Goal: Task Accomplishment & Management: Use online tool/utility

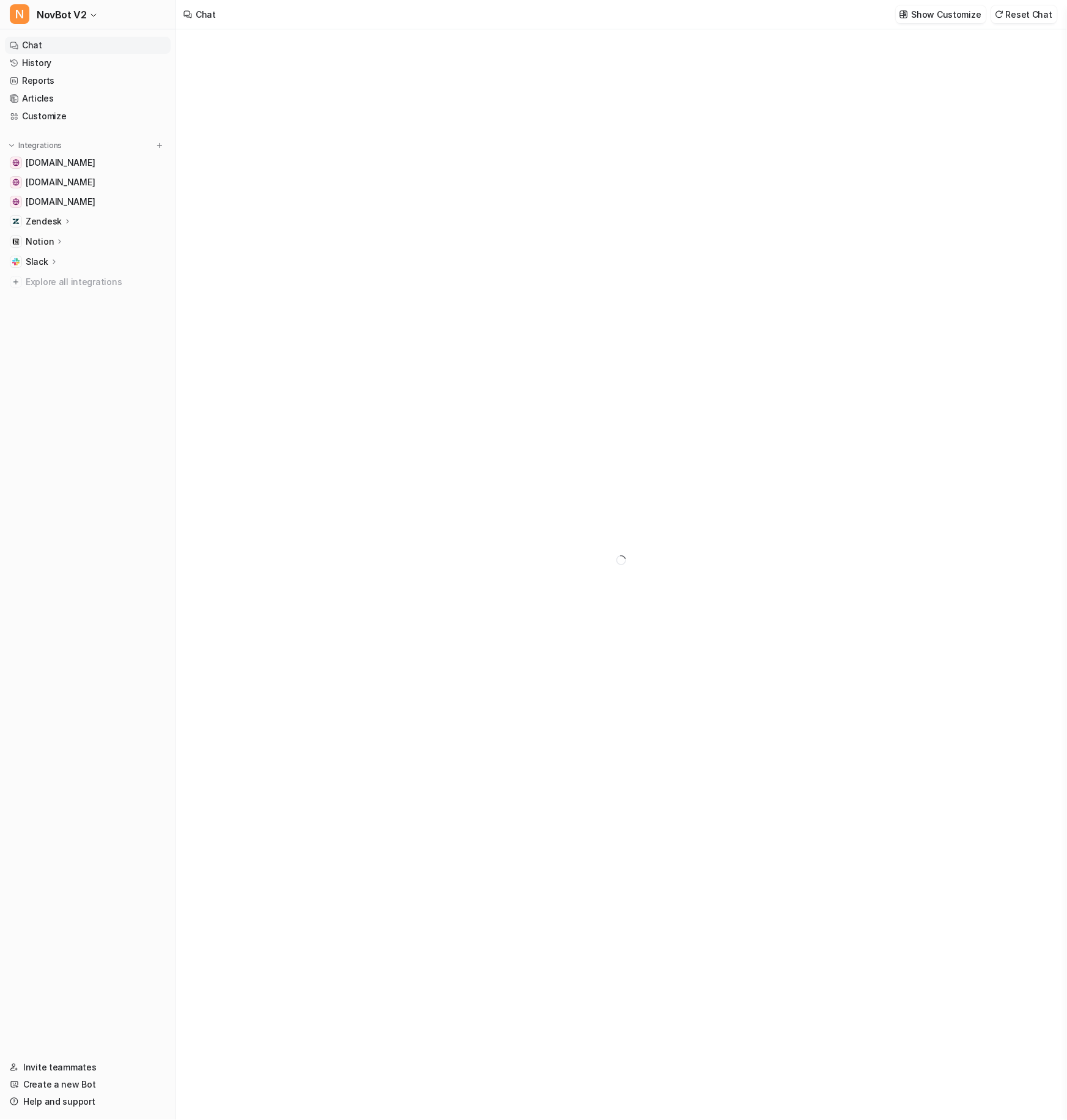
type textarea "**********"
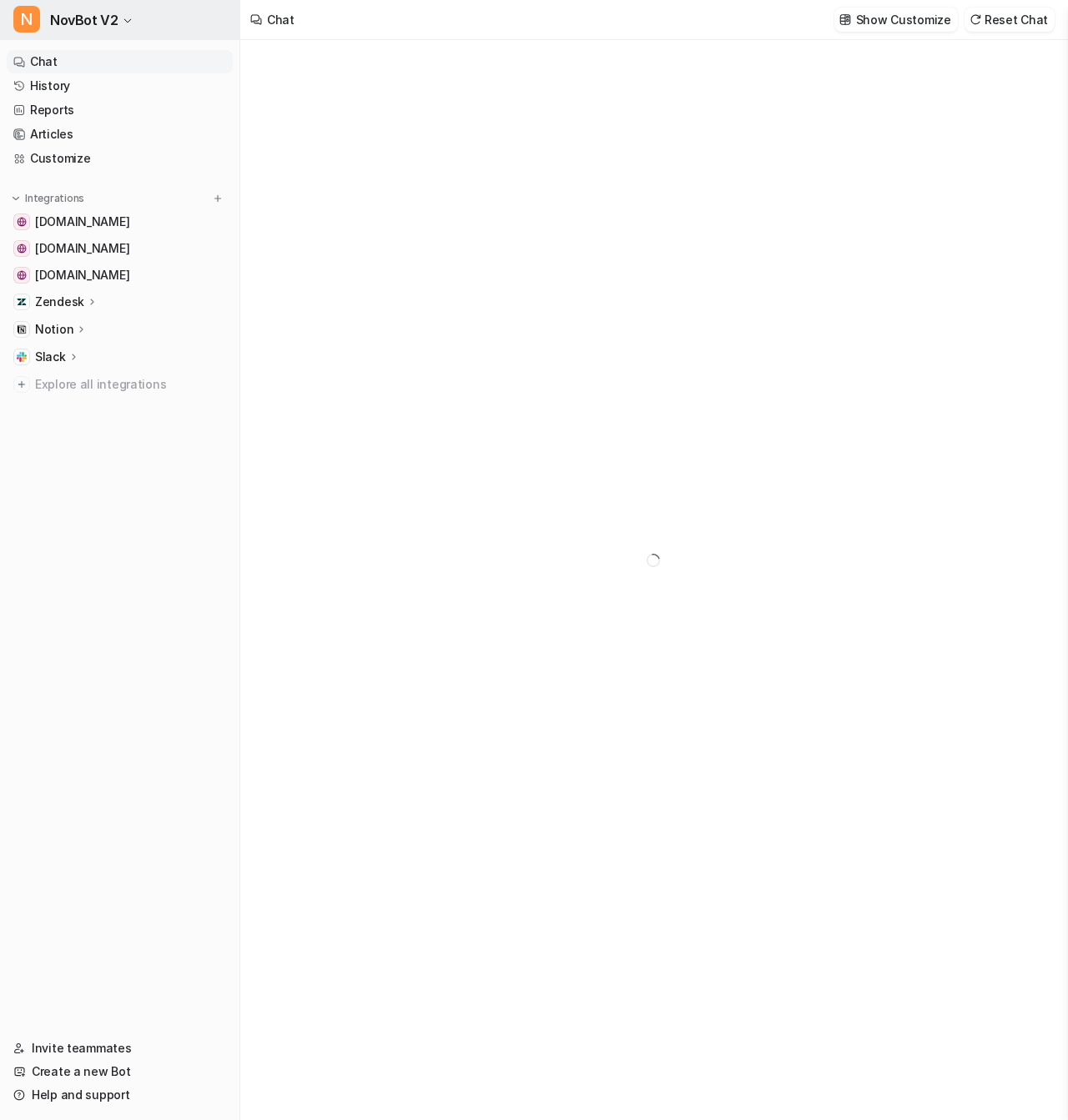
click at [123, 23] on icon "button" at bounding box center [128, 20] width 10 height 10
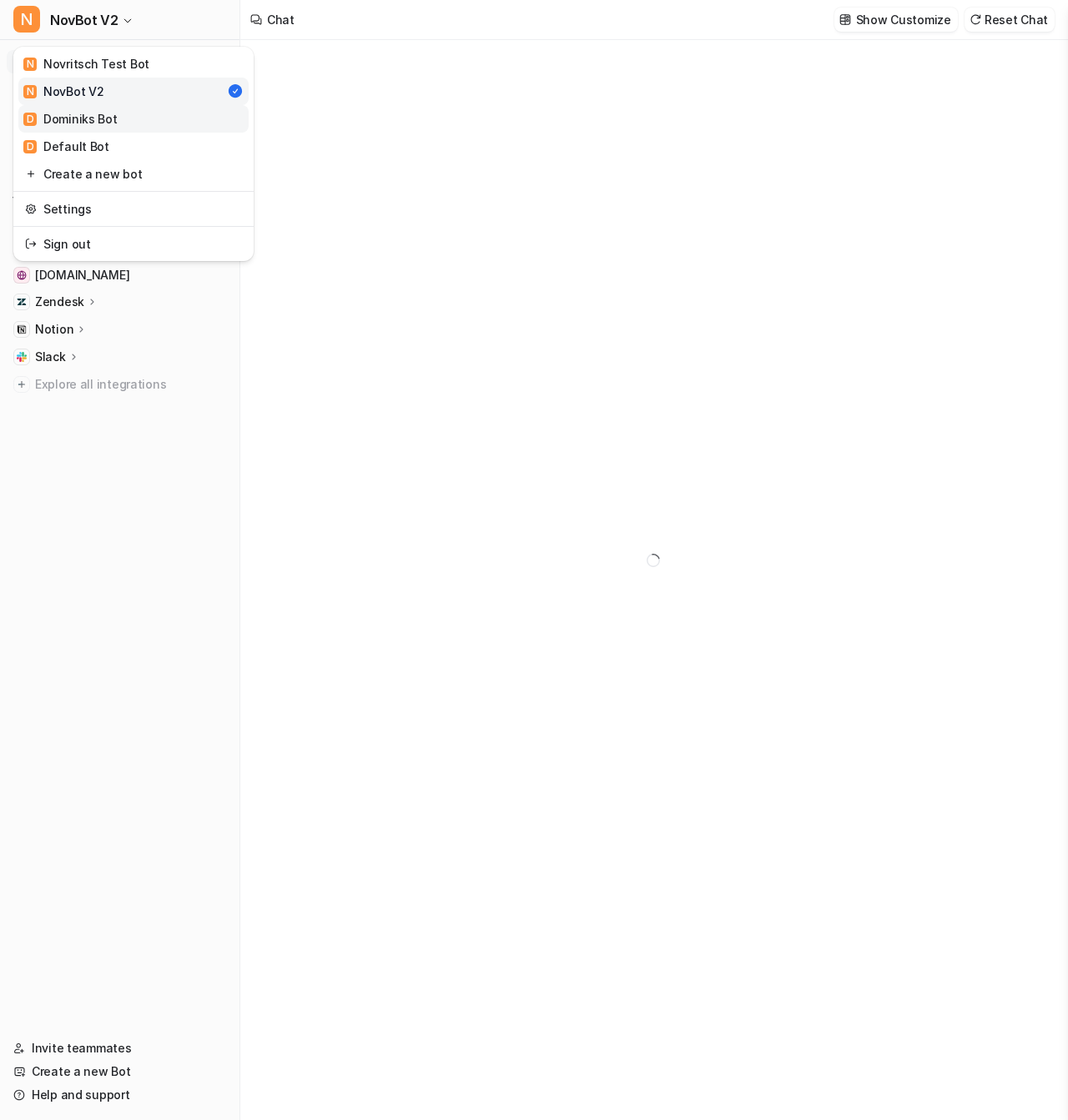
click at [149, 113] on link "D Dominiks Bot" at bounding box center [133, 119] width 230 height 28
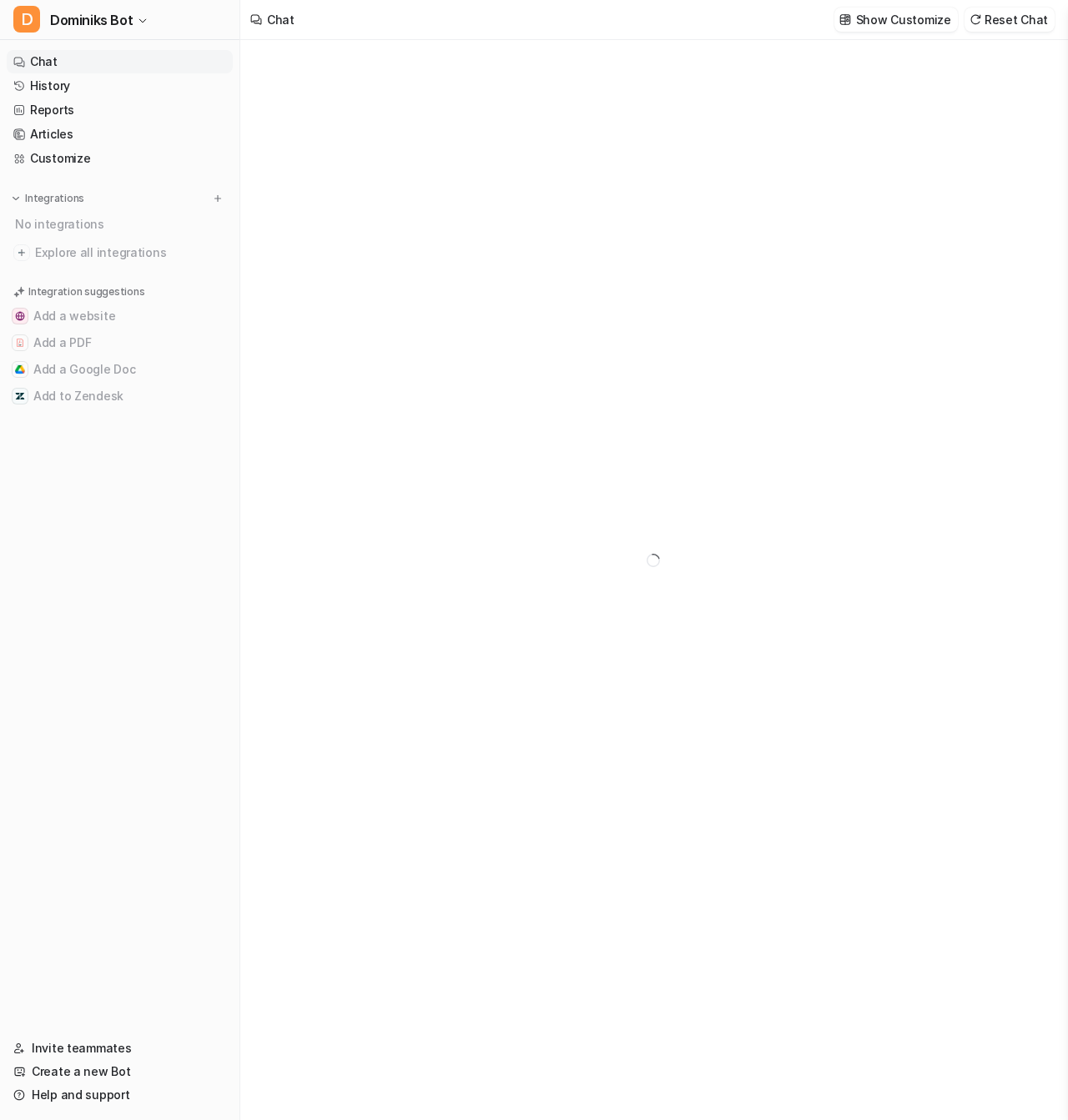
type textarea "**********"
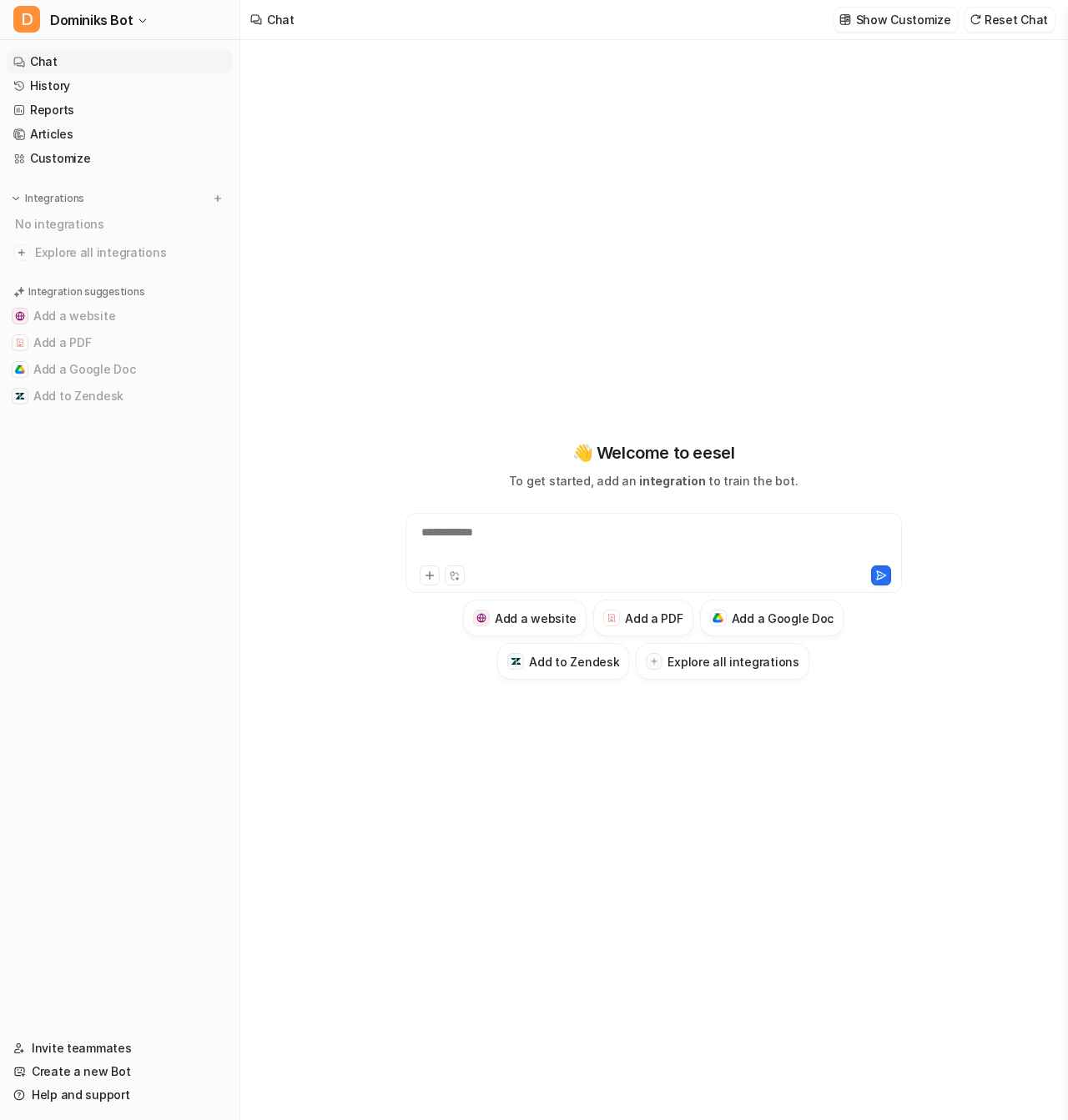
click at [537, 543] on div "**********" at bounding box center [654, 543] width 489 height 38
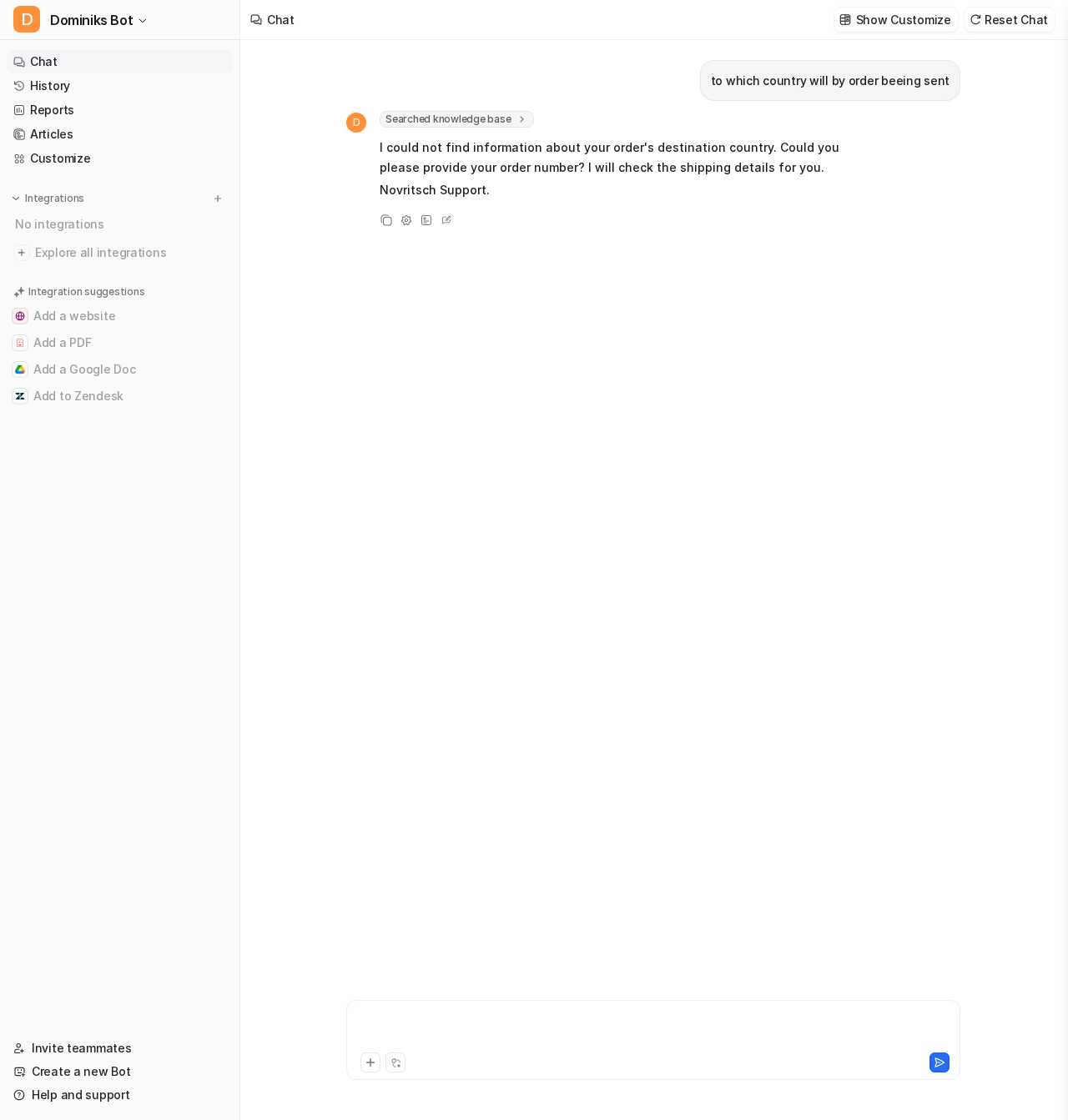
click at [464, 1024] on div at bounding box center [653, 1030] width 606 height 38
paste div
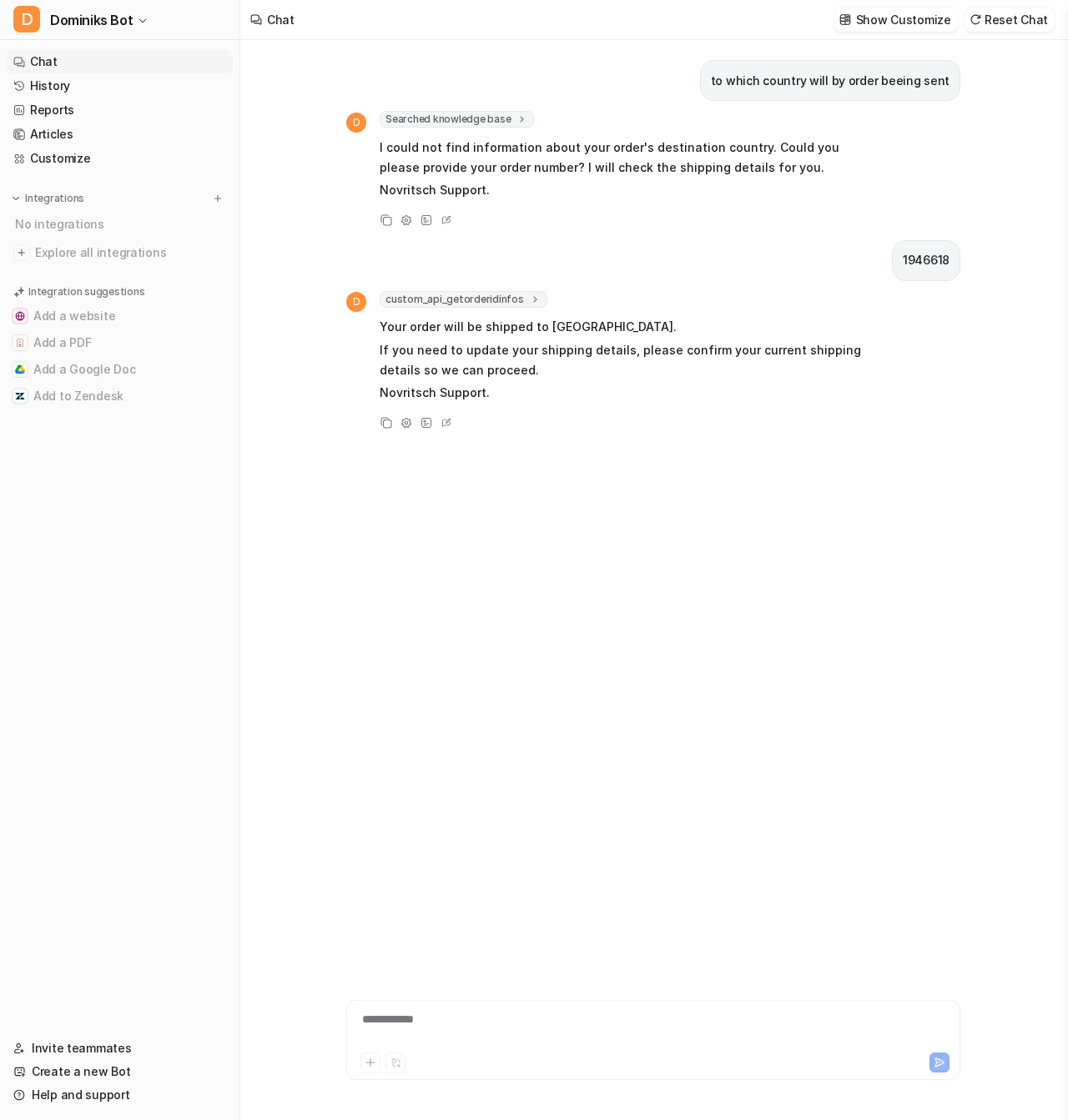
click at [438, 1014] on div "**********" at bounding box center [653, 1030] width 606 height 38
click at [438, 1016] on div "**********" at bounding box center [653, 1030] width 606 height 38
click at [401, 1019] on div "**********" at bounding box center [653, 1030] width 606 height 38
click at [554, 640] on div "to which country will by order beeing sent D Searched knowledge base search_que…" at bounding box center [654, 498] width 615 height 916
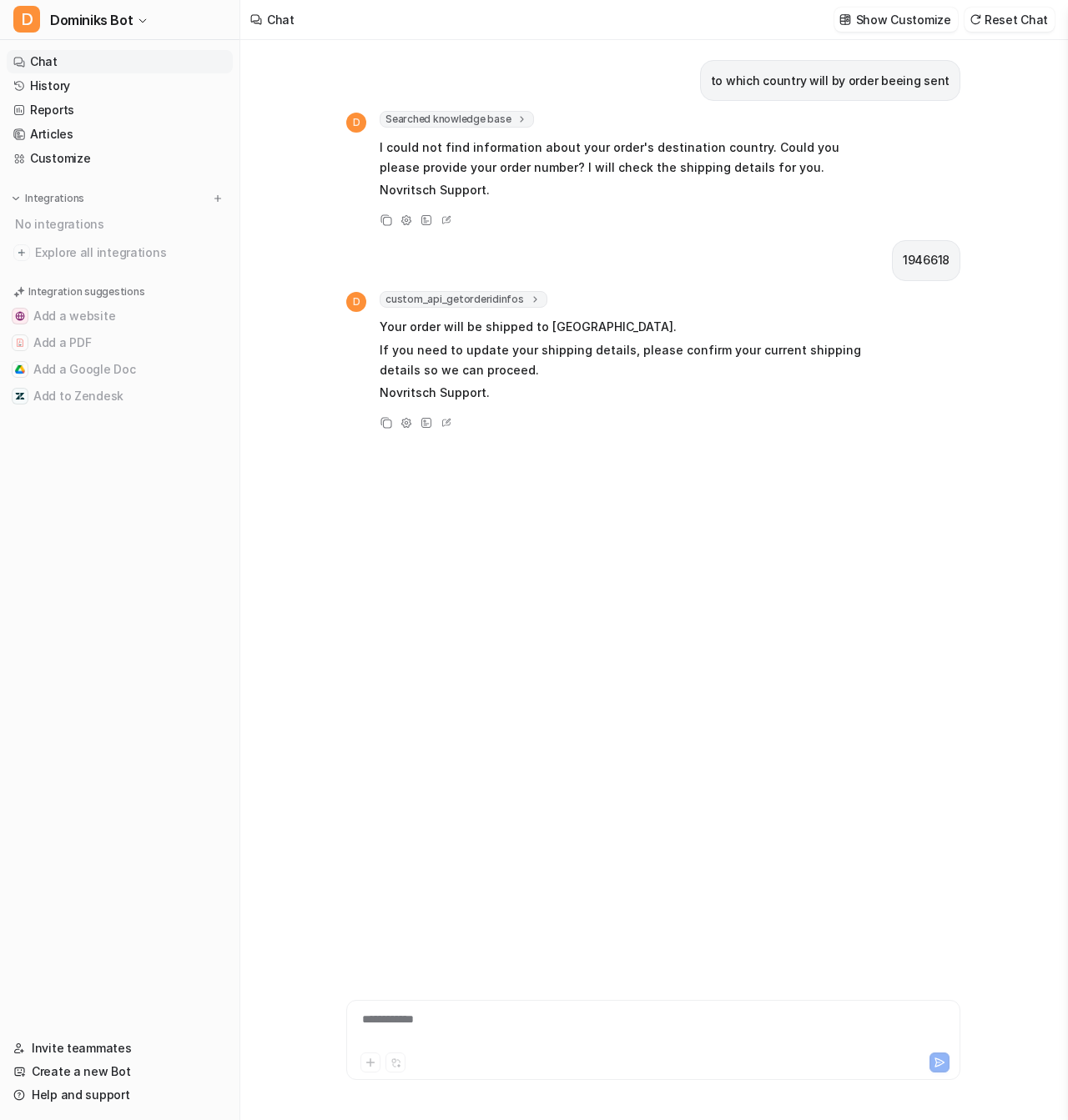
click at [415, 1015] on div "**********" at bounding box center [653, 1030] width 606 height 38
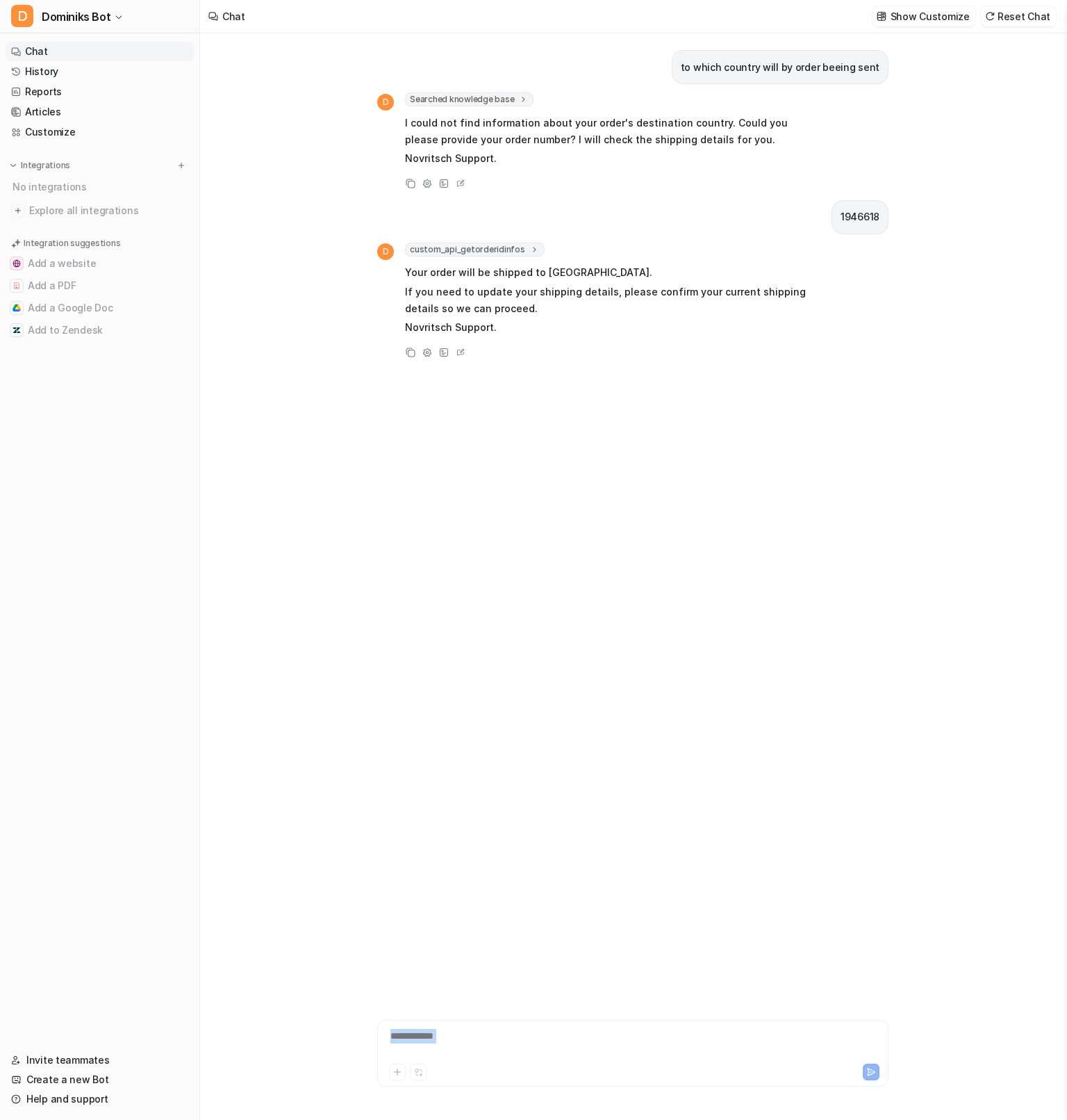
click at [441, 1041] on div "**********" at bounding box center [633, 1044] width 505 height 32
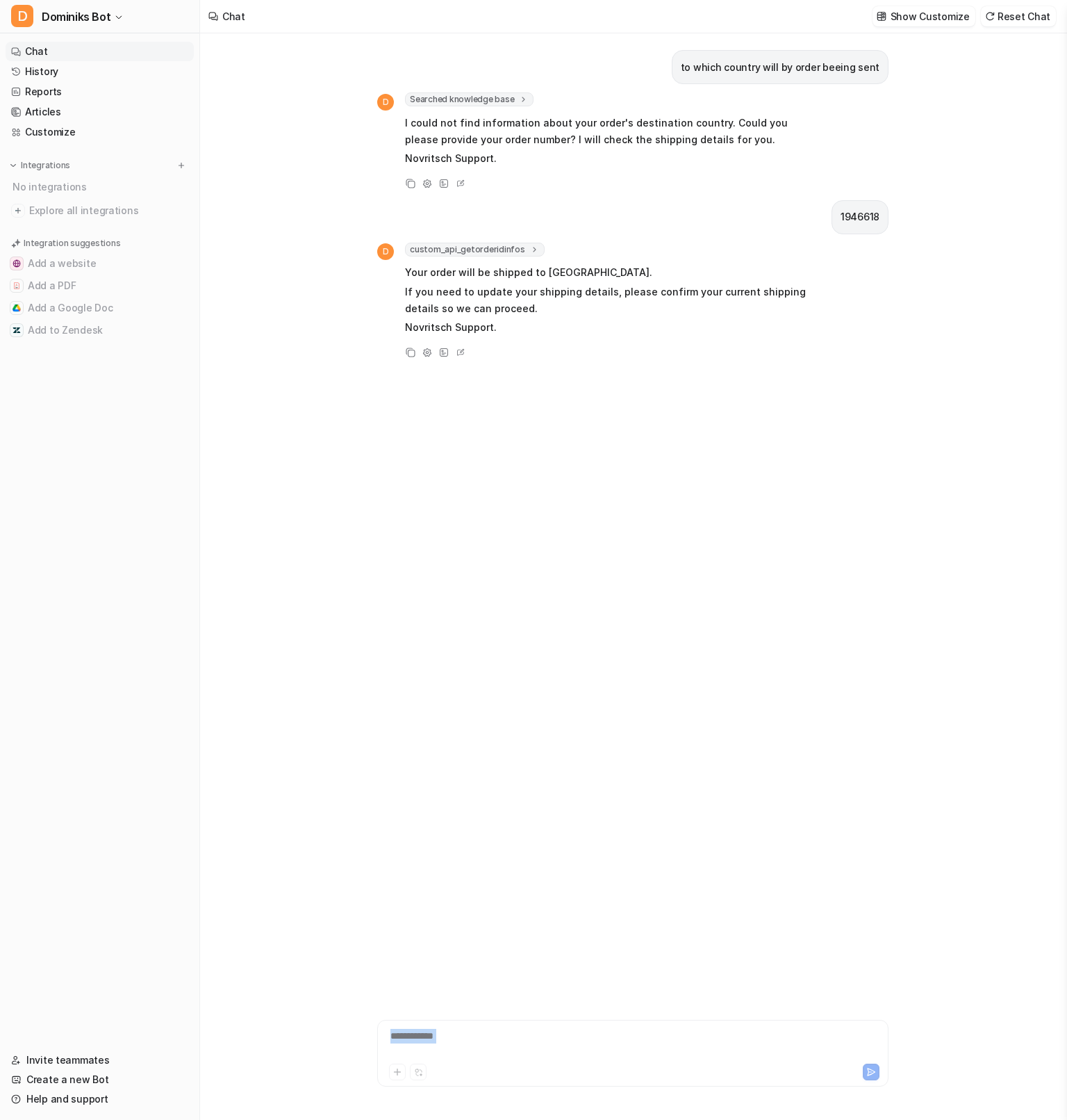
click at [441, 1041] on div "**********" at bounding box center [633, 1044] width 505 height 32
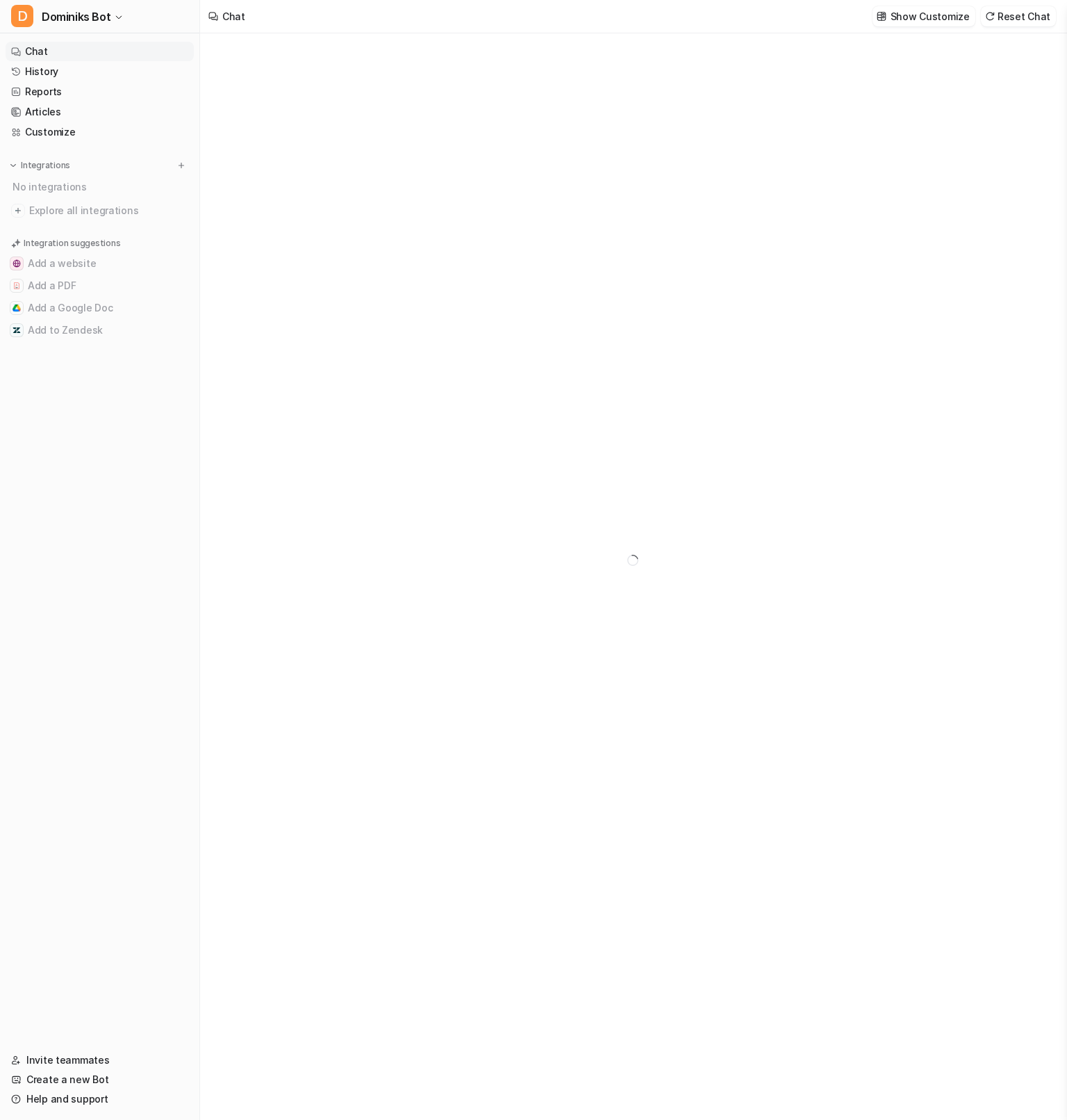
type textarea "**********"
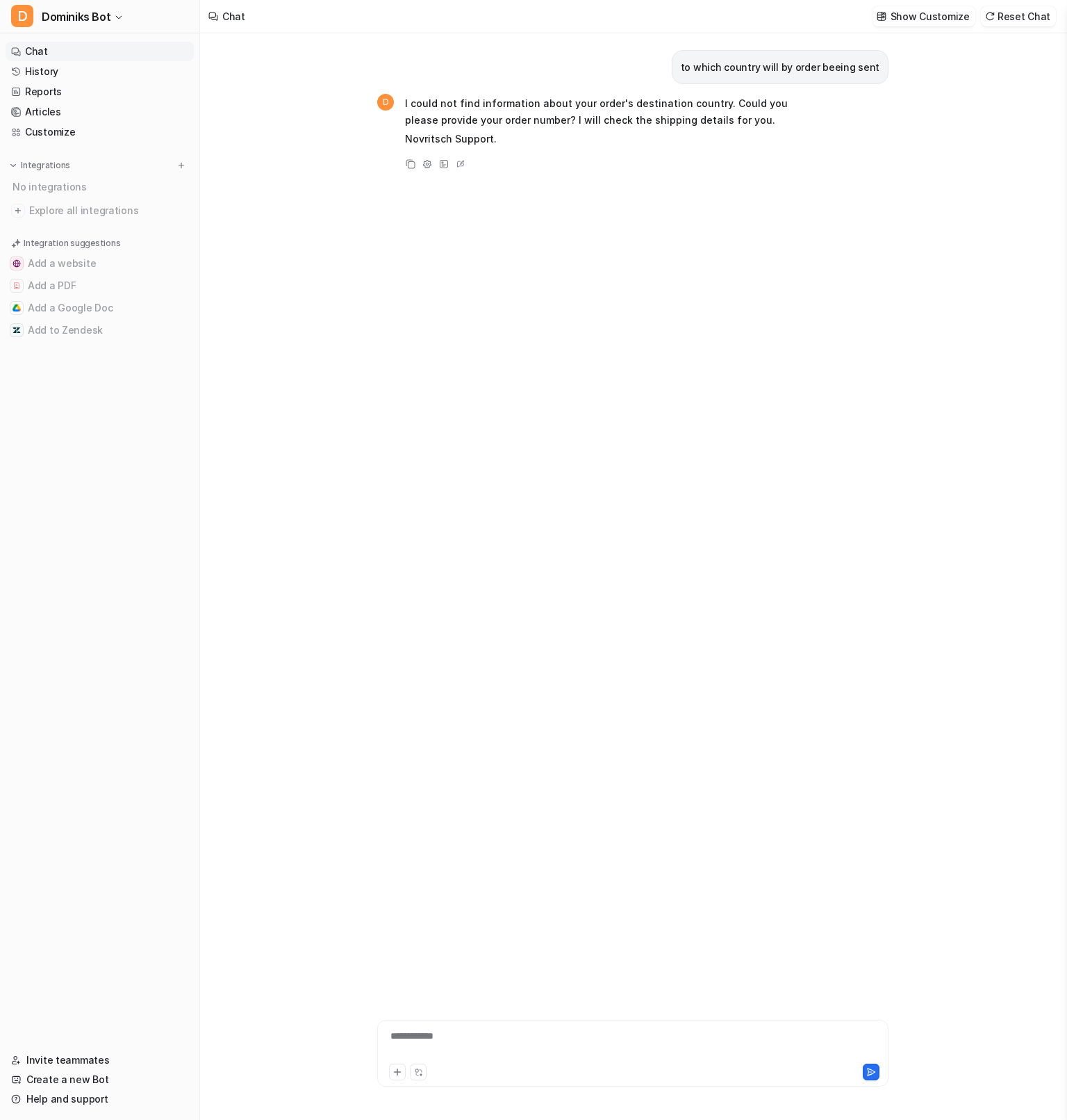
click at [442, 1040] on div "**********" at bounding box center [633, 1044] width 505 height 32
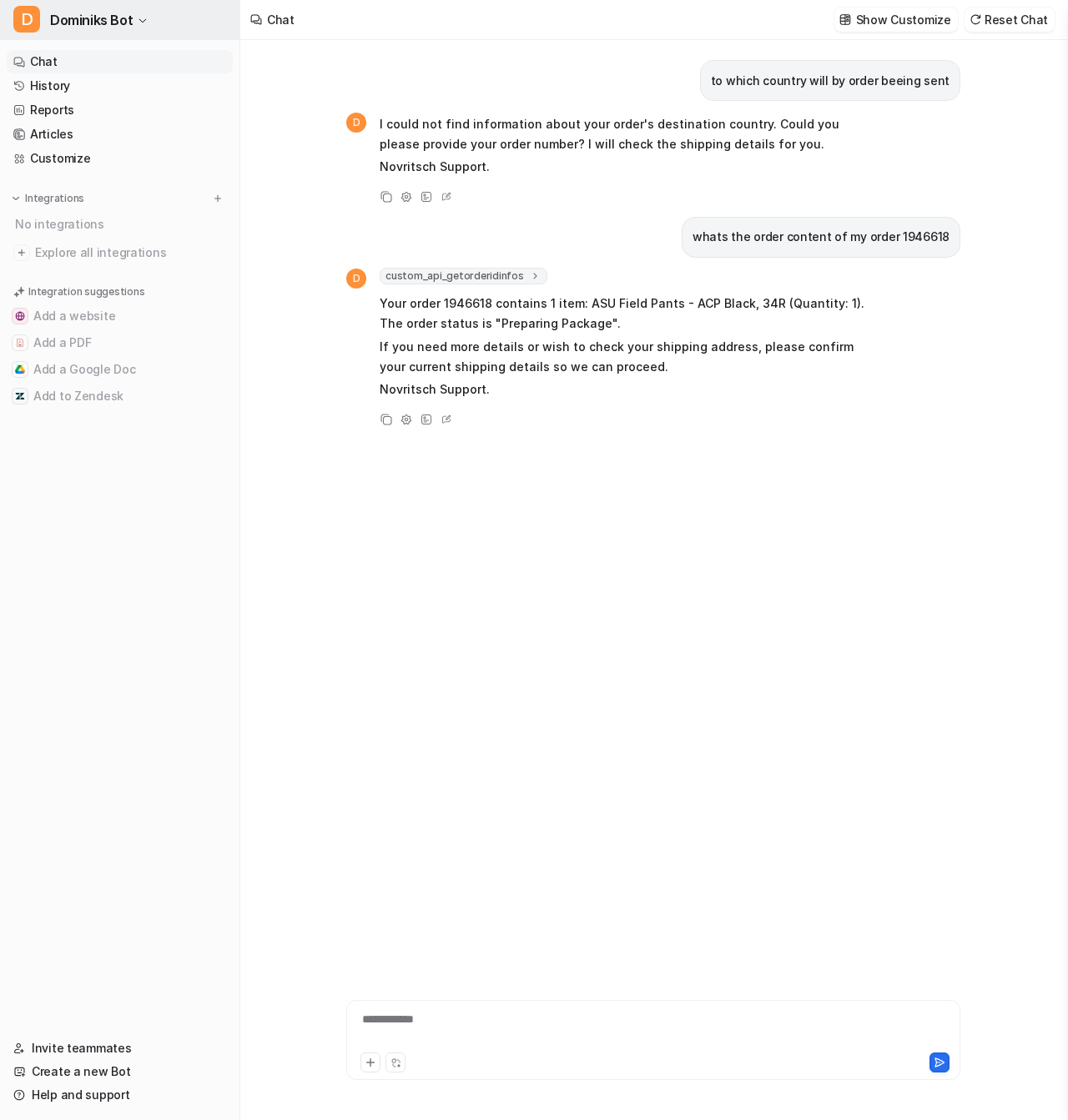
click at [150, 32] on button "D [PERSON_NAME] Bot" at bounding box center [119, 20] width 239 height 40
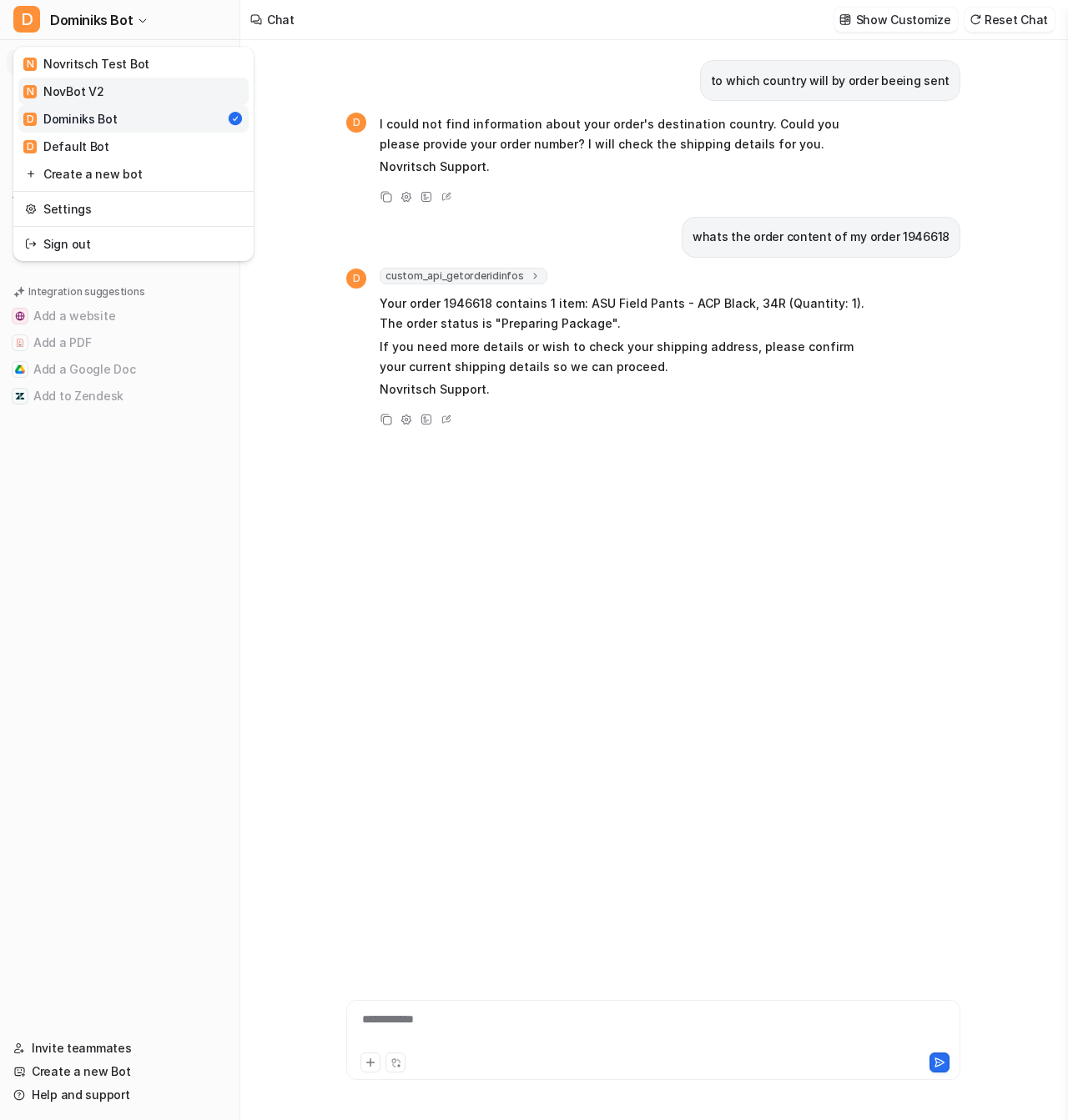
click at [99, 94] on div "N NovBot V2" at bounding box center [63, 91] width 80 height 18
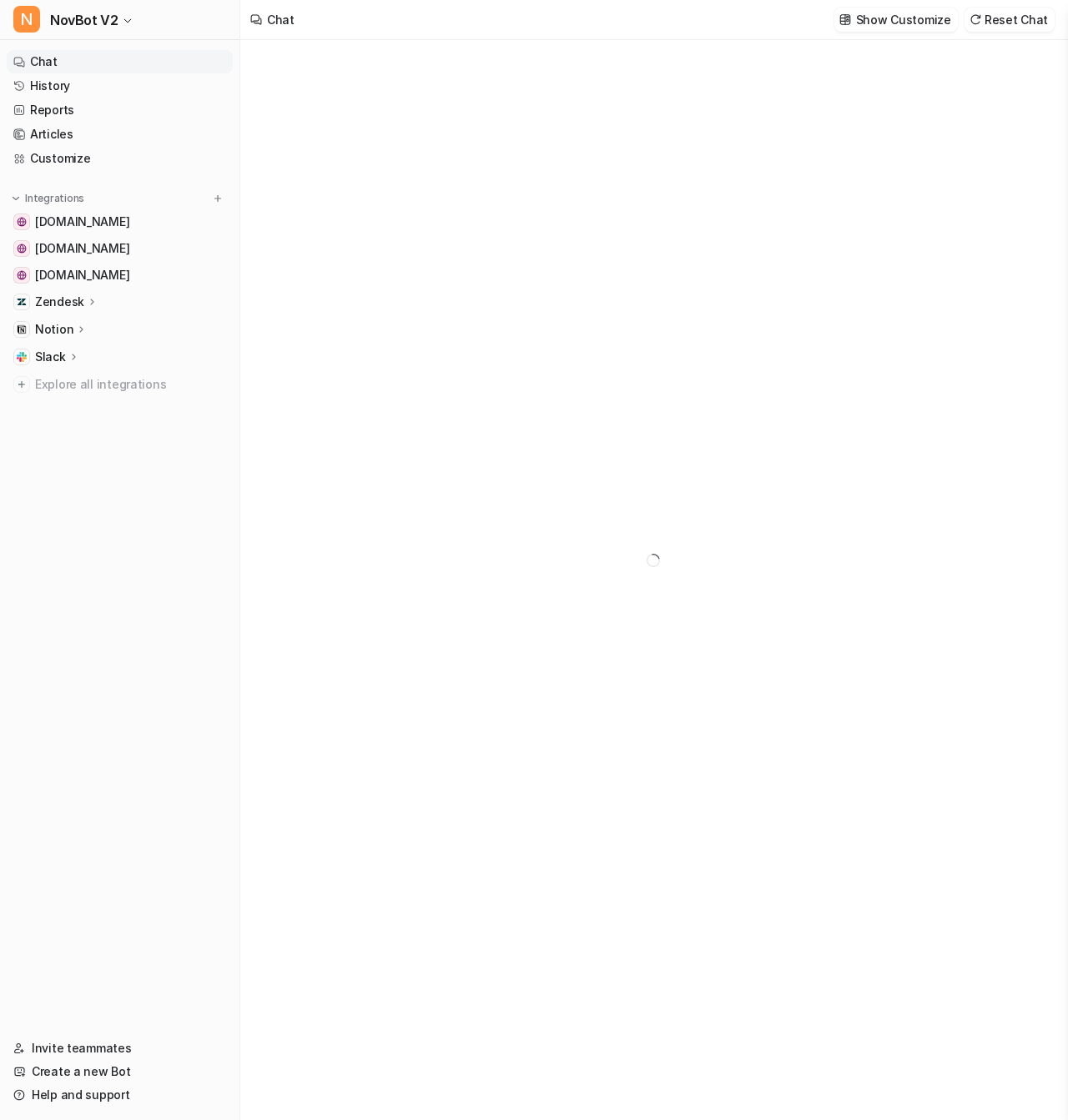
type textarea "**********"
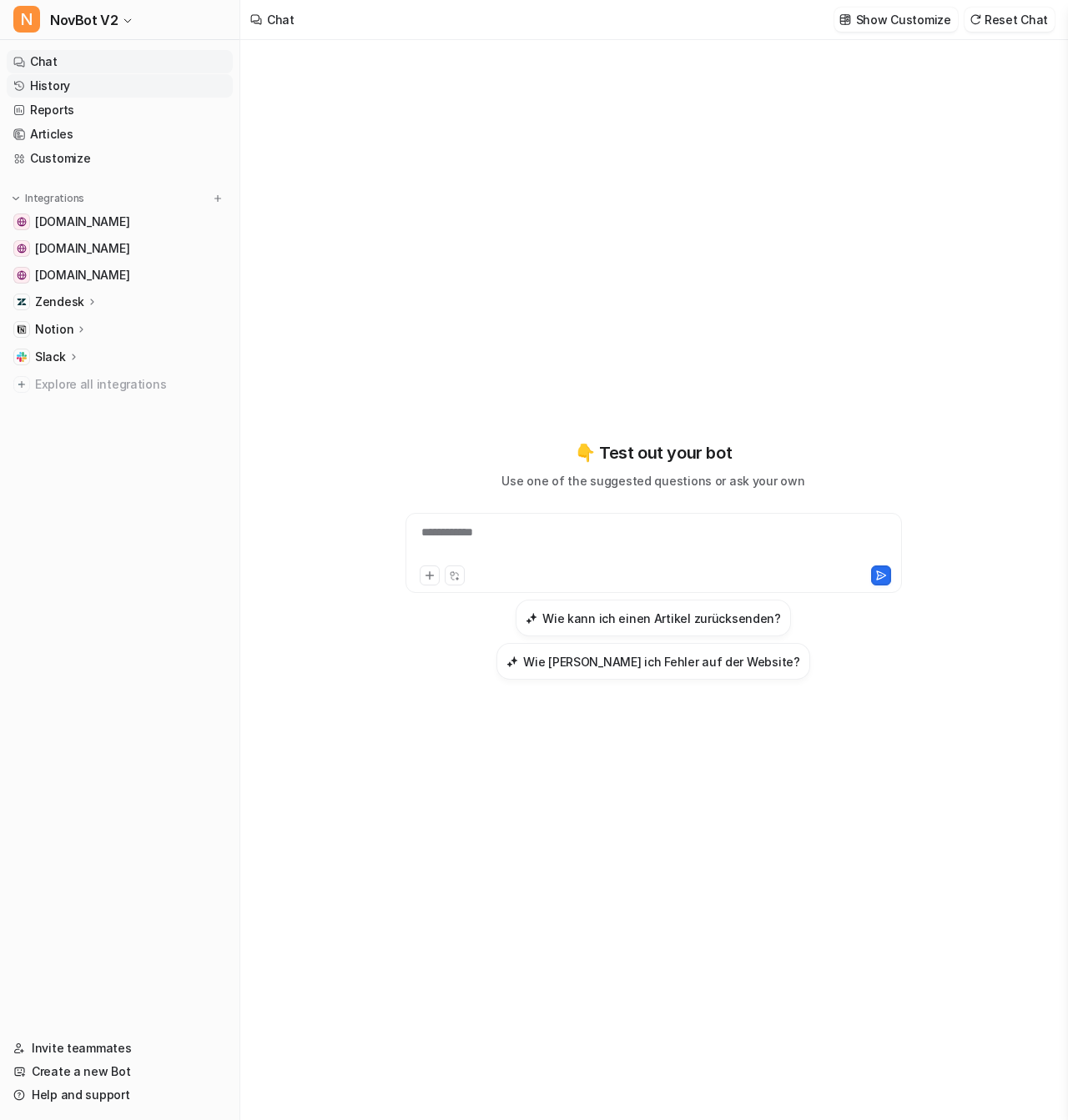
click at [94, 85] on link "History" at bounding box center [119, 86] width 226 height 23
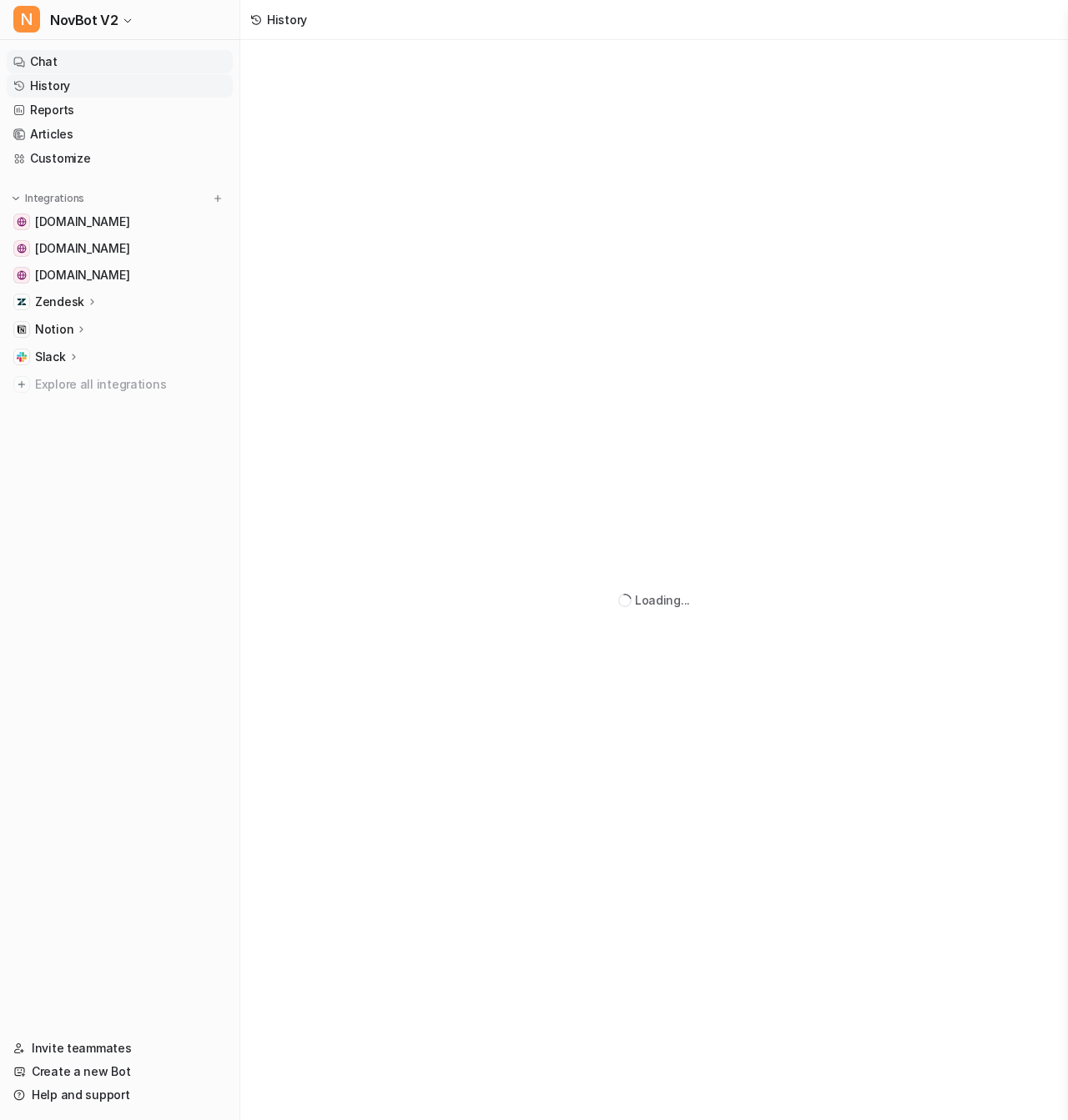
click at [96, 69] on link "Chat" at bounding box center [119, 61] width 226 height 23
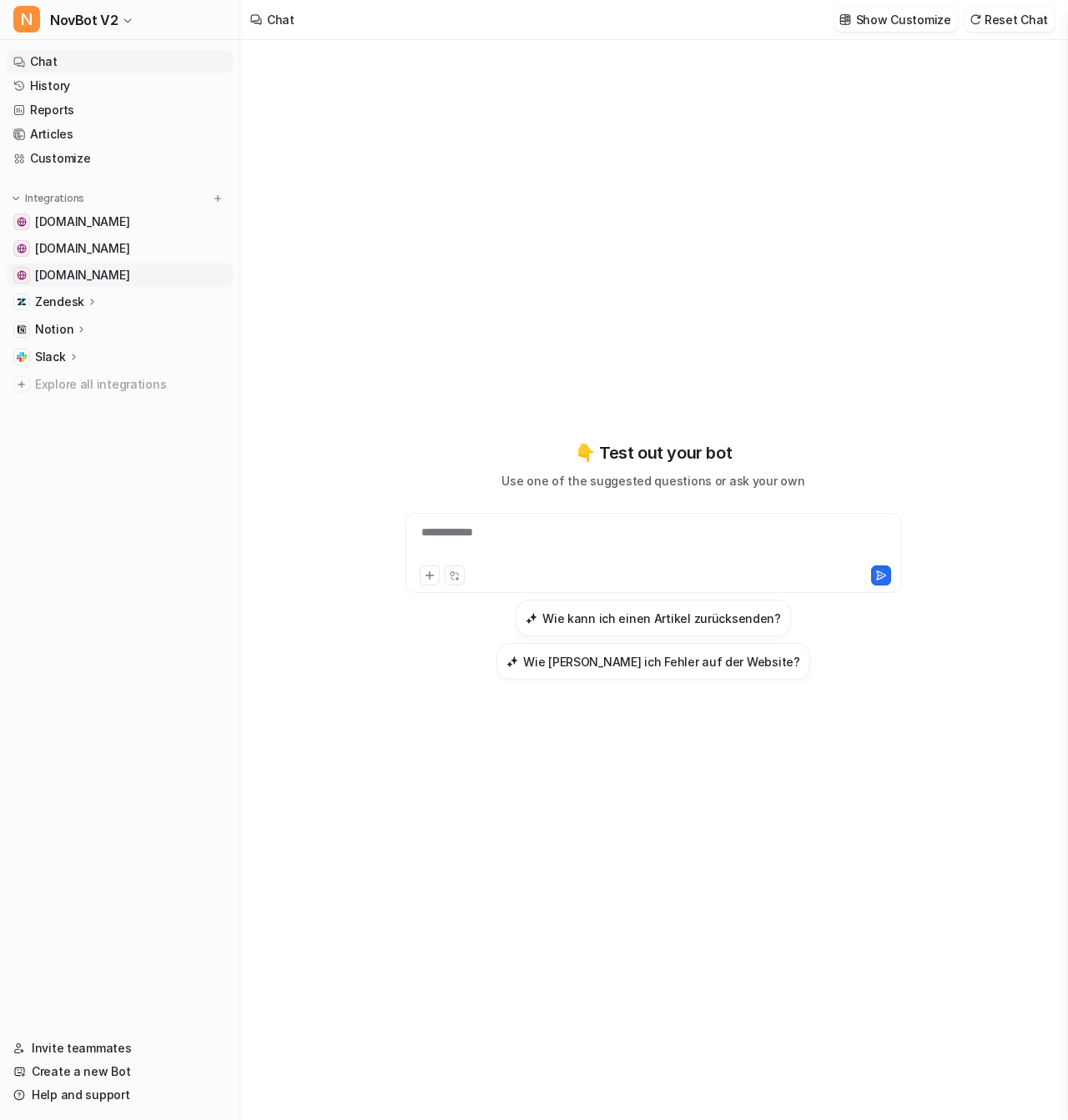
click at [101, 269] on span "eu.novritsch.com" at bounding box center [82, 276] width 94 height 17
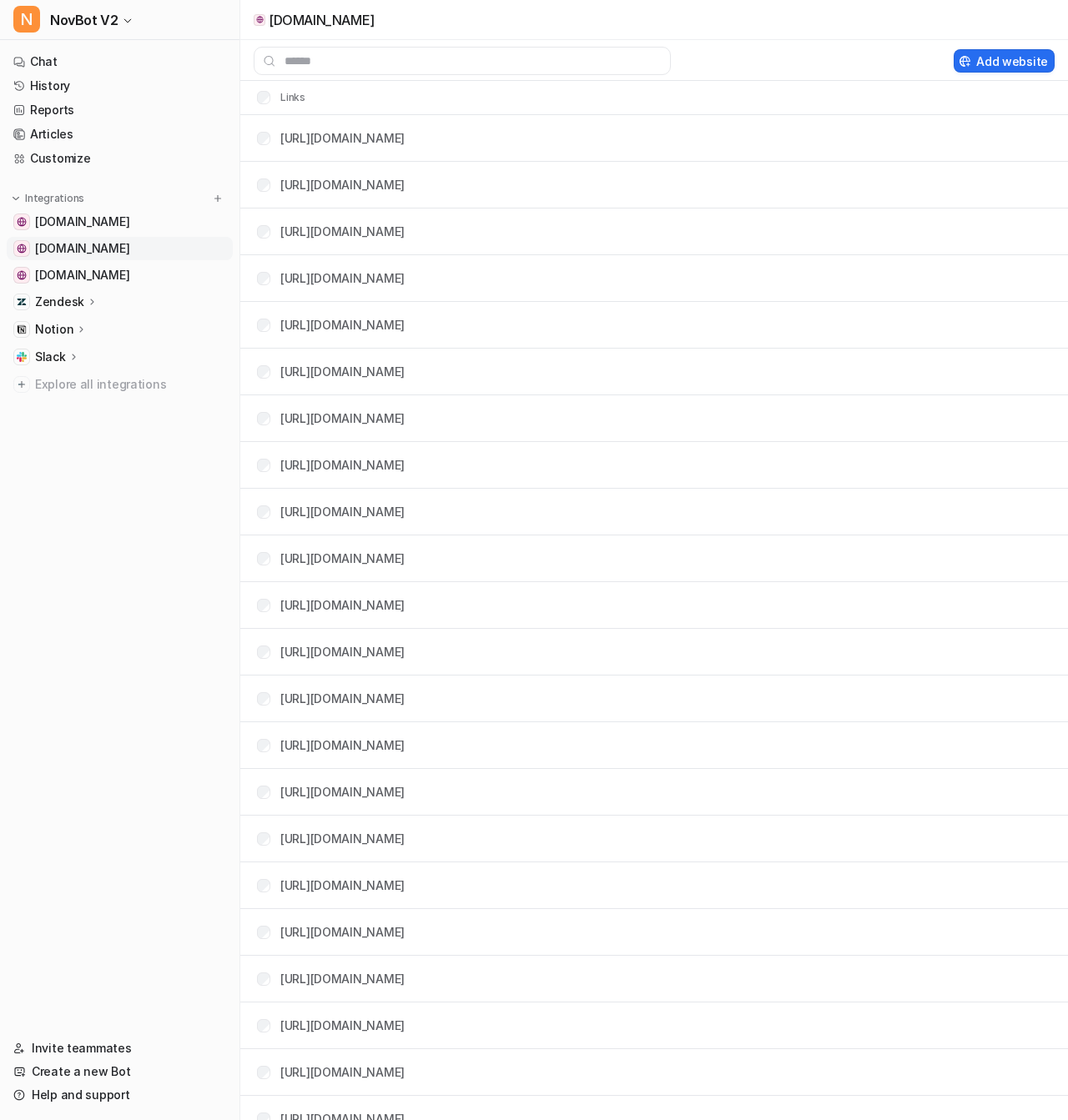
click at [113, 257] on link "us.novritsch.com" at bounding box center [119, 248] width 226 height 23
click at [128, 225] on span "support.novritsch.com" at bounding box center [82, 222] width 94 height 17
click at [115, 273] on span "us.novritsch.com" at bounding box center [82, 276] width 94 height 17
click at [61, 287] on ul "support.novritsch.com eu.novritsch.com us.novritsch.com Zendesk Overview Source…" at bounding box center [119, 304] width 226 height 186
click at [61, 297] on p "Zendesk" at bounding box center [60, 302] width 49 height 17
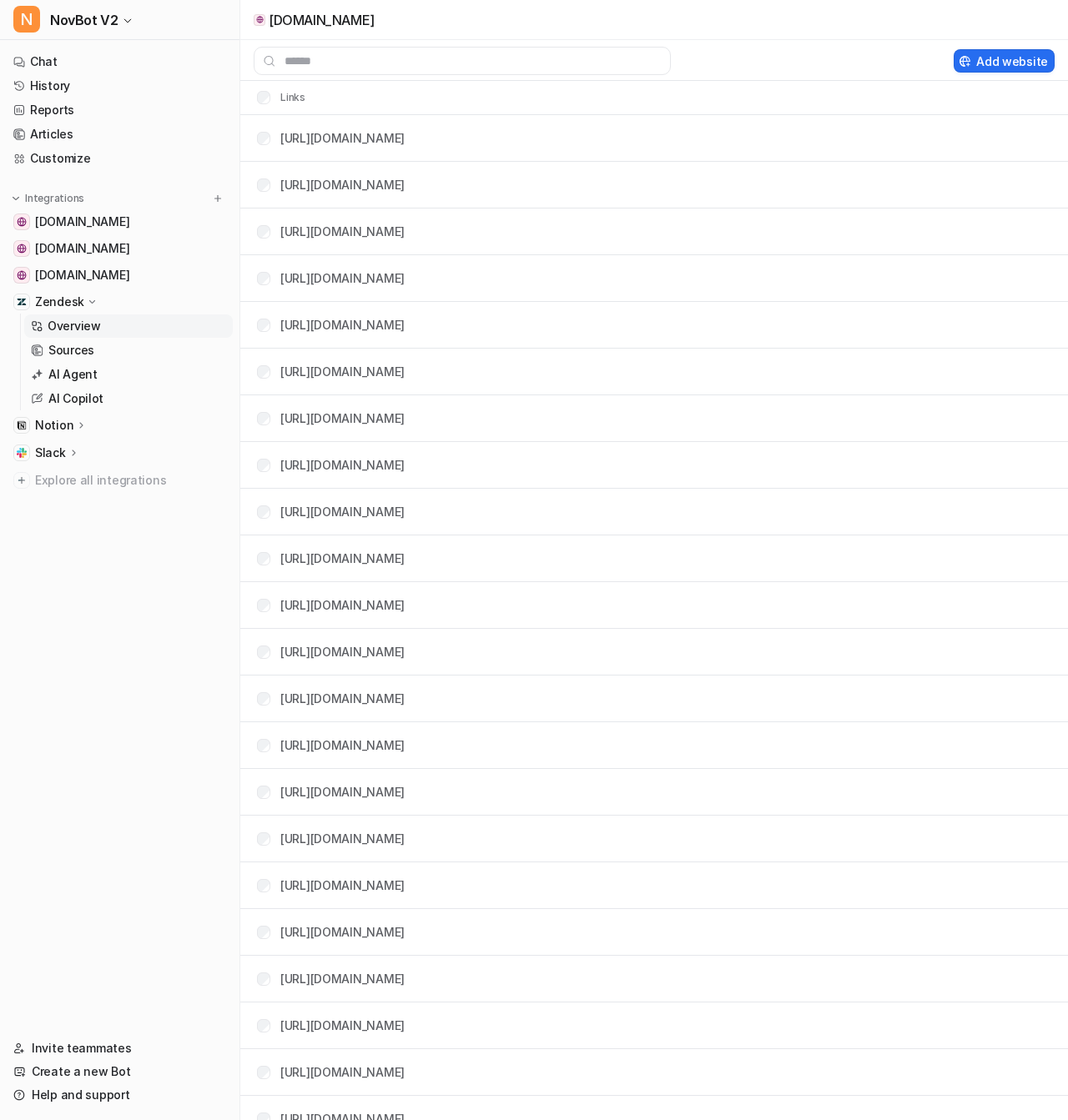
click at [68, 327] on p "Overview" at bounding box center [74, 326] width 53 height 17
click at [68, 326] on p "Overview" at bounding box center [74, 326] width 53 height 17
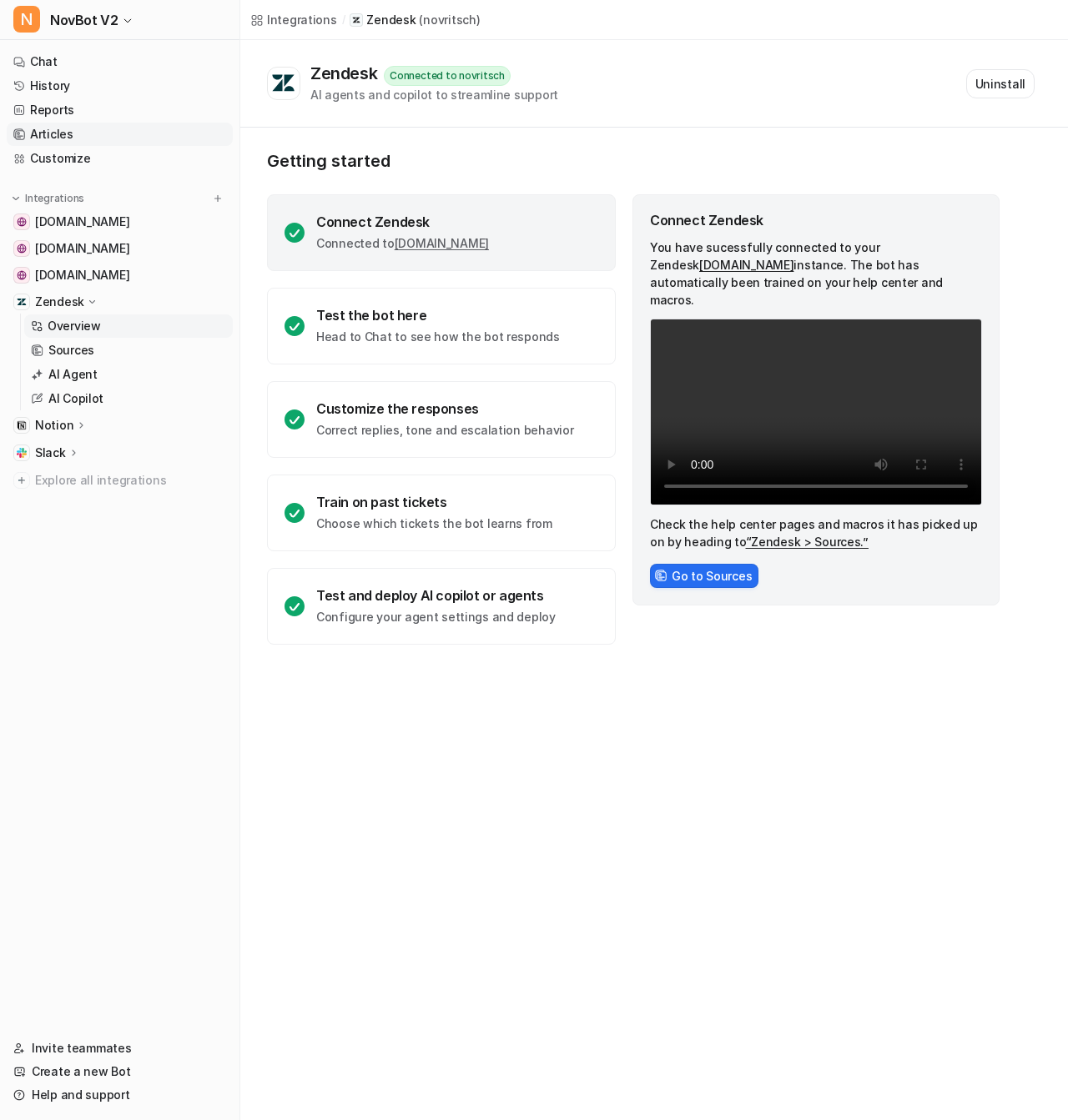
click at [76, 129] on link "Articles" at bounding box center [119, 134] width 226 height 23
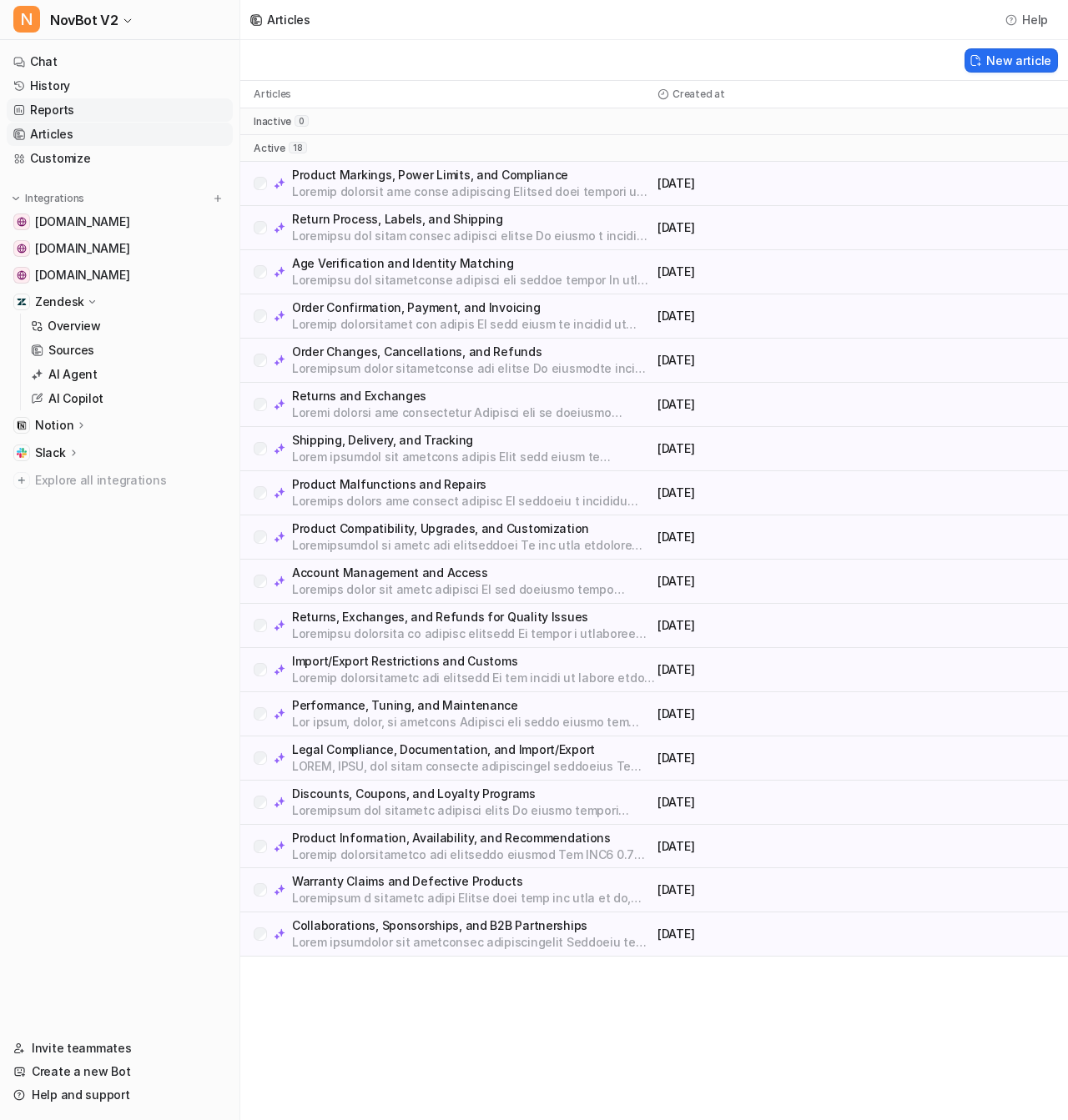
click at [74, 110] on link "Reports" at bounding box center [119, 110] width 226 height 23
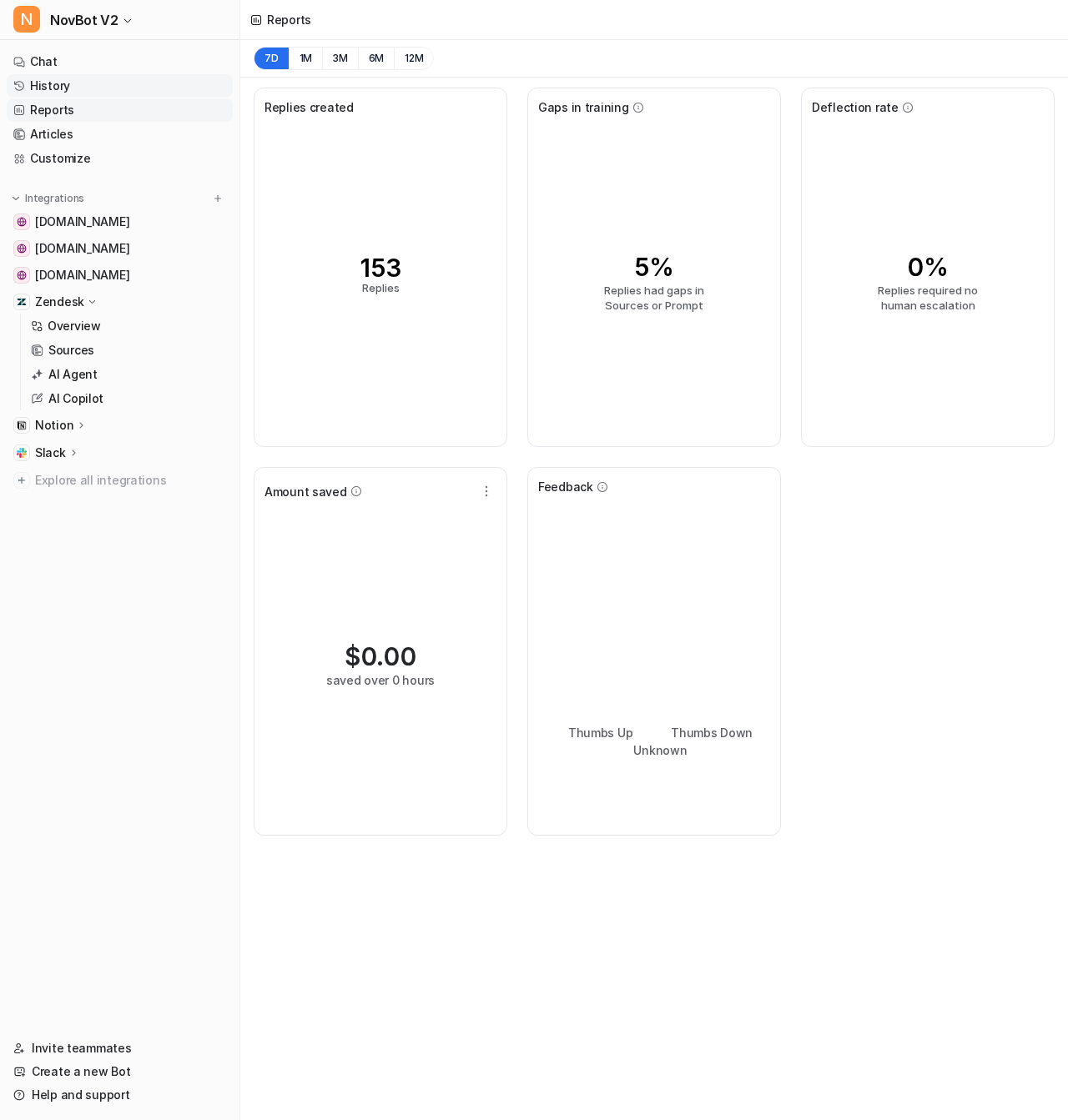
click at [73, 90] on link "History" at bounding box center [119, 86] width 226 height 23
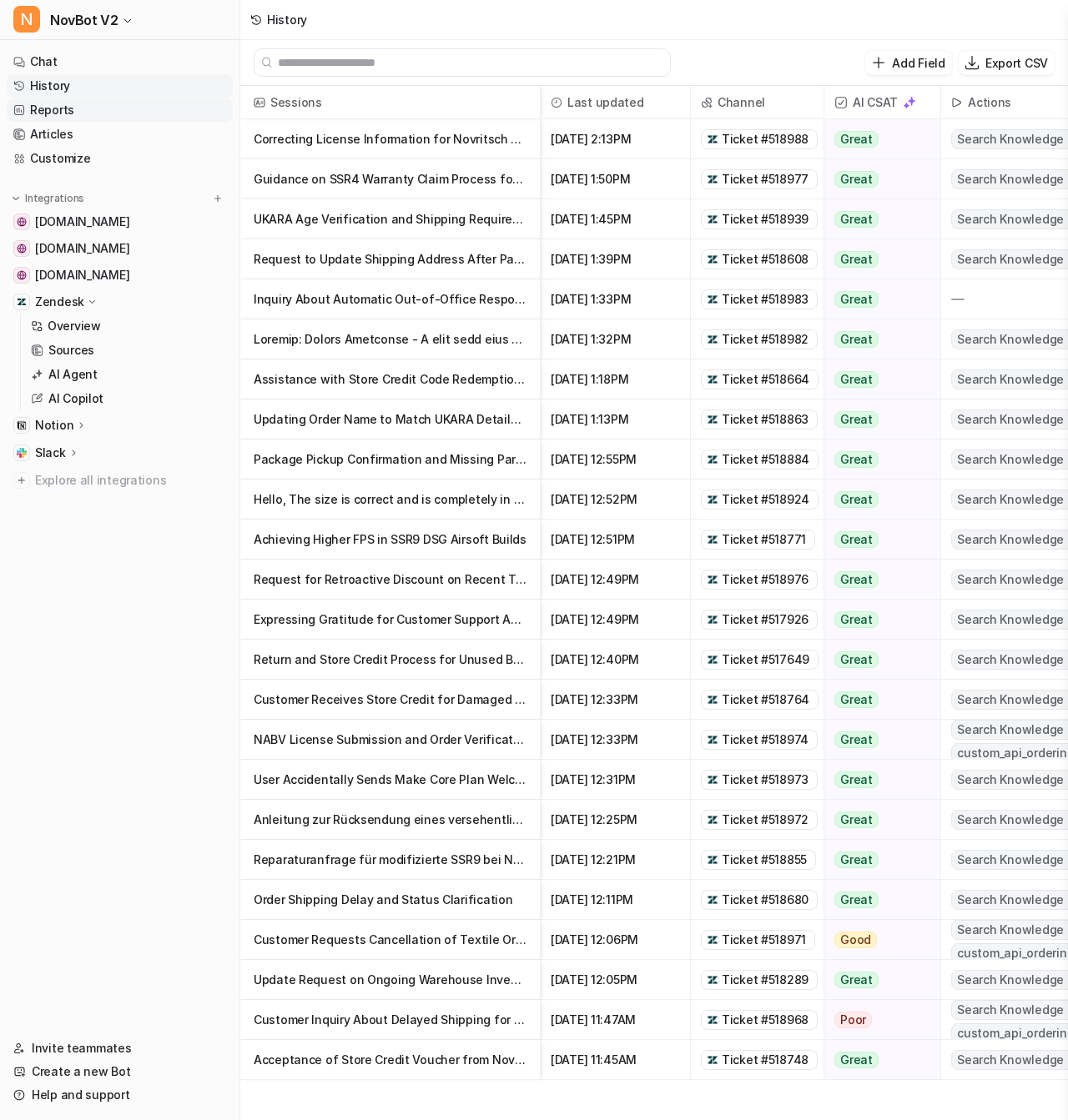
click at [68, 109] on link "Reports" at bounding box center [119, 110] width 226 height 23
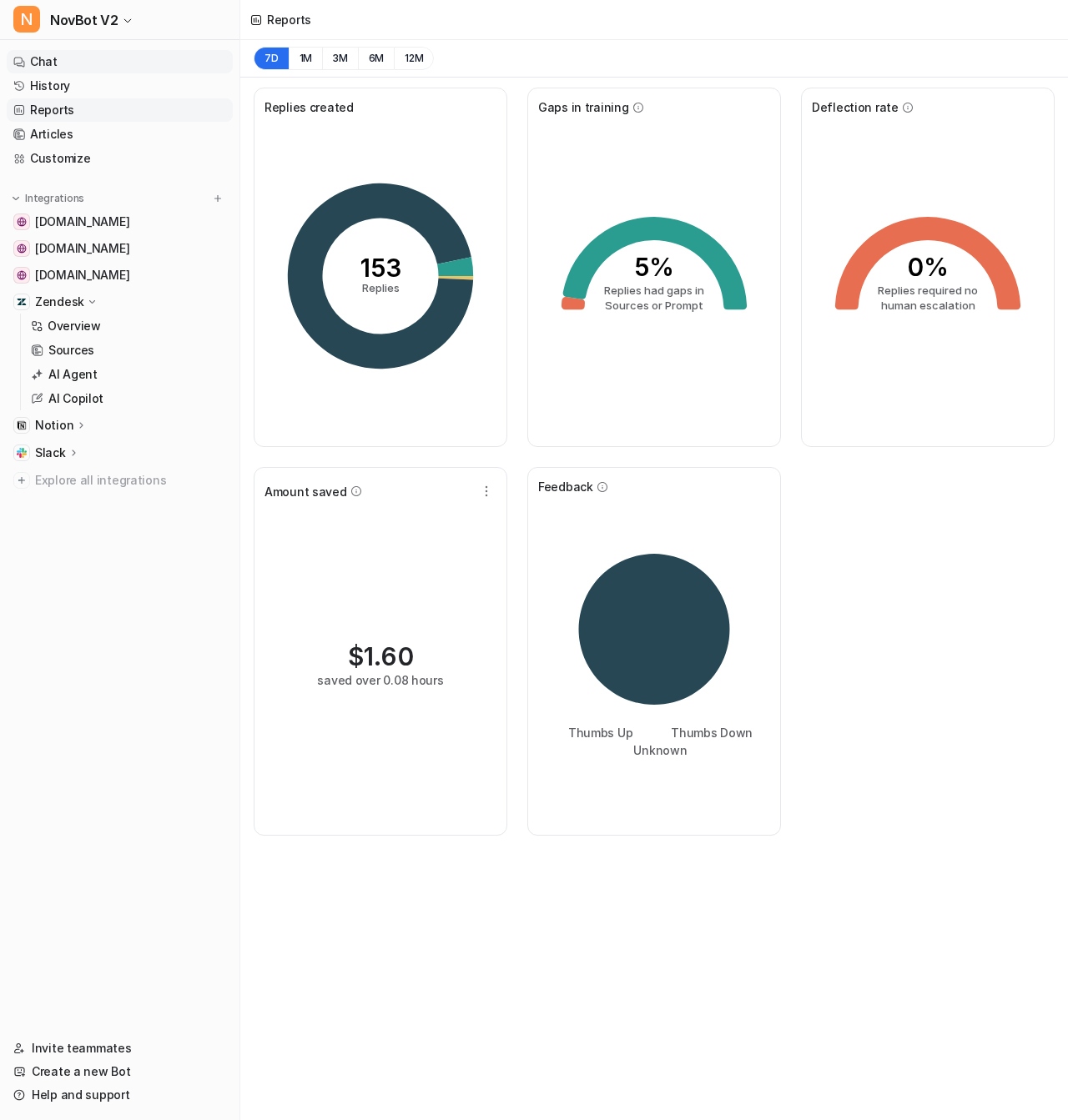
click at [65, 68] on link "Chat" at bounding box center [119, 61] width 226 height 23
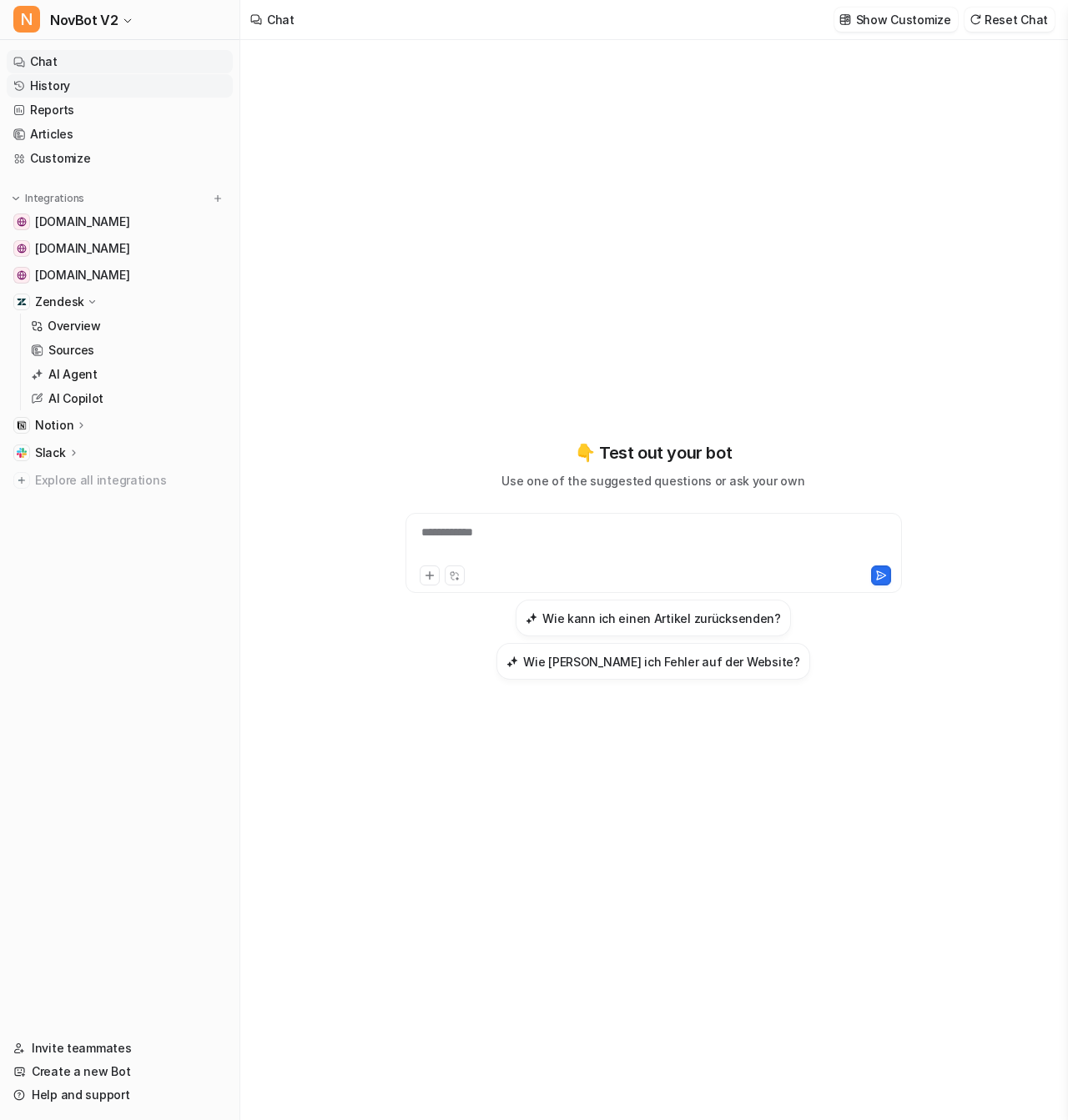
click at [76, 90] on link "History" at bounding box center [119, 86] width 226 height 23
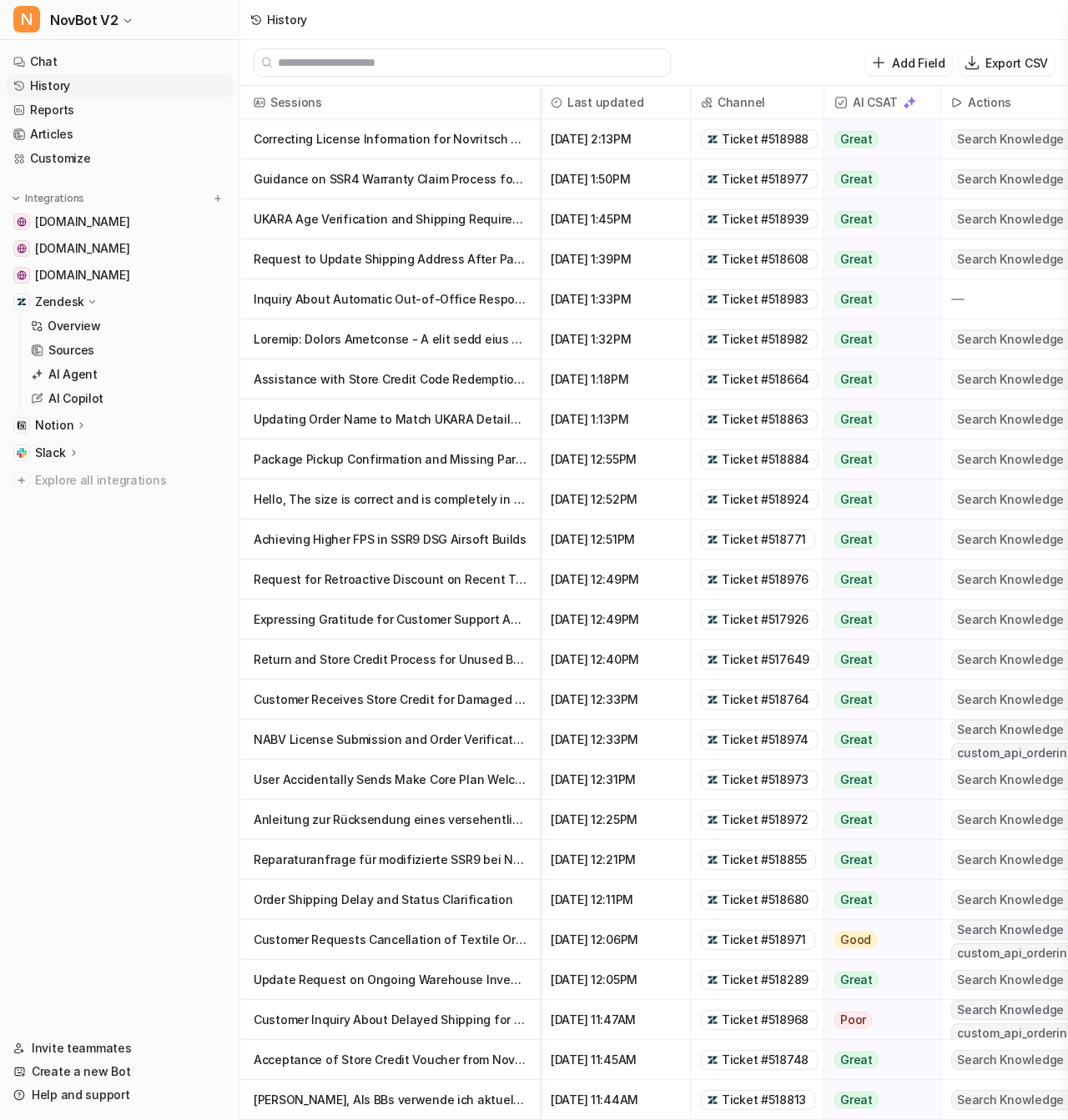
click at [332, 149] on p "Correcting License Information for Novritsch Order Verification" at bounding box center [389, 139] width 273 height 40
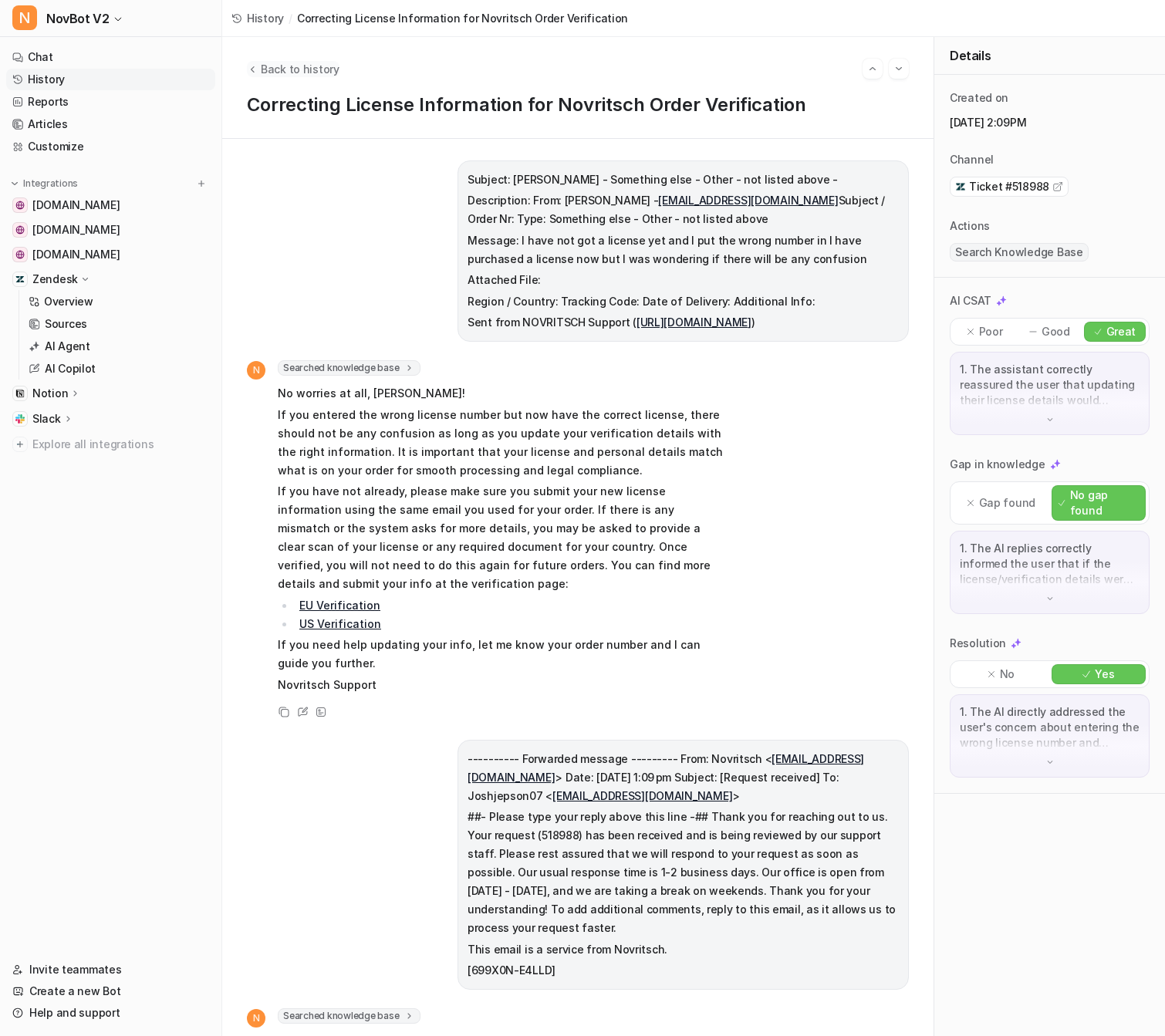
click at [321, 71] on span "Back to history" at bounding box center [300, 69] width 78 height 16
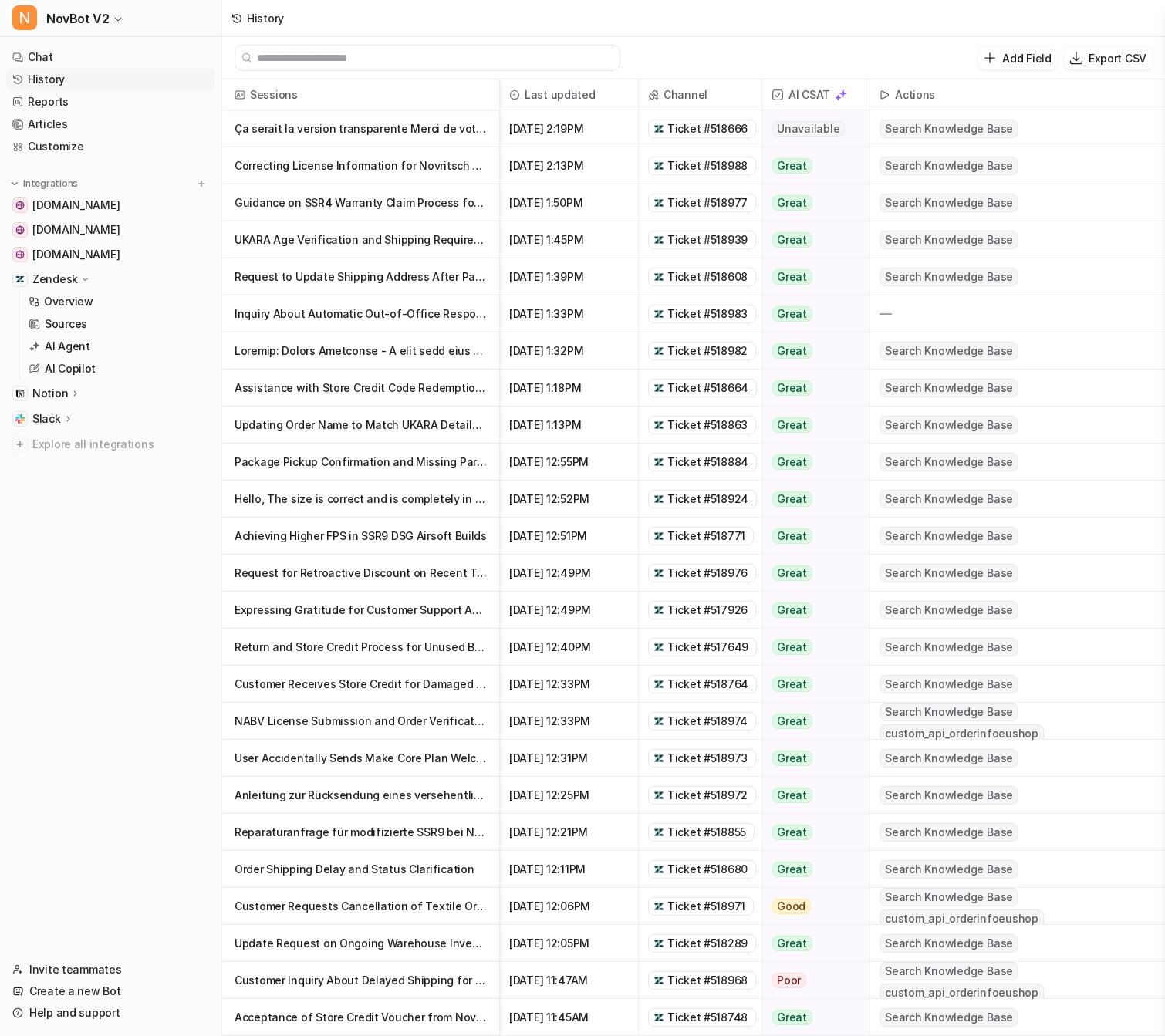
click at [397, 203] on p "Guidance on SSR4 Warranty Claim Process for Third-Party Purchase" at bounding box center [360, 202] width 252 height 37
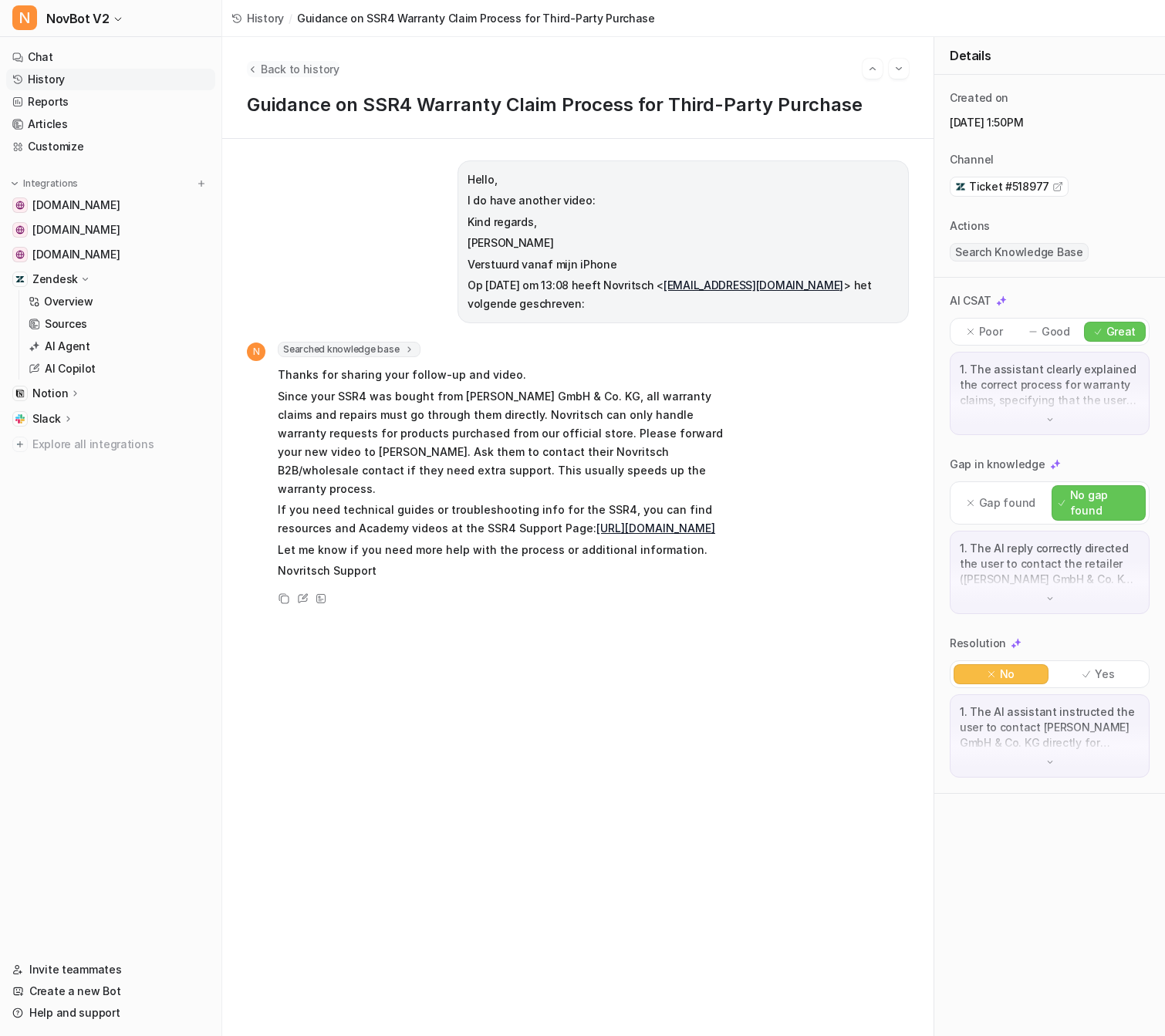
click at [321, 62] on span "Back to history" at bounding box center [300, 69] width 78 height 16
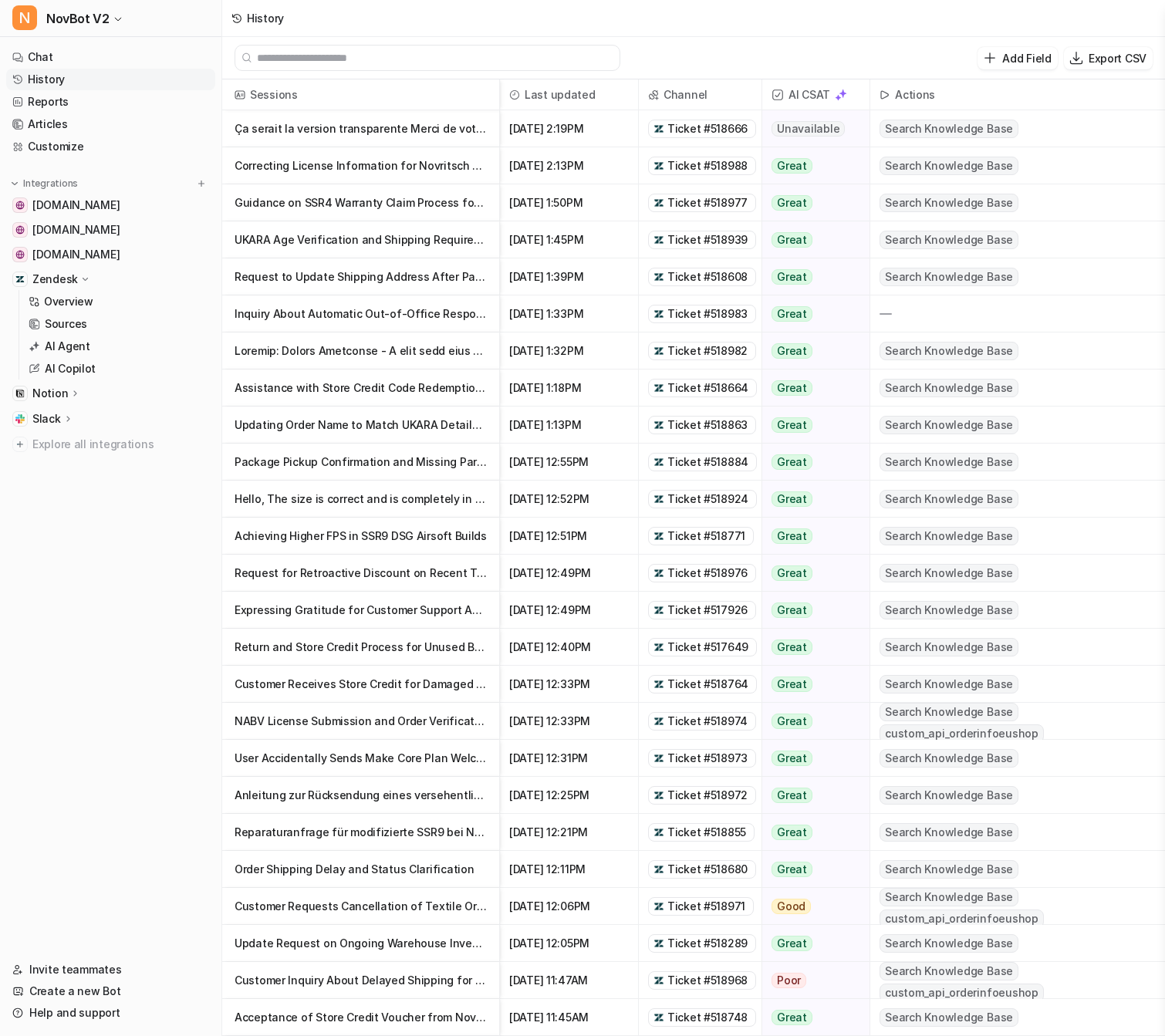
click at [88, 40] on nav "Chat History Reports Articles Customize Integrations support.novritsch.com eu.n…" at bounding box center [110, 493] width 221 height 907
click at [88, 47] on link "Chat" at bounding box center [110, 57] width 209 height 22
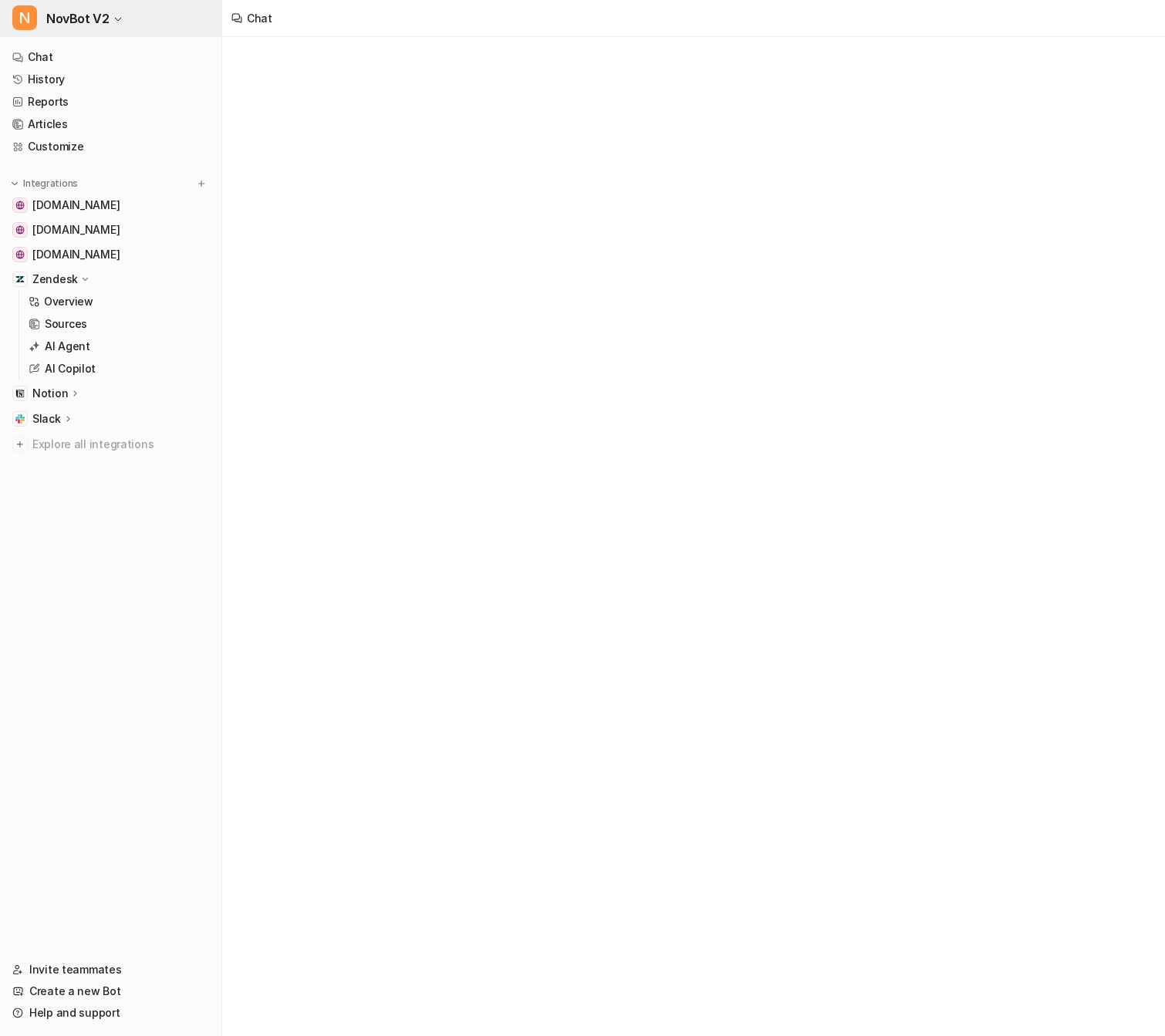
click at [80, 8] on span "NovBot V2" at bounding box center [77, 18] width 63 height 22
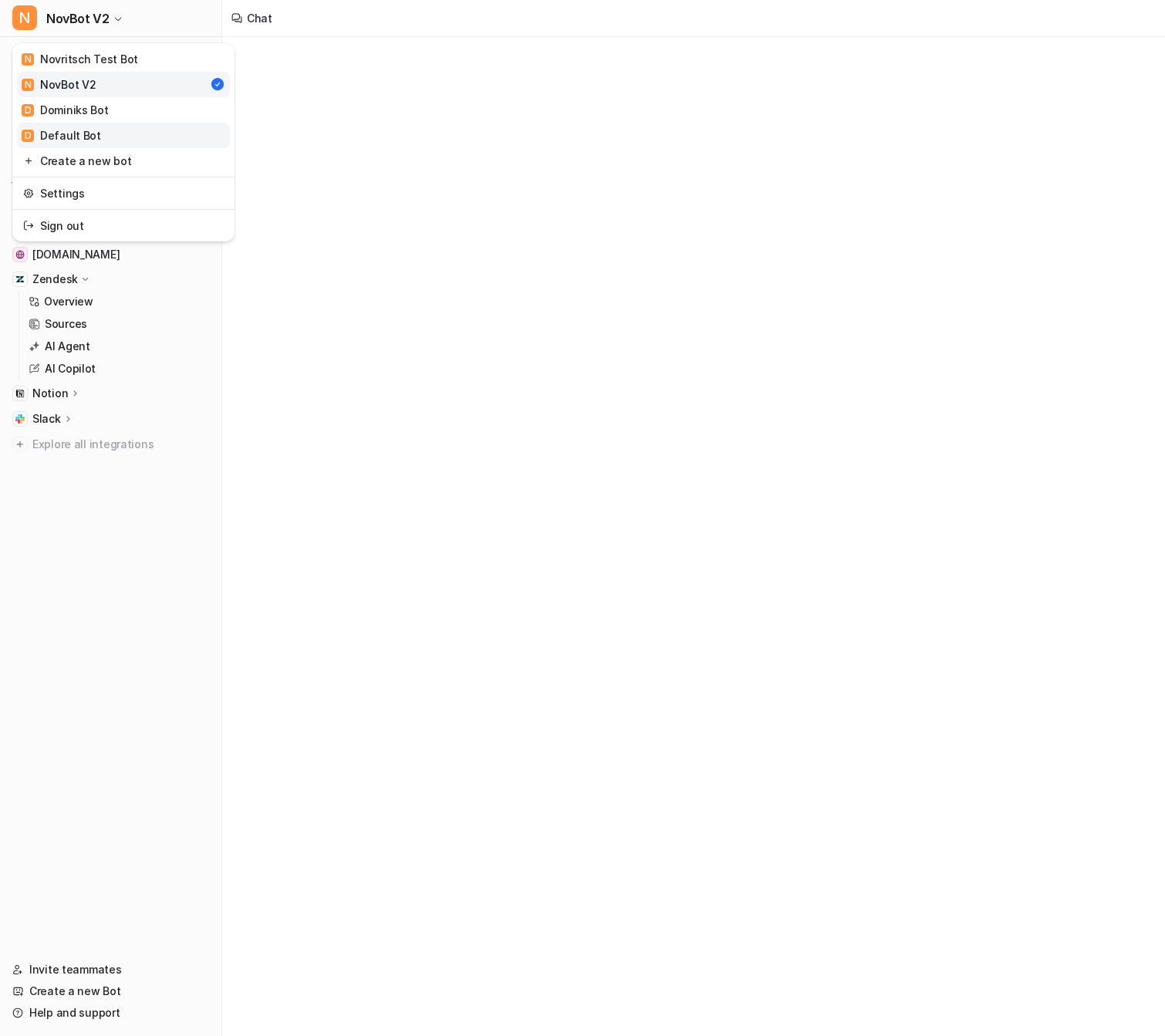
click at [122, 135] on link "D Default Bot" at bounding box center [123, 135] width 213 height 26
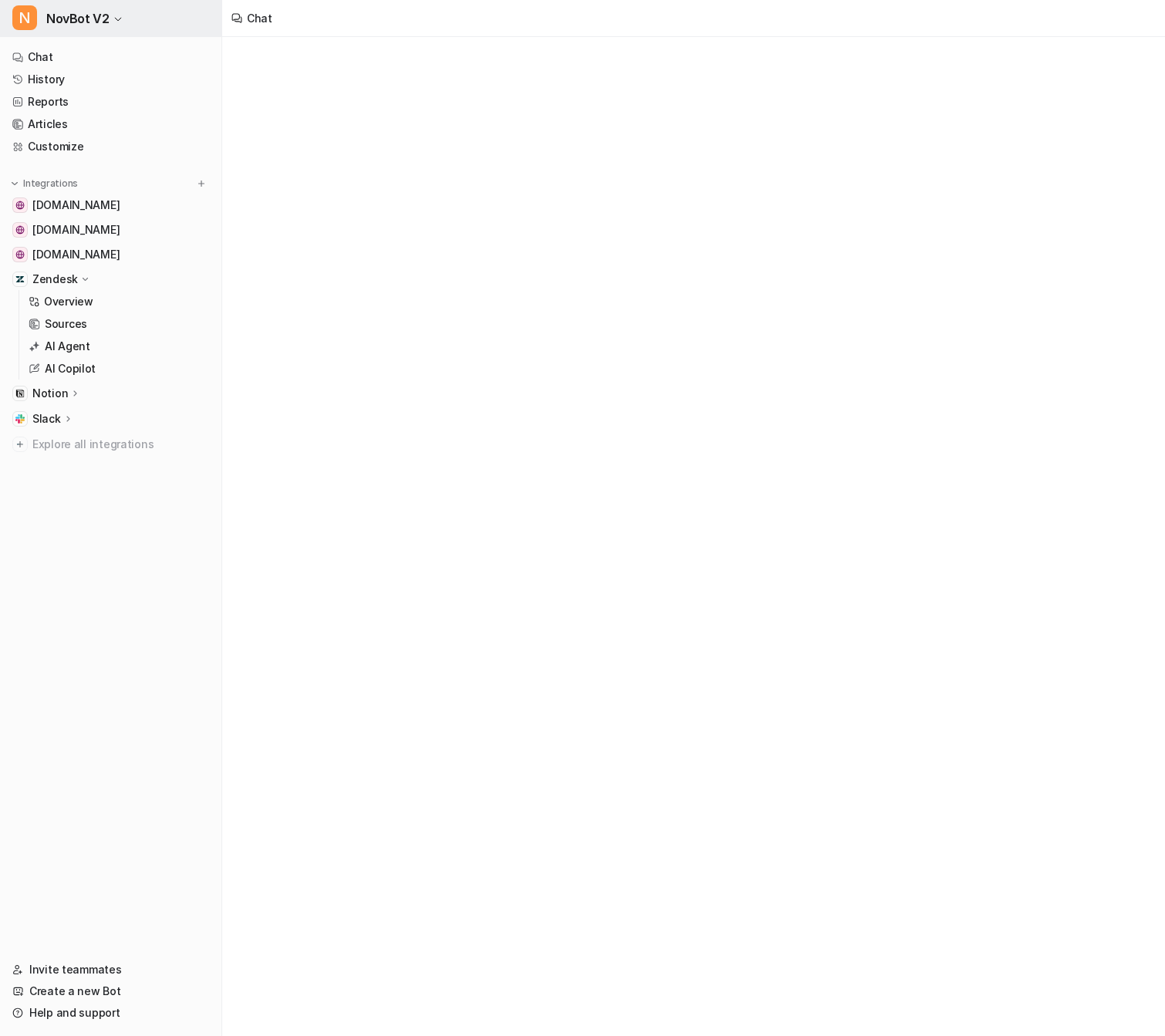
click at [104, 16] on span "NovBot V2" at bounding box center [77, 18] width 63 height 22
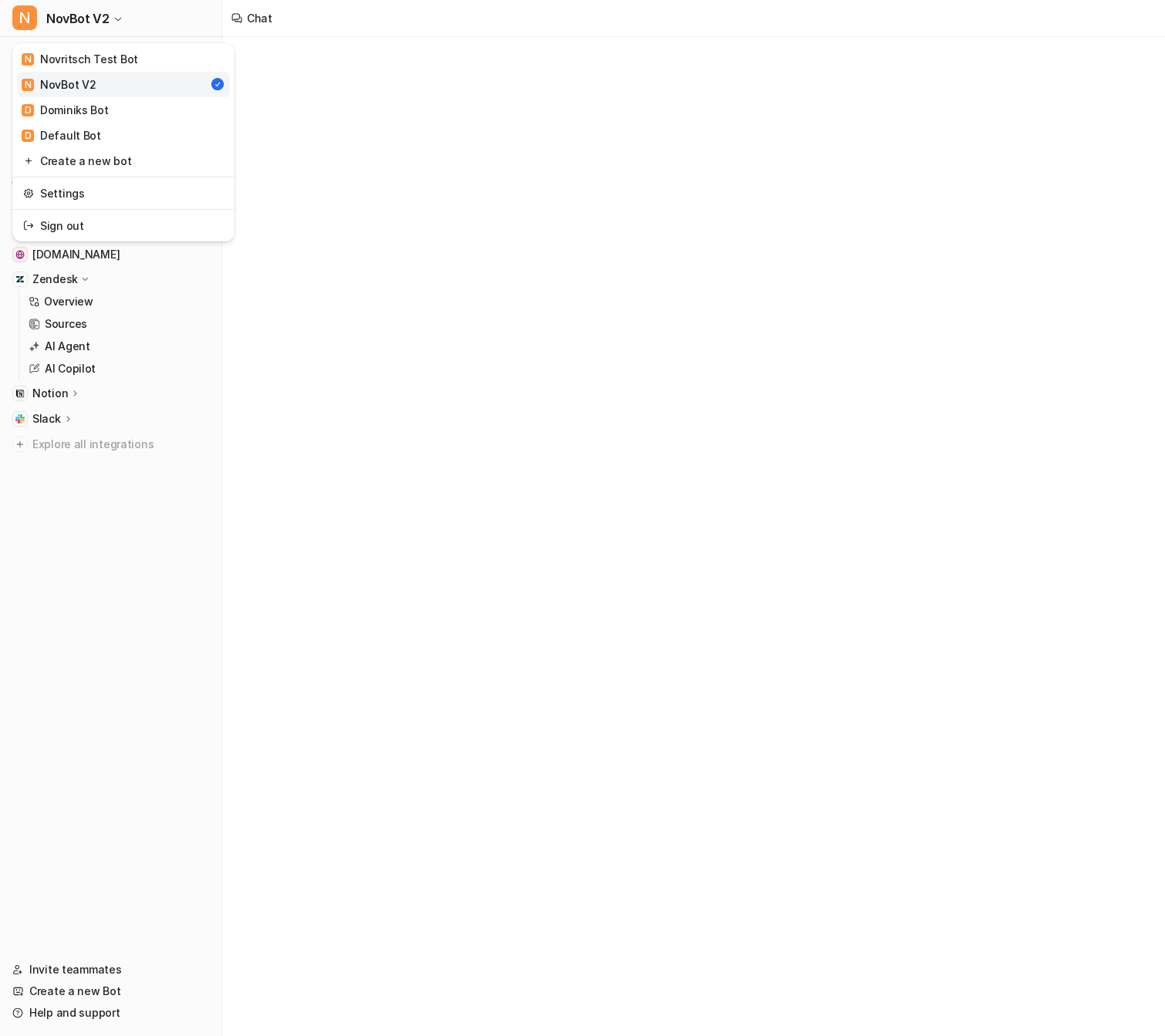
click at [104, 166] on link "Create a new bot" at bounding box center [123, 161] width 213 height 26
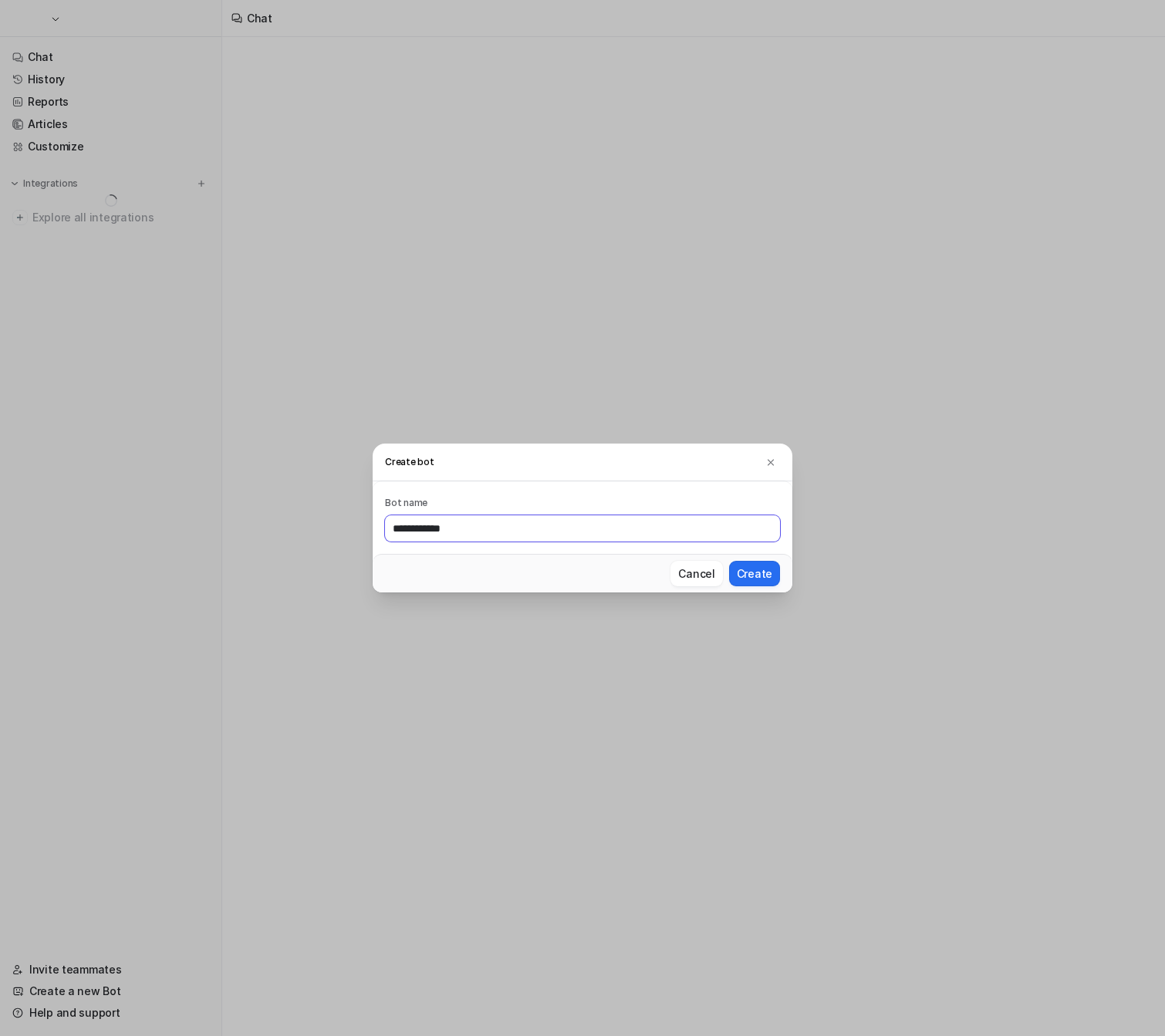
type input "**********"
click at [729, 561] on button "Create" at bounding box center [754, 574] width 51 height 26
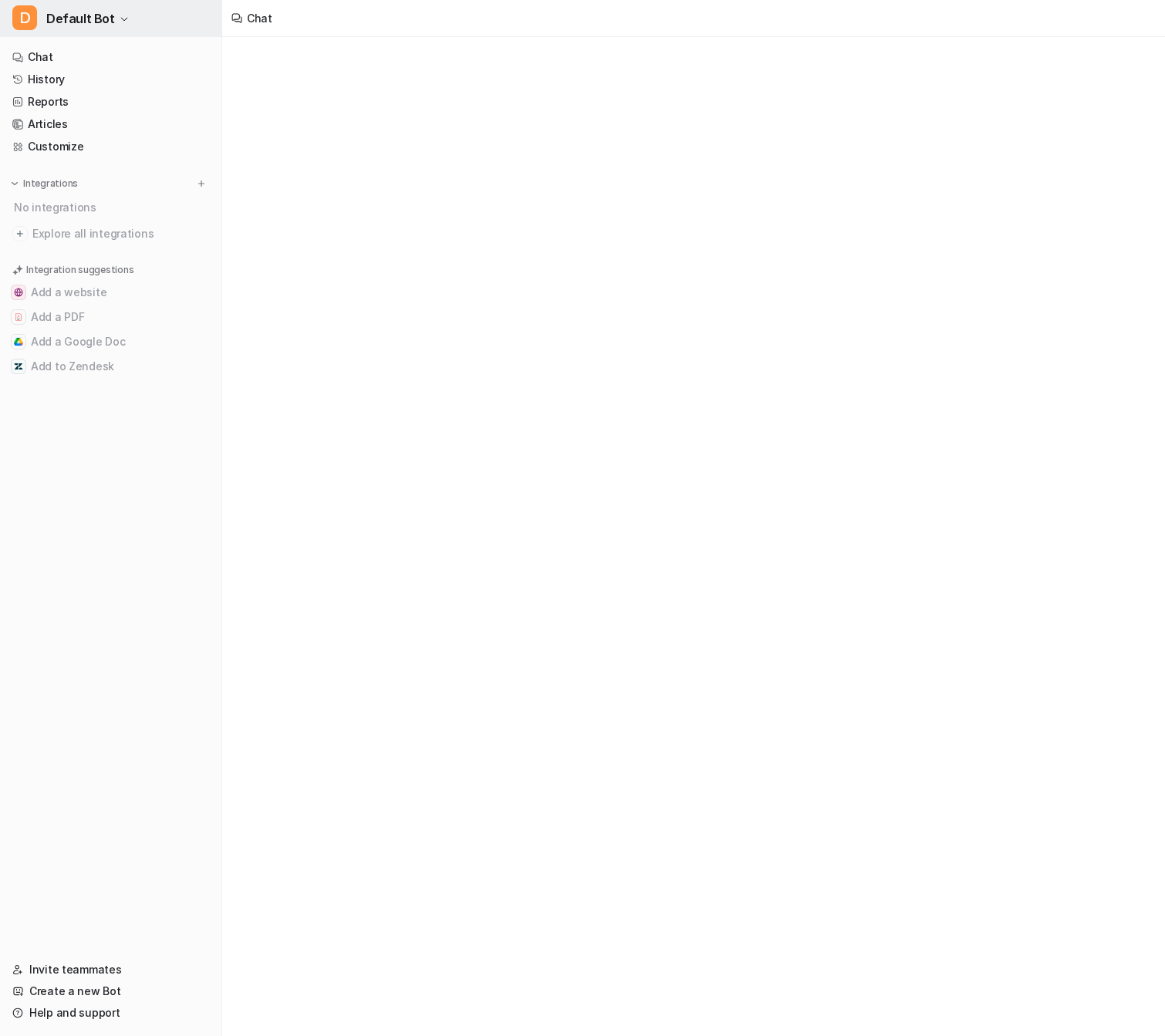
click at [103, 25] on span "Default Bot" at bounding box center [81, 18] width 69 height 22
click at [110, 32] on button "D Default Bot" at bounding box center [110, 18] width 221 height 37
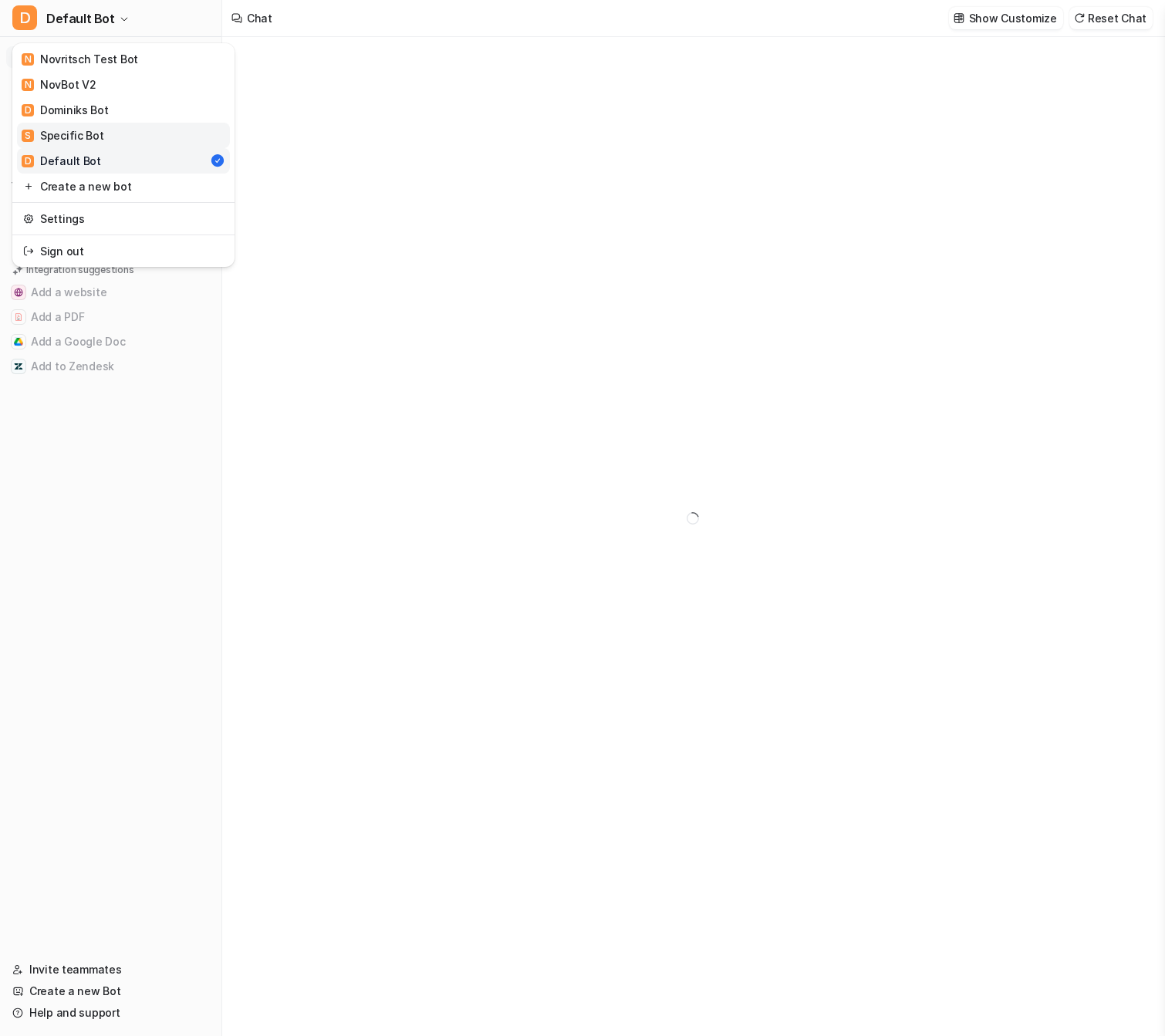
click at [123, 139] on link "S Specific Bot" at bounding box center [123, 135] width 213 height 26
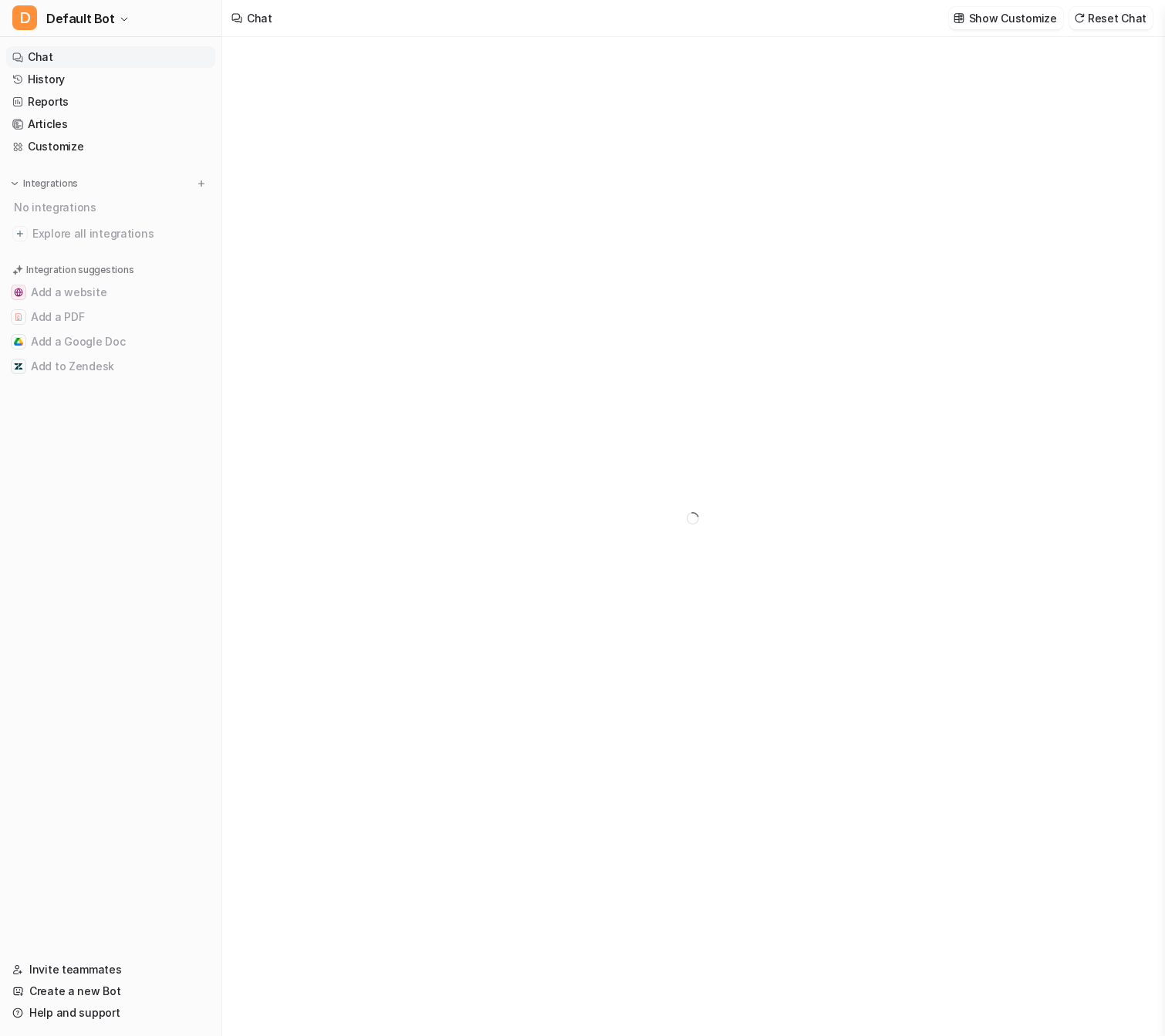
type textarea "**********"
click at [100, 28] on span "Default Bot" at bounding box center [81, 18] width 69 height 22
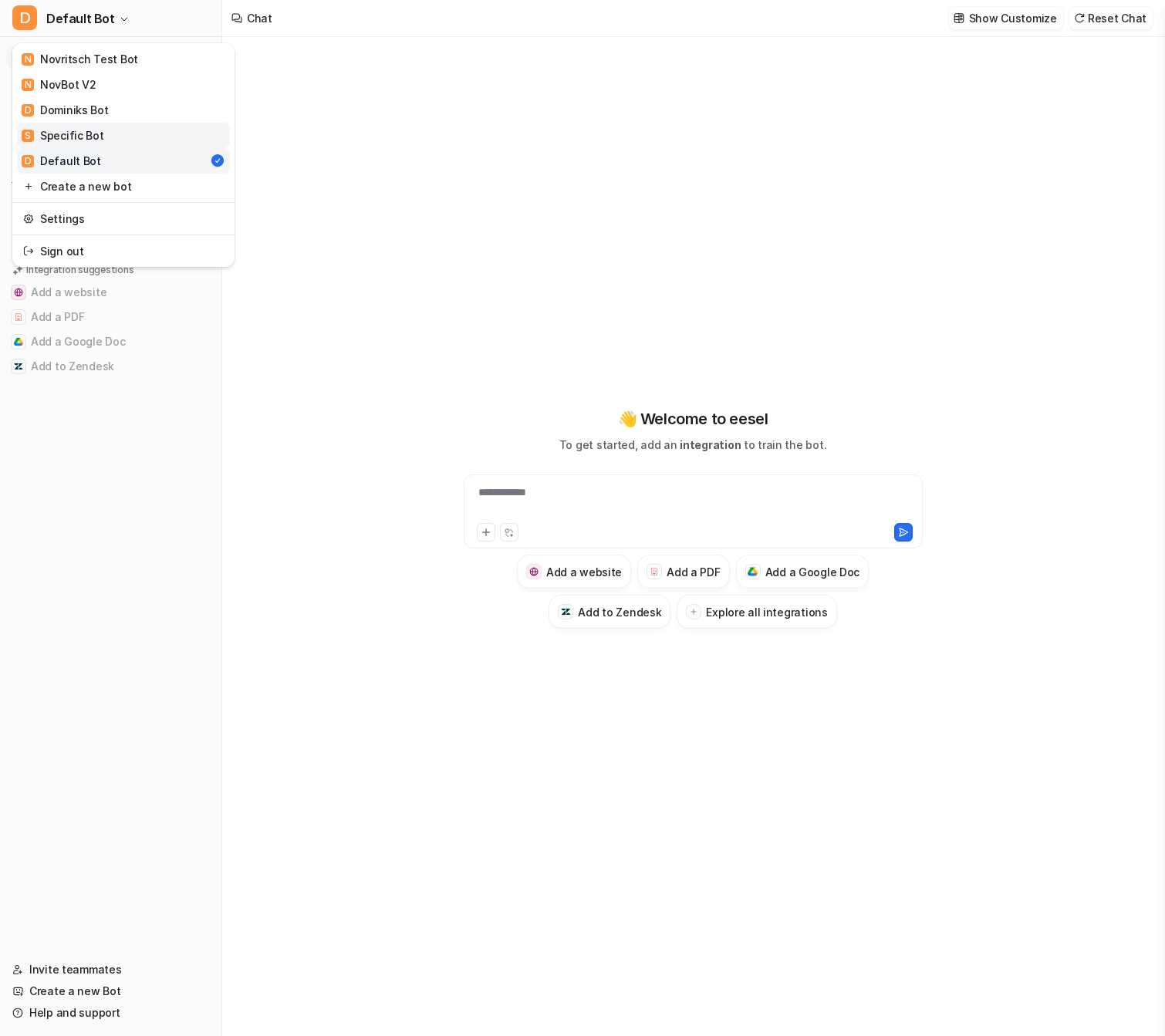
click at [90, 137] on div "S Specific Bot" at bounding box center [63, 135] width 83 height 16
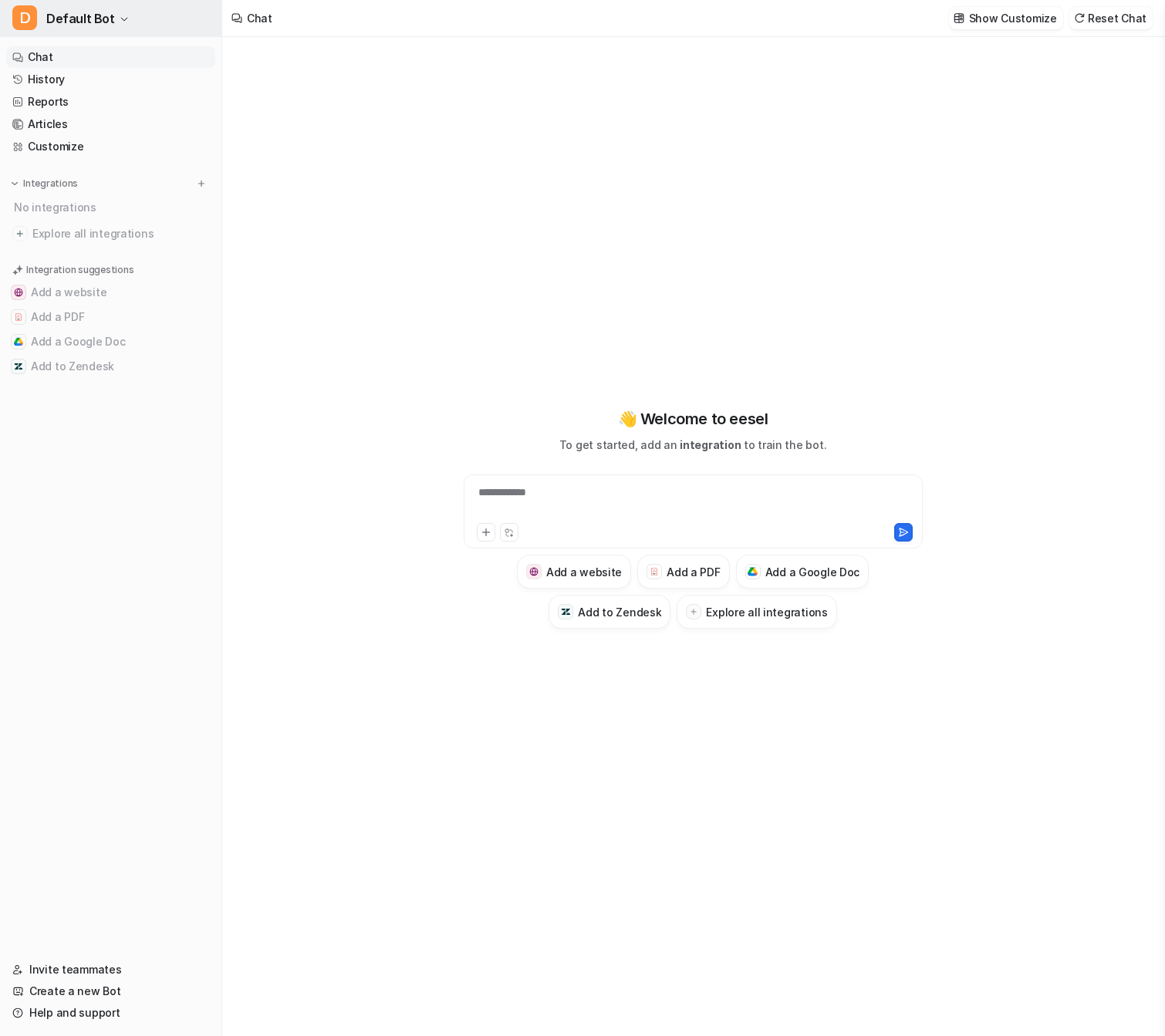
click at [103, 34] on button "D Default Bot" at bounding box center [110, 18] width 221 height 37
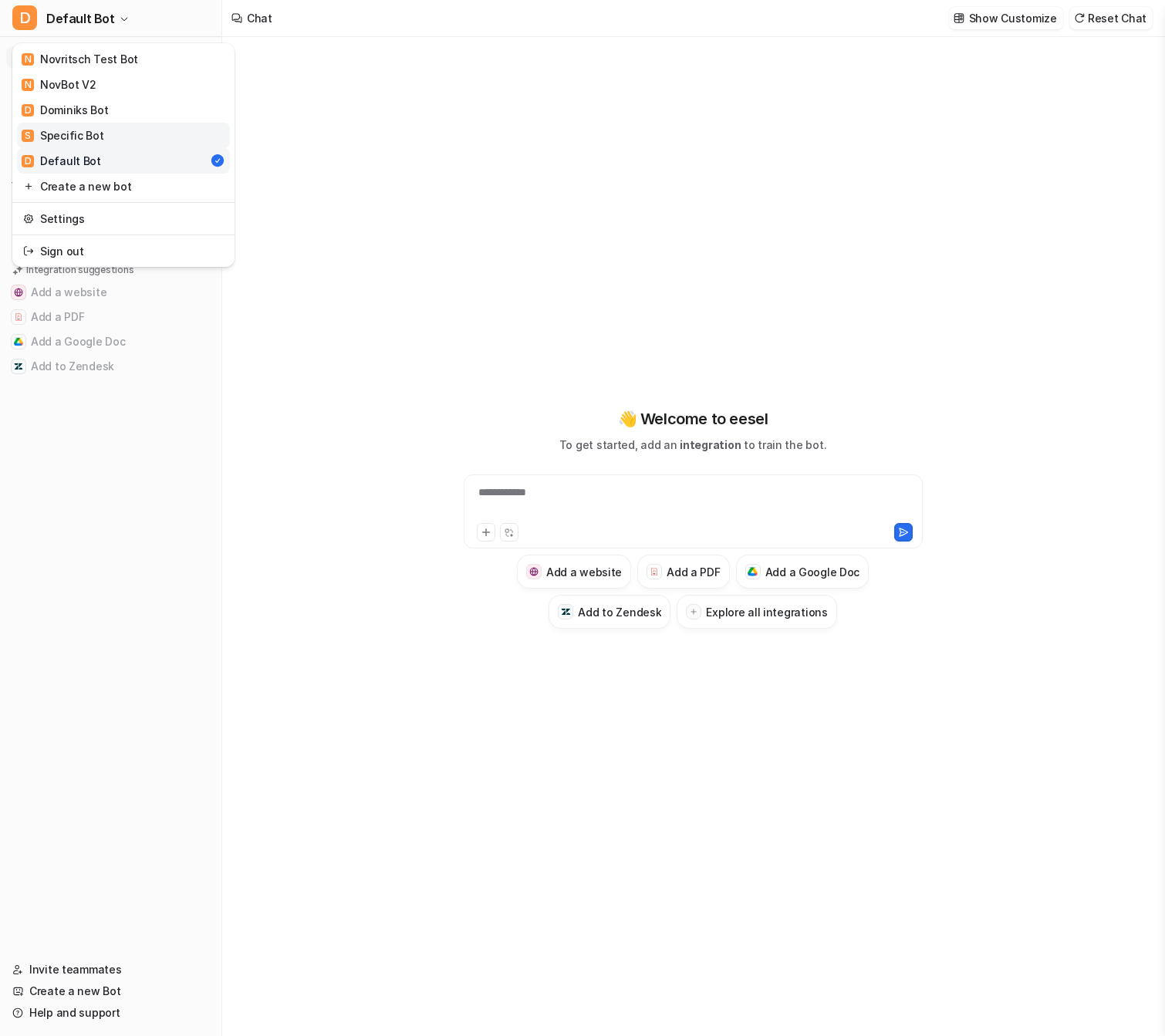
click at [71, 132] on div "S Specific Bot" at bounding box center [63, 135] width 83 height 16
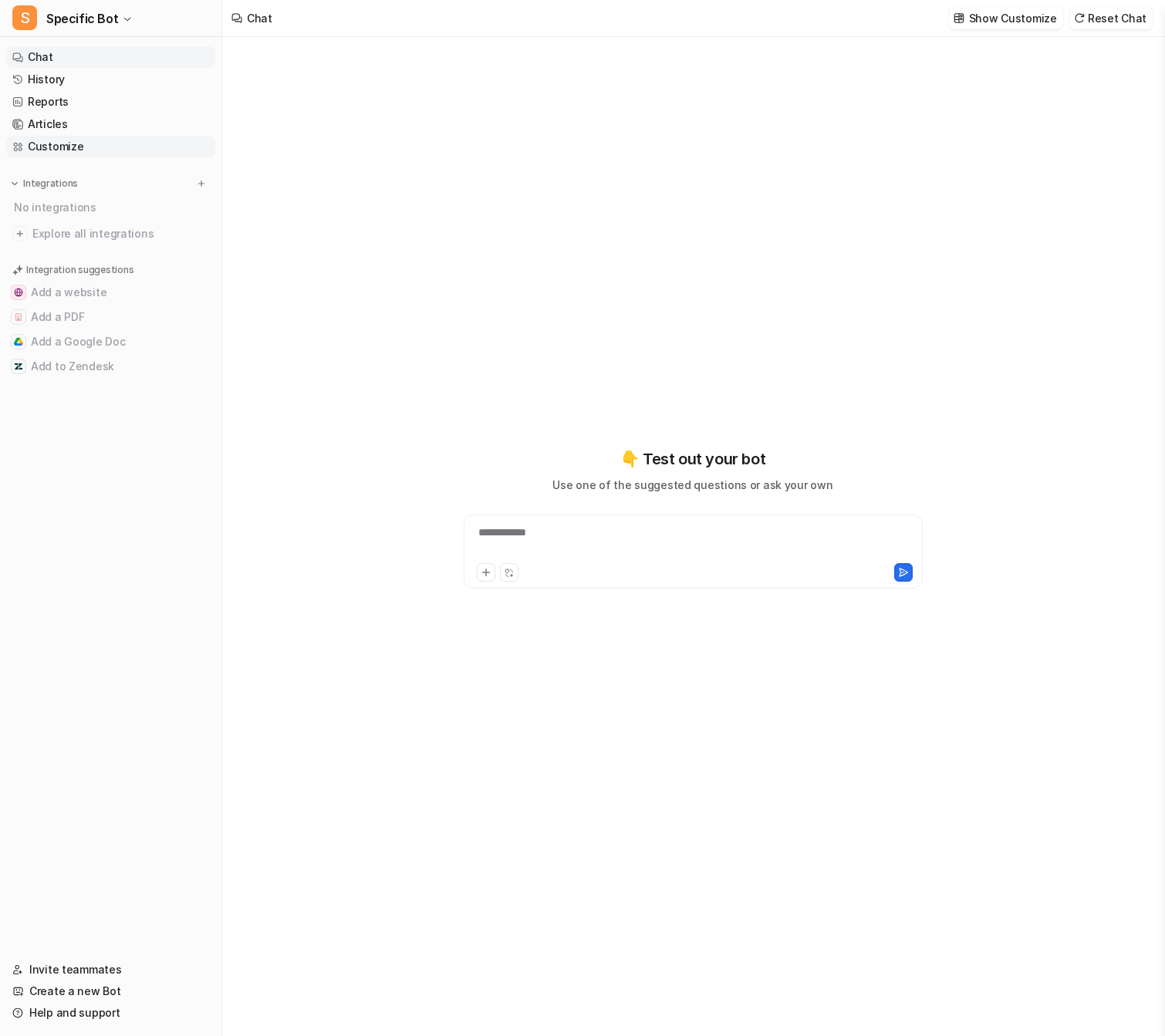
type textarea "**********"
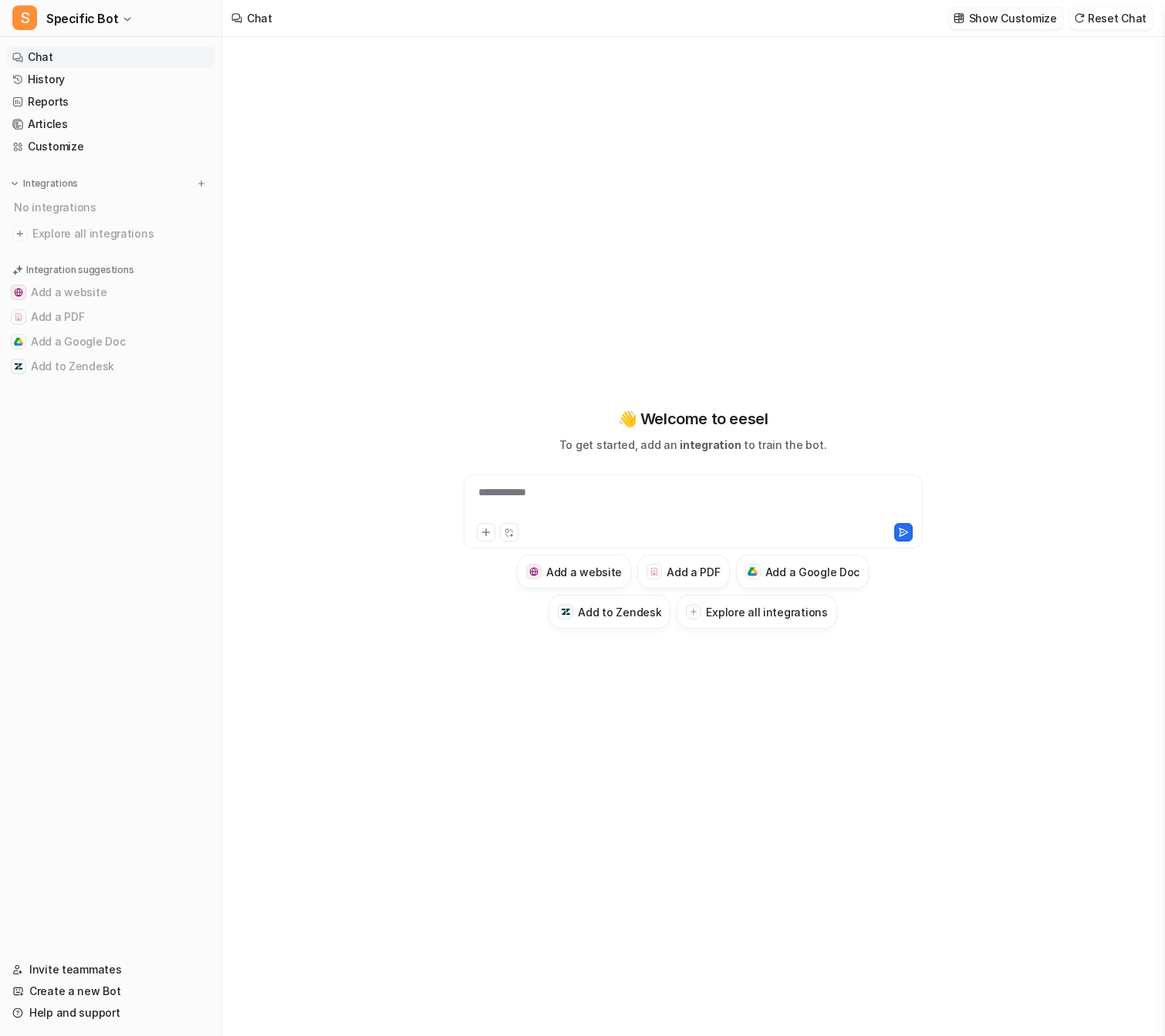
click at [1040, 11] on p "Show Customize" at bounding box center [1013, 18] width 88 height 16
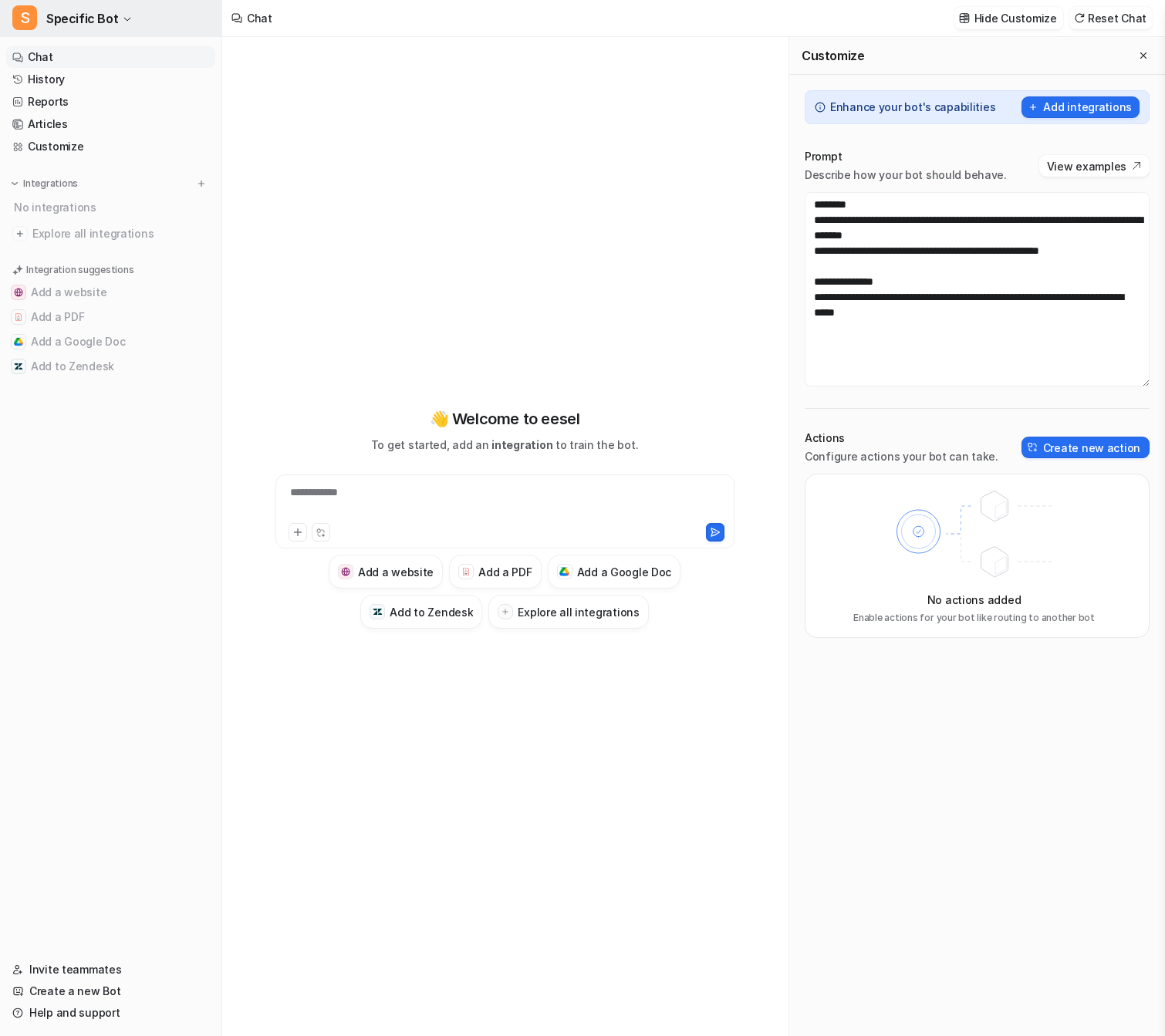
click at [71, 14] on span "Specific Bot" at bounding box center [82, 18] width 71 height 22
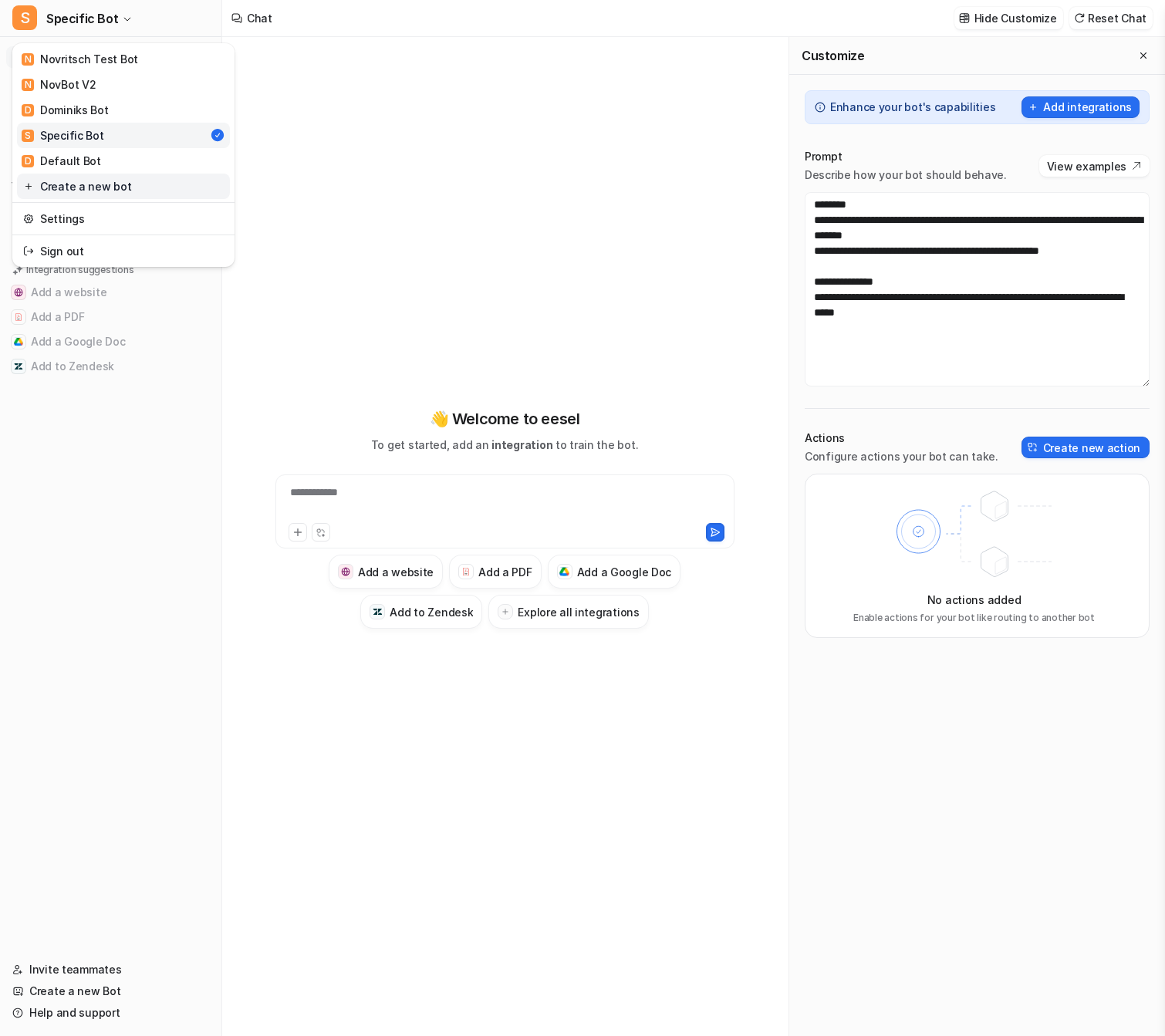
click at [316, 183] on div "**********" at bounding box center [582, 518] width 1165 height 1036
click at [82, 146] on link "Customize" at bounding box center [110, 146] width 209 height 22
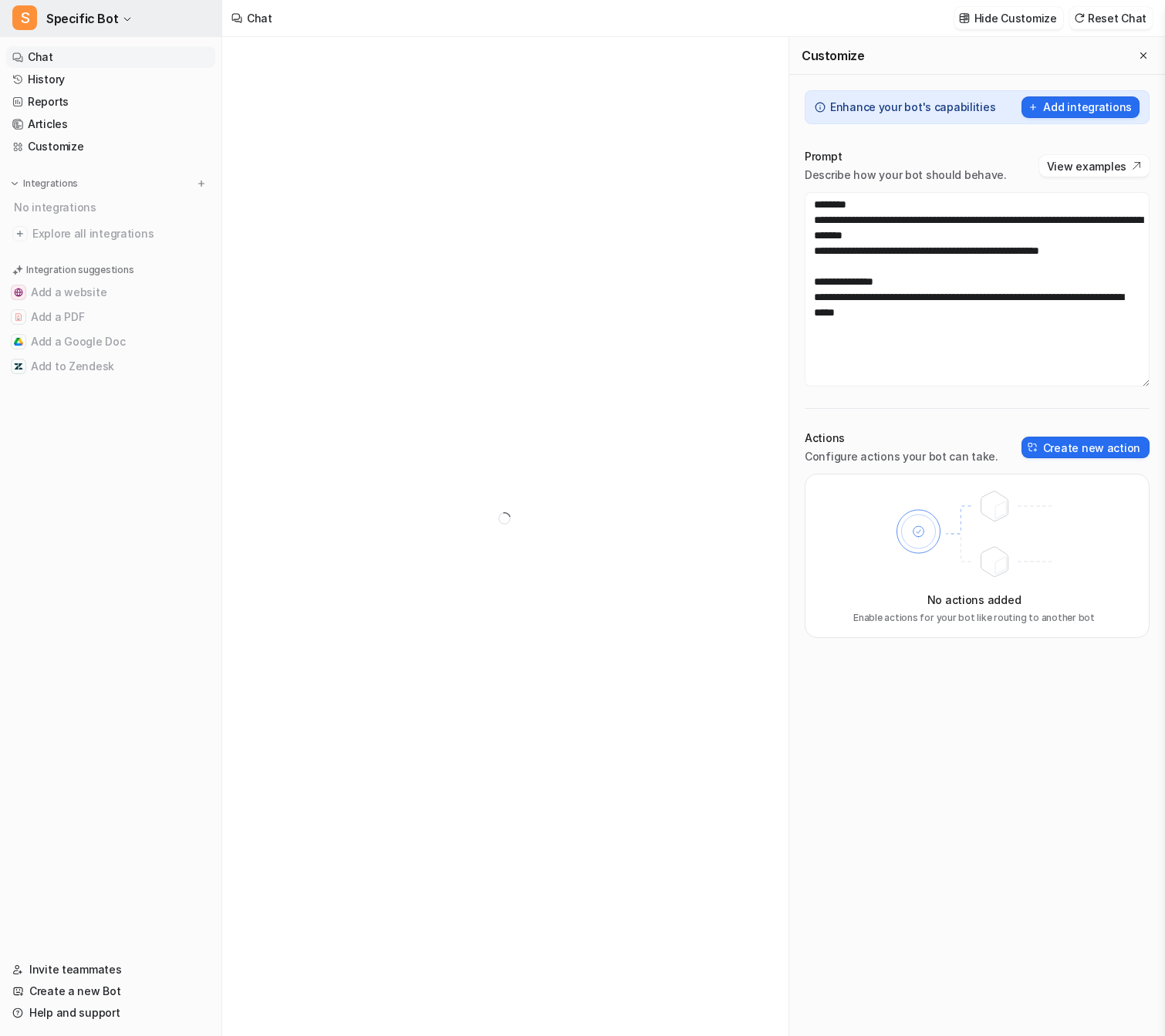
click at [122, 19] on icon "button" at bounding box center [127, 19] width 9 height 9
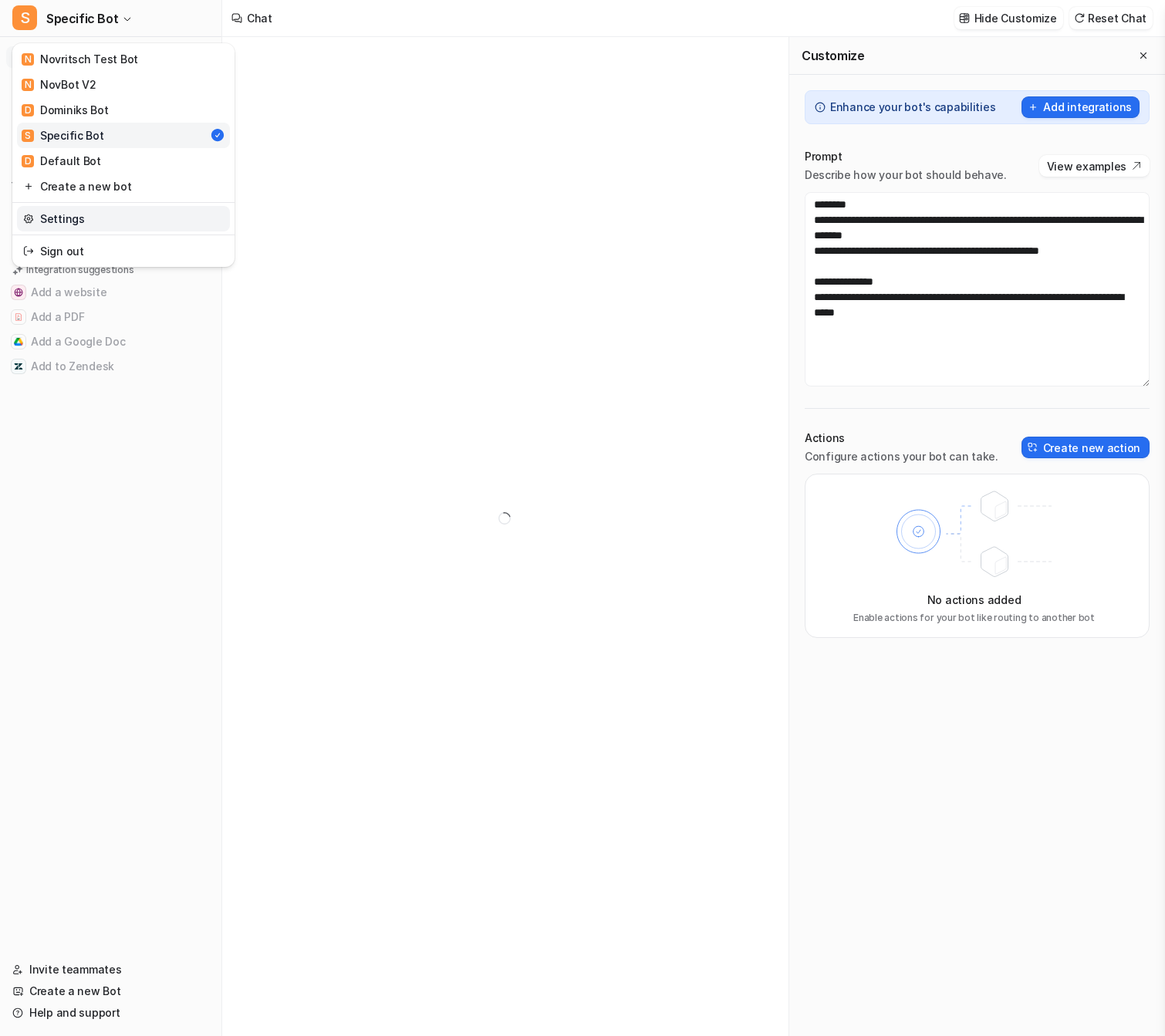
click at [84, 217] on link "Settings" at bounding box center [123, 219] width 213 height 26
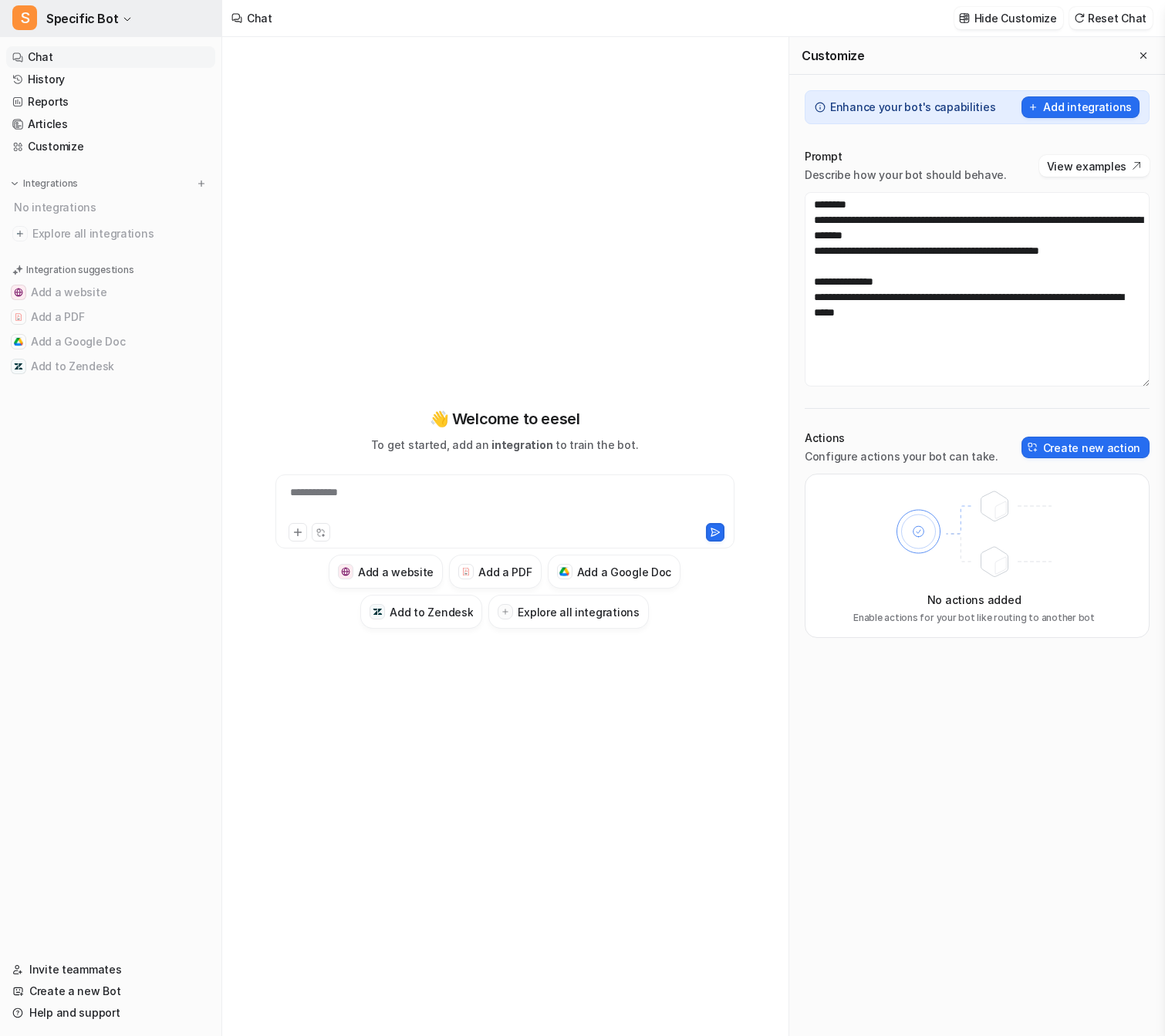
click at [94, 11] on span "Specific Bot" at bounding box center [82, 18] width 71 height 22
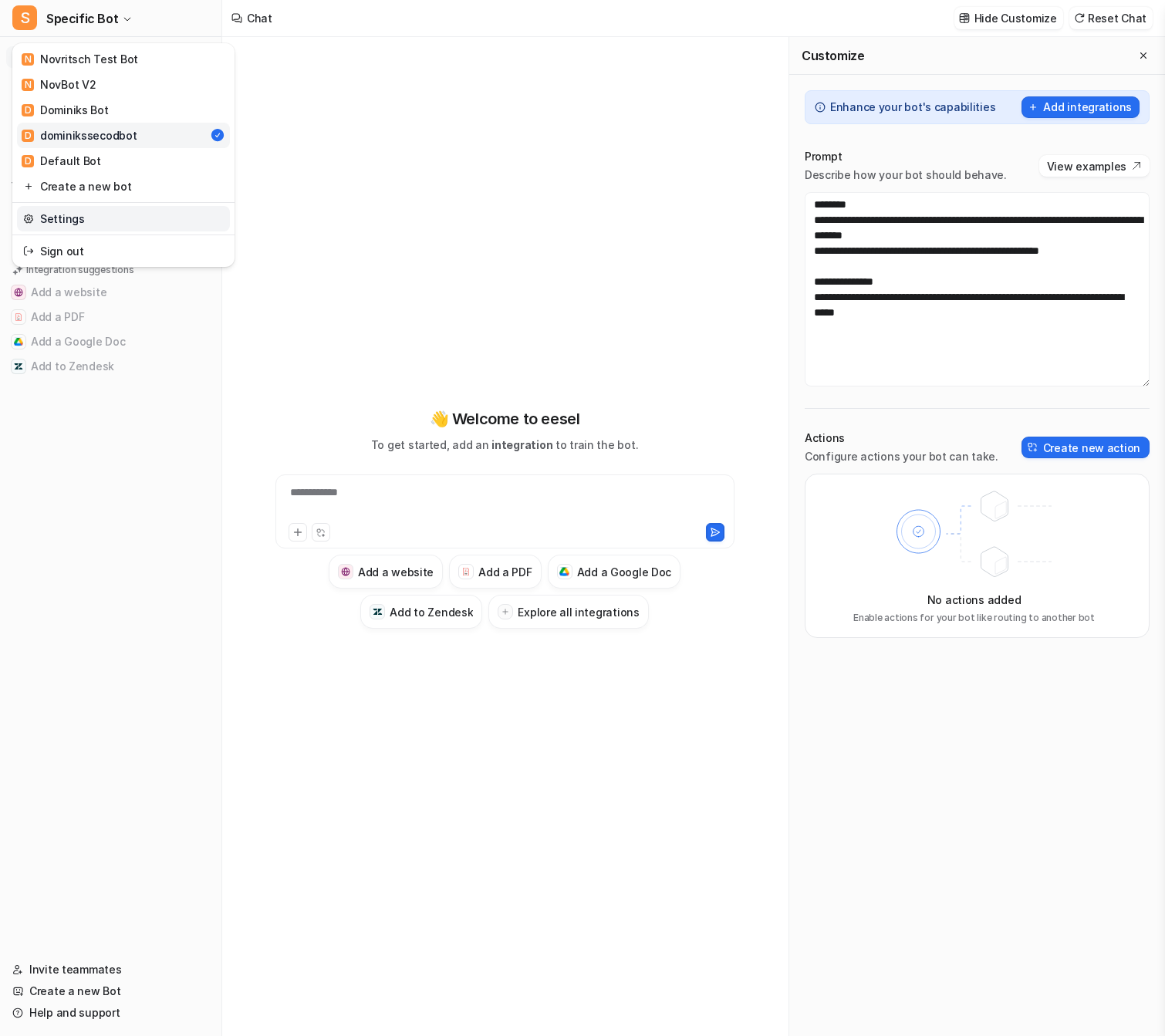
click at [84, 214] on link "Settings" at bounding box center [123, 219] width 213 height 26
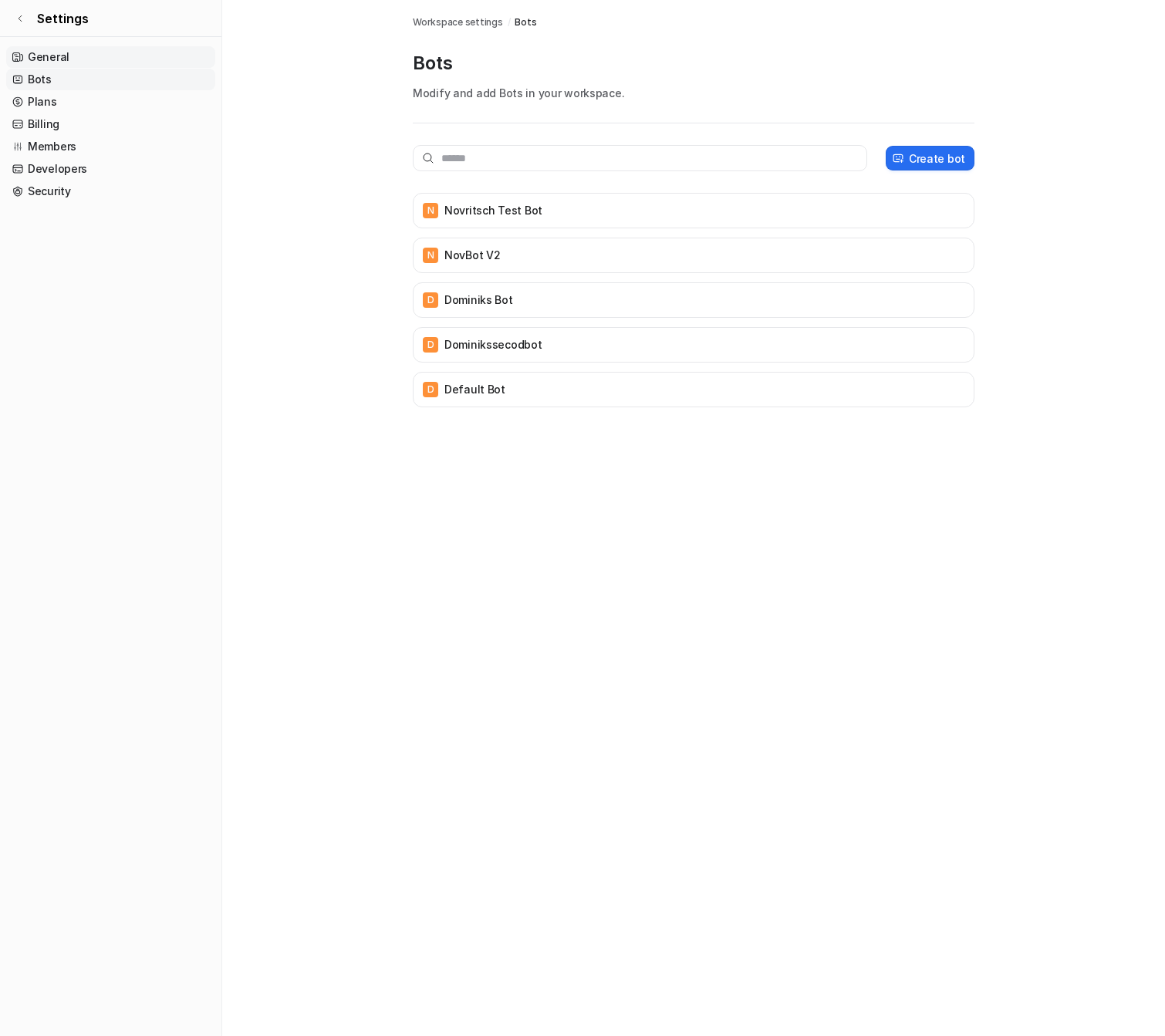
click at [136, 55] on link "General" at bounding box center [110, 57] width 209 height 22
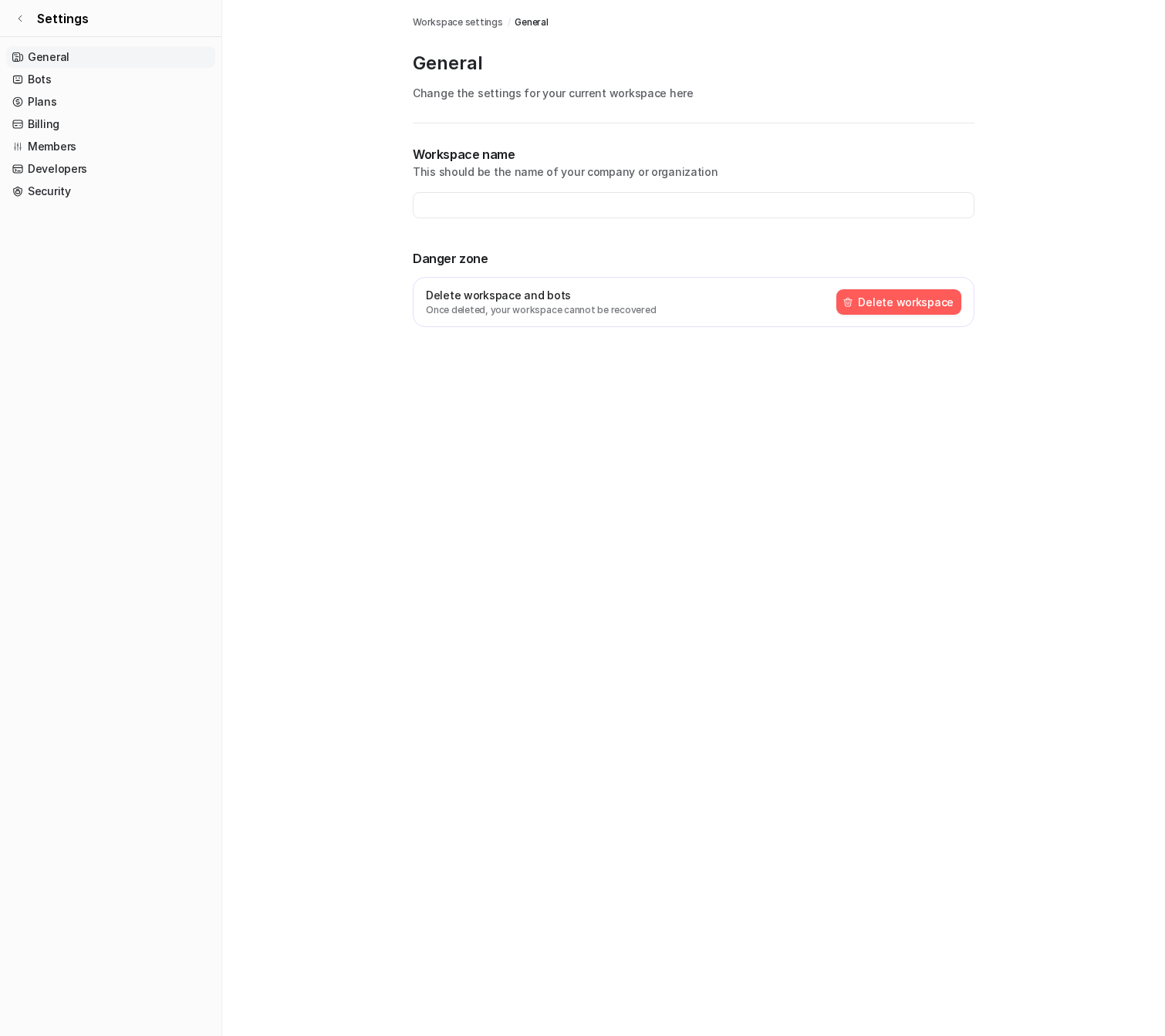
type input "**********"
click at [125, 102] on link "Plans" at bounding box center [110, 102] width 209 height 22
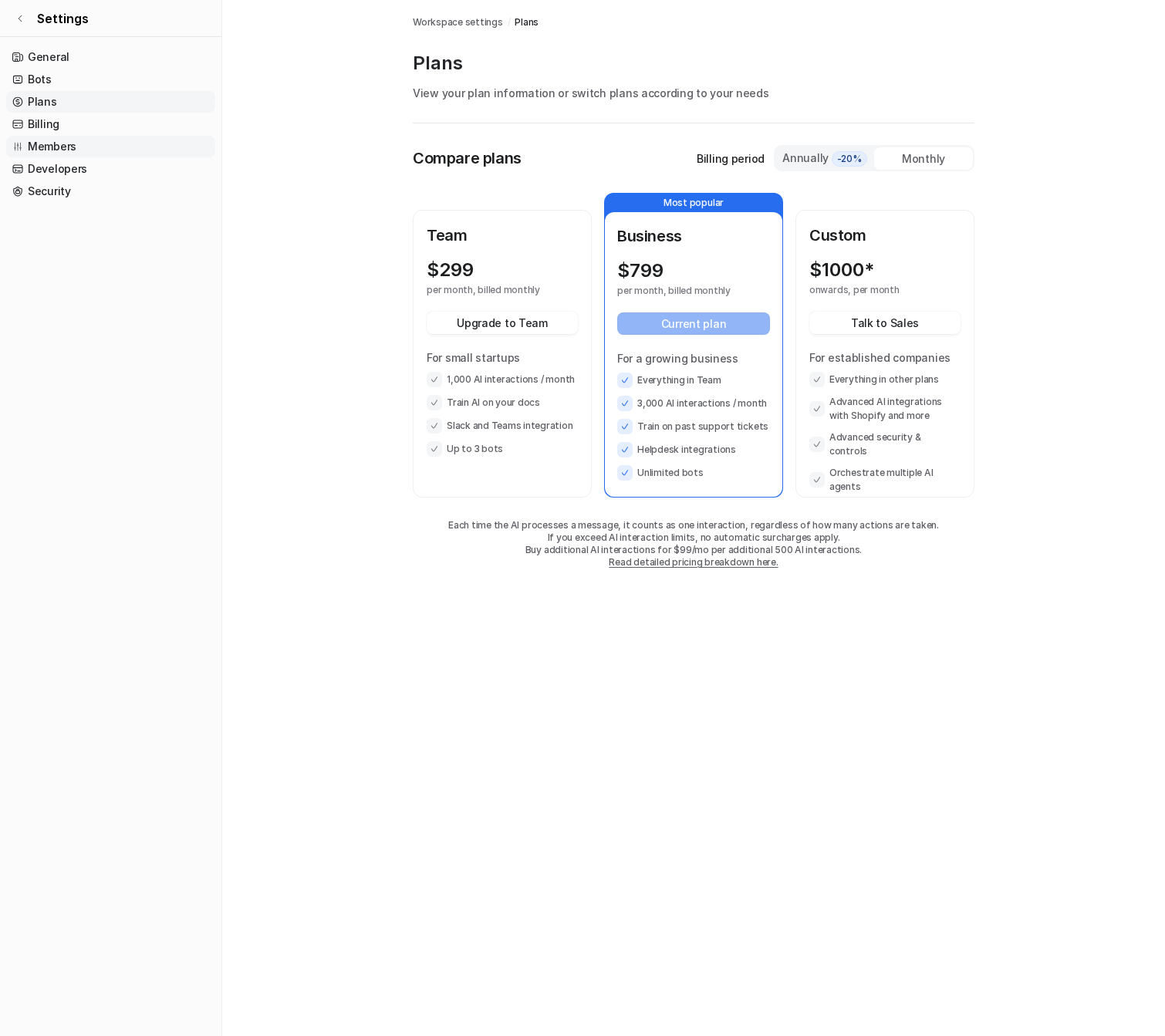
click at [124, 139] on link "Members" at bounding box center [110, 146] width 209 height 22
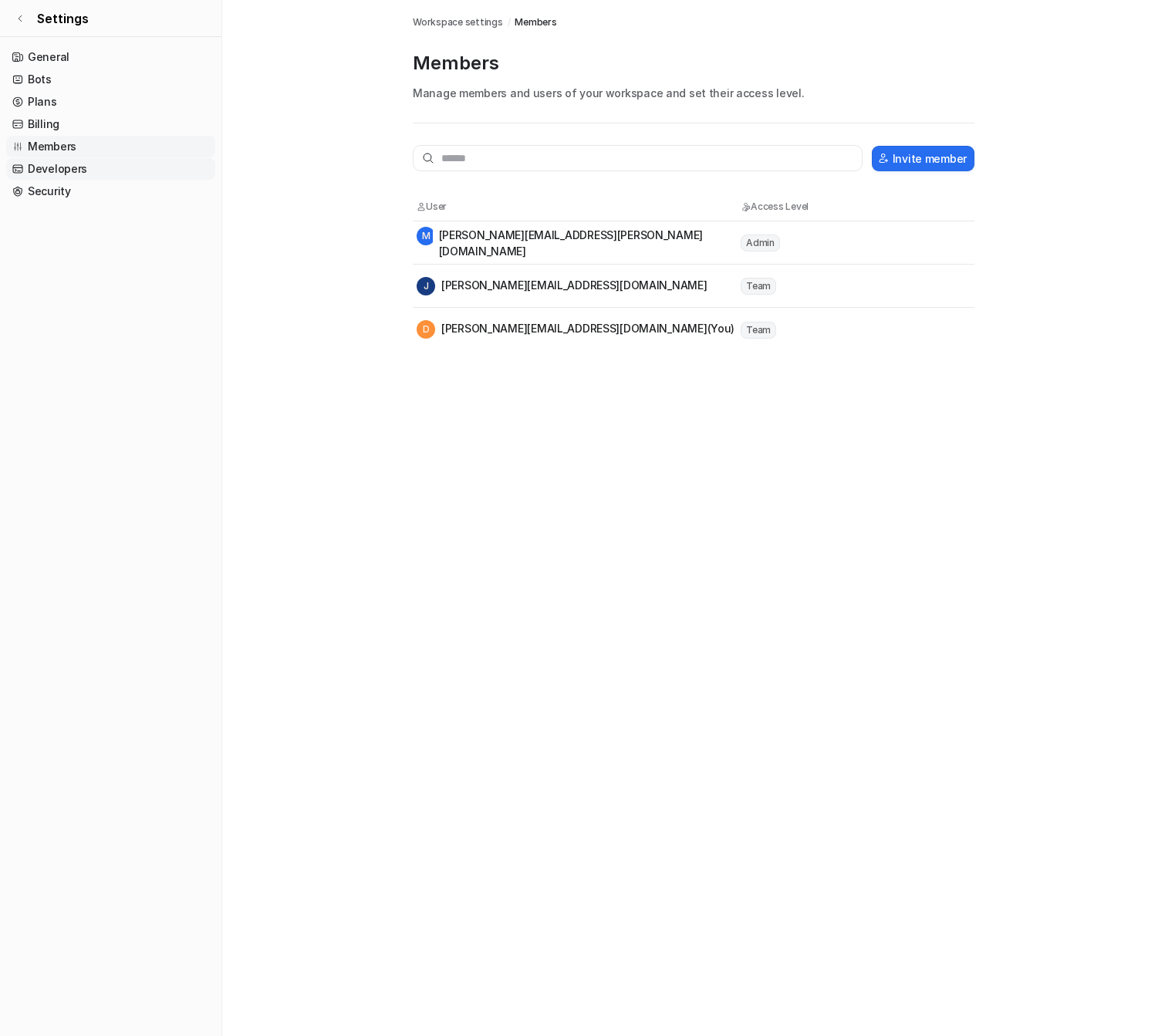
click at [123, 164] on link "Developers" at bounding box center [110, 169] width 209 height 22
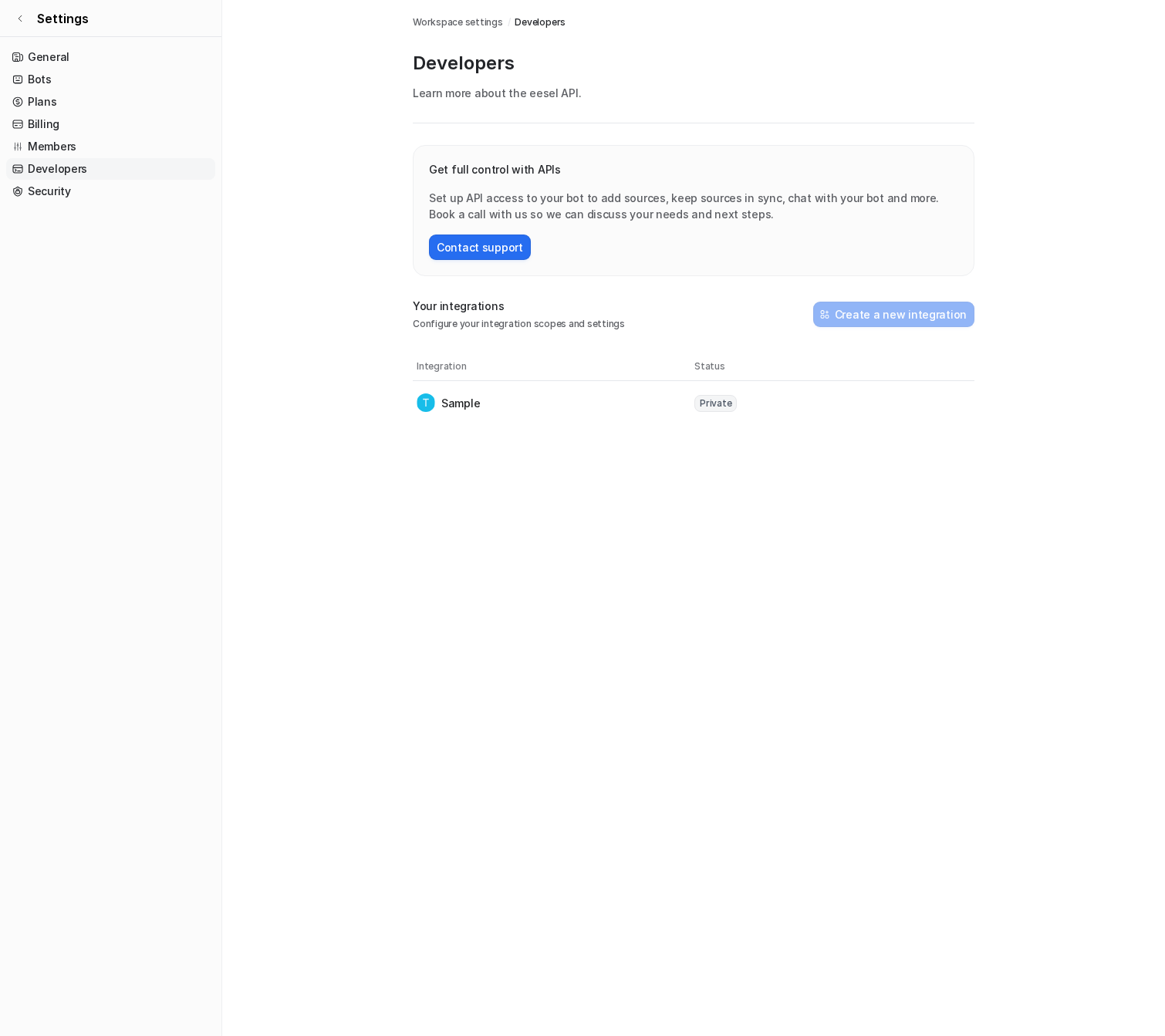
click at [122, 180] on ul "General Bots Plans Billing Members Developers Security" at bounding box center [110, 124] width 209 height 156
click at [121, 191] on link "Security" at bounding box center [110, 191] width 209 height 22
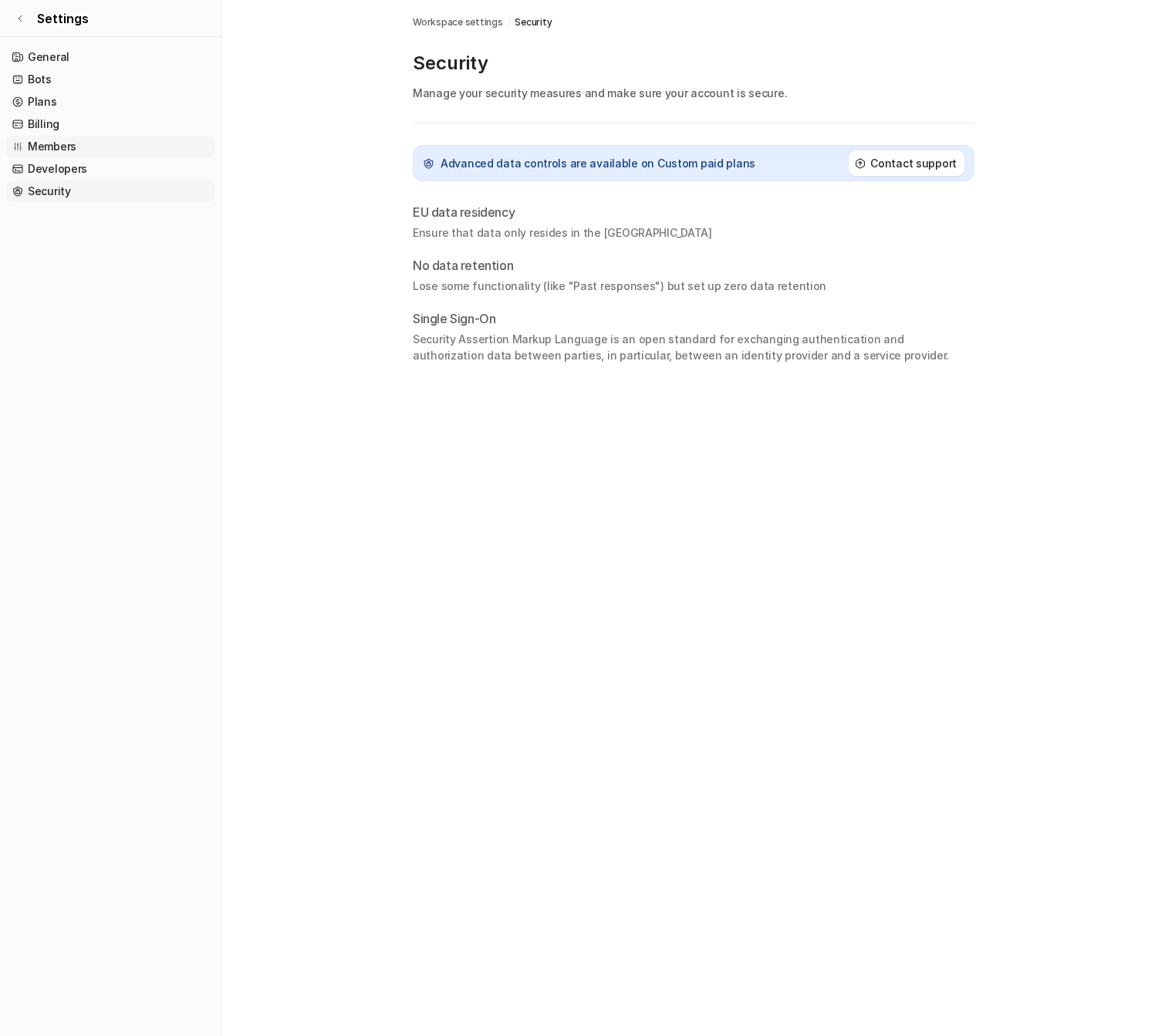
click at [116, 152] on link "Members" at bounding box center [110, 146] width 209 height 22
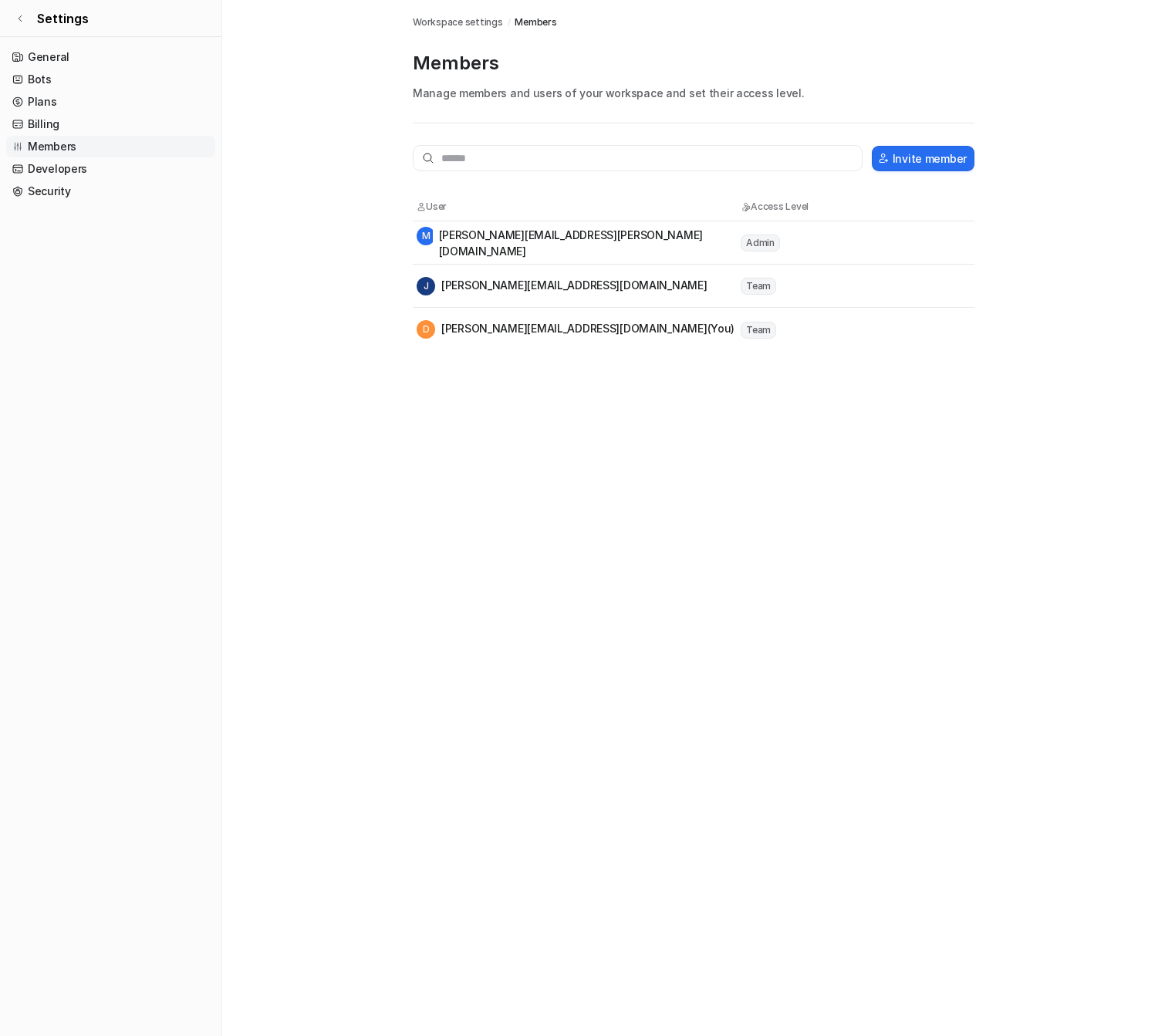
click at [116, 136] on link "Members" at bounding box center [110, 146] width 209 height 22
click at [122, 125] on link "Billing" at bounding box center [110, 124] width 209 height 22
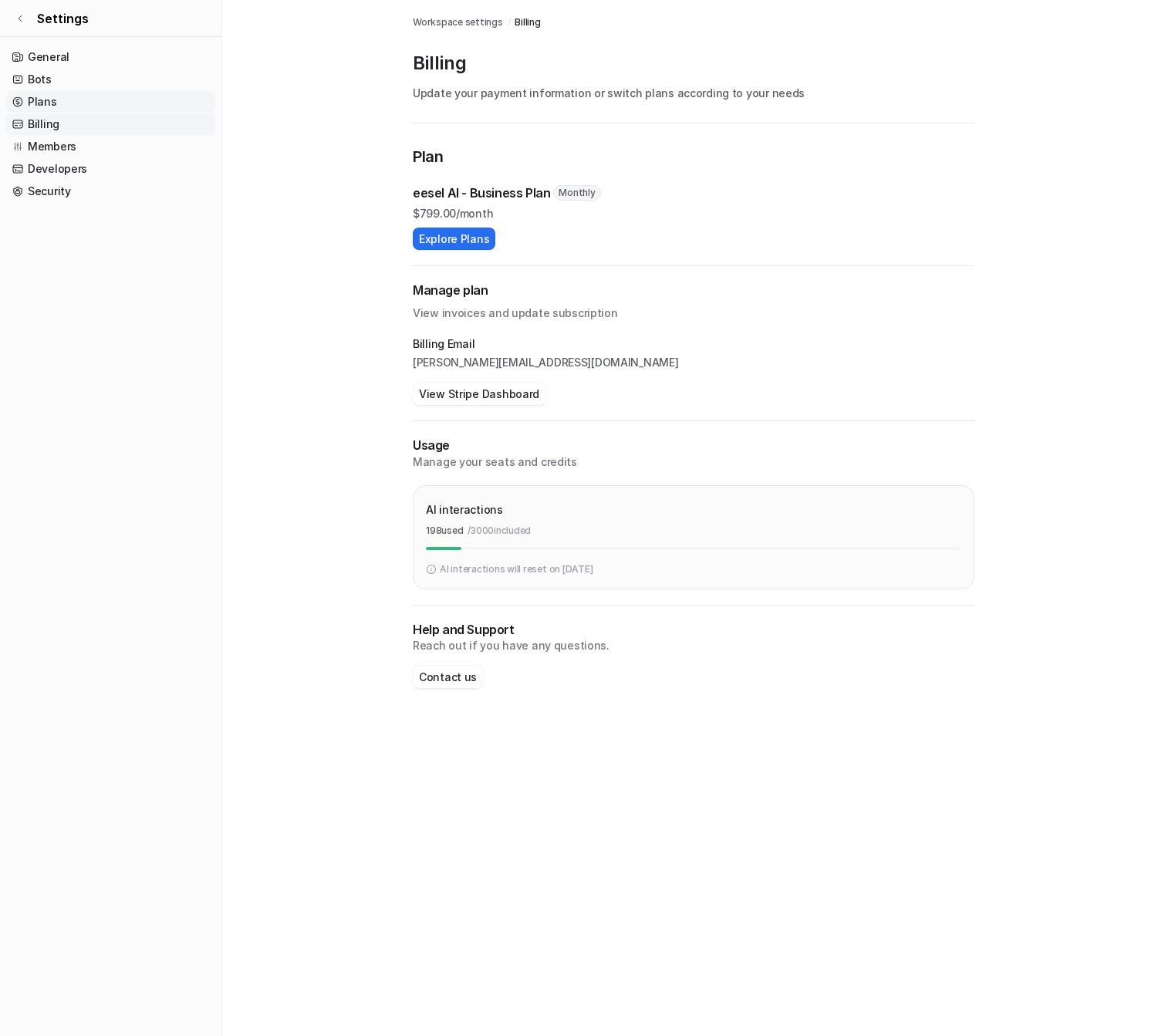
click at [128, 101] on link "Plans" at bounding box center [110, 102] width 209 height 22
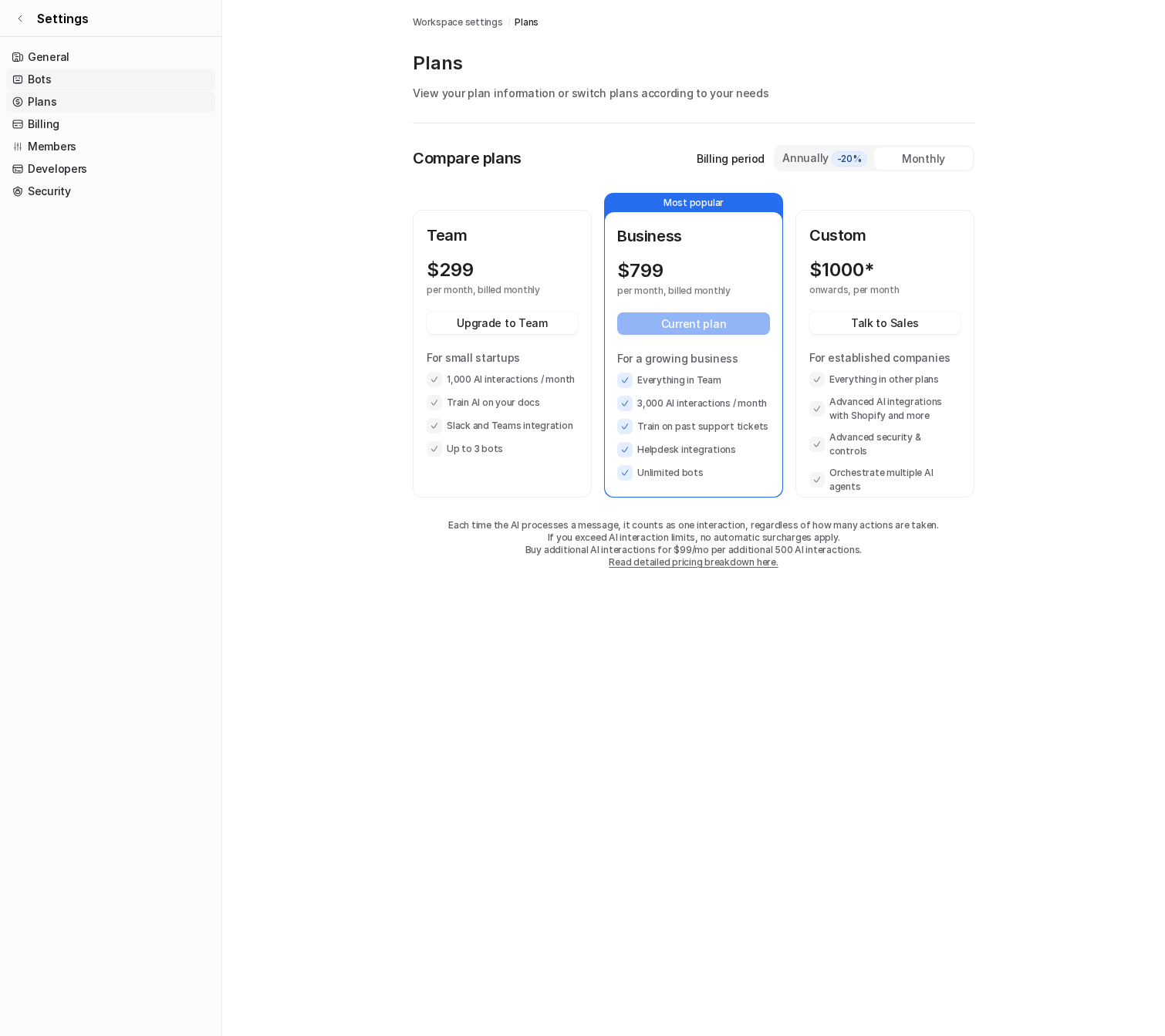
click at [130, 85] on link "Bots" at bounding box center [110, 79] width 209 height 22
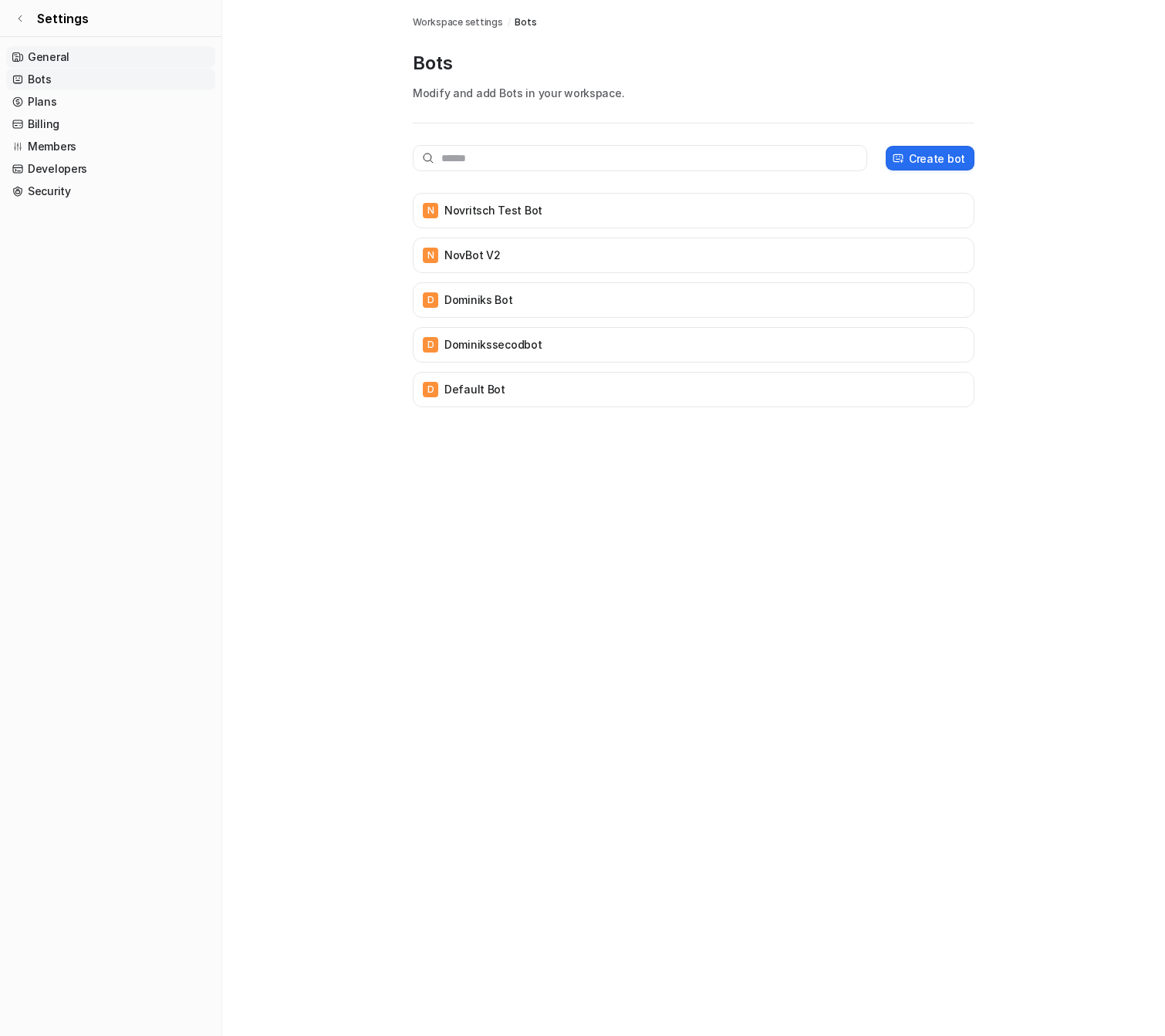
click at [139, 61] on link "General" at bounding box center [110, 57] width 209 height 22
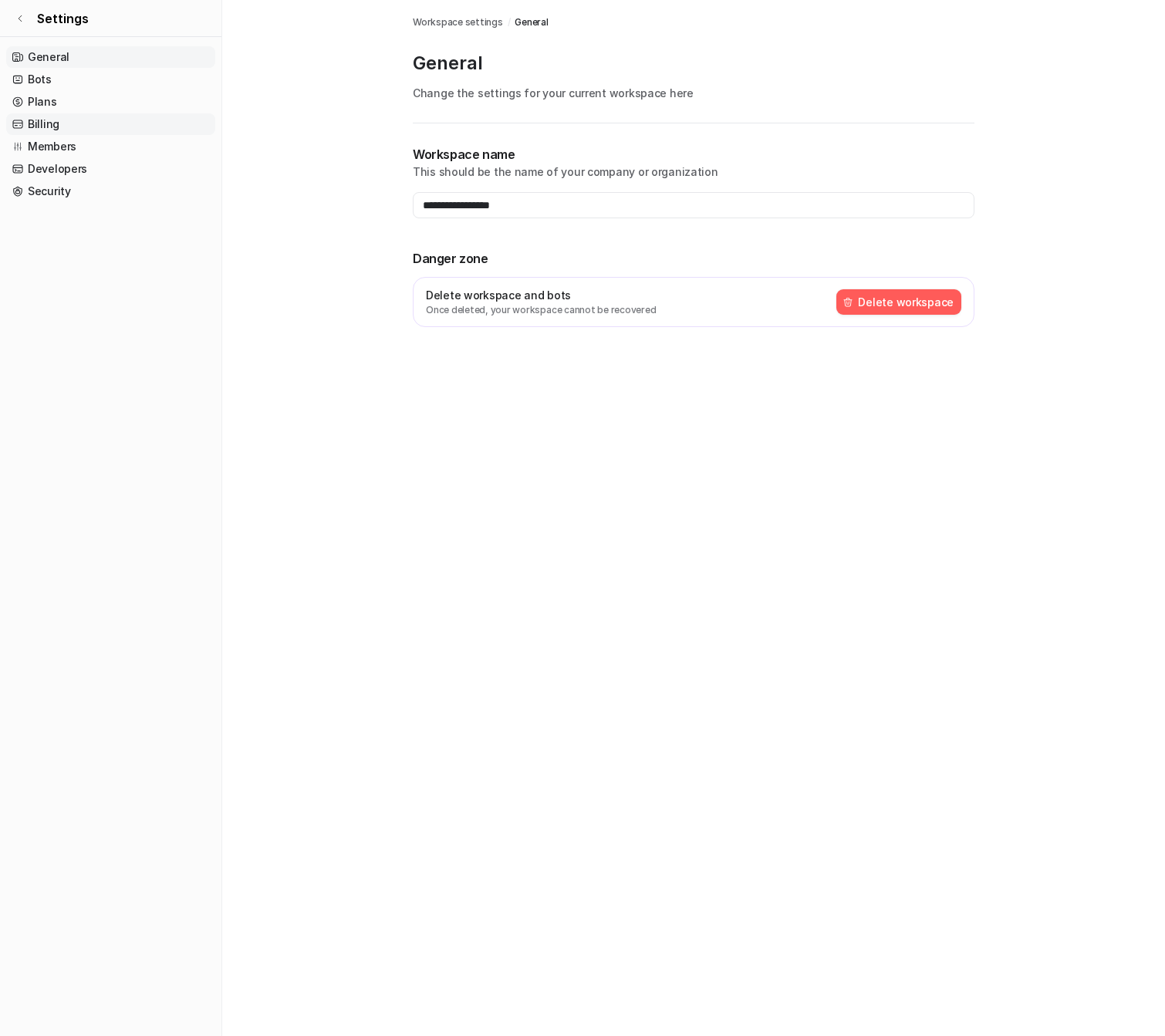
click at [123, 115] on link "Billing" at bounding box center [110, 124] width 209 height 22
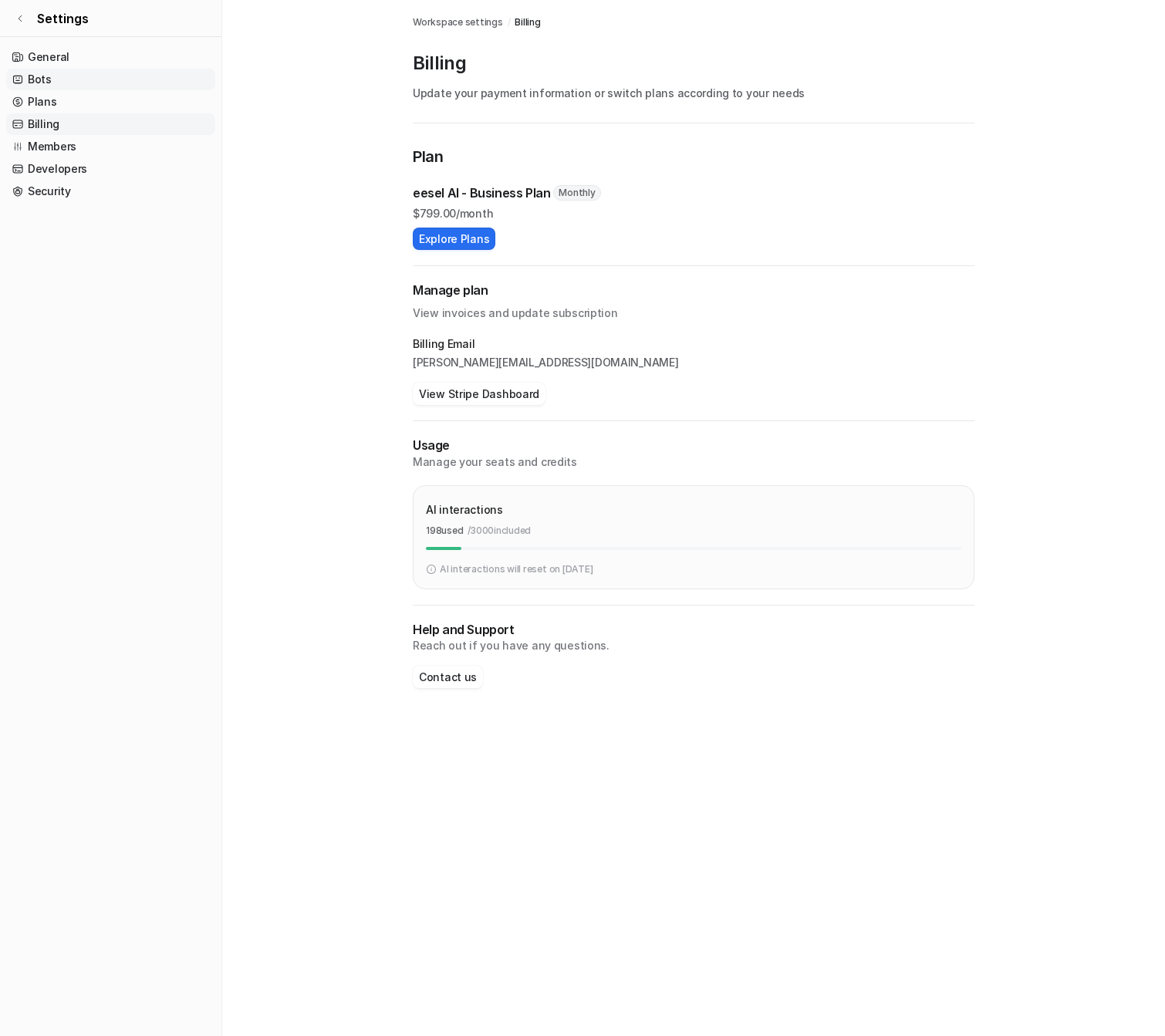
click at [122, 84] on link "Bots" at bounding box center [110, 79] width 209 height 22
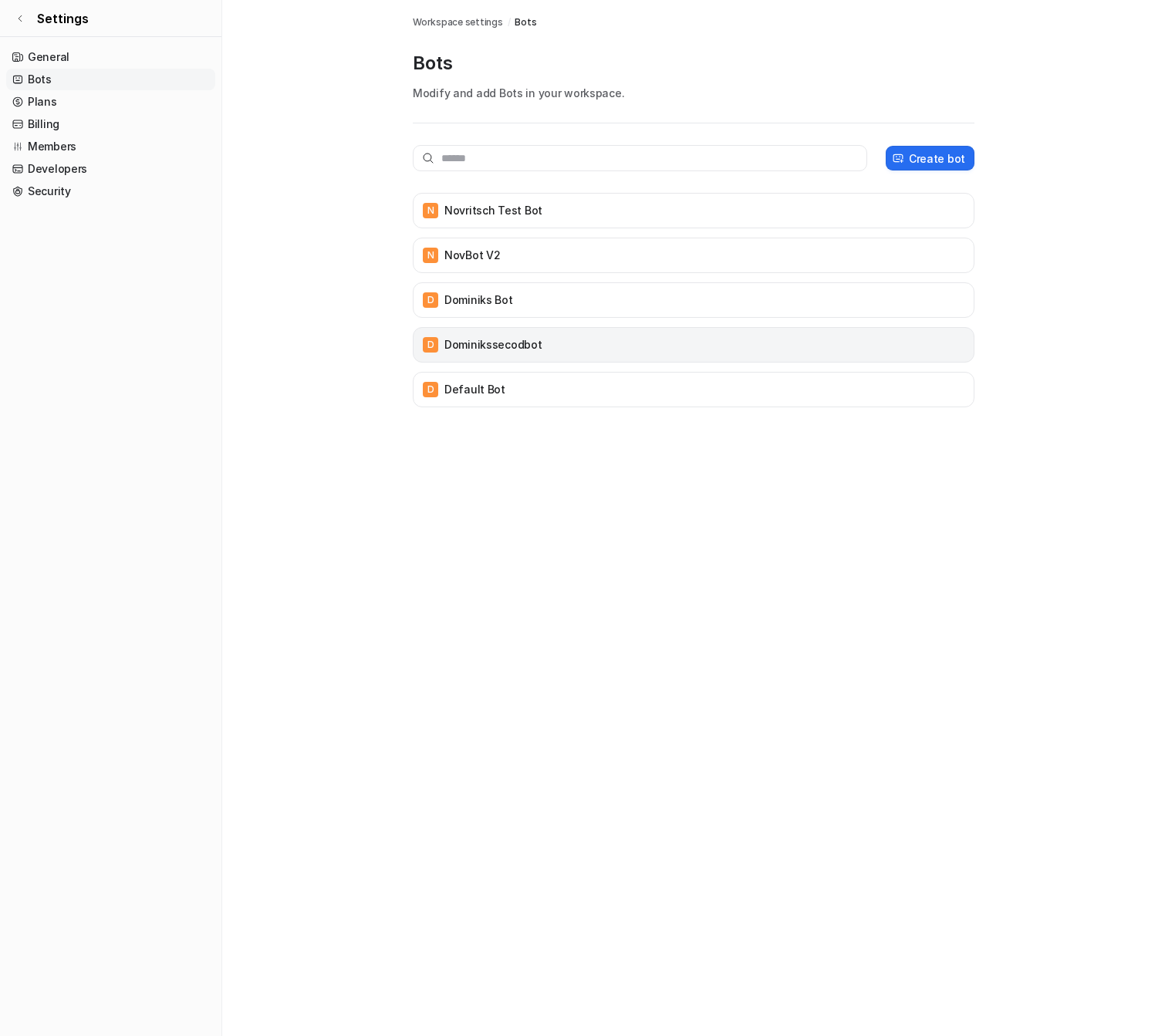
click at [759, 350] on div "D dominikssecodbot" at bounding box center [693, 344] width 548 height 22
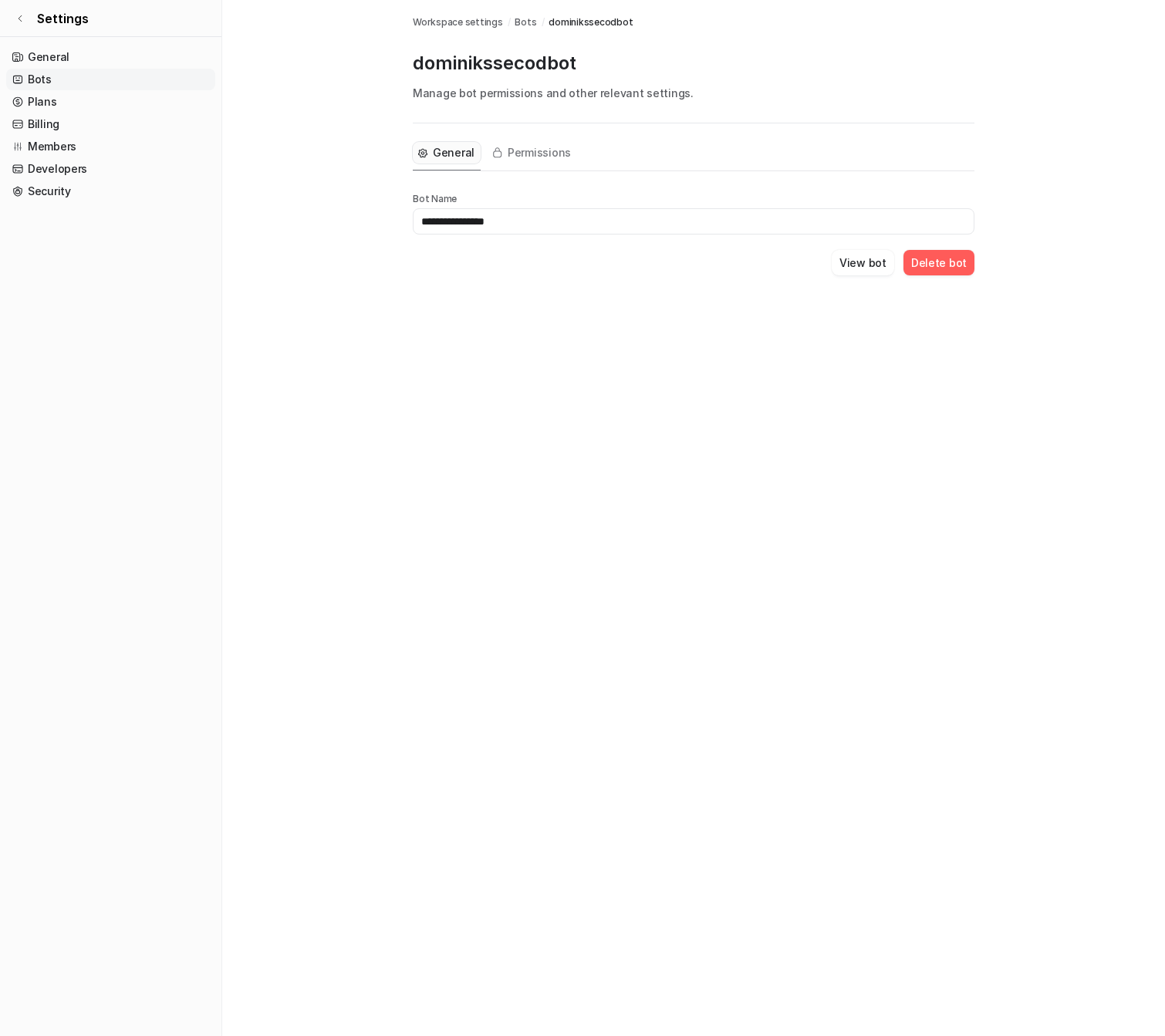
click at [957, 257] on button "Delete bot" at bounding box center [939, 263] width 71 height 26
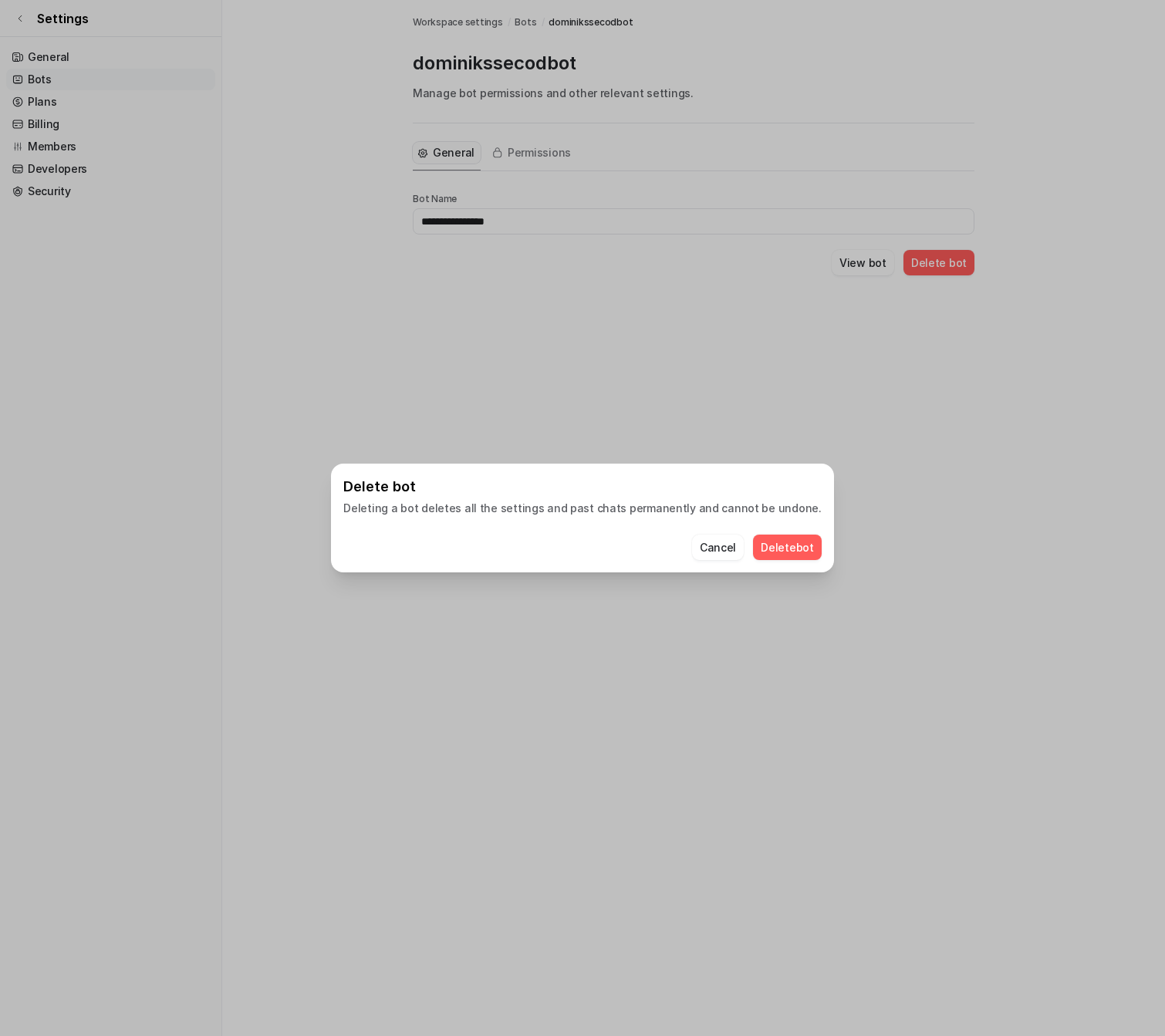
click at [765, 544] on button "Delete bot" at bounding box center [788, 548] width 69 height 26
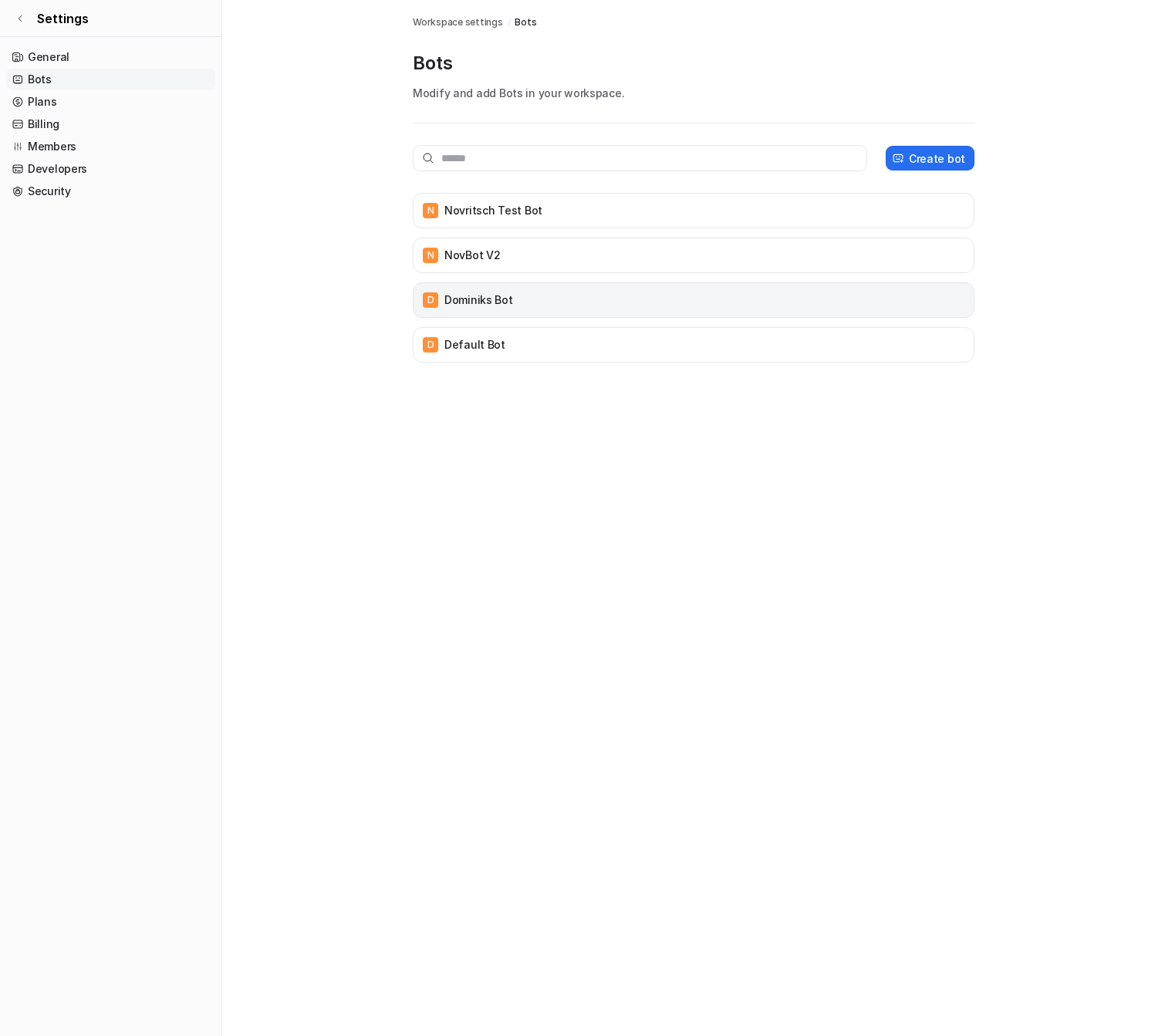
click at [501, 295] on p "Dominiks Bot" at bounding box center [479, 301] width 69 height 16
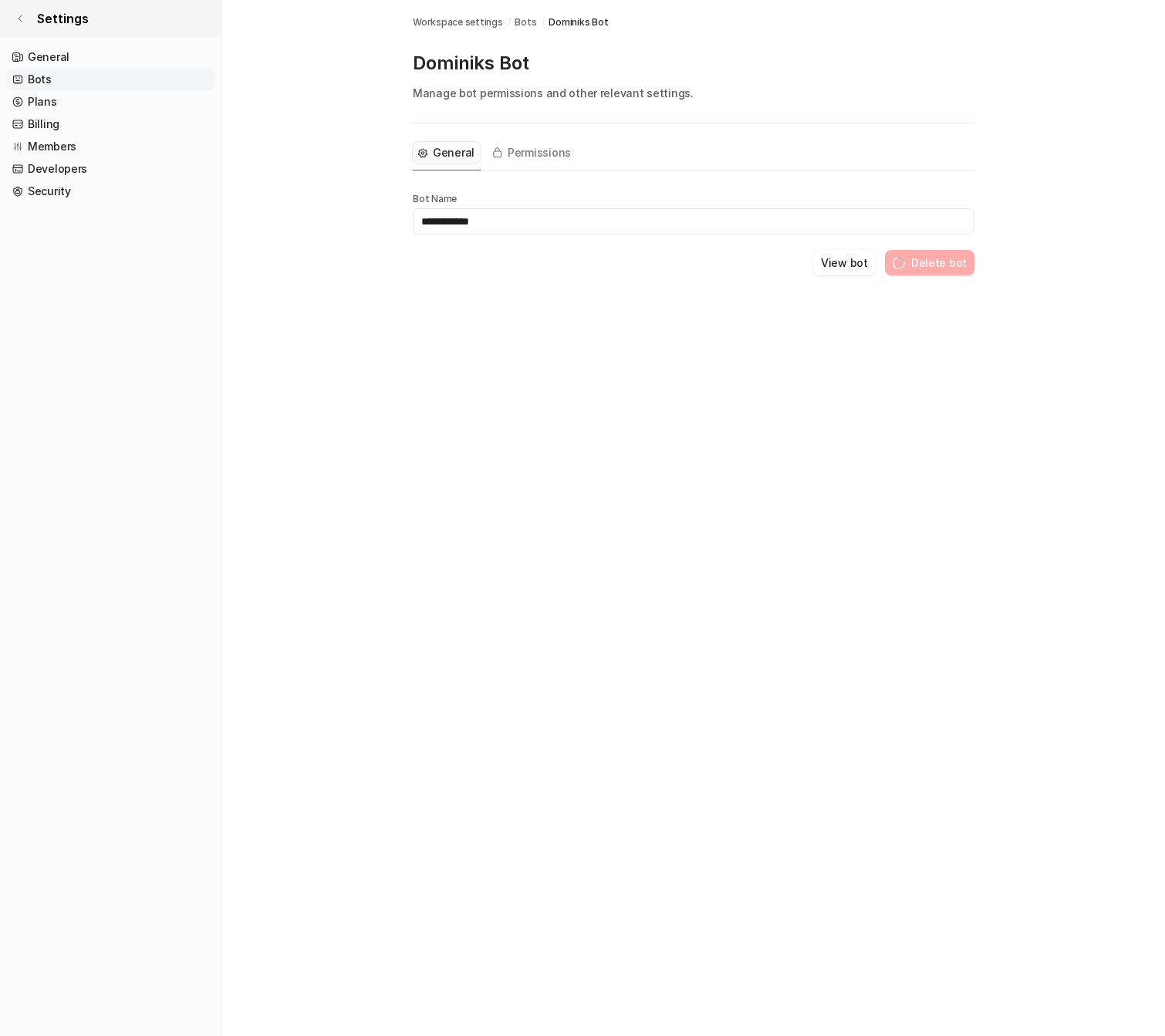
click at [52, 22] on span "Settings" at bounding box center [63, 19] width 52 height 19
click at [16, 21] on icon at bounding box center [20, 18] width 9 height 9
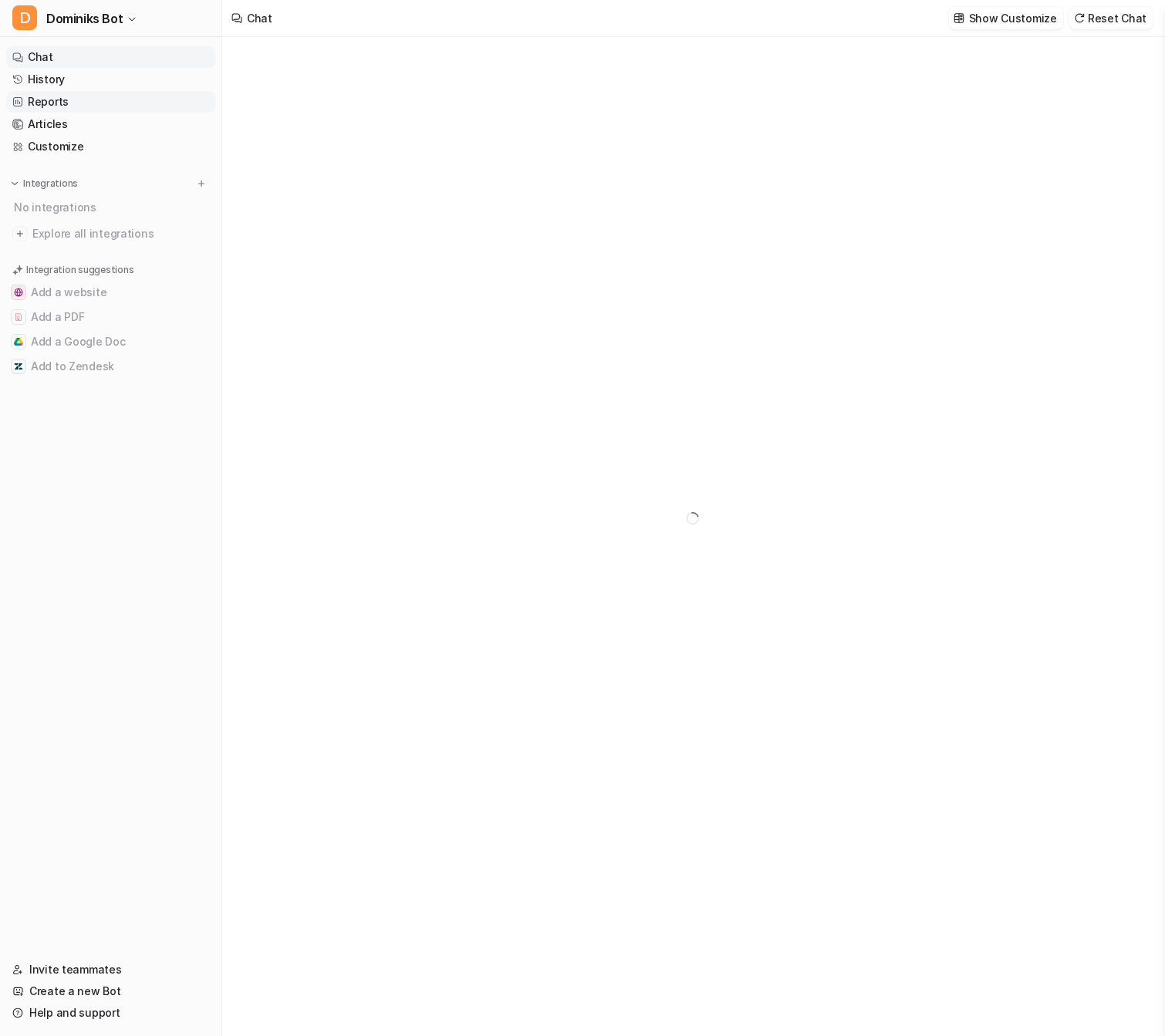
type textarea "**********"
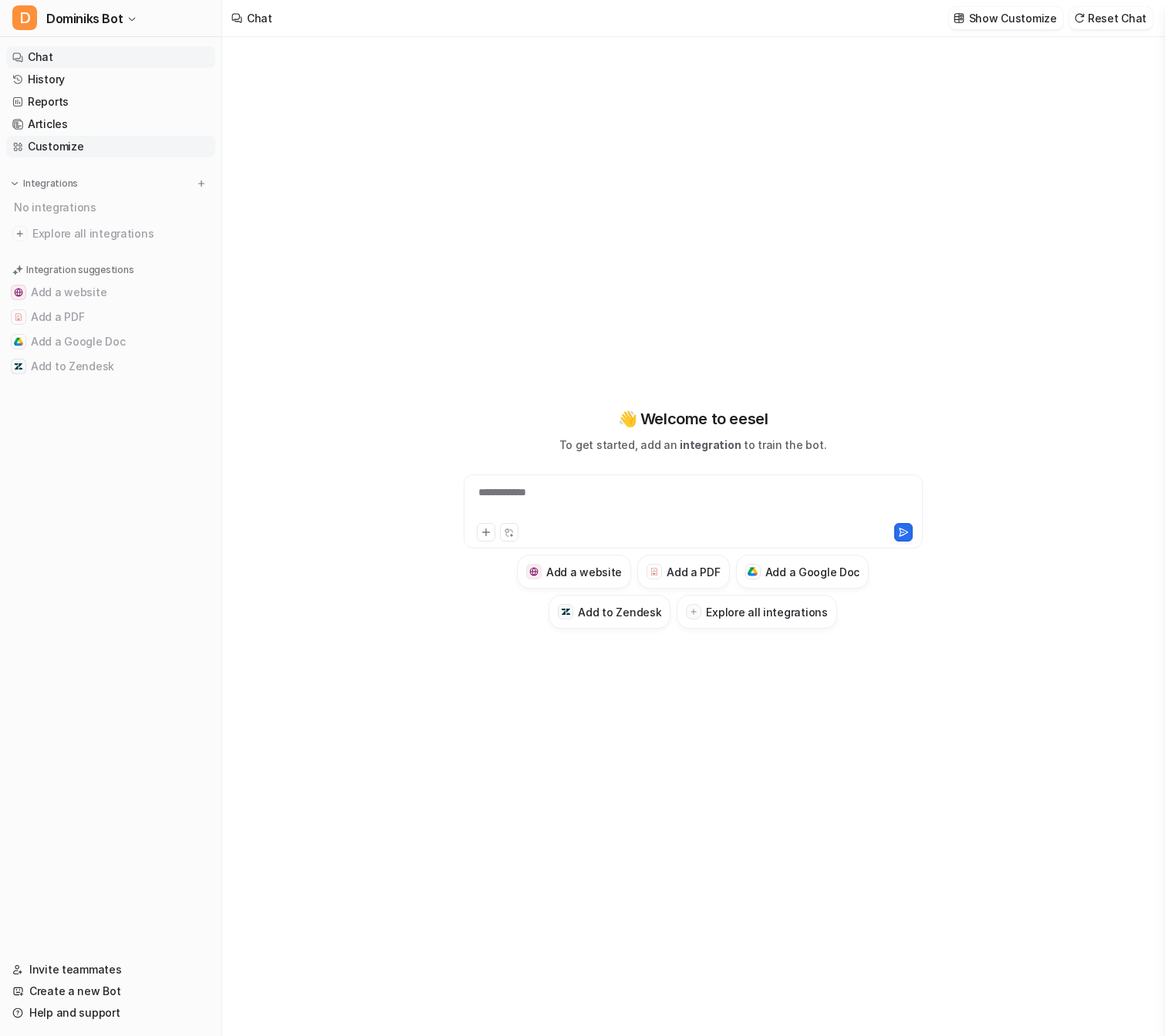
click at [67, 144] on link "Customize" at bounding box center [110, 146] width 209 height 22
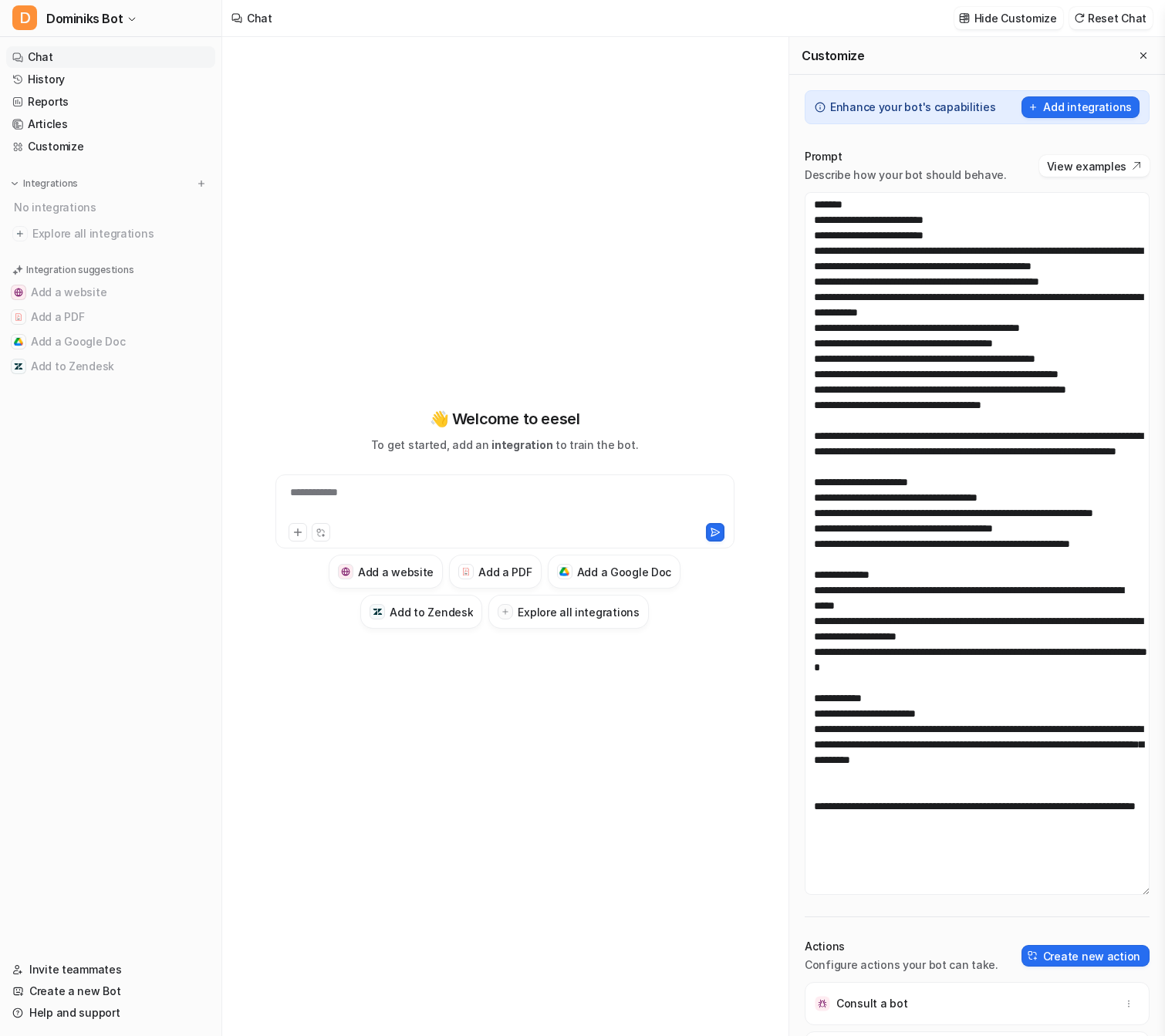
drag, startPoint x: 1148, startPoint y: 383, endPoint x: 1134, endPoint y: 890, distance: 507.2
click at [1134, 891] on textarea at bounding box center [977, 543] width 345 height 703
click at [1102, 948] on button "Create new action" at bounding box center [1085, 955] width 128 height 22
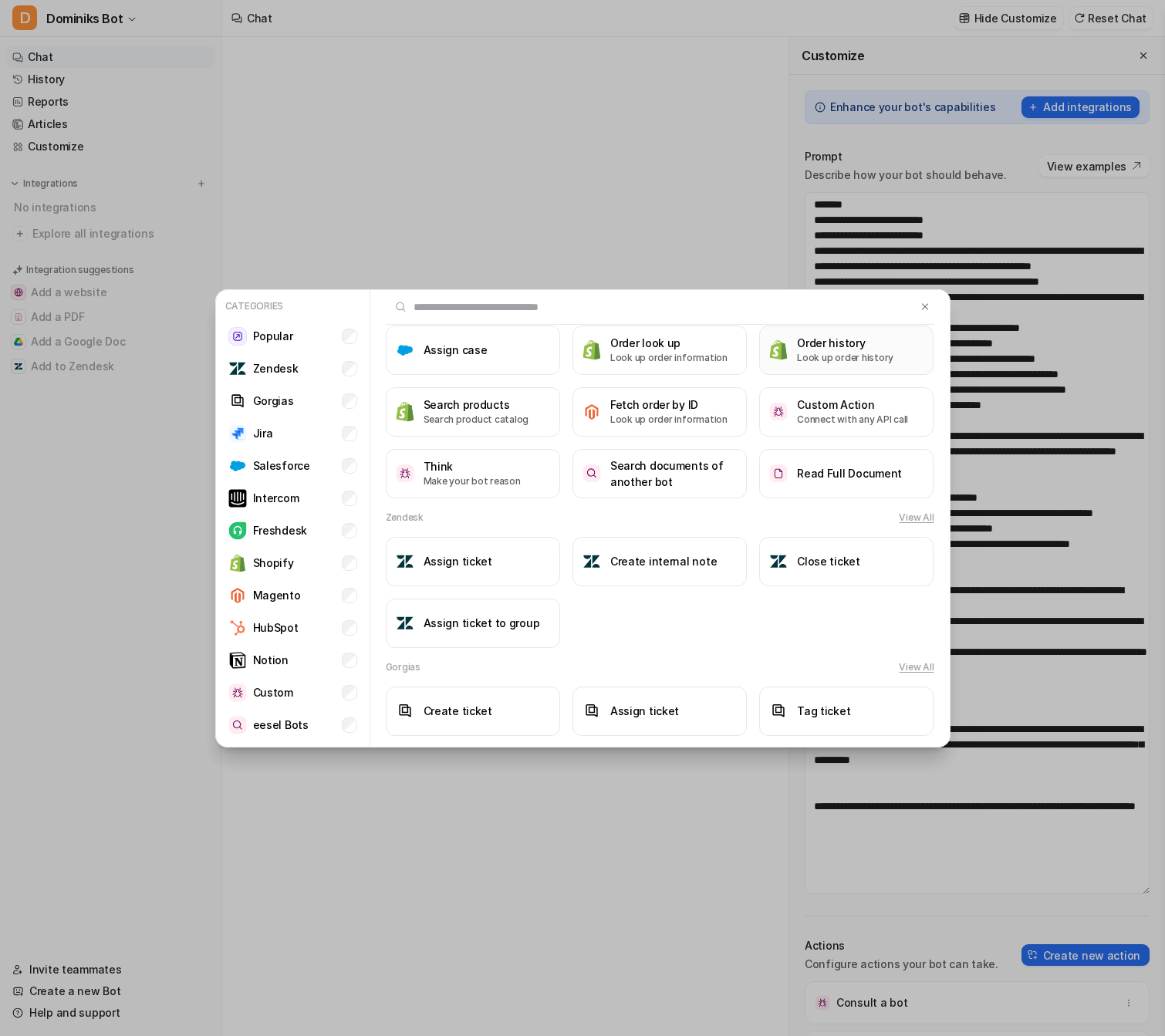
scroll to position [107, 0]
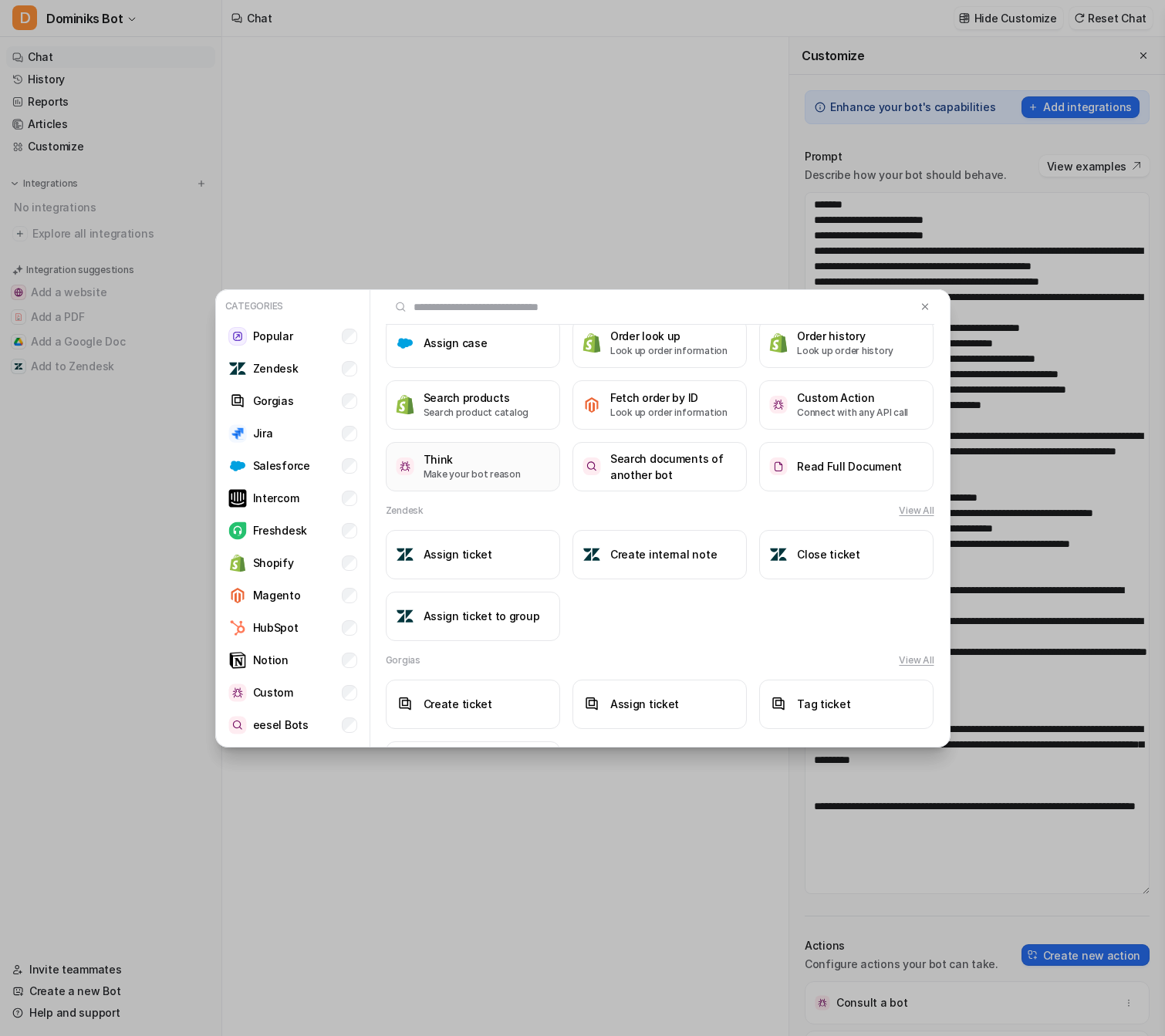
click at [418, 461] on button "Think Make your bot reason" at bounding box center [473, 466] width 175 height 49
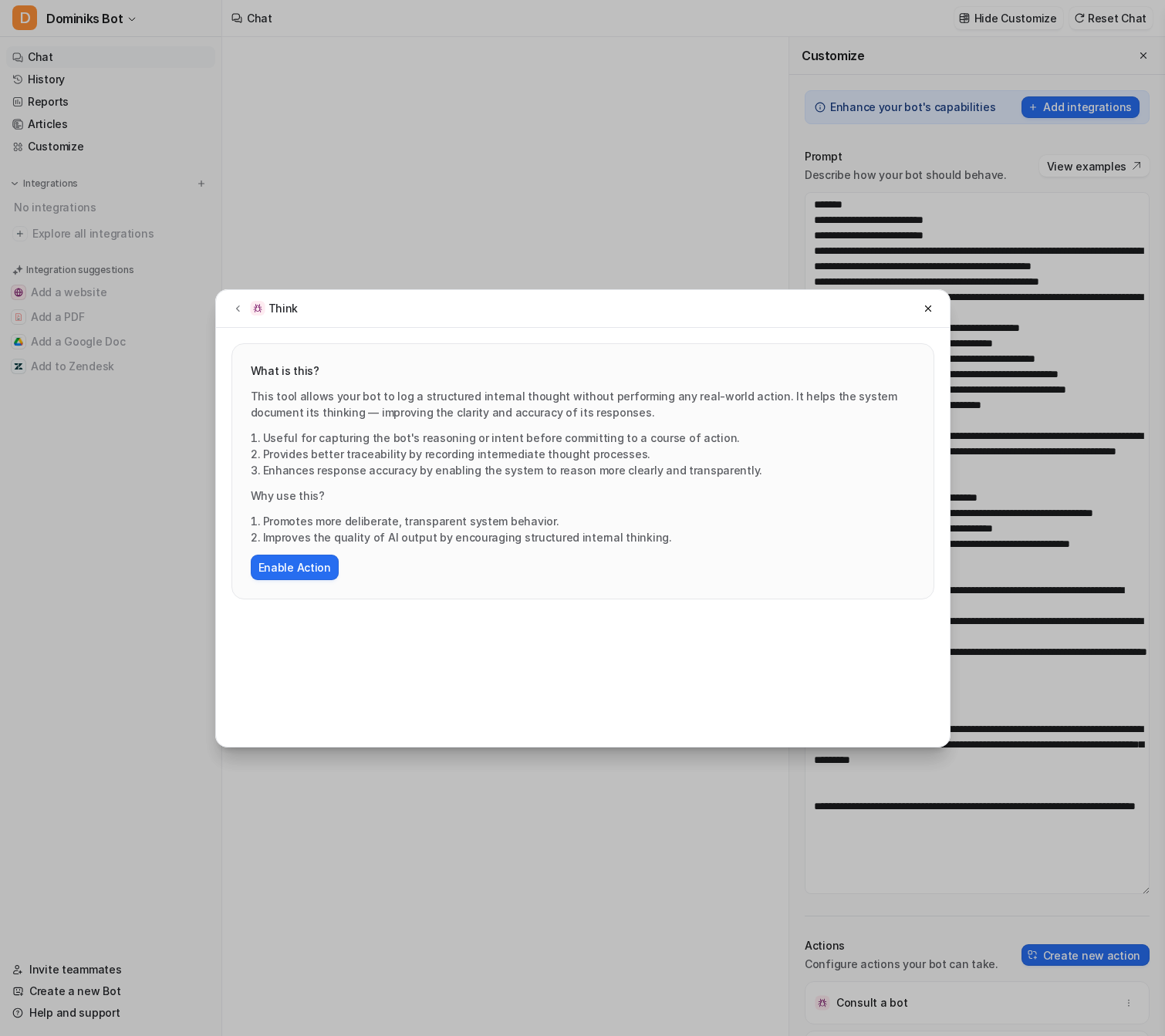
click at [310, 549] on div "This tool allows your bot to log a structured internal thought without performi…" at bounding box center [583, 484] width 665 height 192
click at [313, 555] on button "Enable Action" at bounding box center [294, 568] width 88 height 26
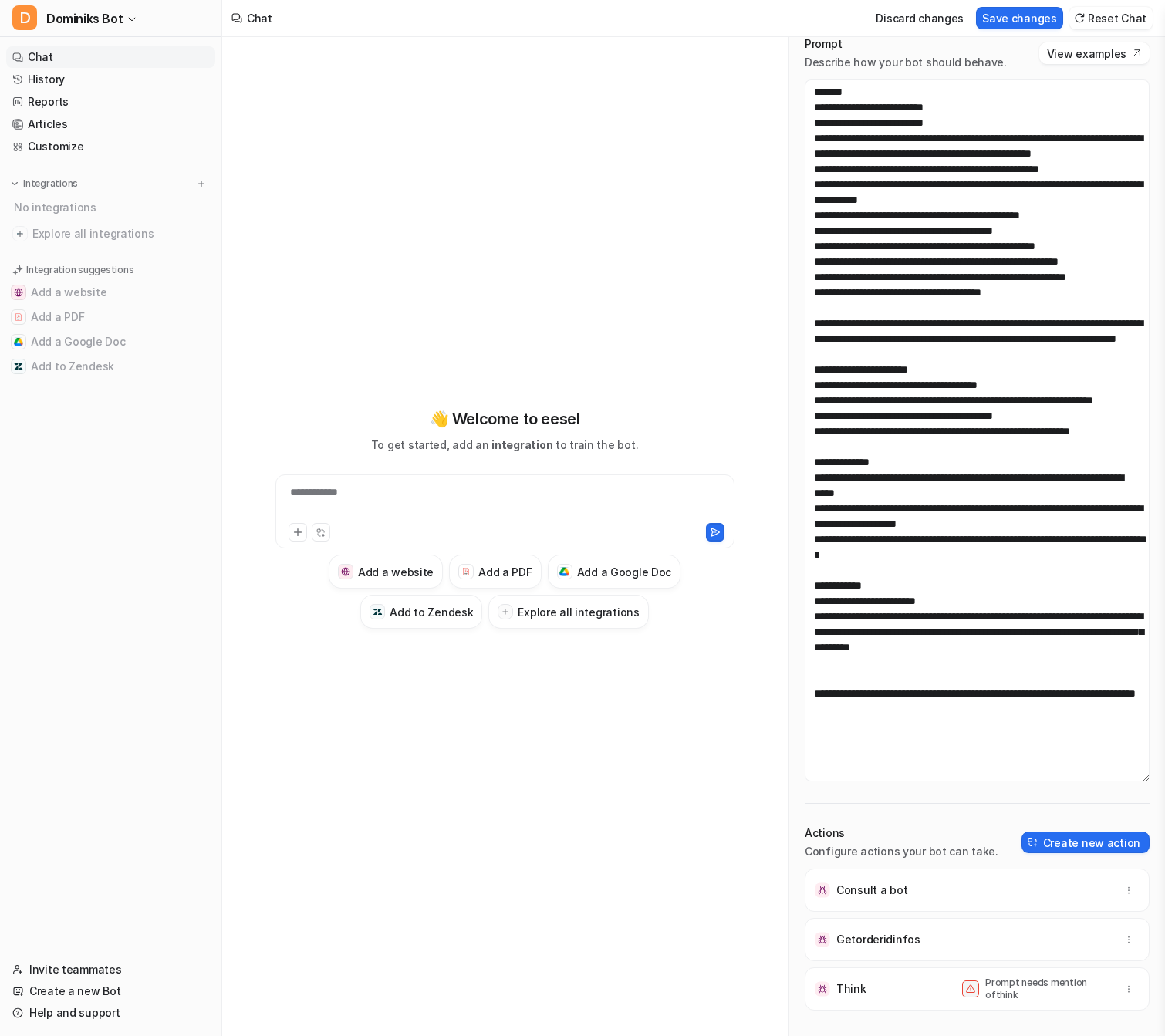
scroll to position [115, 0]
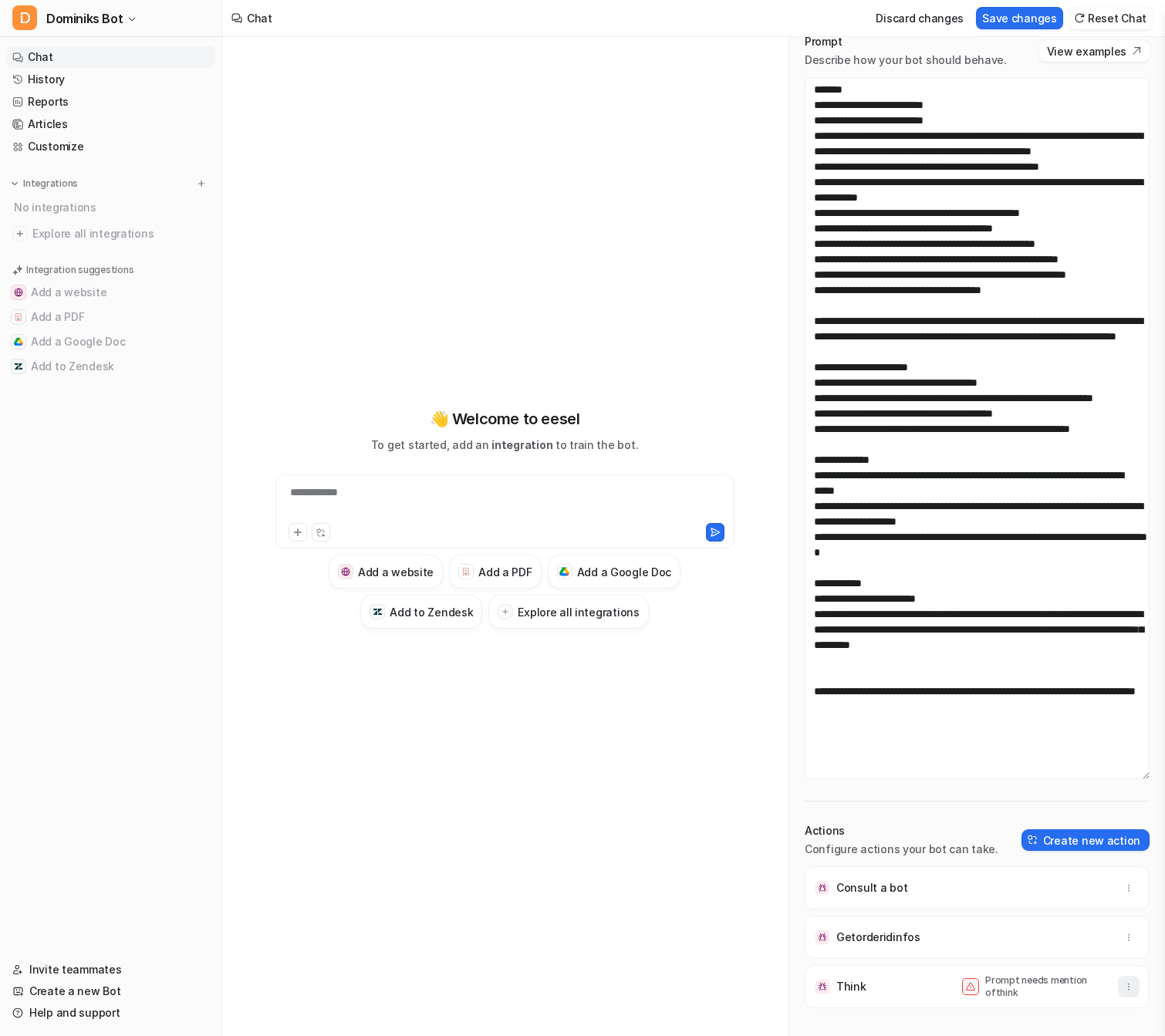
click at [1126, 979] on button "button" at bounding box center [1128, 987] width 22 height 22
click at [1081, 1021] on button "Delete" at bounding box center [1053, 1020] width 167 height 28
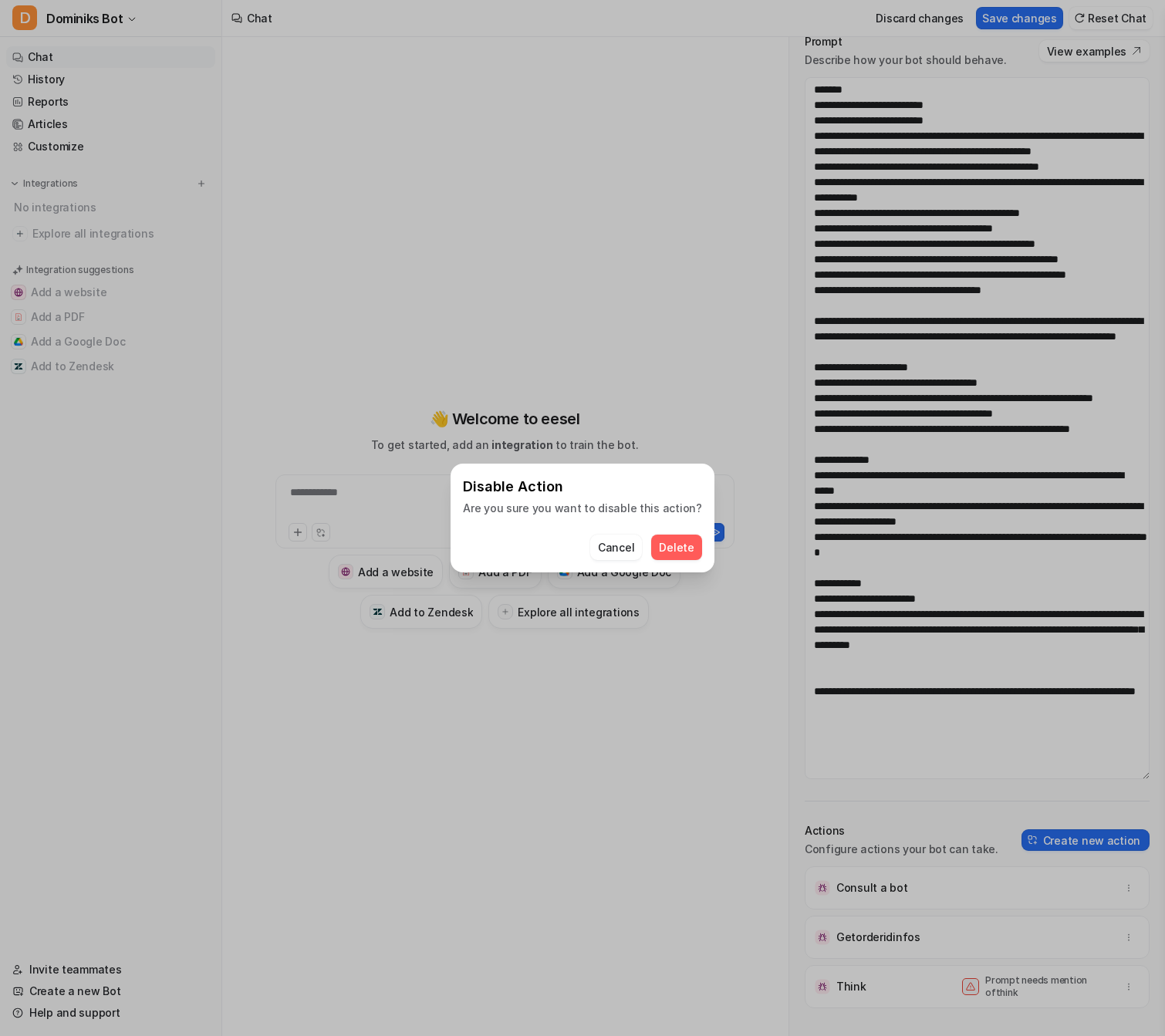
click at [677, 548] on span "Delete" at bounding box center [676, 547] width 34 height 16
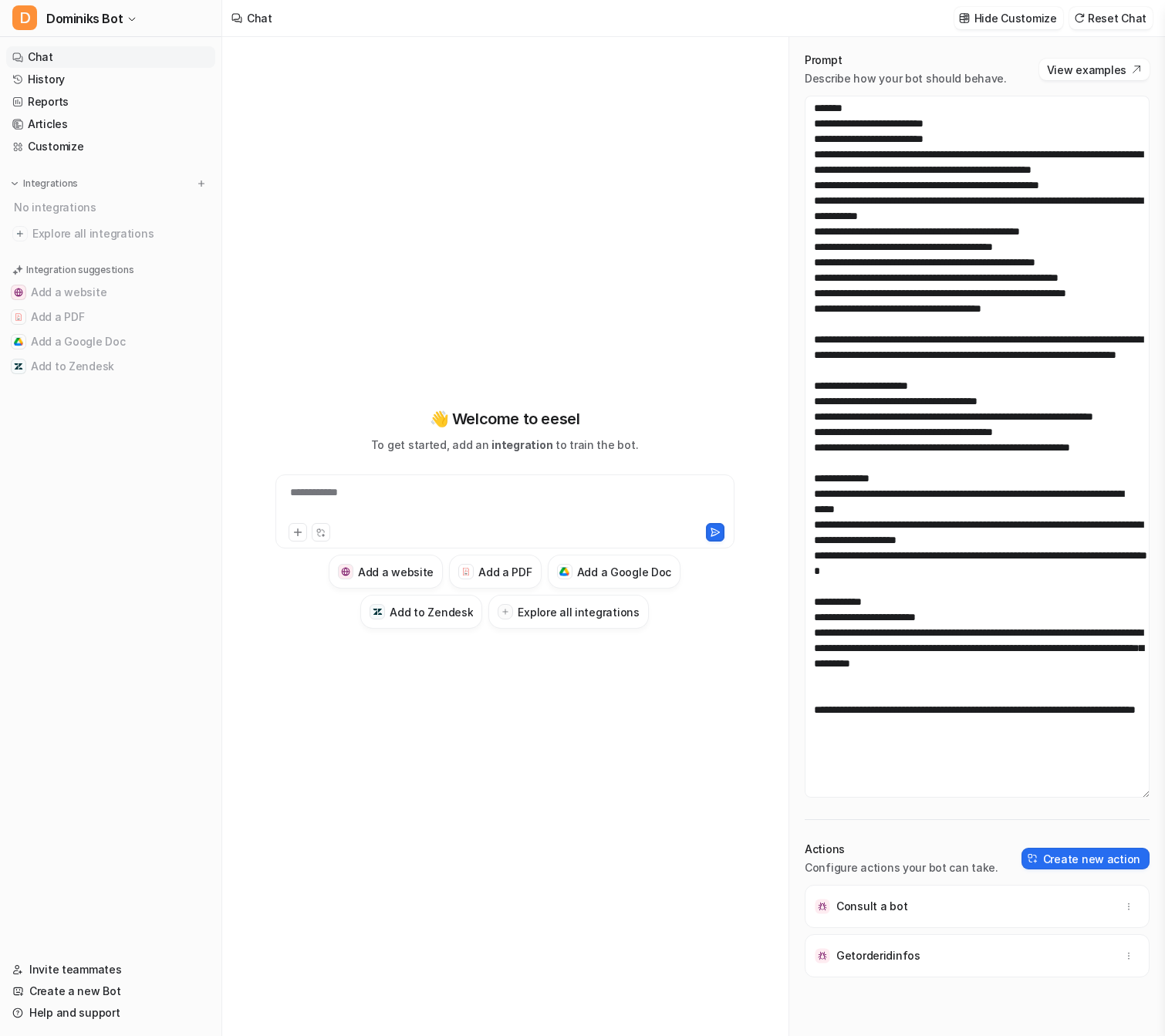
scroll to position [96, 0]
click at [1088, 859] on button "Create new action" at bounding box center [1085, 859] width 128 height 22
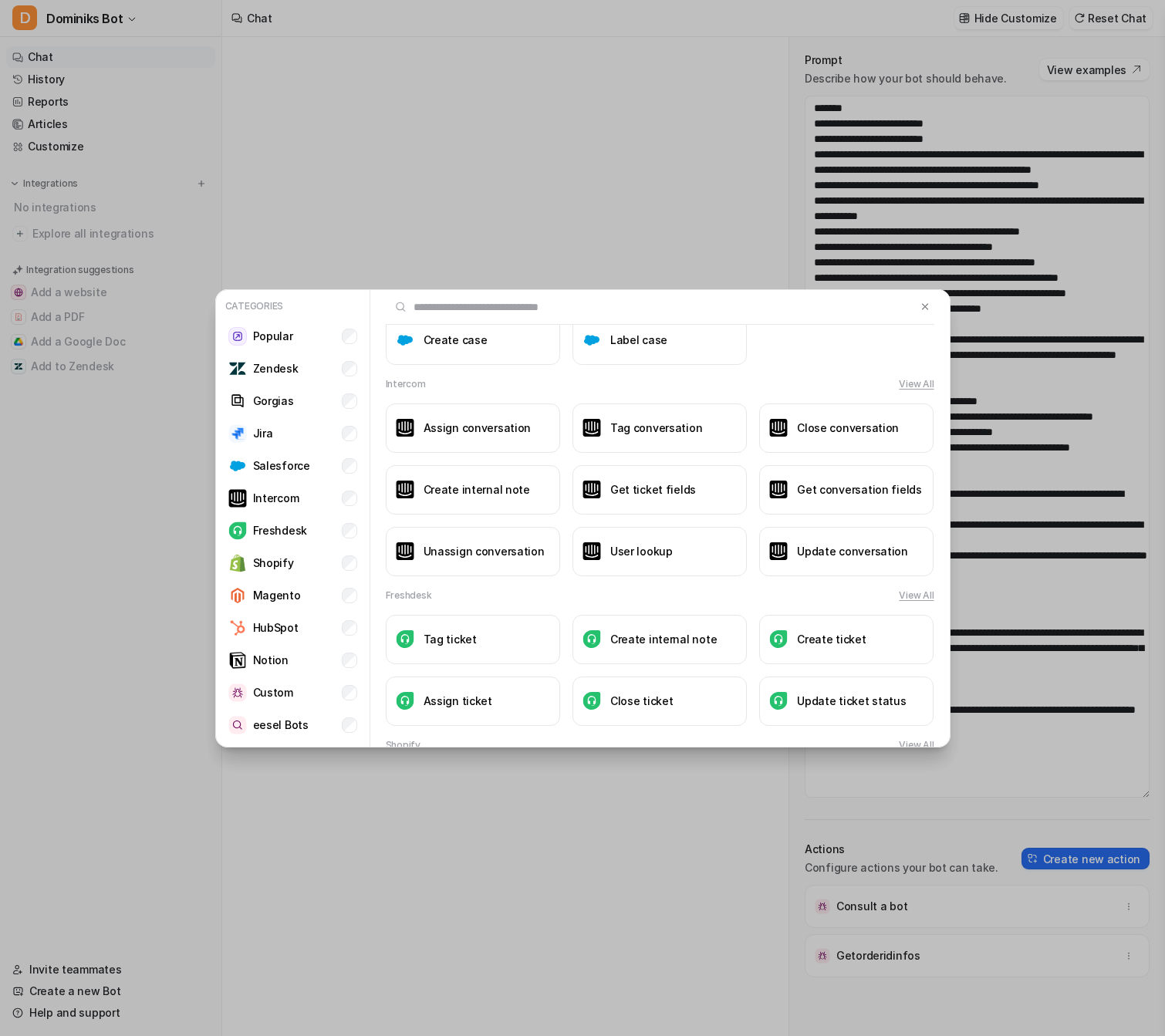
scroll to position [807, 0]
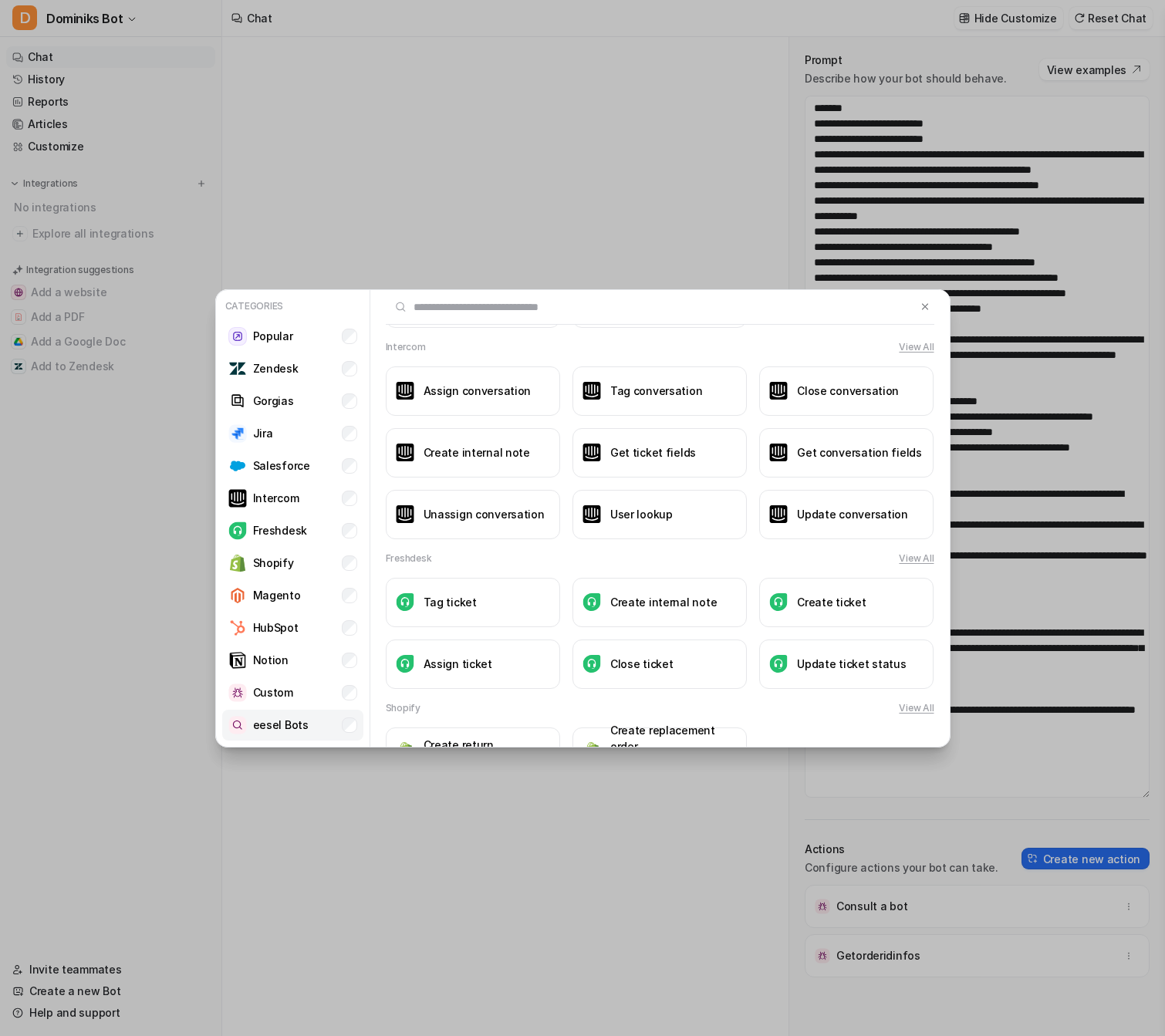
click at [316, 735] on li "eesel Bots" at bounding box center [293, 725] width 141 height 31
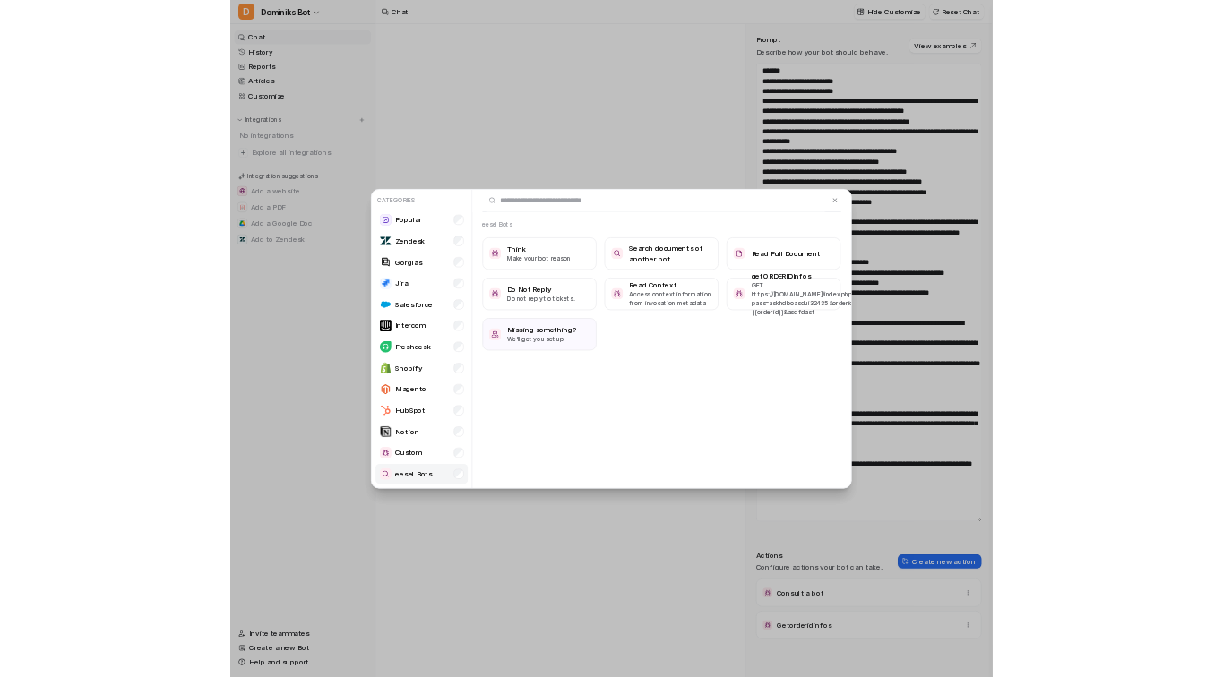
scroll to position [0, 0]
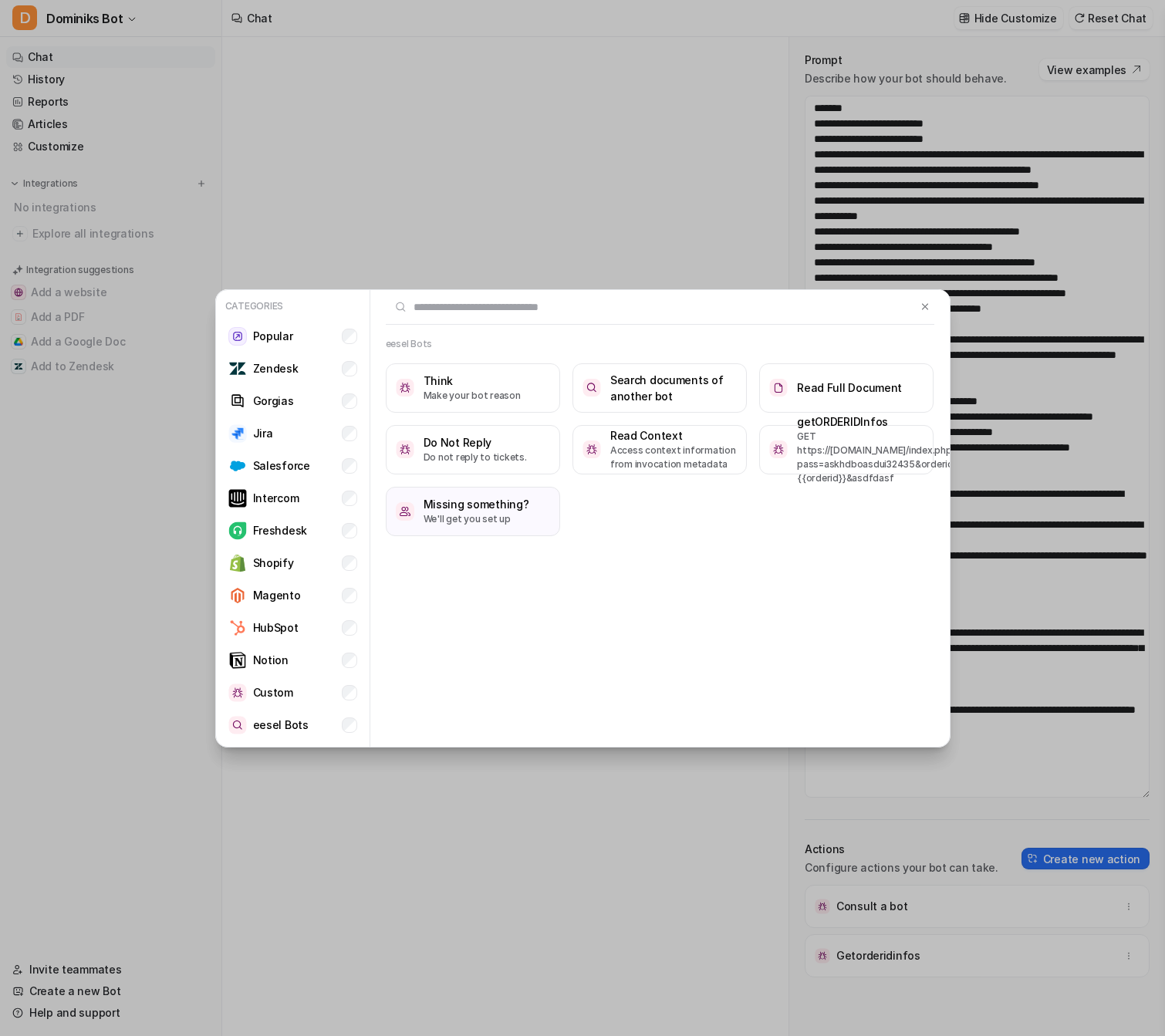
click at [551, 252] on div "Categories Popular Zendesk Gorgias Jira Salesforce Intercom Freshdesk Shopify M…" at bounding box center [583, 518] width 760 height 1036
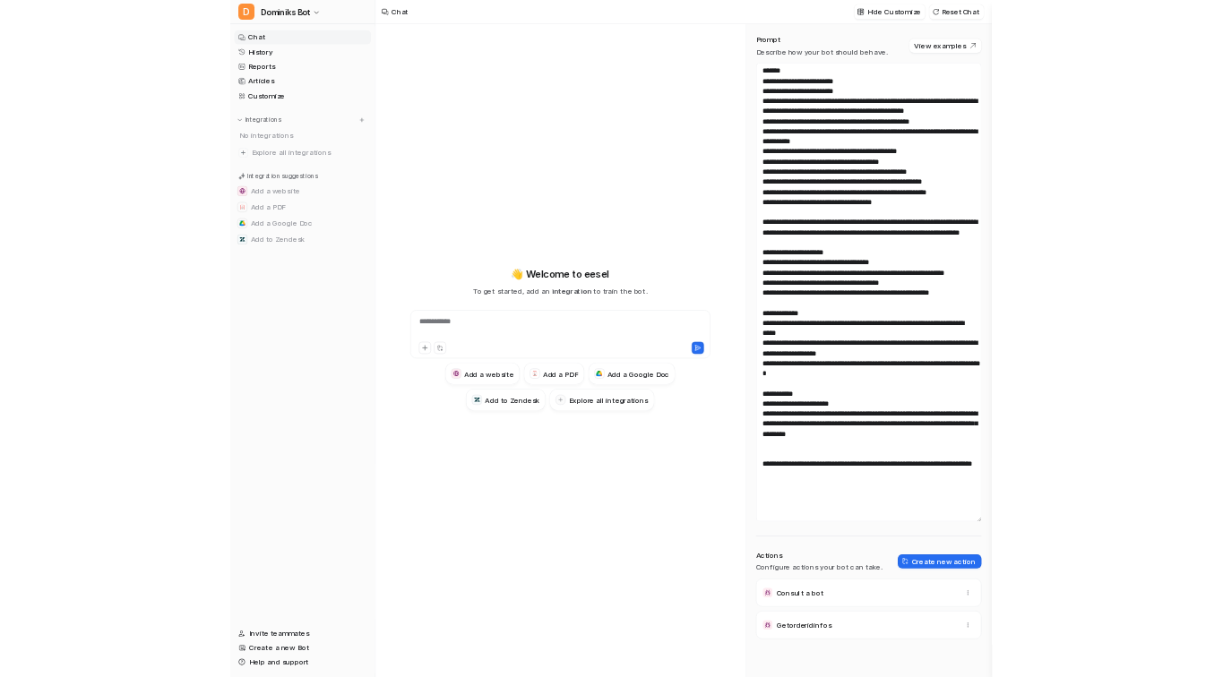
scroll to position [38, 0]
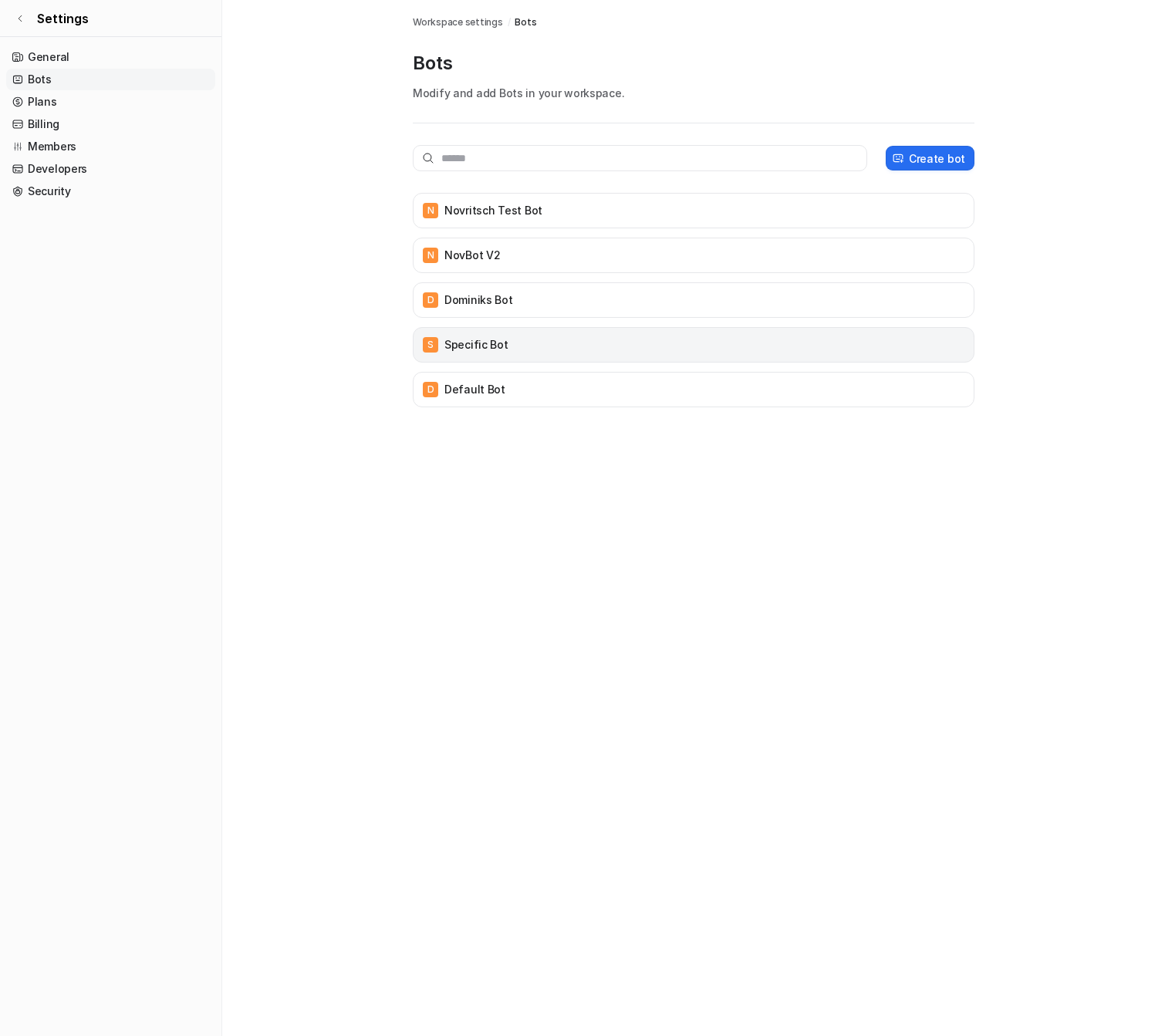
click at [641, 339] on div "S Specific Bot" at bounding box center [693, 344] width 548 height 22
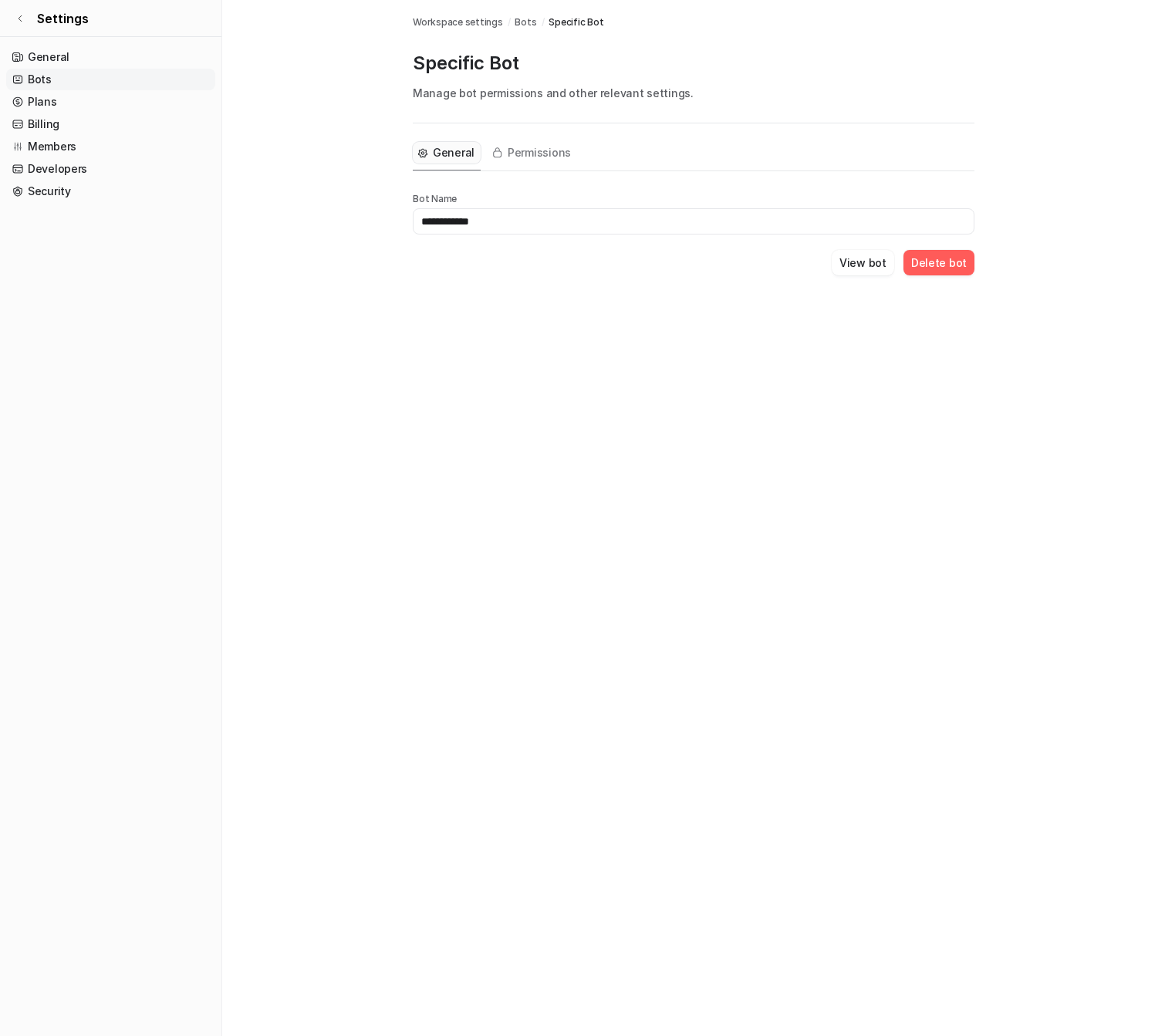
click at [556, 208] on input "**********" at bounding box center [693, 221] width 561 height 26
click at [556, 224] on input "**********" at bounding box center [693, 221] width 561 height 26
type input "**********"
click at [598, 353] on div "**********" at bounding box center [582, 518] width 1165 height 1036
click at [875, 271] on button "View bot" at bounding box center [863, 263] width 63 height 26
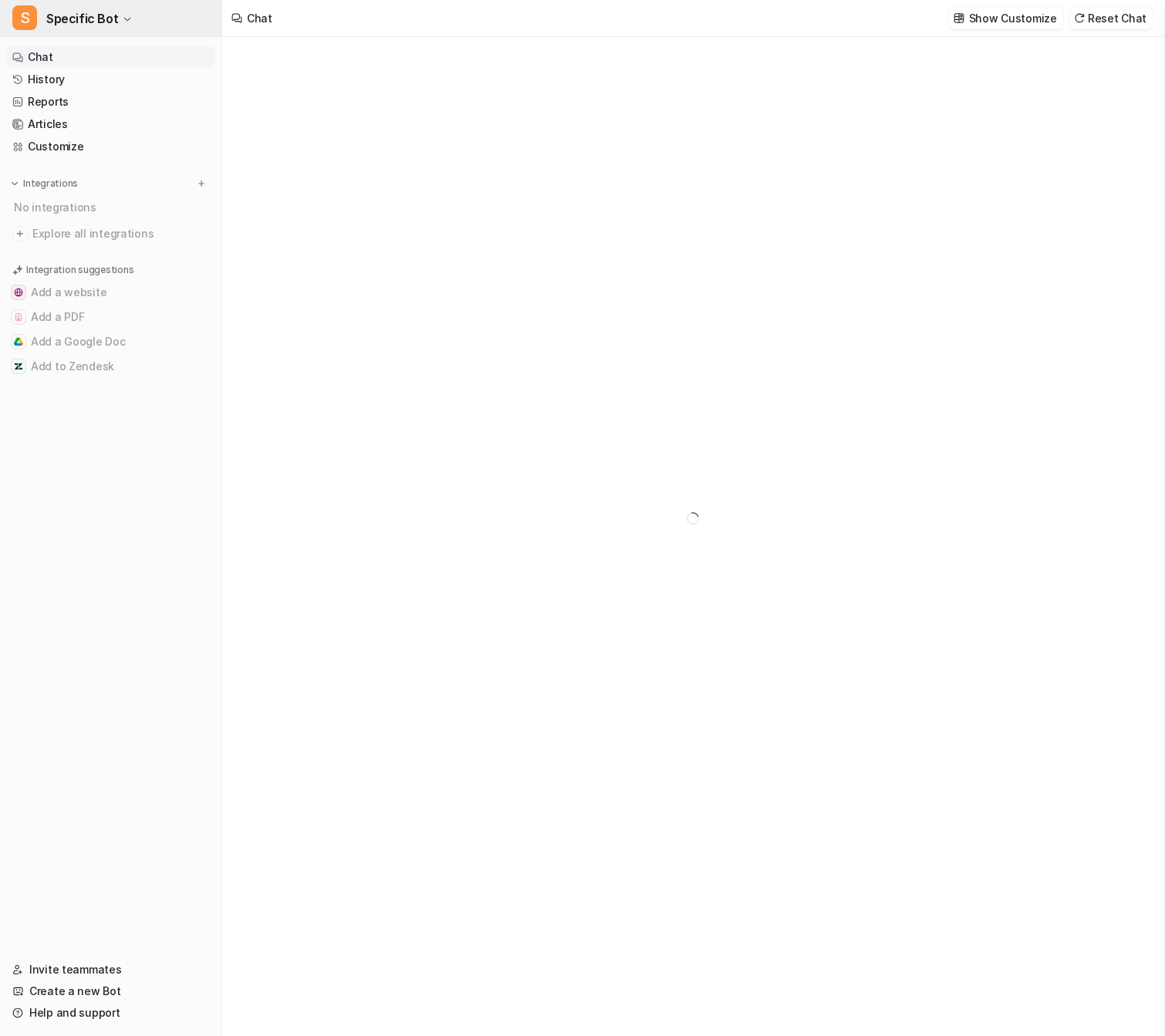
type textarea "**********"
click at [109, 19] on span "Specific Bot" at bounding box center [82, 18] width 71 height 22
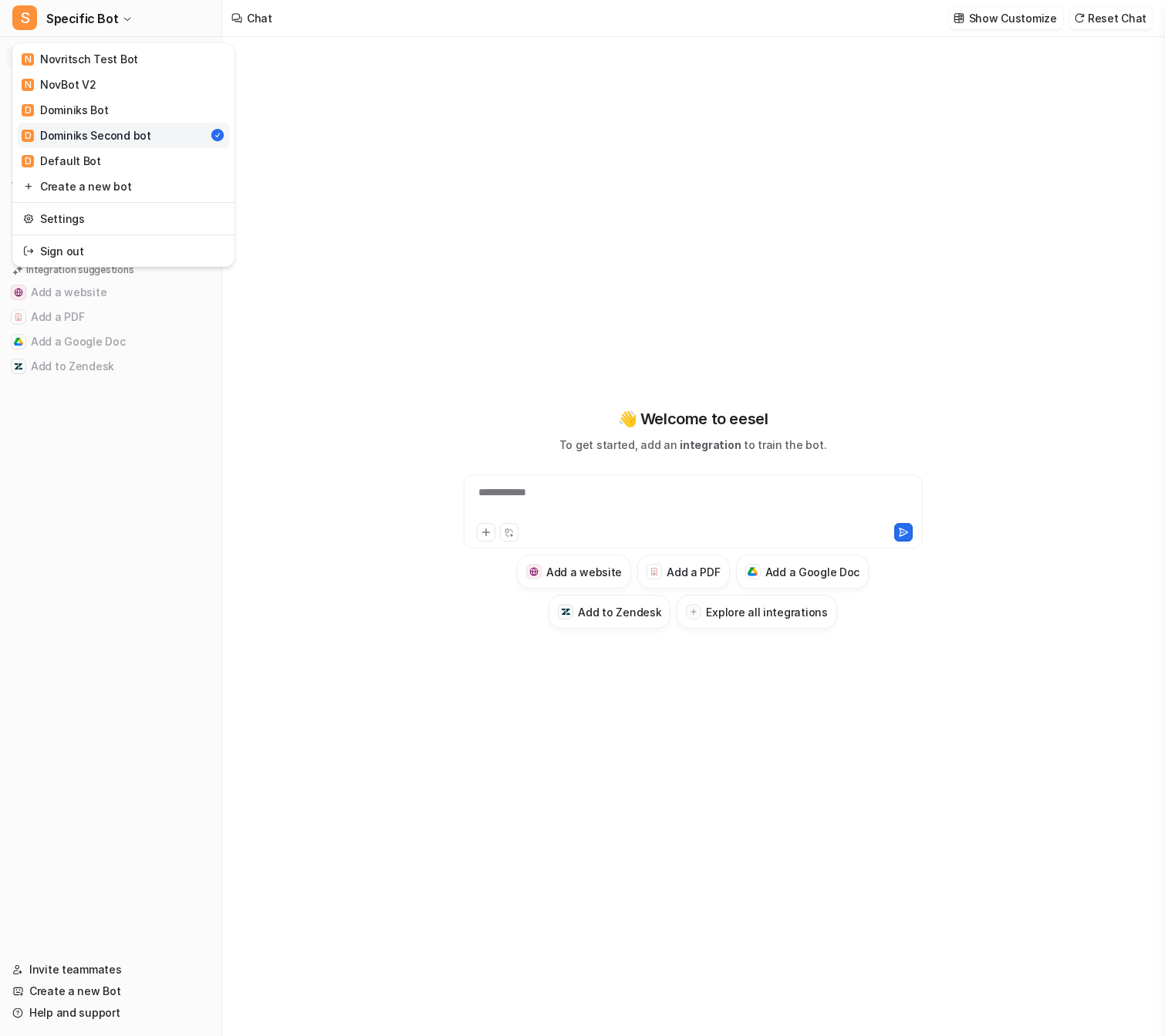
click at [146, 144] on link "D [PERSON_NAME] Second bot" at bounding box center [123, 135] width 213 height 26
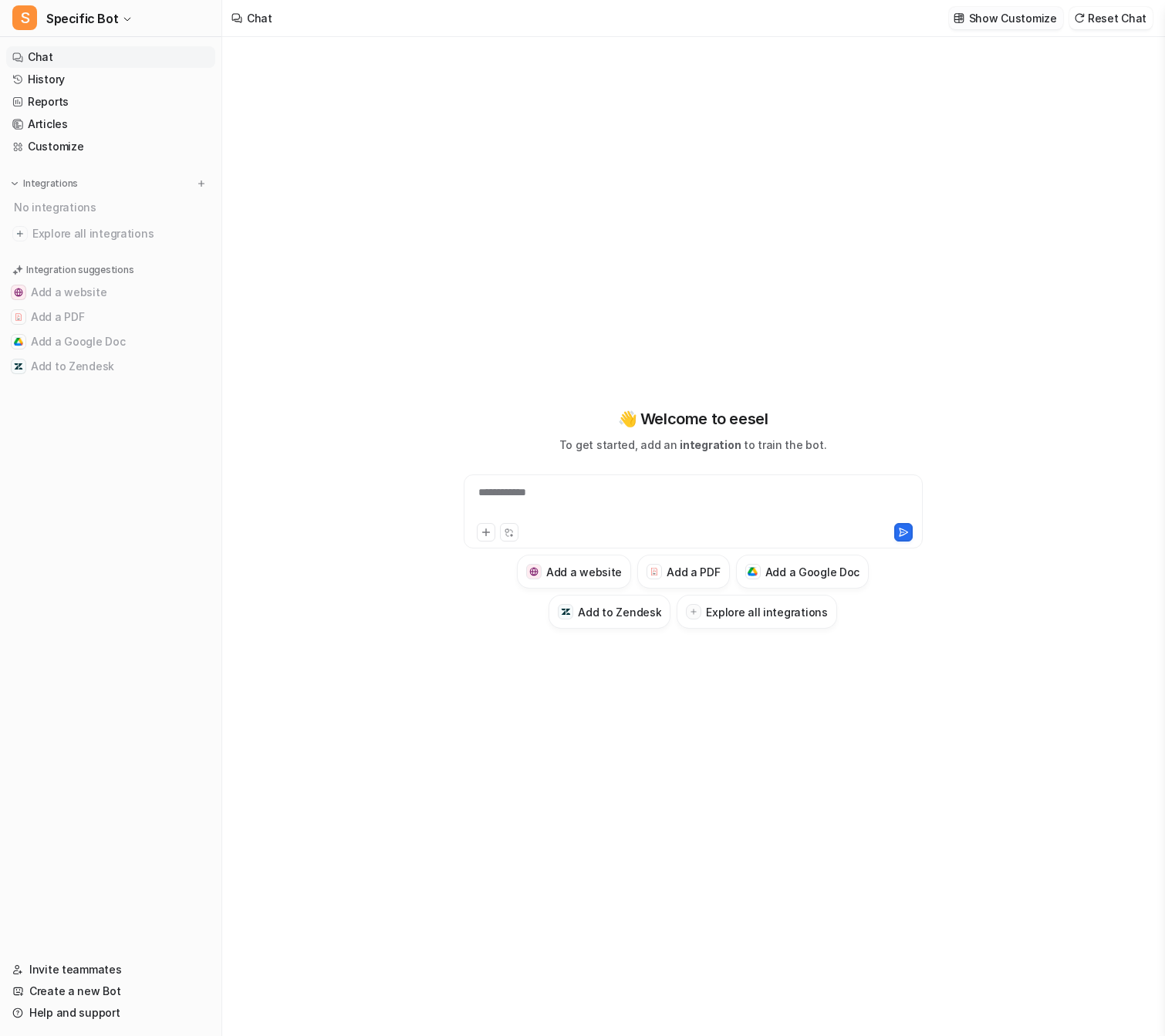
click at [1045, 26] on p "Show Customize" at bounding box center [1013, 18] width 88 height 16
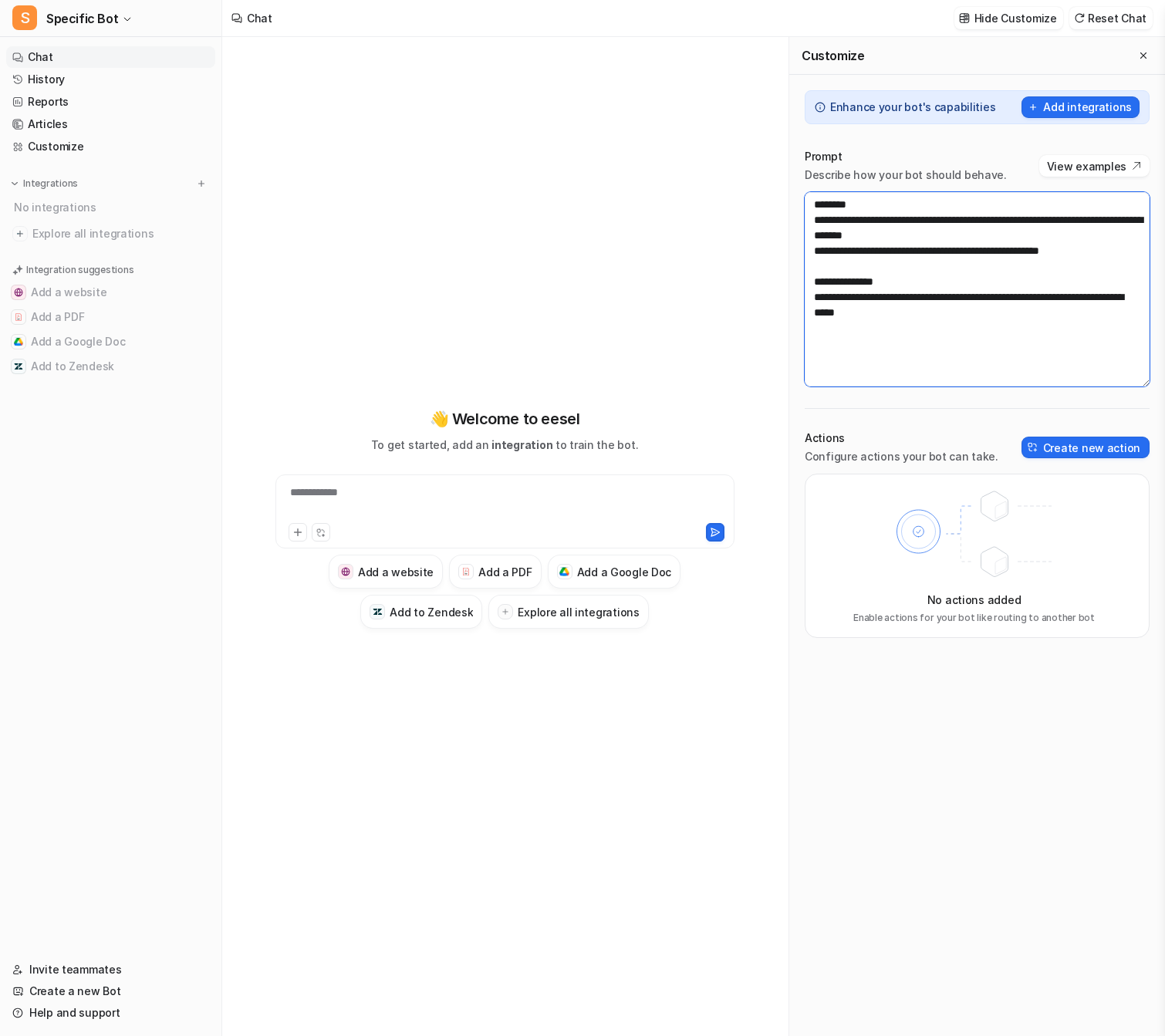
click at [971, 322] on textarea "**********" at bounding box center [977, 289] width 345 height 195
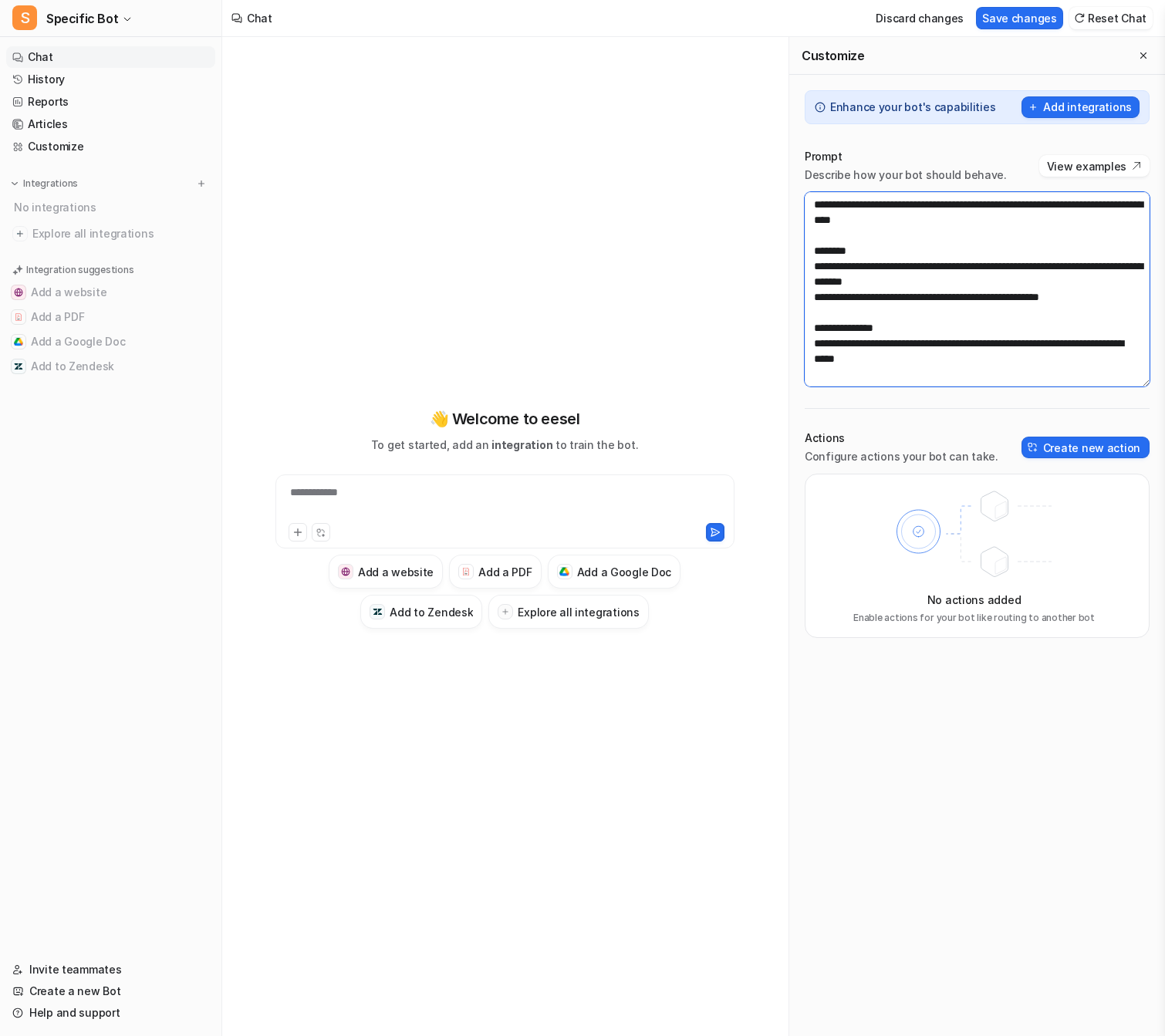
drag, startPoint x: 987, startPoint y: 372, endPoint x: 828, endPoint y: 307, distance: 171.8
click at [828, 307] on textarea "**********" at bounding box center [977, 289] width 345 height 195
type textarea "**********"
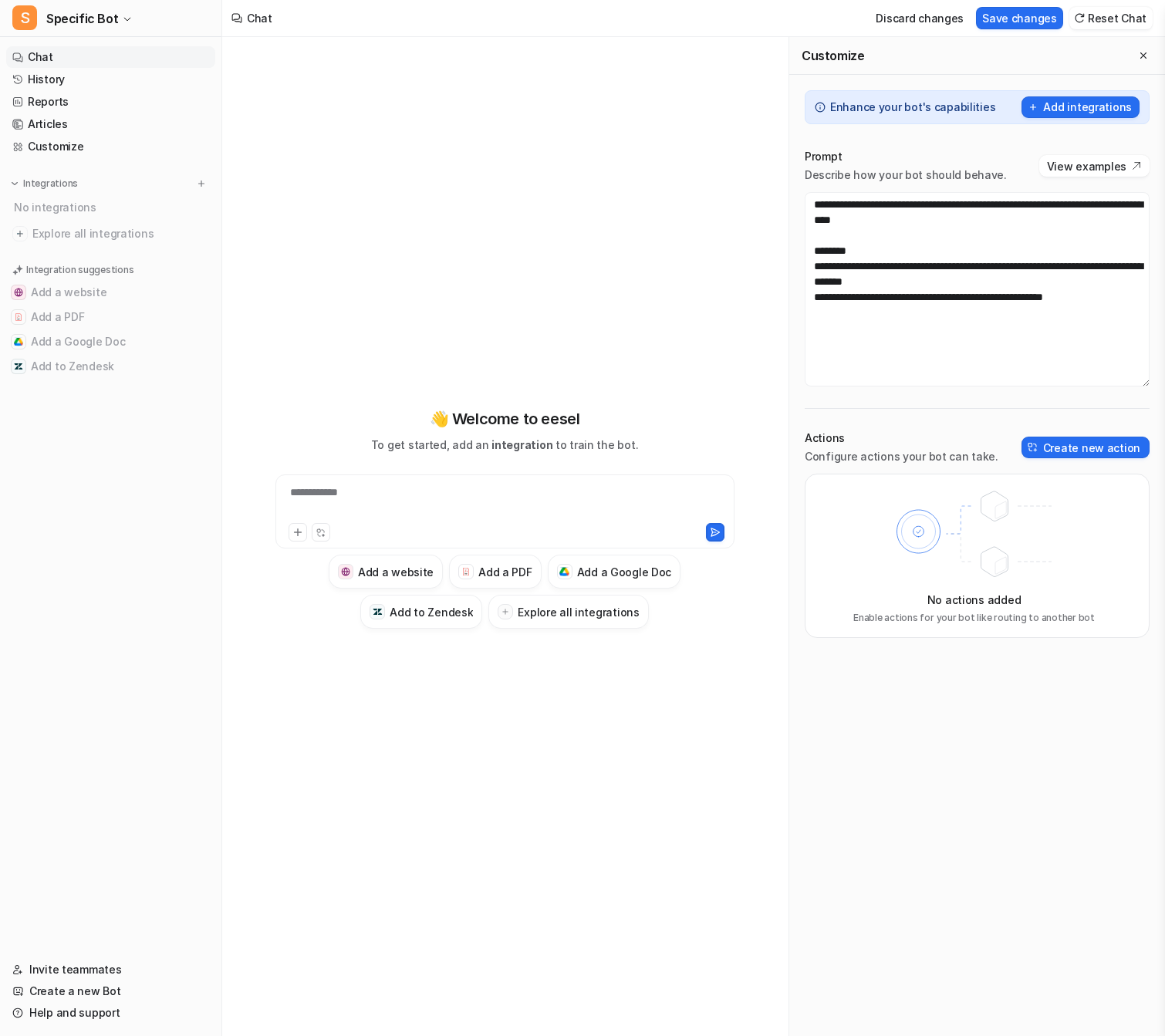
click at [599, 271] on div "**********" at bounding box center [504, 518] width 540 height 725
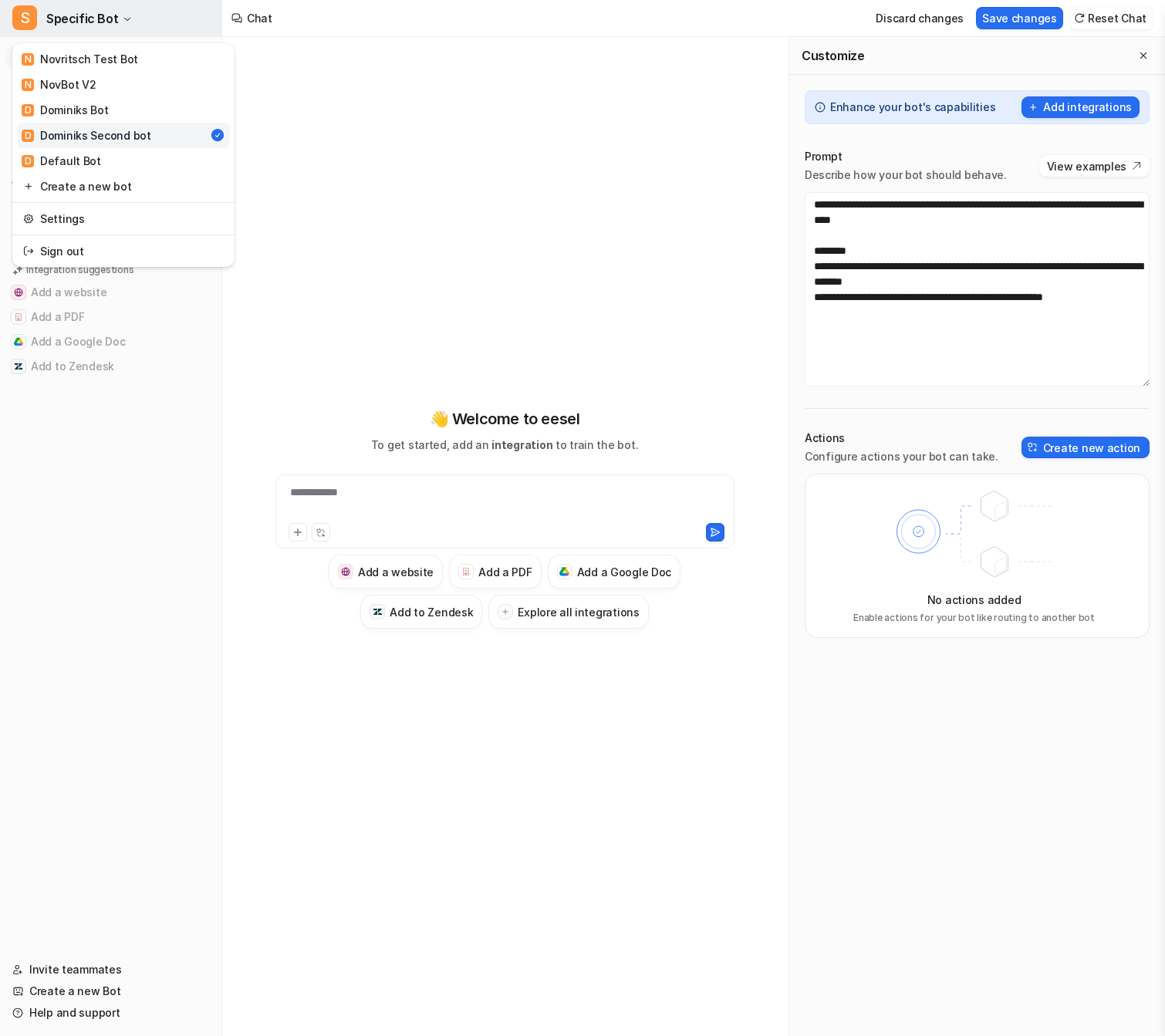
click at [85, 31] on button "S Specific Bot" at bounding box center [110, 18] width 221 height 37
click at [110, 114] on link "D [PERSON_NAME] Bot" at bounding box center [123, 110] width 213 height 26
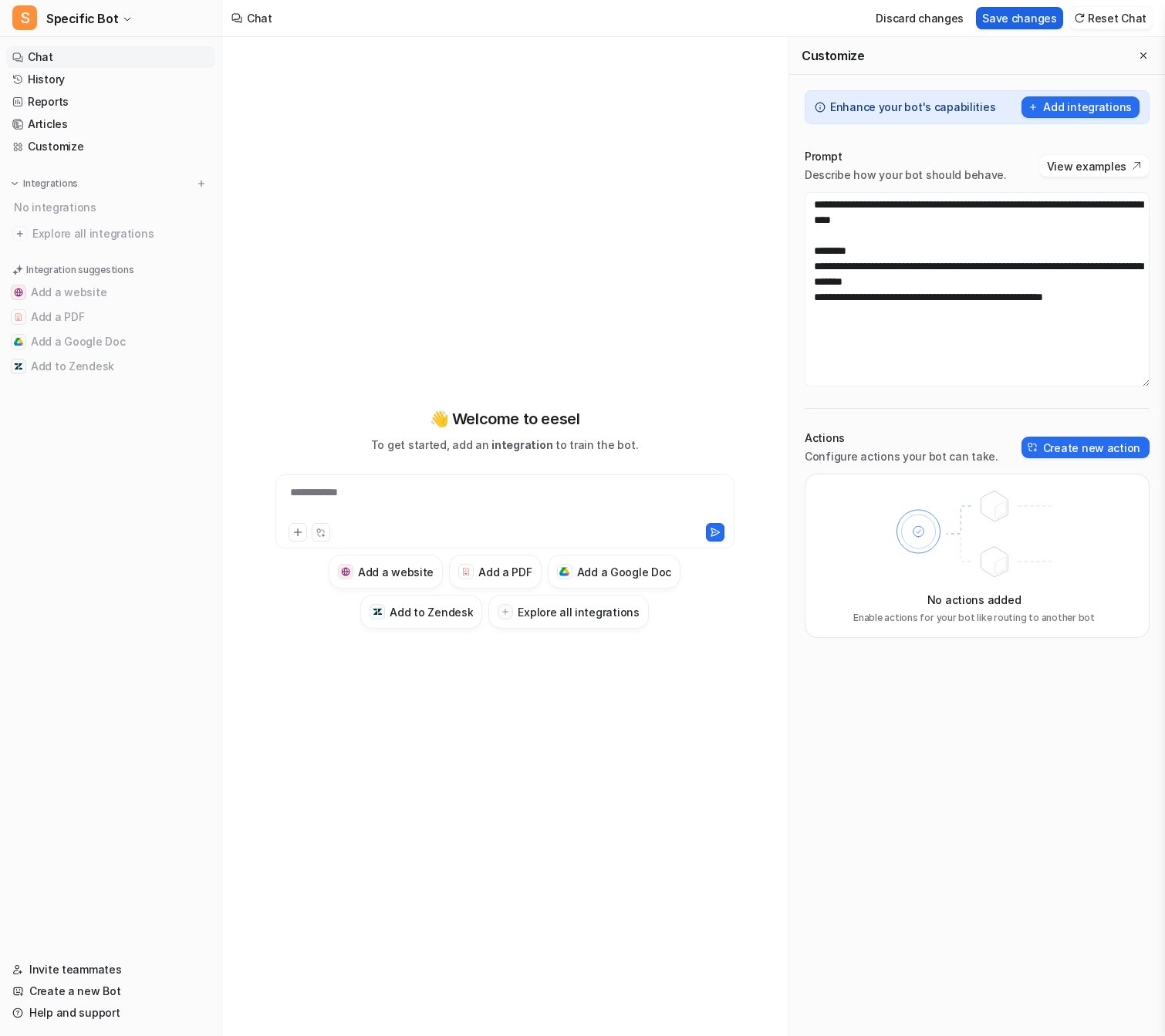
click at [1005, 27] on button "Save changes" at bounding box center [1019, 18] width 87 height 22
click at [106, 21] on span "Specific Bot" at bounding box center [82, 18] width 71 height 22
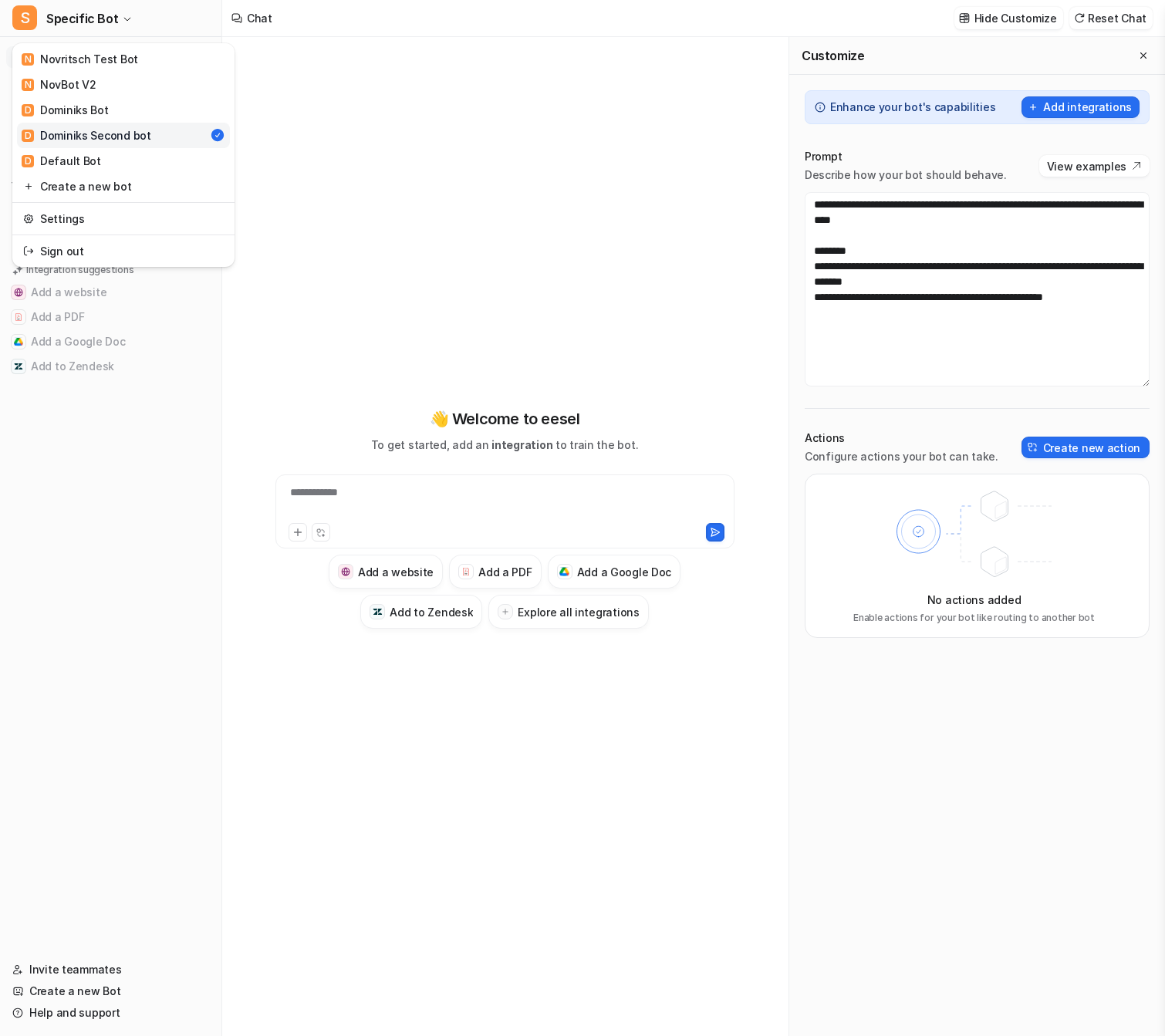
click at [108, 124] on link "D Dominiks Second bot" at bounding box center [123, 135] width 213 height 26
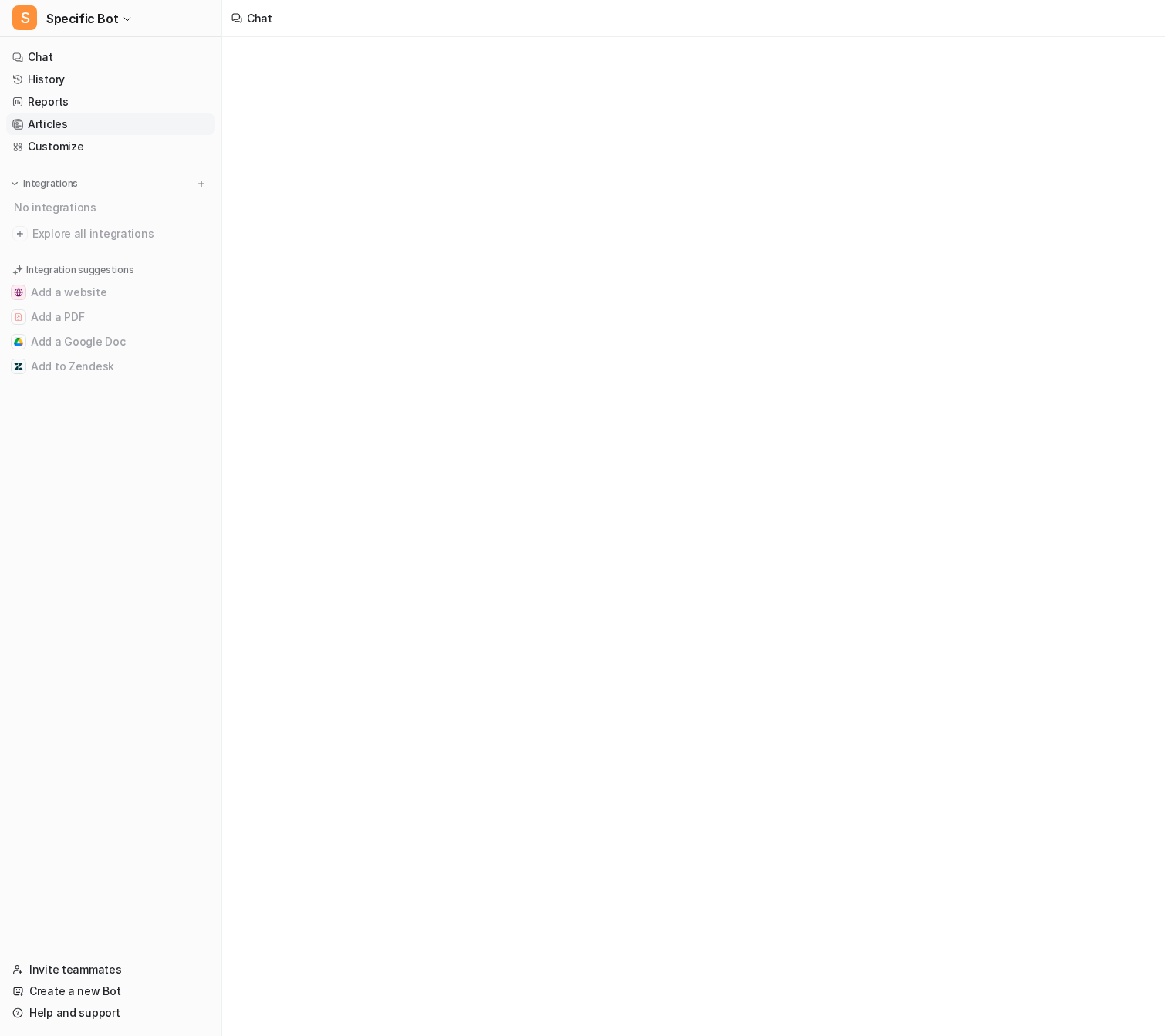
click at [110, 115] on link "Articles" at bounding box center [110, 124] width 209 height 22
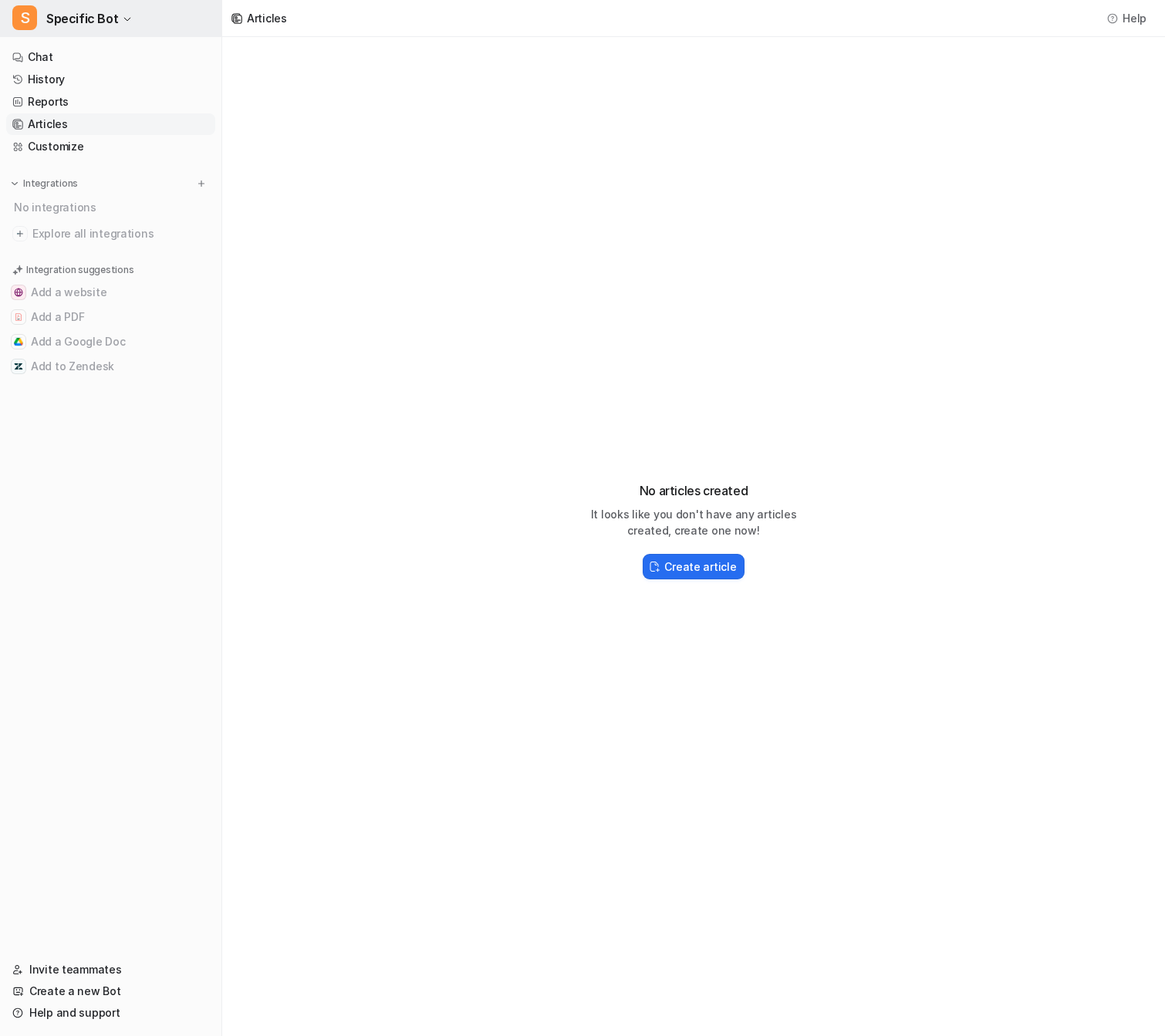
click at [122, 21] on icon "button" at bounding box center [127, 19] width 9 height 9
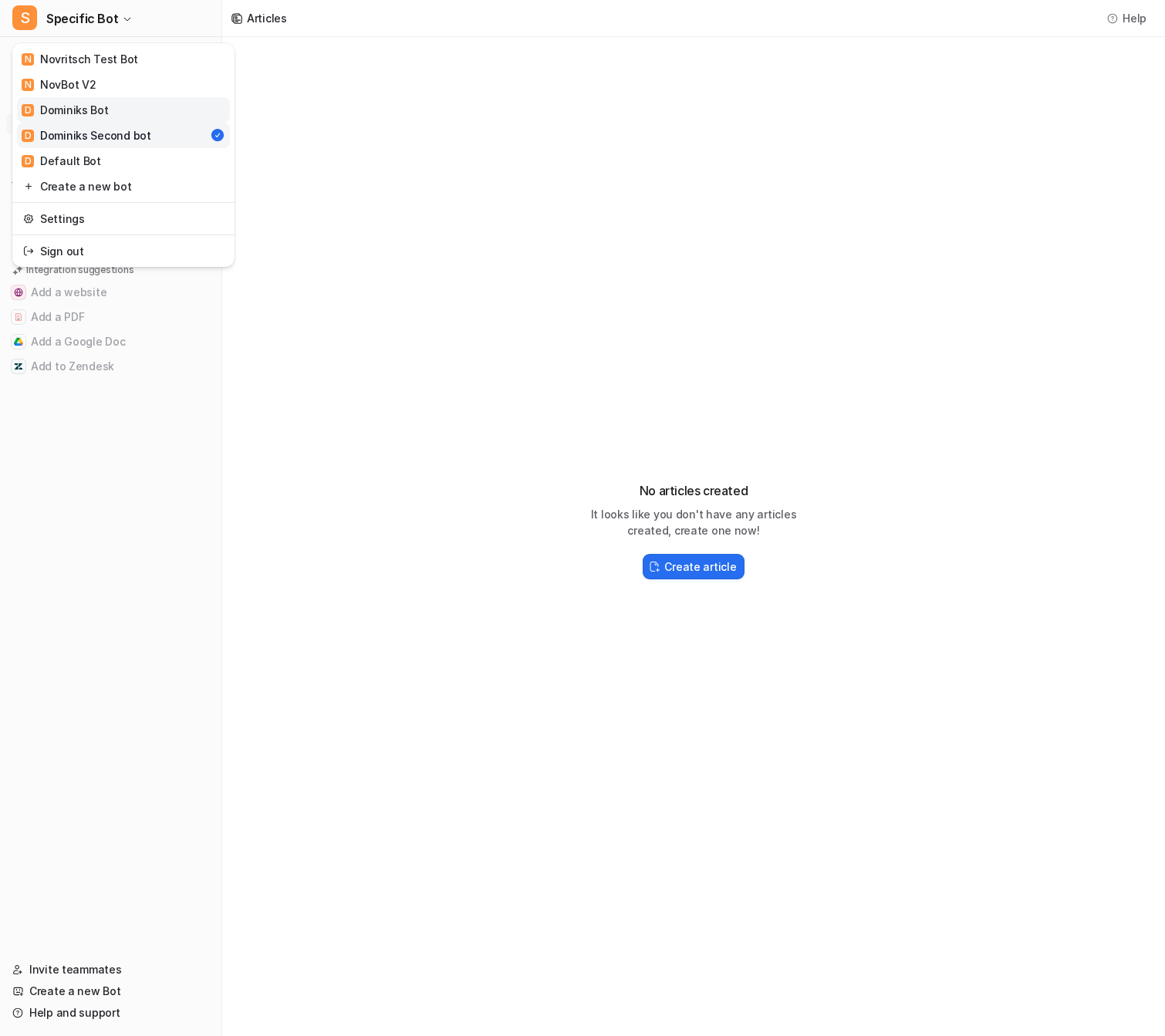
click at [103, 110] on div "D [PERSON_NAME] Bot" at bounding box center [65, 109] width 87 height 16
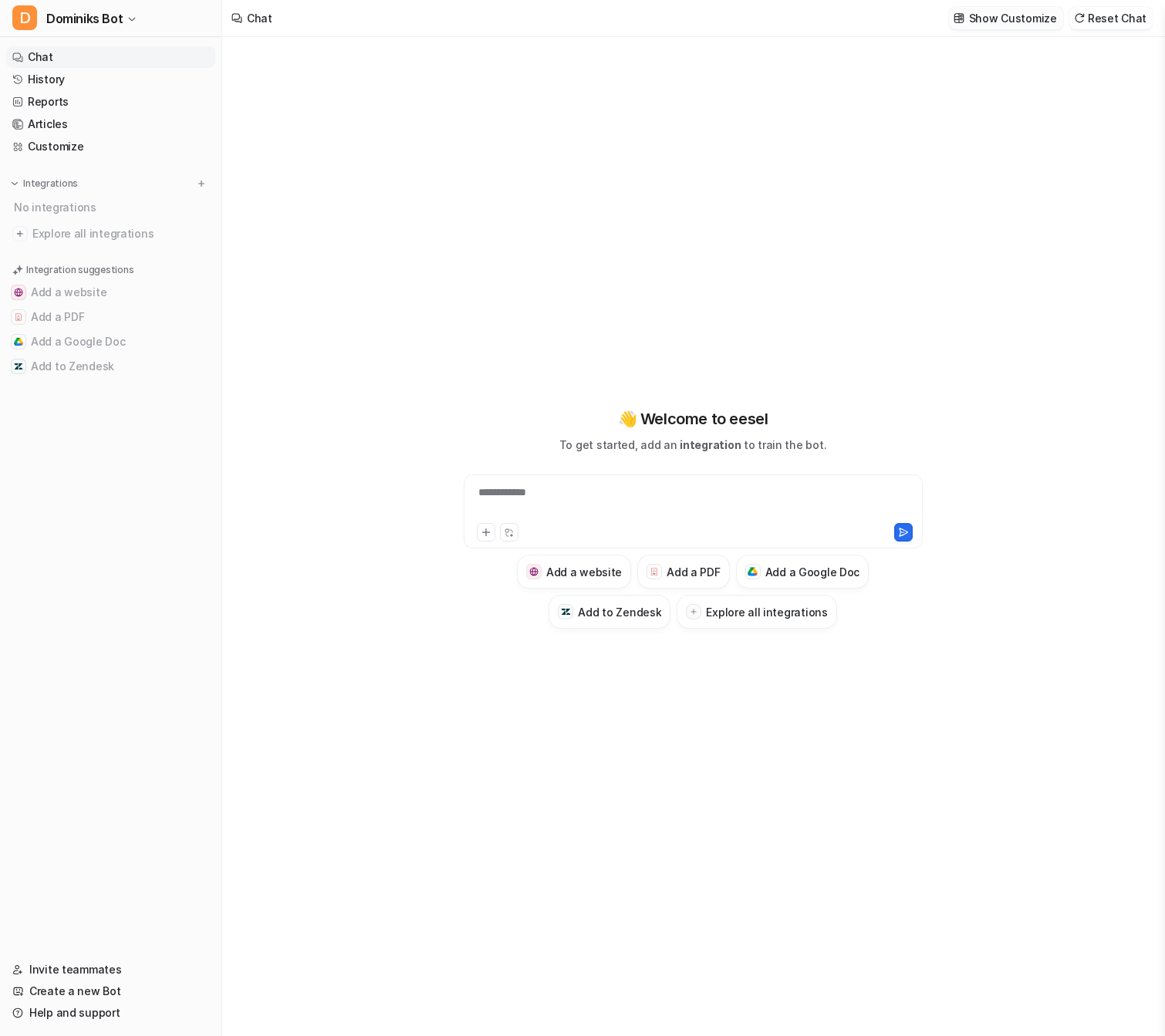
click at [1005, 16] on p "Show Customize" at bounding box center [1013, 18] width 88 height 16
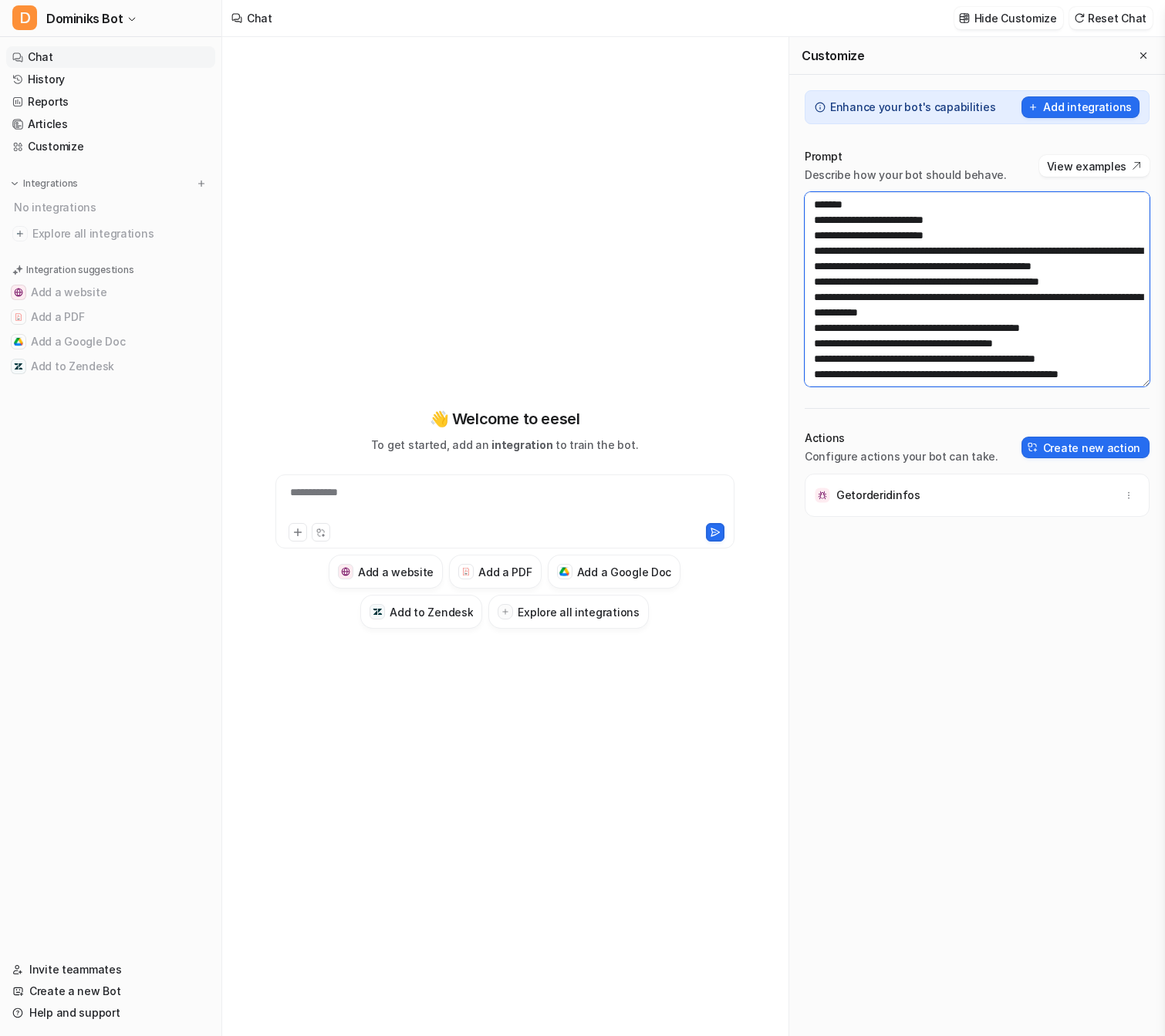
click at [933, 253] on textarea at bounding box center [977, 289] width 345 height 195
click at [902, 233] on textarea at bounding box center [977, 289] width 345 height 195
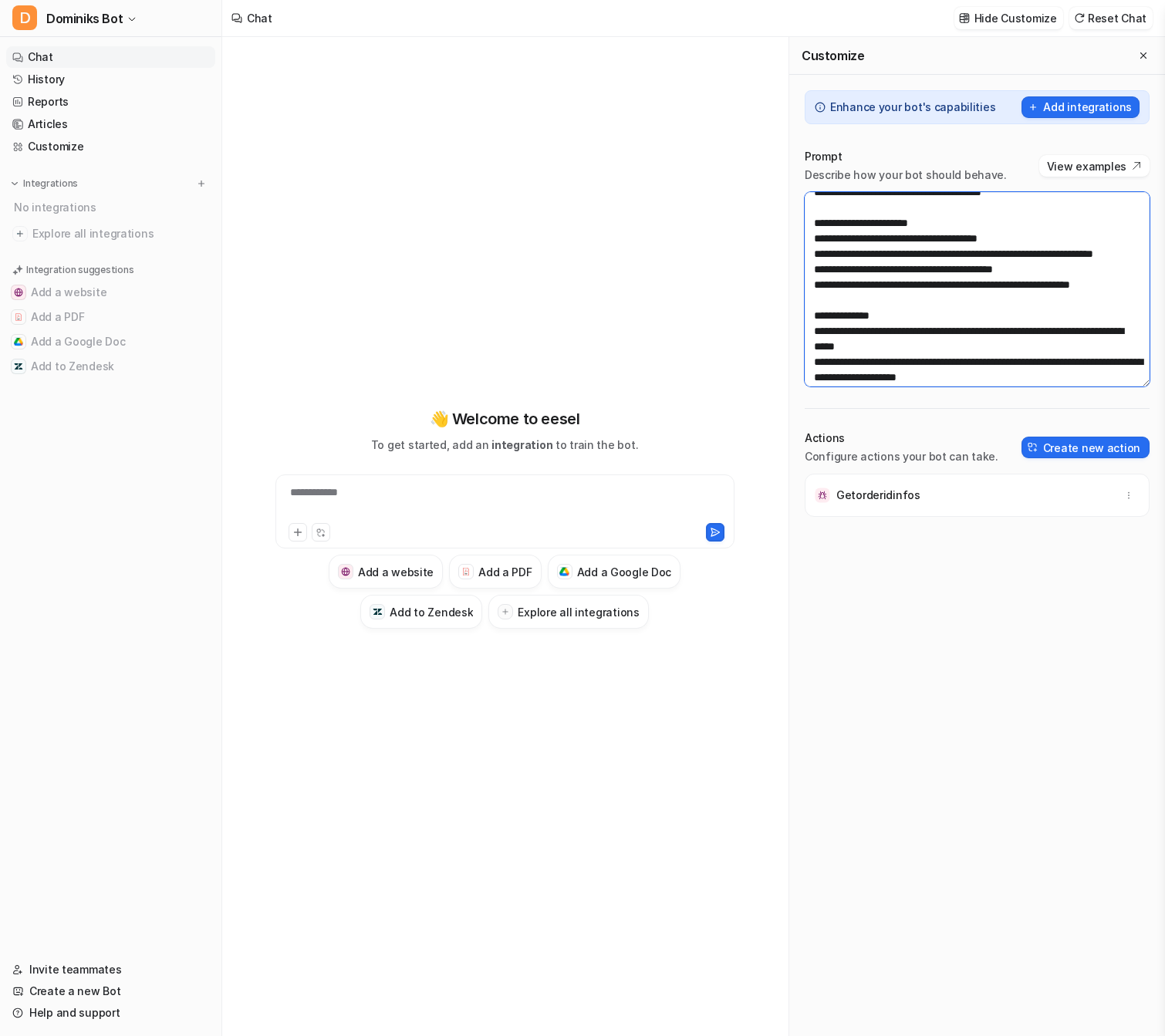
click at [1056, 209] on textarea at bounding box center [977, 289] width 345 height 195
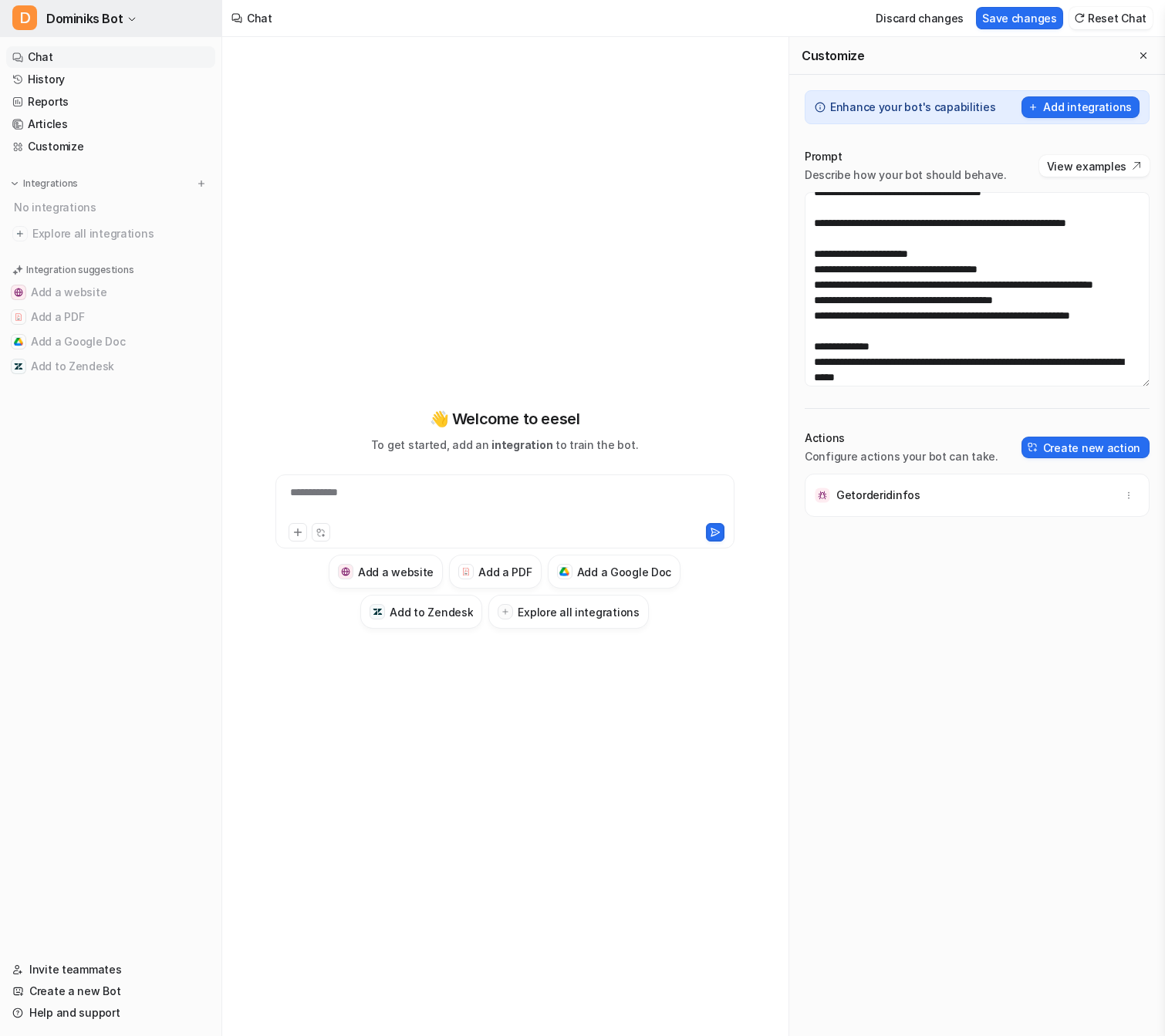
click at [89, 7] on button "D [PERSON_NAME] Bot" at bounding box center [110, 18] width 221 height 37
click at [90, 9] on span "Dominiks Bot" at bounding box center [84, 18] width 77 height 22
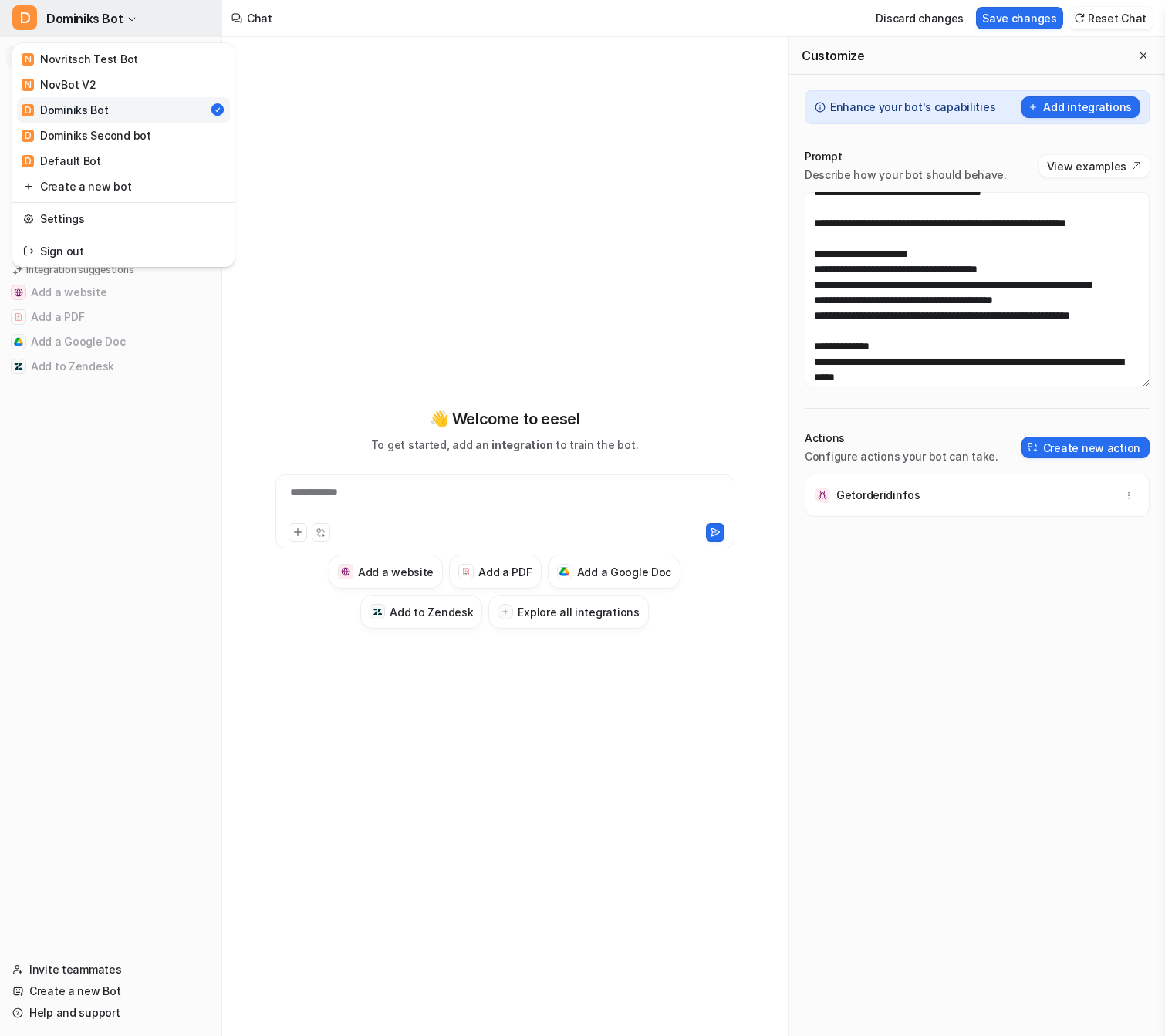
click at [90, 9] on span "Dominiks Bot" at bounding box center [84, 18] width 77 height 22
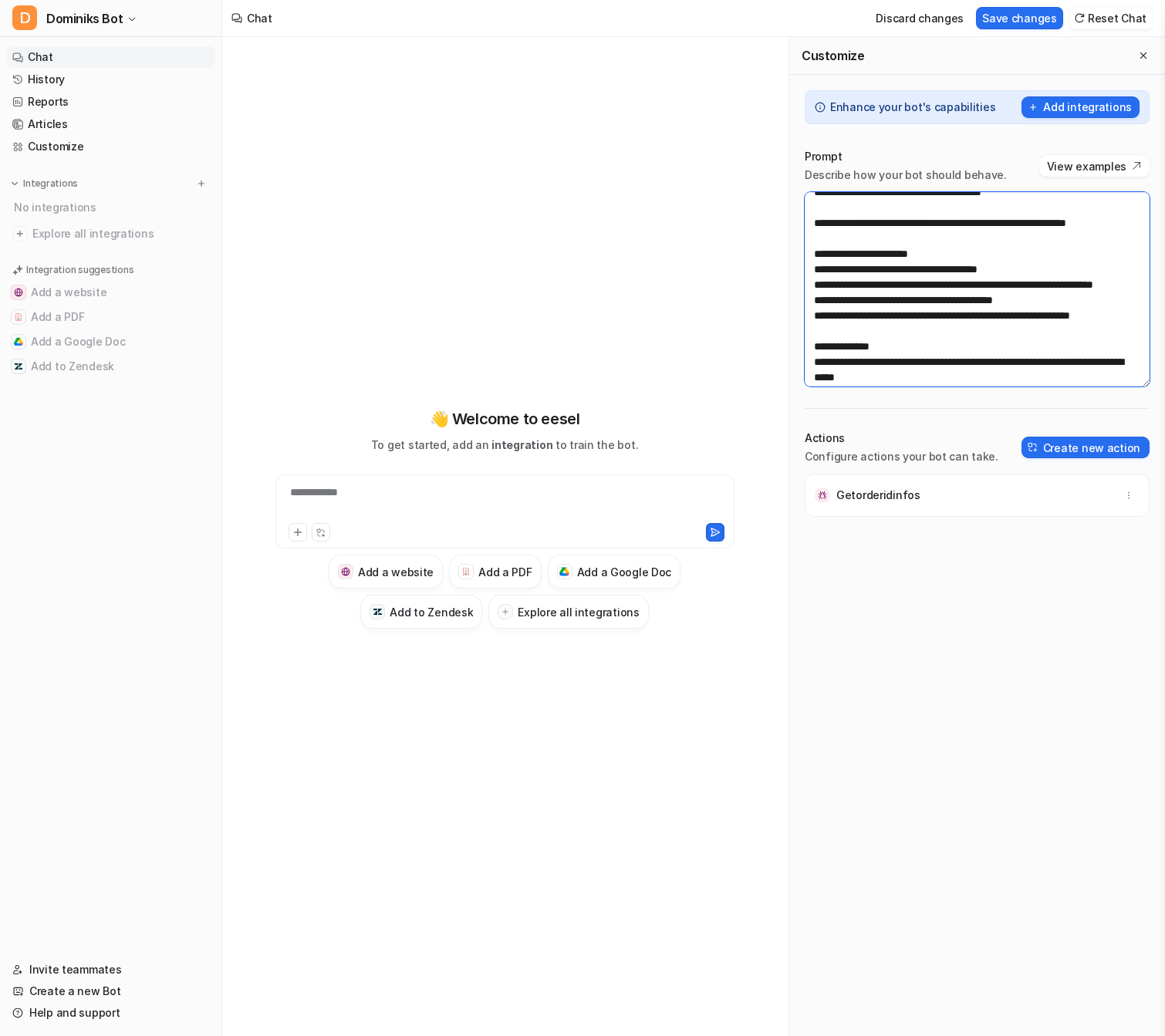
click at [1132, 242] on textarea at bounding box center [977, 289] width 345 height 195
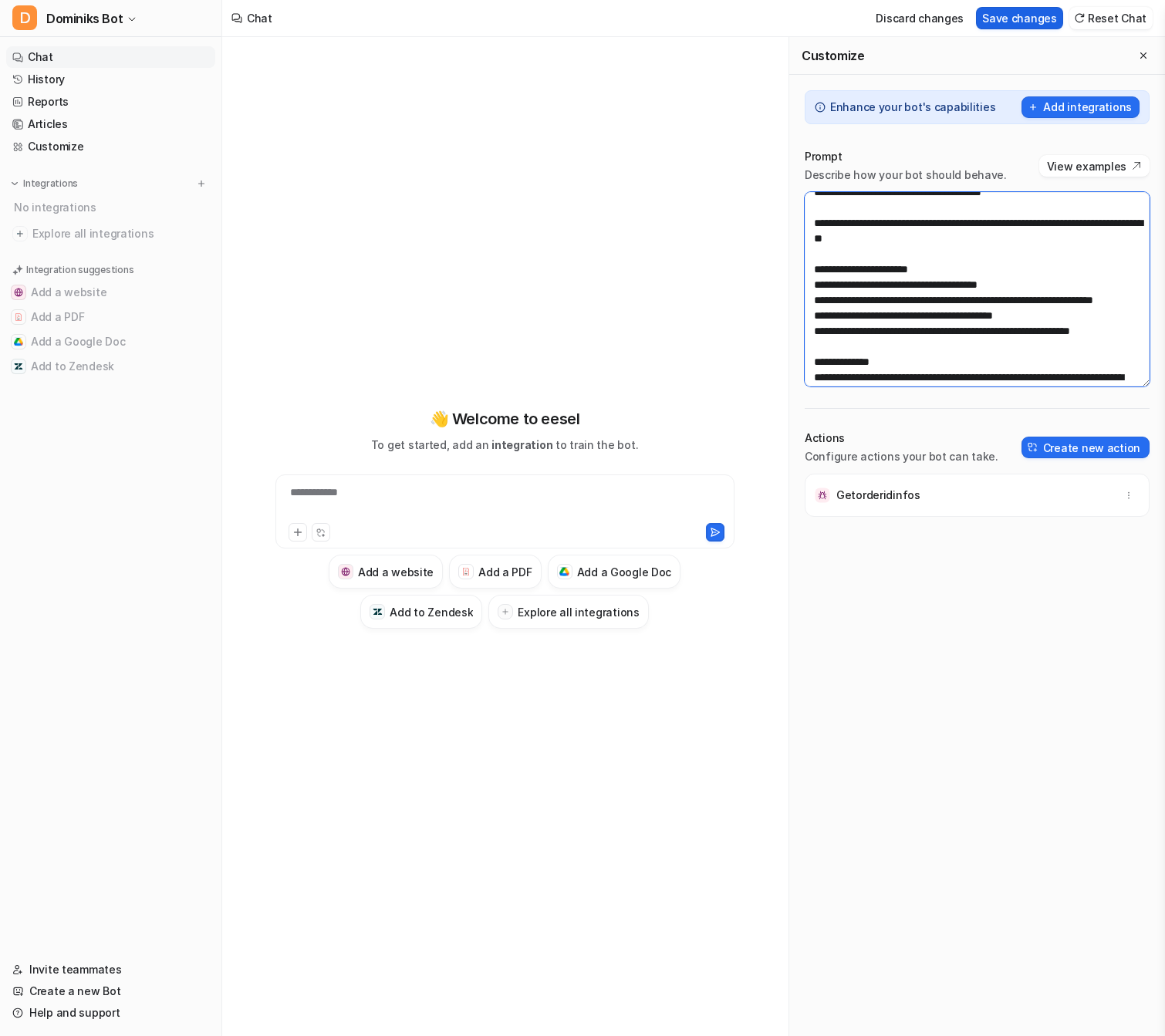
type textarea "**********"
click at [1047, 19] on button "Save changes" at bounding box center [1019, 18] width 87 height 22
click at [471, 490] on div at bounding box center [505, 502] width 452 height 35
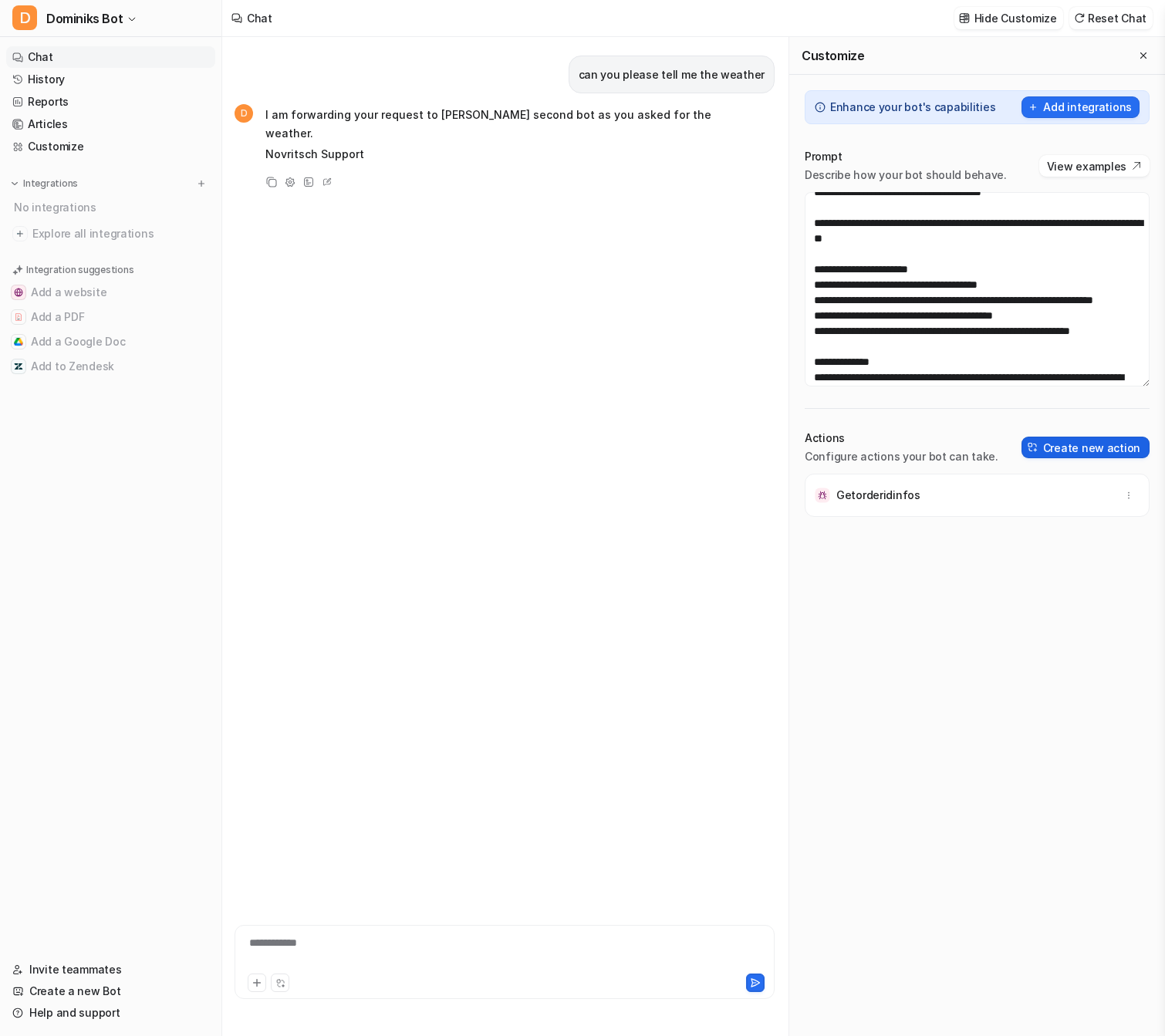
click at [1063, 450] on button "Create new action" at bounding box center [1085, 447] width 128 height 22
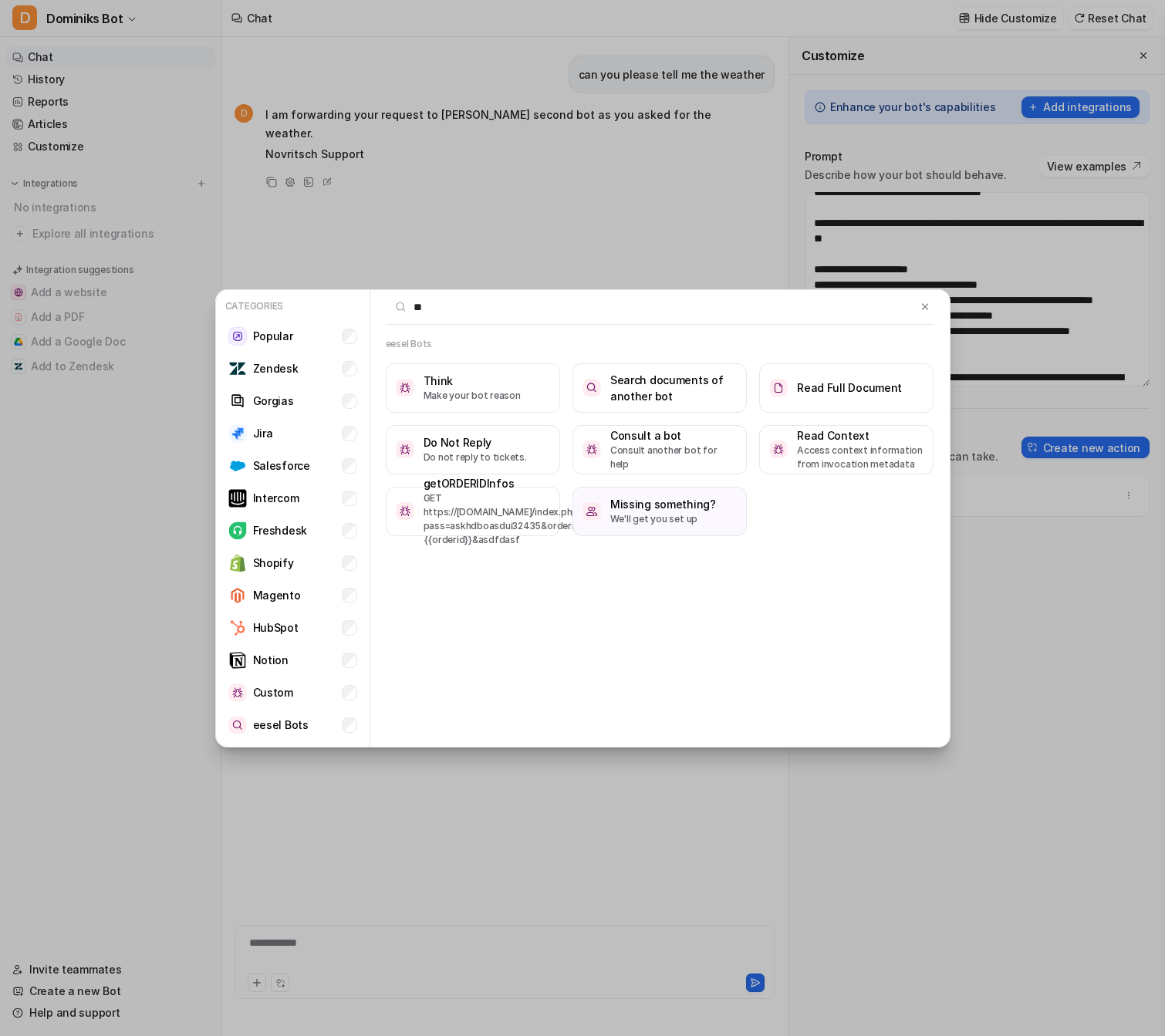
type input "***"
click at [660, 454] on p "Consult another bot for help" at bounding box center [673, 457] width 127 height 28
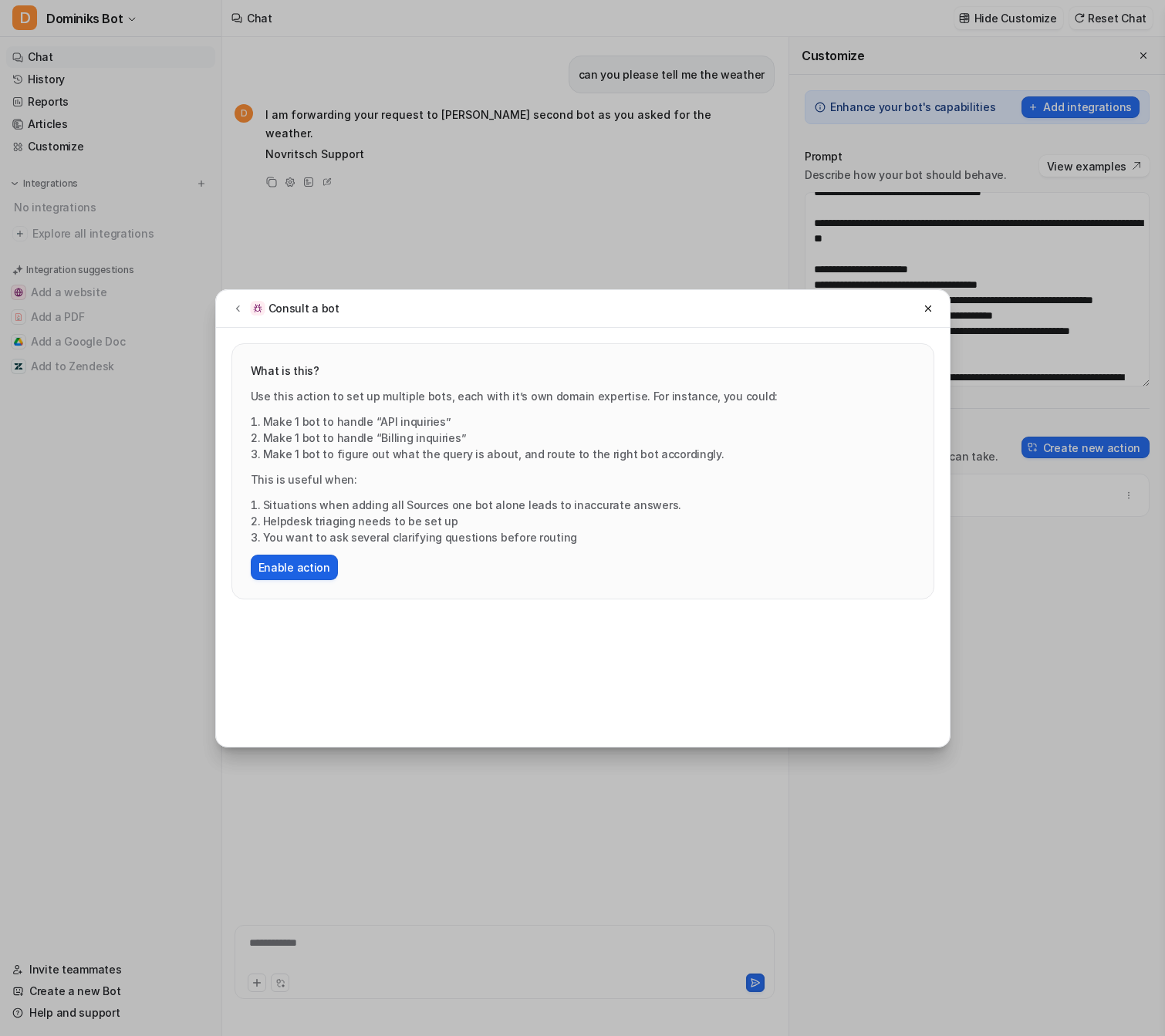
click at [301, 562] on button "Enable action" at bounding box center [294, 568] width 87 height 26
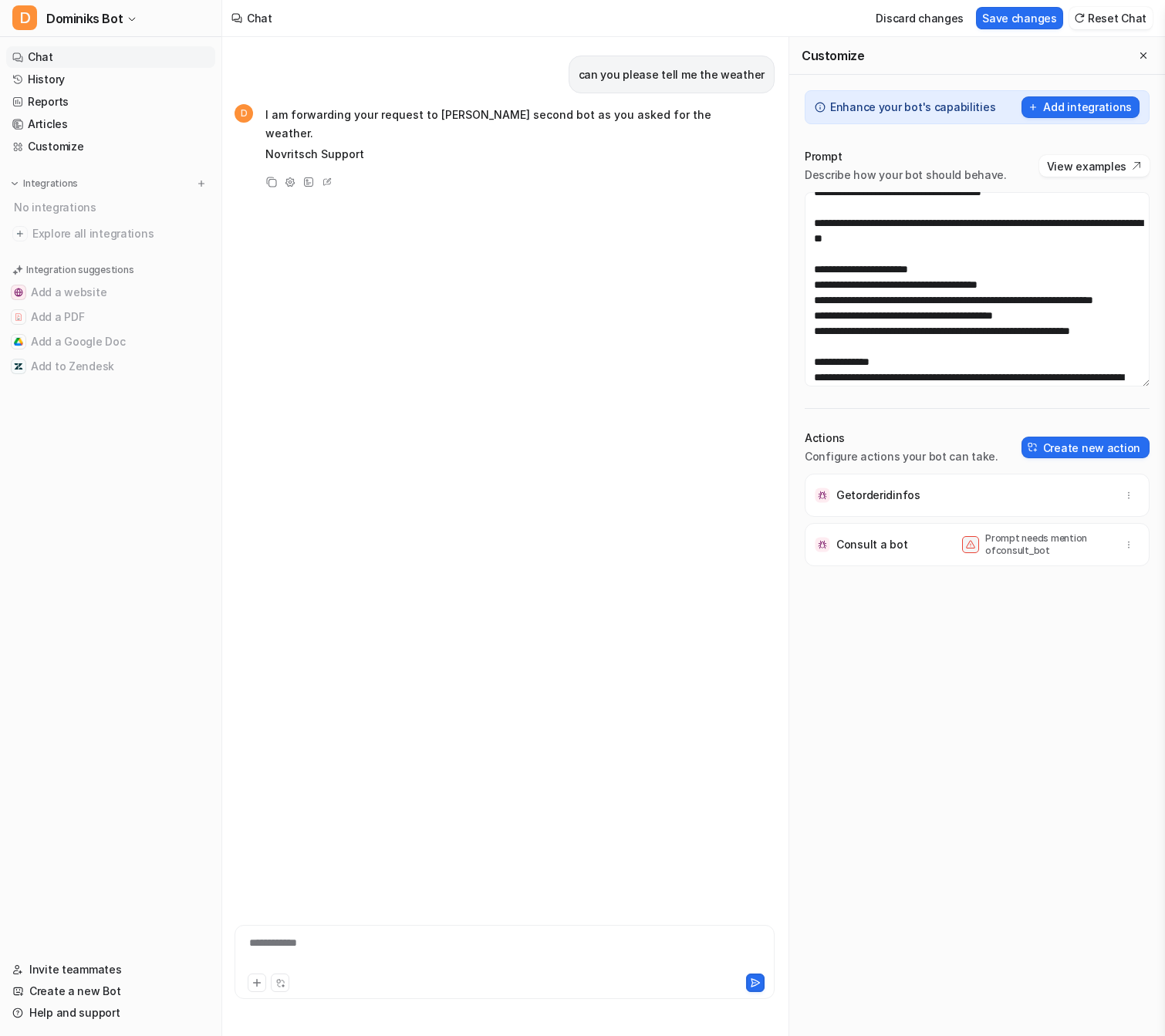
click at [1022, 551] on p "Prompt needs mention of consult_bot" at bounding box center [1046, 544] width 123 height 25
click at [1127, 543] on icon "button" at bounding box center [1129, 544] width 11 height 11
click at [999, 549] on p "Prompt needs mention of consult_bot" at bounding box center [1046, 544] width 123 height 25
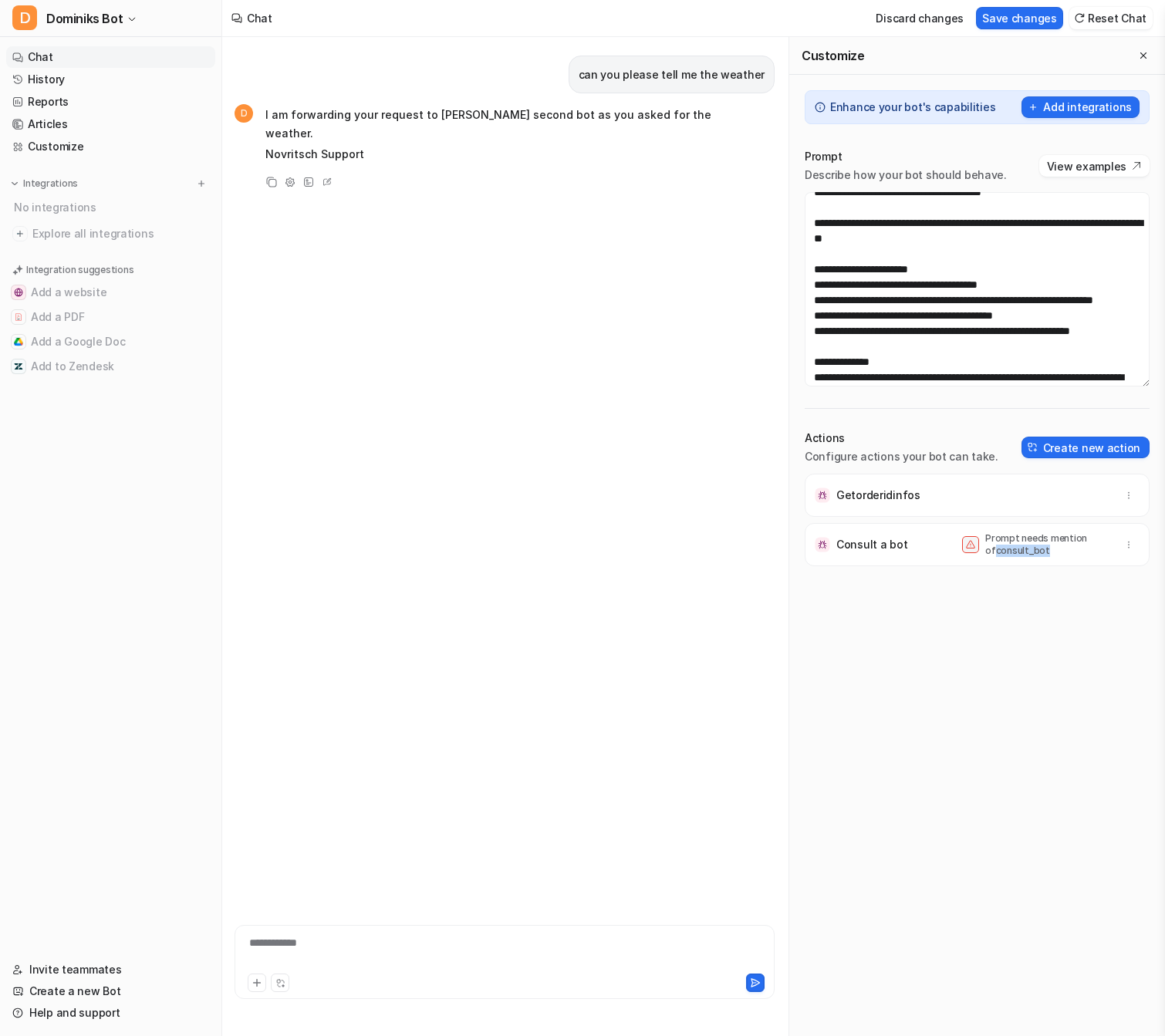
copy p "consult_bot"
click at [987, 249] on textarea at bounding box center [977, 289] width 345 height 195
paste textarea "**********"
type textarea "**********"
click at [729, 61] on div "can you please tell me the weather" at bounding box center [671, 75] width 206 height 38
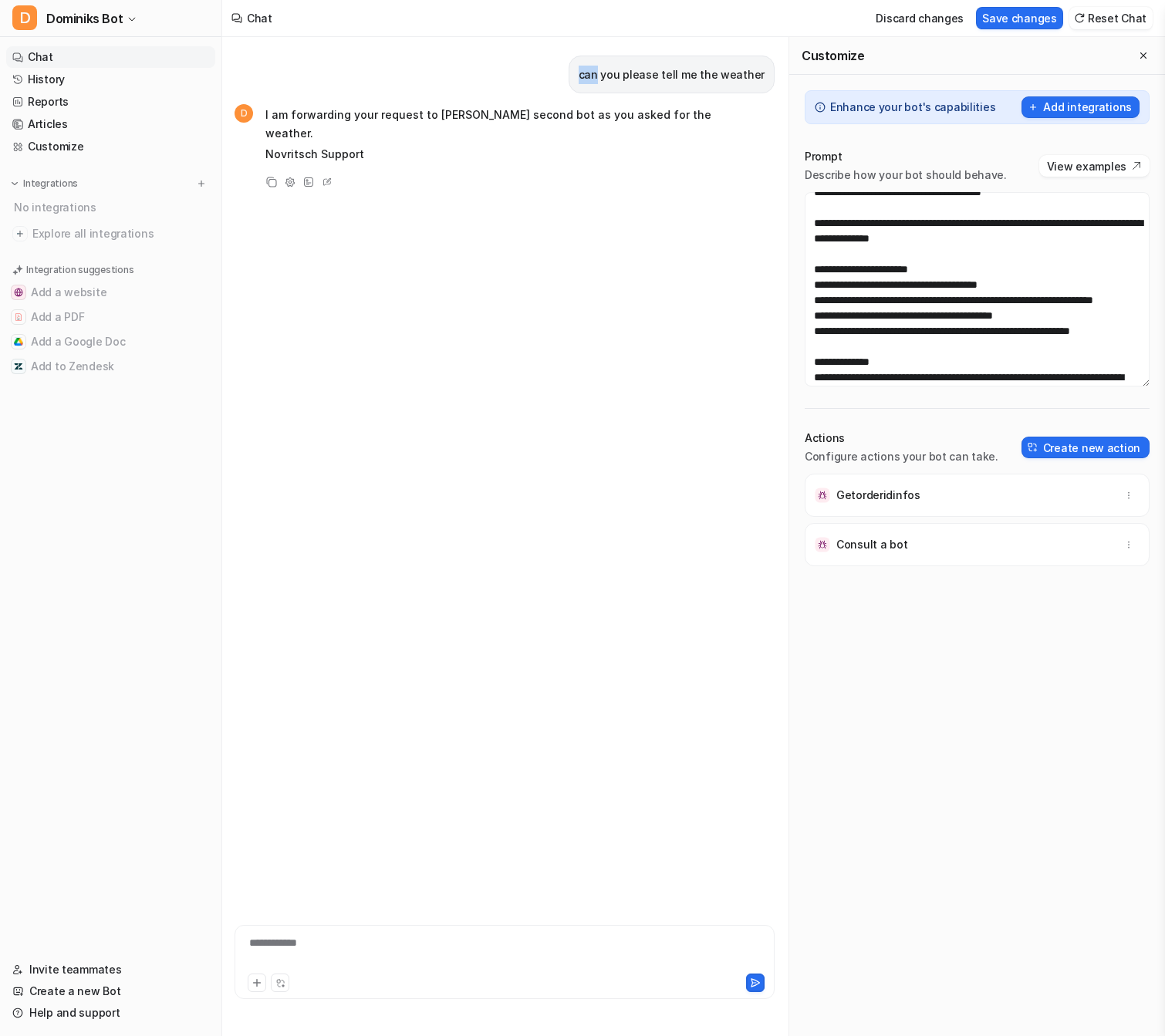
click at [729, 61] on div "can you please tell me the weather" at bounding box center [671, 75] width 206 height 38
click at [729, 69] on p "can you please tell me the weather" at bounding box center [672, 75] width 186 height 19
copy div "can you please tell me the weather D"
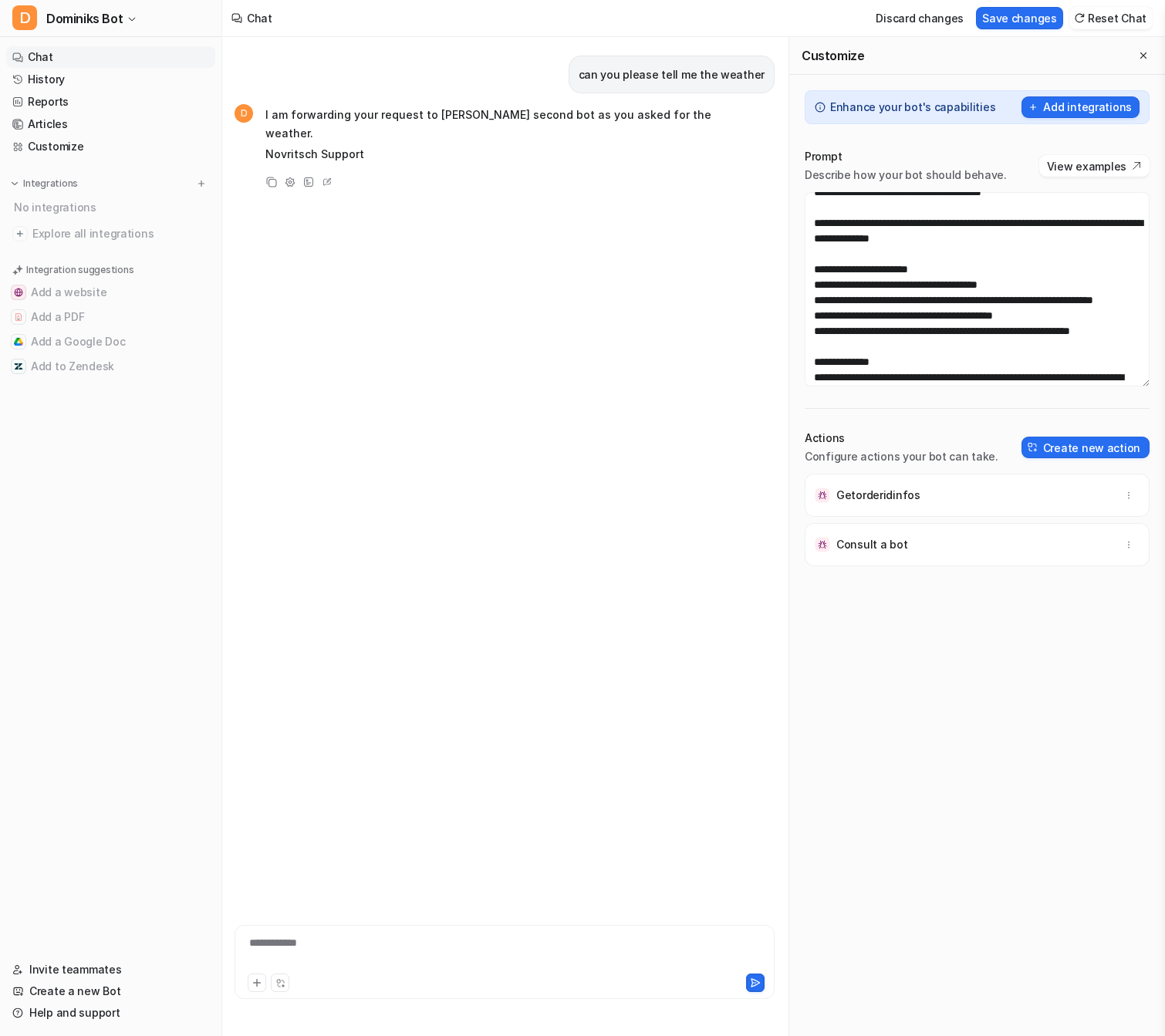
click at [446, 922] on div "**********" at bounding box center [504, 958] width 540 height 84
click at [448, 935] on div "**********" at bounding box center [505, 952] width 533 height 35
paste div
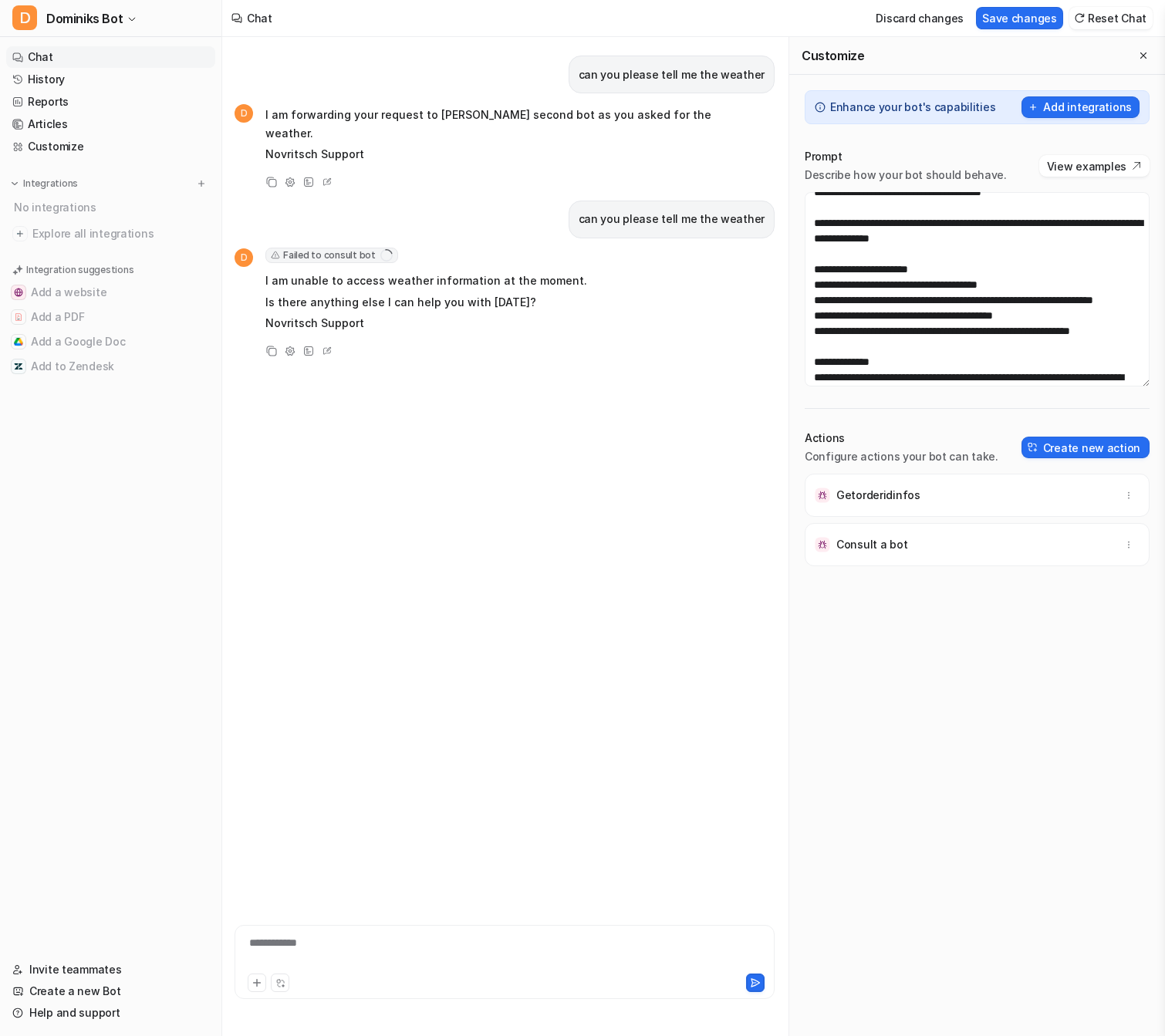
click at [319, 248] on span "Failed to consult bot" at bounding box center [332, 256] width 133 height 16
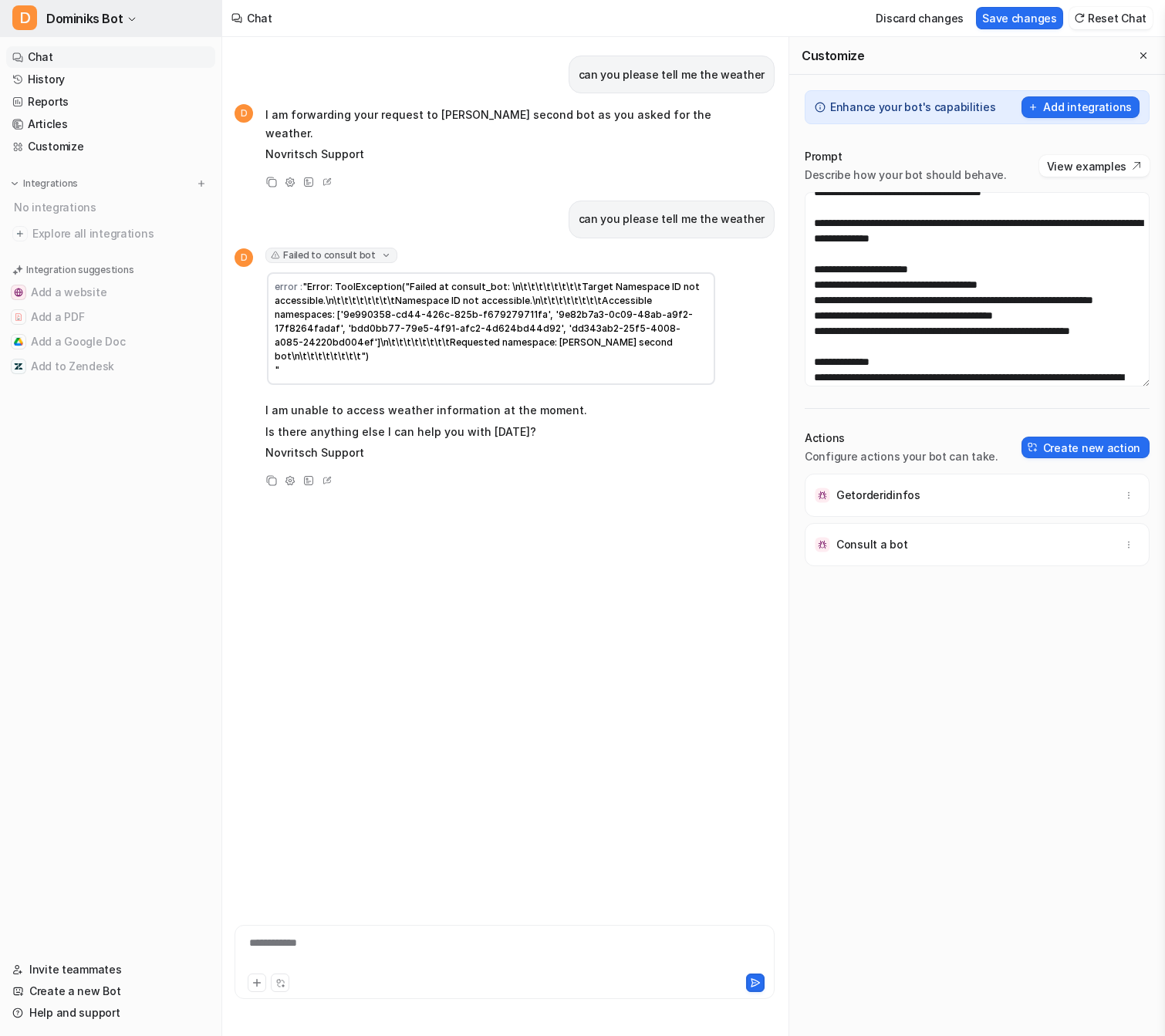
click at [102, 15] on span "Dominiks Bot" at bounding box center [84, 18] width 77 height 22
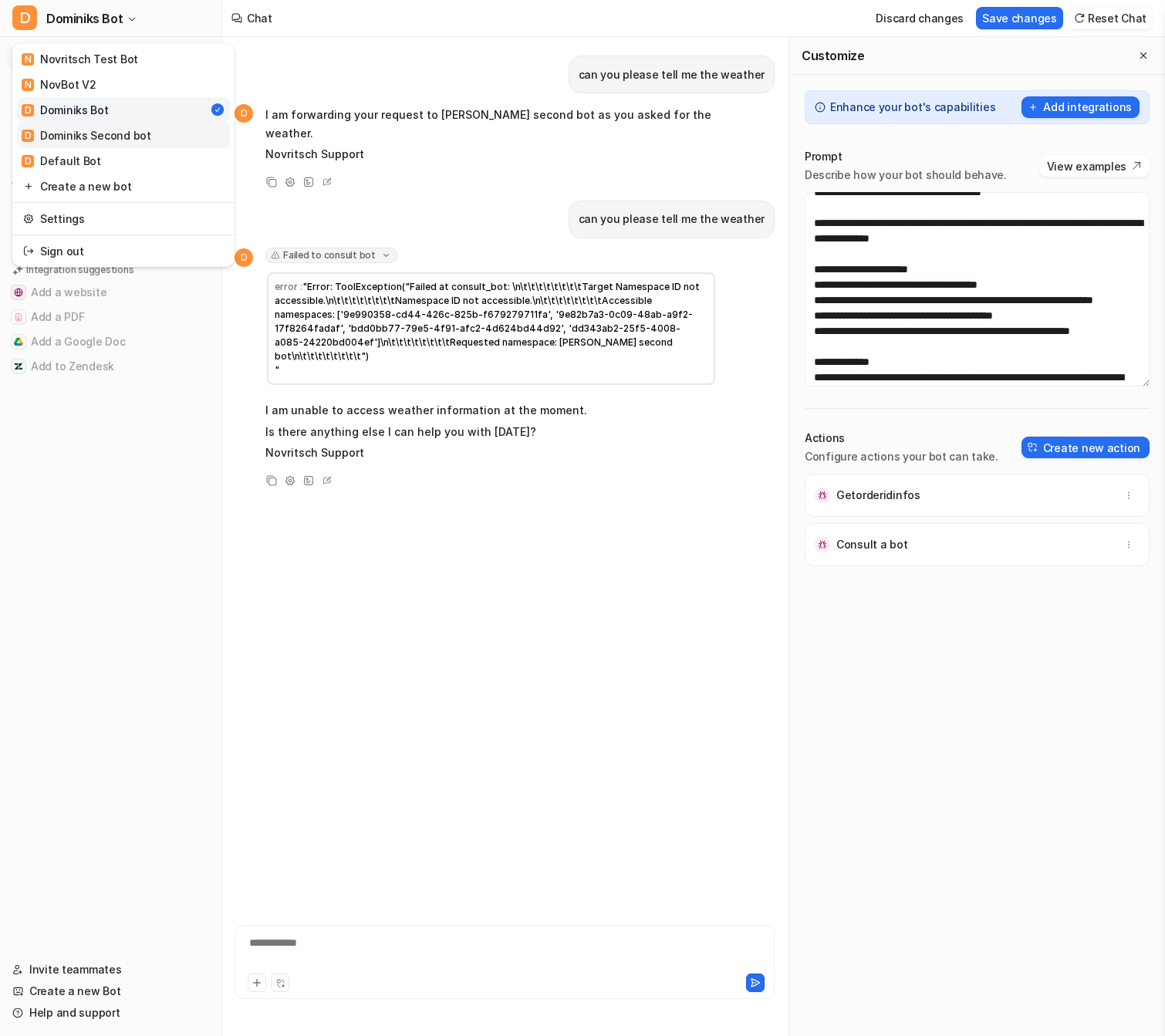
click at [123, 140] on div "D Dominiks Second bot" at bounding box center [86, 135] width 130 height 16
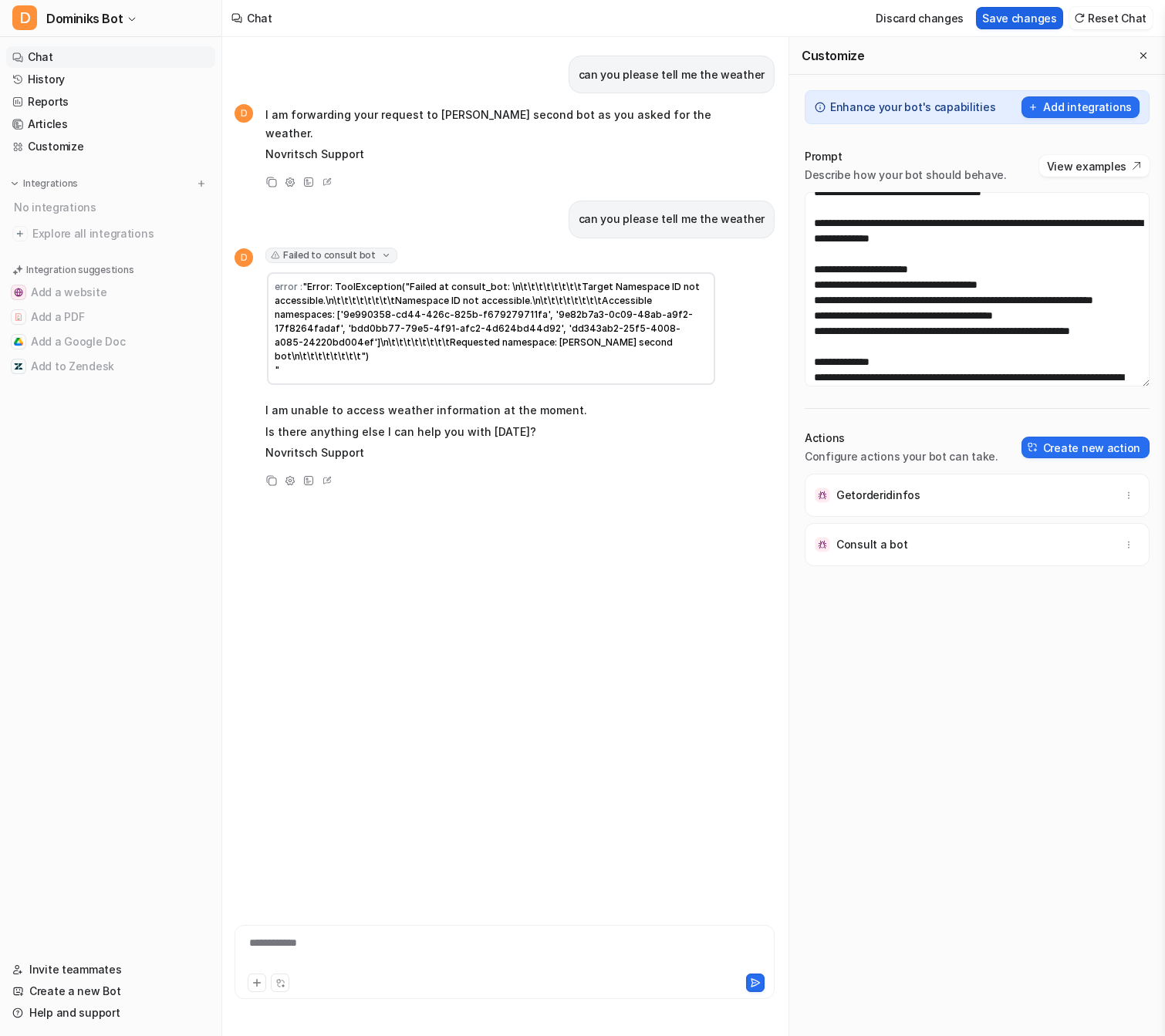
click at [1026, 12] on button "Save changes" at bounding box center [1019, 18] width 87 height 22
click at [888, 502] on p "Consult a bot" at bounding box center [871, 495] width 71 height 16
click at [1132, 496] on icon "button" at bounding box center [1129, 495] width 11 height 11
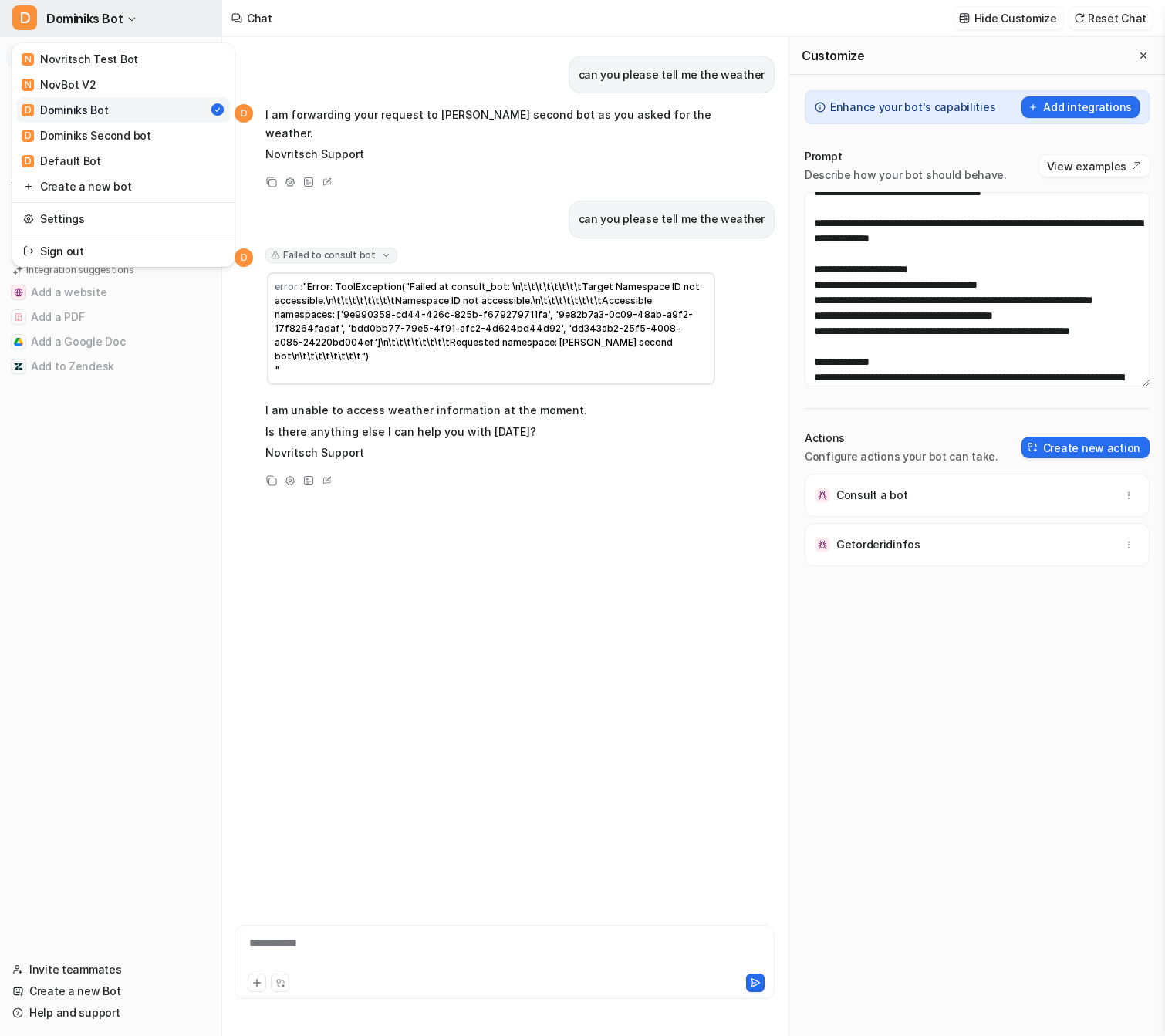
click at [84, 10] on span "Dominiks Bot" at bounding box center [84, 18] width 77 height 22
click at [92, 137] on div "D Dominiks Second bot" at bounding box center [86, 135] width 130 height 16
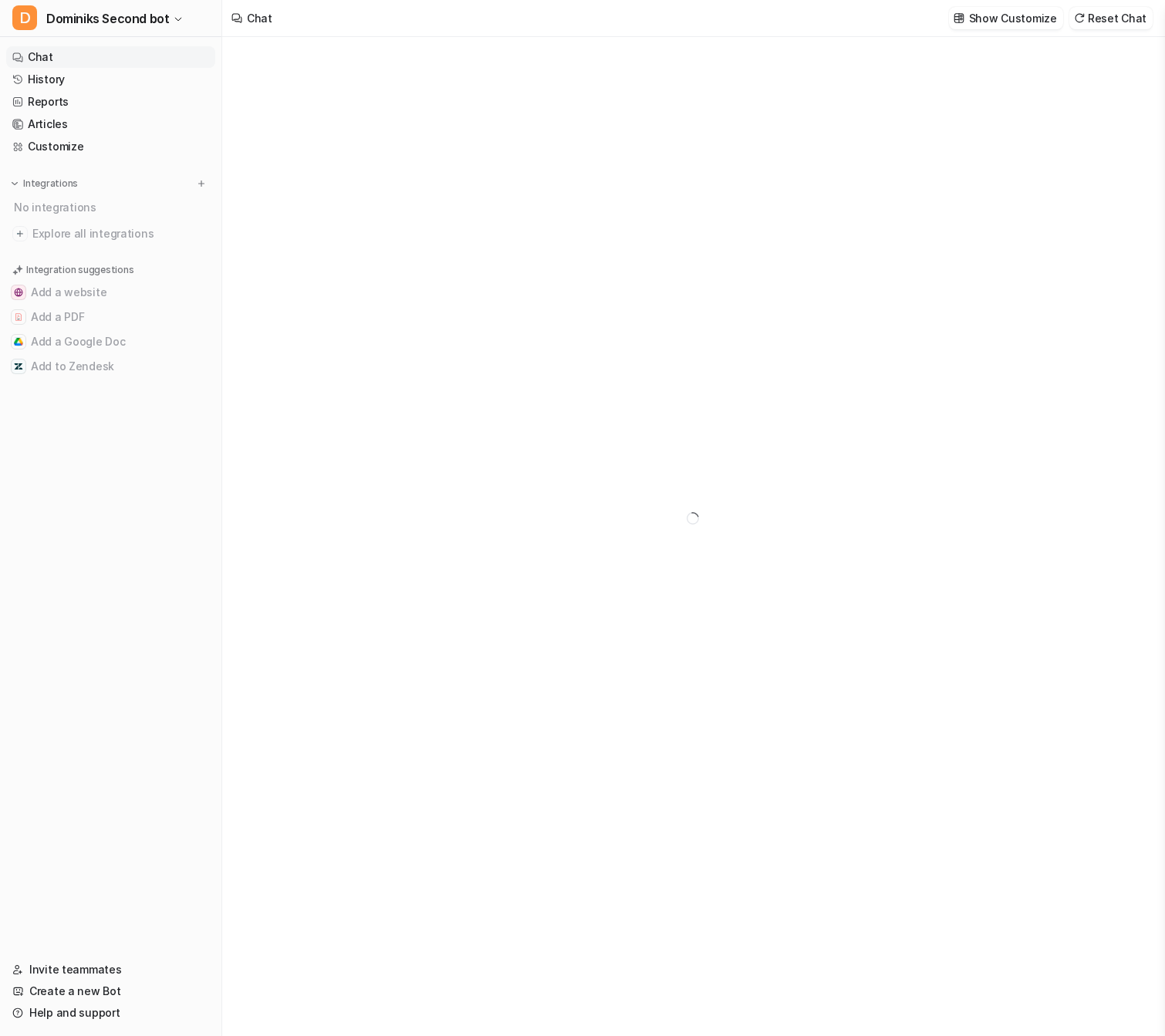
type textarea "**********"
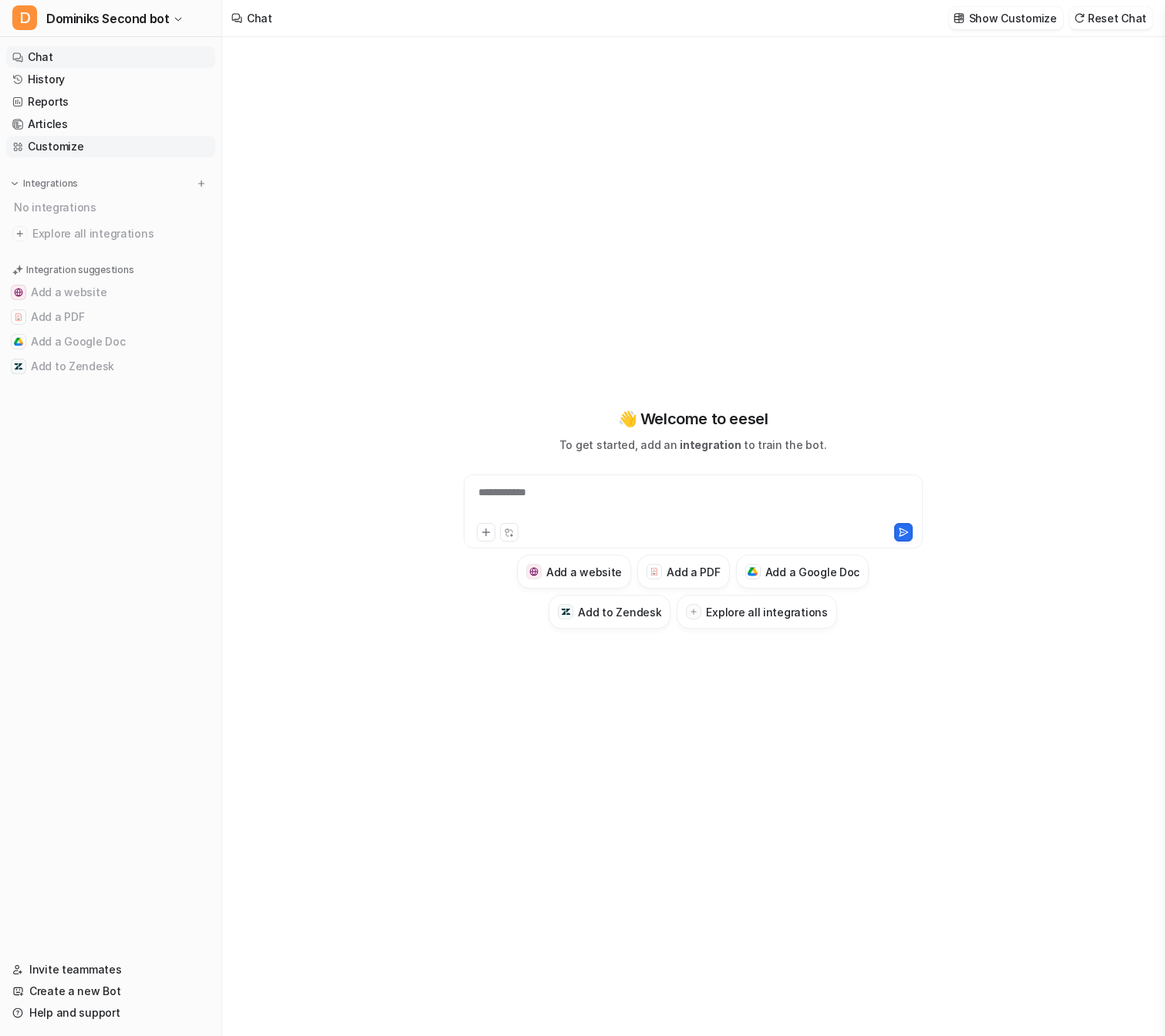
click at [77, 154] on link "Customize" at bounding box center [110, 146] width 209 height 22
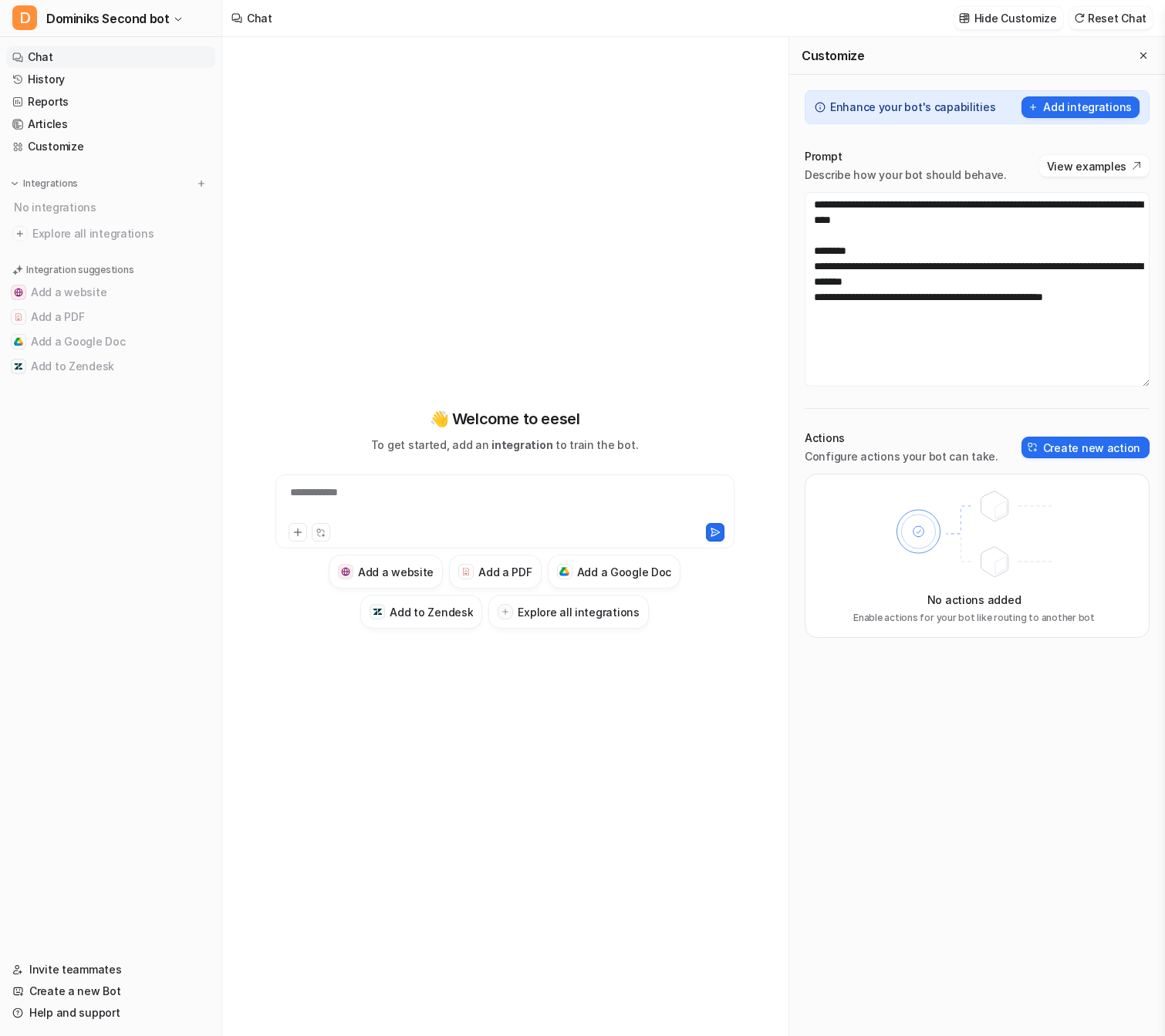
click at [90, 628] on nav "Chat History Reports Articles Customize Integrations No integrations Explore al…" at bounding box center [110, 493] width 221 height 907
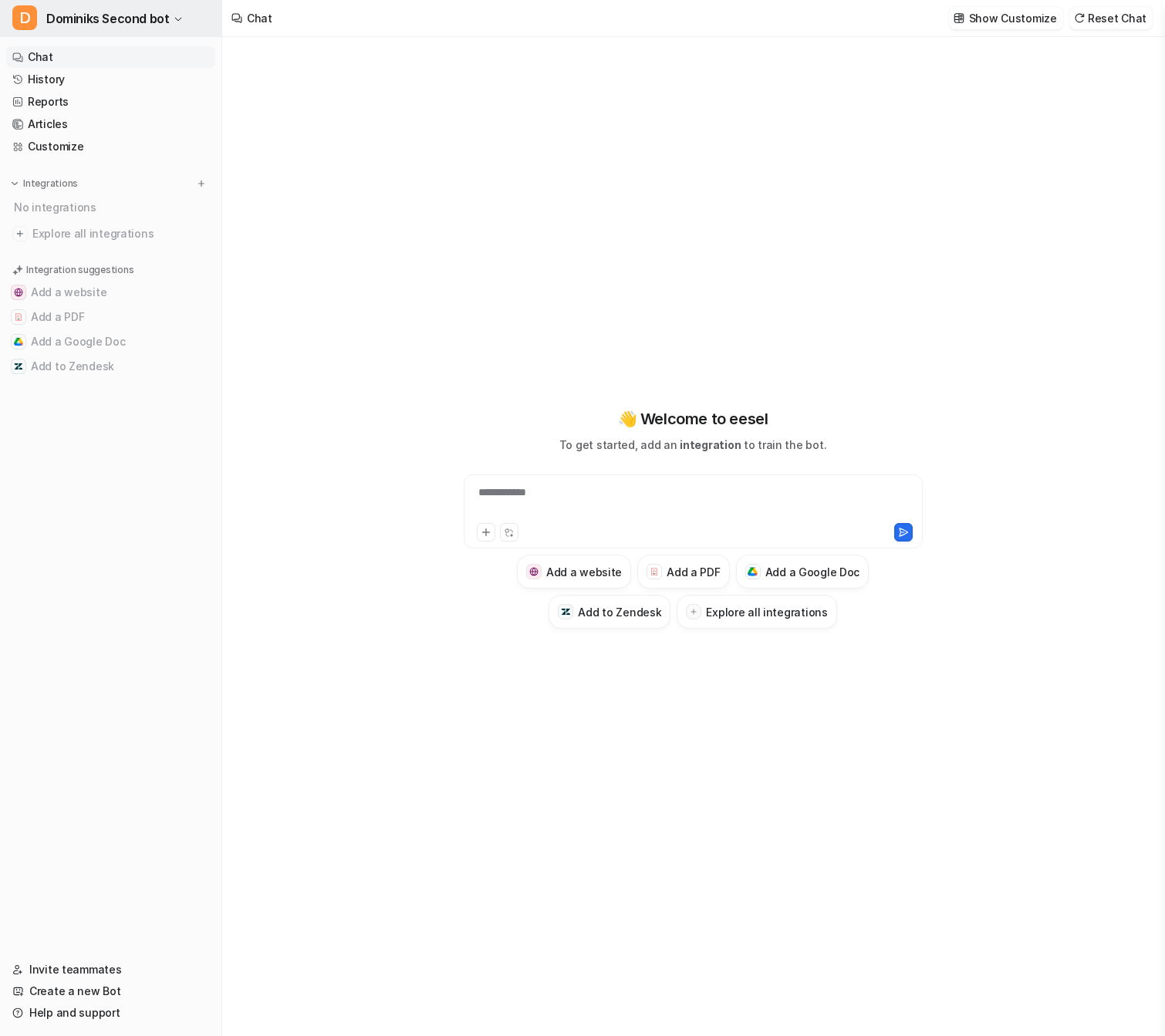
click at [161, 8] on span "Dominiks Second bot" at bounding box center [108, 18] width 122 height 22
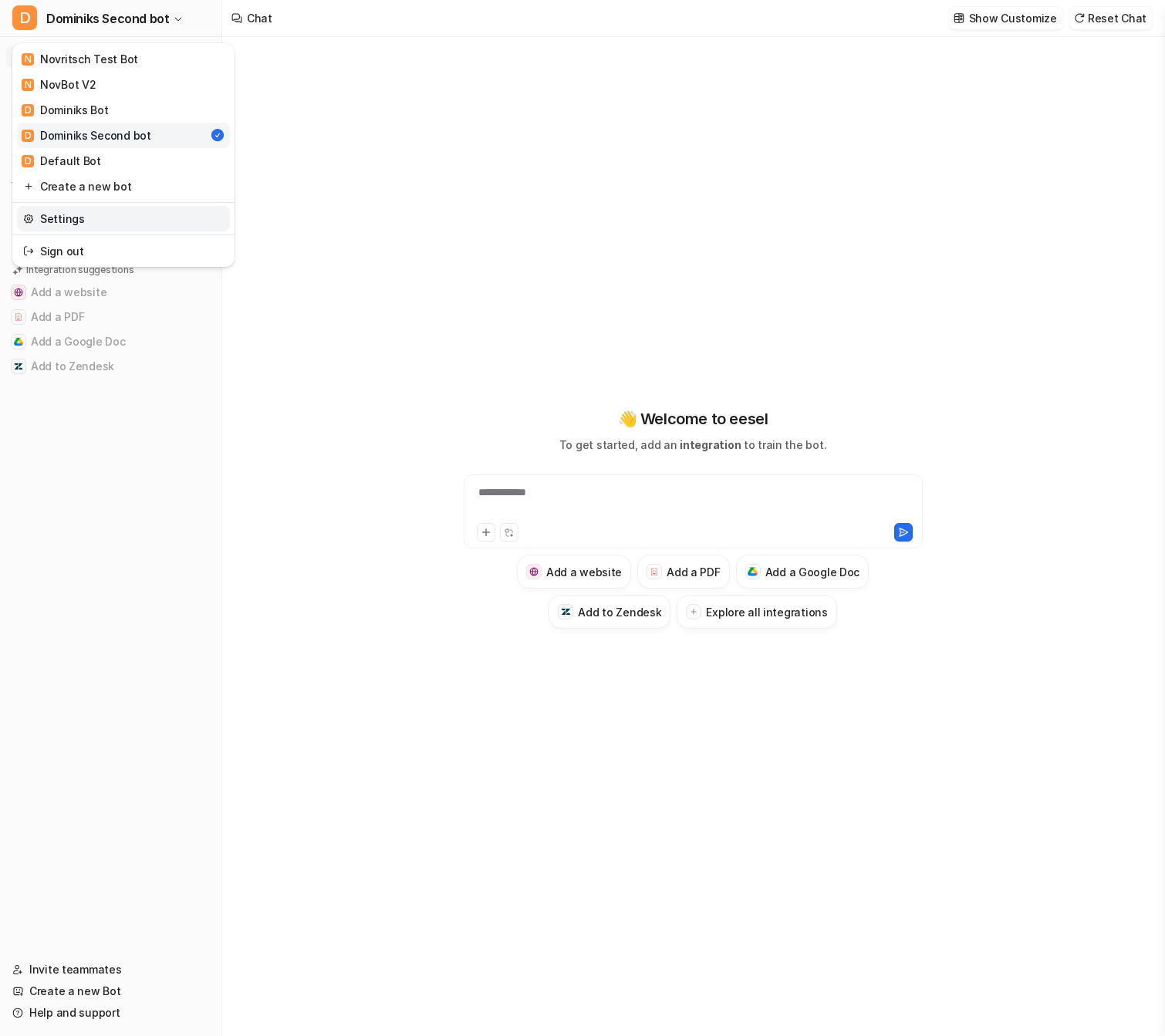
click at [102, 226] on link "Settings" at bounding box center [123, 219] width 213 height 26
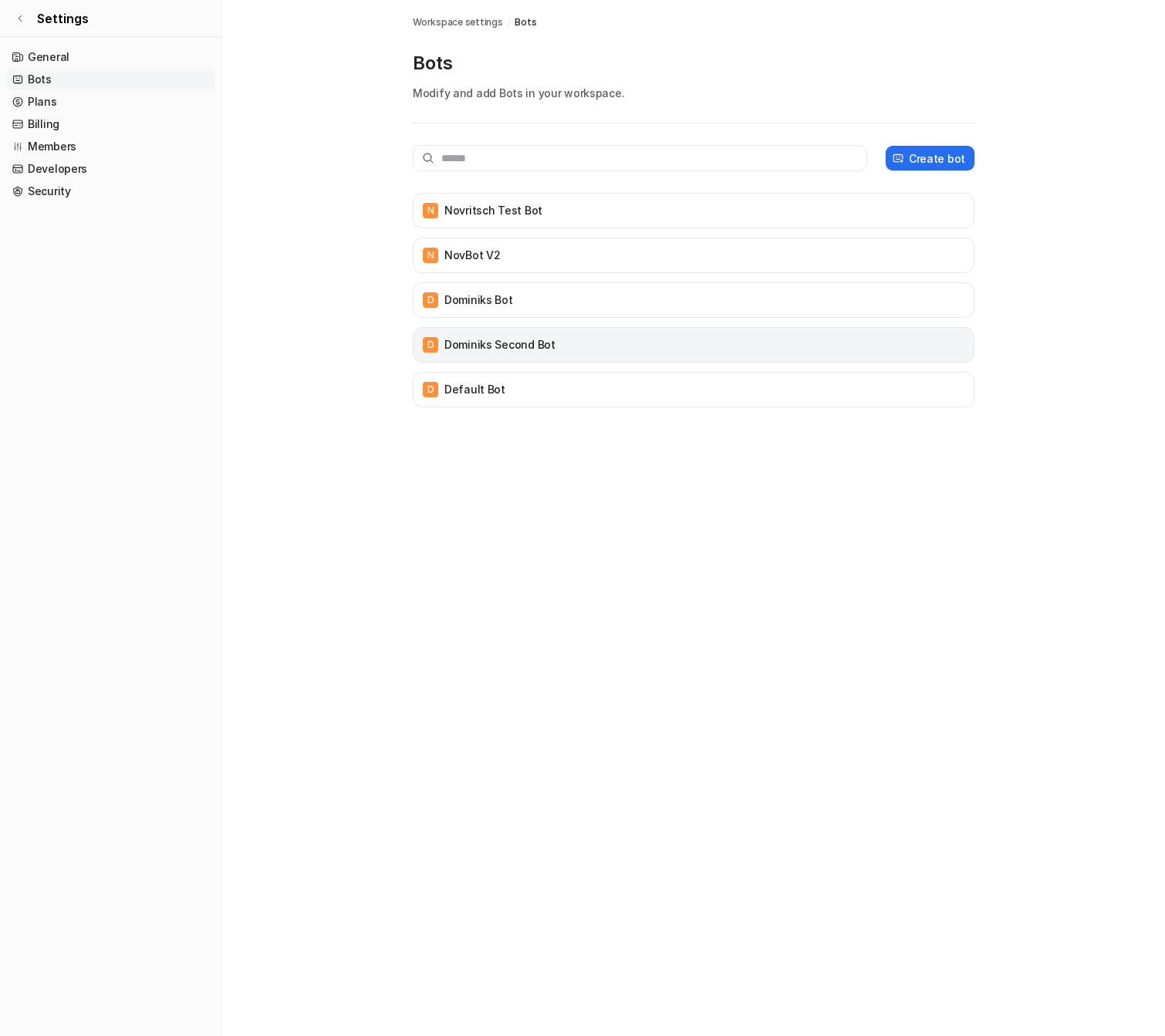
click at [562, 348] on div "D [PERSON_NAME] Second bot" at bounding box center [693, 344] width 548 height 22
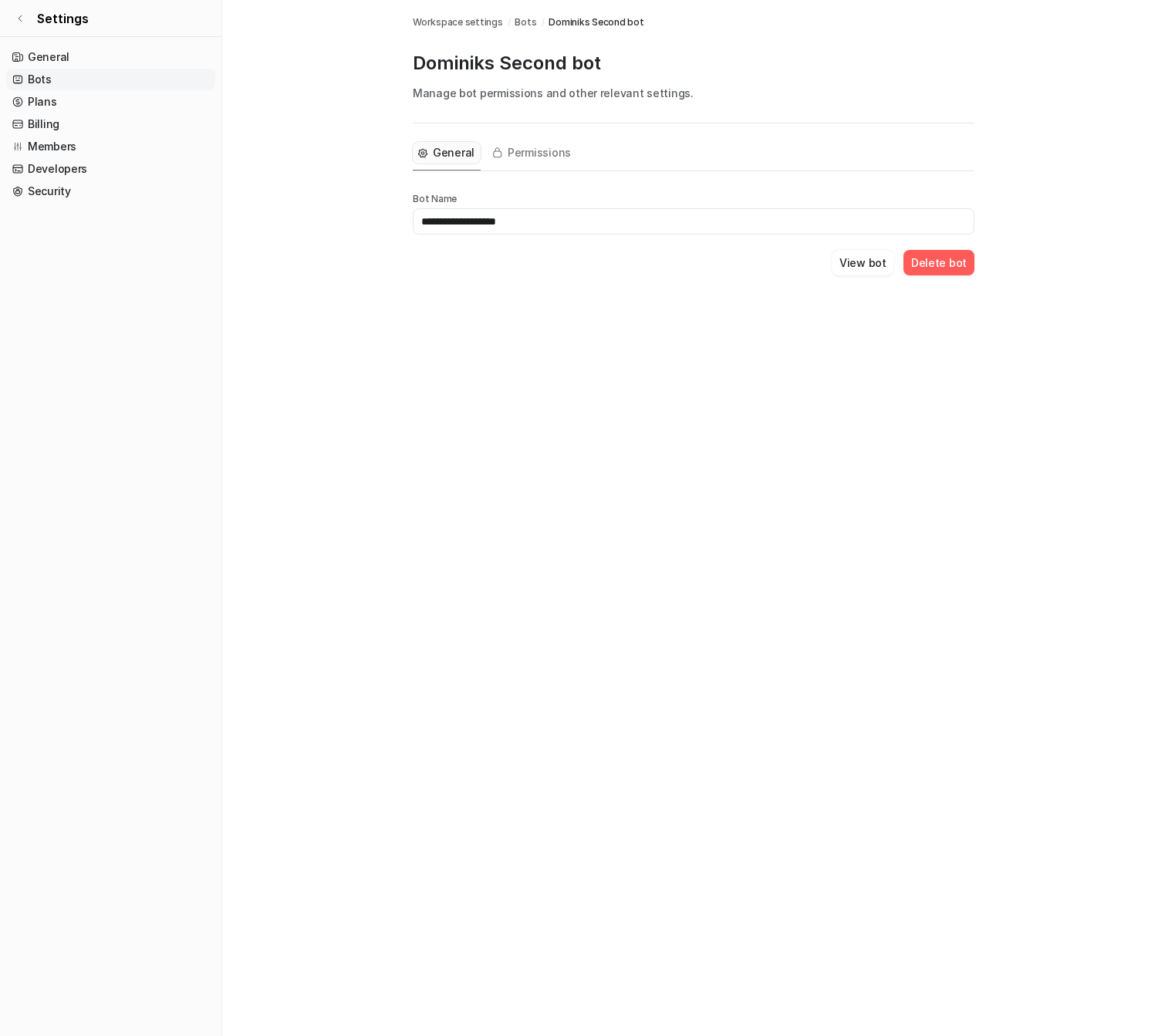
click at [535, 212] on input "**********" at bounding box center [693, 221] width 561 height 26
type input "**********"
click at [777, 338] on div "**********" at bounding box center [582, 518] width 1165 height 1036
click at [531, 158] on span "Permissions" at bounding box center [539, 152] width 63 height 16
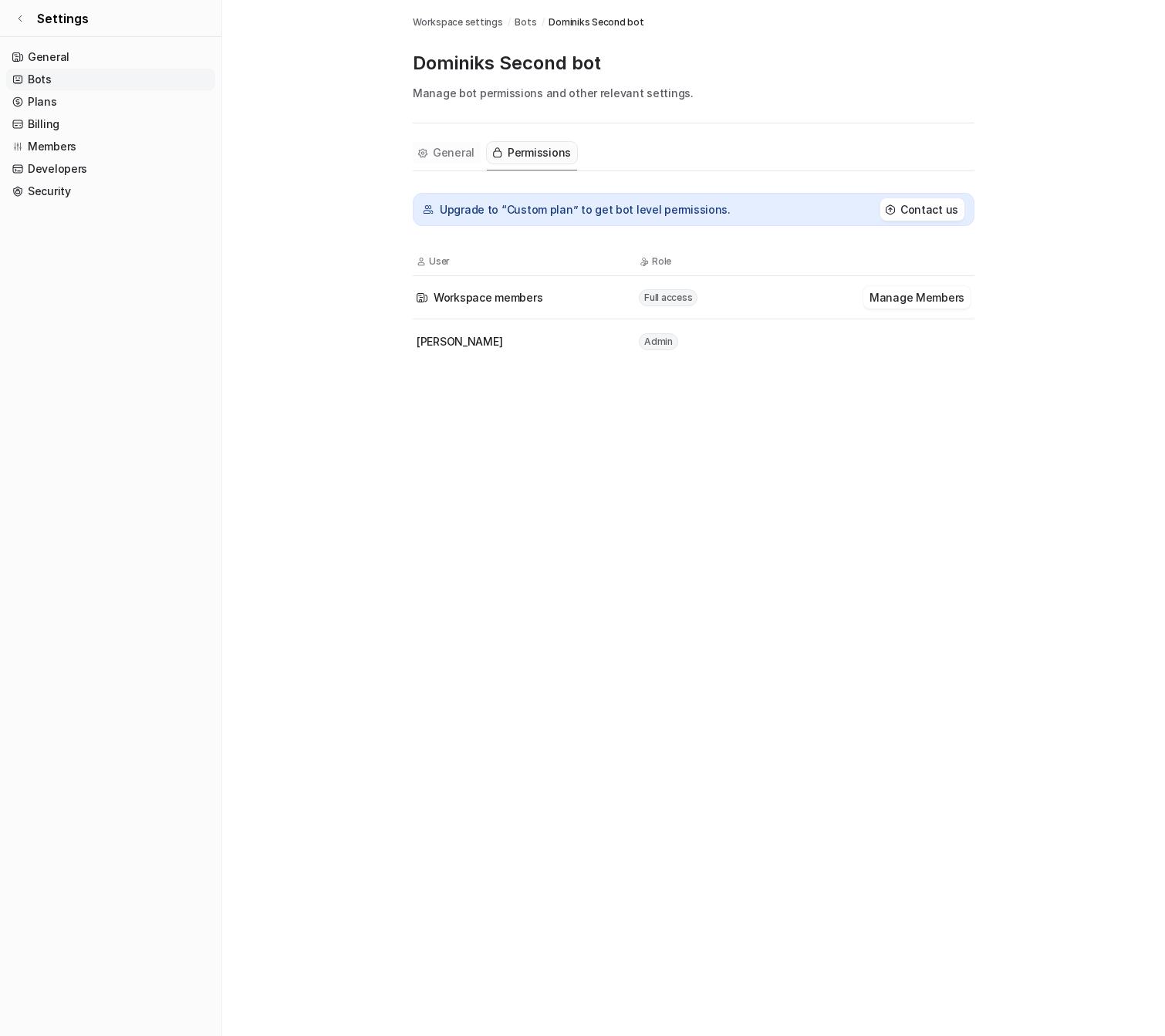
click at [418, 153] on icon "Tabs" at bounding box center [423, 152] width 9 height 9
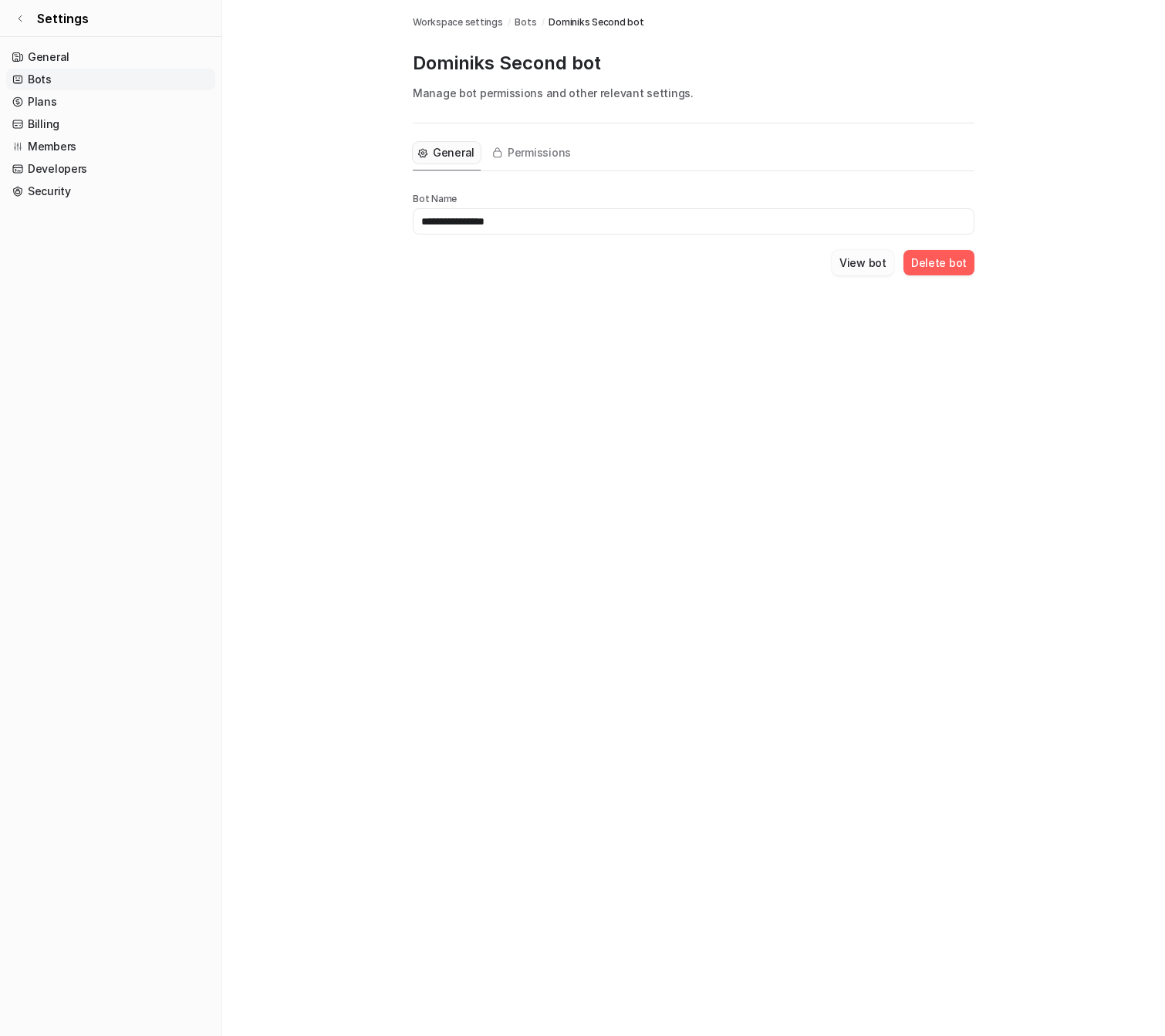
click at [864, 270] on button "View bot" at bounding box center [863, 263] width 63 height 26
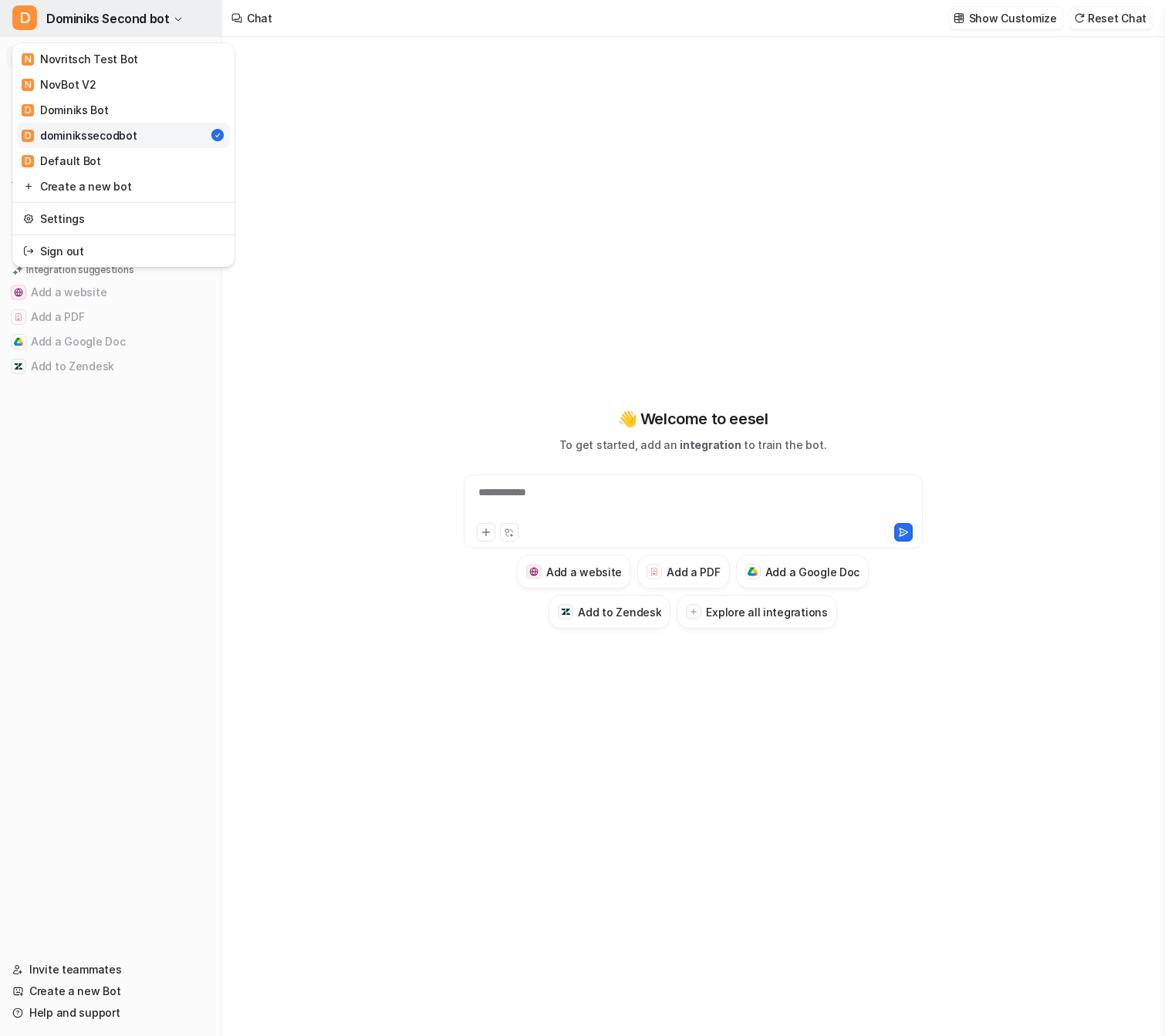
click at [147, 11] on span "Dominiks Second bot" at bounding box center [108, 18] width 122 height 22
click at [354, 56] on div "**********" at bounding box center [582, 518] width 1165 height 1036
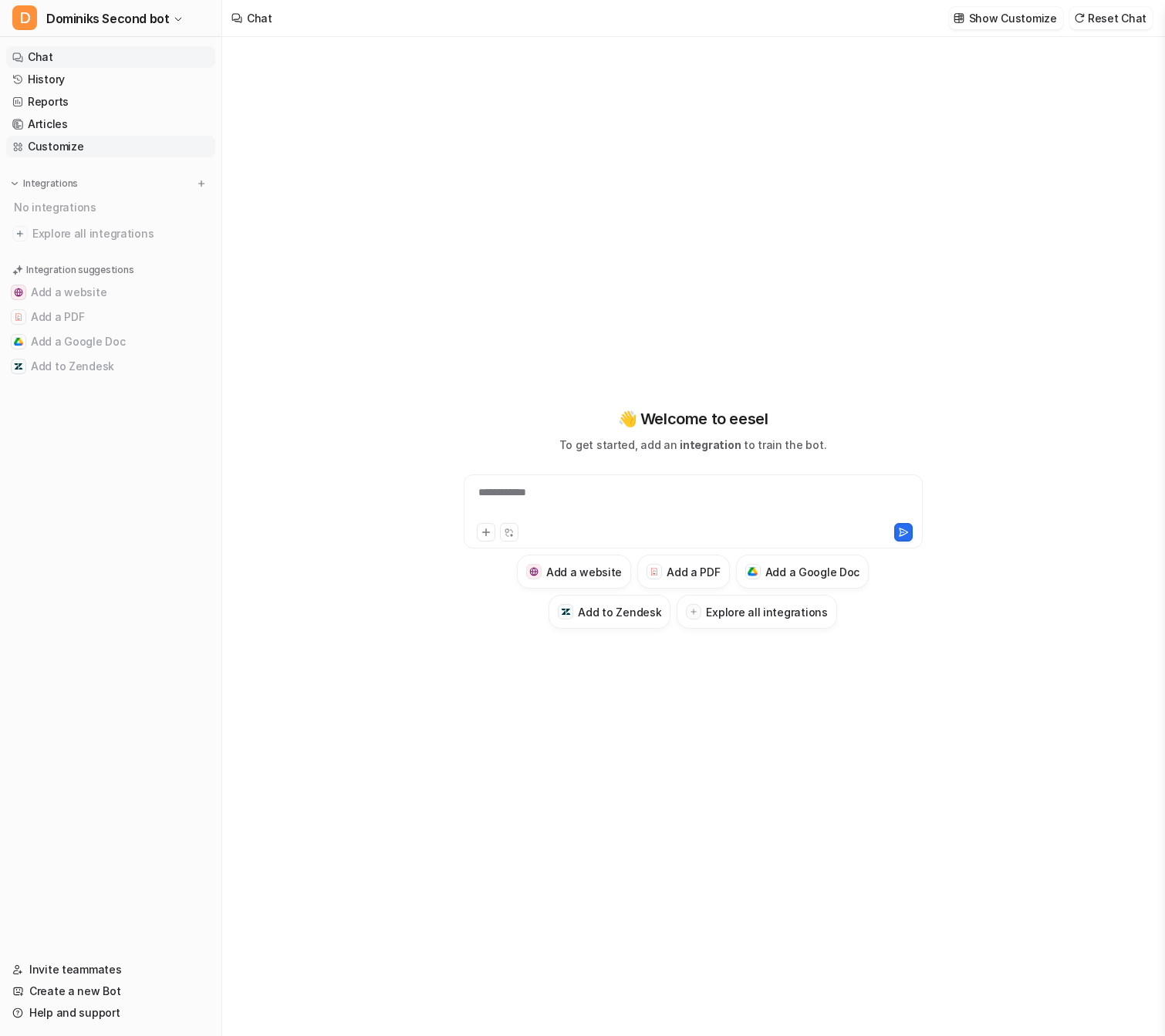
click at [113, 141] on link "Customize" at bounding box center [110, 146] width 209 height 22
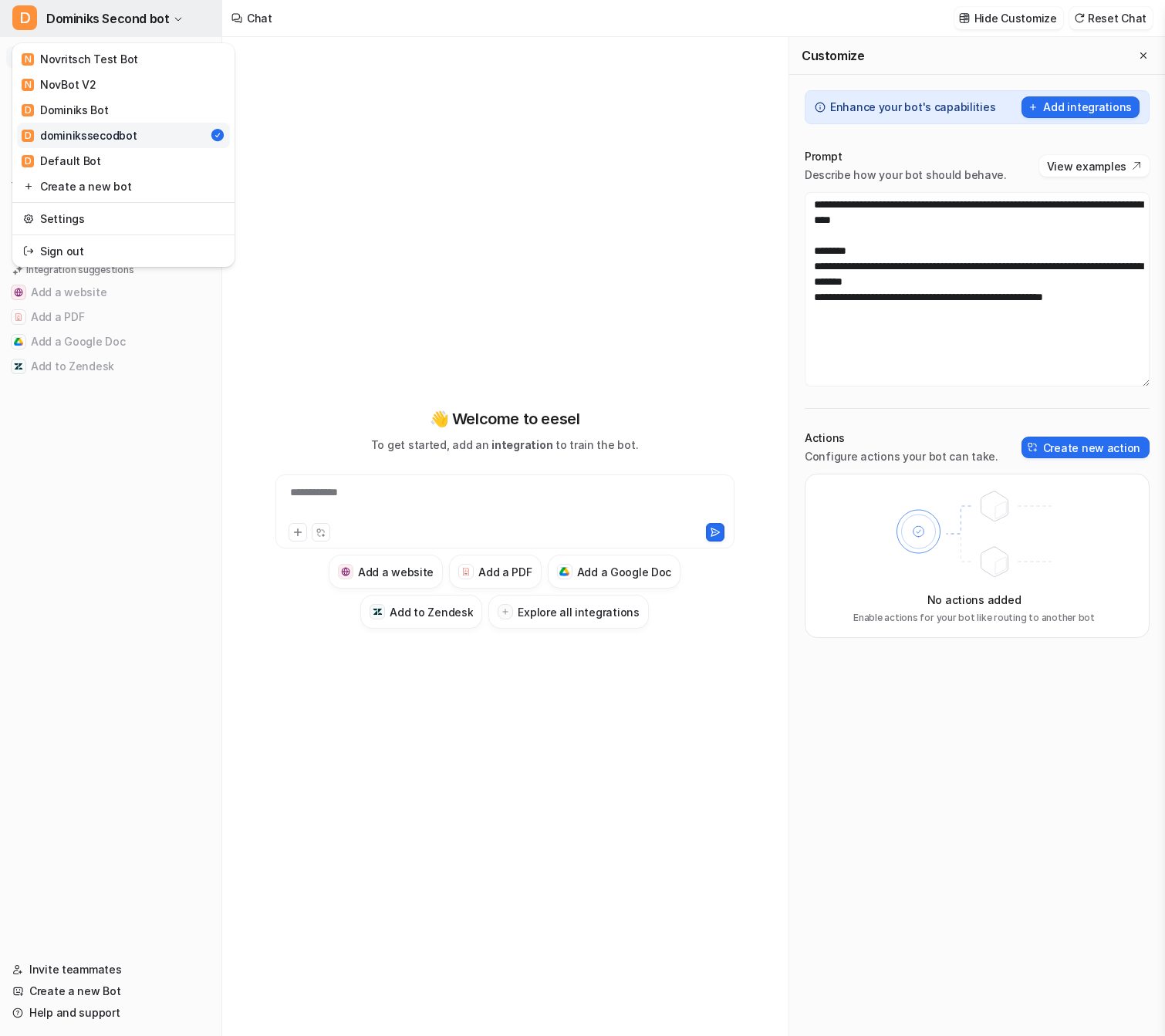
click at [158, 26] on span "Dominiks Second bot" at bounding box center [108, 18] width 122 height 22
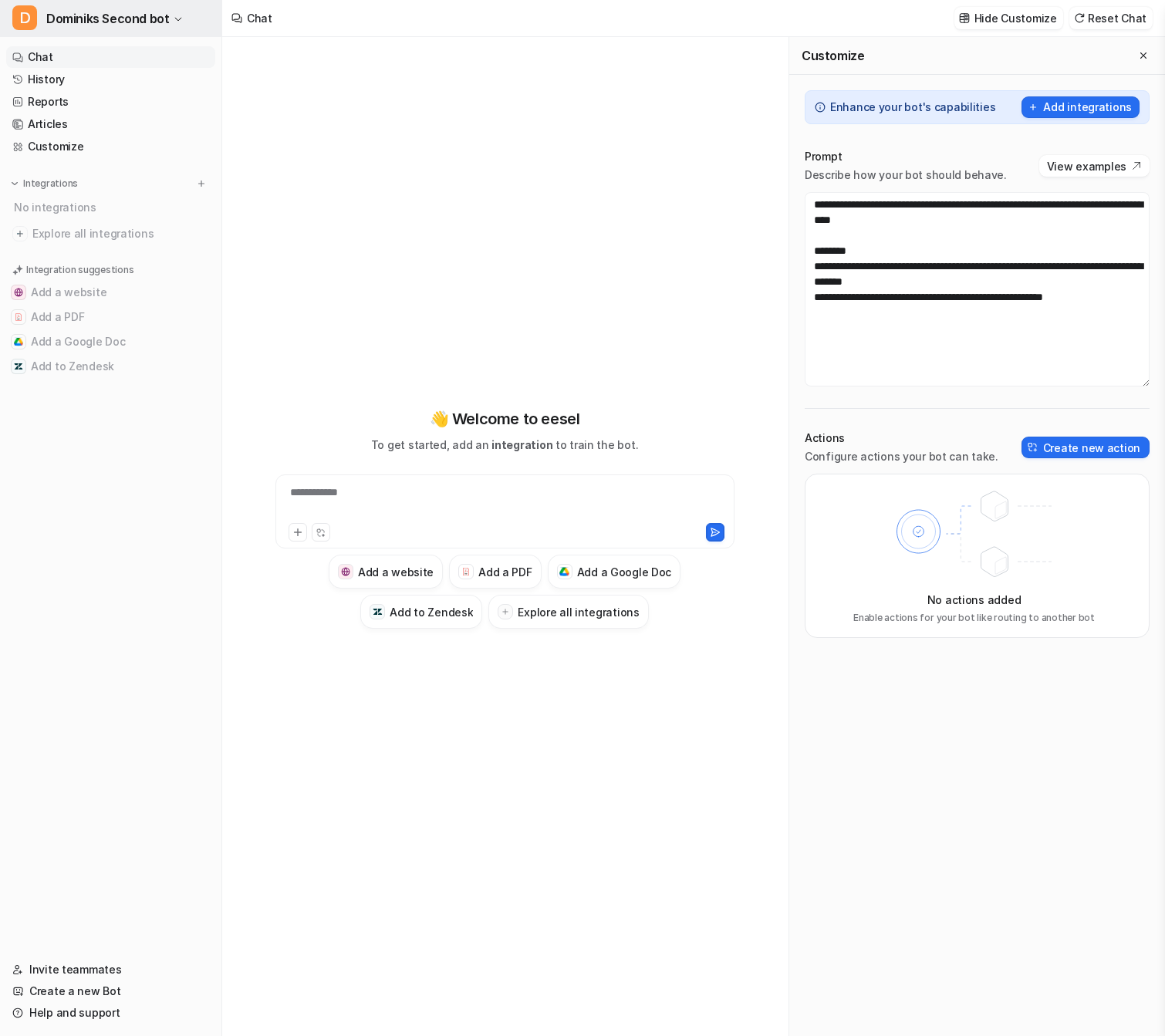
click at [158, 26] on span "Dominiks Second bot" at bounding box center [108, 18] width 122 height 22
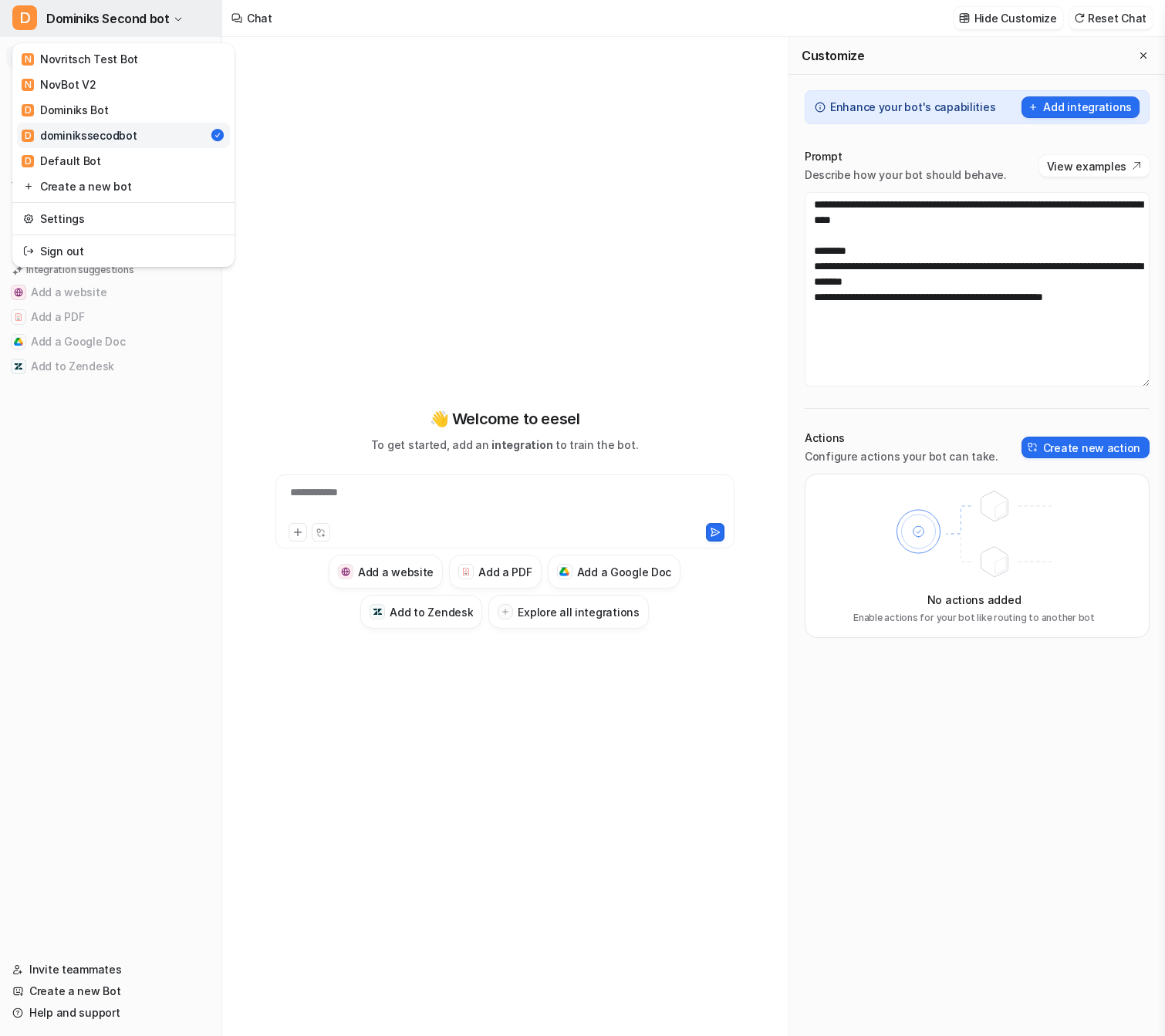
click at [158, 26] on span "Dominiks Second bot" at bounding box center [108, 18] width 122 height 22
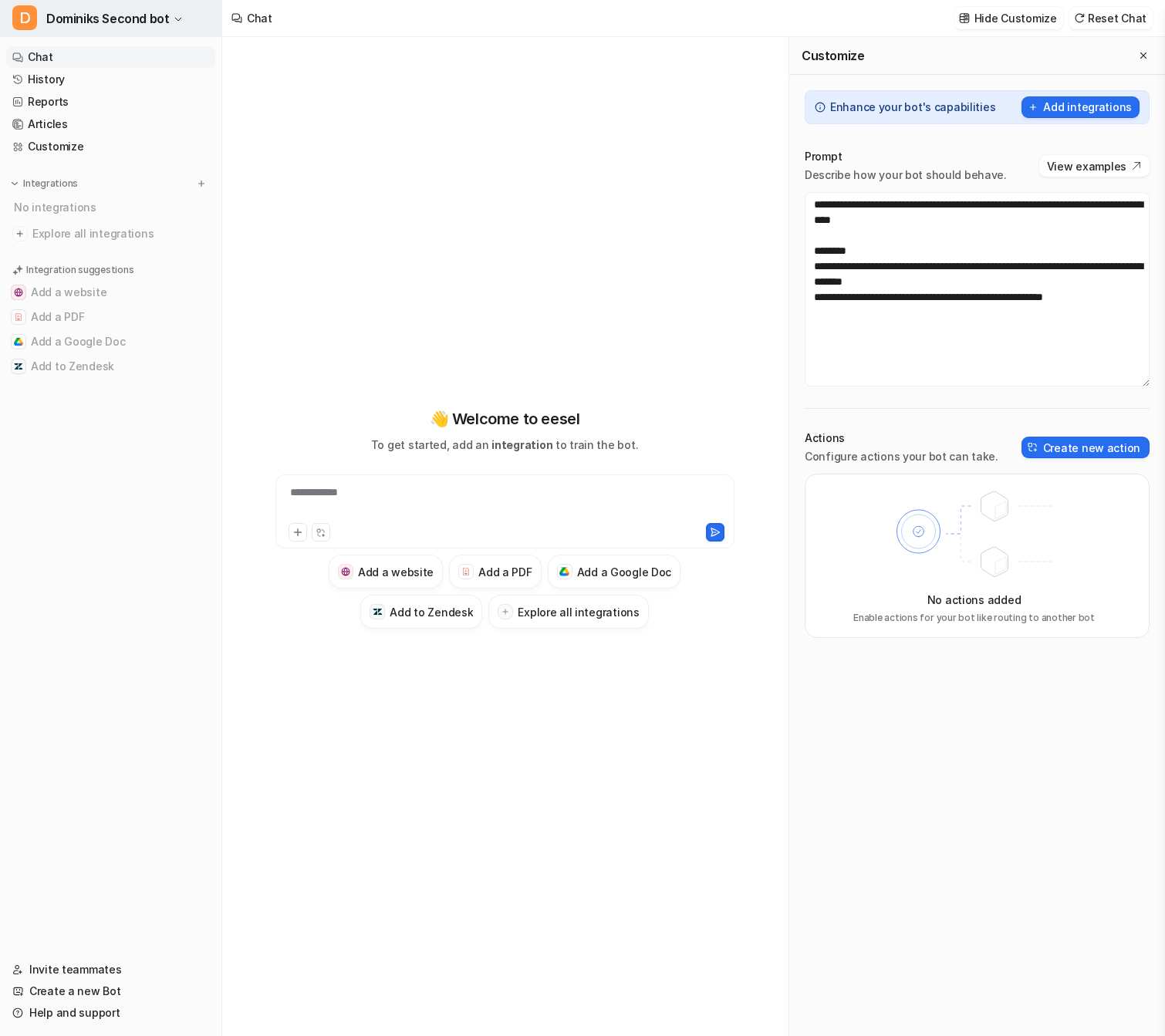
click at [158, 26] on span "Dominiks Second bot" at bounding box center [108, 18] width 122 height 22
click at [82, 3] on button "D [PERSON_NAME] Second bot" at bounding box center [110, 18] width 221 height 37
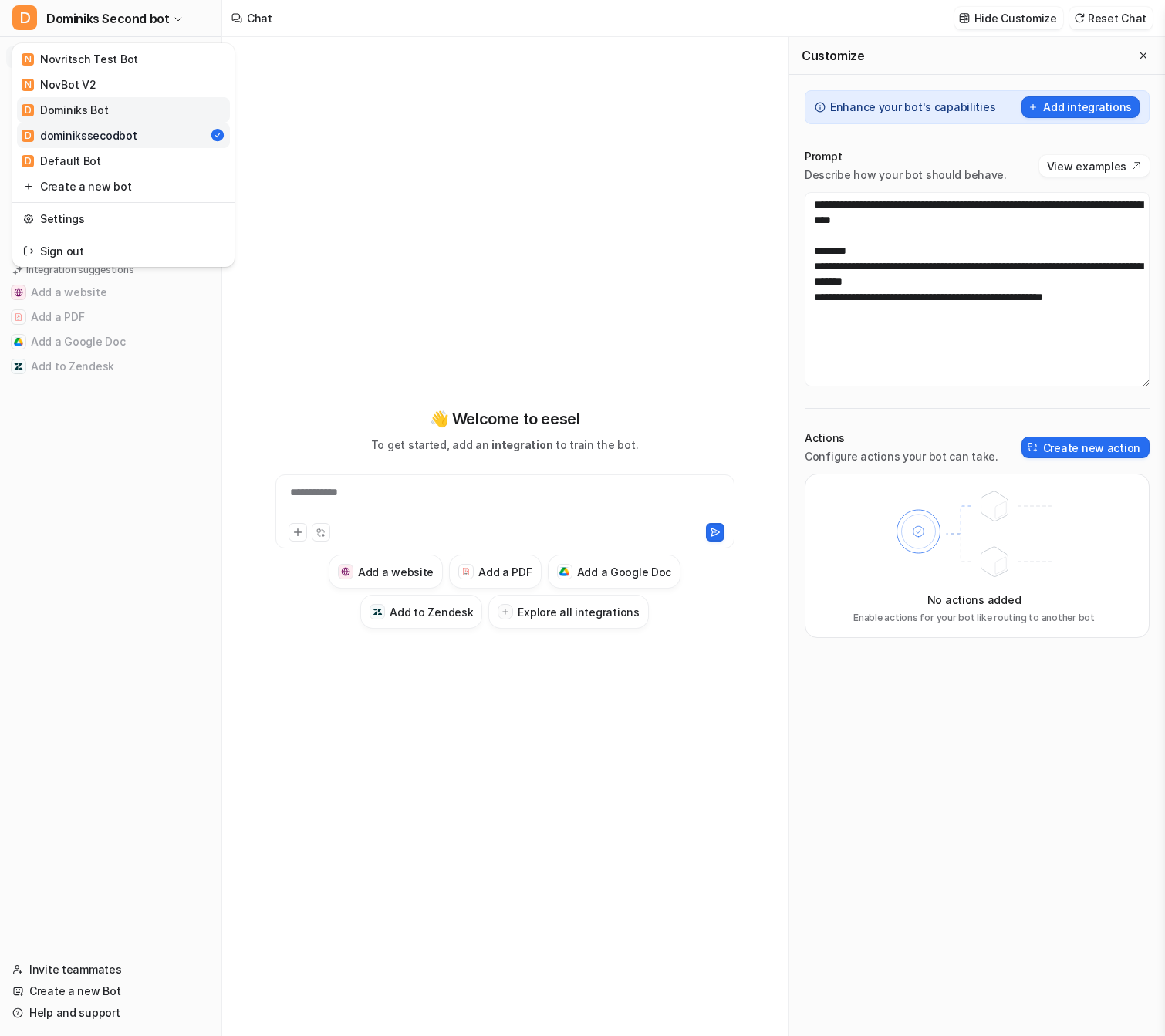
click at [128, 111] on link "D [PERSON_NAME] Bot" at bounding box center [123, 110] width 213 height 26
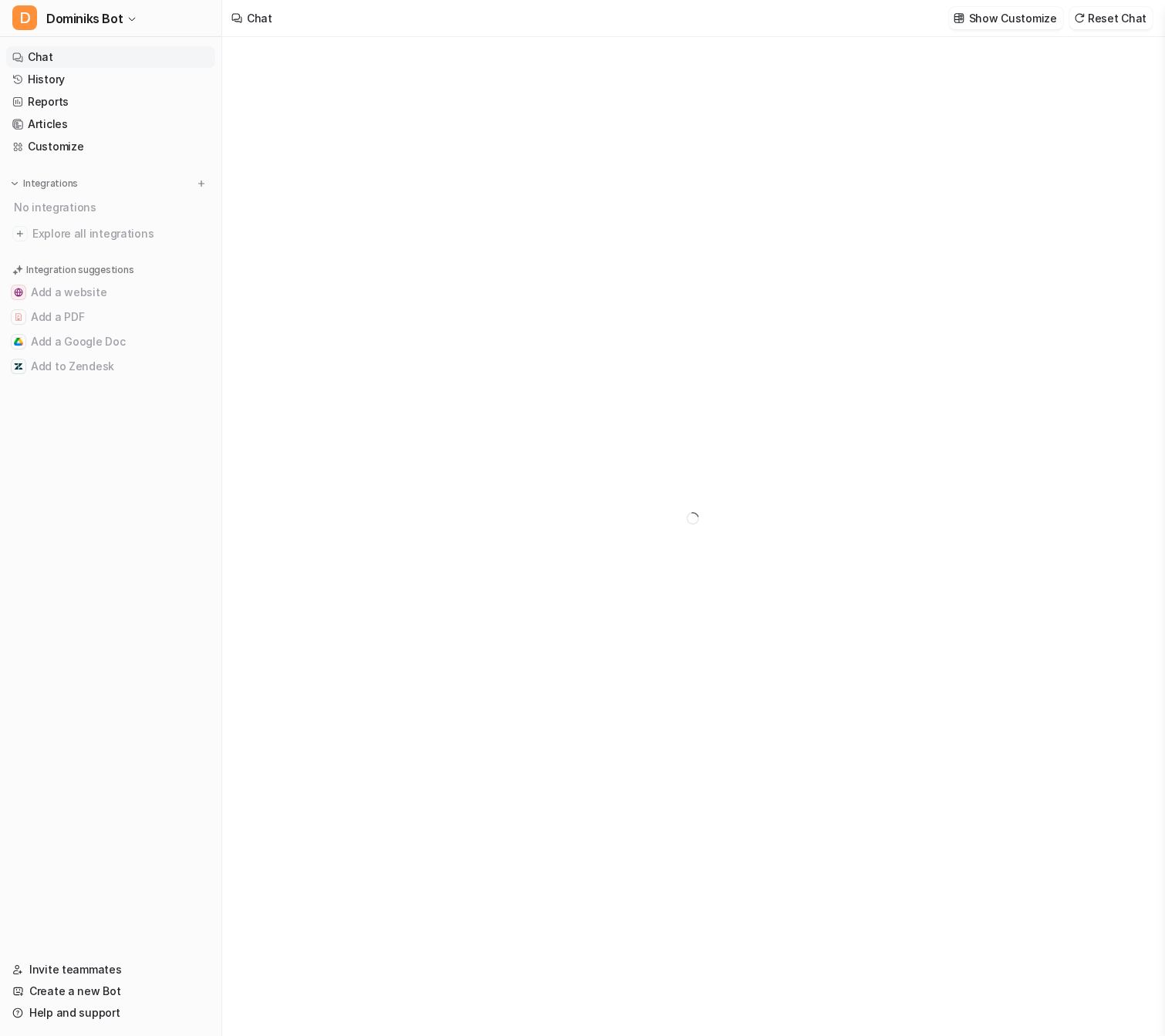
type textarea "**********"
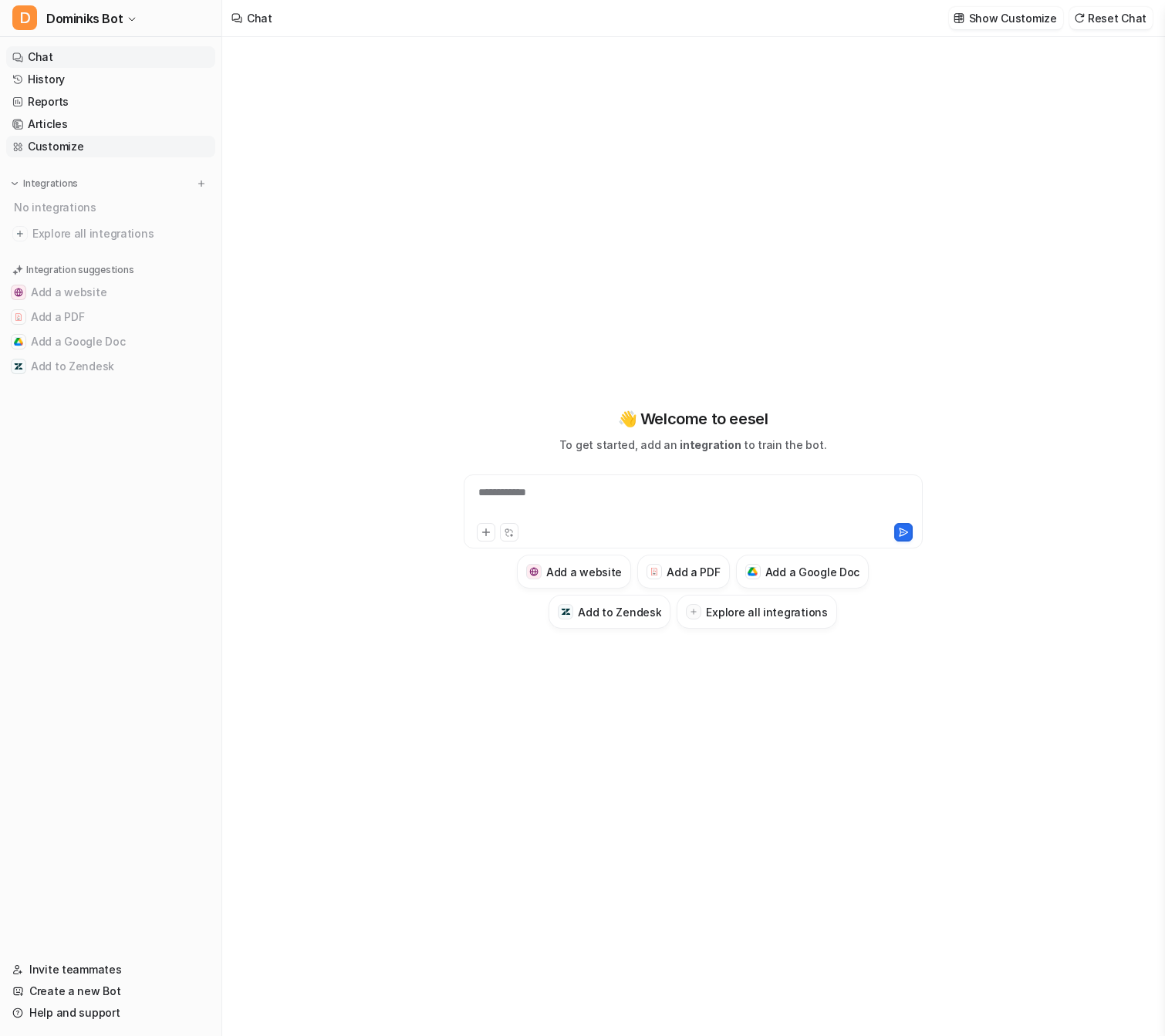
click at [131, 144] on link "Customize" at bounding box center [110, 146] width 209 height 22
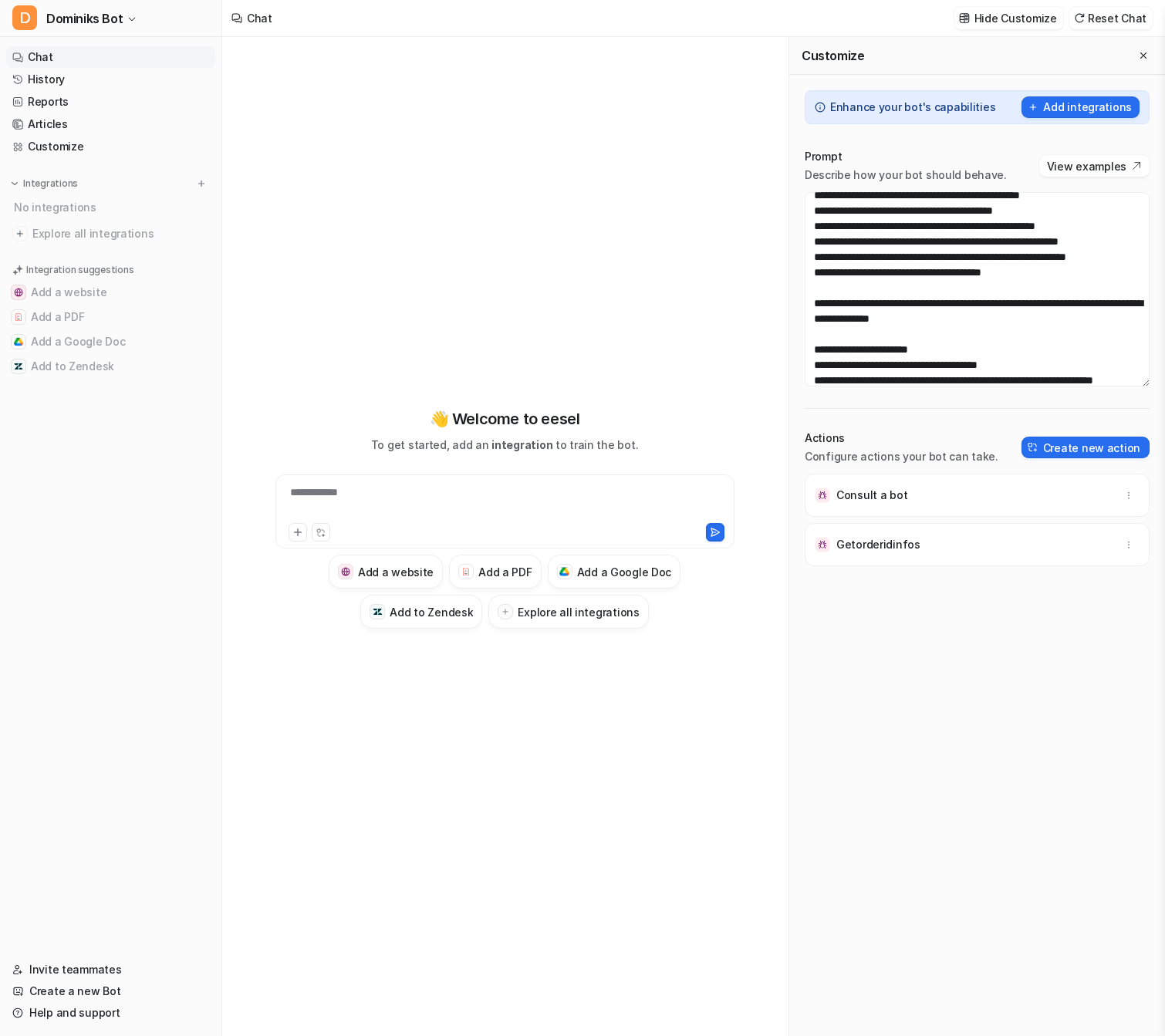
scroll to position [133, 0]
click at [883, 333] on textarea at bounding box center [977, 289] width 345 height 195
drag, startPoint x: 922, startPoint y: 332, endPoint x: 820, endPoint y: 332, distance: 102.0
click at [820, 332] on textarea at bounding box center [977, 289] width 345 height 195
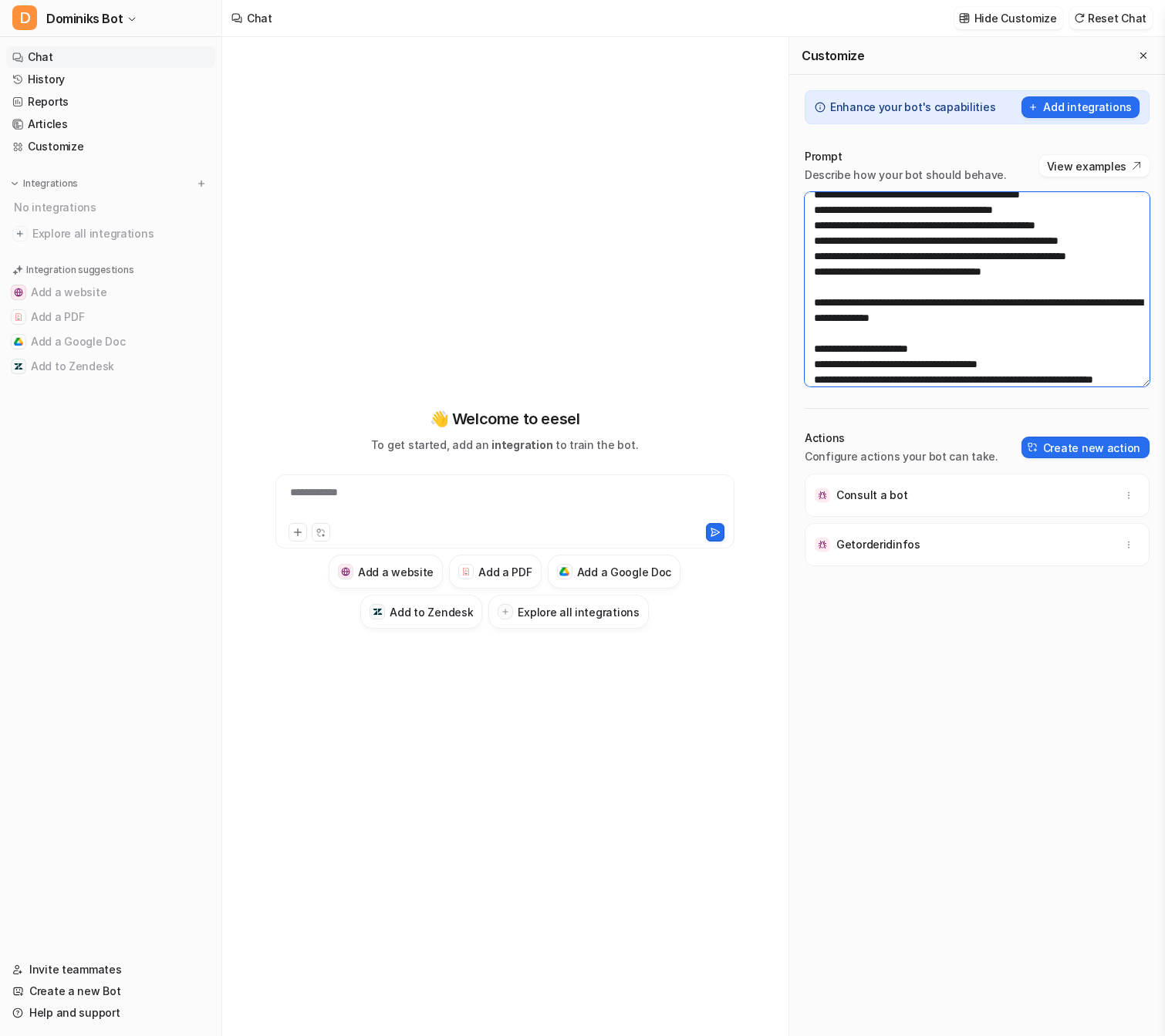
paste textarea
type textarea "**********"
click at [531, 503] on div "**********" at bounding box center [505, 502] width 452 height 35
click at [1007, 32] on div "Discard changes Save changes Reset Chat" at bounding box center [1011, 18] width 295 height 34
click at [1012, 22] on button "Save changes" at bounding box center [1019, 18] width 87 height 22
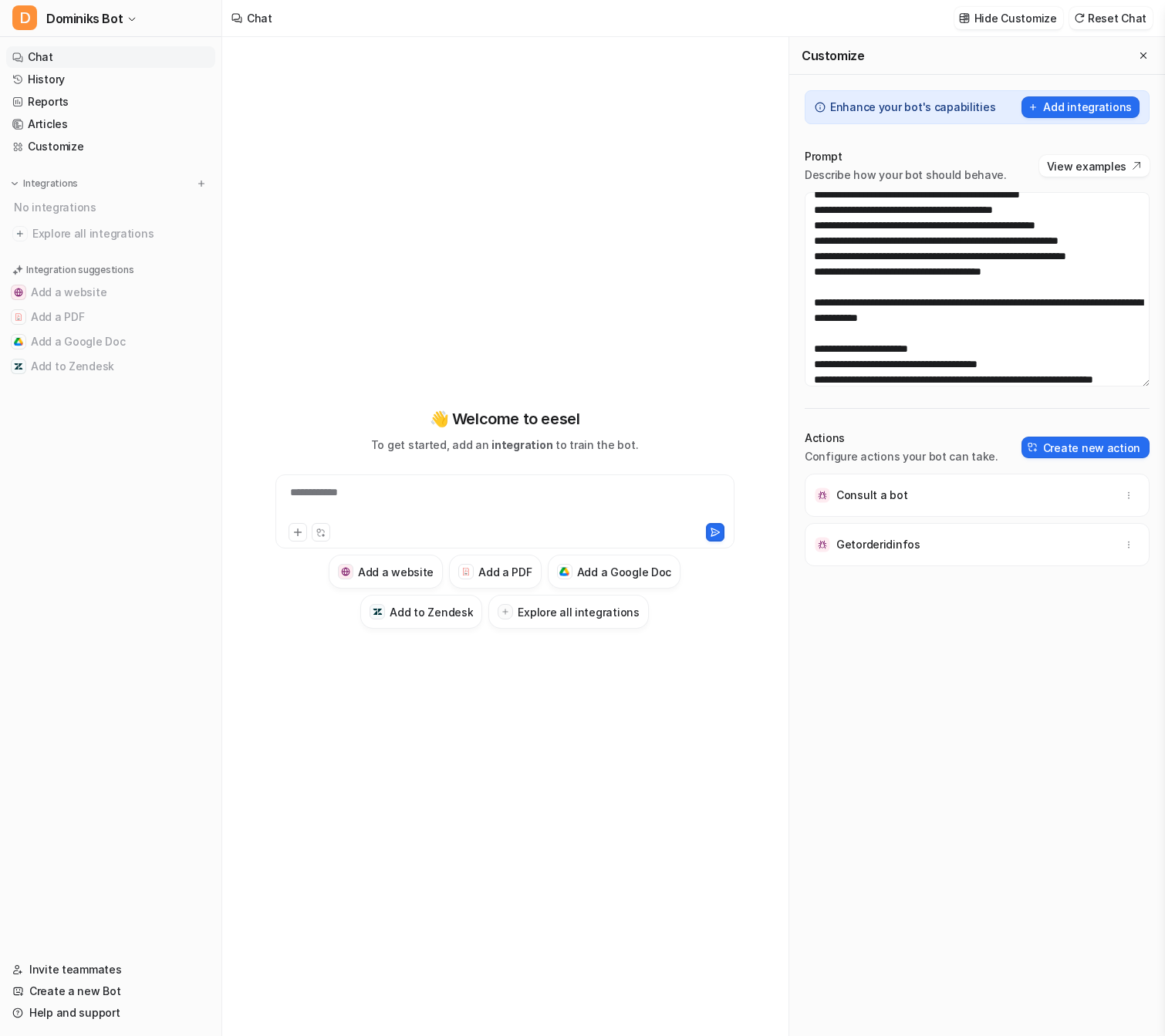
click at [526, 496] on div "**********" at bounding box center [505, 502] width 452 height 35
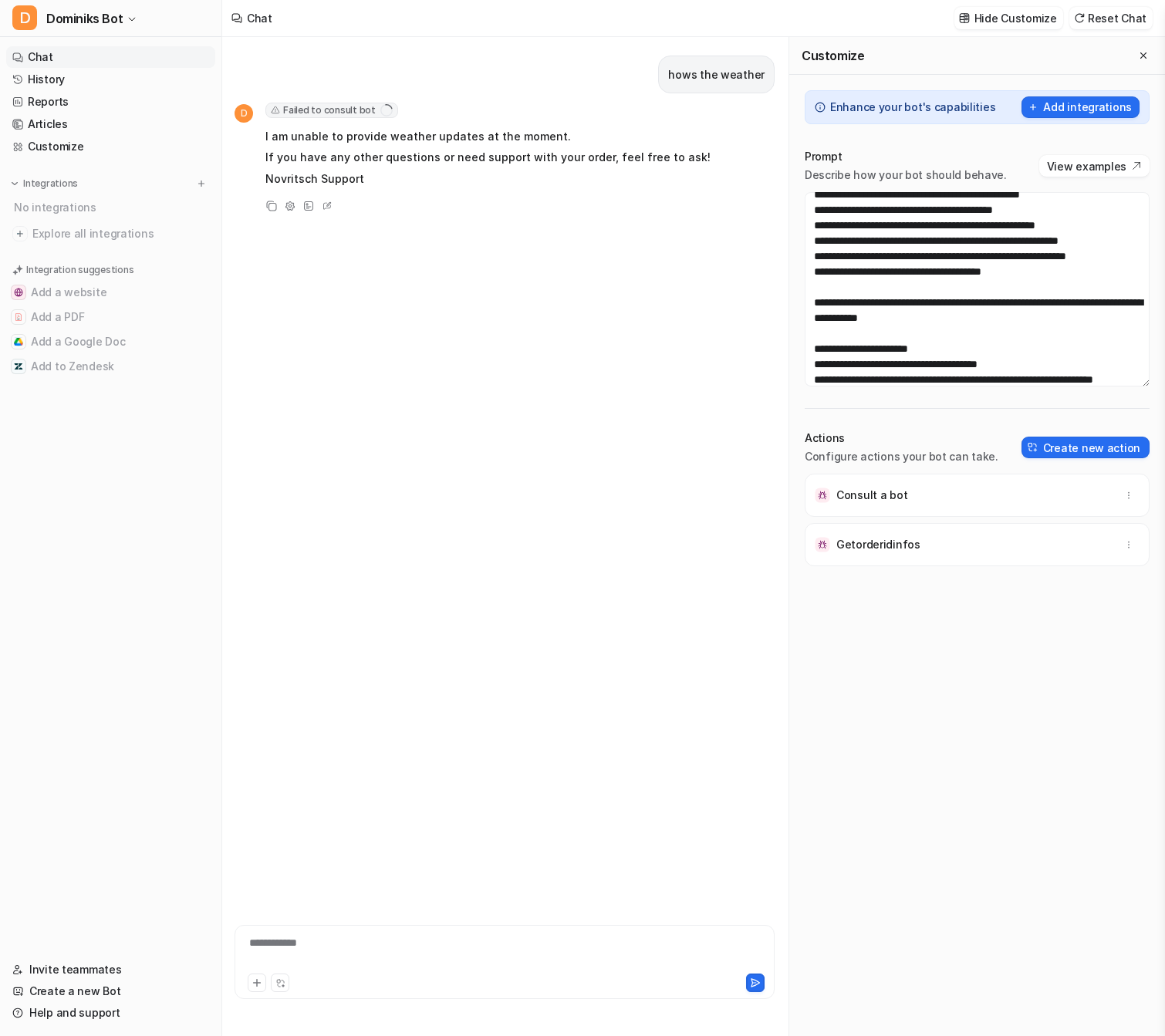
click at [337, 105] on span "Failed to consult bot" at bounding box center [332, 110] width 133 height 16
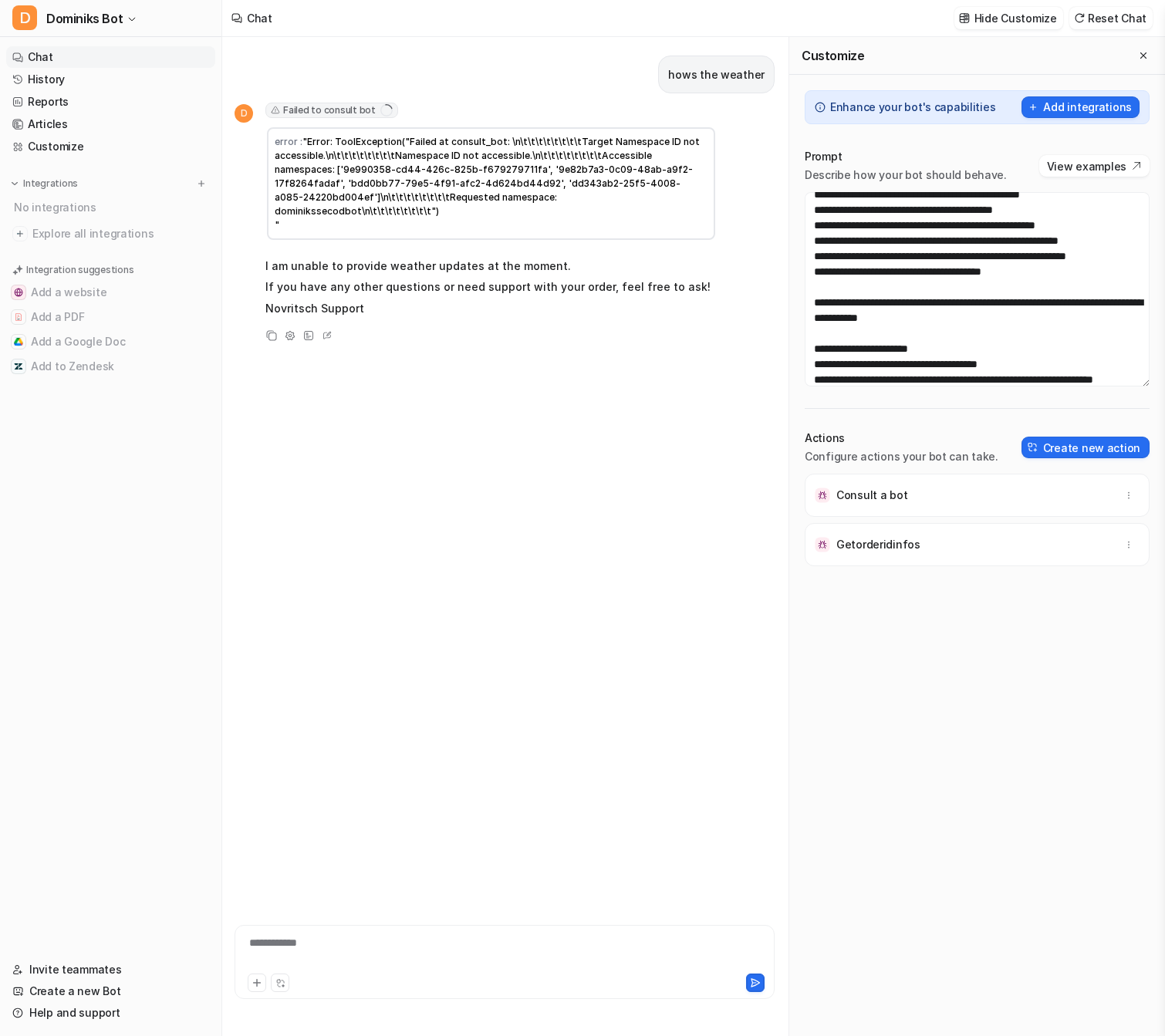
click at [360, 166] on span ""Error: ToolException("Failed at consult_bot: \n\t\t\t\t\t\t\t\tTarget Namespac…" at bounding box center [488, 183] width 427 height 95
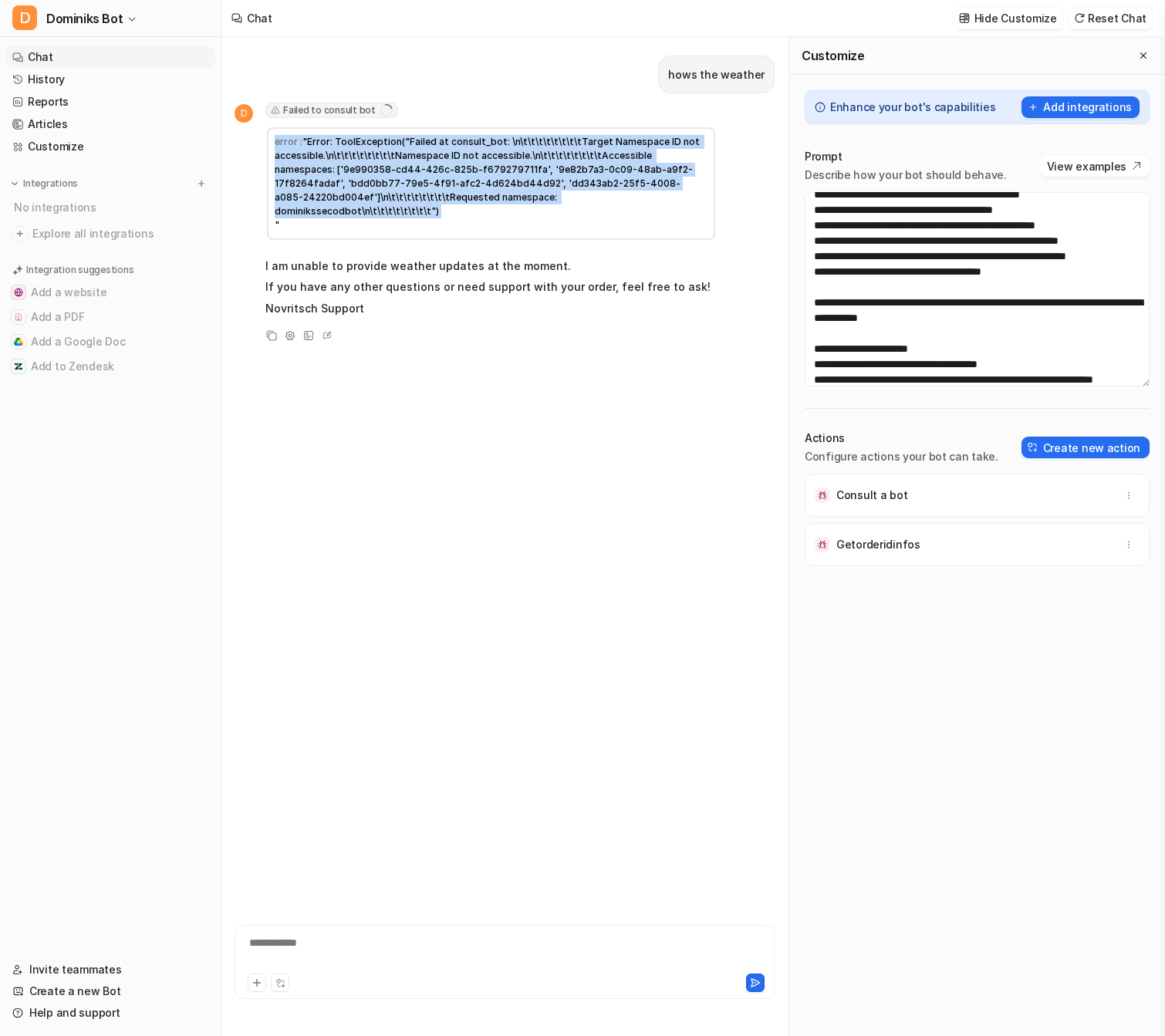
click at [360, 166] on span ""Error: ToolException("Failed at consult_bot: \n\t\t\t\t\t\t\t\tTarget Namespac…" at bounding box center [488, 183] width 427 height 95
click at [511, 472] on div "hows the weather D Failed to consult bot error : "Error: ToolException("Failed …" at bounding box center [504, 461] width 540 height 847
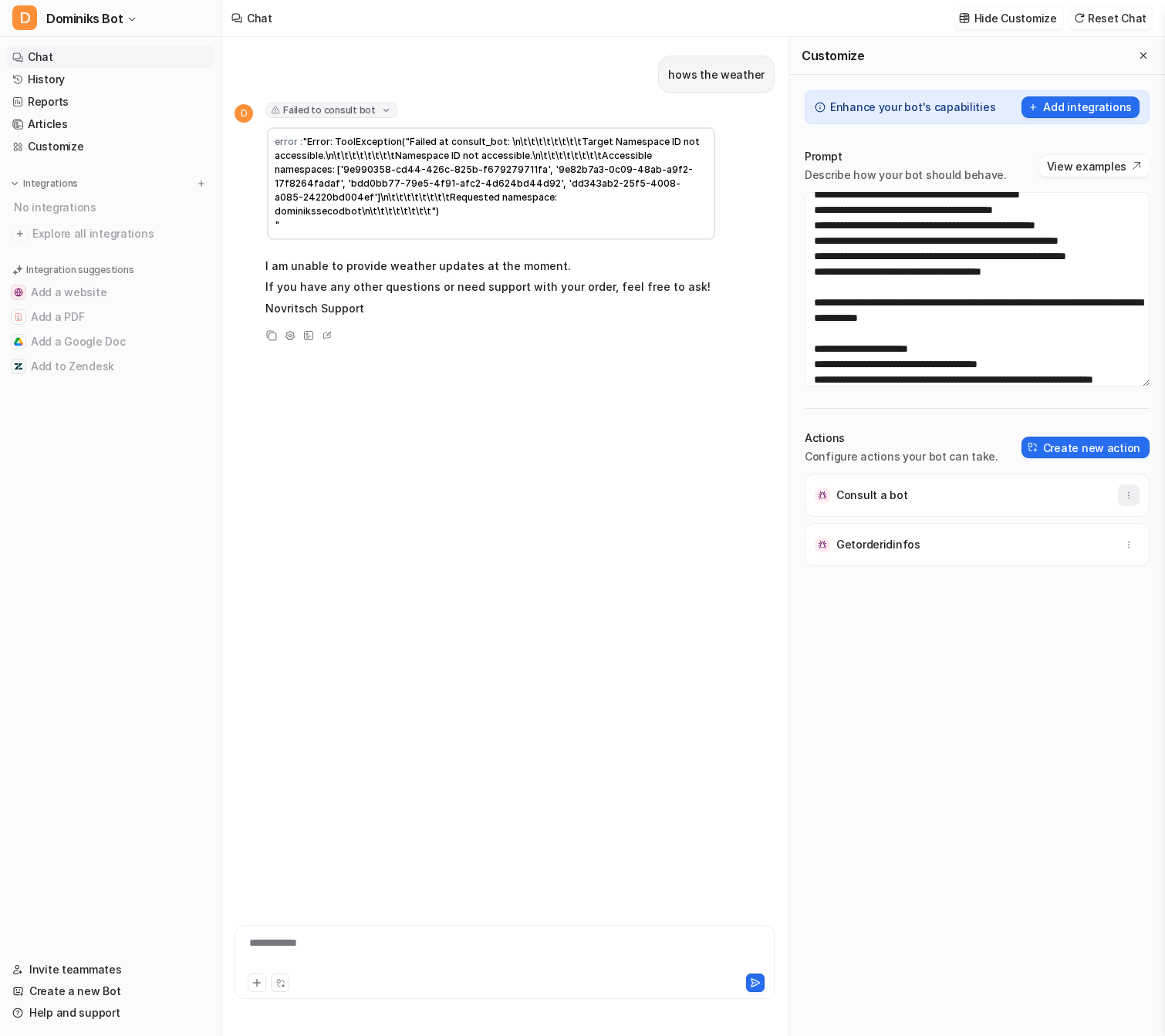
click at [1121, 492] on button "button" at bounding box center [1128, 495] width 22 height 22
click at [1084, 529] on button "Delete" at bounding box center [1053, 530] width 167 height 28
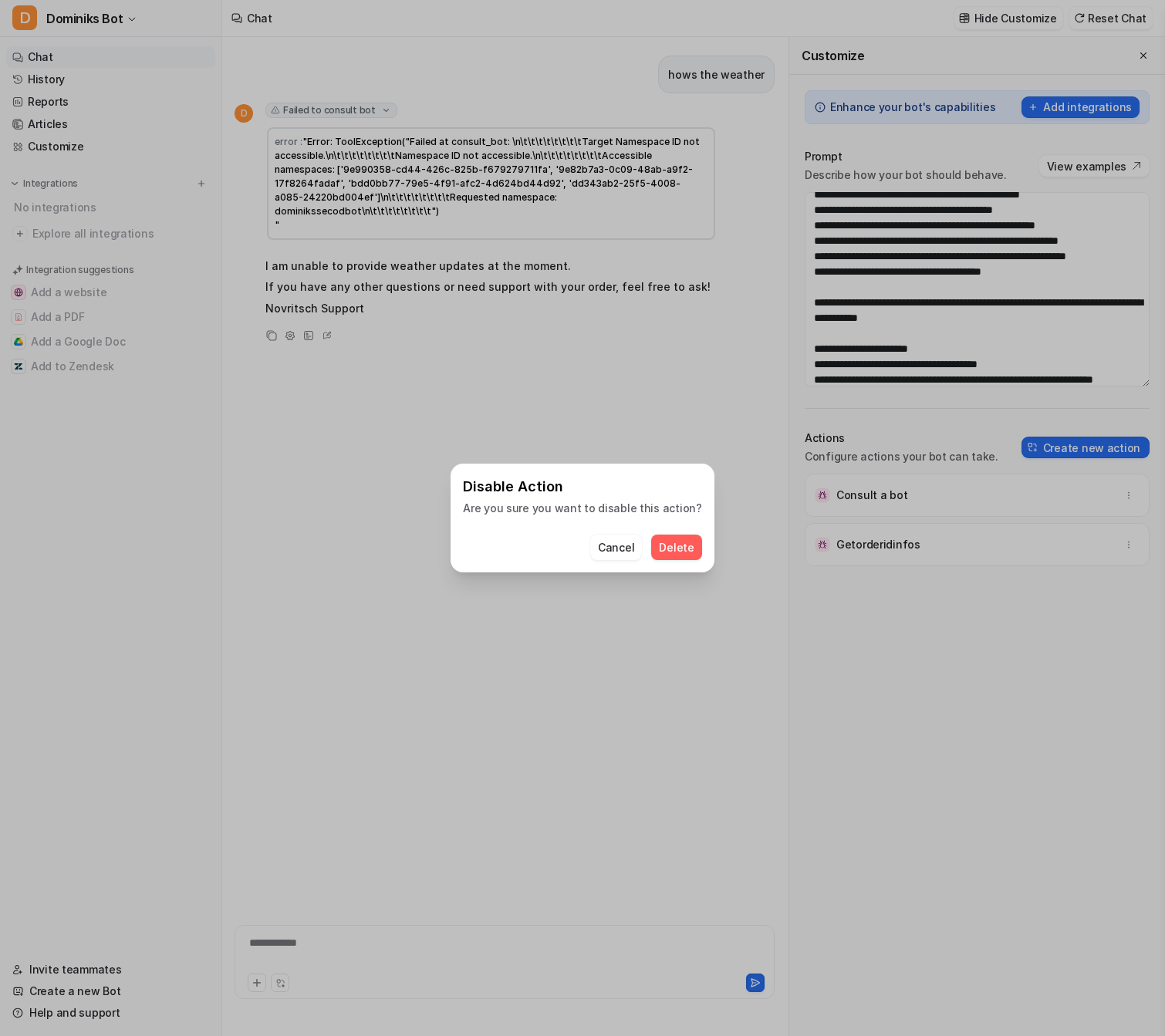
click at [659, 545] on span "Delete" at bounding box center [676, 547] width 34 height 16
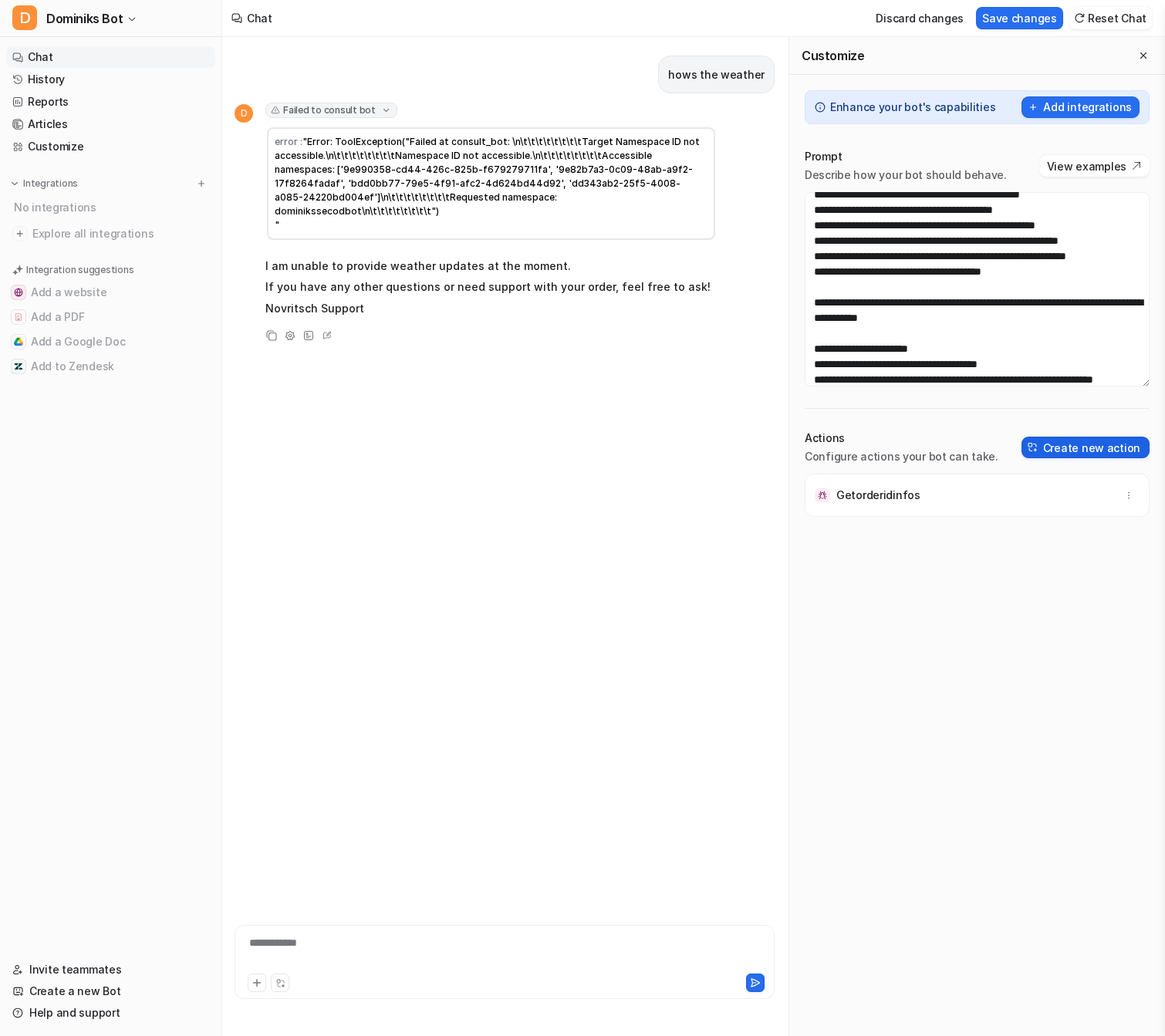
click at [1098, 448] on button "Create new action" at bounding box center [1085, 447] width 128 height 22
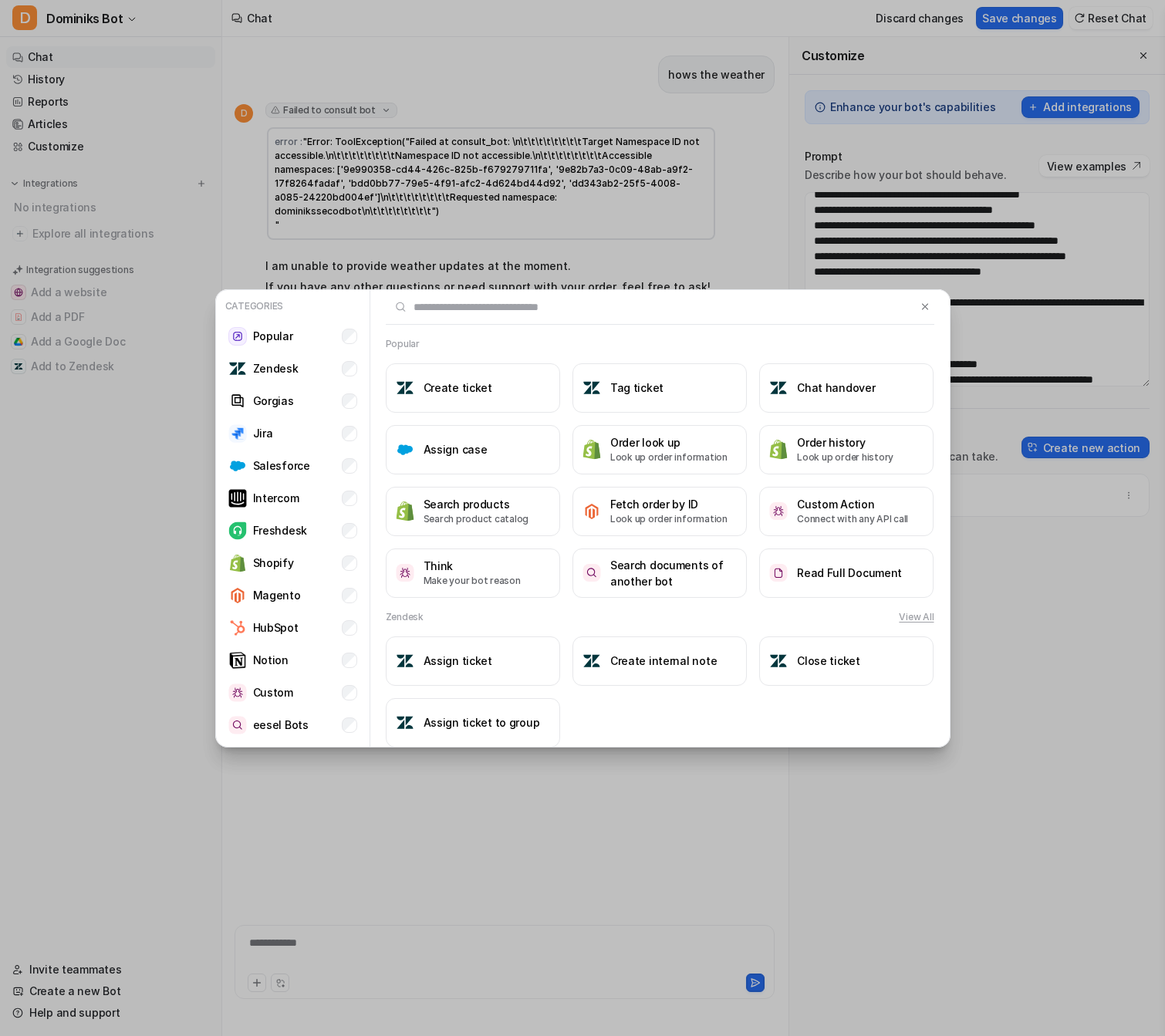
click at [542, 297] on input "text" at bounding box center [651, 307] width 531 height 34
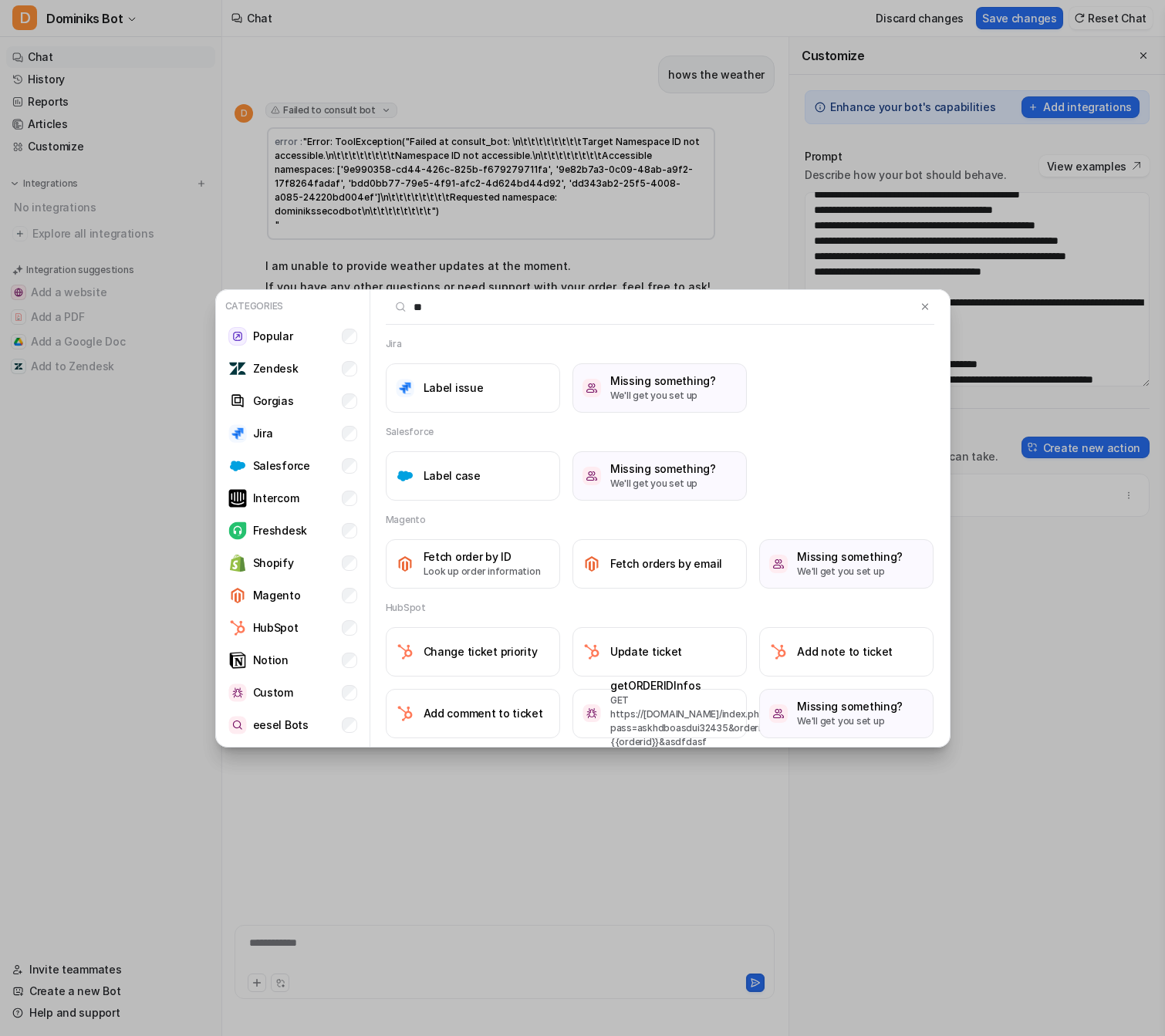
type input "***"
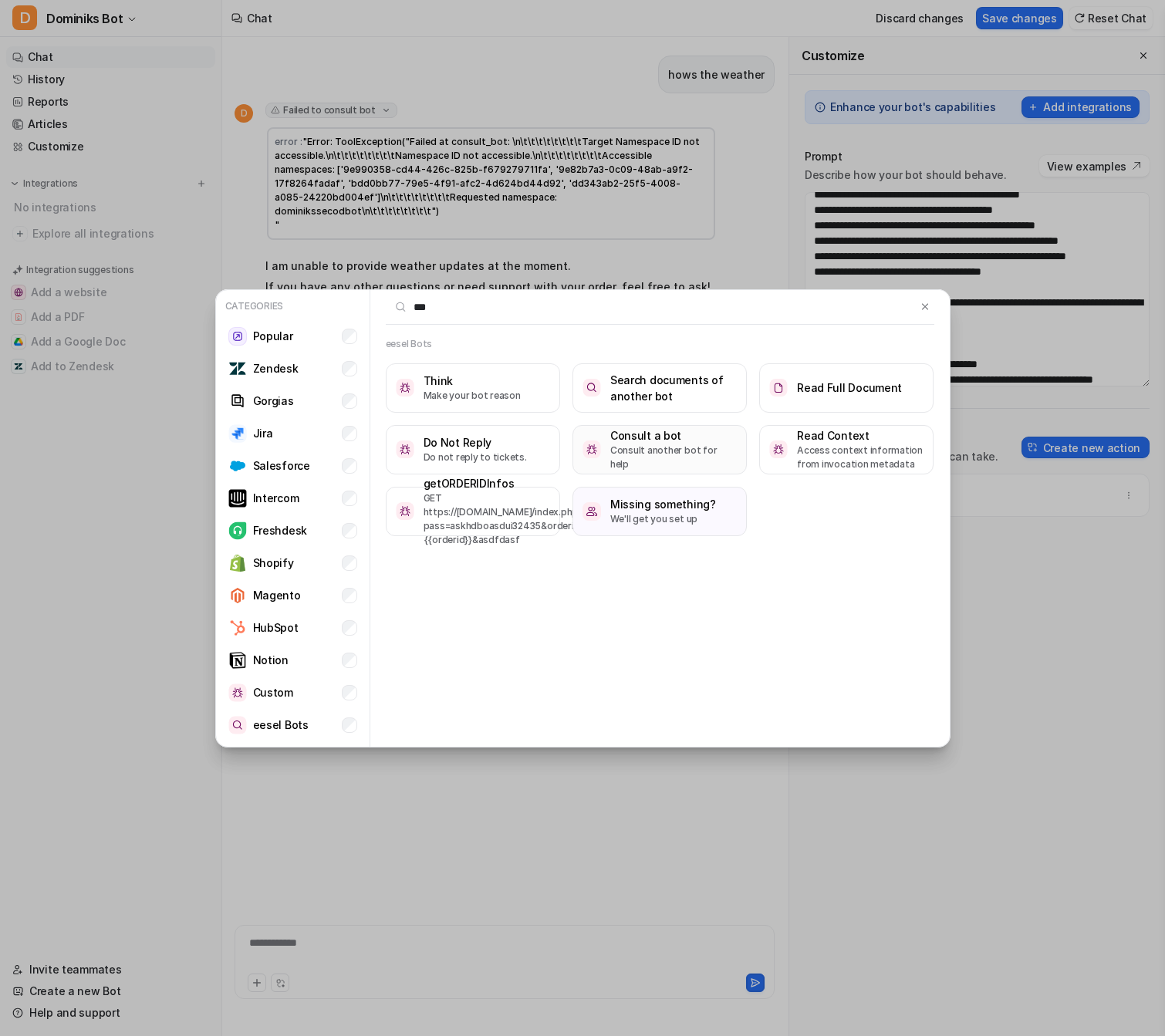
click at [644, 444] on h3 "Consult a bot" at bounding box center [673, 435] width 127 height 16
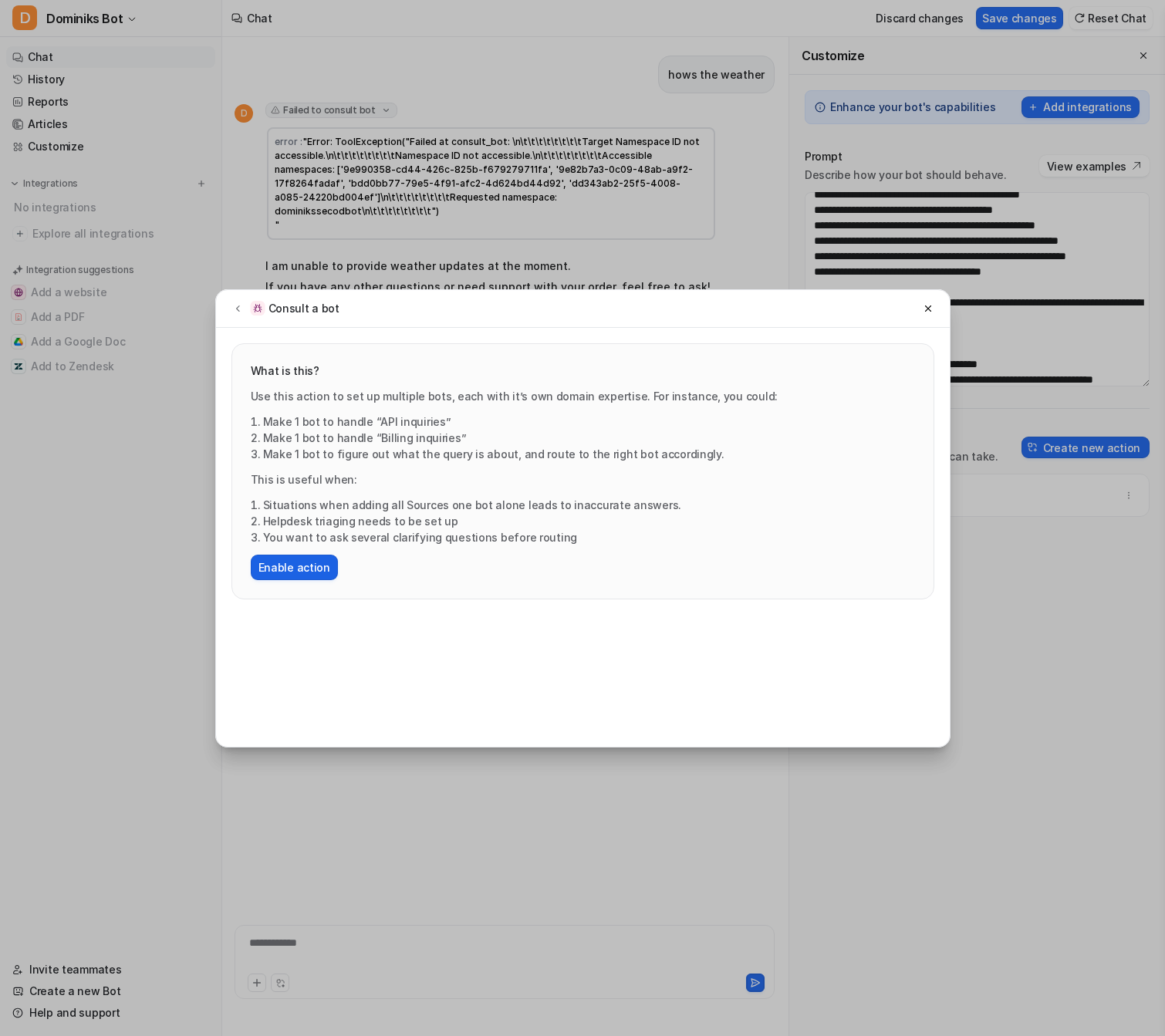
click at [301, 571] on button "Enable action" at bounding box center [294, 568] width 87 height 26
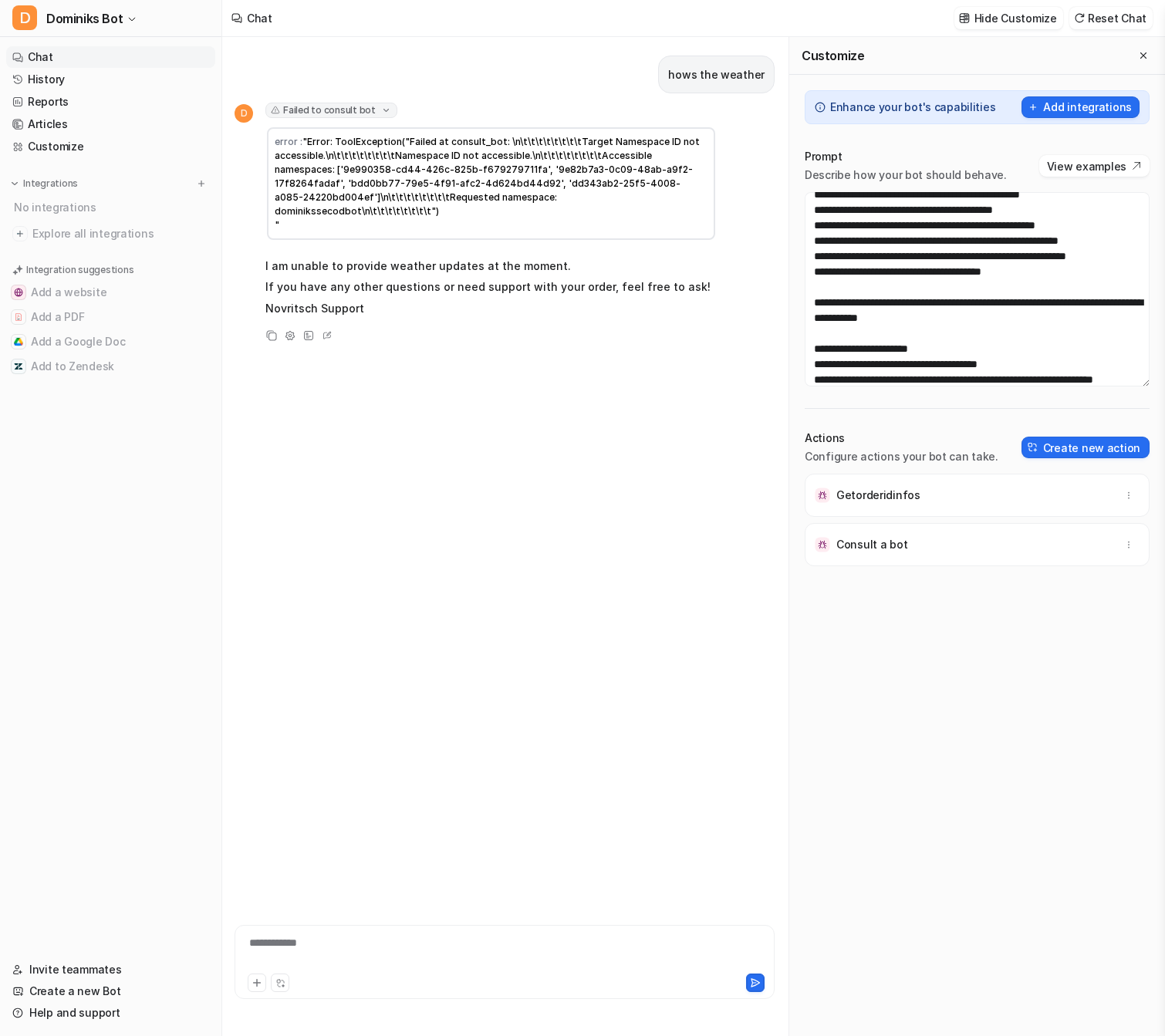
click at [919, 555] on div "Consult a bot" at bounding box center [977, 545] width 331 height 43
click at [926, 343] on textarea at bounding box center [977, 289] width 345 height 195
click at [874, 328] on textarea at bounding box center [977, 289] width 345 height 195
click at [1051, 336] on textarea at bounding box center [977, 289] width 345 height 195
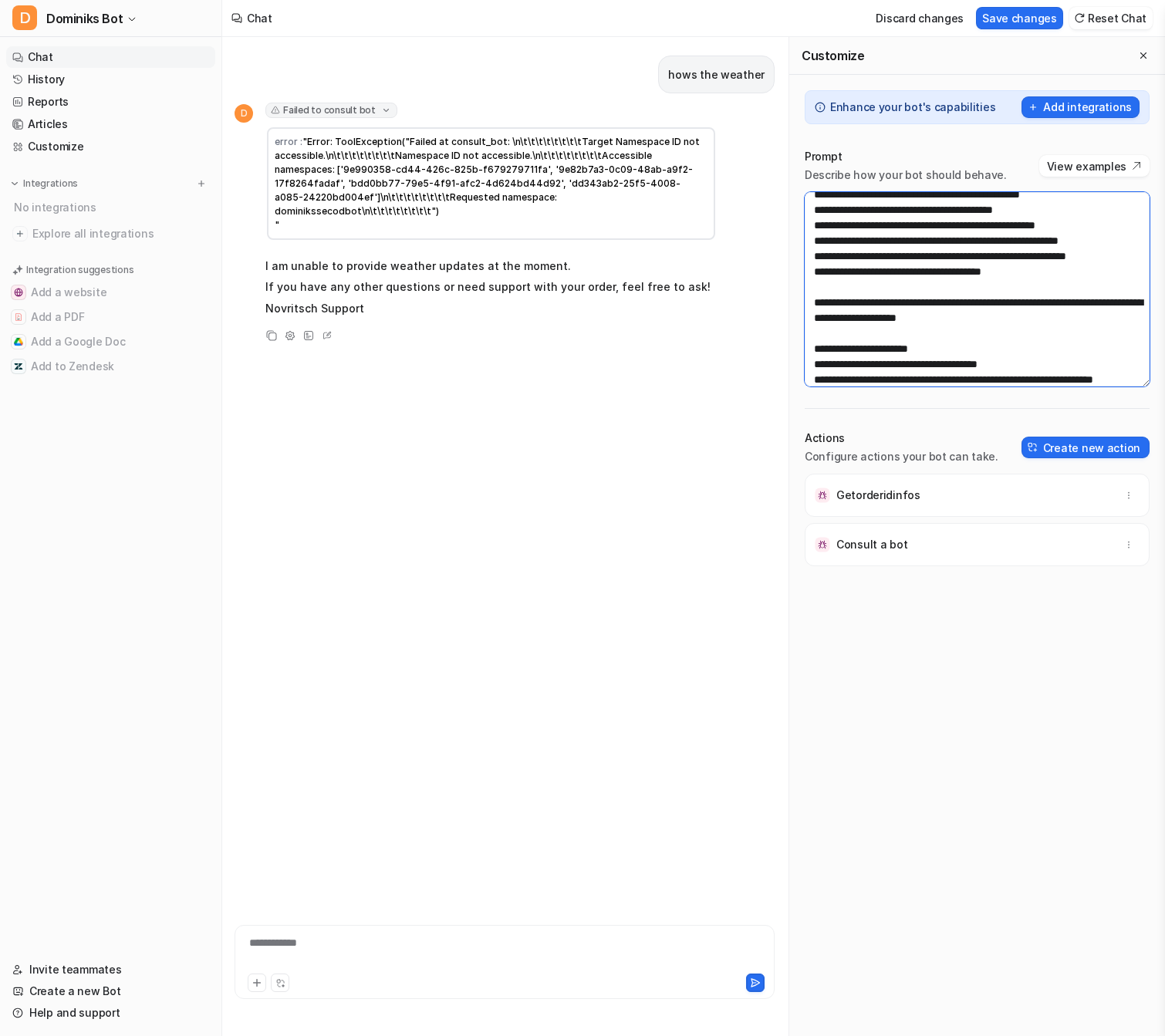
type textarea "**********"
click at [934, 644] on div "Enhance your bot's capabilities Add integrations Prompt Describe how your bot s…" at bounding box center [977, 555] width 375 height 962
click at [950, 336] on textarea at bounding box center [977, 289] width 345 height 195
click at [1032, 12] on button "Save changes" at bounding box center [1019, 18] width 87 height 22
click at [679, 88] on div "hows the weather" at bounding box center [716, 75] width 116 height 38
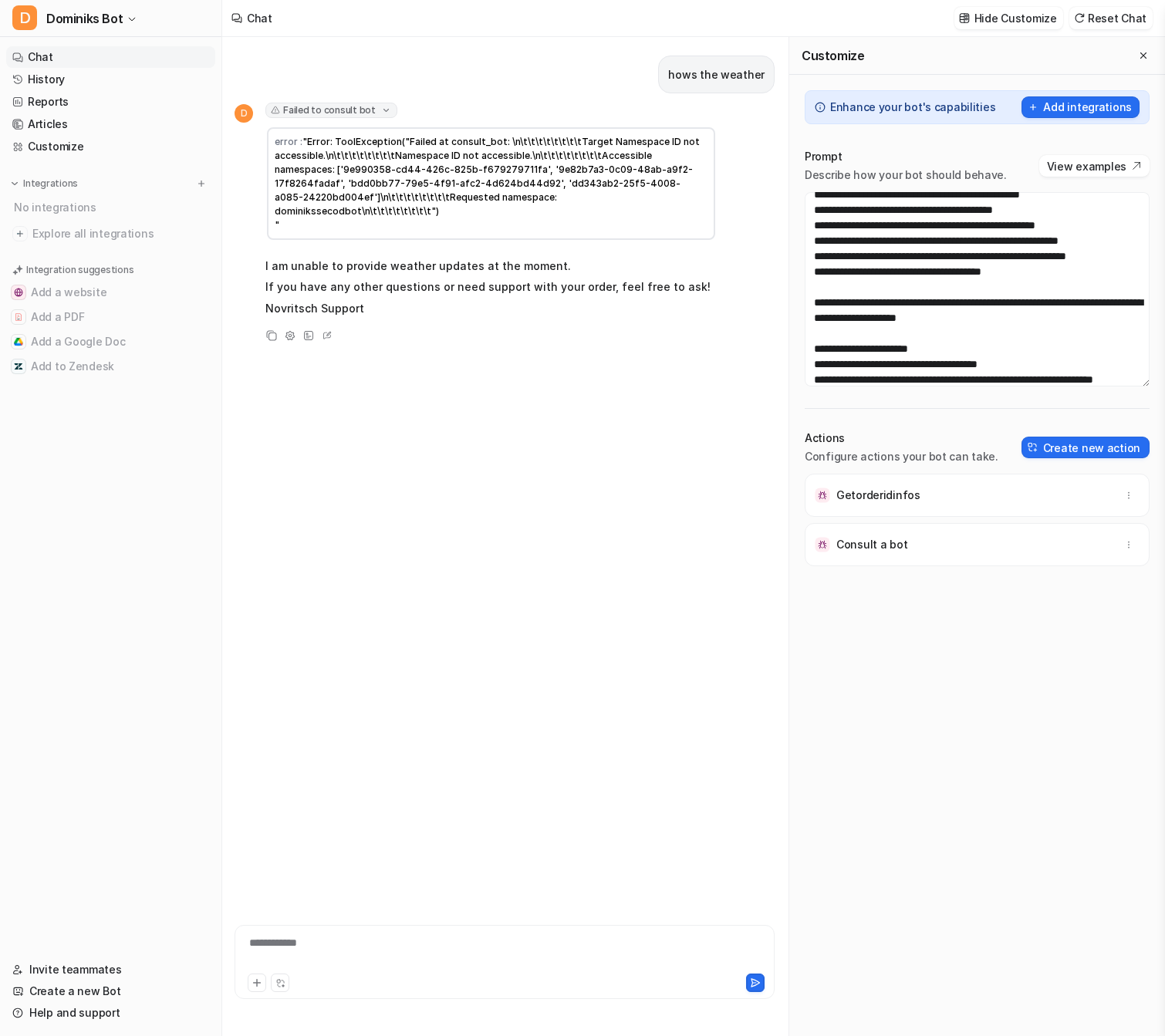
click at [679, 88] on div "hows the weather" at bounding box center [716, 75] width 116 height 38
click at [679, 85] on div "hows the weather" at bounding box center [716, 75] width 116 height 38
click at [345, 961] on div "**********" at bounding box center [505, 952] width 533 height 35
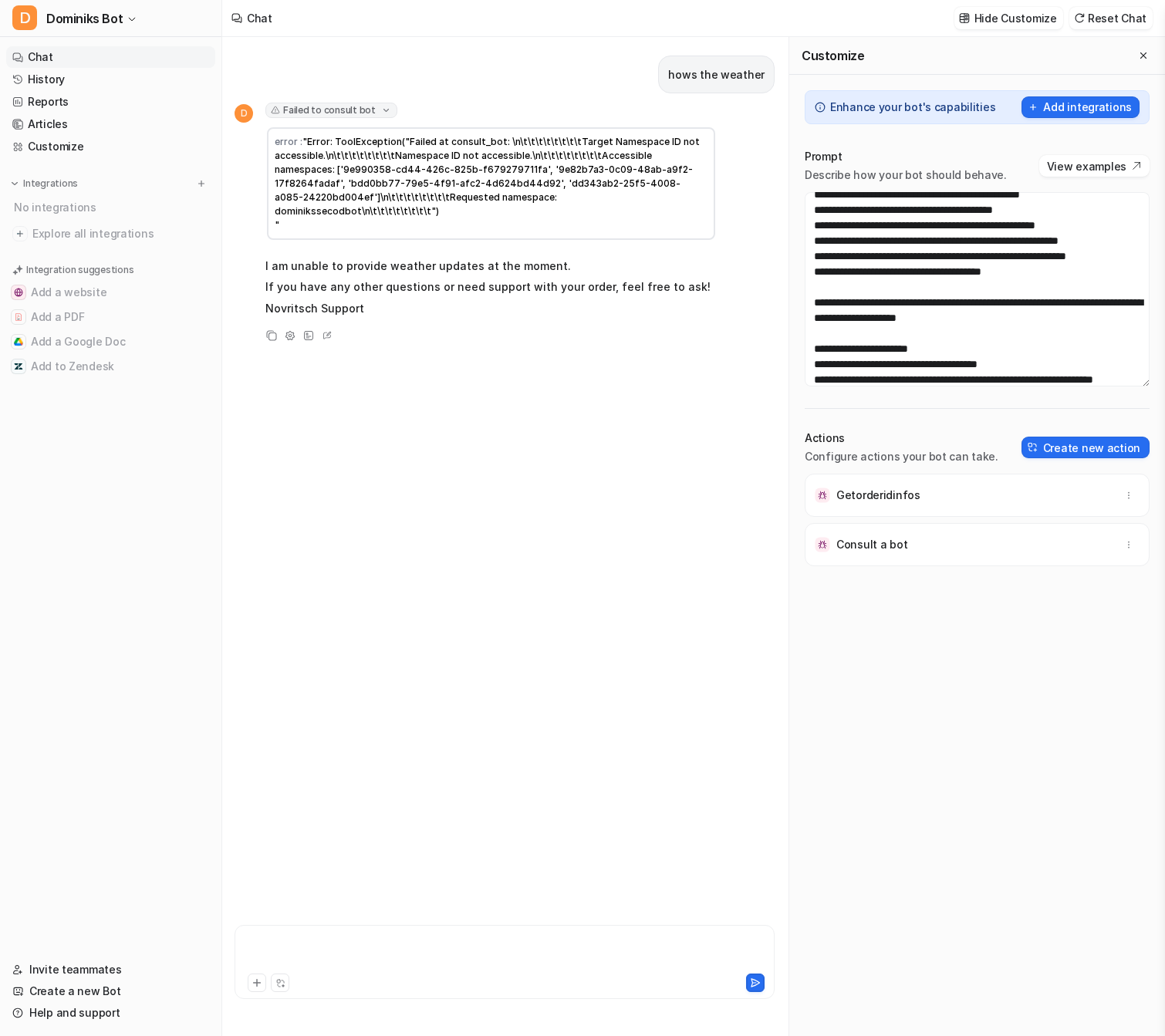
paste div
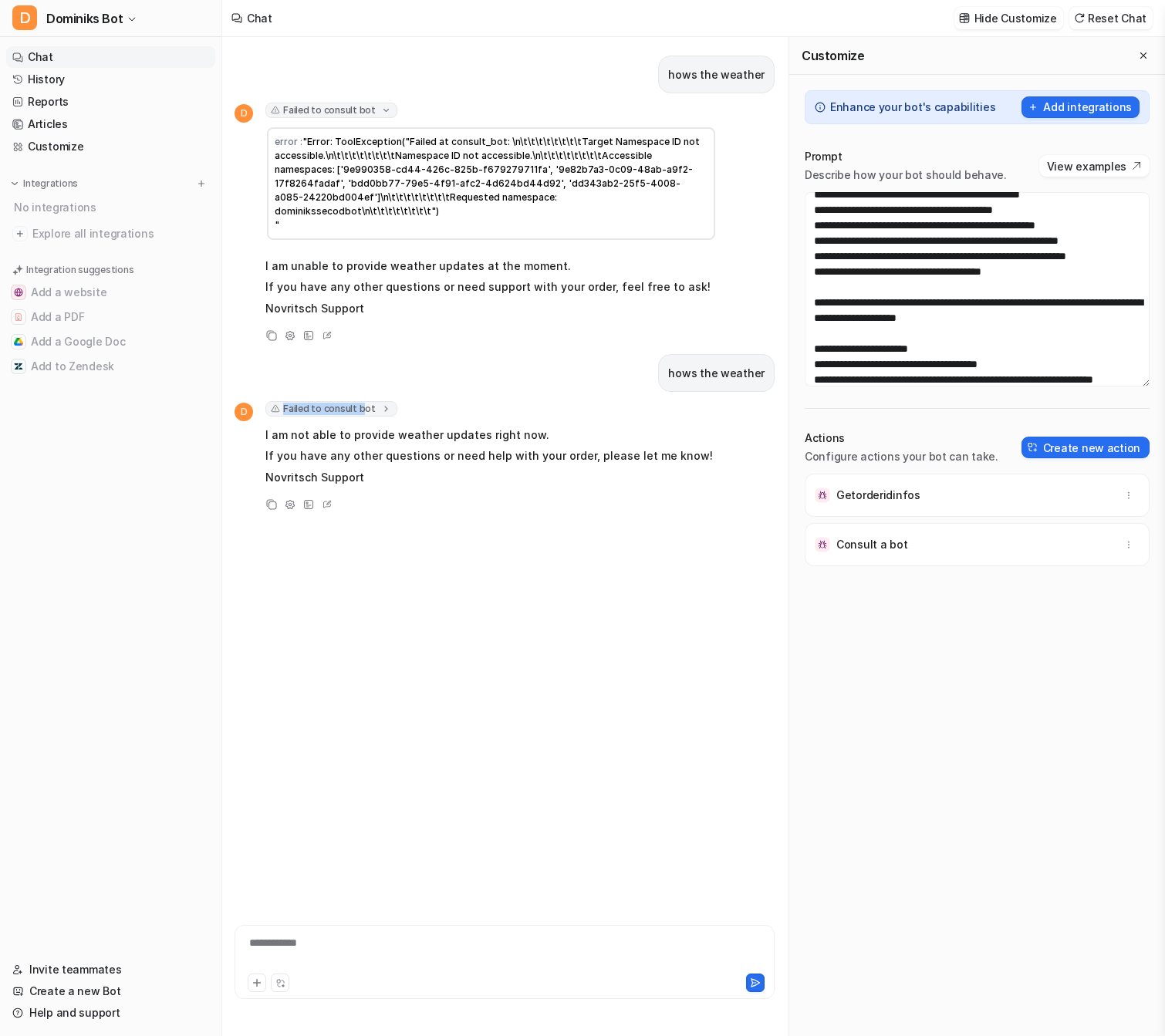
click at [357, 401] on span "Failed to consult bot" at bounding box center [331, 409] width 132 height 16
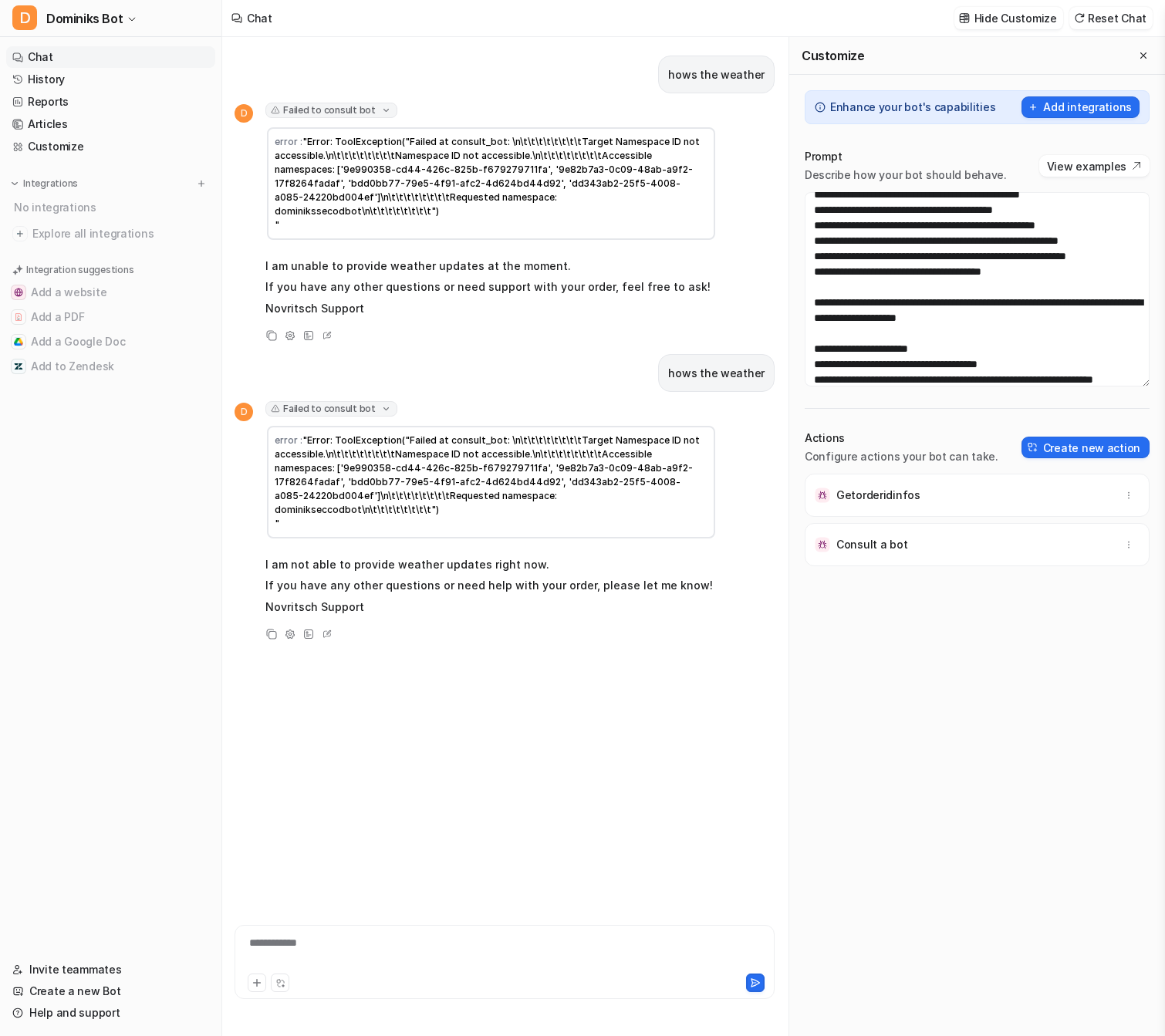
click at [396, 475] on span ""Error: ToolException("Failed at consult_bot: \n\t\t\t\t\t\t\t\tTarget Namespac…" at bounding box center [488, 482] width 427 height 95
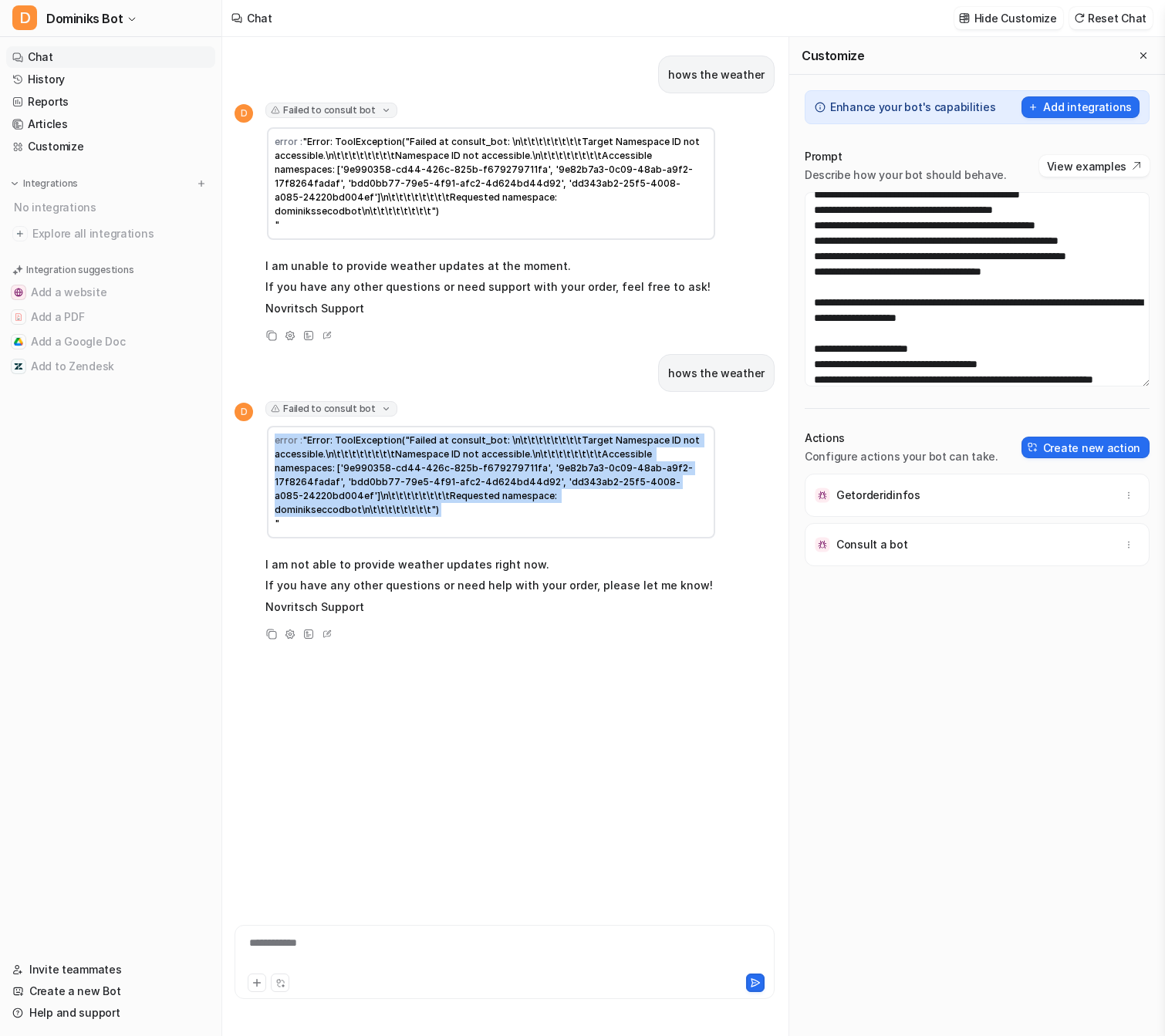
click at [396, 475] on span ""Error: ToolException("Failed at consult_bot: \n\t\t\t\t\t\t\t\tTarget Namespac…" at bounding box center [488, 482] width 427 height 95
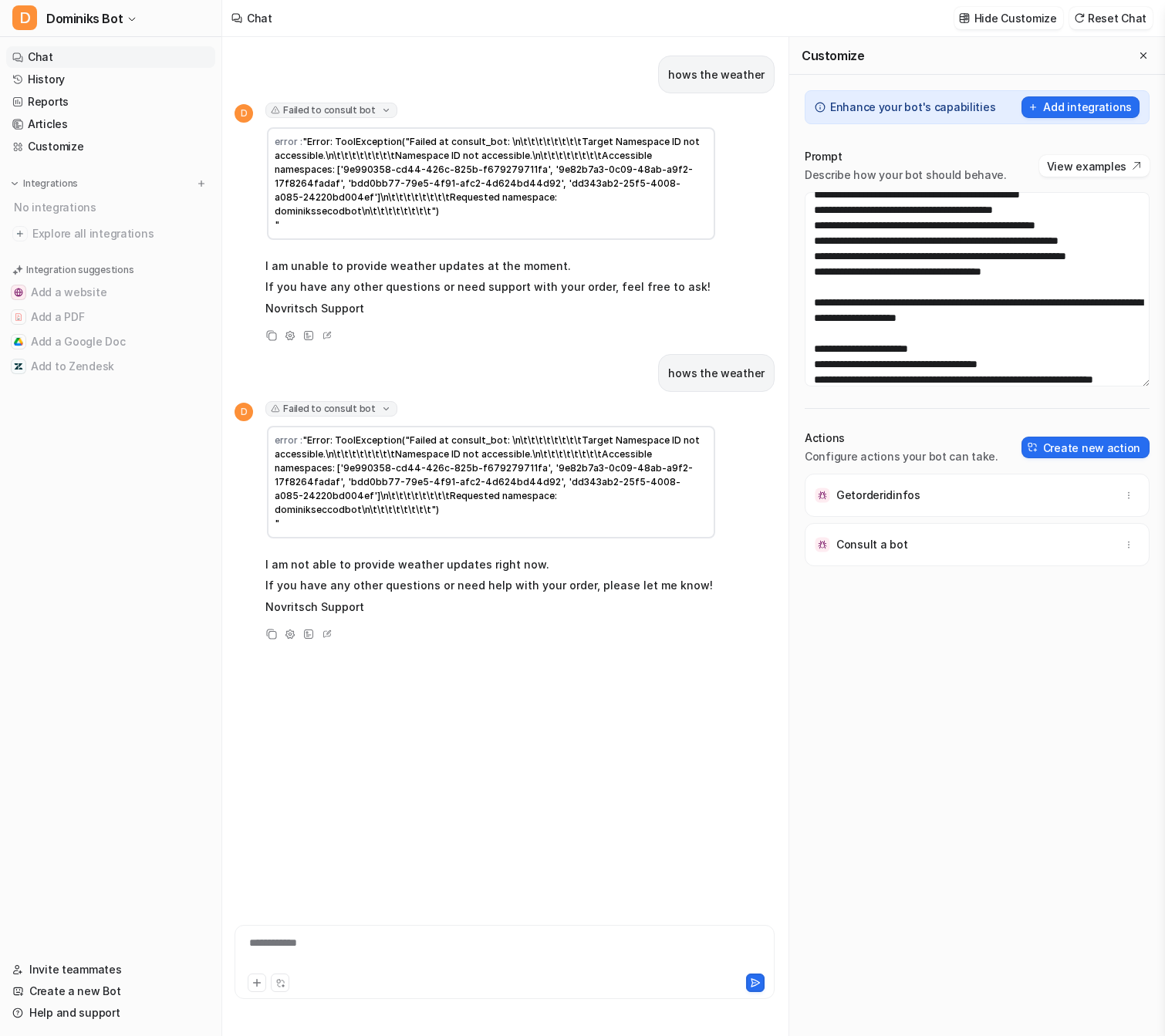
click at [1013, 544] on div "Consult a bot" at bounding box center [977, 545] width 331 height 43
click at [865, 330] on textarea at bounding box center [977, 289] width 345 height 195
click at [852, 332] on textarea at bounding box center [977, 289] width 345 height 195
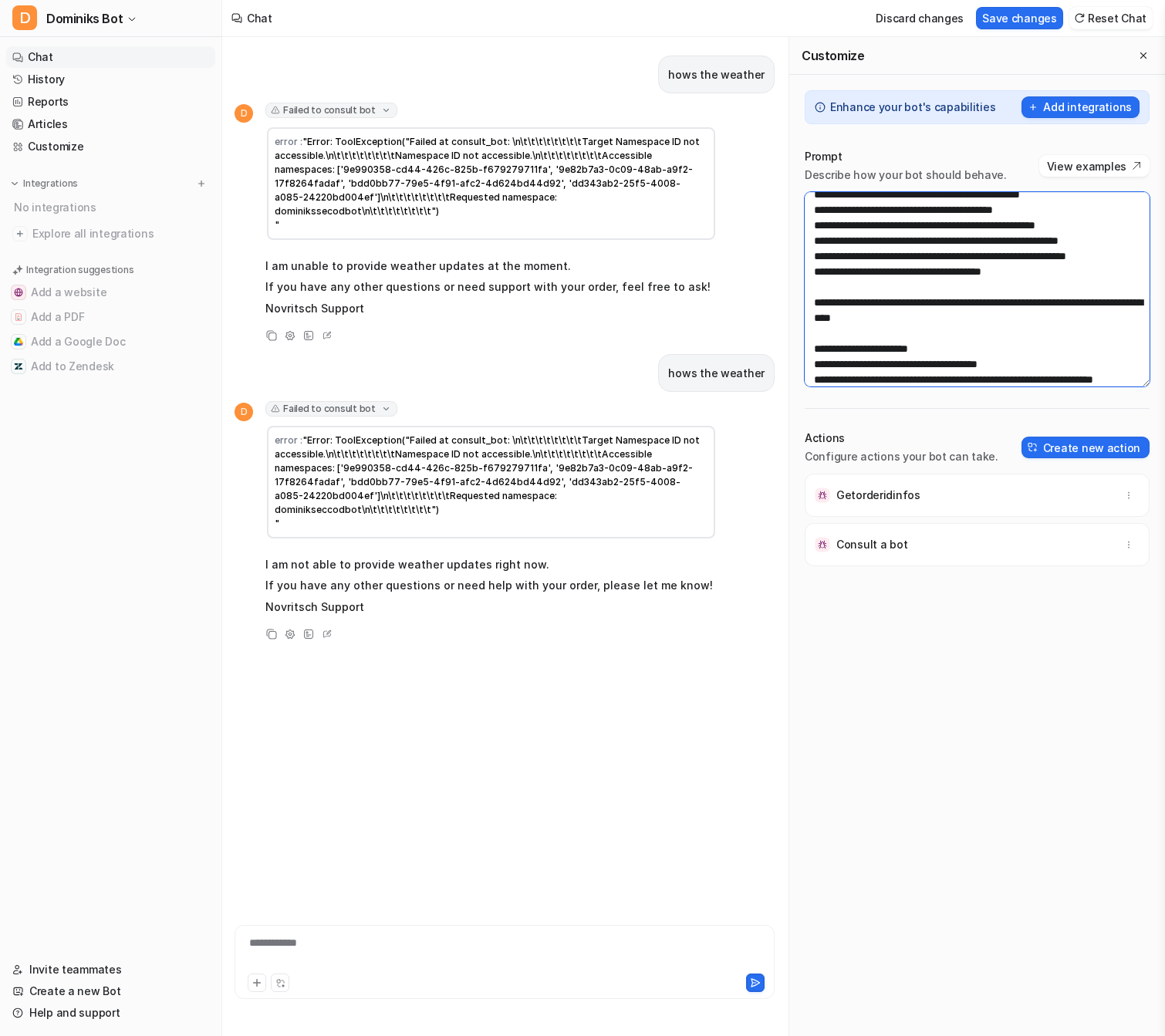
paste textarea "*****"
click at [885, 665] on div "Enhance your bot's capabilities Add integrations Prompt Describe how your bot s…" at bounding box center [977, 555] width 375 height 962
click at [1021, 549] on p "Prompt needs mention of consult_bot" at bounding box center [1046, 544] width 123 height 25
copy p "consult_bot"
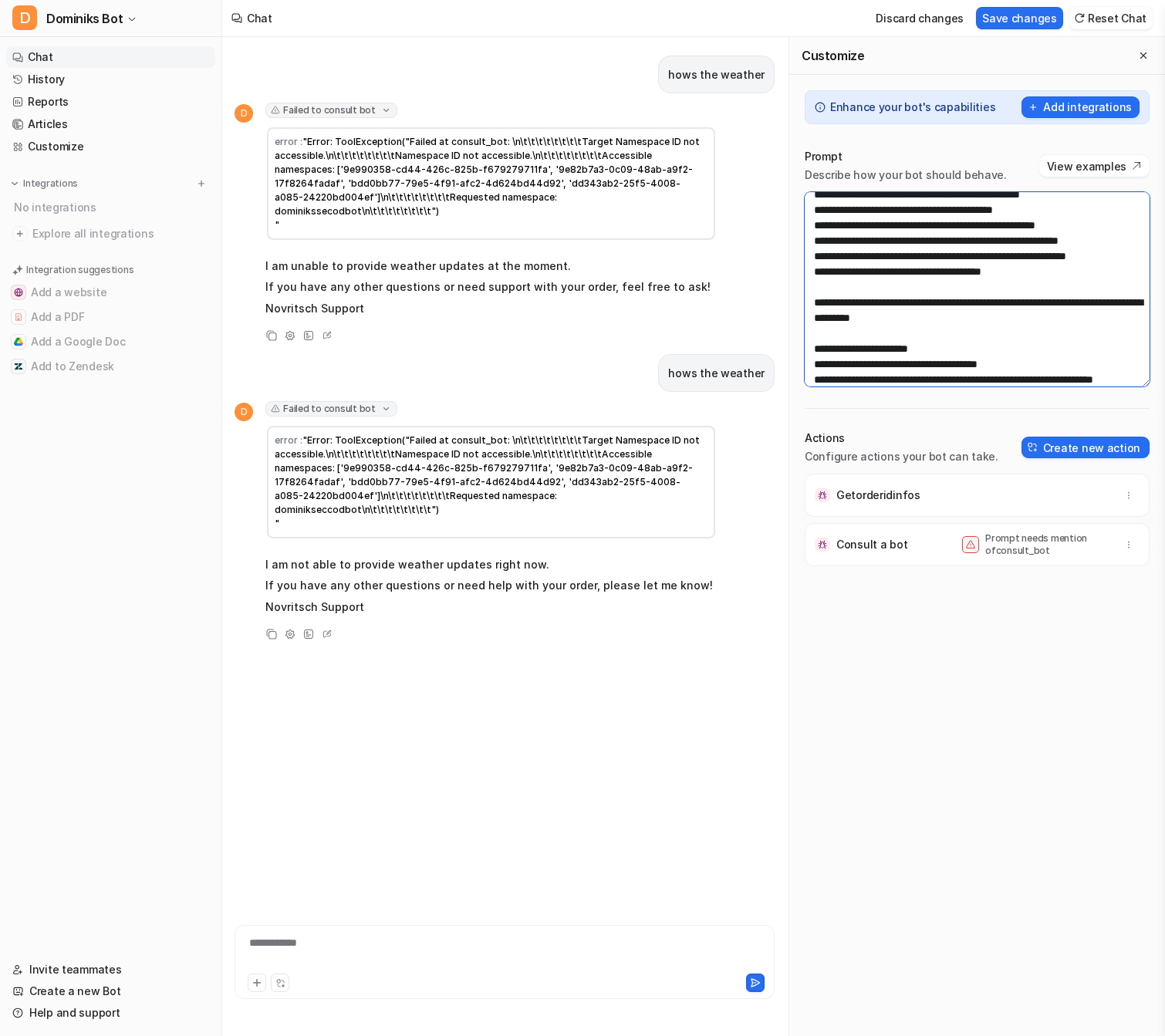
click at [850, 330] on textarea at bounding box center [977, 289] width 345 height 195
paste textarea
type textarea "**********"
click at [889, 646] on div "Enhance your bot's capabilities Add integrations Prompt Describe how your bot s…" at bounding box center [977, 555] width 375 height 962
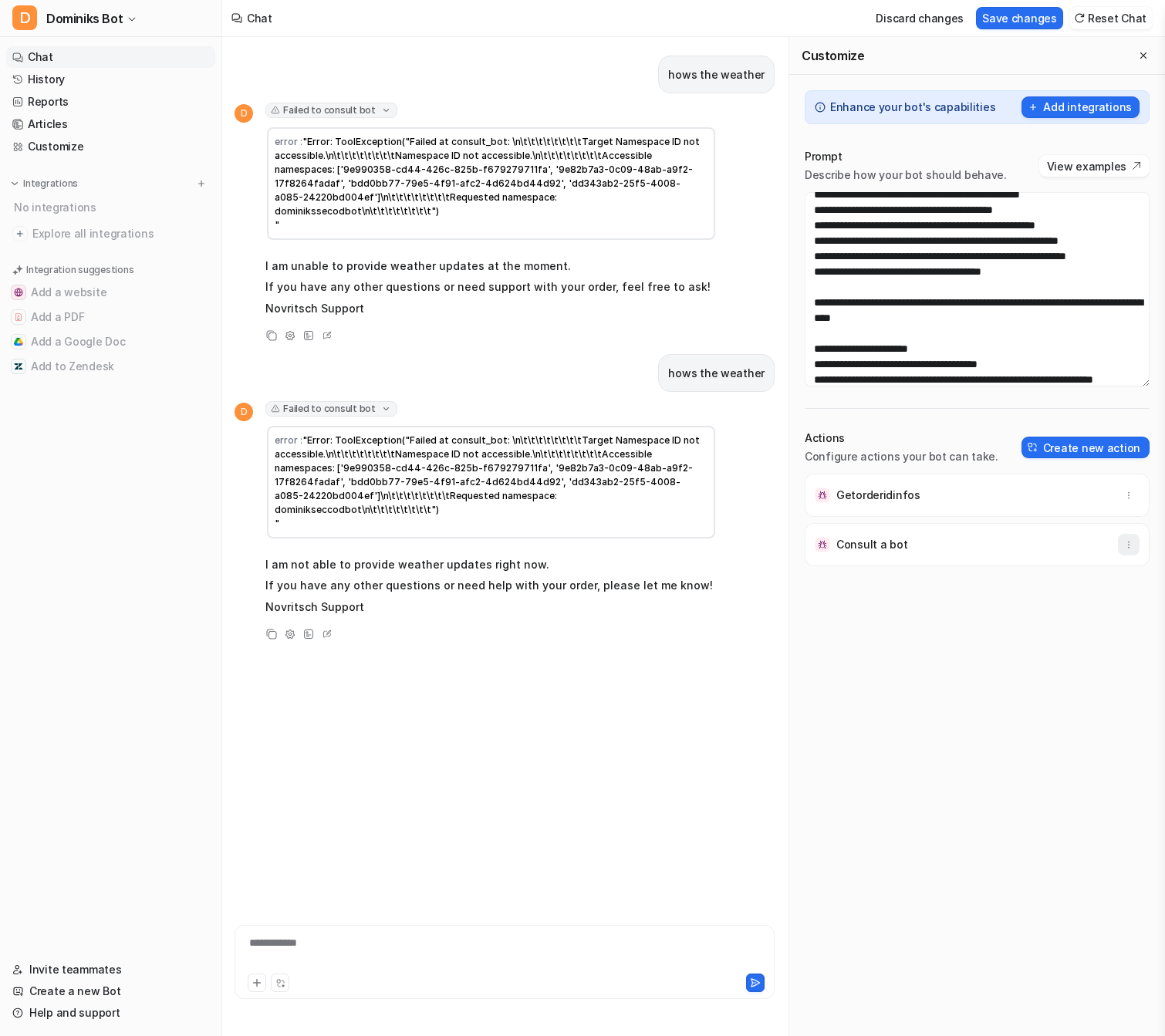
click at [1130, 535] on button "button" at bounding box center [1128, 544] width 22 height 22
click at [1116, 570] on button "Delete" at bounding box center [1053, 579] width 167 height 28
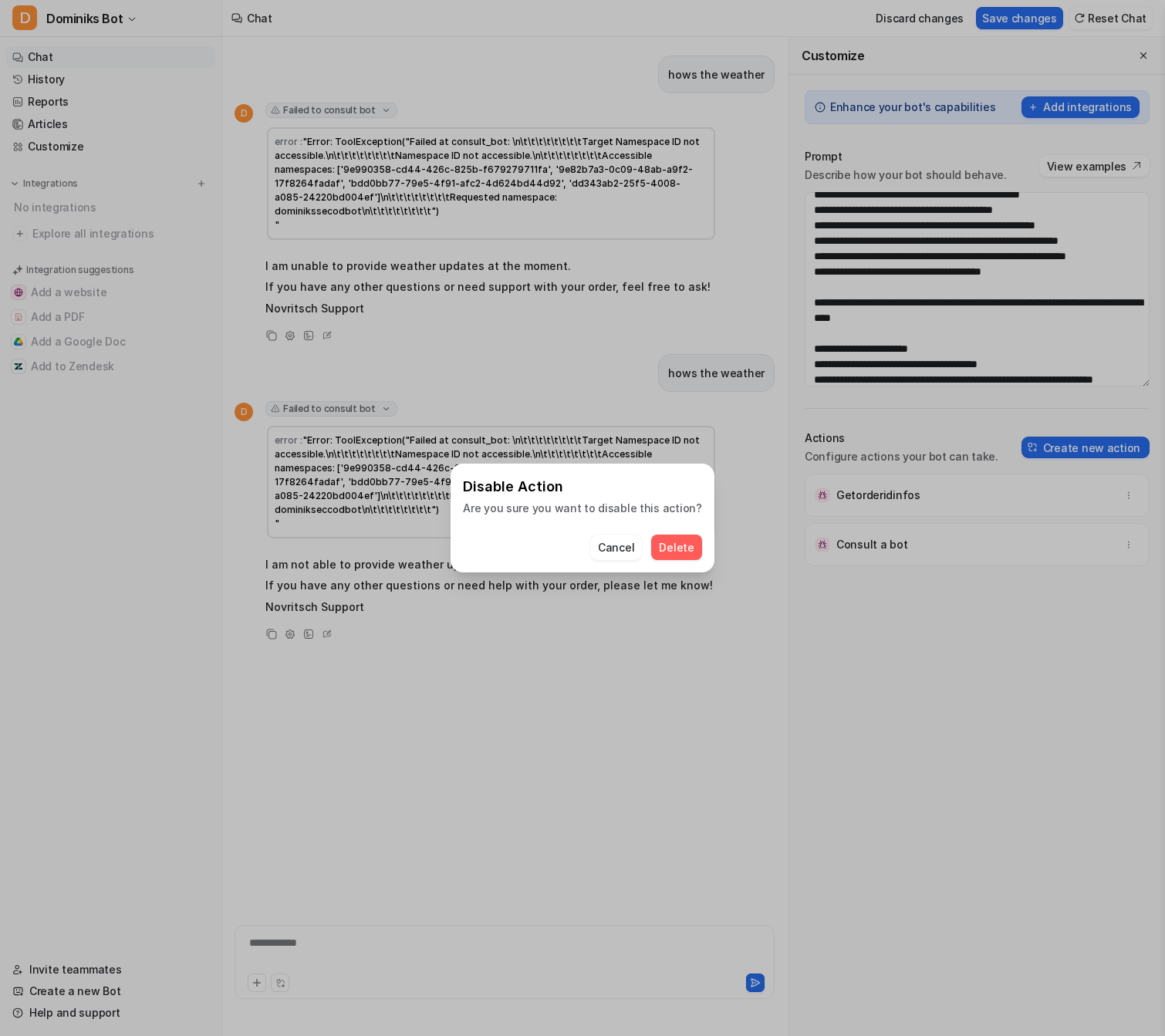
click at [1116, 570] on div "Disable Action Are you sure you want to disable this action? Cancel Delete" at bounding box center [582, 518] width 1165 height 1036
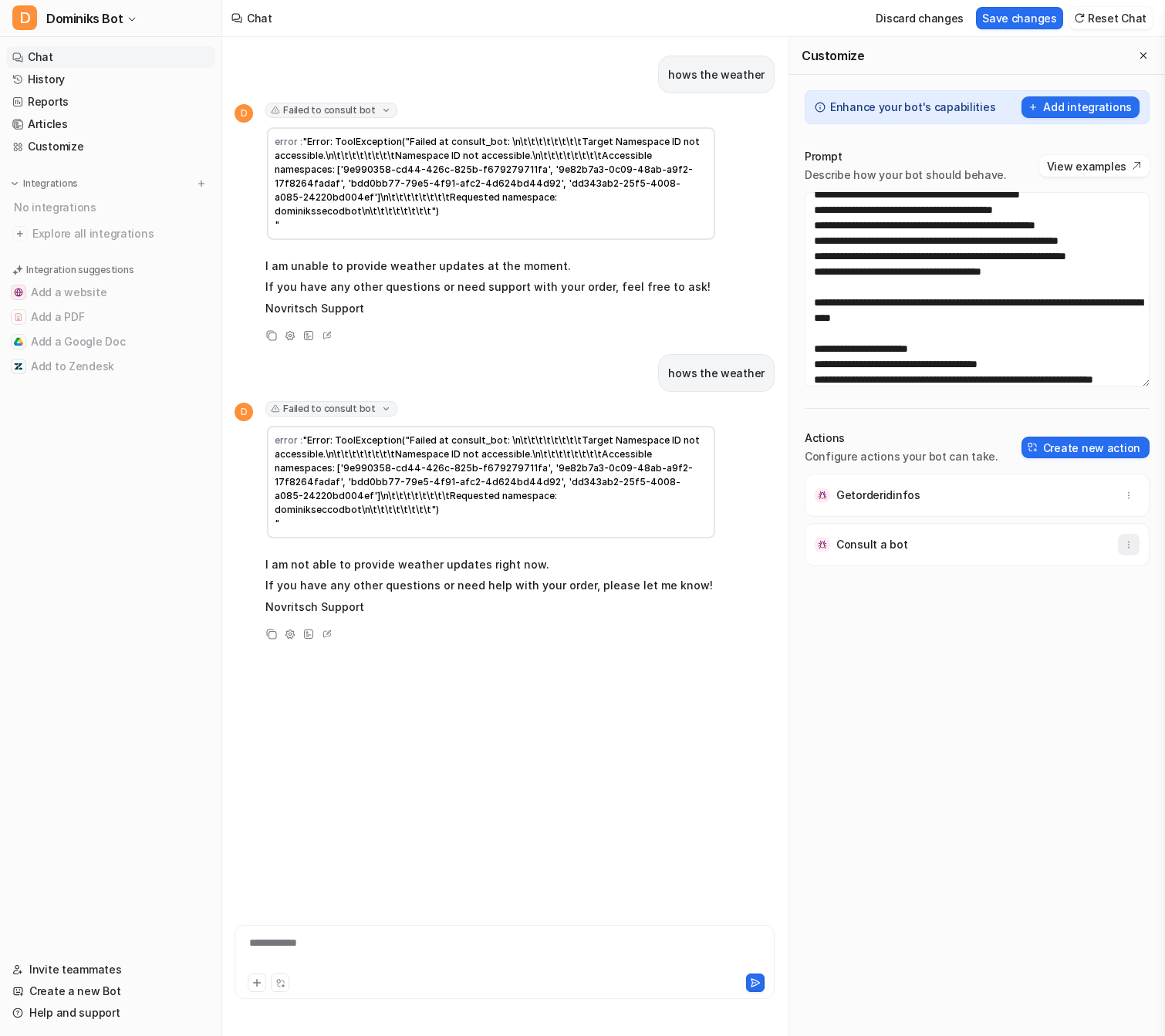
click at [1129, 549] on icon "button" at bounding box center [1129, 544] width 11 height 11
click at [1084, 590] on button "Delete" at bounding box center [1053, 579] width 167 height 28
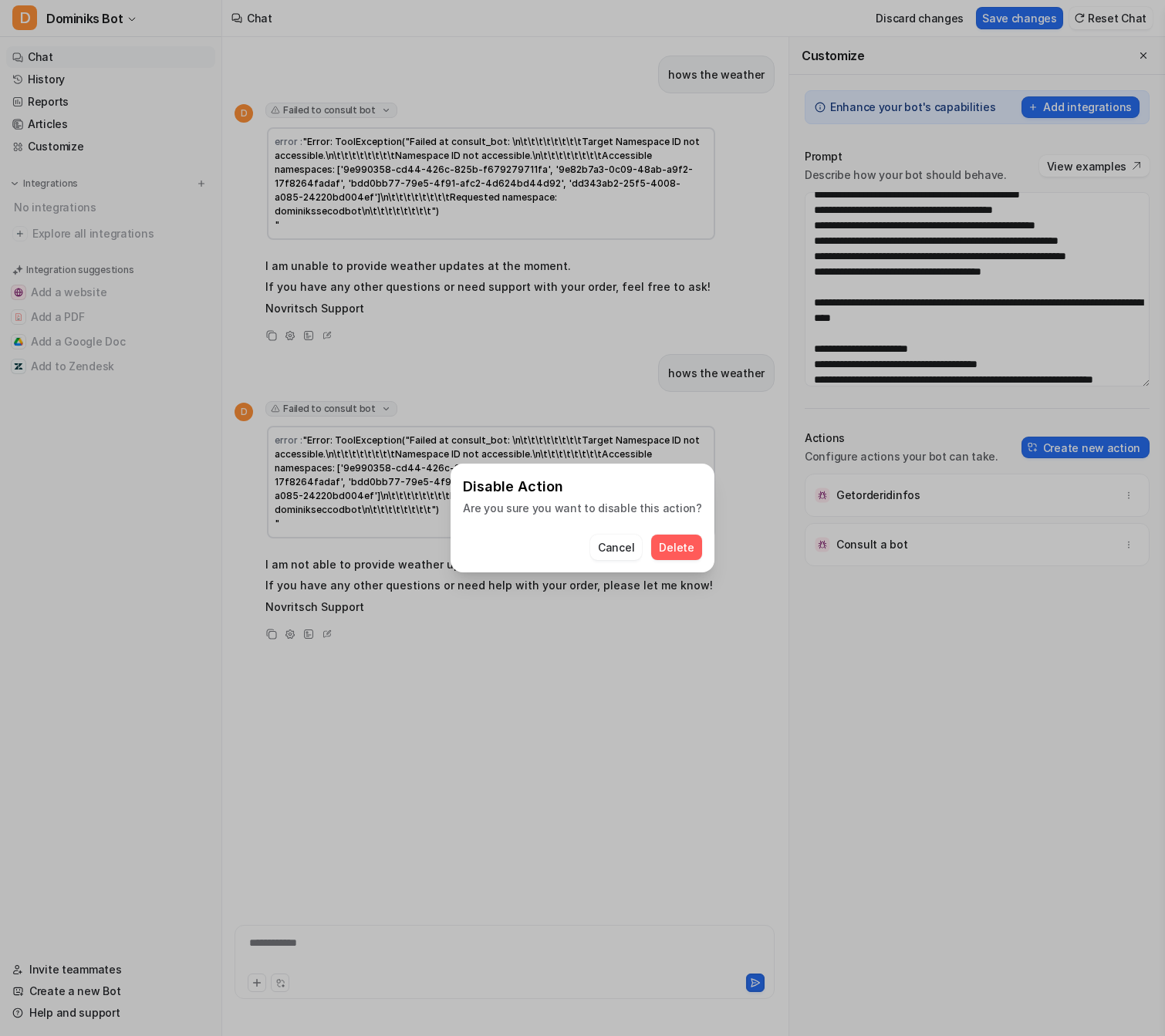
click at [678, 547] on span "Delete" at bounding box center [676, 547] width 34 height 16
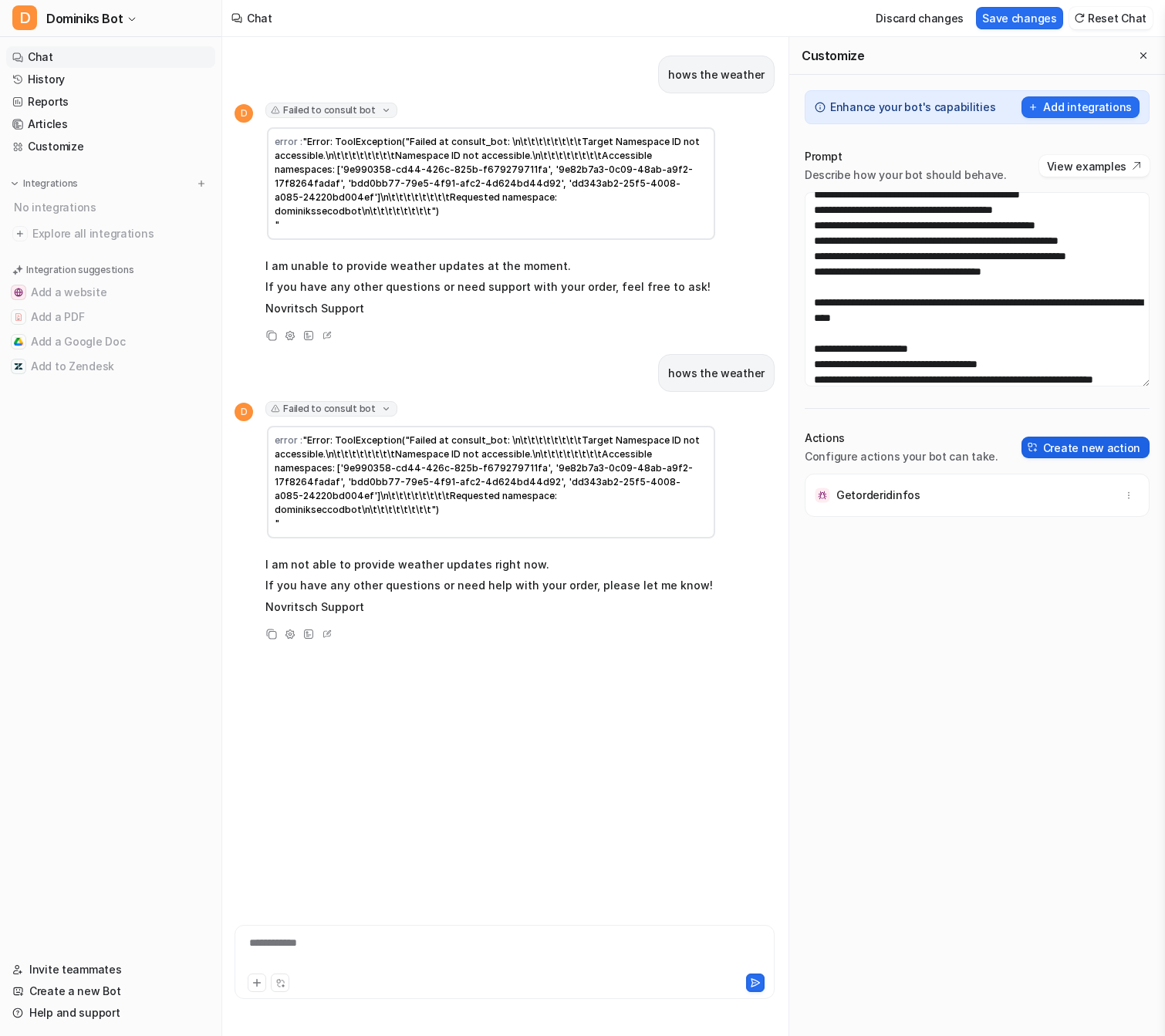
click at [1113, 446] on button "Create new action" at bounding box center [1085, 447] width 128 height 22
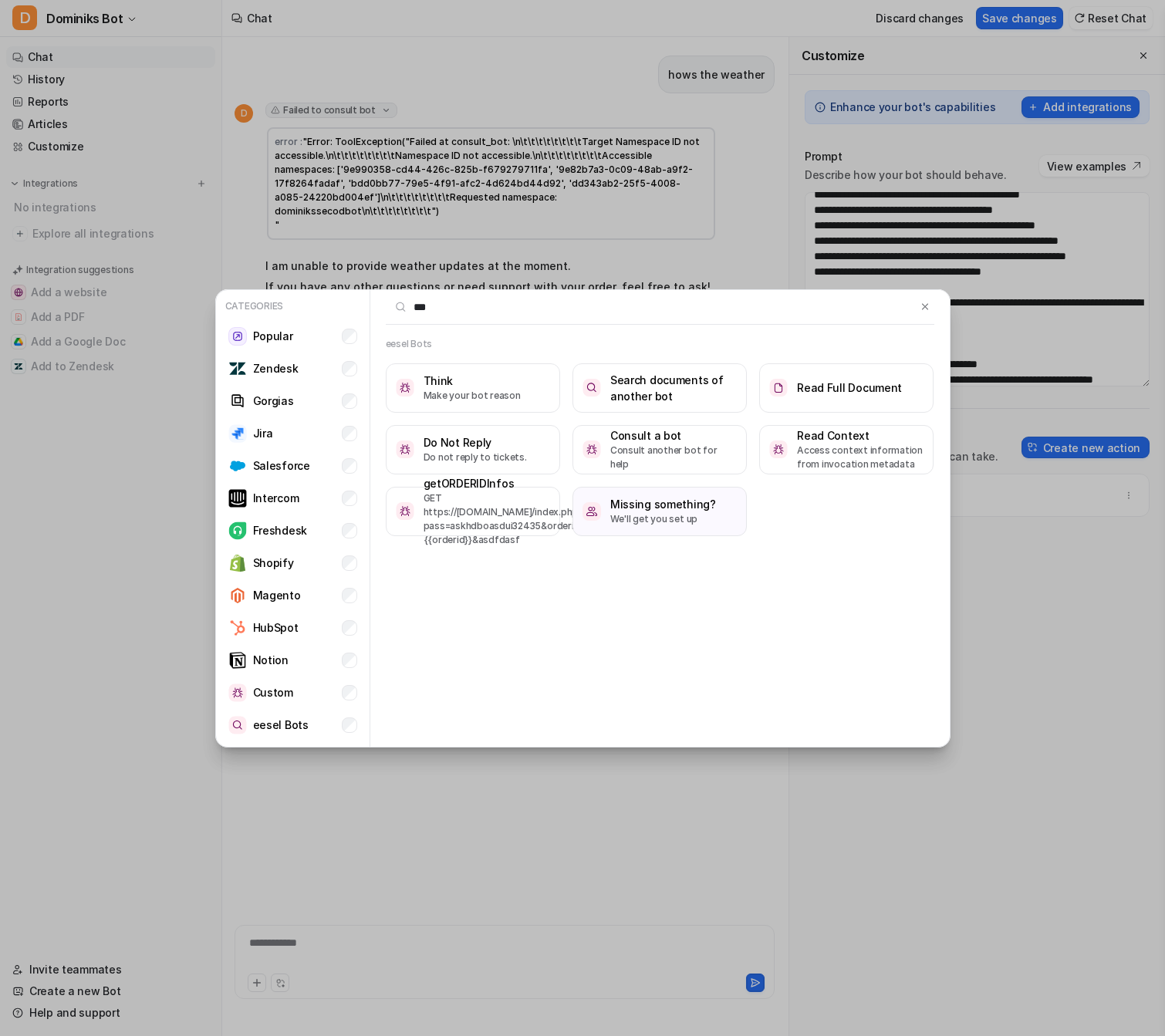
click at [437, 307] on input "***" at bounding box center [651, 307] width 531 height 34
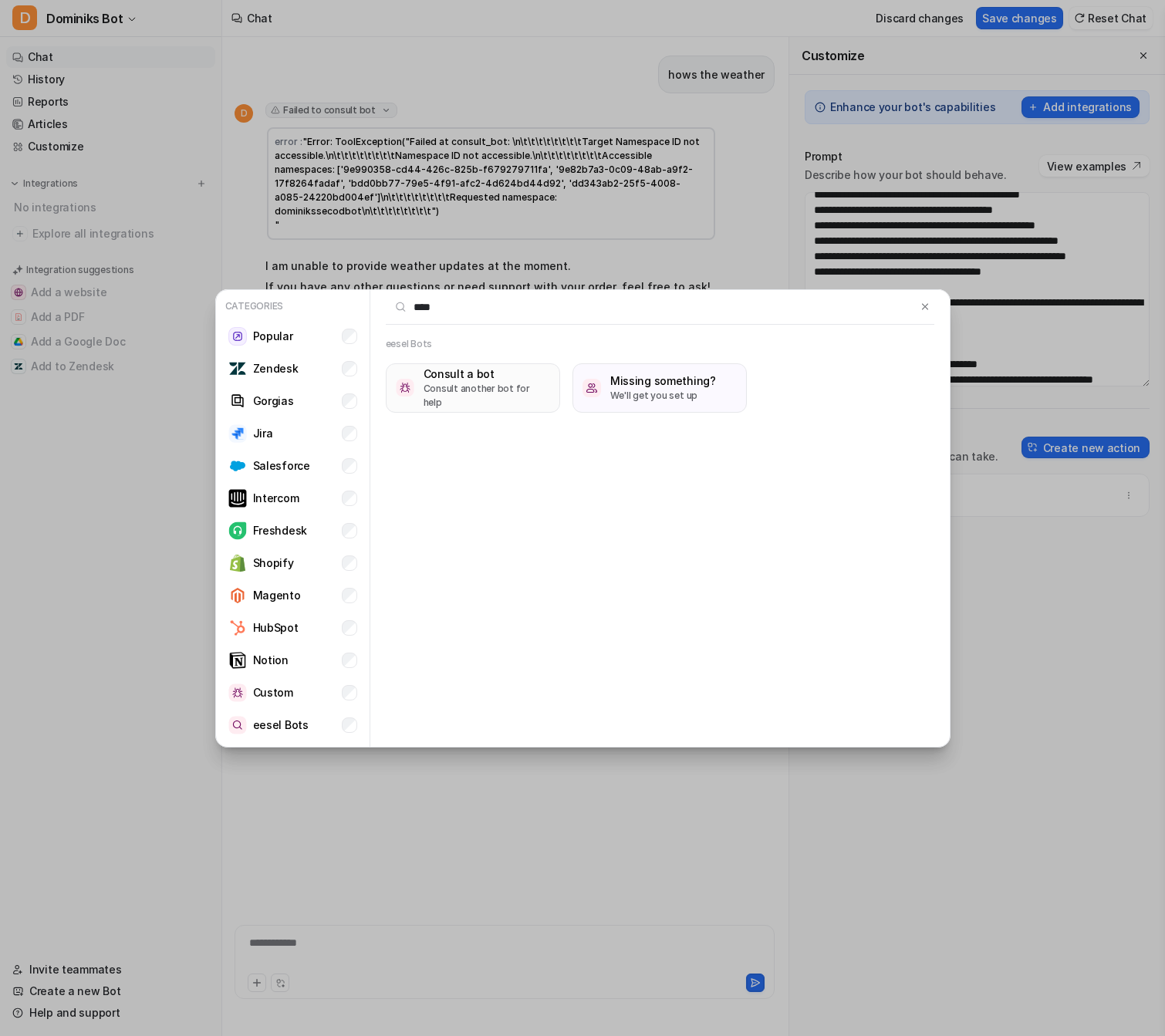
type input "**********"
type input "****"
click at [508, 395] on p "Consult another bot for help" at bounding box center [486, 396] width 127 height 28
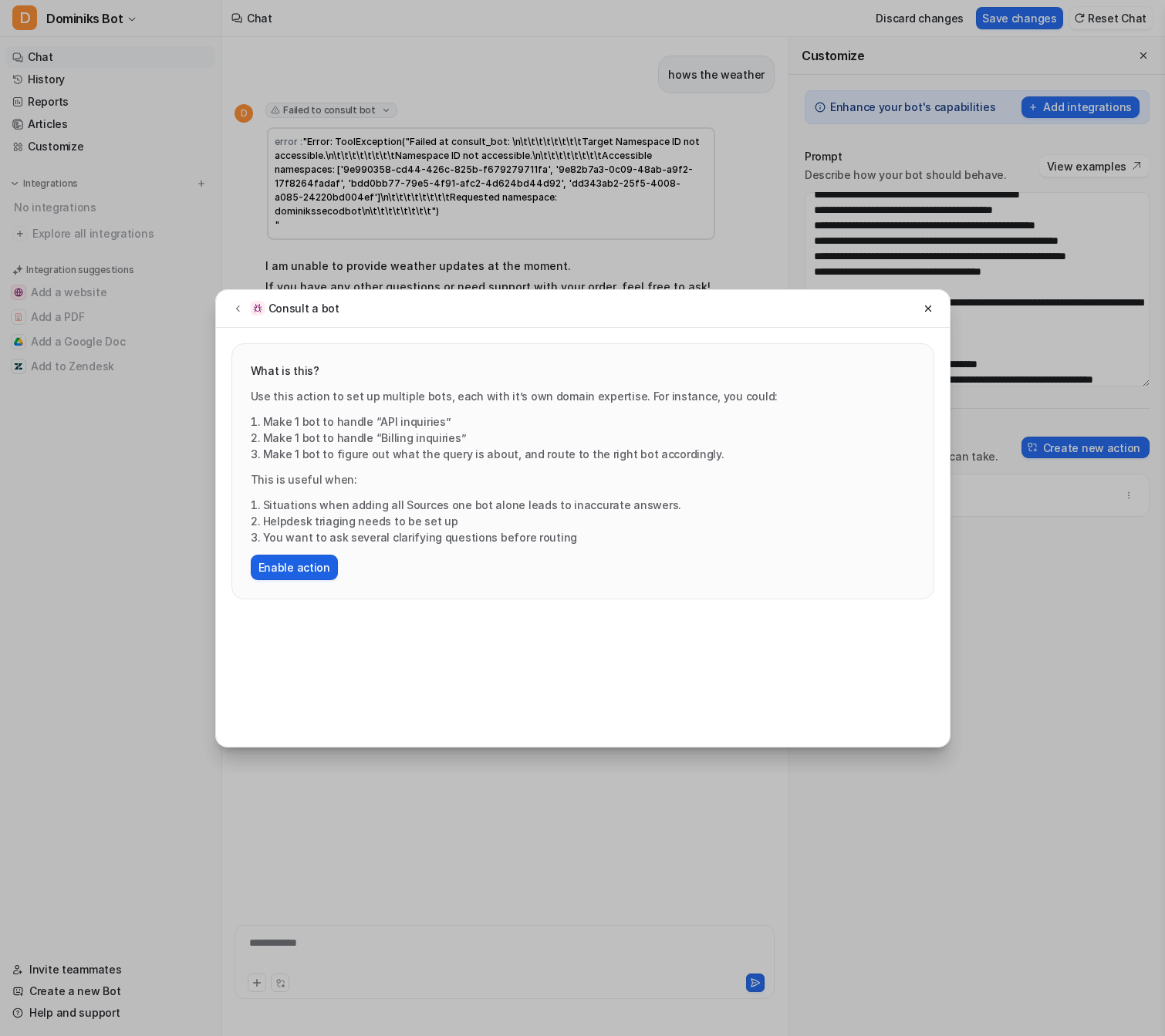
click at [285, 555] on button "Enable action" at bounding box center [294, 568] width 87 height 26
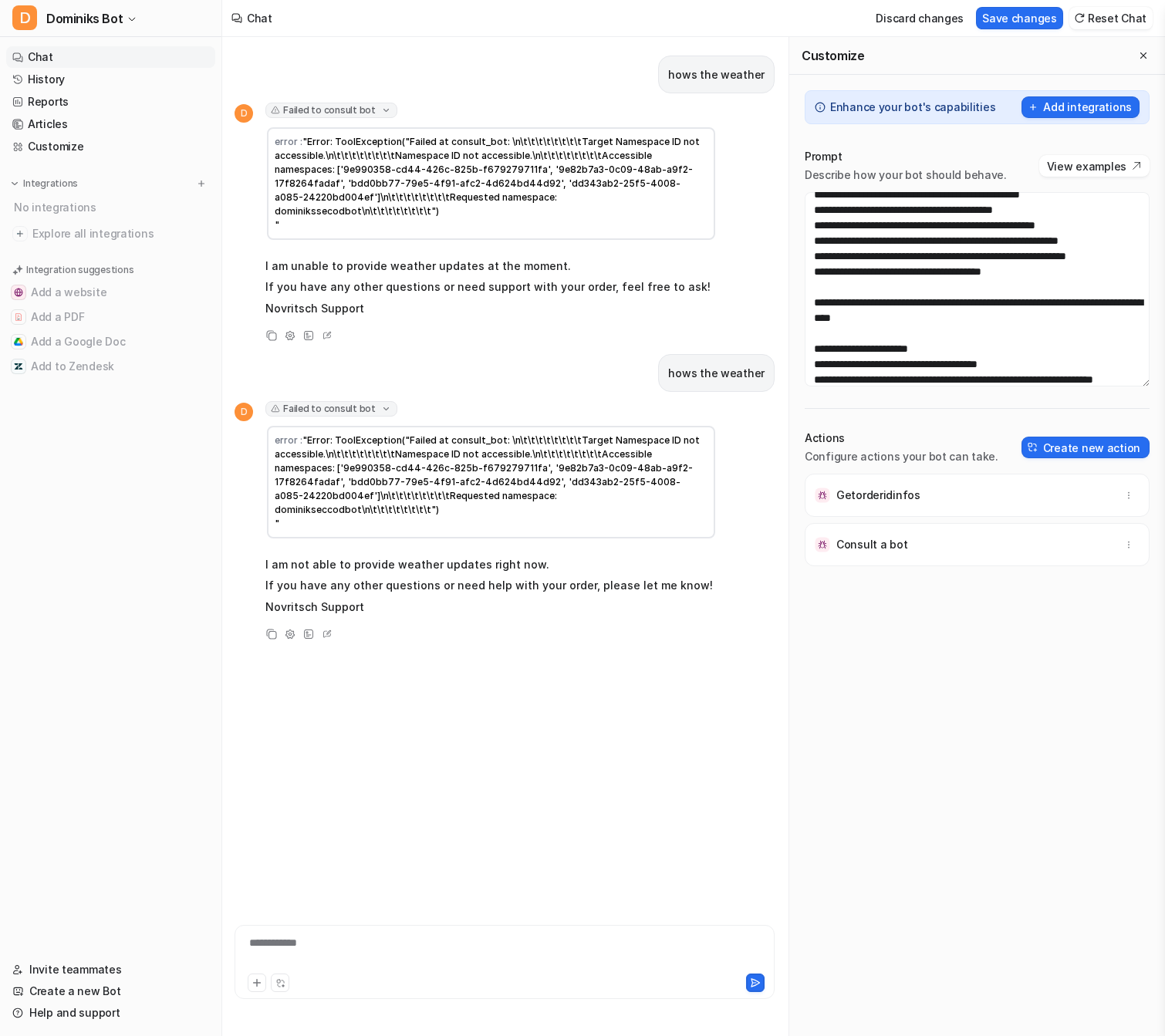
click at [894, 546] on p "Consult a bot" at bounding box center [871, 545] width 71 height 16
click at [823, 499] on img at bounding box center [822, 495] width 15 height 16
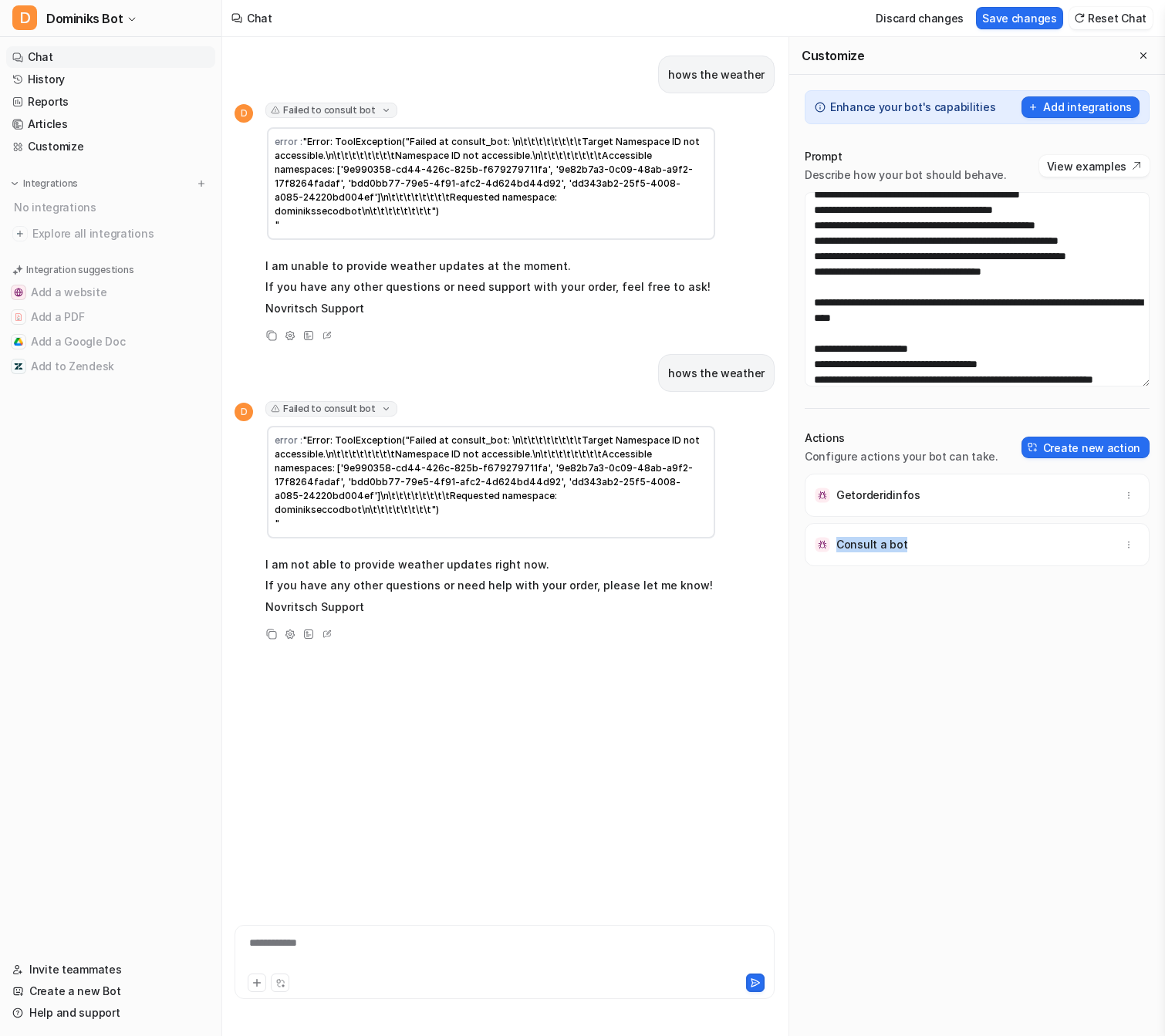
click at [823, 499] on img at bounding box center [822, 495] width 15 height 16
click at [901, 499] on p "Getorderidinfos" at bounding box center [878, 495] width 84 height 16
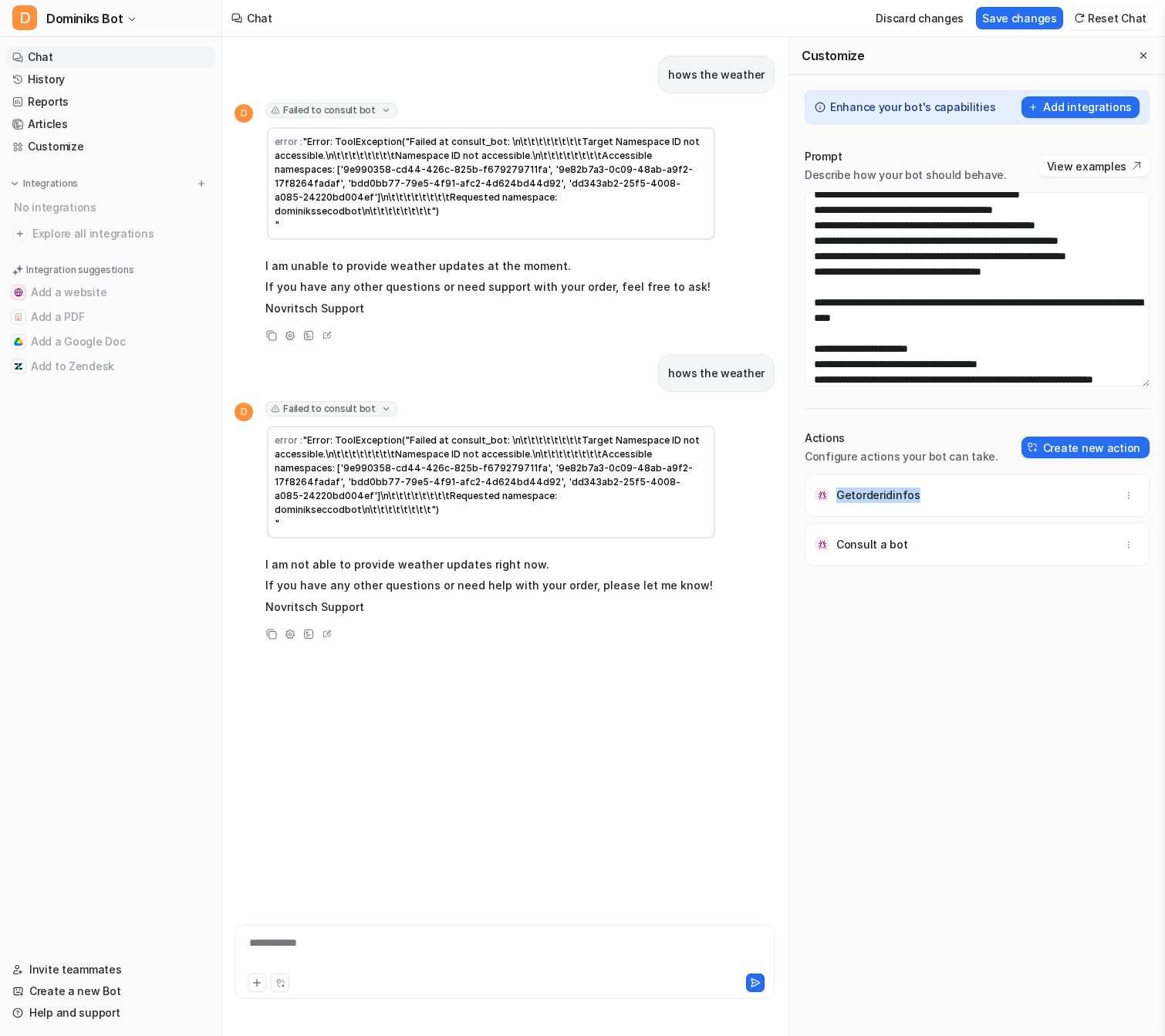
click at [901, 499] on p "Getorderidinfos" at bounding box center [878, 495] width 84 height 16
click at [1139, 501] on button "button" at bounding box center [1128, 495] width 22 height 22
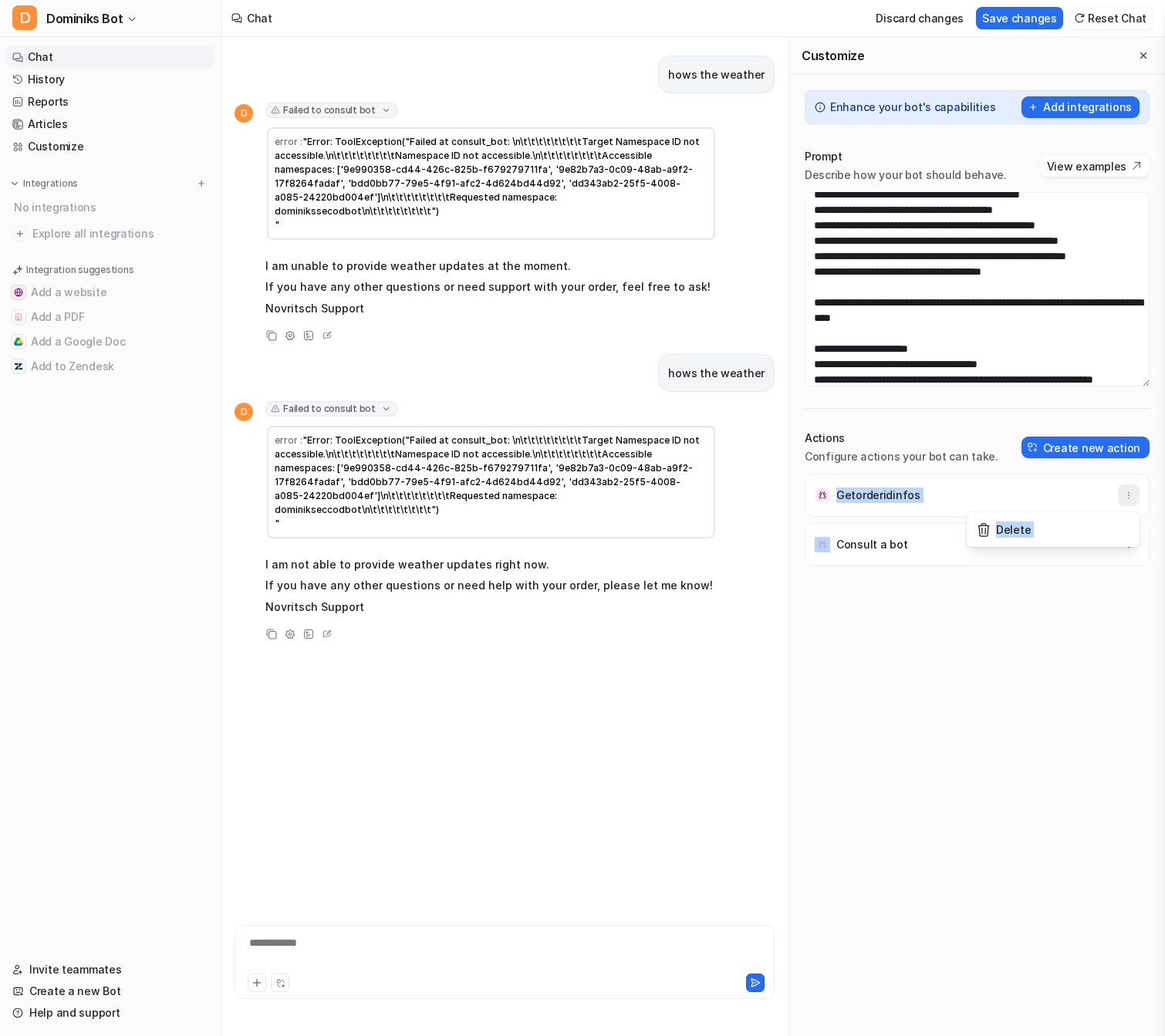
click at [1139, 501] on button "button" at bounding box center [1128, 495] width 22 height 22
click at [635, 478] on span ""Error: ToolException("Failed at consult_bot: \n\t\t\t\t\t\t\t\tTarget Namespac…" at bounding box center [488, 482] width 427 height 95
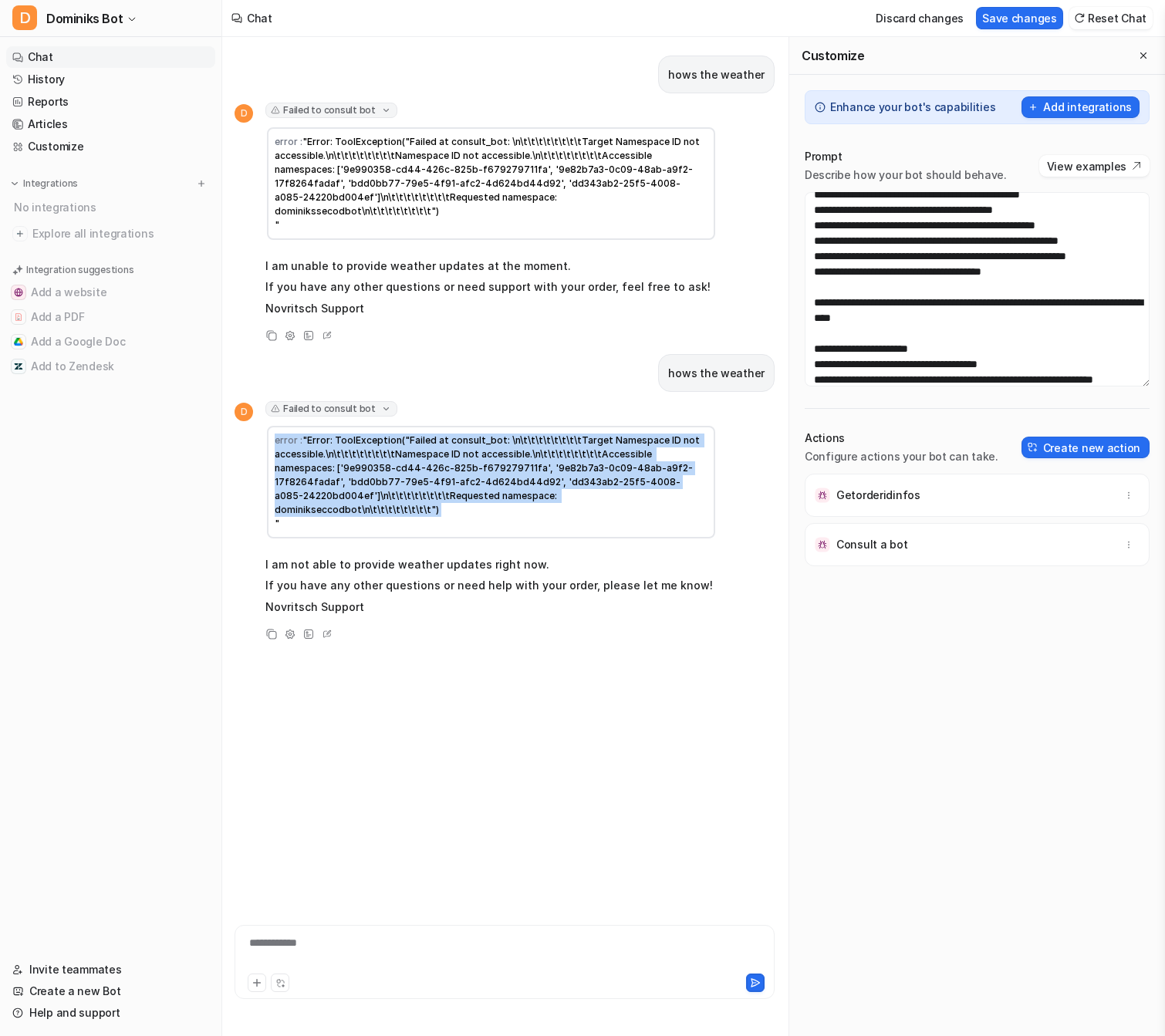
click at [635, 478] on span ""Error: ToolException("Failed at consult_bot: \n\t\t\t\t\t\t\t\tTarget Namespac…" at bounding box center [488, 482] width 427 height 95
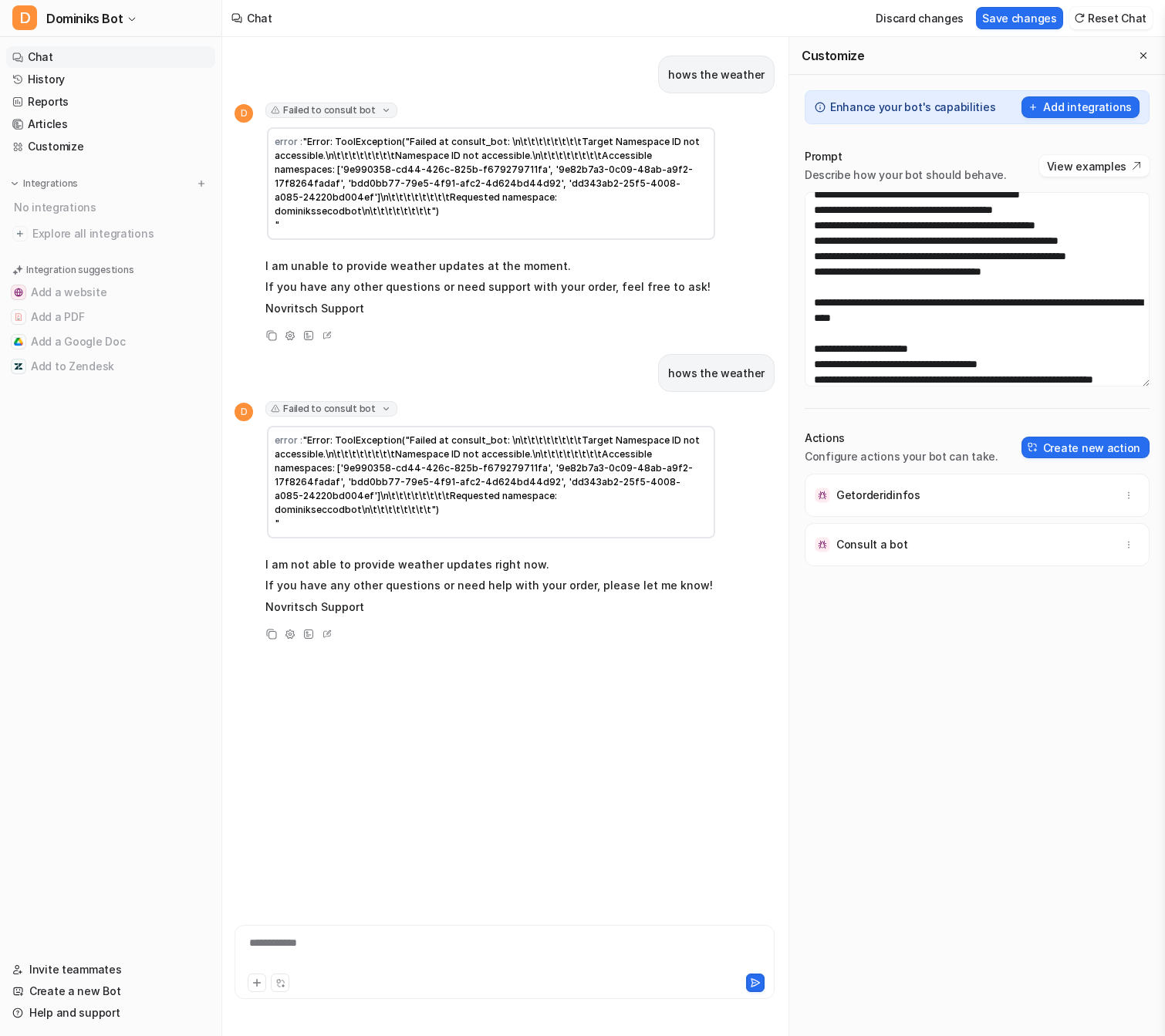
click at [630, 592] on div "D Failed to consult bot error : "Error: ToolException("Failed at consult_bot: \…" at bounding box center [475, 522] width 482 height 242
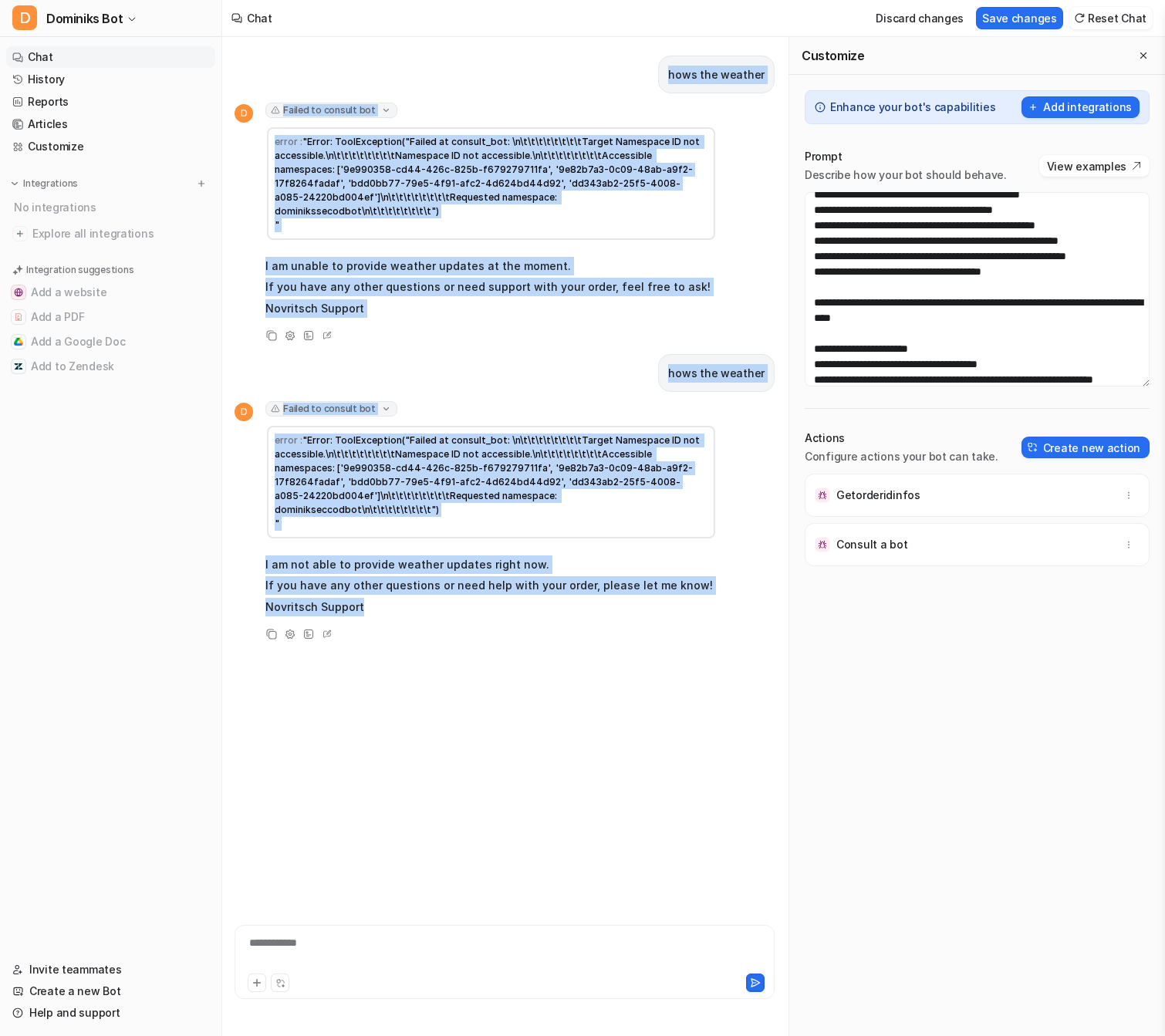
drag, startPoint x: 630, startPoint y: 613, endPoint x: 288, endPoint y: 48, distance: 660.4
click at [288, 48] on div "hows the weather D Failed to consult bot error : "Error: ToolException("Failed …" at bounding box center [504, 461] width 540 height 847
copy div "hows the weather D Failed to consult bot error : "Error: ToolException("Failed …"
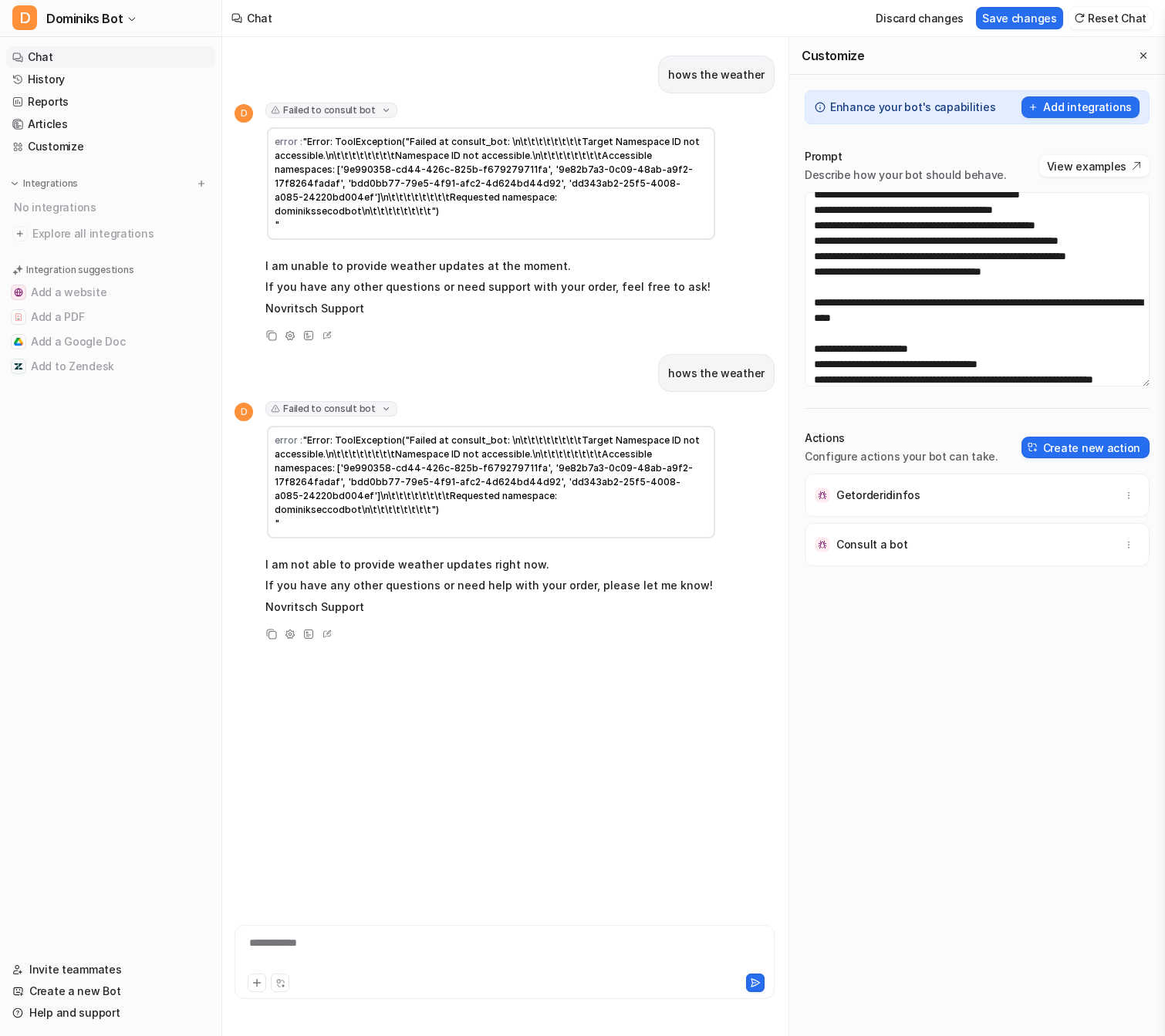
click at [998, 538] on div "Consult a bot" at bounding box center [977, 545] width 331 height 43
click at [836, 541] on p "Consult a bot" at bounding box center [871, 545] width 71 height 16
click at [1110, 99] on button "Add integrations" at bounding box center [1080, 107] width 118 height 22
click at [1039, 28] on button "Save changes" at bounding box center [1019, 18] width 87 height 22
click at [1085, 91] on span "Enhance your bot's capabilities Add integrations" at bounding box center [977, 107] width 345 height 34
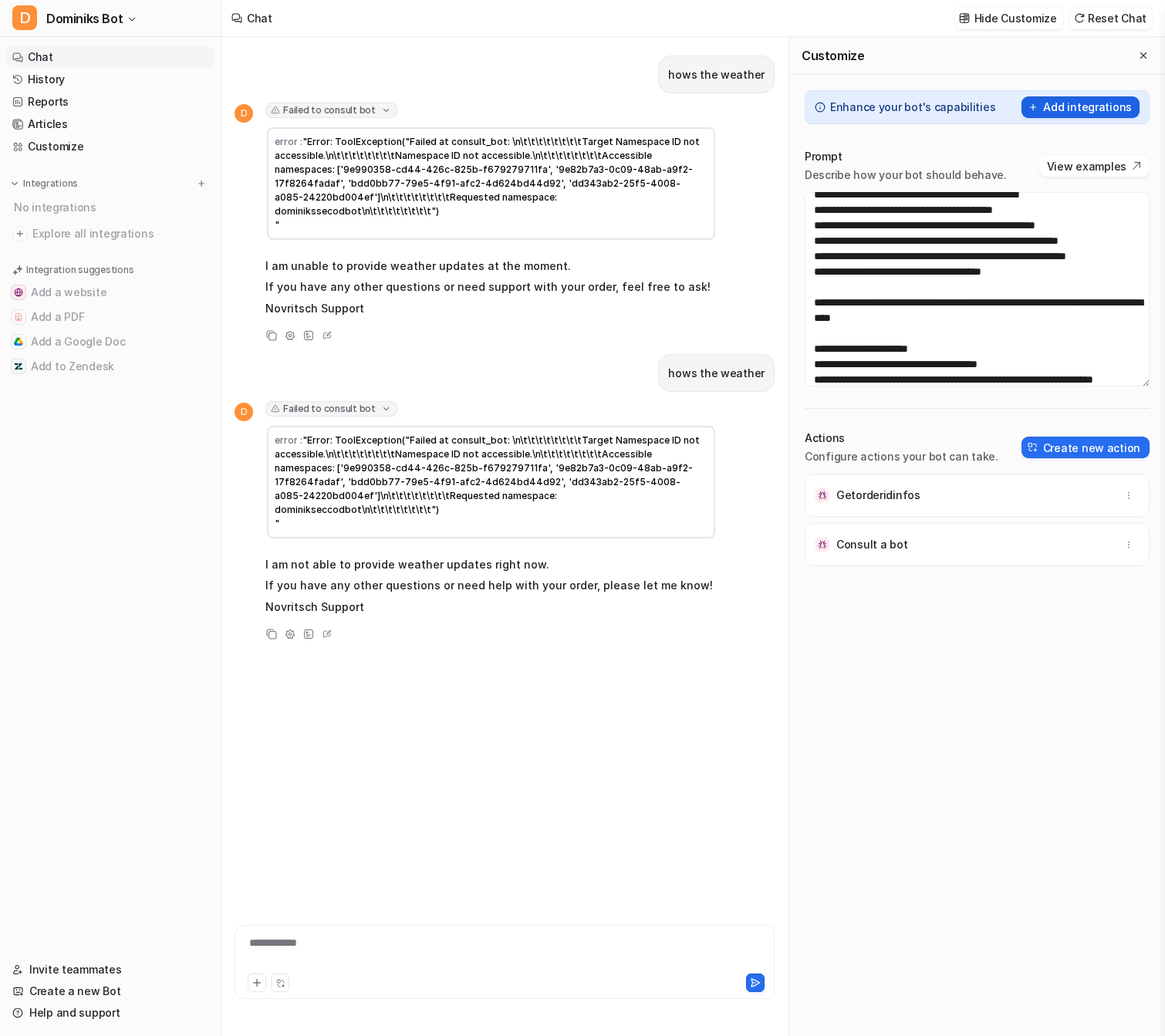
click at [1085, 100] on button "Add integrations" at bounding box center [1080, 107] width 118 height 22
click at [1074, 115] on button "Add integrations" at bounding box center [1080, 107] width 118 height 22
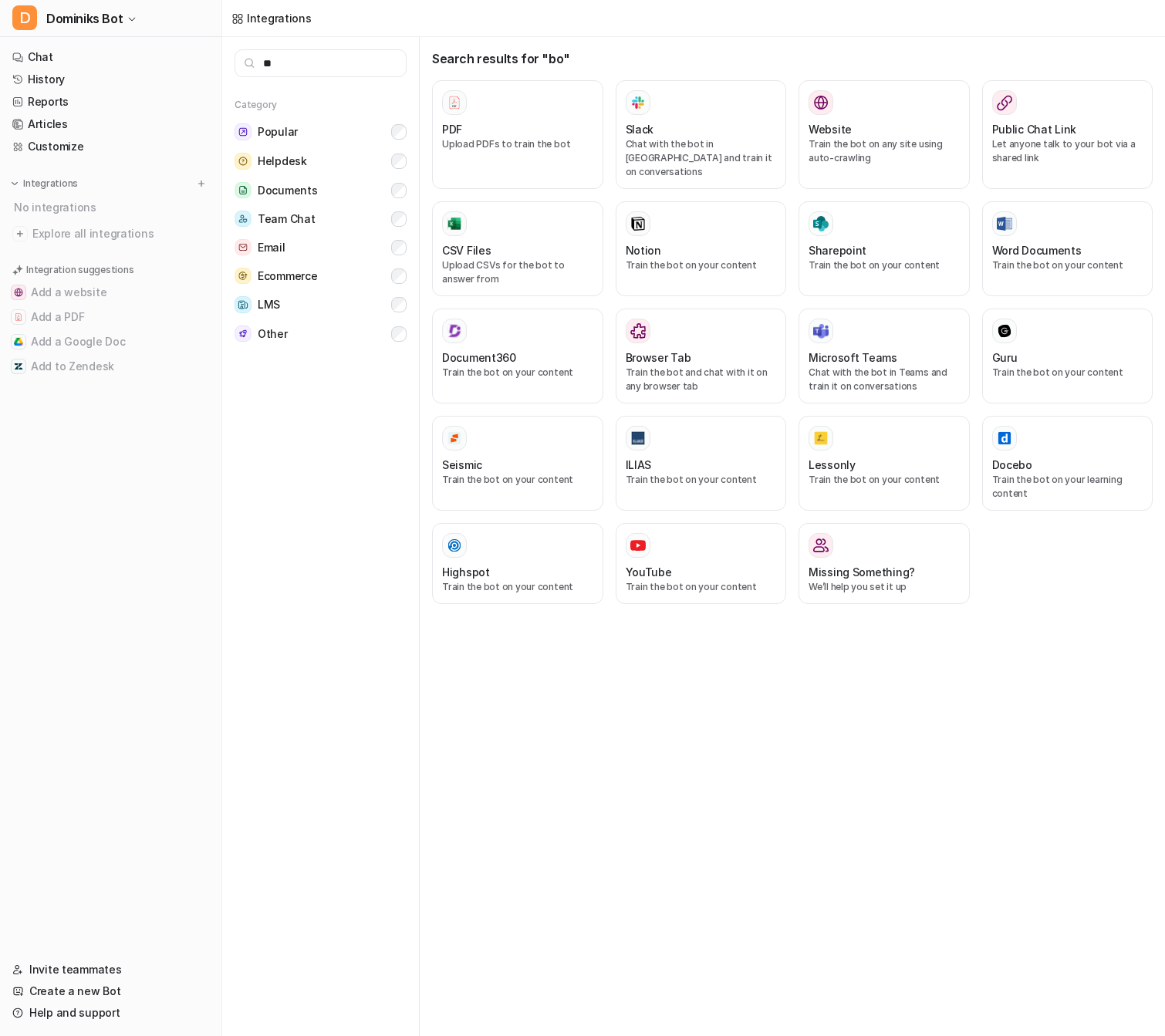
type input "***"
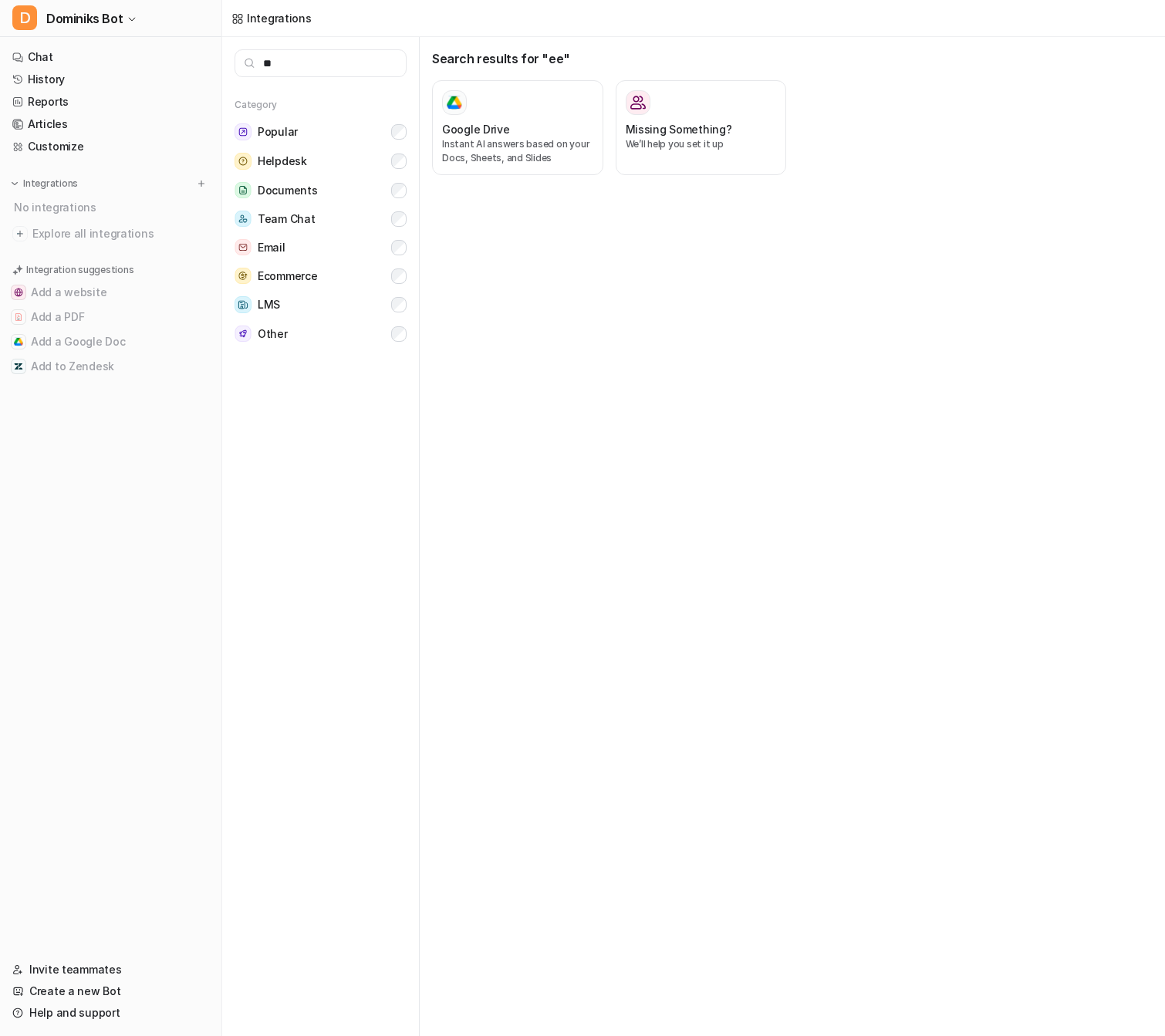
type input "***"
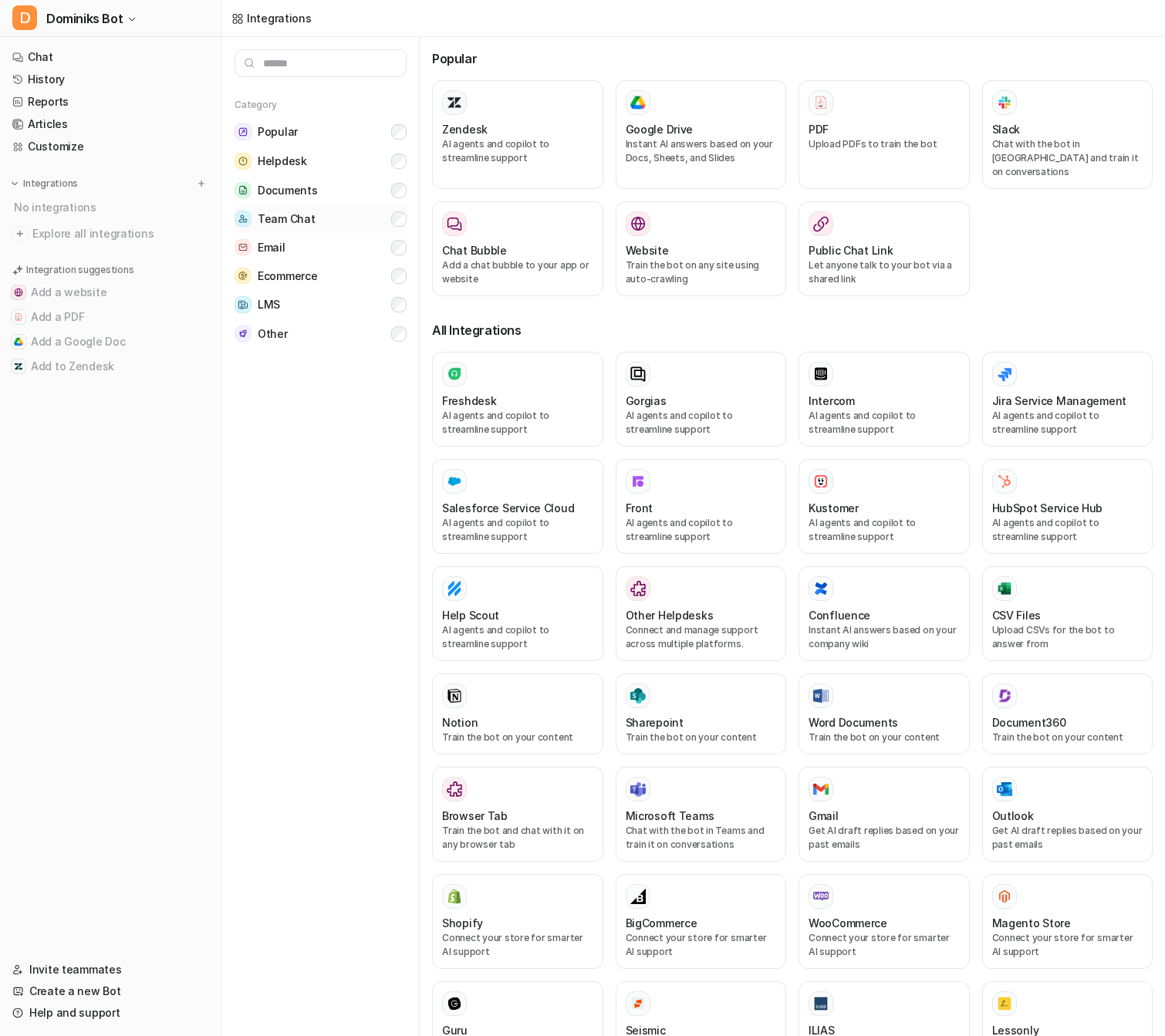
click at [346, 210] on button "Team Chat" at bounding box center [320, 218] width 172 height 28
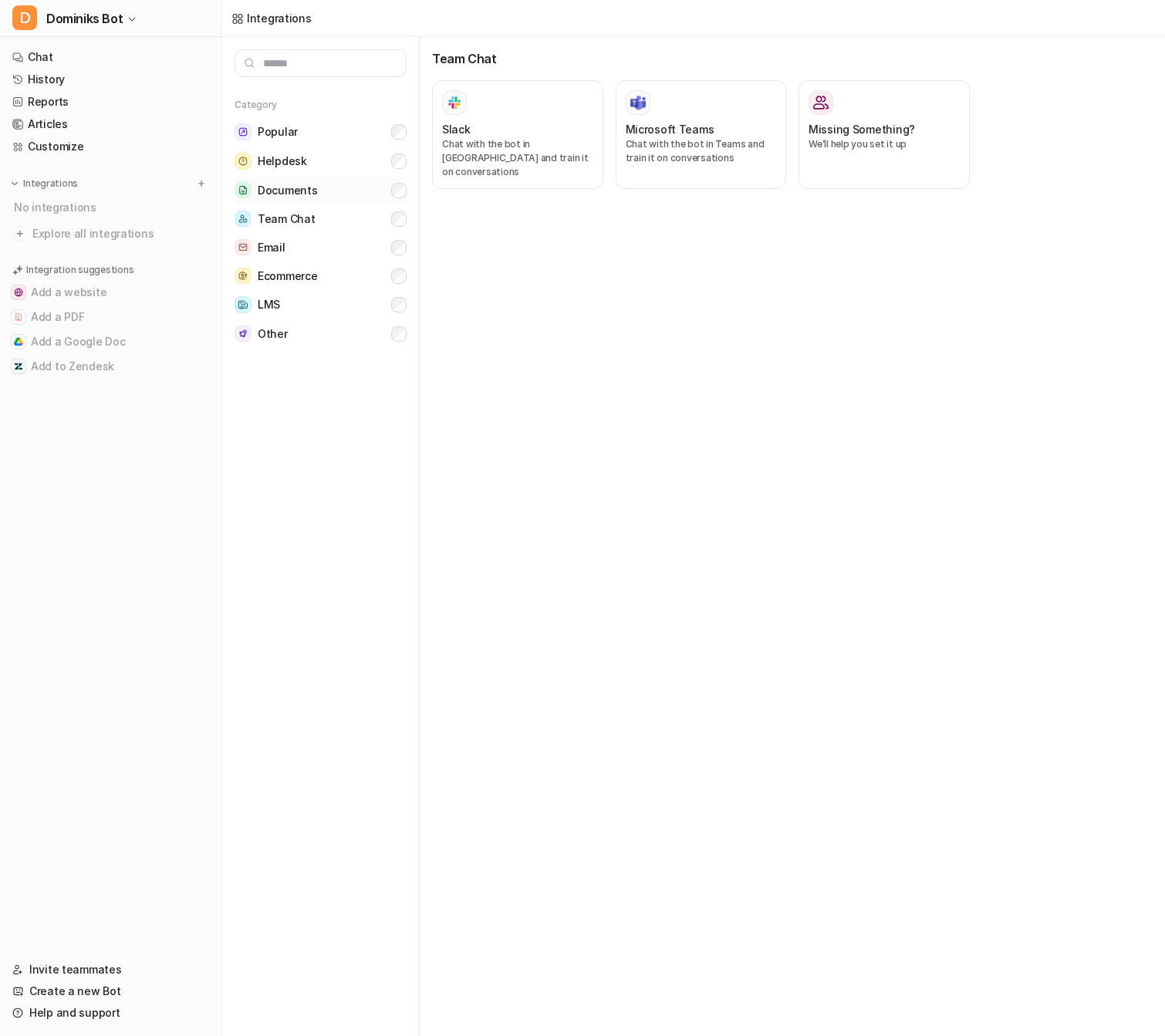
click at [356, 191] on button "Documents" at bounding box center [320, 189] width 172 height 28
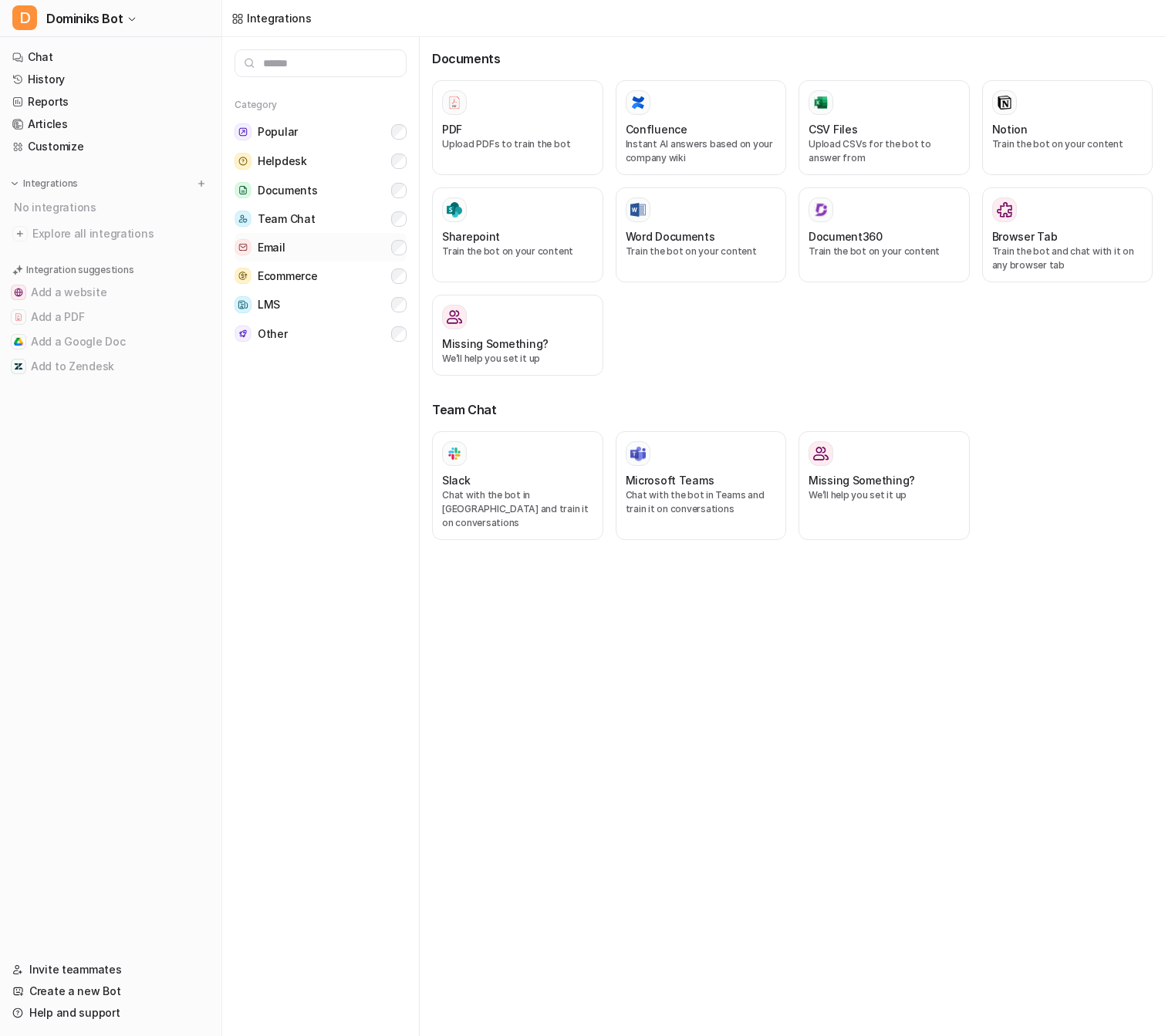
click at [347, 256] on button "Email" at bounding box center [320, 247] width 172 height 28
click at [345, 290] on button "LMS" at bounding box center [320, 305] width 172 height 29
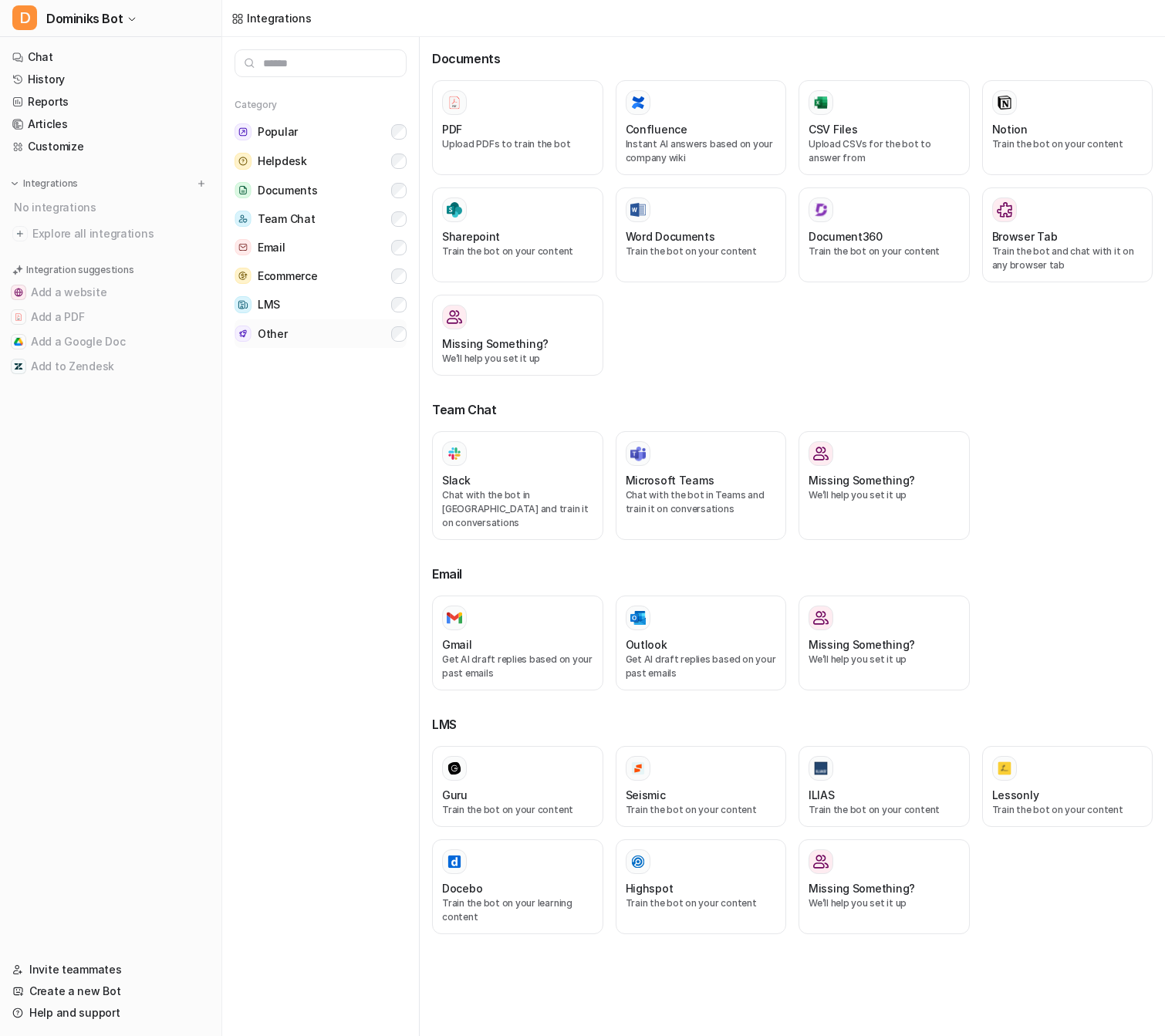
click at [344, 335] on button "Other" at bounding box center [320, 333] width 172 height 28
click at [355, 311] on button "LMS" at bounding box center [320, 305] width 172 height 29
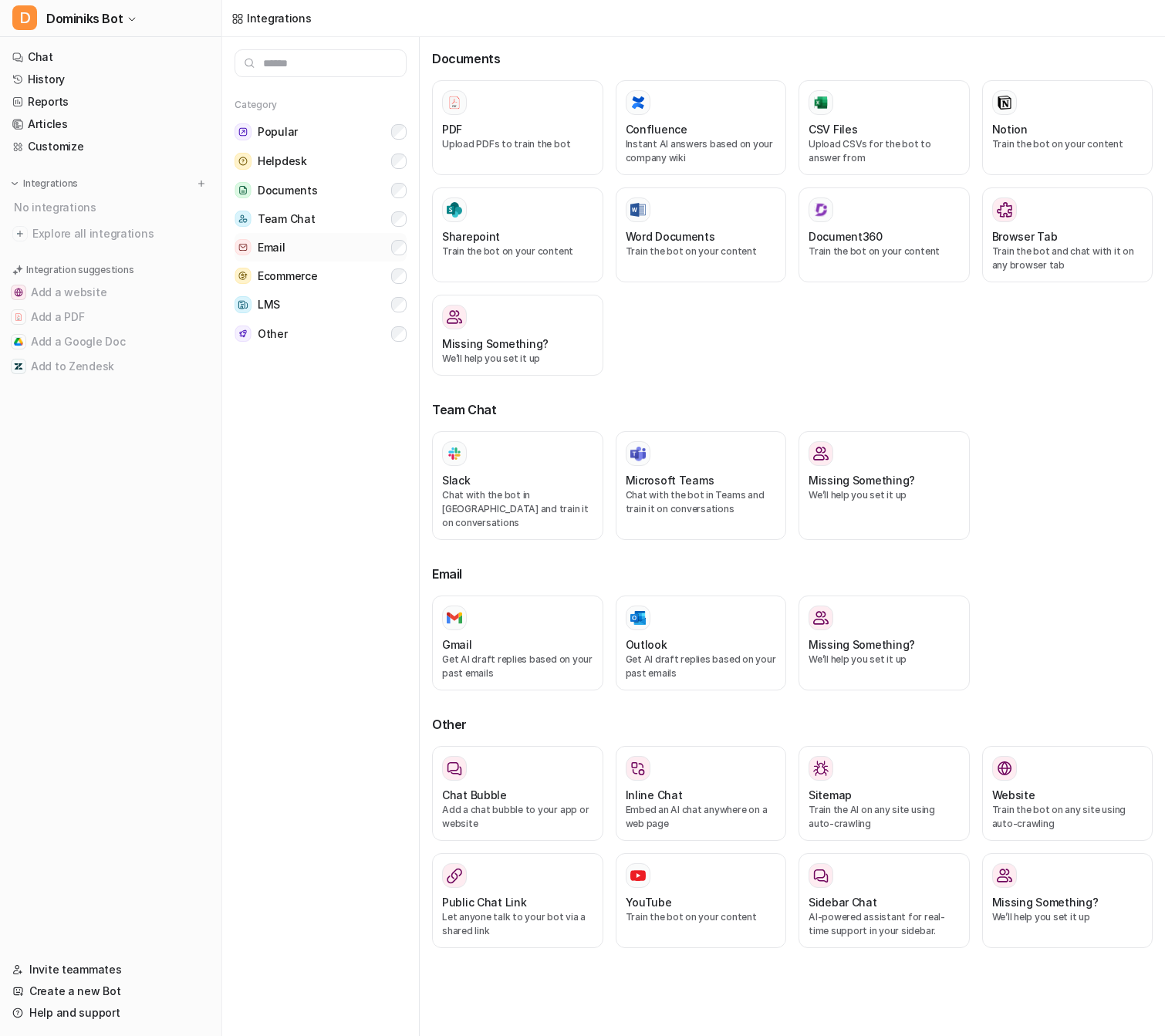
click at [377, 250] on button "Email" at bounding box center [320, 247] width 172 height 28
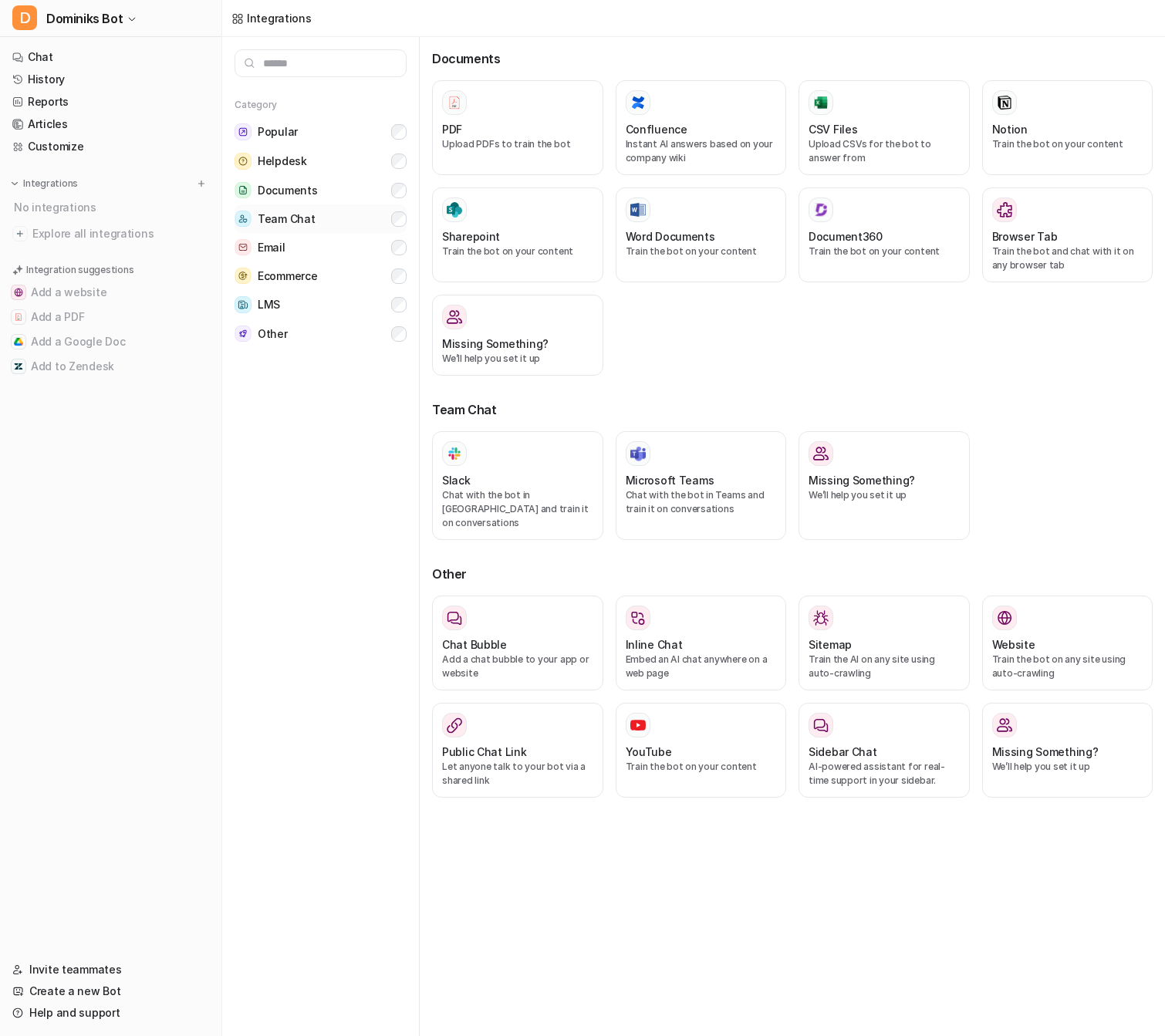
click at [384, 222] on button "Team Chat" at bounding box center [320, 218] width 172 height 28
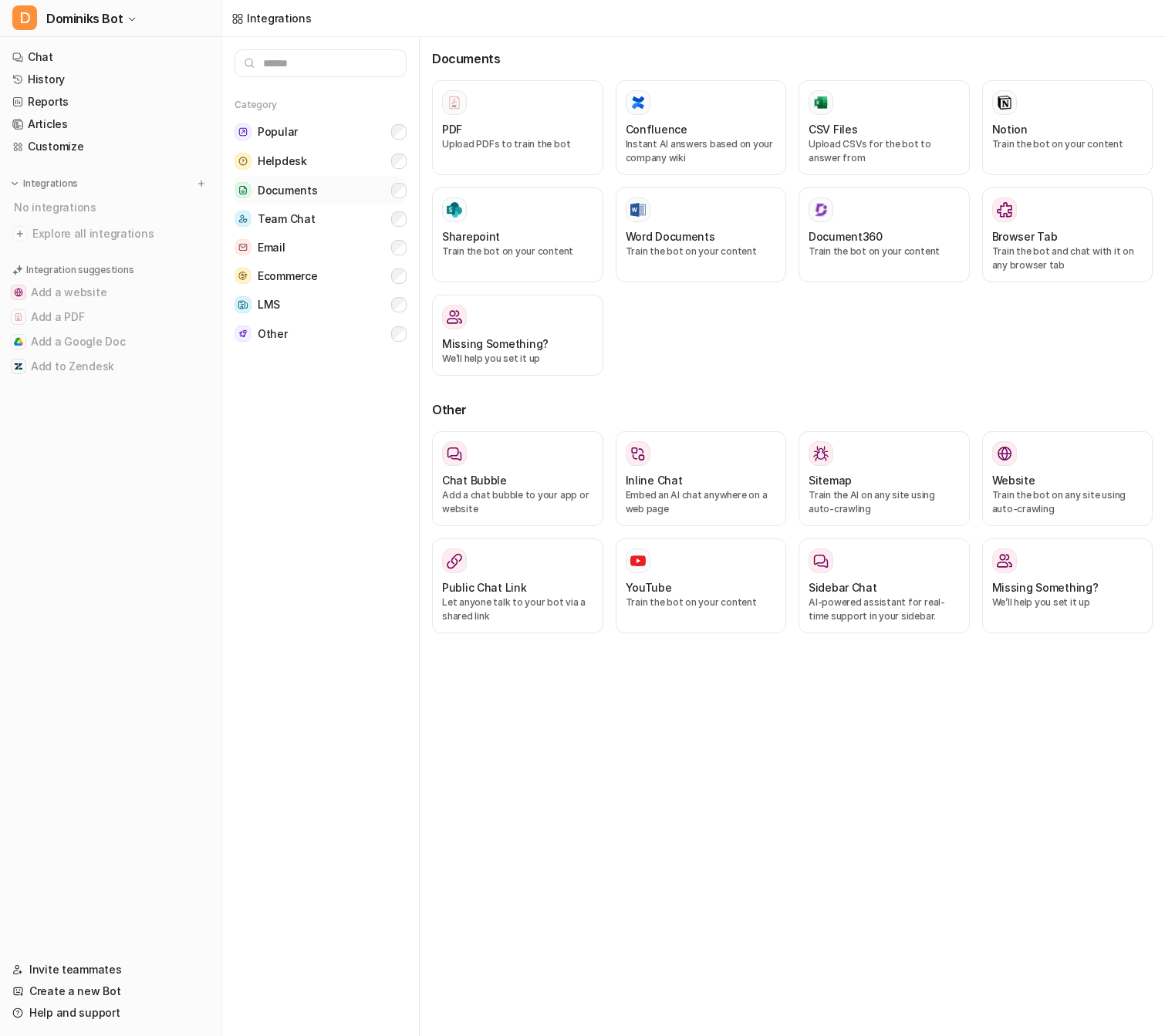
click at [387, 199] on button "Documents" at bounding box center [320, 189] width 172 height 28
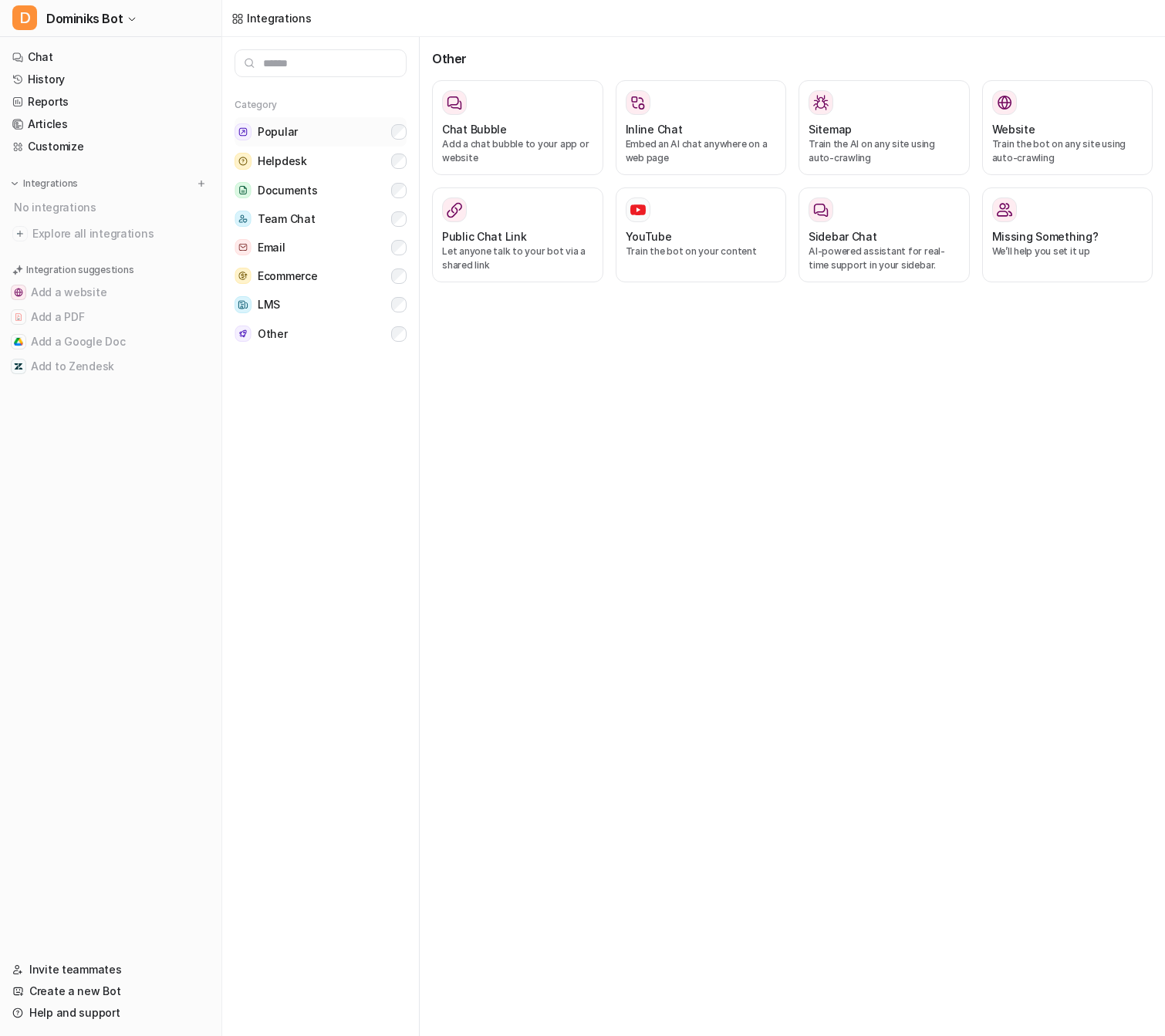
click at [287, 135] on span "Popular" at bounding box center [277, 132] width 40 height 16
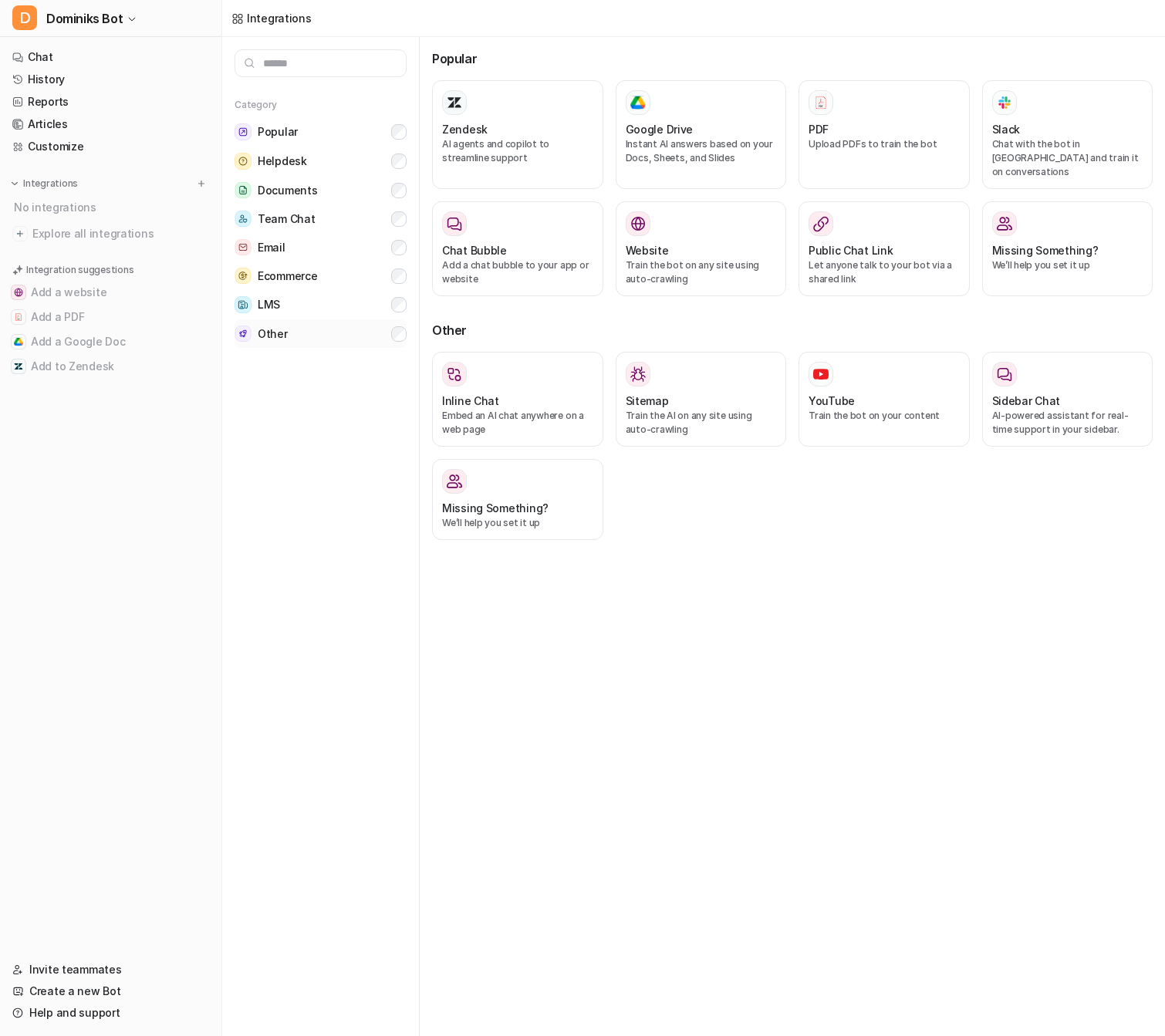
click at [352, 341] on button "Other" at bounding box center [320, 333] width 172 height 28
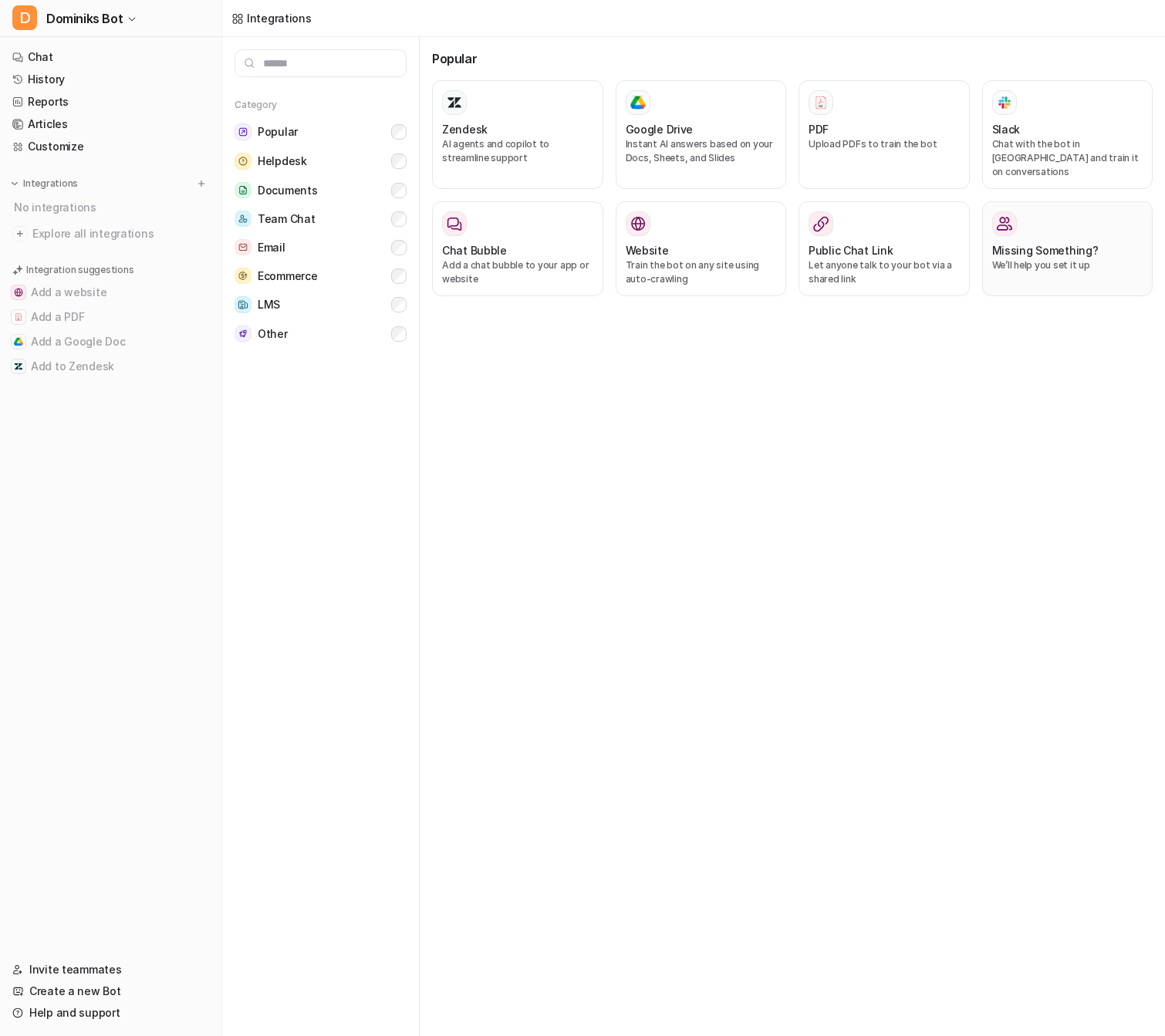
click at [995, 271] on div "Missing Something? We’ll help you set it up" at bounding box center [1068, 249] width 152 height 75
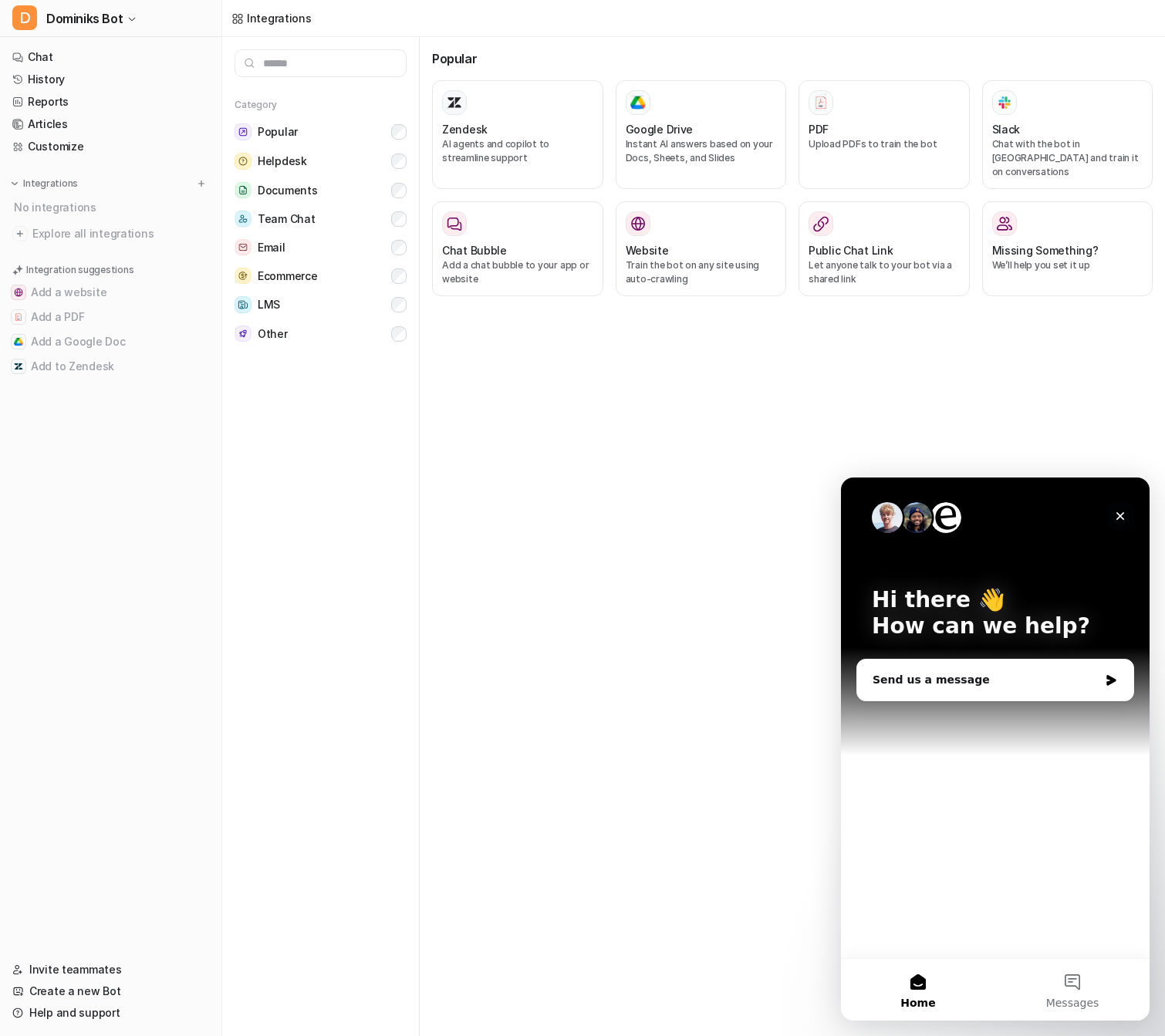
click at [1125, 513] on icon "Close" at bounding box center [1120, 516] width 12 height 12
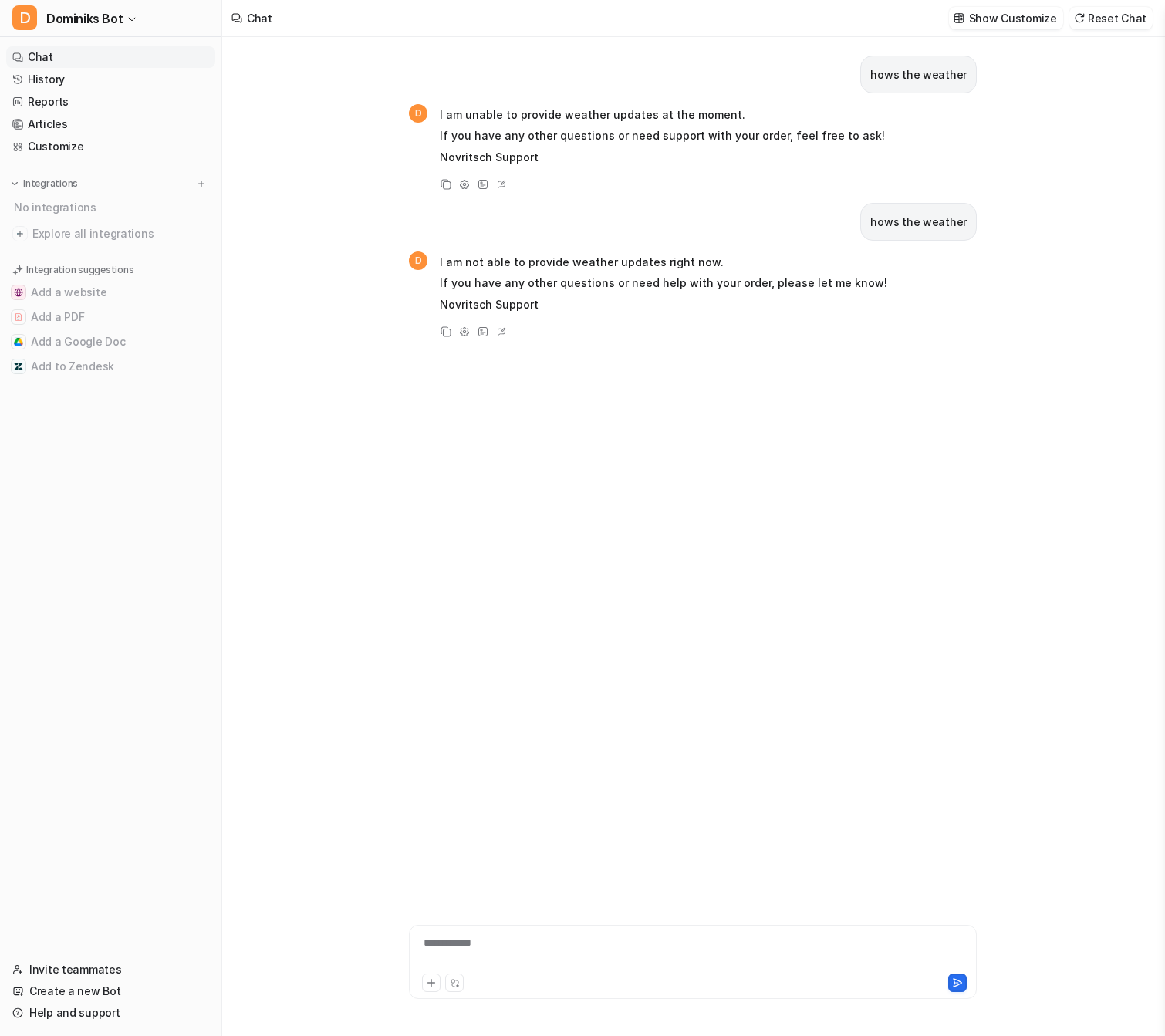
click at [341, 311] on div "**********" at bounding box center [692, 537] width 941 height 999
click at [1021, 27] on button "Show Customize" at bounding box center [1006, 18] width 115 height 22
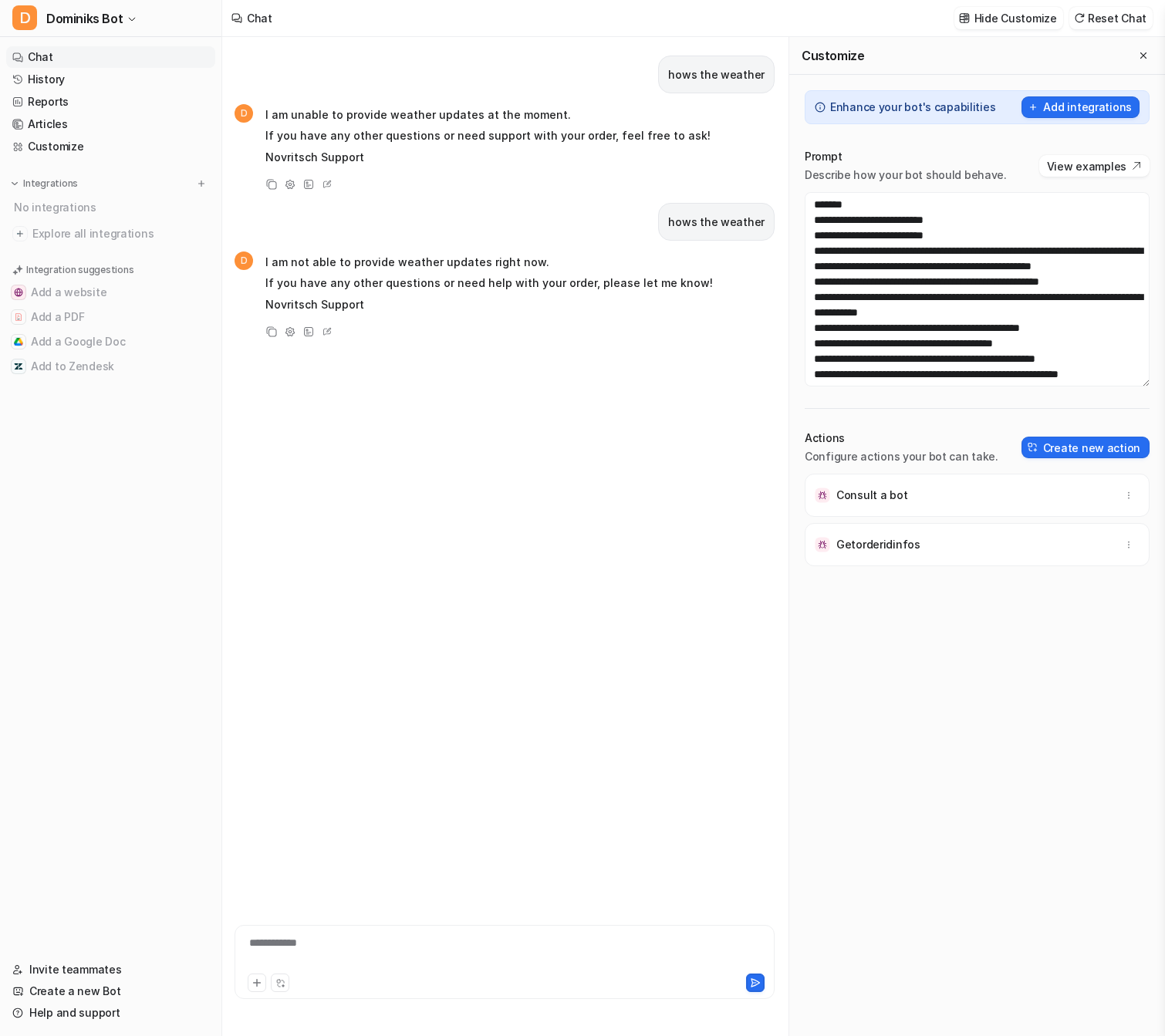
click at [509, 374] on div "hows the weather D I am unable to provide weather updates at the moment. If you…" at bounding box center [504, 461] width 540 height 847
click at [106, 15] on span "Dominiks Bot" at bounding box center [84, 18] width 77 height 22
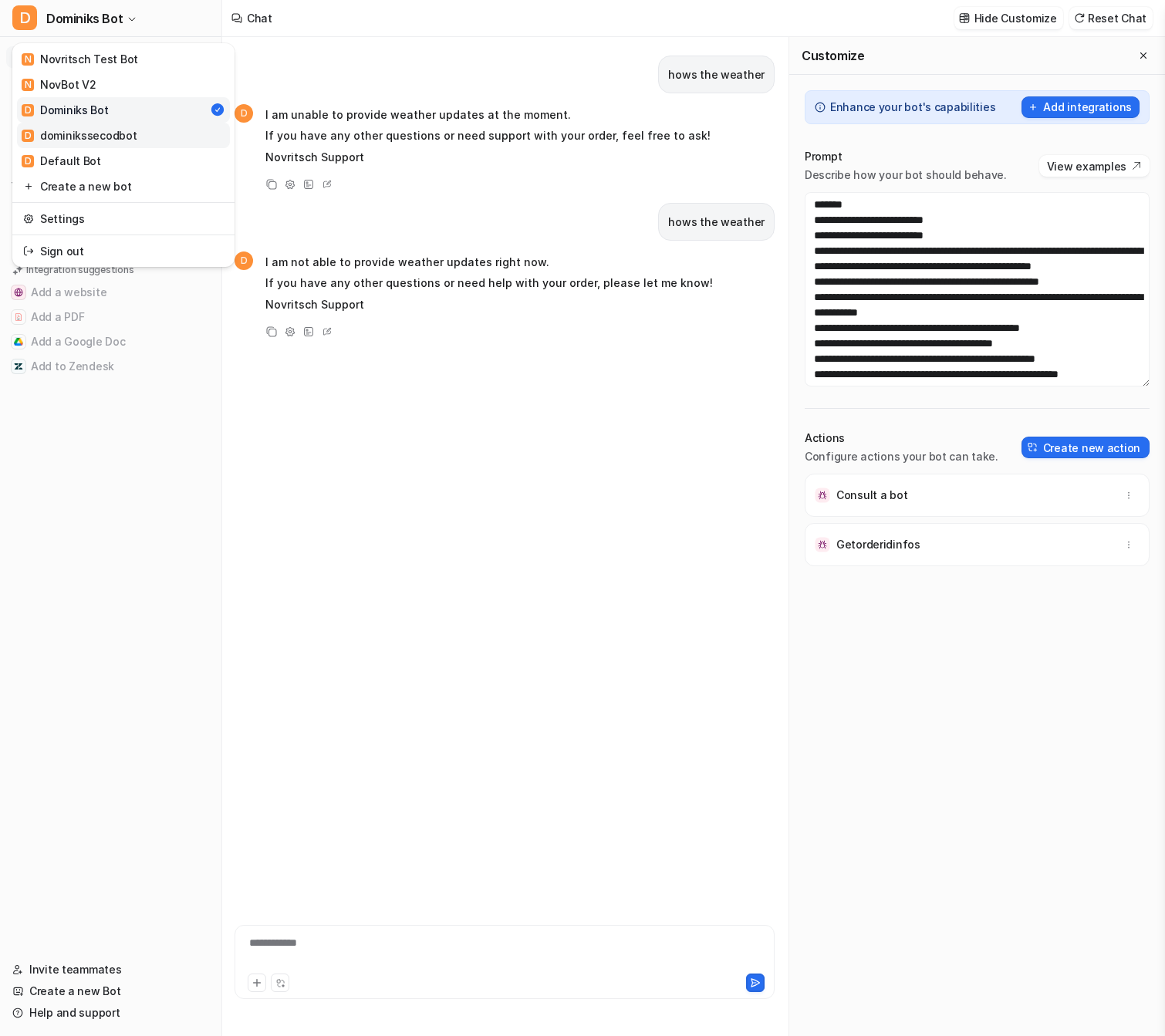
click at [125, 144] on link "D dominikssecodbot" at bounding box center [123, 135] width 213 height 26
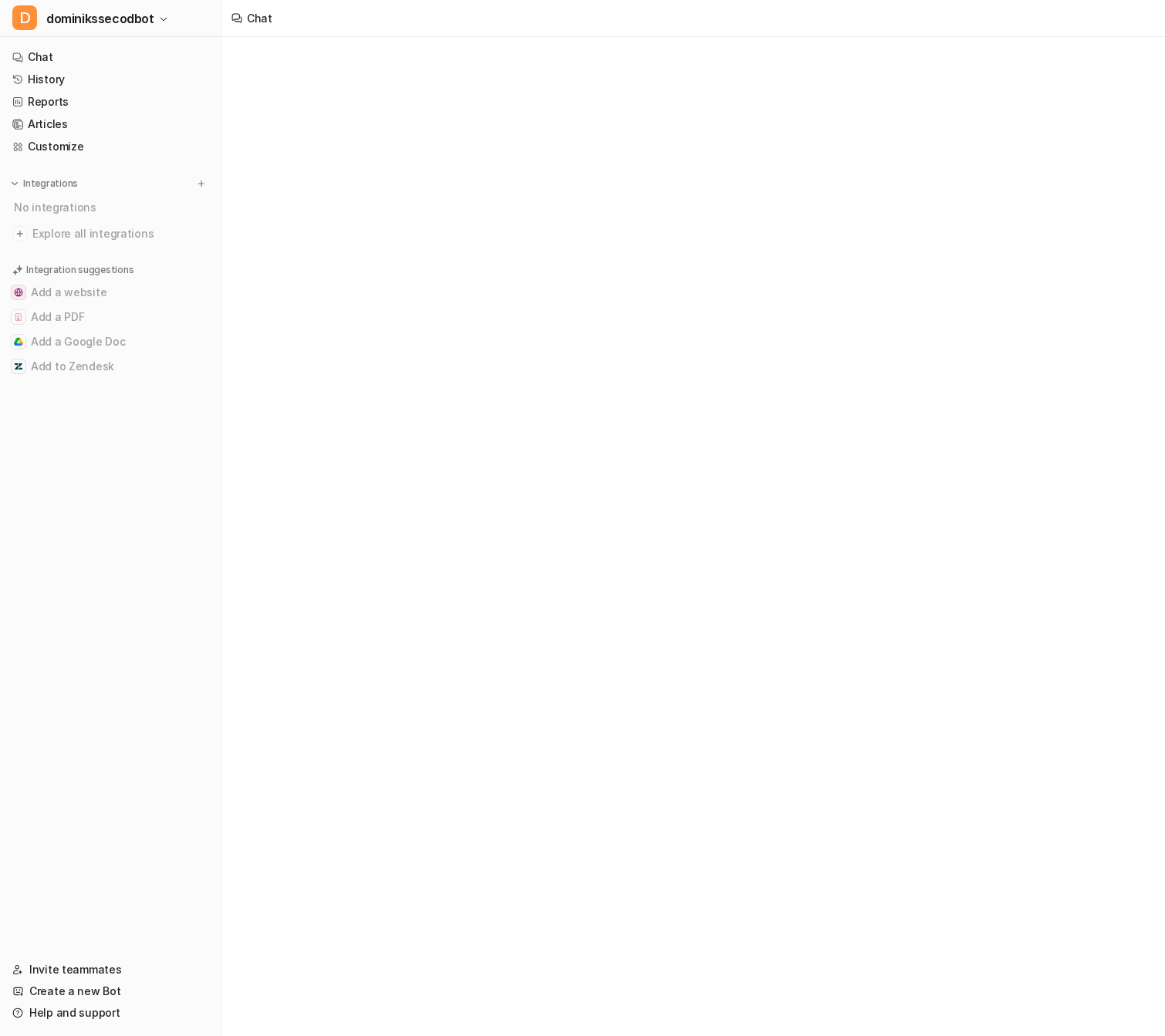
click at [125, 144] on link "Customize" at bounding box center [110, 146] width 209 height 22
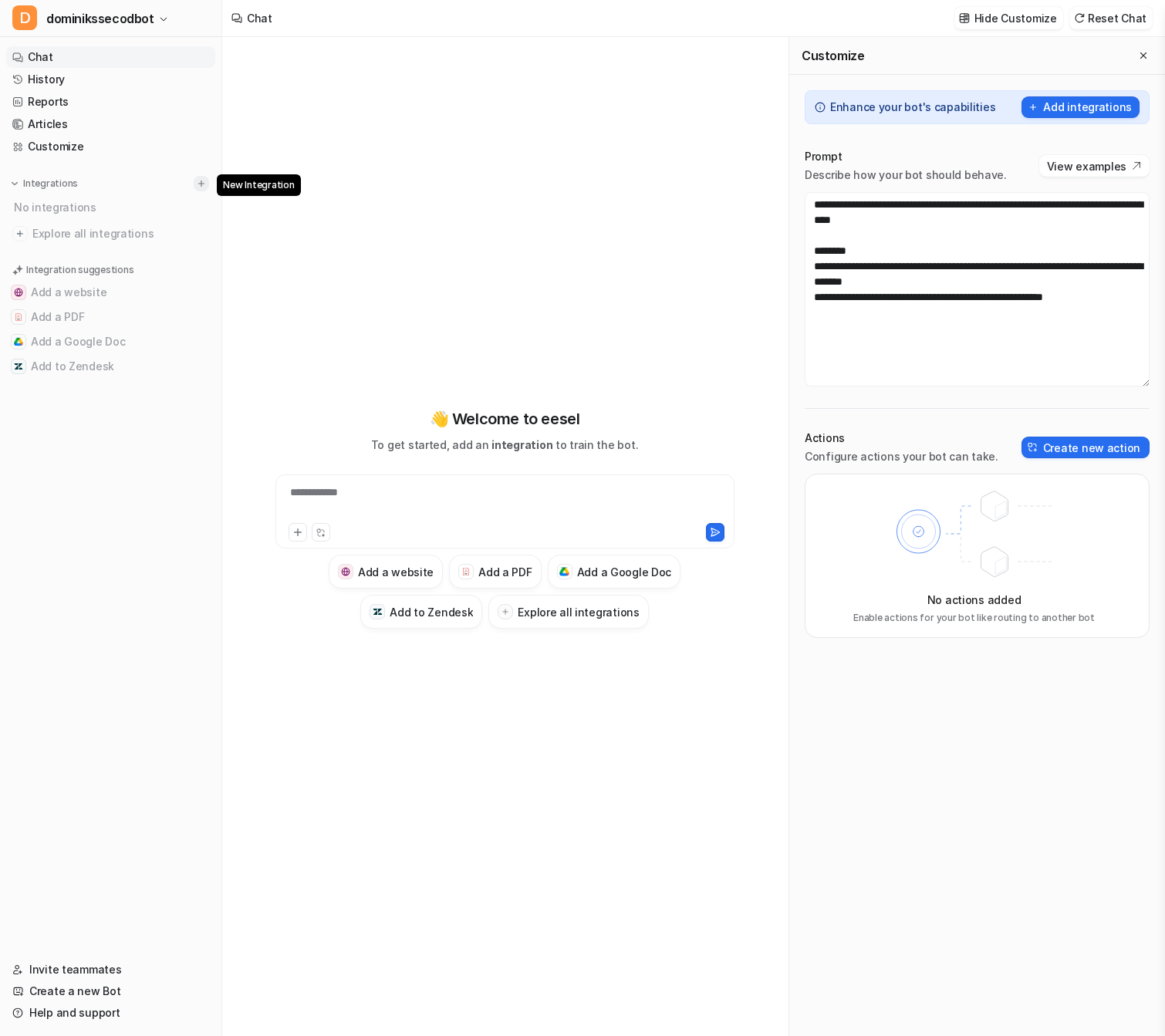
click at [197, 188] on img at bounding box center [201, 183] width 11 height 11
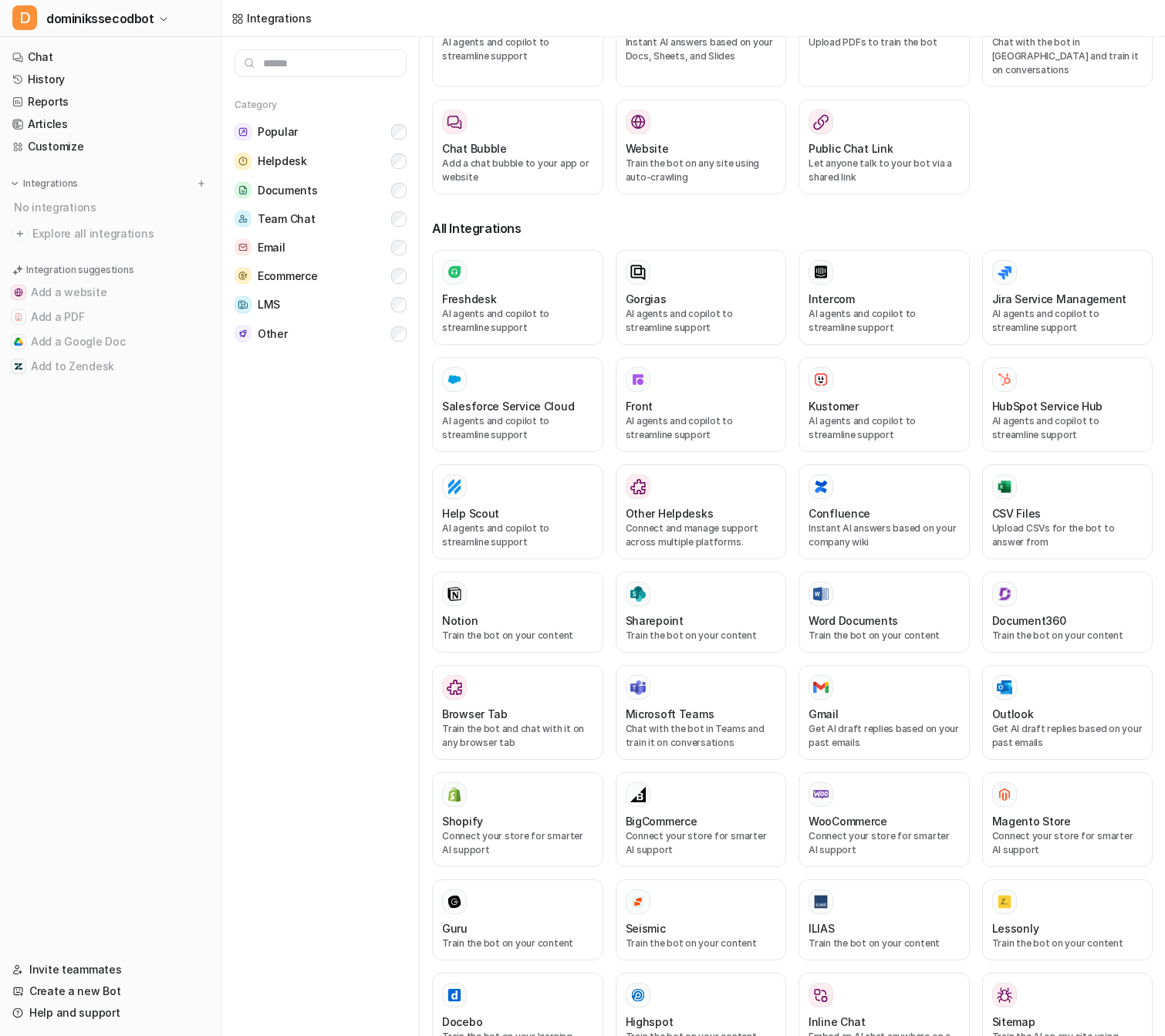
scroll to position [246, 0]
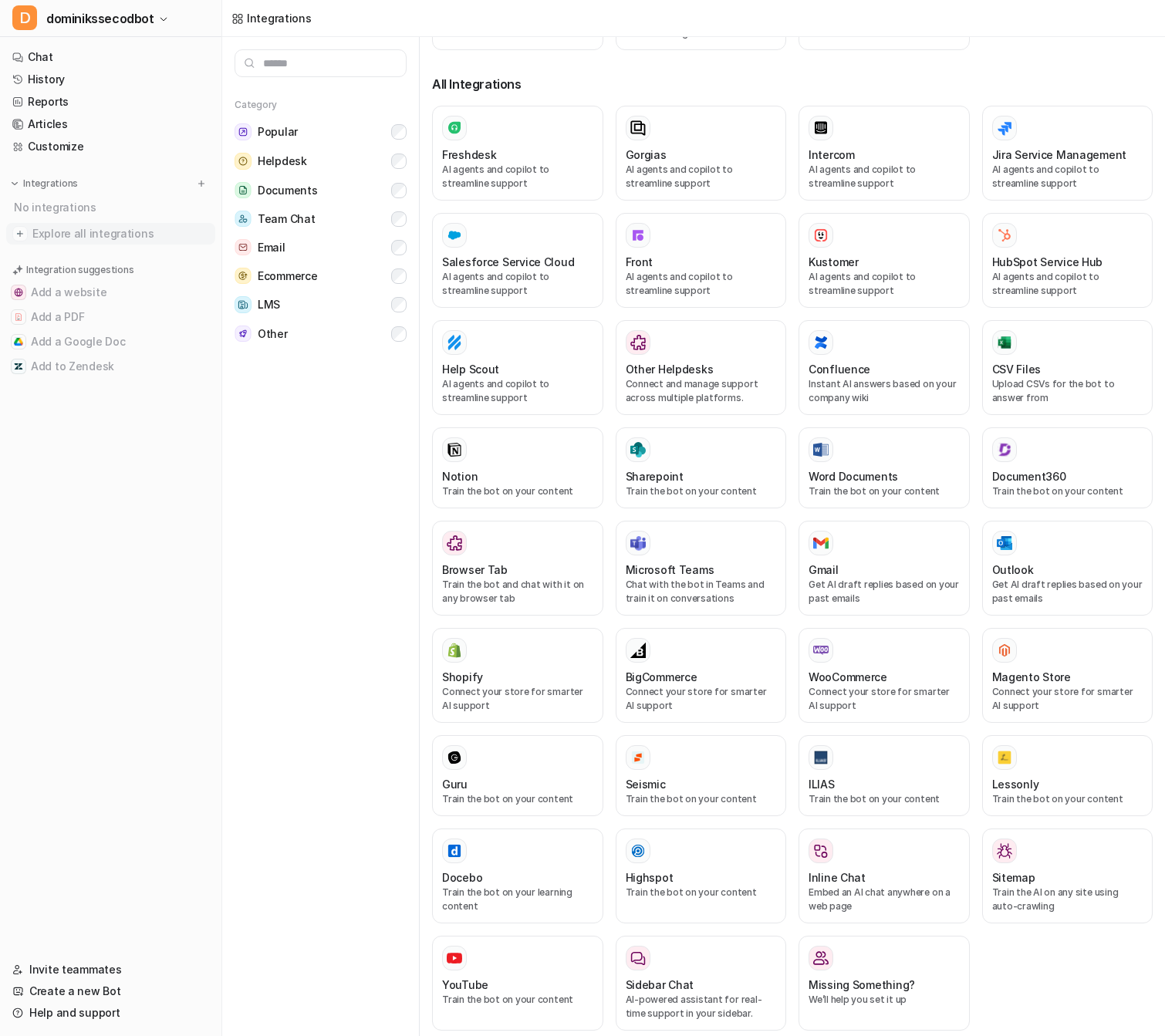
click at [132, 230] on span "Explore all integrations" at bounding box center [121, 233] width 177 height 25
click at [125, 147] on link "Customize" at bounding box center [110, 146] width 209 height 22
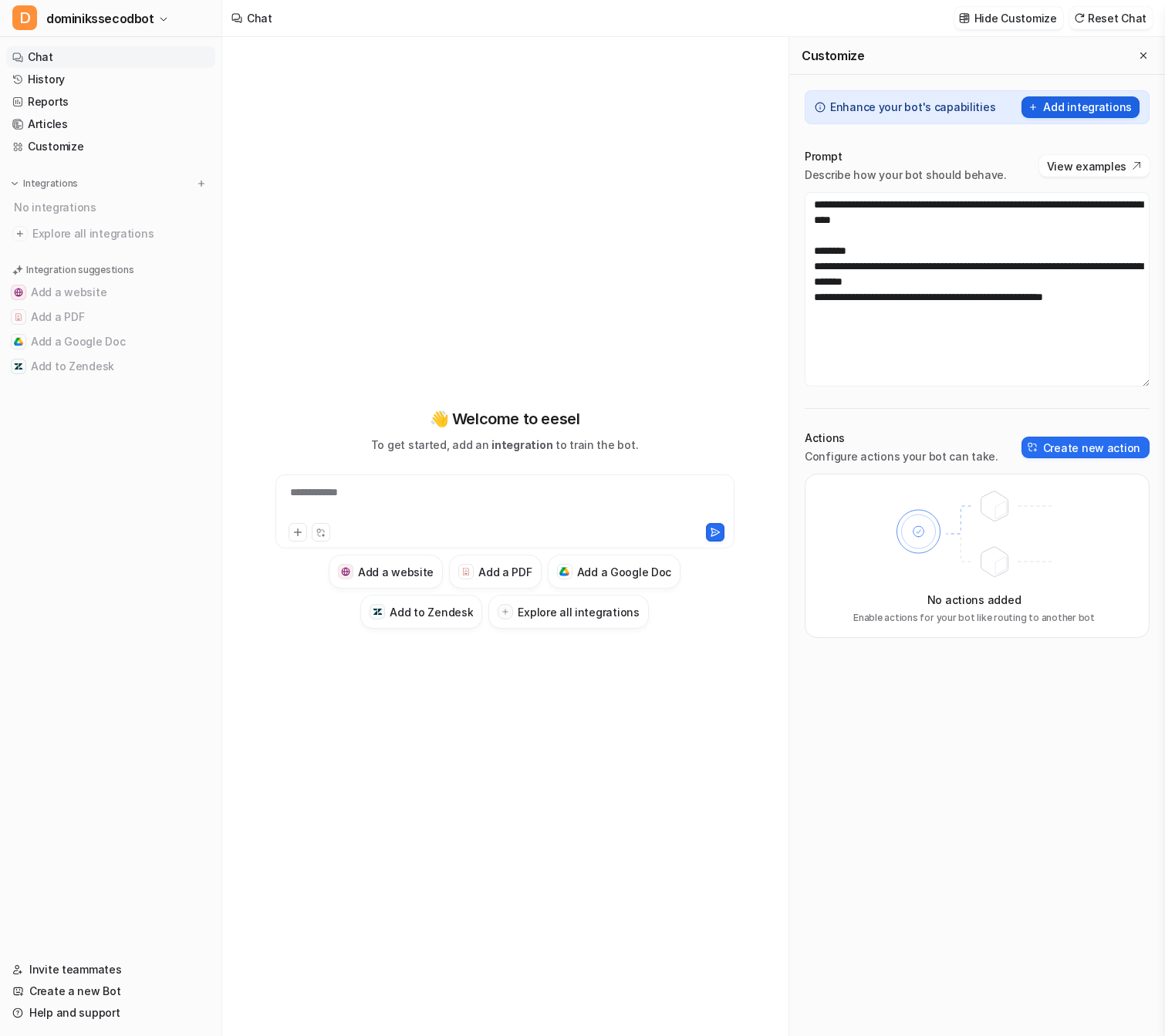
click at [1106, 115] on button "Add integrations" at bounding box center [1080, 107] width 118 height 22
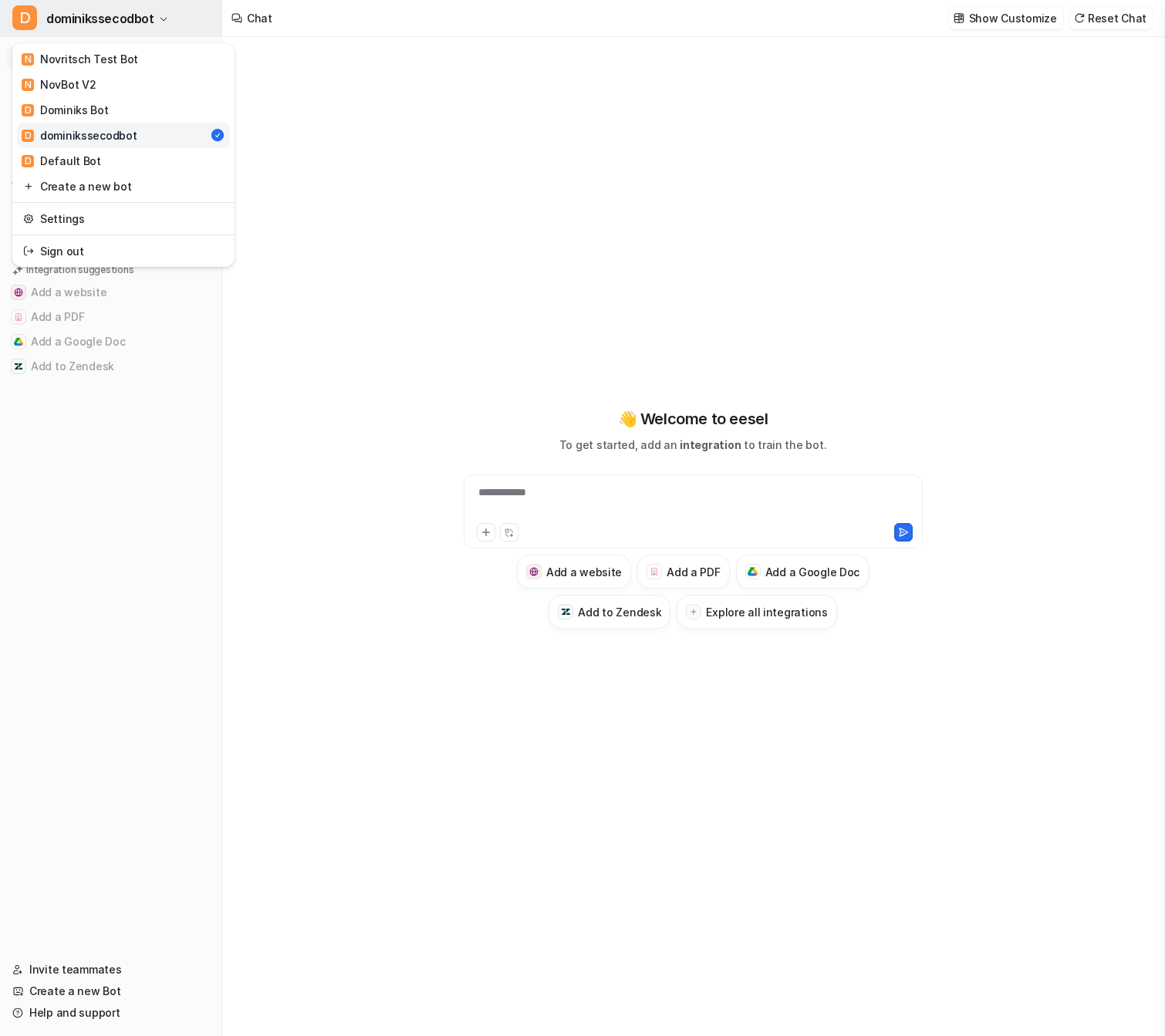
click at [118, 27] on span "dominikssecodbot" at bounding box center [100, 18] width 108 height 22
click at [106, 106] on link "D [PERSON_NAME] Bot" at bounding box center [123, 110] width 213 height 26
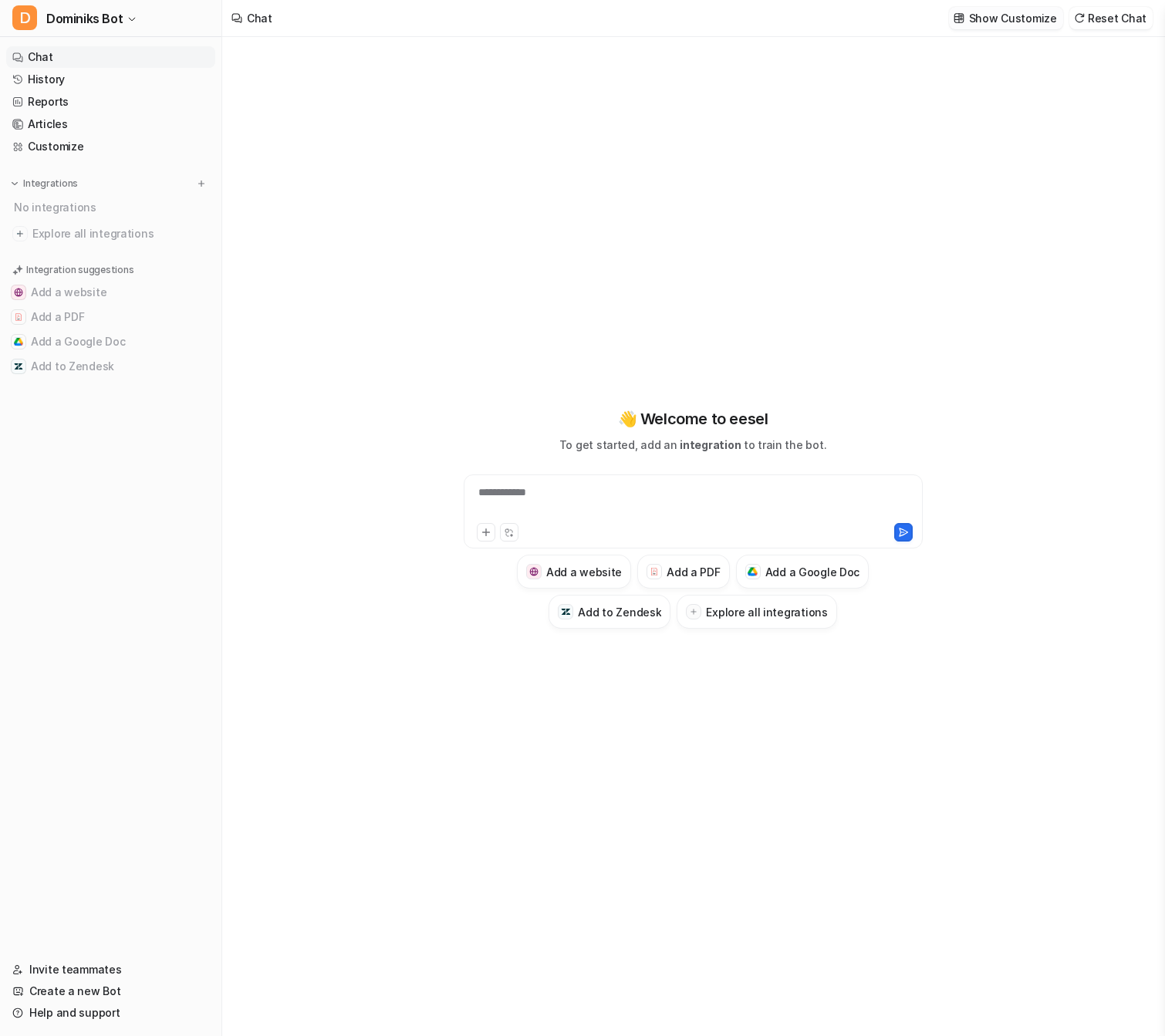
click at [1021, 19] on p "Show Customize" at bounding box center [1013, 18] width 88 height 16
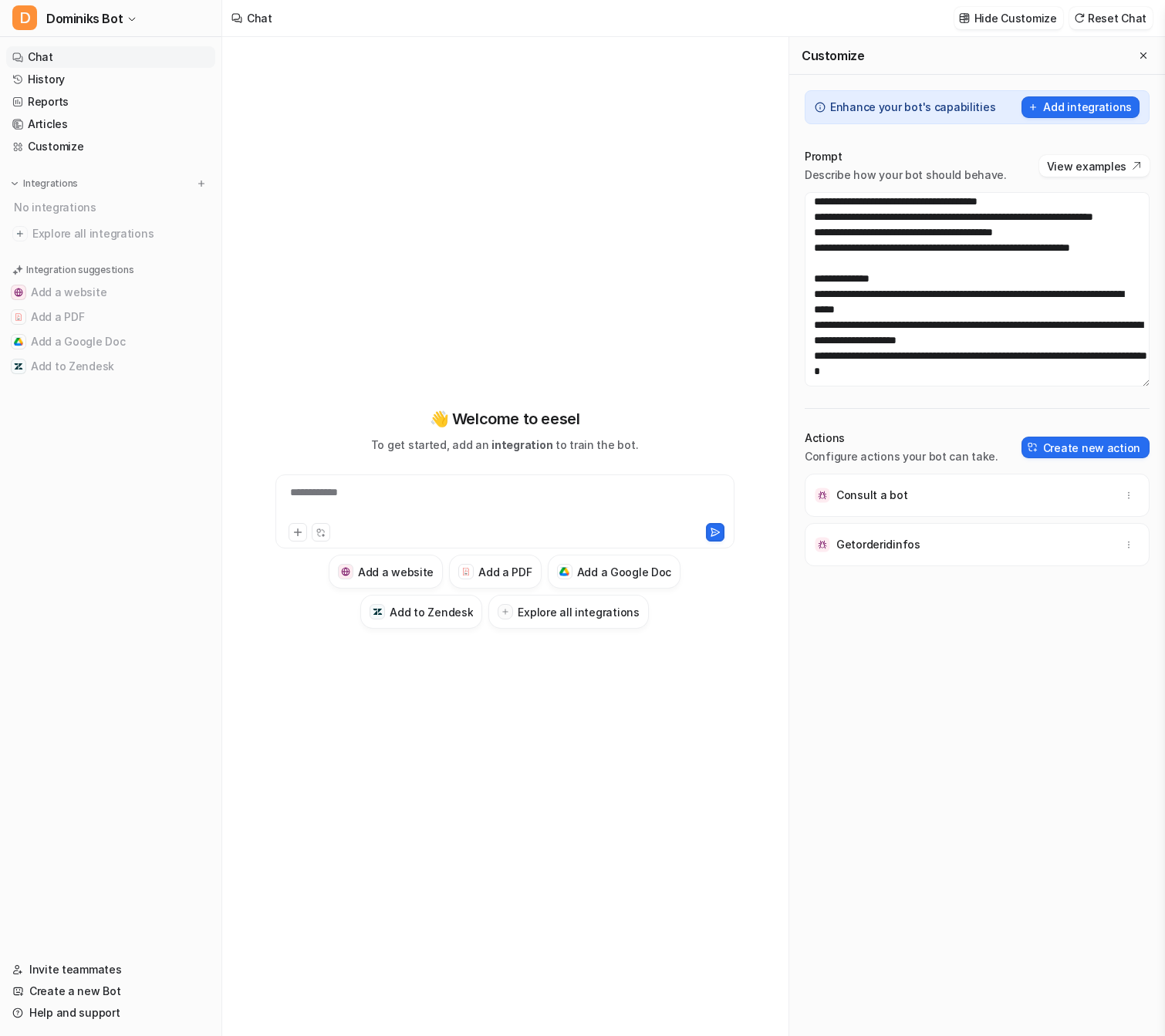
scroll to position [273, 0]
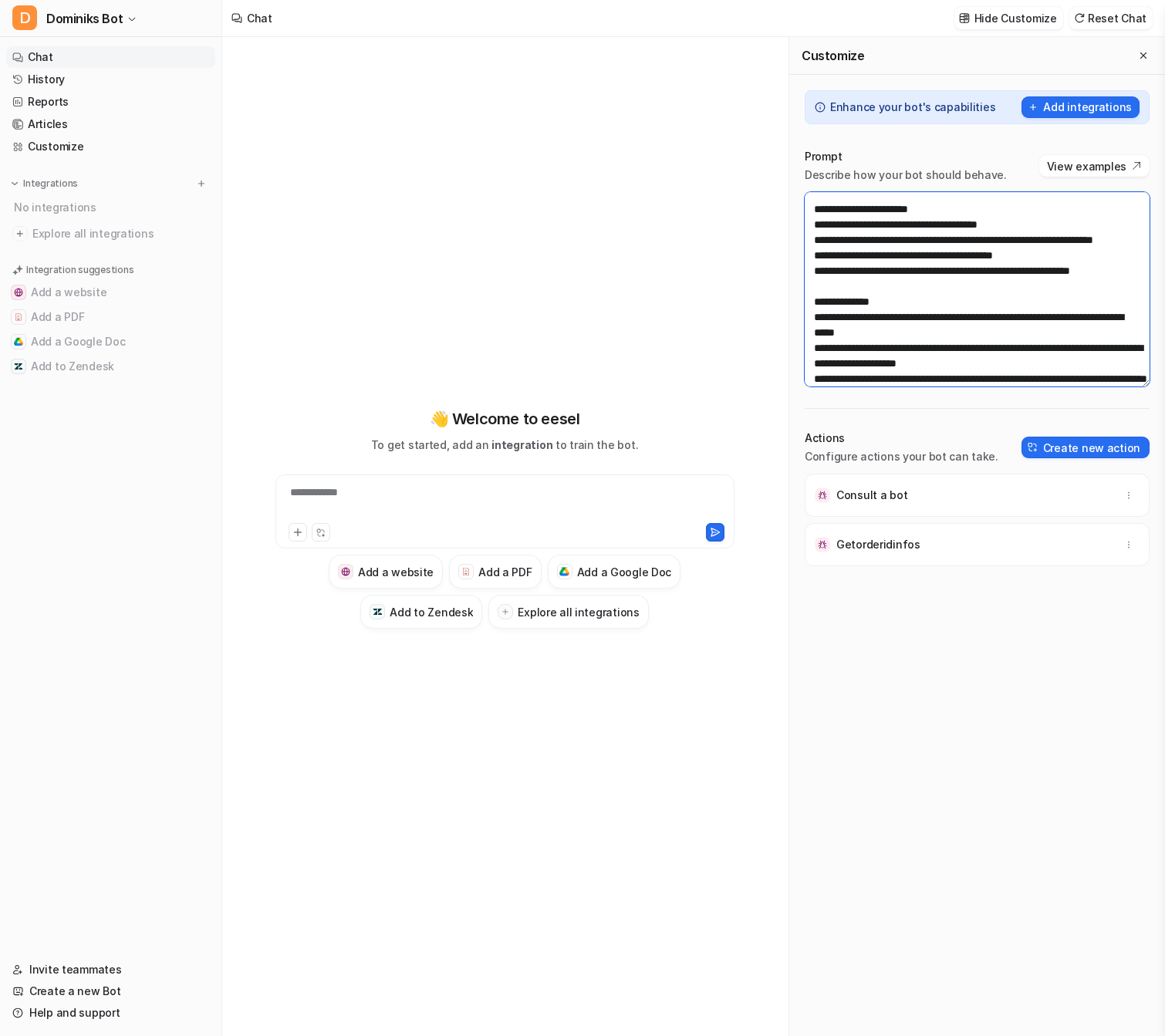
click at [962, 270] on textarea at bounding box center [977, 289] width 345 height 195
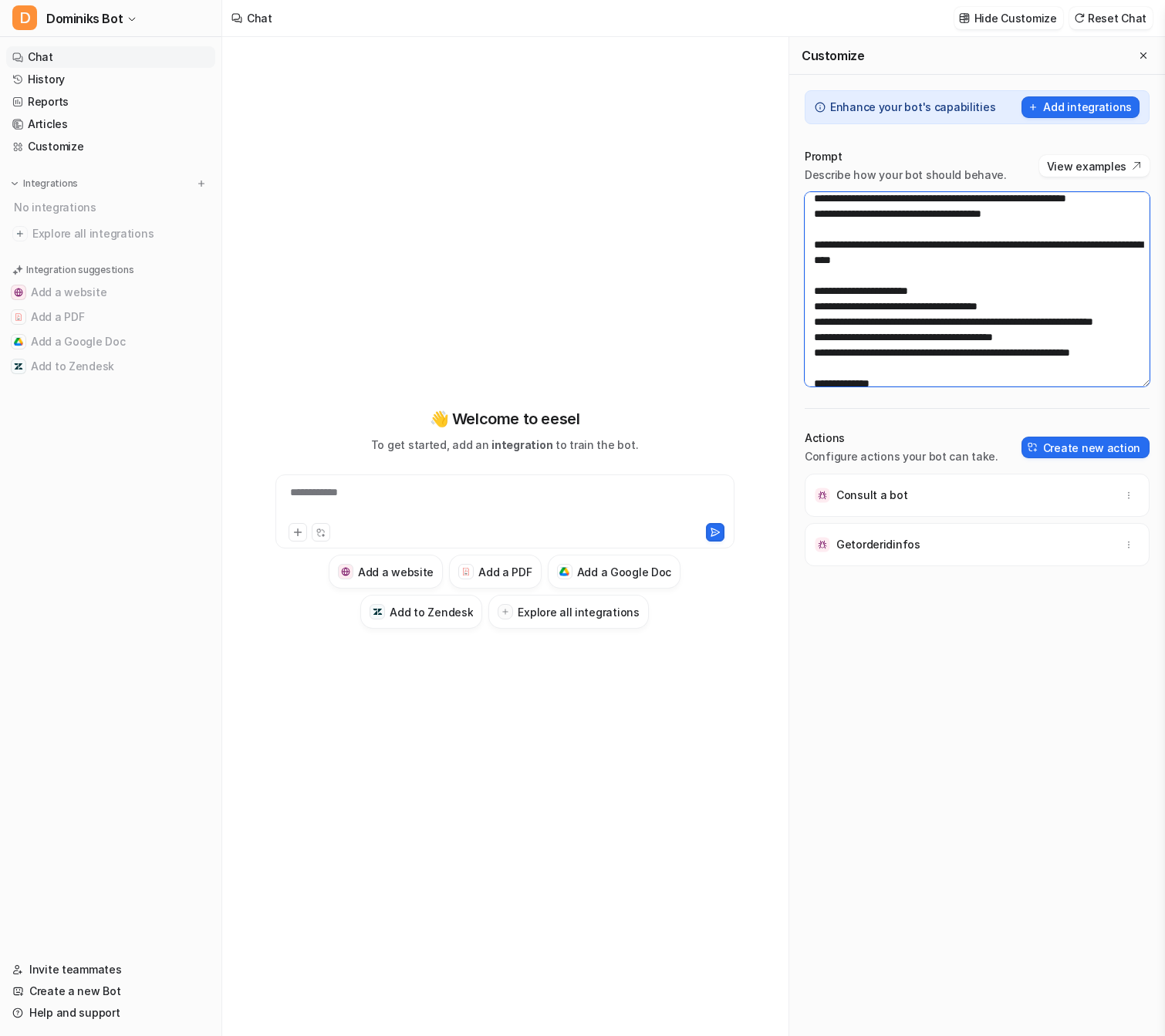
scroll to position [152, 0]
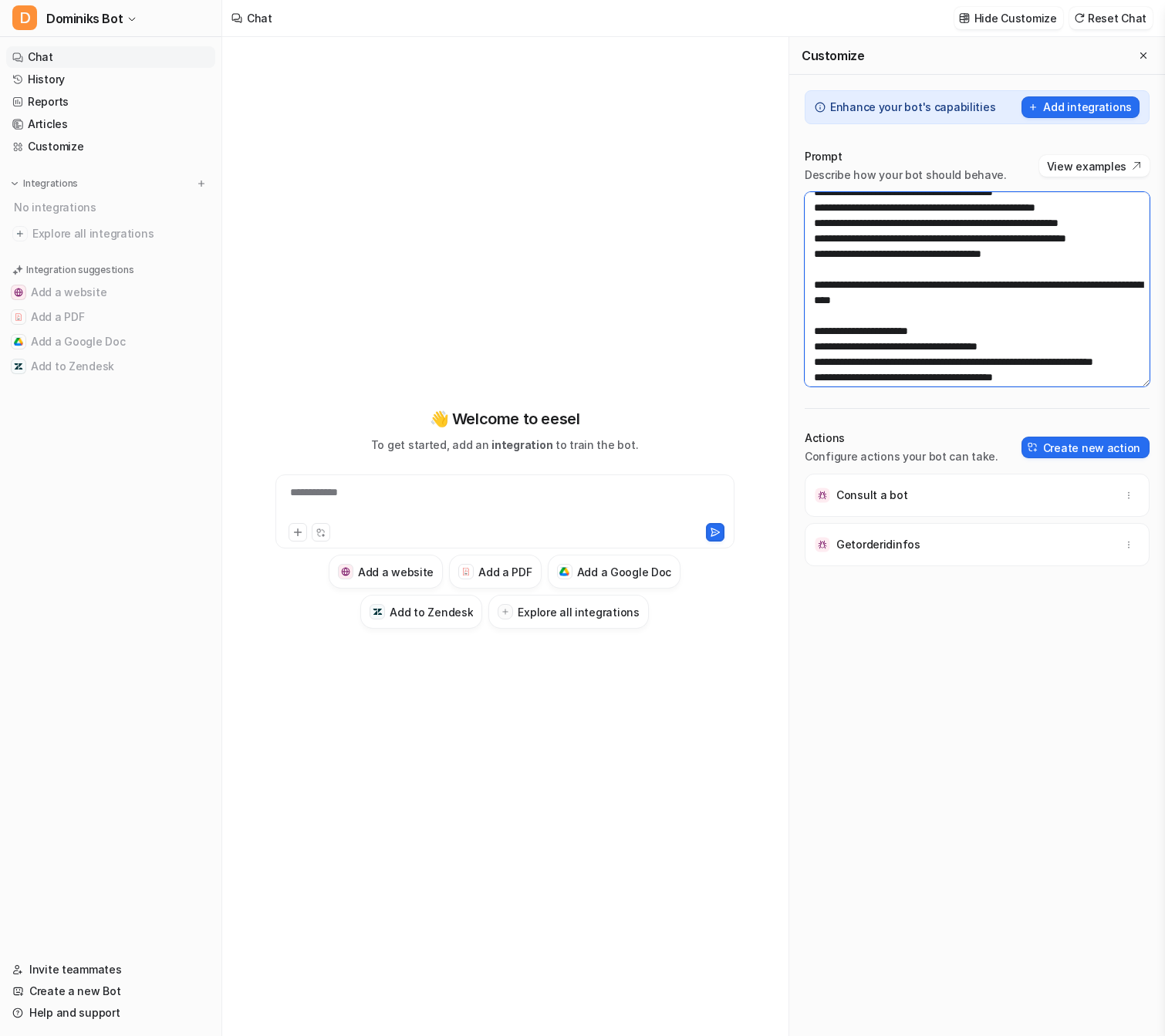
click at [959, 310] on textarea at bounding box center [977, 289] width 345 height 195
paste textarea "**********"
type textarea "**********"
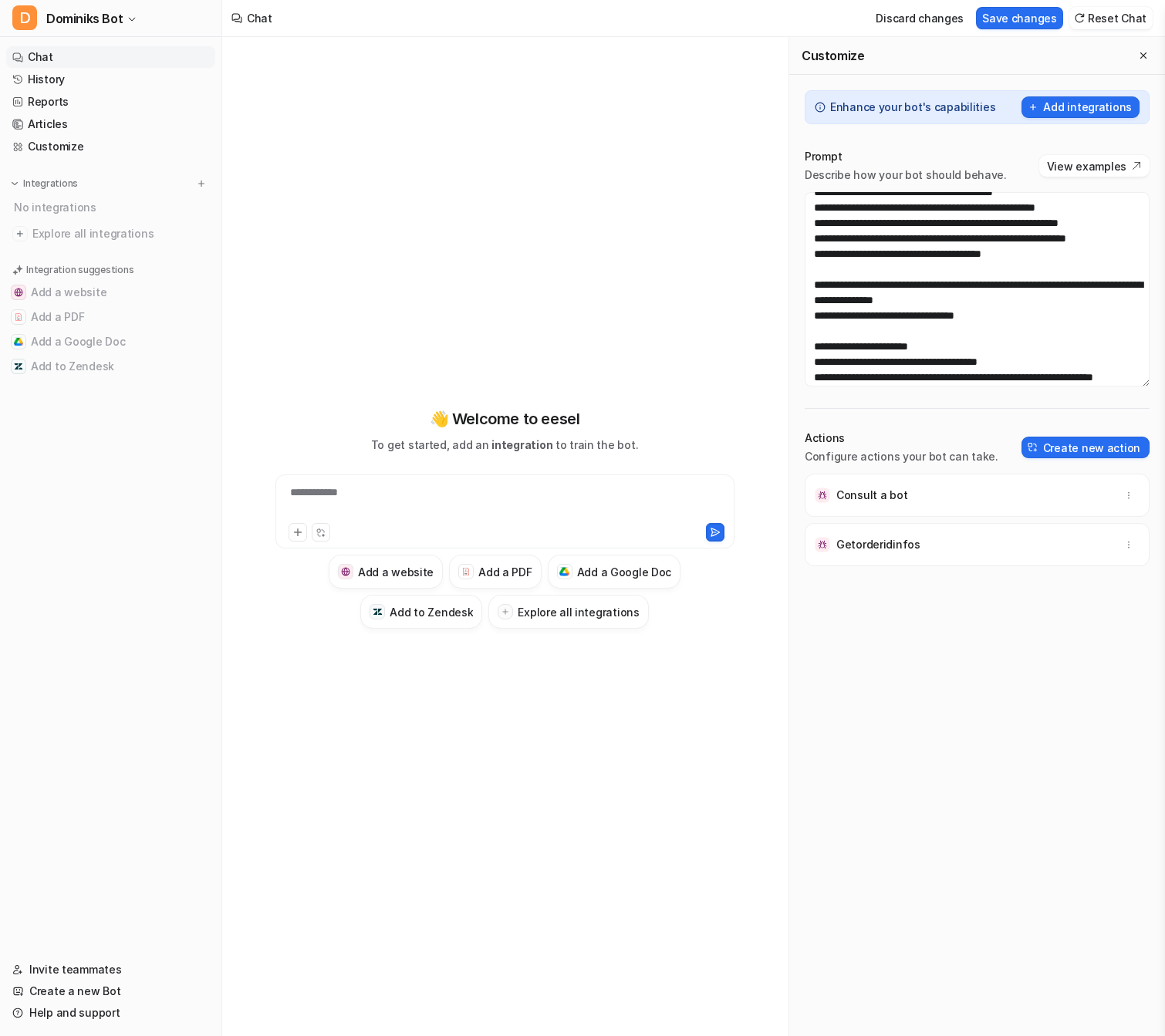
click at [610, 515] on div "**********" at bounding box center [505, 502] width 452 height 35
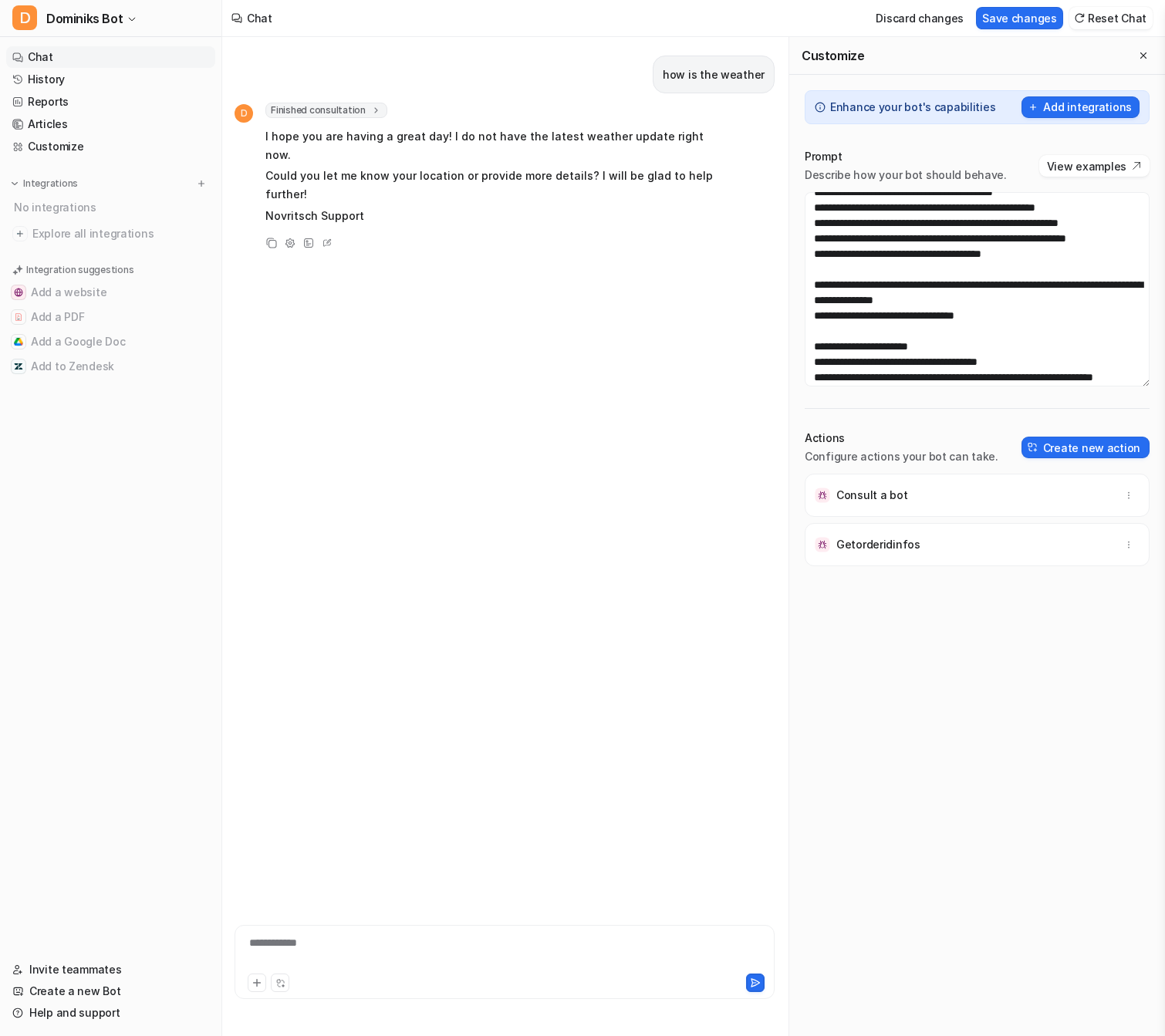
click at [304, 108] on span "Finished consultation" at bounding box center [326, 110] width 122 height 16
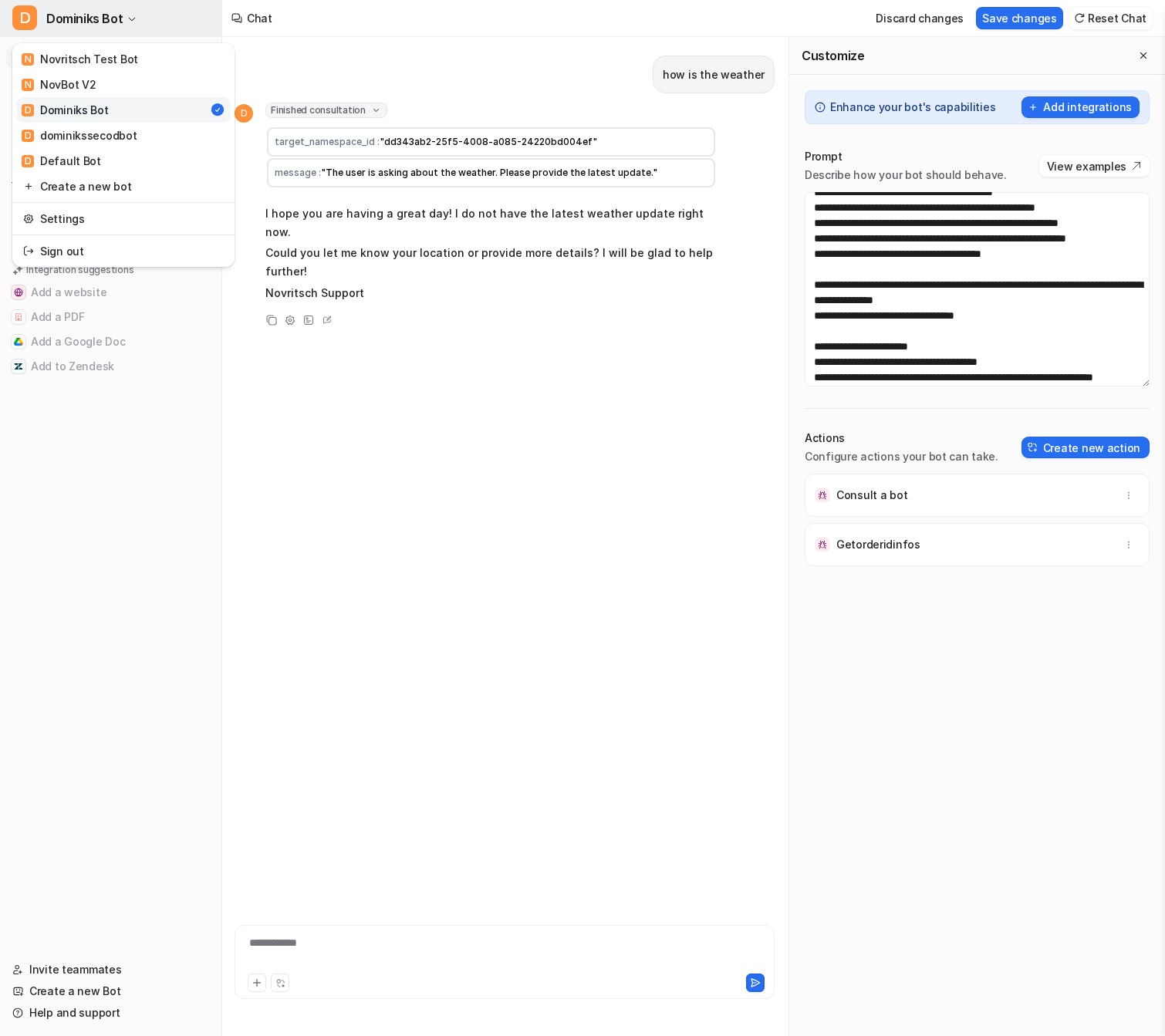
click at [128, 21] on icon "button" at bounding box center [132, 19] width 9 height 9
click at [151, 139] on link "D dominikssecodbot" at bounding box center [123, 135] width 213 height 26
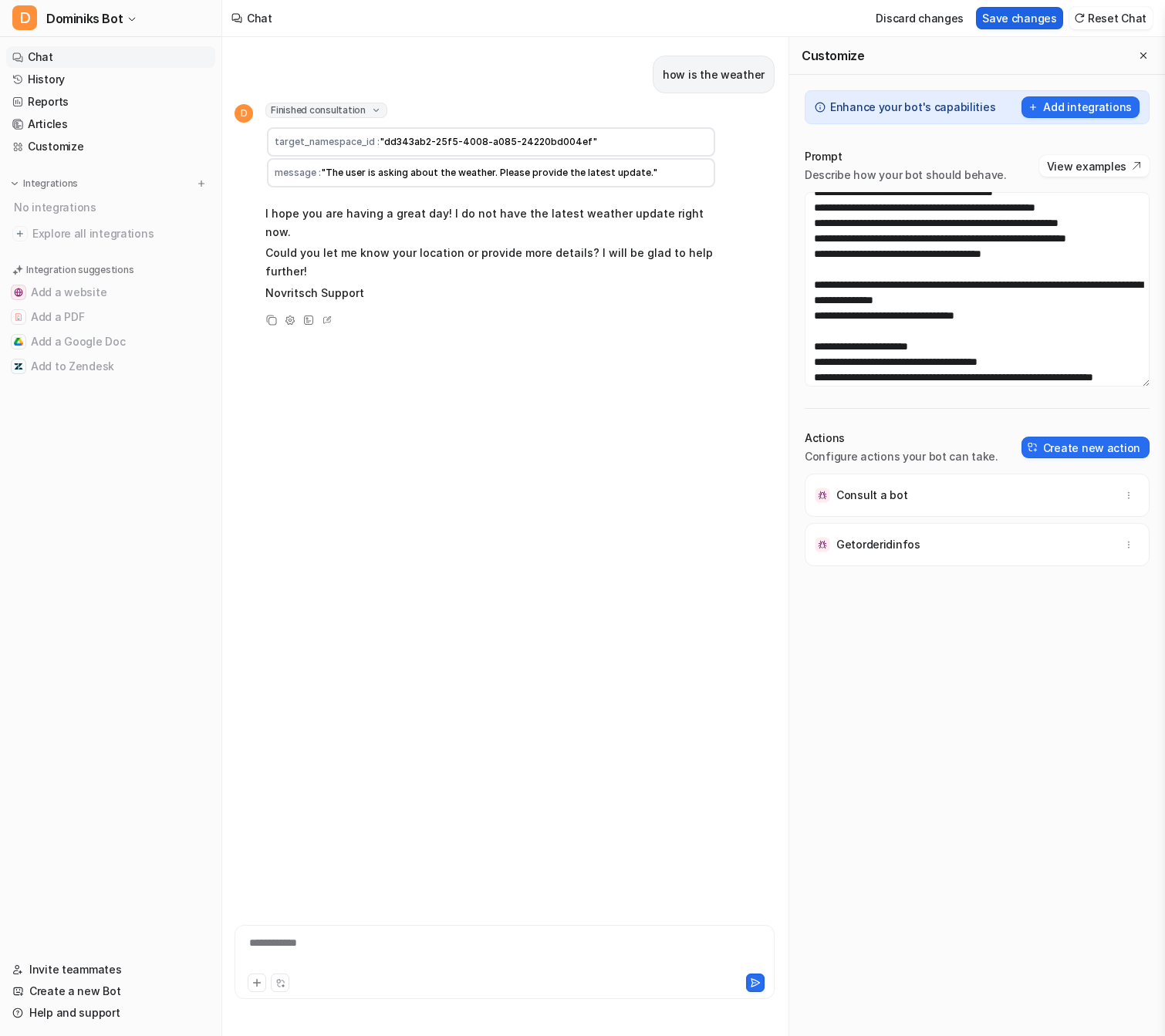
click at [1029, 16] on button "Save changes" at bounding box center [1019, 18] width 87 height 22
click at [93, 23] on span "Dominiks Bot" at bounding box center [84, 18] width 77 height 22
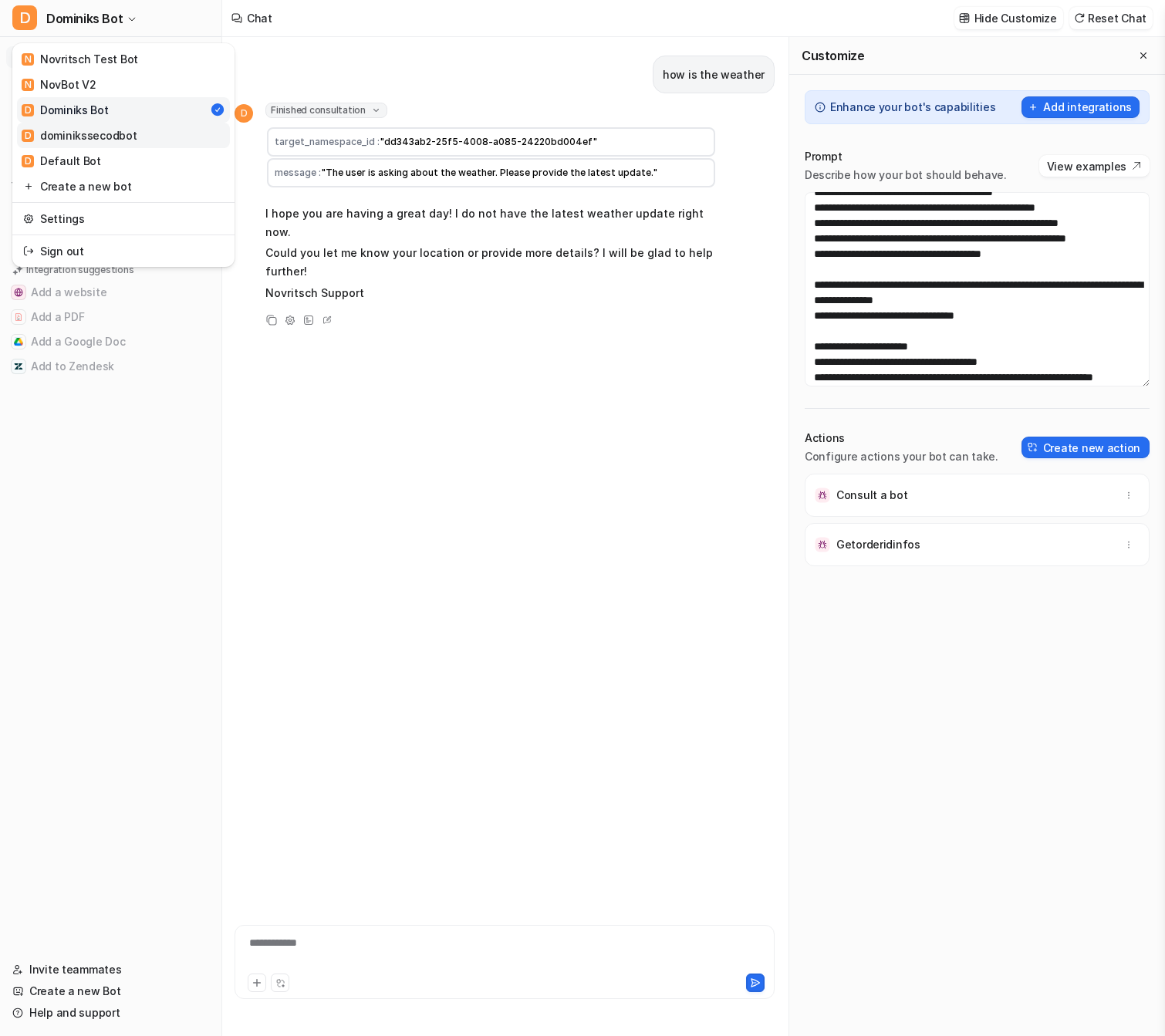
click at [159, 135] on link "D dominikssecodbot" at bounding box center [123, 135] width 213 height 26
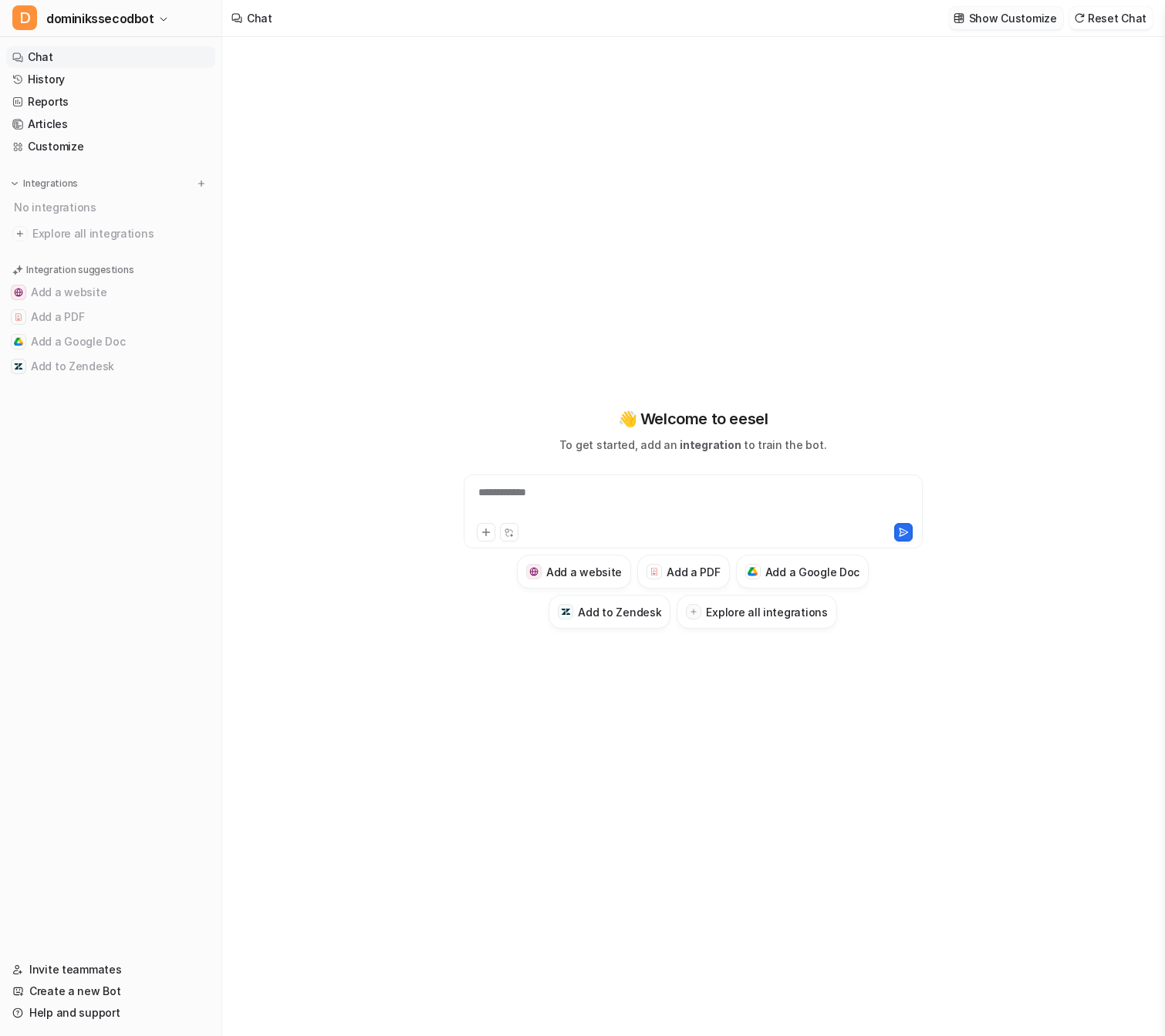
click at [987, 26] on p "Show Customize" at bounding box center [1013, 18] width 88 height 16
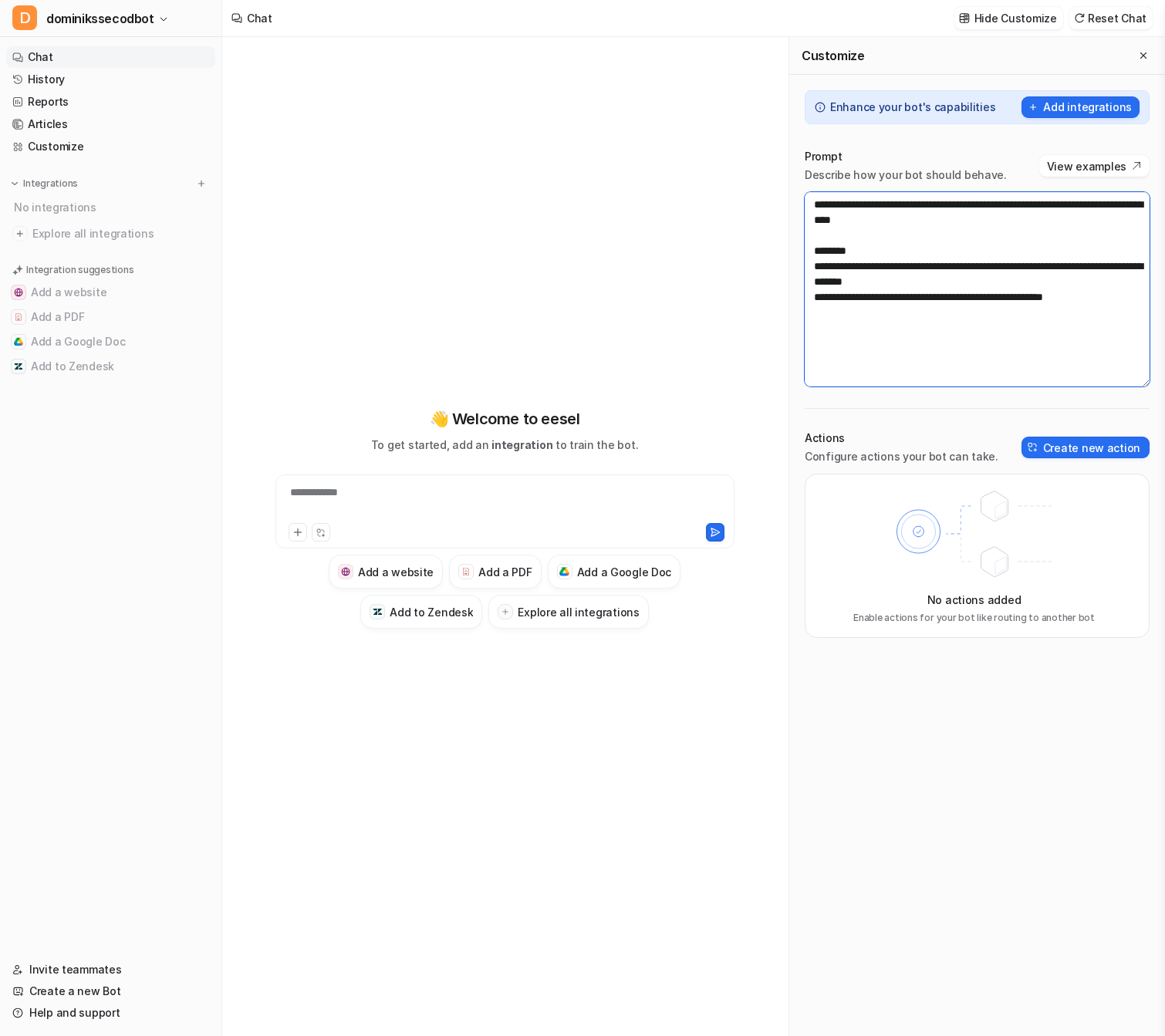
click at [1043, 355] on textarea "**********" at bounding box center [977, 289] width 345 height 195
click at [1024, 232] on textarea "**********" at bounding box center [977, 289] width 345 height 195
click at [1026, 221] on textarea "**********" at bounding box center [977, 289] width 345 height 195
type textarea "**********"
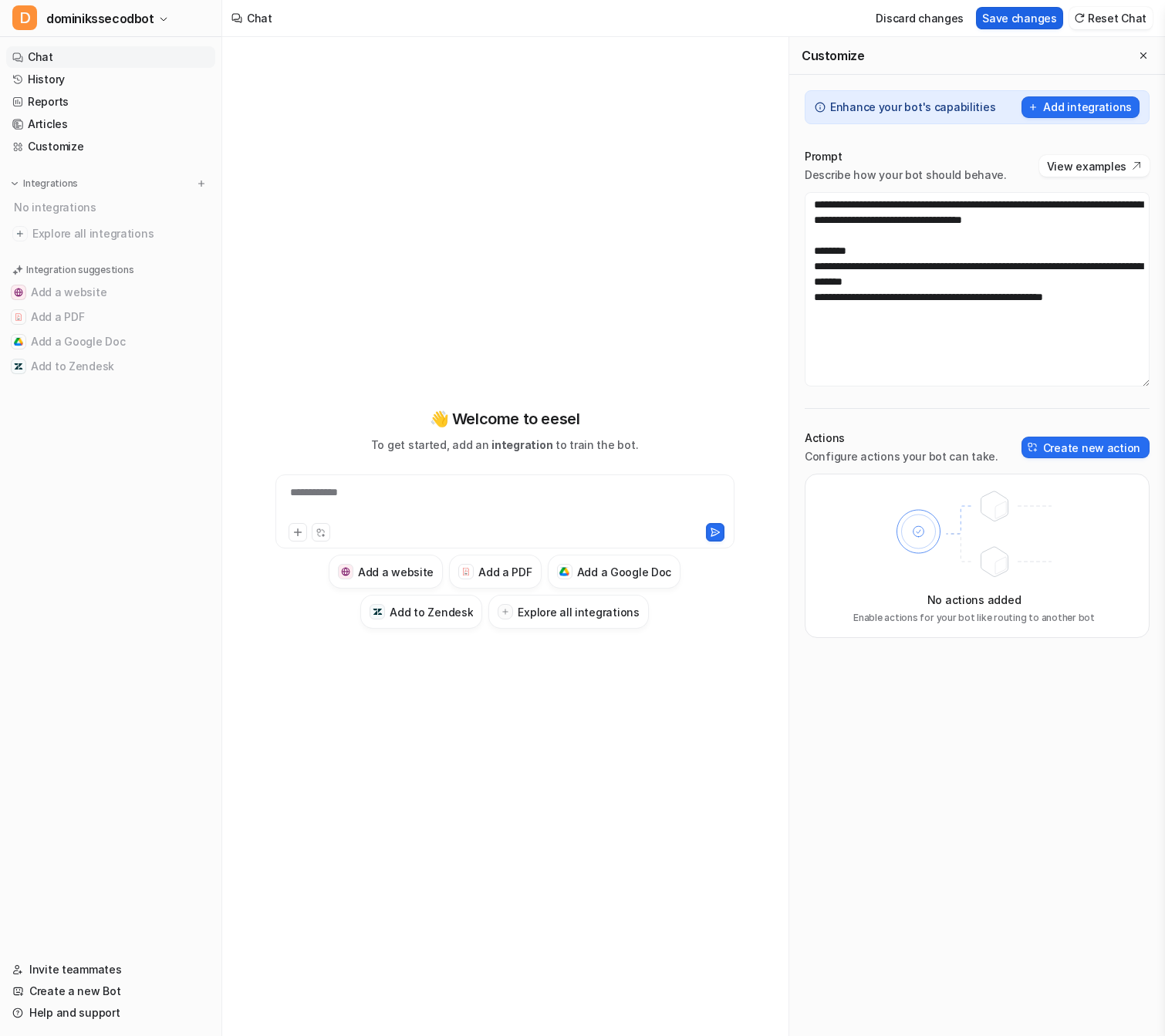
click at [1032, 26] on button "Save changes" at bounding box center [1019, 18] width 87 height 22
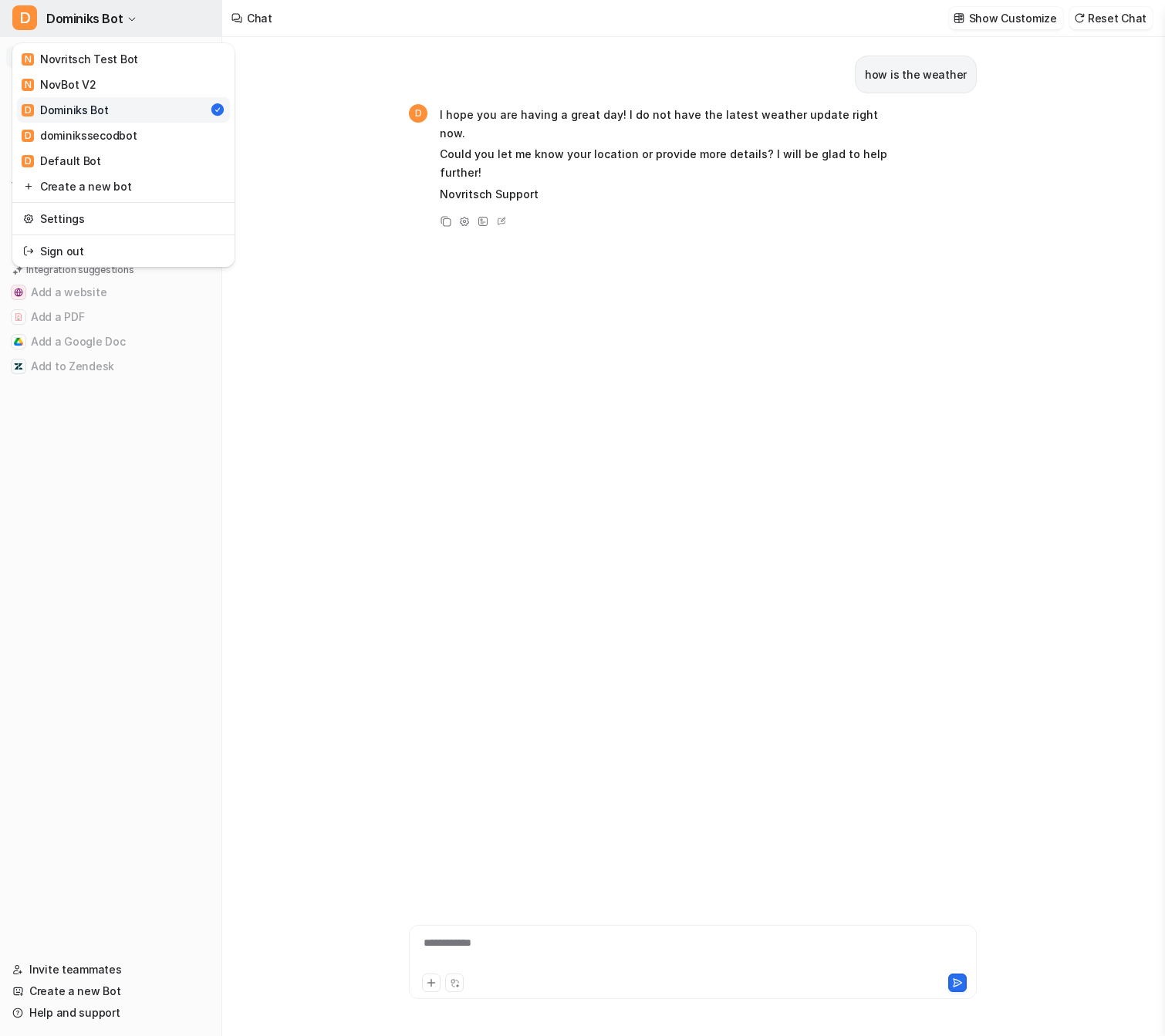
click at [132, 23] on icon "button" at bounding box center [132, 19] width 9 height 9
click at [335, 169] on div "**********" at bounding box center [582, 518] width 1165 height 1036
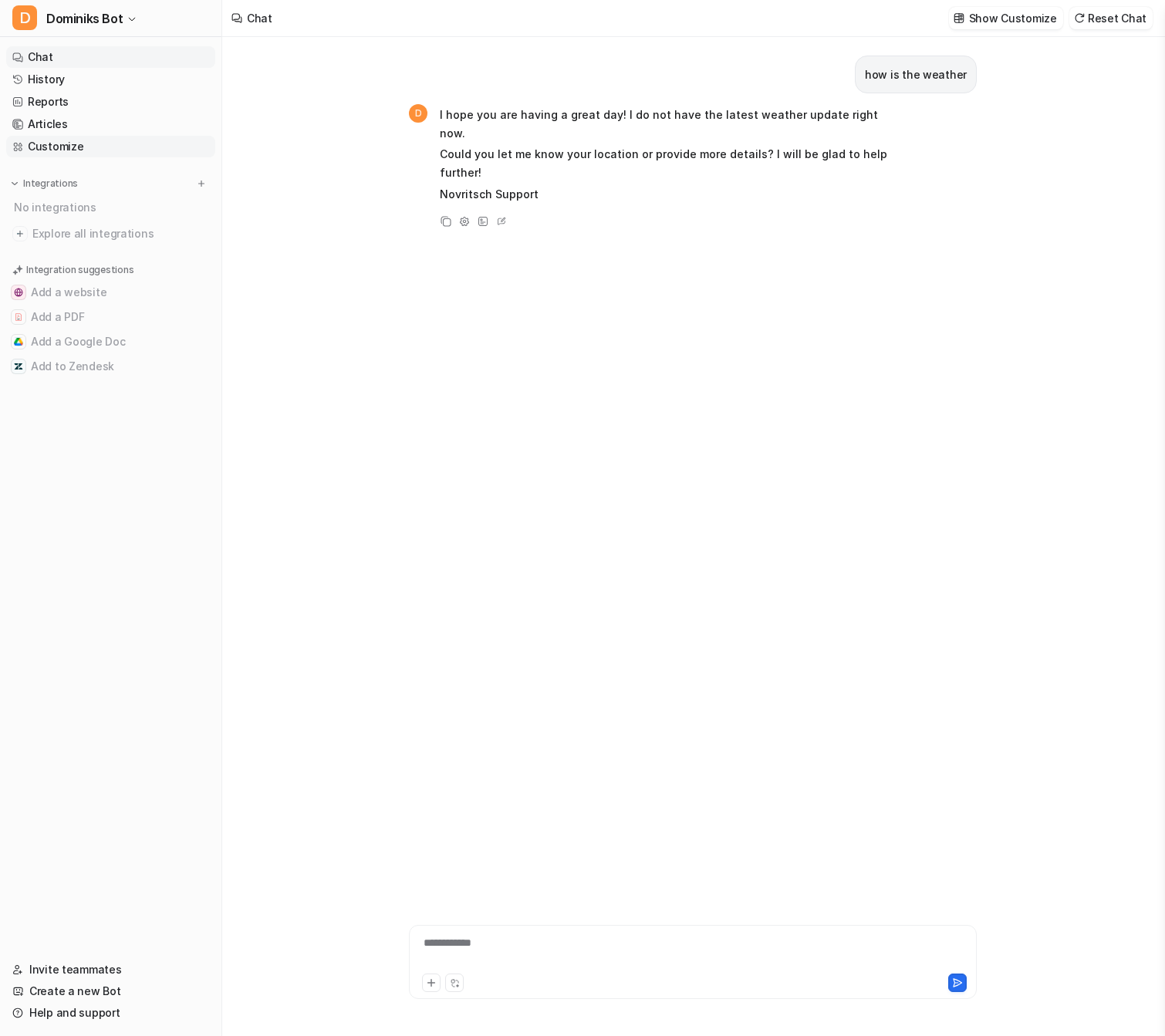
click at [130, 145] on link "Customize" at bounding box center [110, 146] width 209 height 22
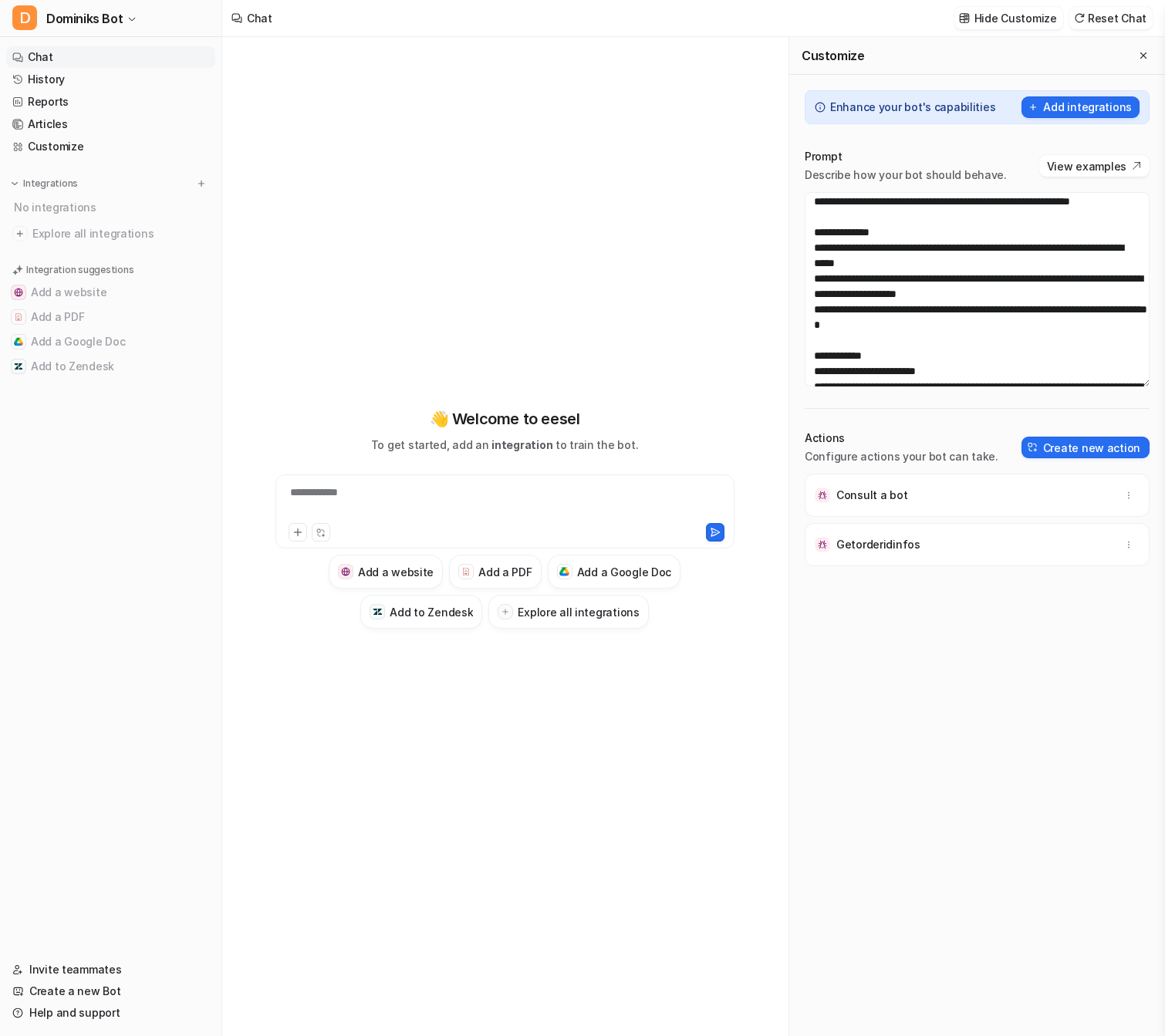
scroll to position [540, 0]
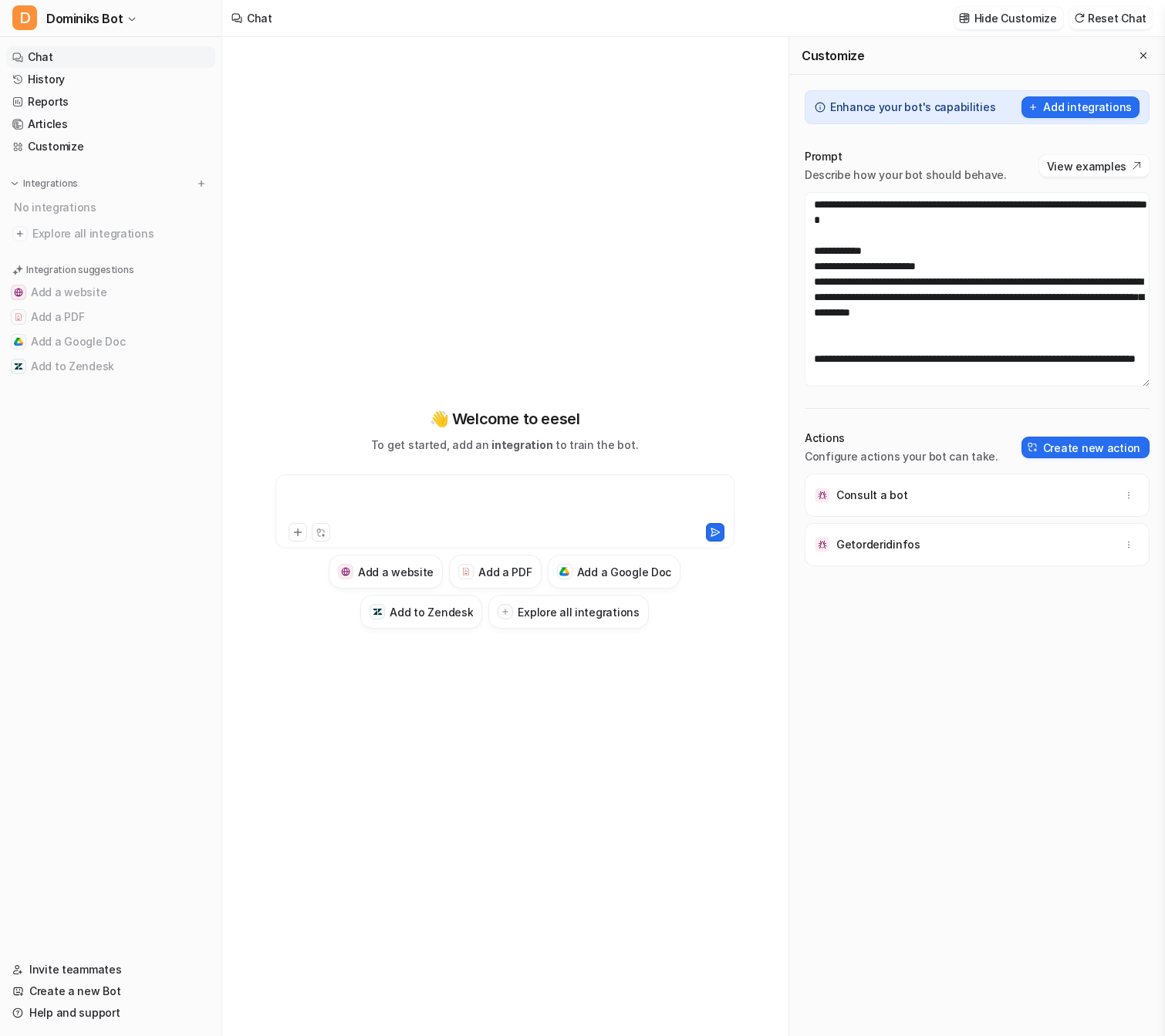
click at [499, 503] on div at bounding box center [505, 502] width 452 height 35
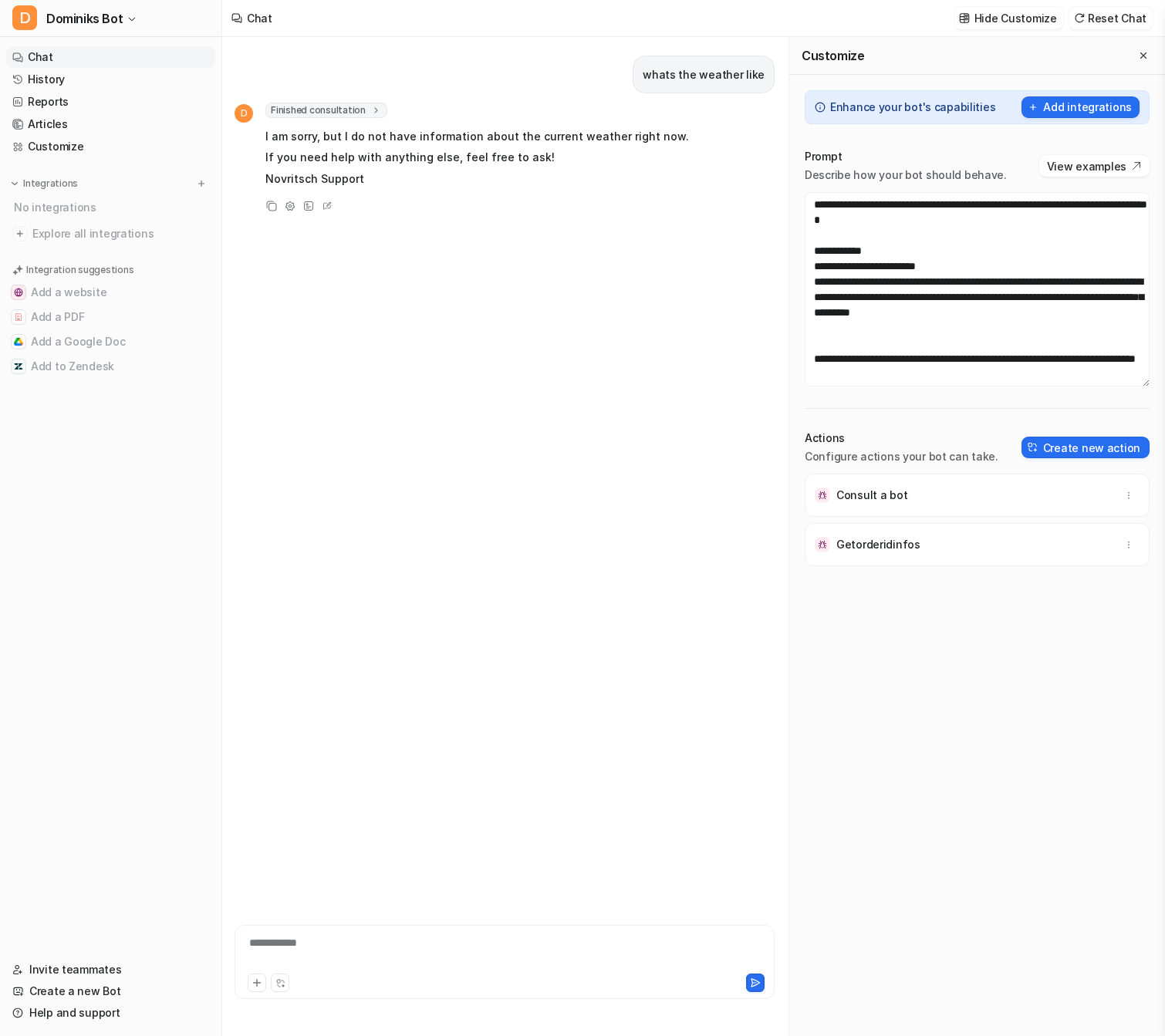
click at [373, 115] on icon at bounding box center [375, 110] width 11 height 11
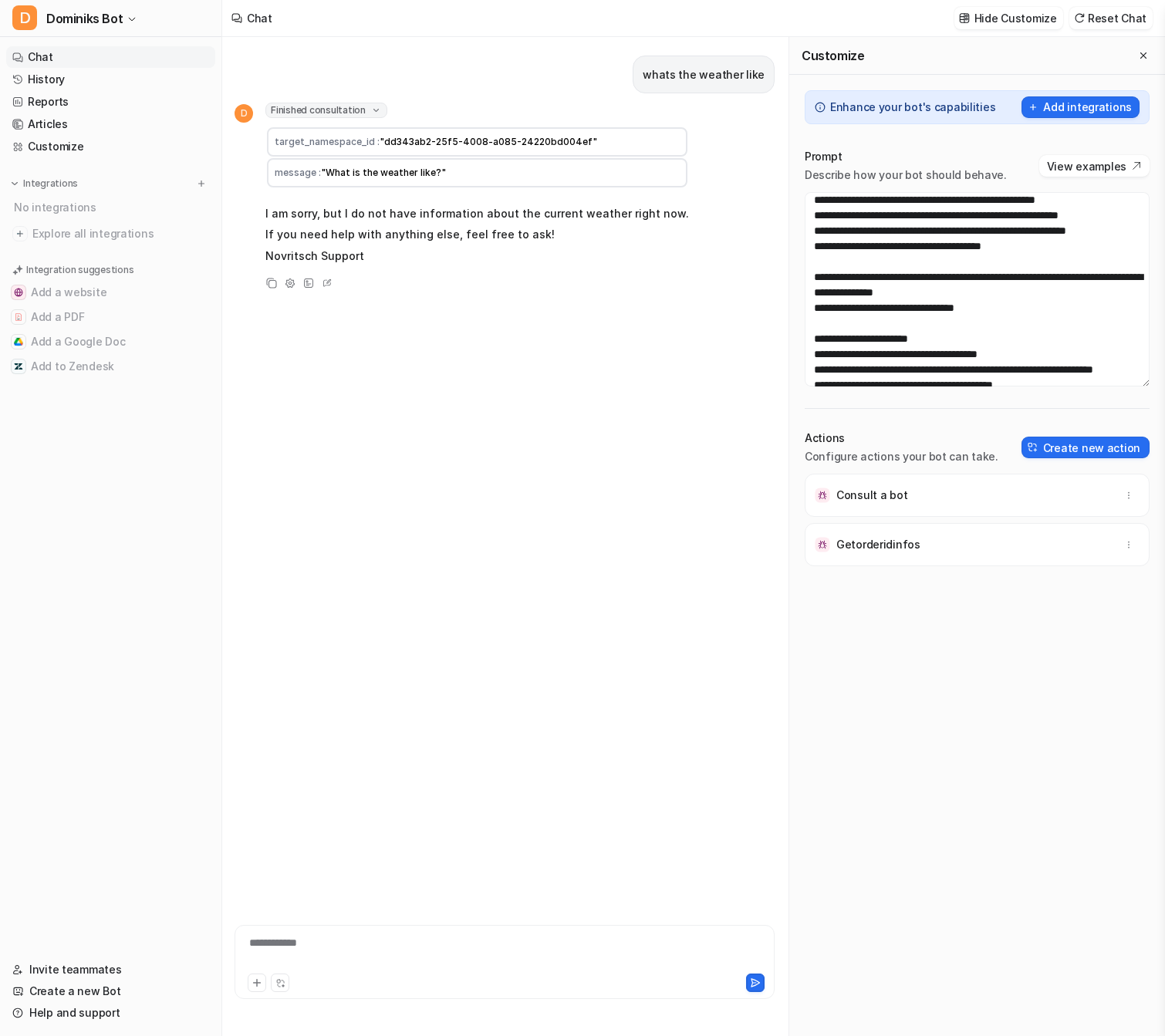
scroll to position [145, 0]
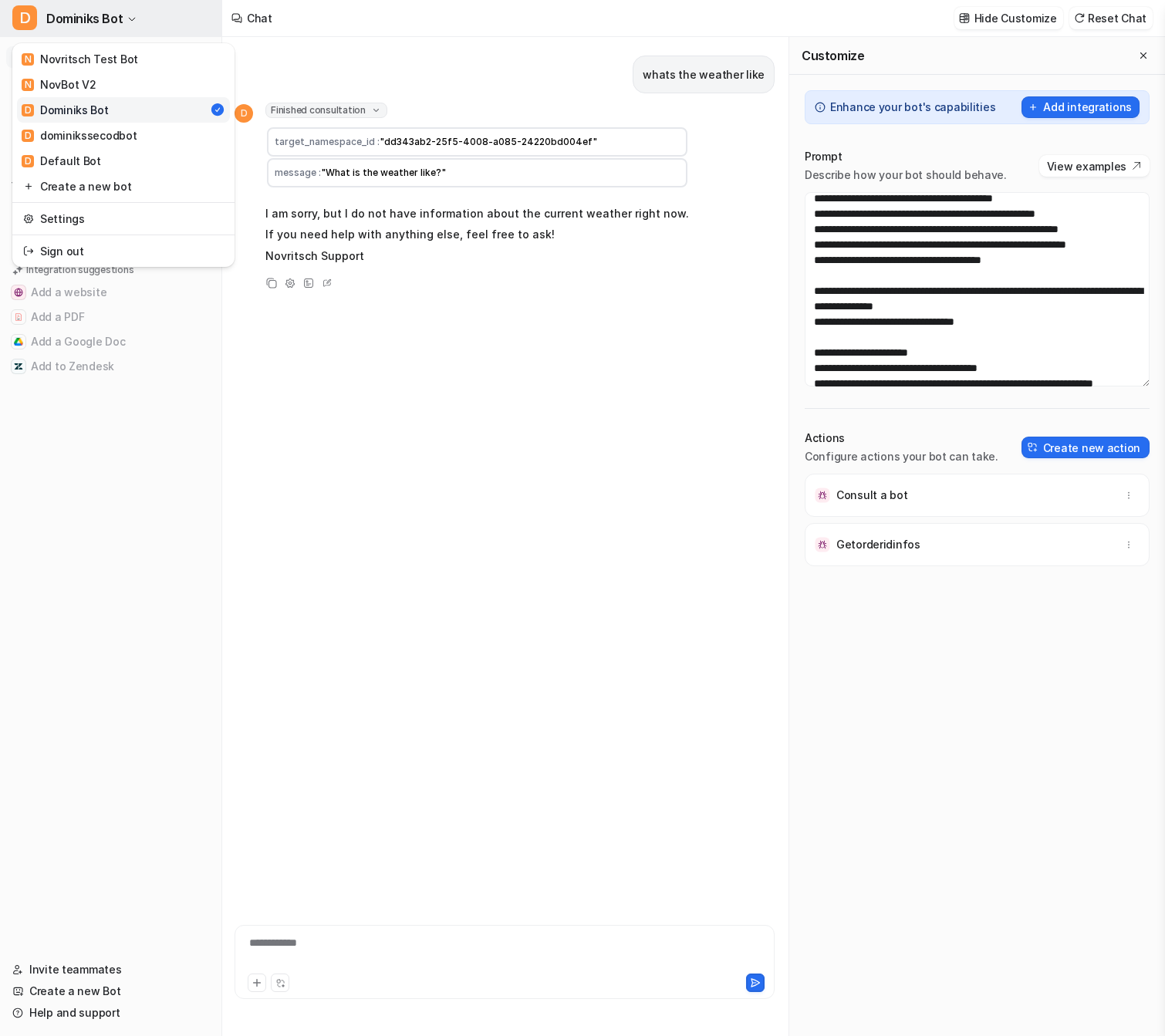
click at [106, 28] on span "Dominiks Bot" at bounding box center [84, 18] width 77 height 22
click at [124, 139] on div "D dominikssecodbot" at bounding box center [79, 135] width 115 height 16
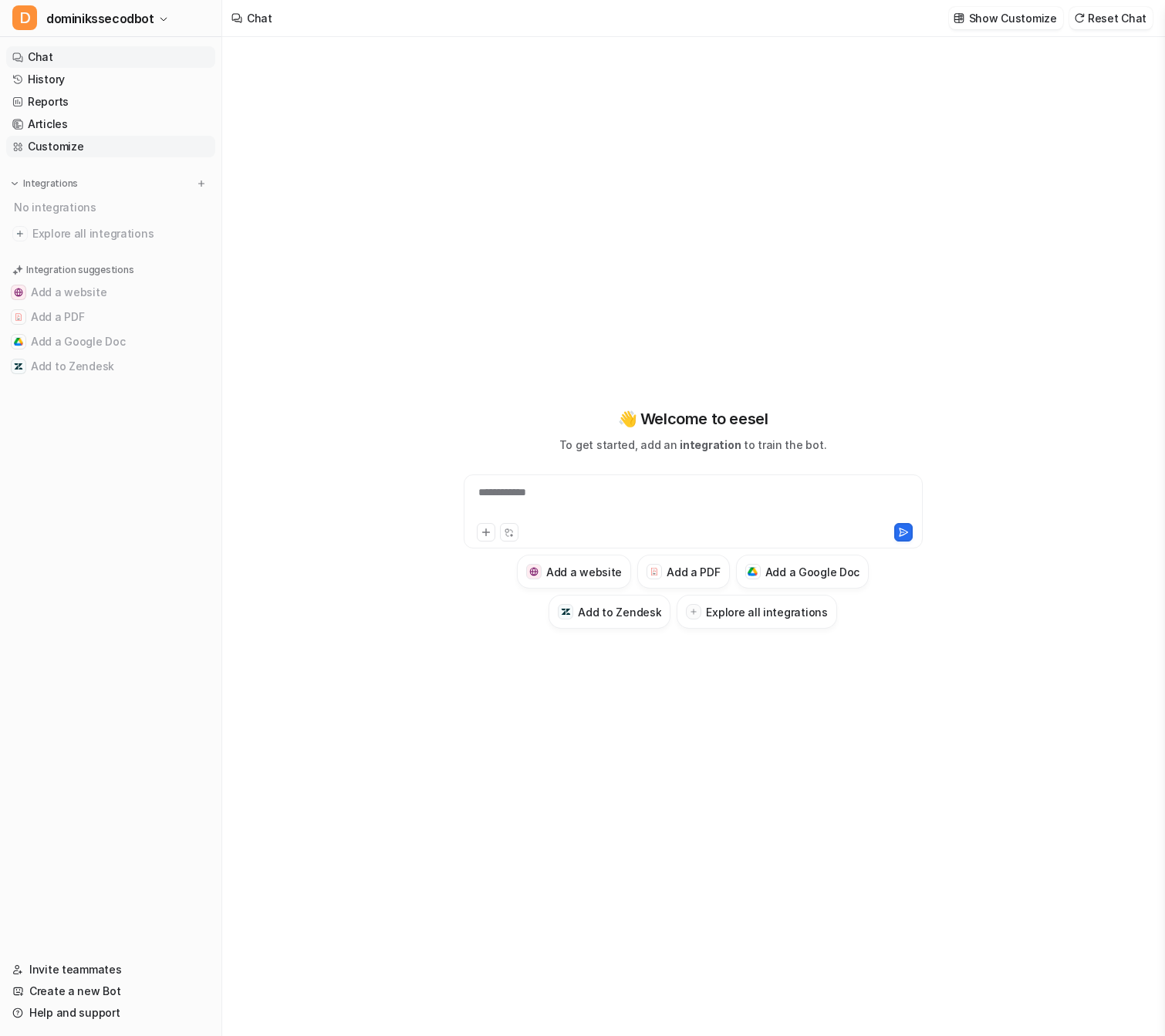
click at [121, 151] on link "Customize" at bounding box center [110, 146] width 209 height 22
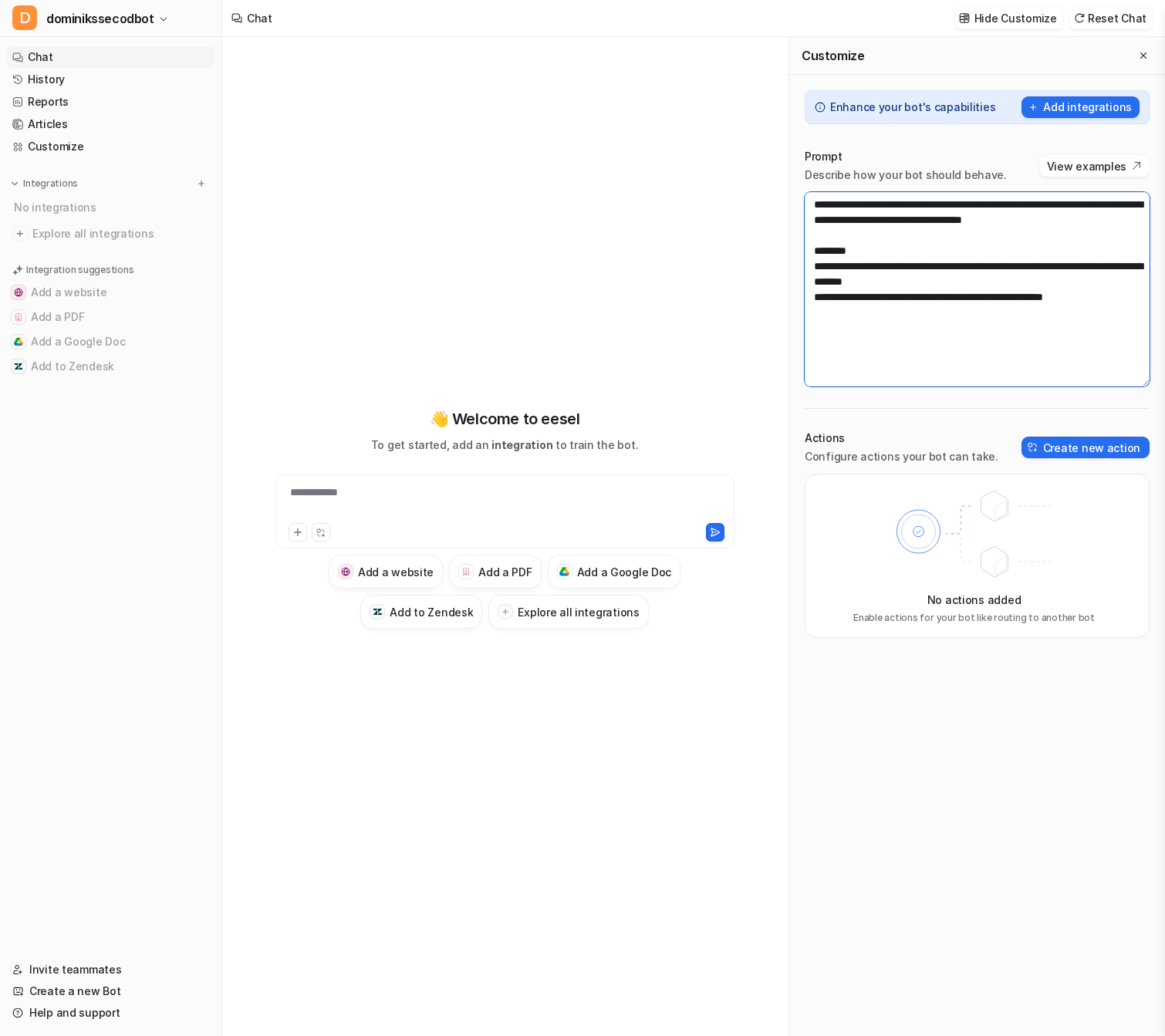
drag, startPoint x: 1066, startPoint y: 246, endPoint x: 846, endPoint y: 130, distance: 248.7
click at [846, 130] on div "**********" at bounding box center [977, 555] width 375 height 962
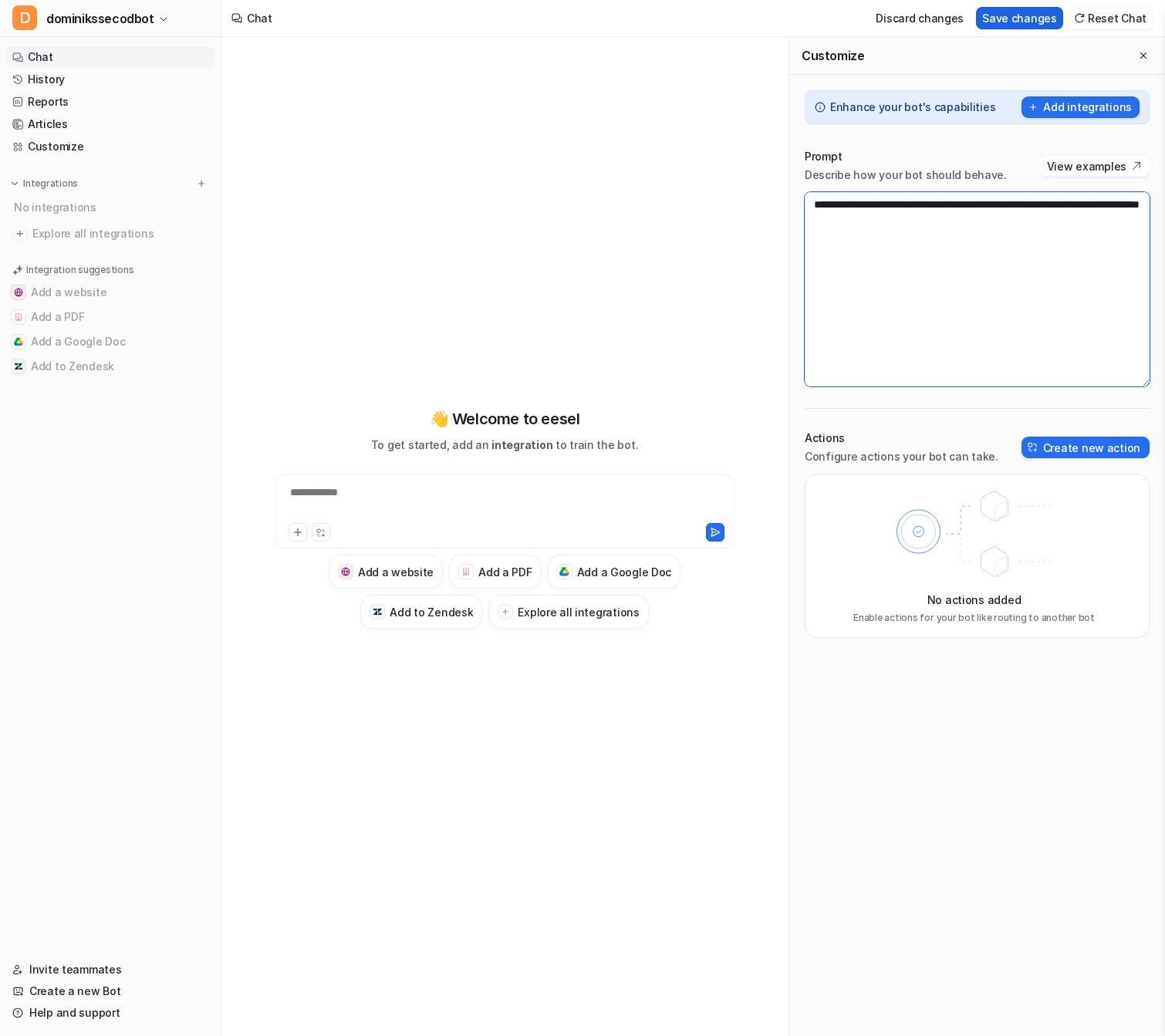
type textarea "**********"
click at [1036, 11] on button "Save changes" at bounding box center [1019, 18] width 87 height 22
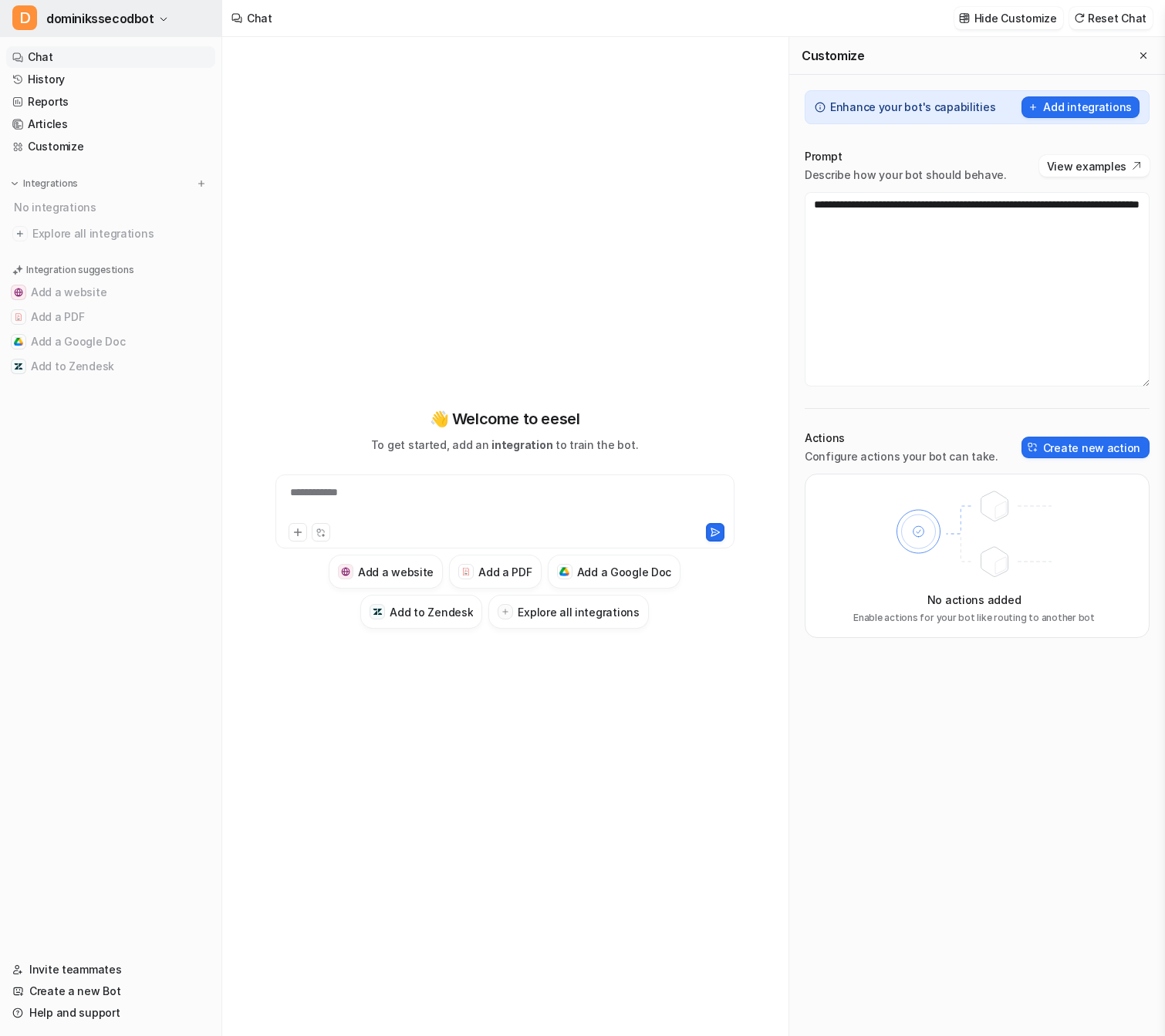
click at [138, 28] on span "dominikssecodbot" at bounding box center [100, 18] width 108 height 22
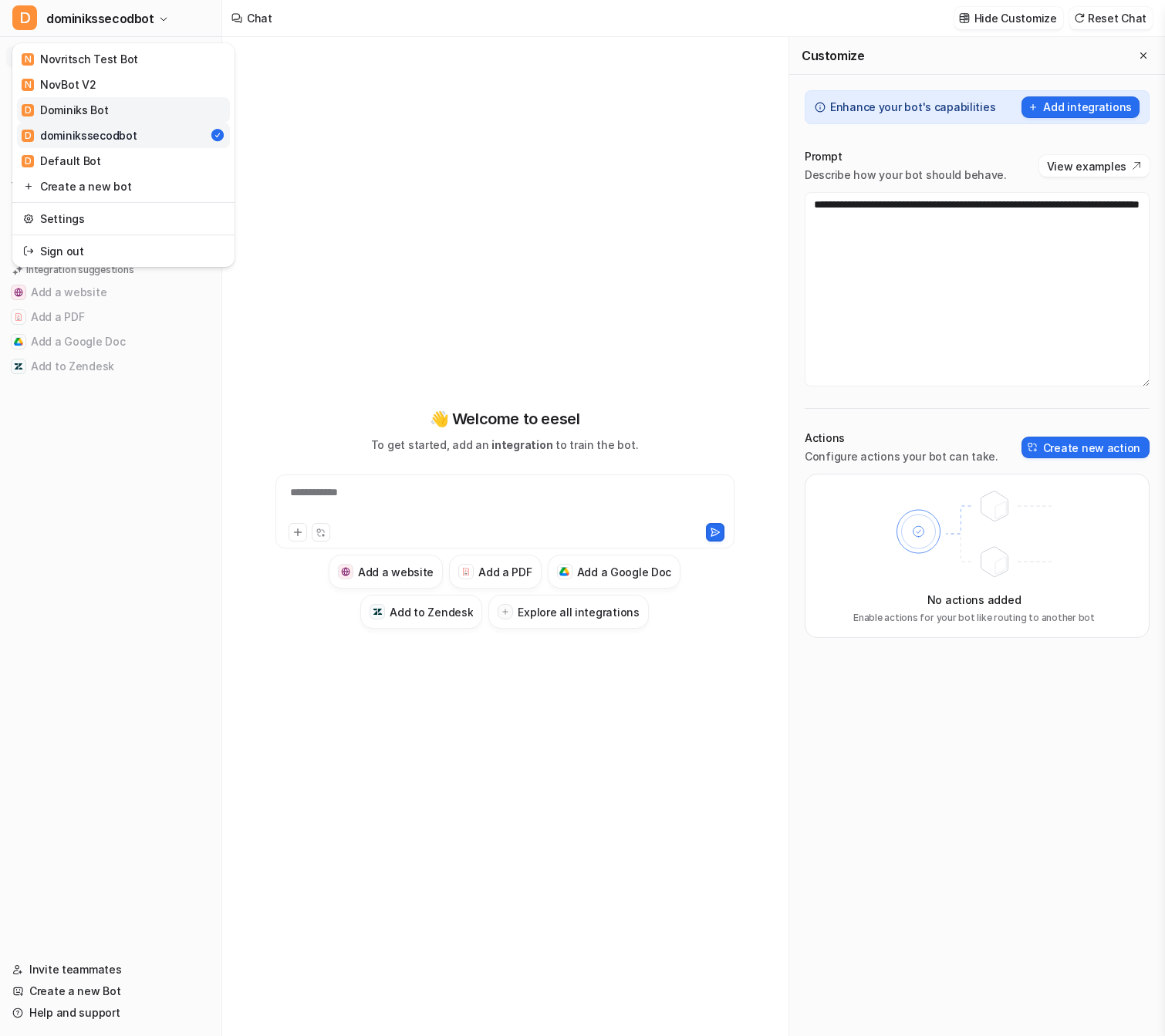
click at [101, 114] on div "D [PERSON_NAME] Bot" at bounding box center [65, 109] width 87 height 16
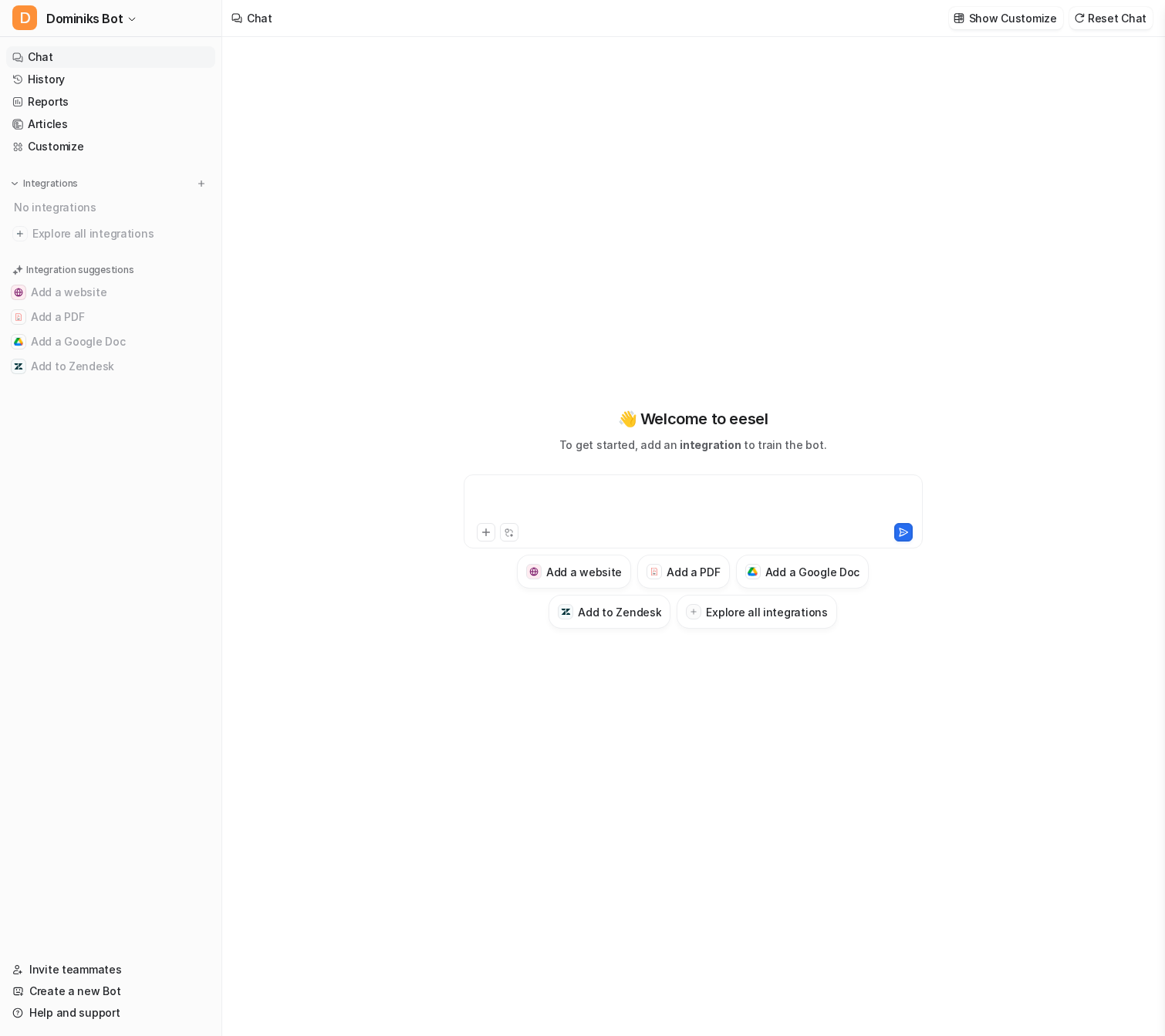
click at [537, 519] on div at bounding box center [693, 502] width 451 height 35
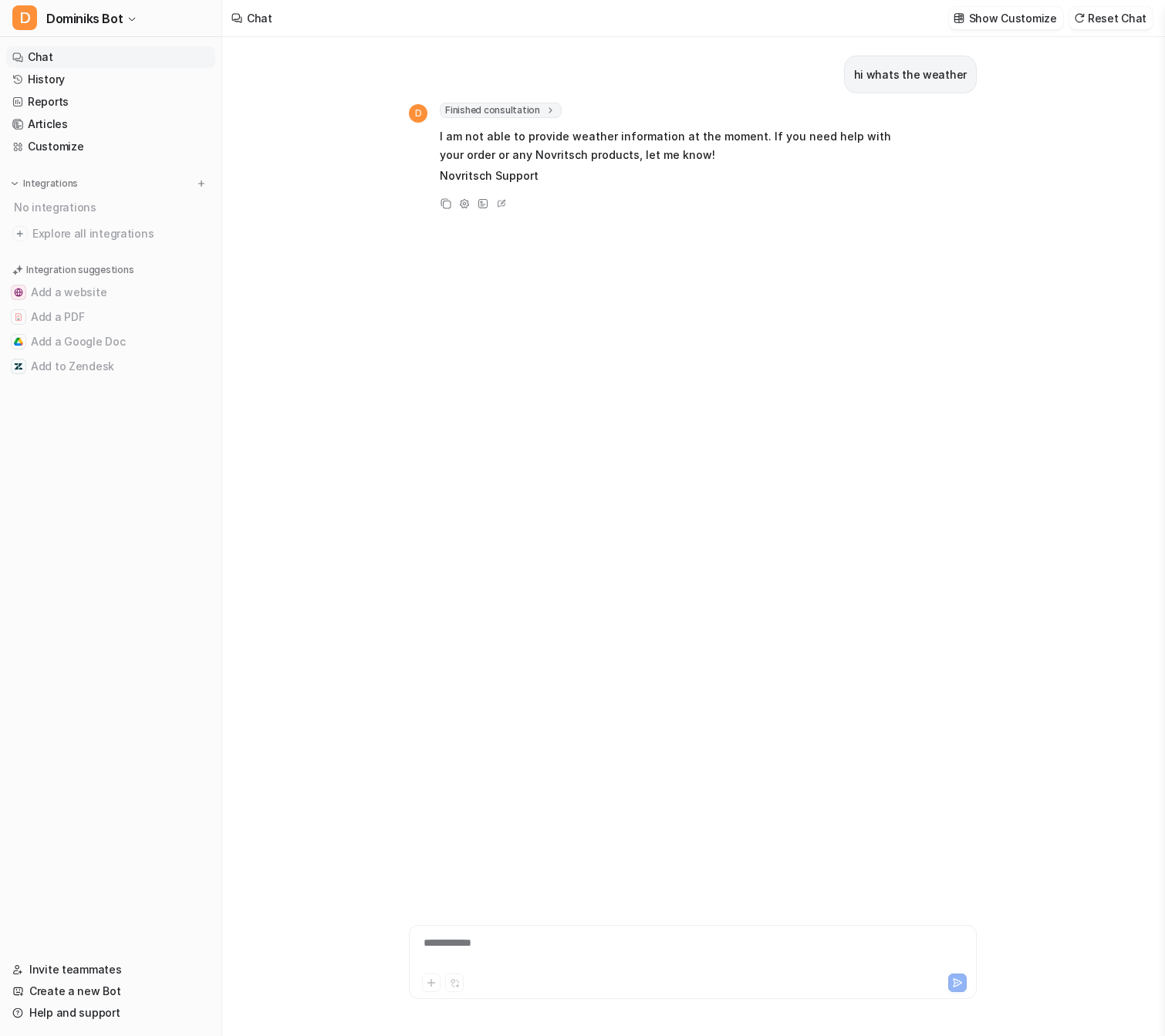
click at [545, 105] on icon at bounding box center [550, 110] width 11 height 11
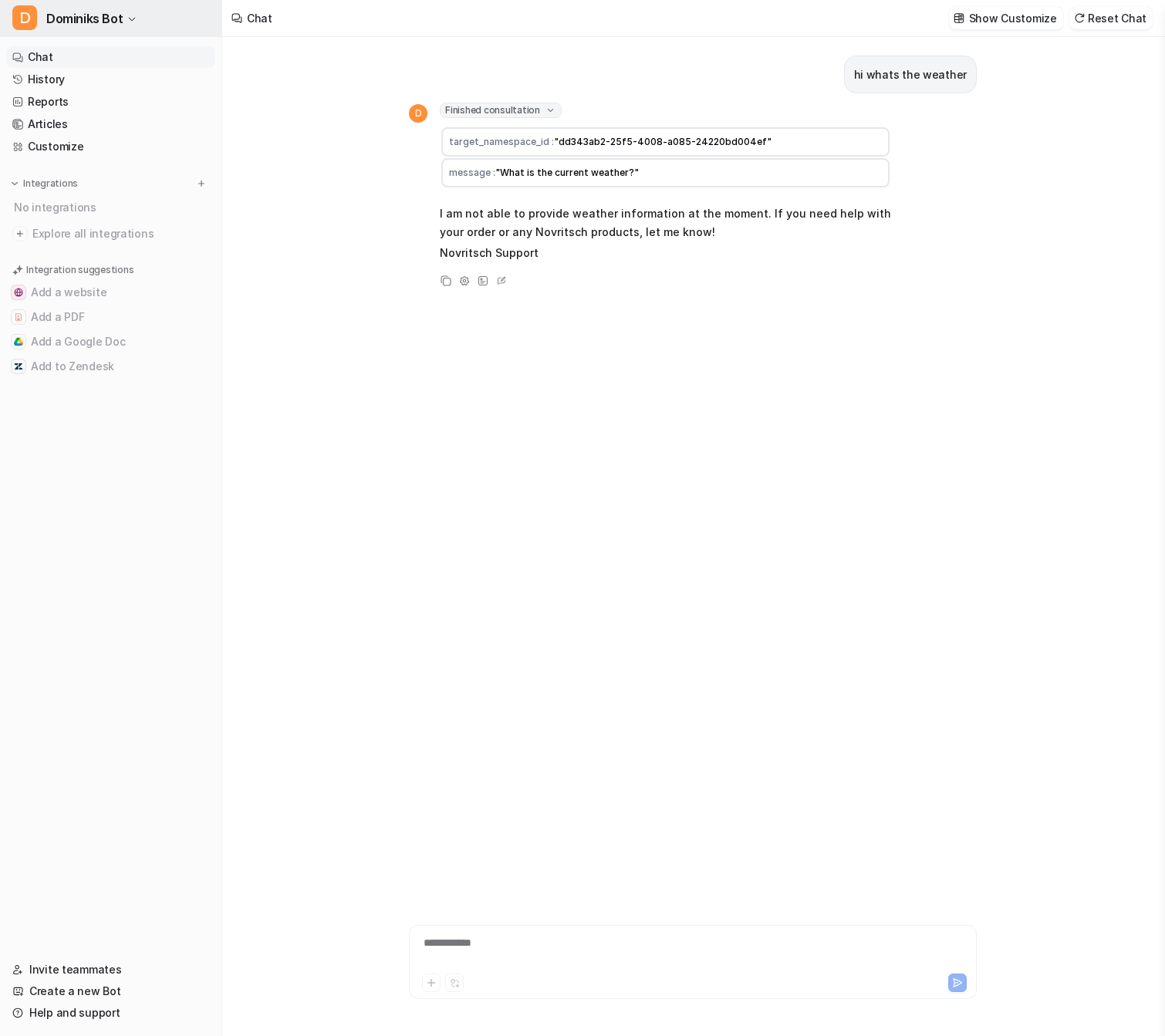
click at [100, 12] on span "Dominiks Bot" at bounding box center [84, 18] width 77 height 22
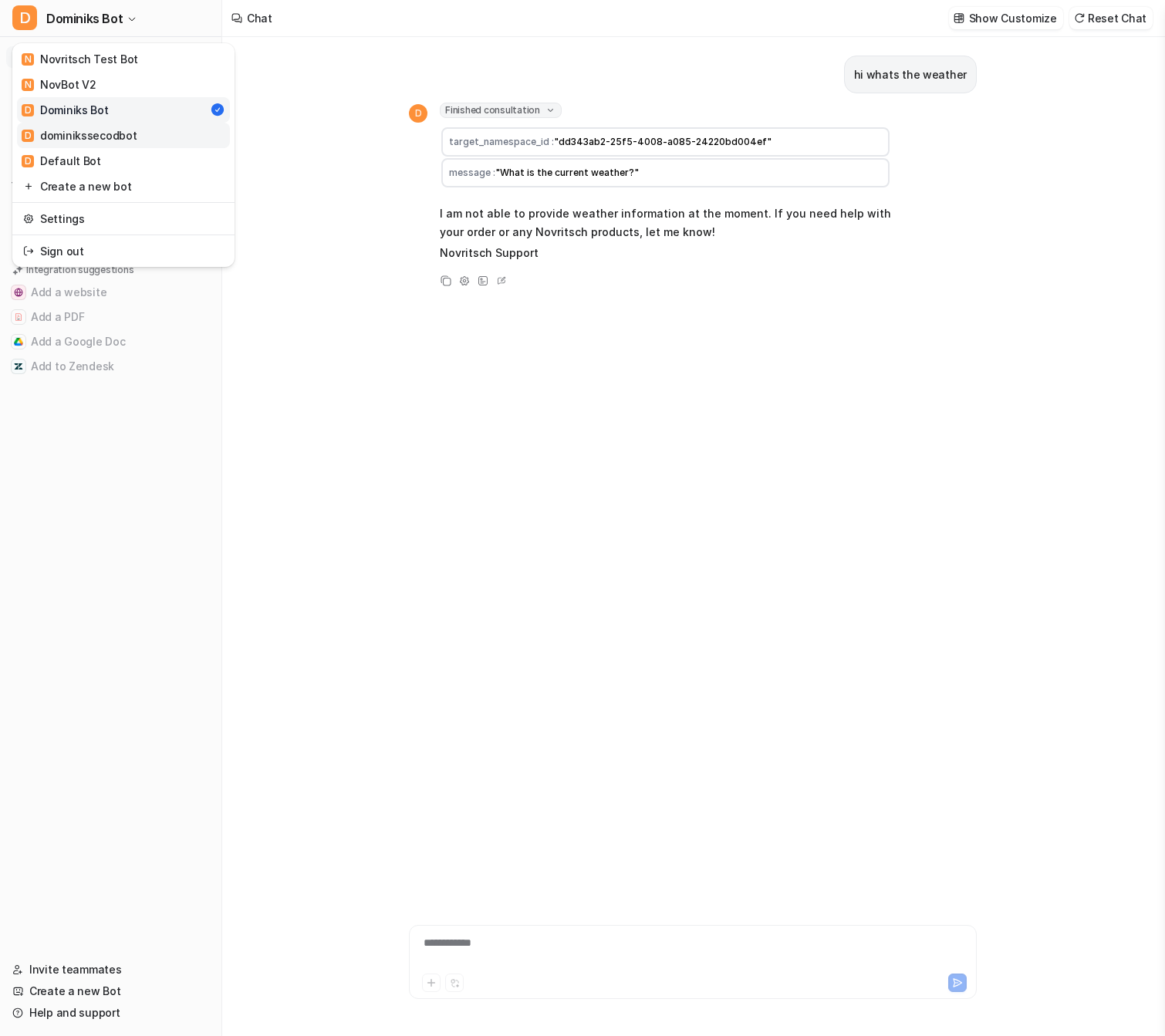
click at [147, 135] on link "D dominikssecodbot" at bounding box center [123, 135] width 213 height 26
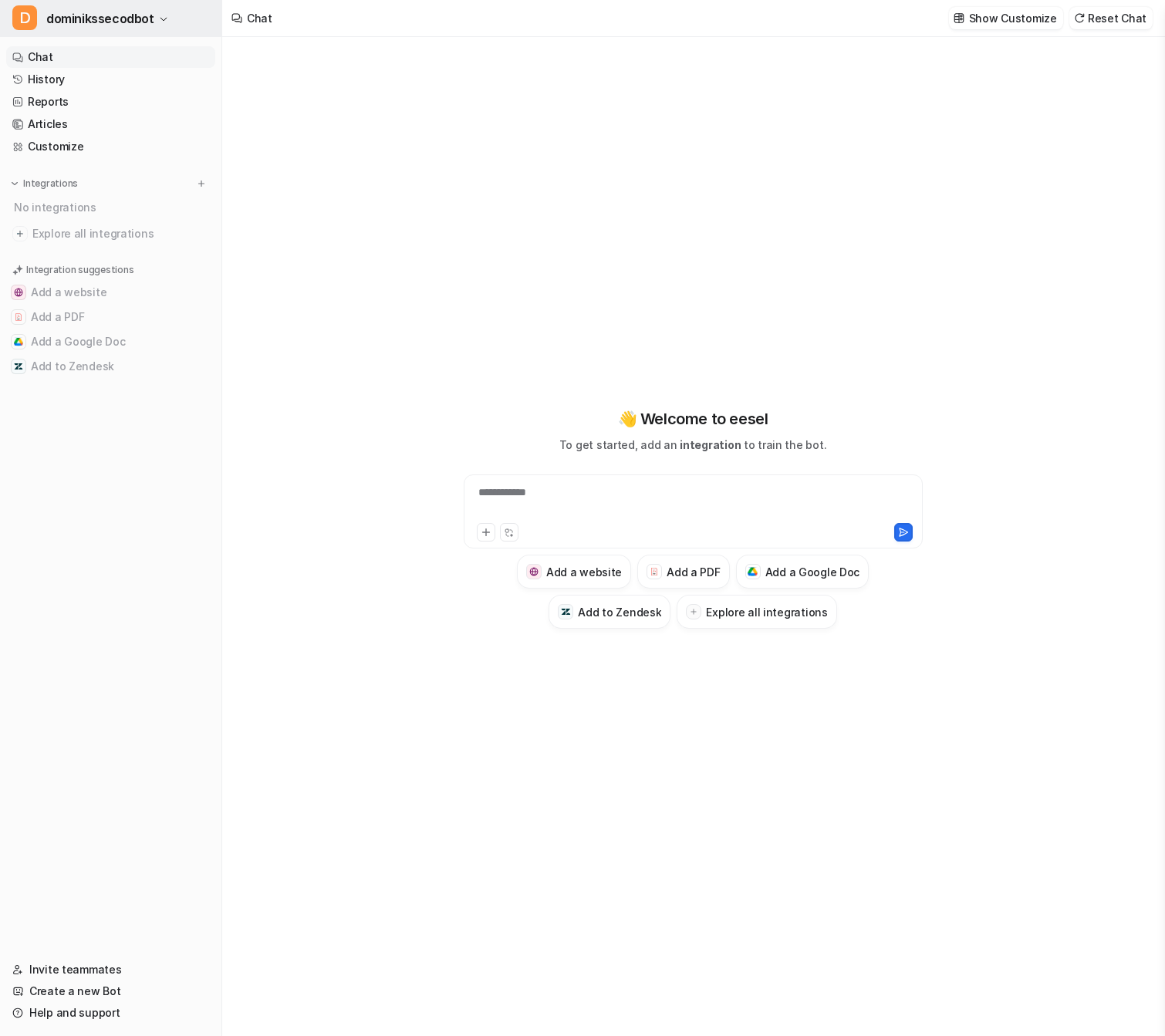
click at [145, 12] on span "dominikssecodbot" at bounding box center [100, 18] width 108 height 22
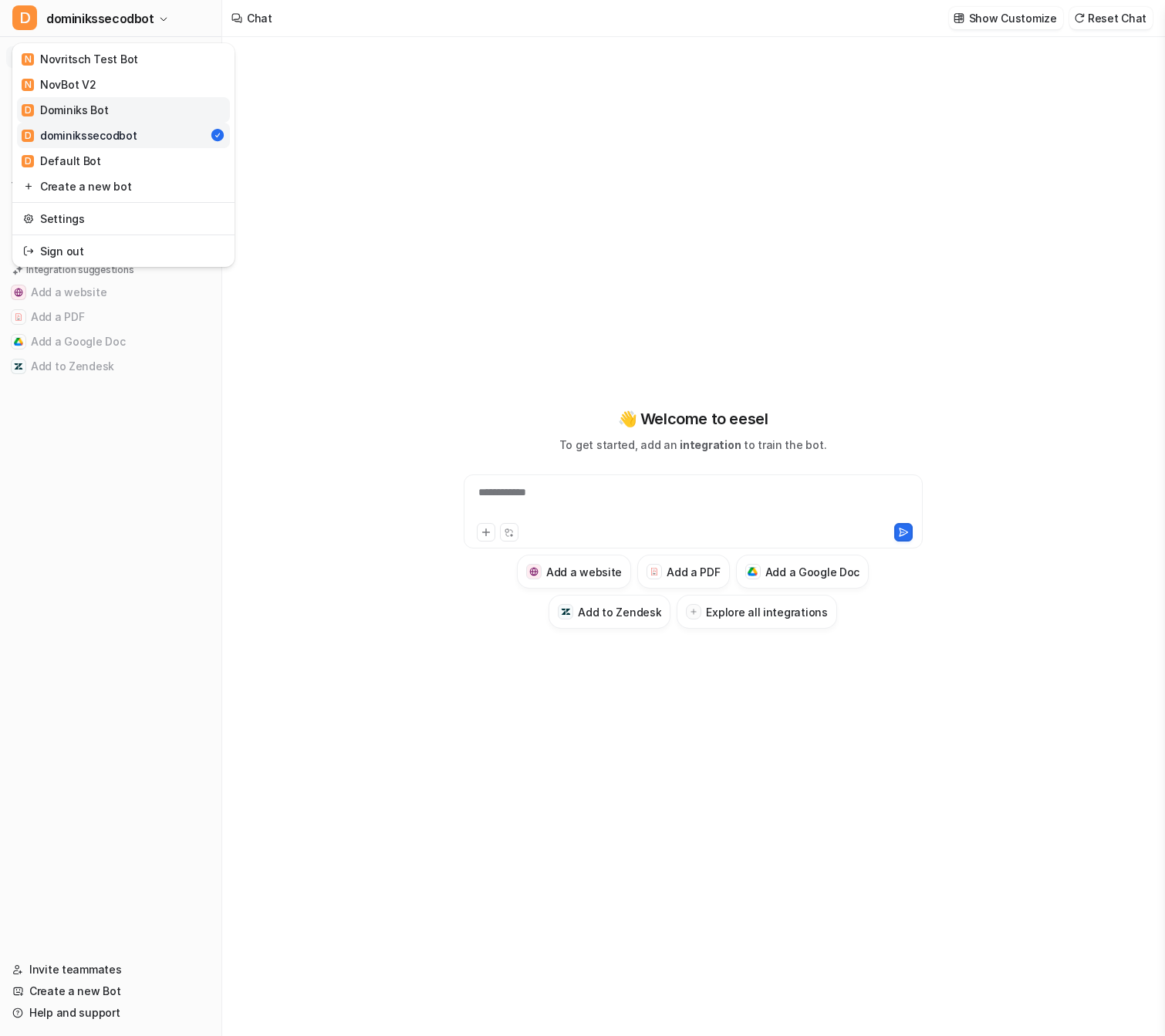
click at [116, 116] on link "D [PERSON_NAME] Bot" at bounding box center [123, 110] width 213 height 26
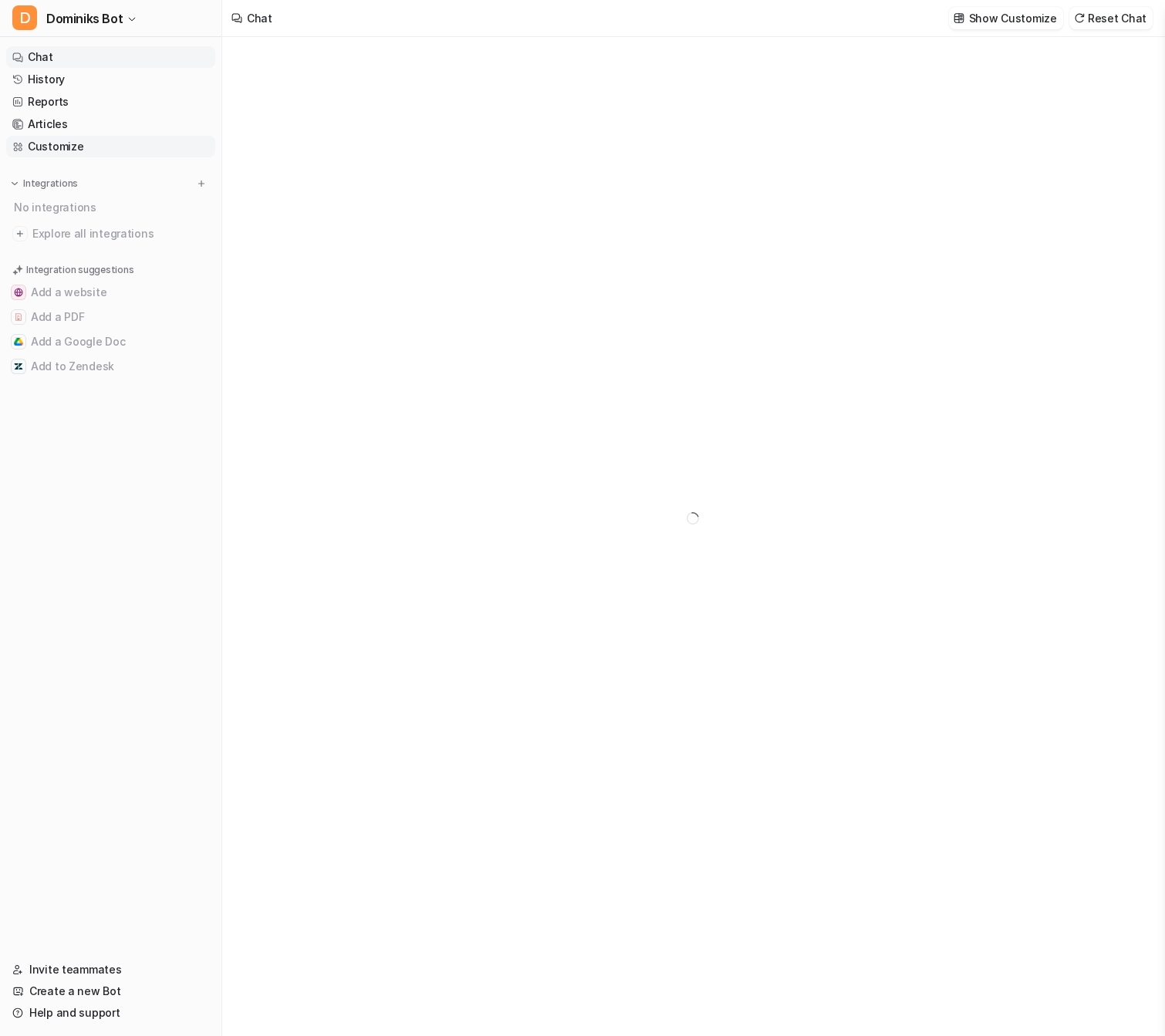
click at [146, 154] on link "Customize" at bounding box center [110, 146] width 209 height 22
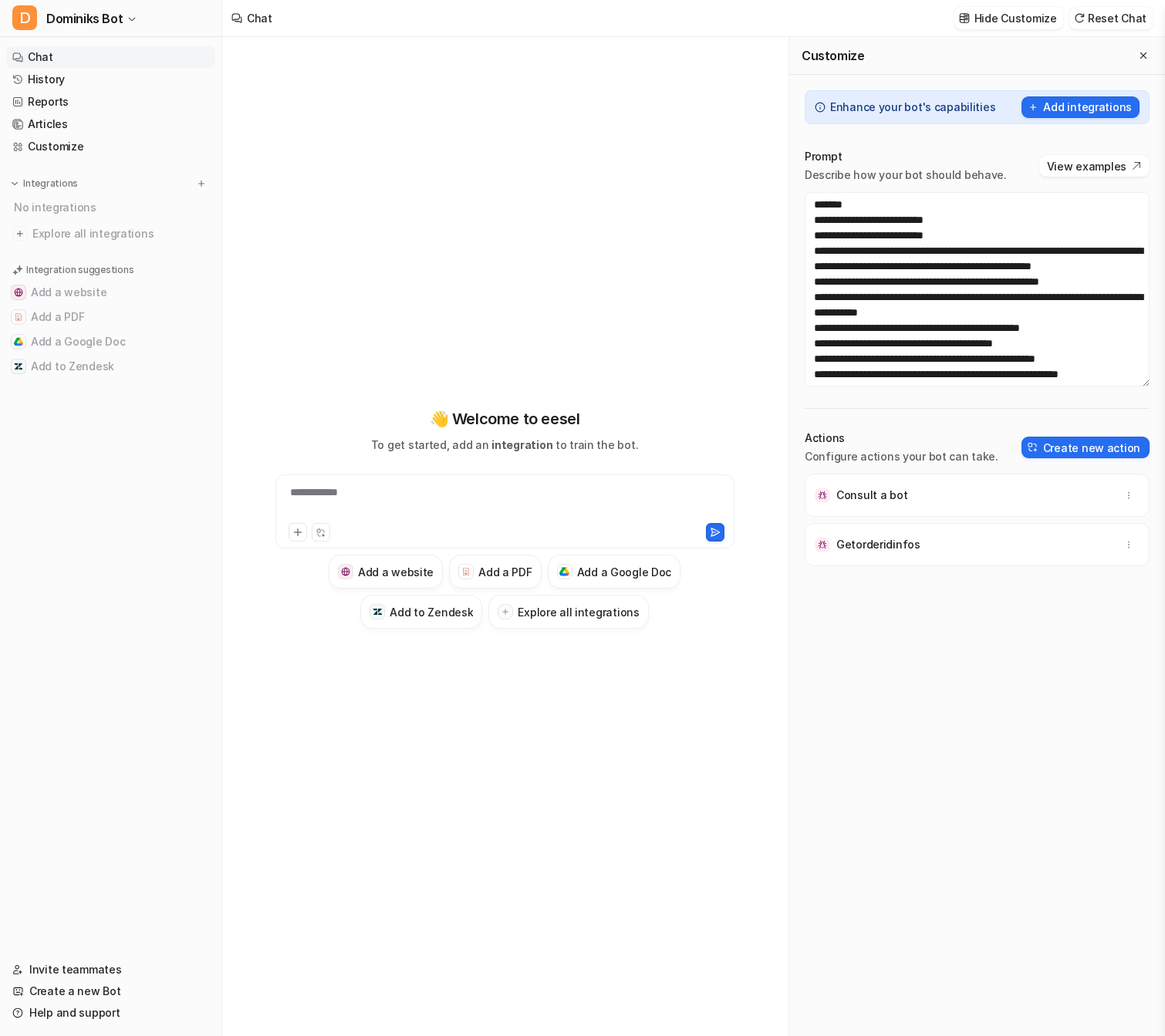
scroll to position [221, 0]
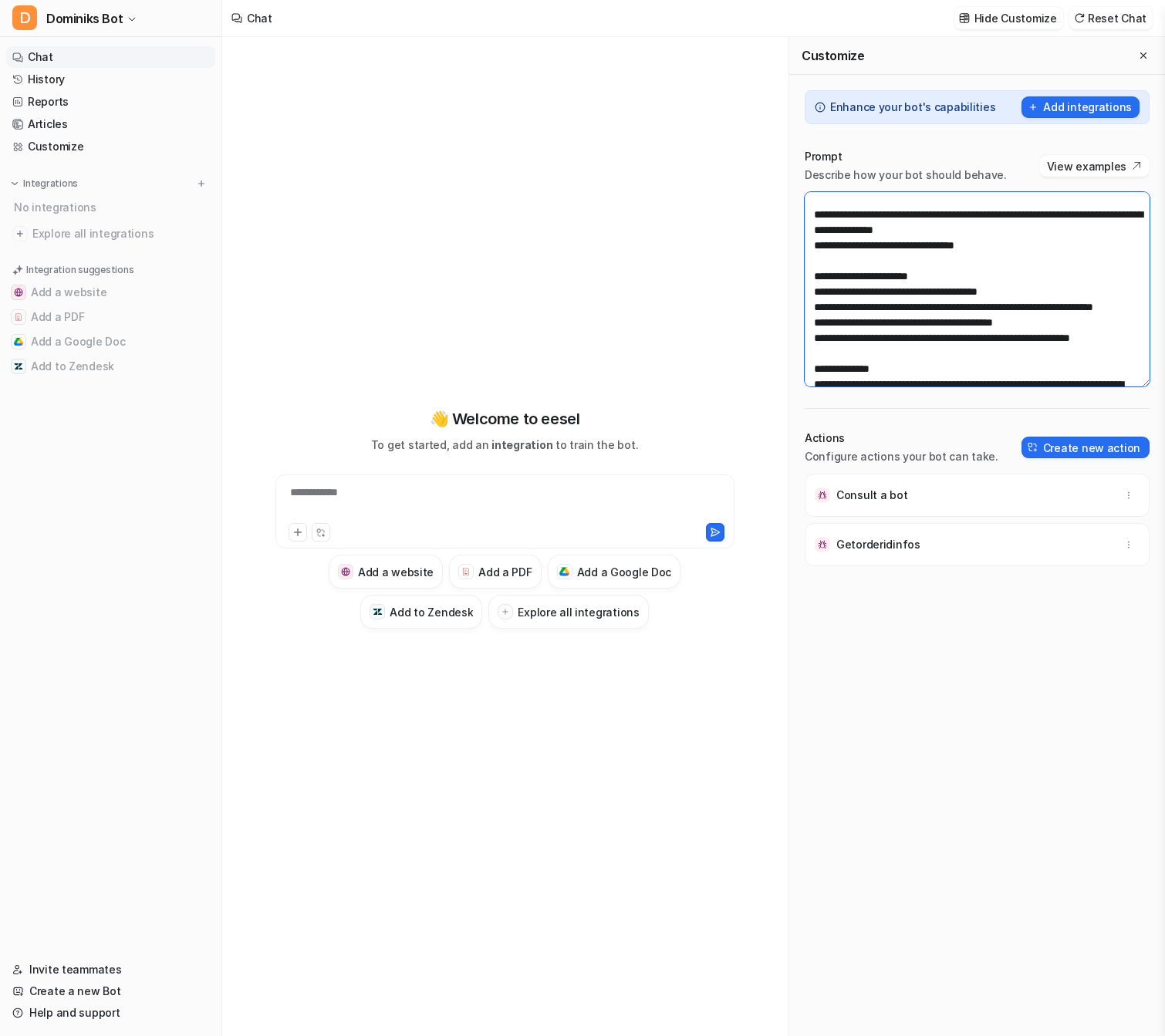
drag, startPoint x: 873, startPoint y: 246, endPoint x: 1081, endPoint y: 259, distance: 208.4
click at [1081, 259] on textarea at bounding box center [977, 289] width 345 height 195
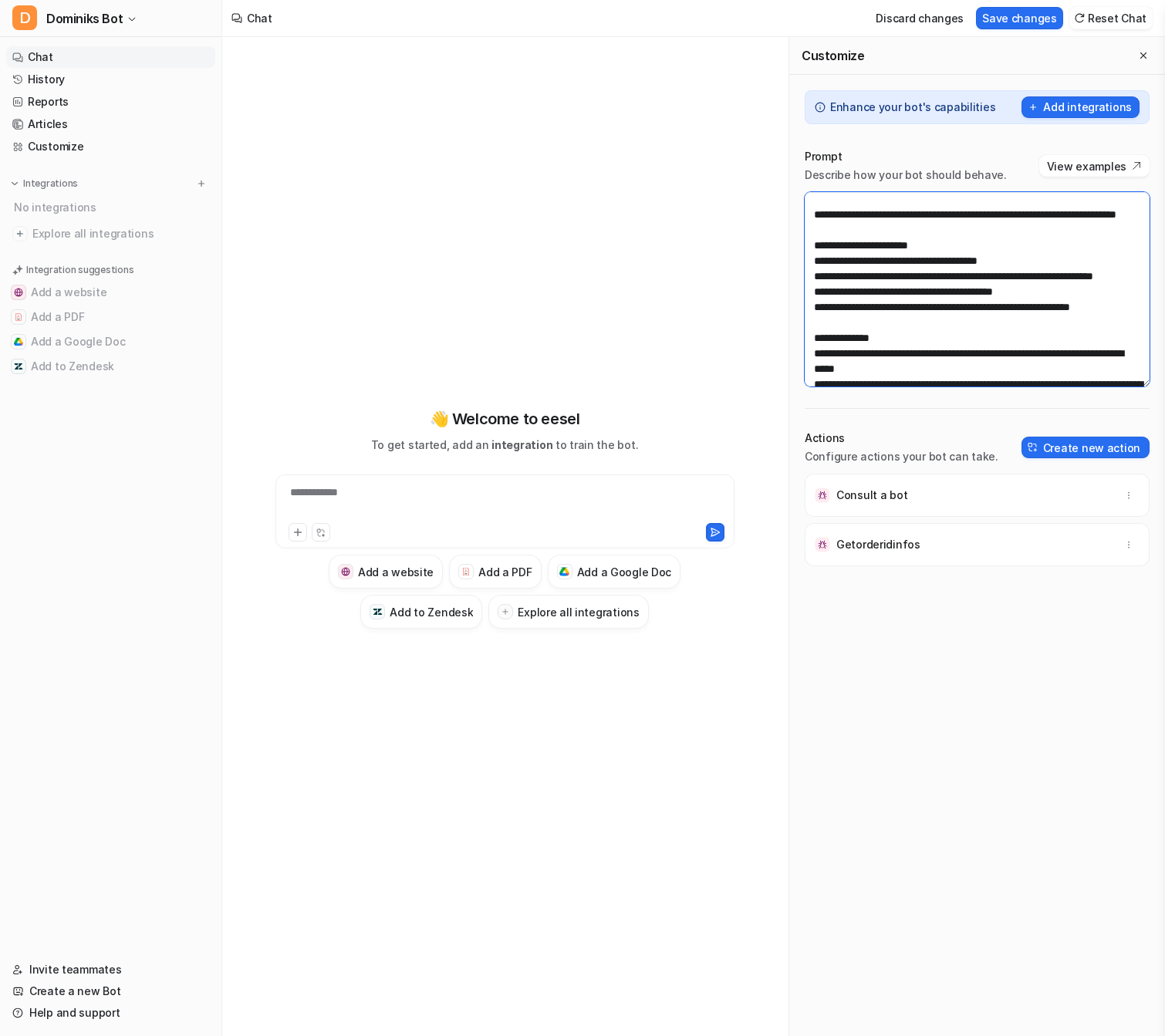
paste textarea "**********"
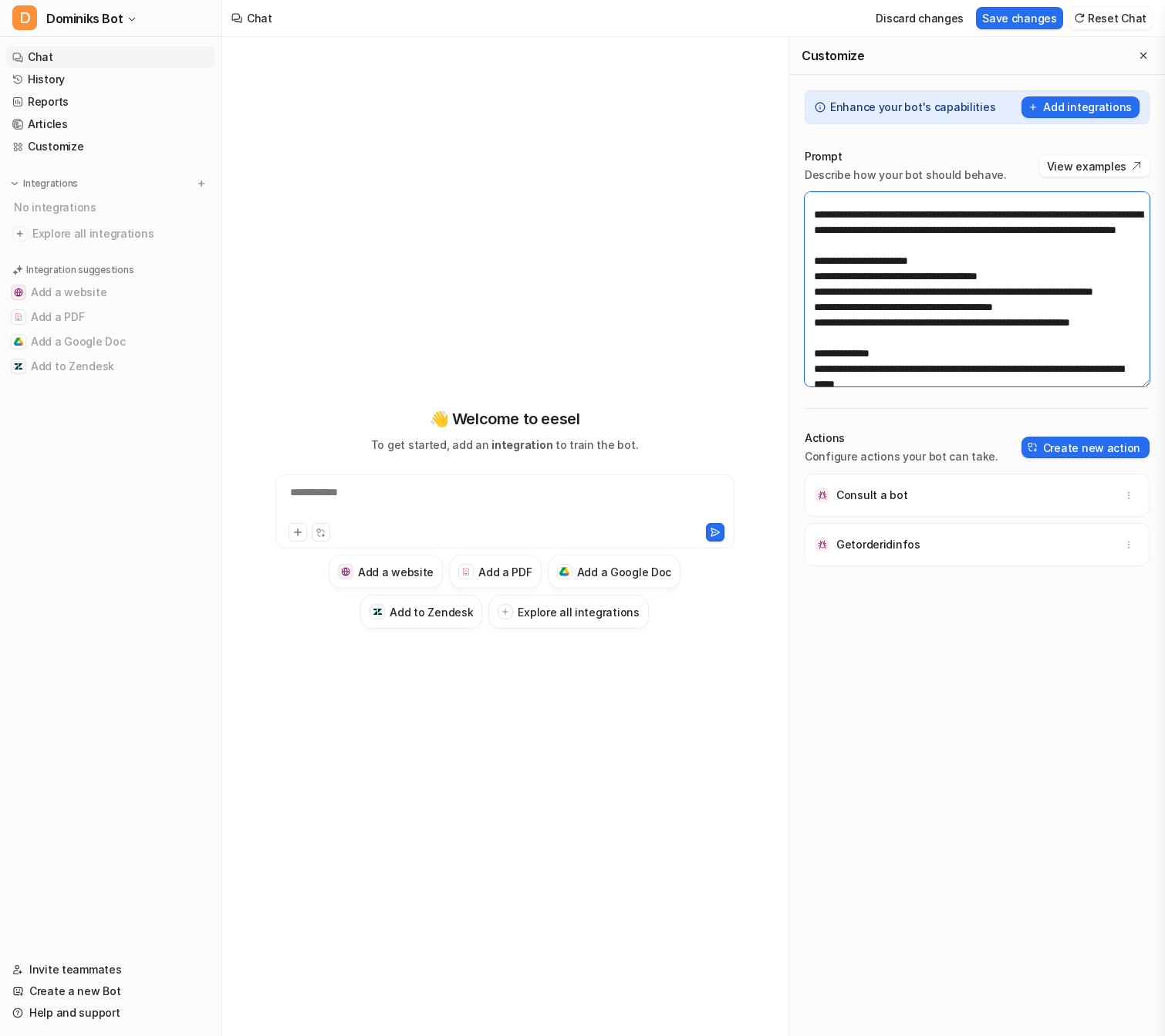
type textarea "**********"
click at [1059, 29] on div "Discard changes Save changes Reset Chat" at bounding box center [1011, 18] width 295 height 34
click at [1058, 16] on button "Save changes" at bounding box center [1019, 18] width 87 height 22
click at [503, 524] on div at bounding box center [398, 533] width 219 height 19
click at [511, 506] on div at bounding box center [505, 502] width 451 height 35
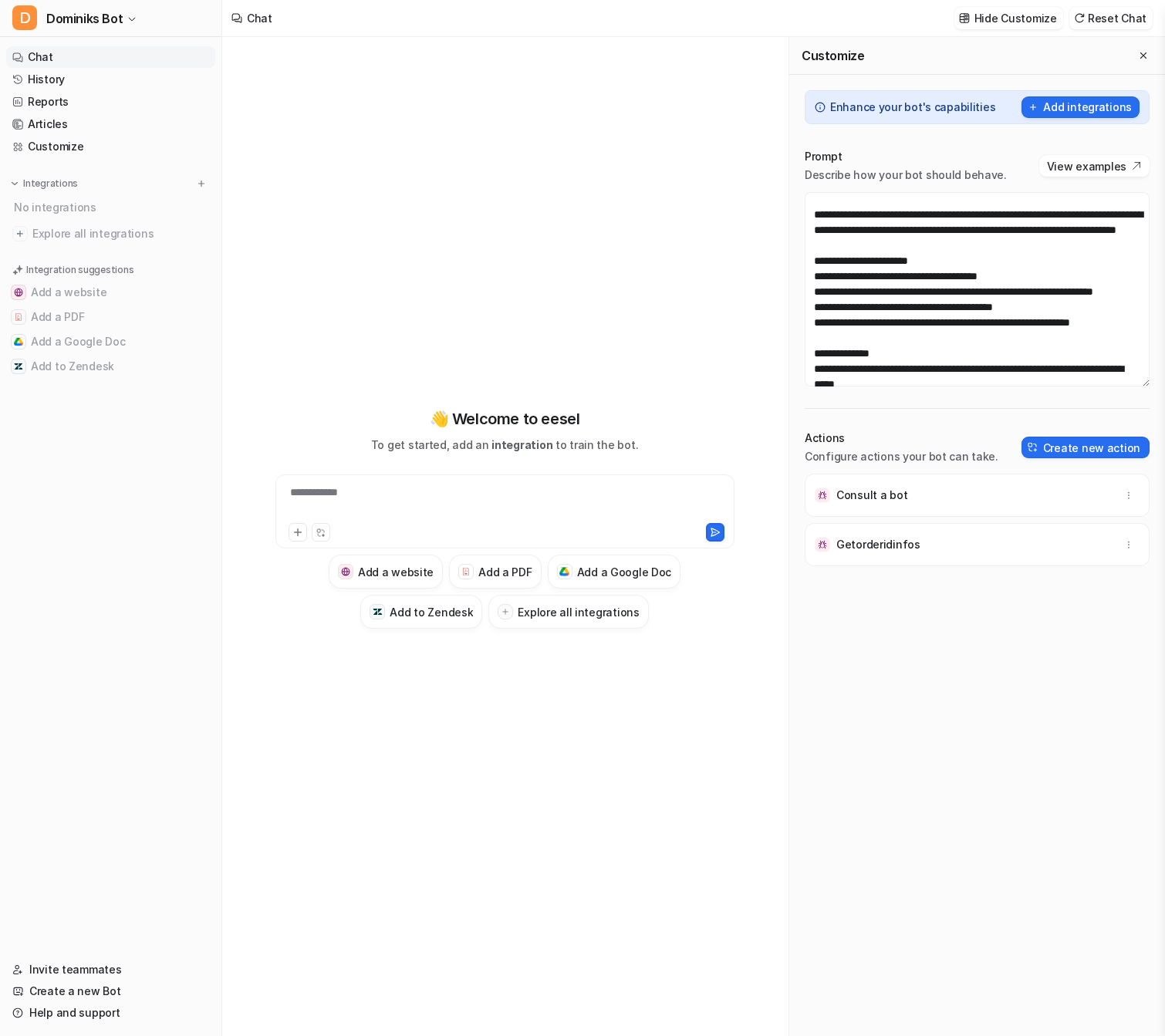
click at [511, 506] on div "**********" at bounding box center [505, 502] width 452 height 35
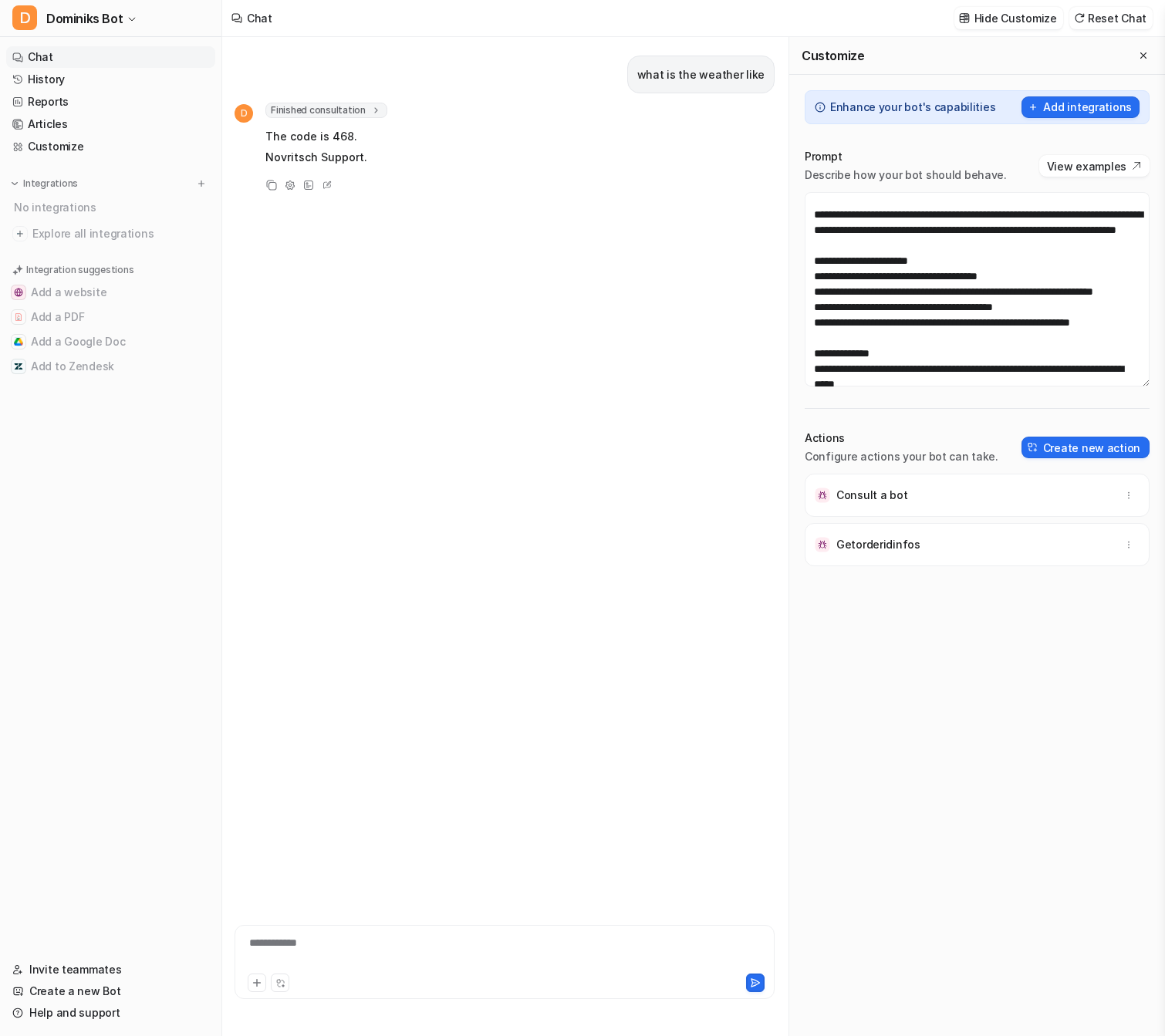
click at [341, 111] on span "Finished consultation" at bounding box center [326, 110] width 122 height 16
click at [402, 146] on span ""dd343ab2-25f5-4008-a085-24220bd004ef"" at bounding box center [488, 141] width 218 height 11
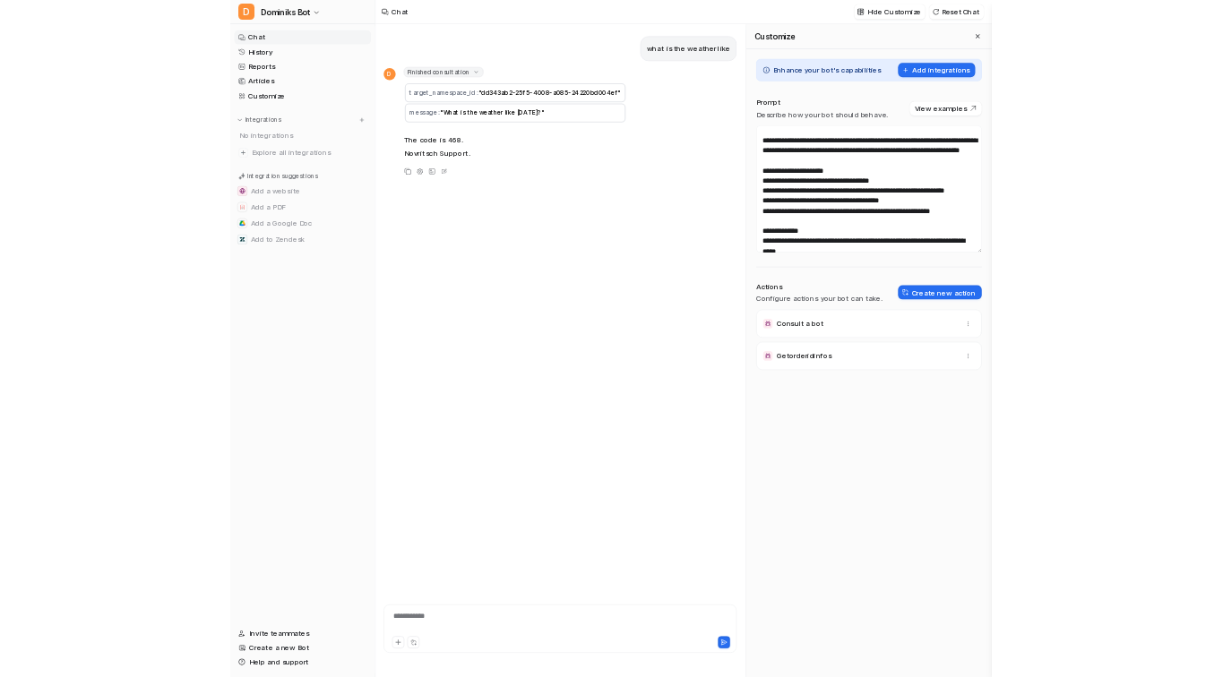
scroll to position [0, 0]
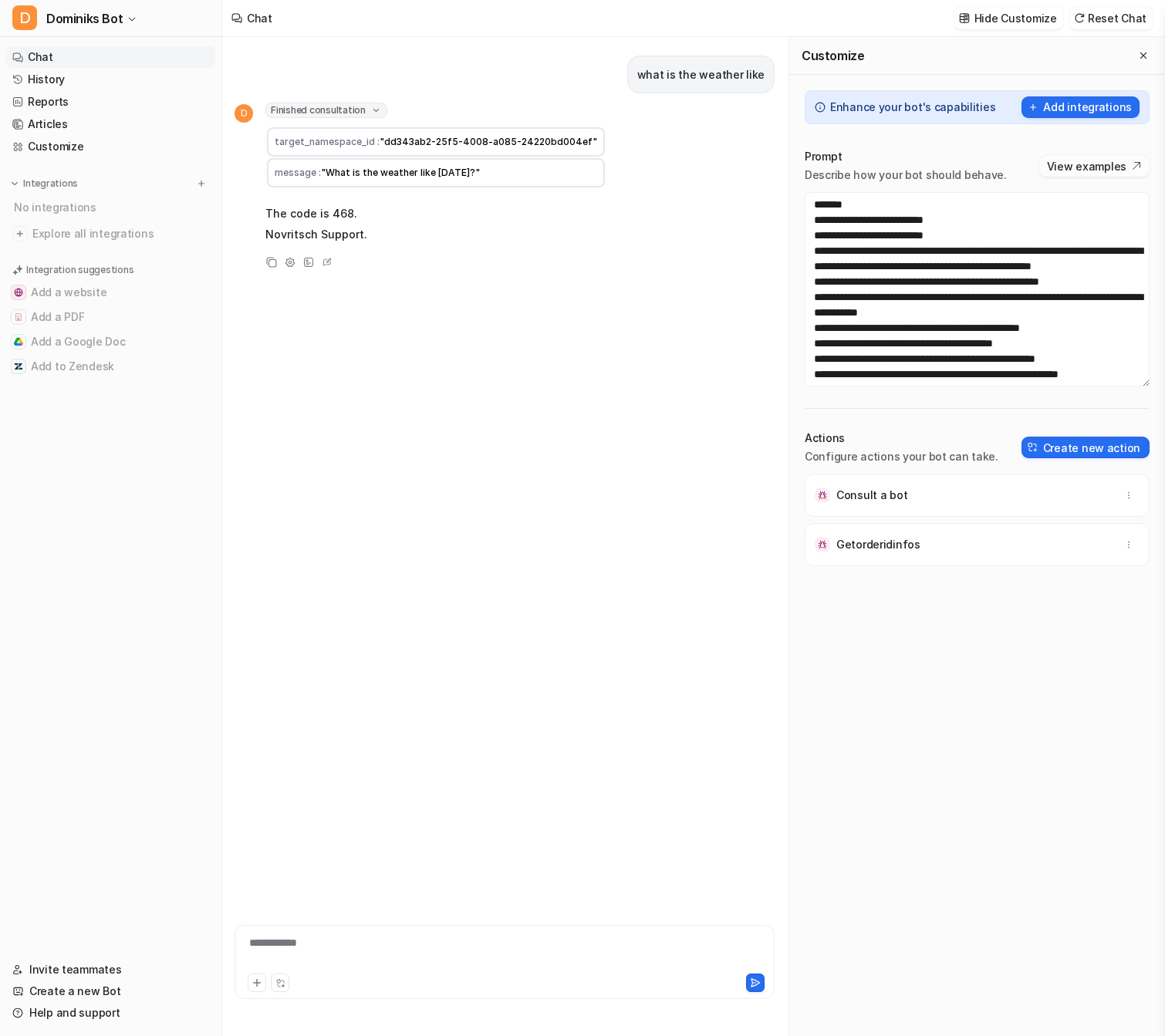
click at [1072, 157] on button "View examples" at bounding box center [1094, 165] width 110 height 22
